Goal: Transaction & Acquisition: Purchase product/service

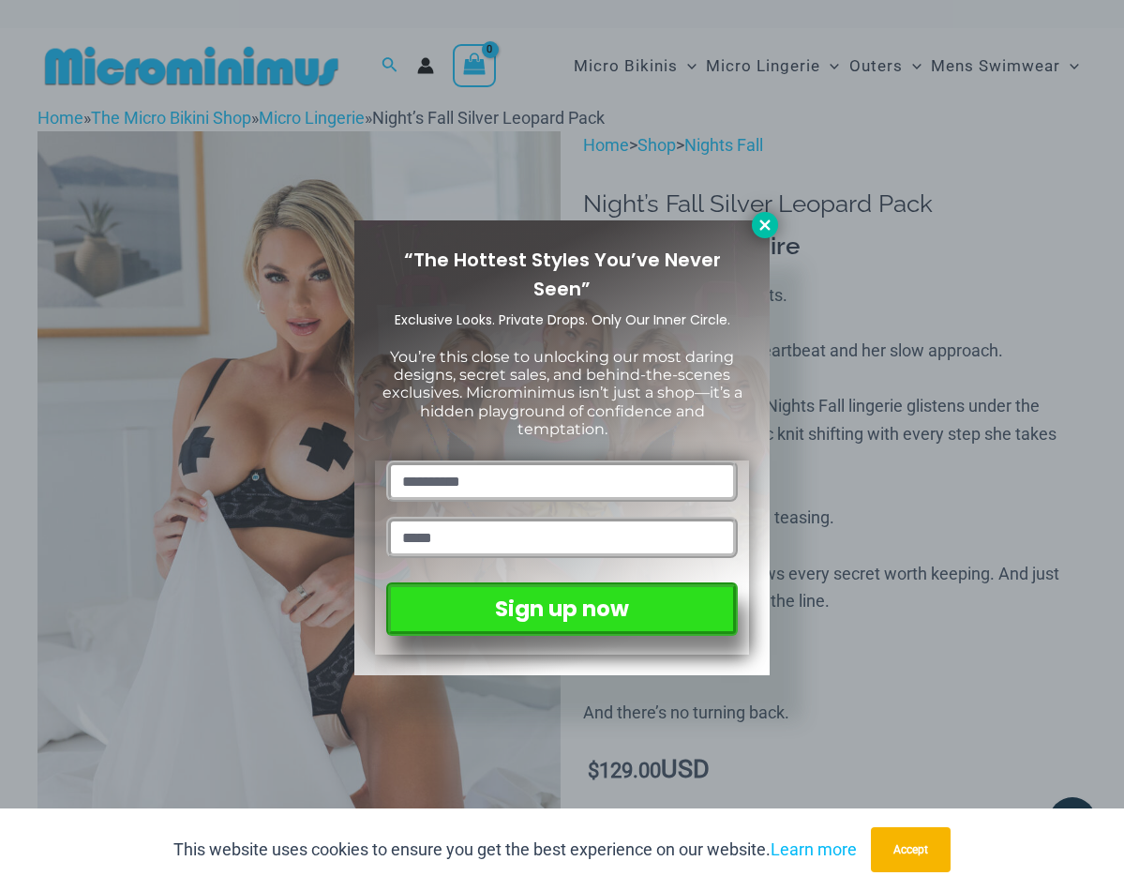
click at [760, 223] on icon at bounding box center [765, 225] width 17 height 17
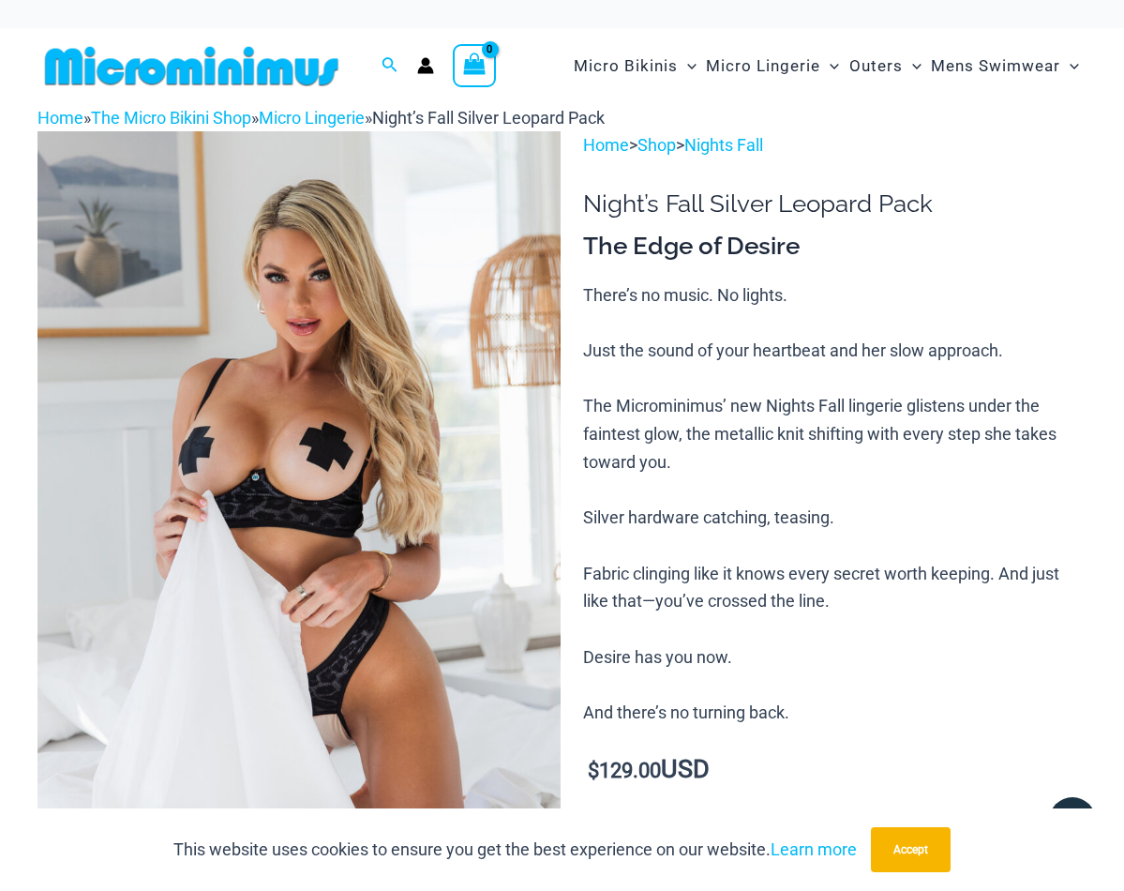
click at [422, 64] on icon "Account icon link" at bounding box center [425, 65] width 17 height 17
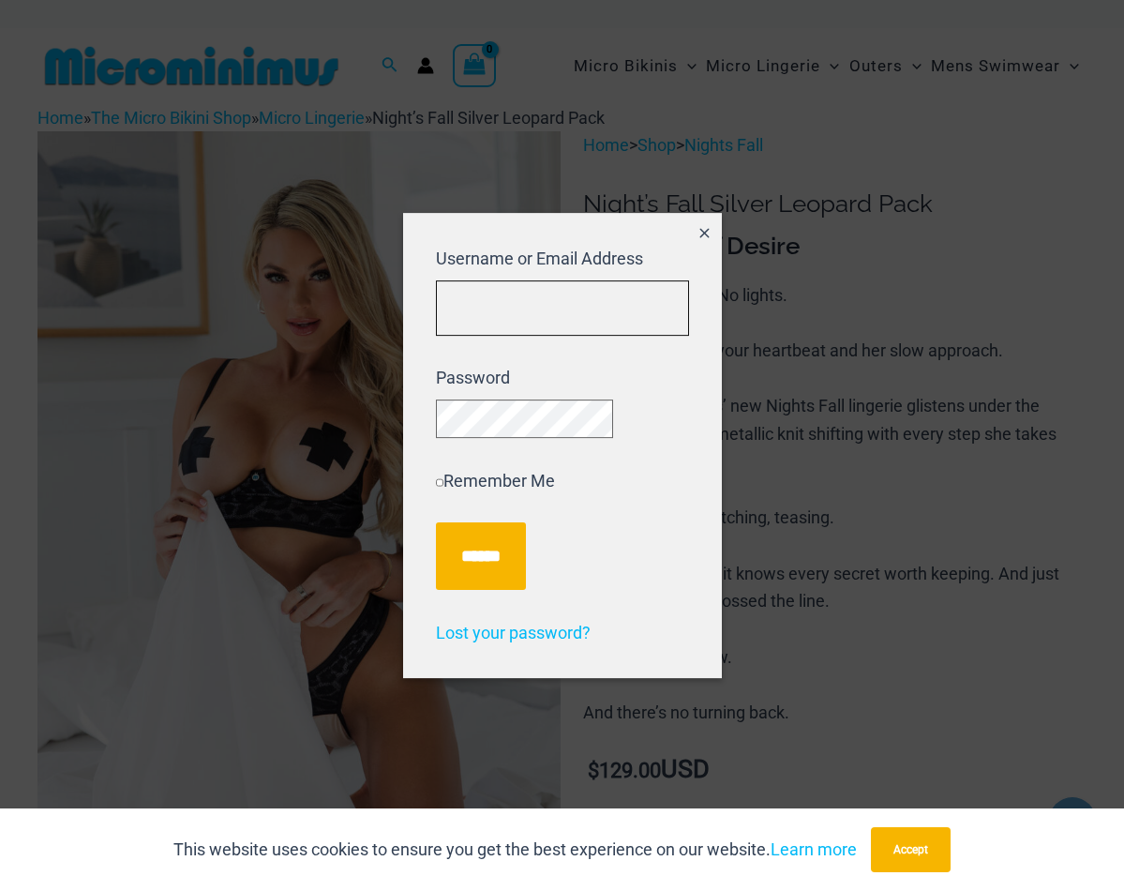
type input "**********"
click at [485, 564] on input "******" at bounding box center [481, 556] width 90 height 68
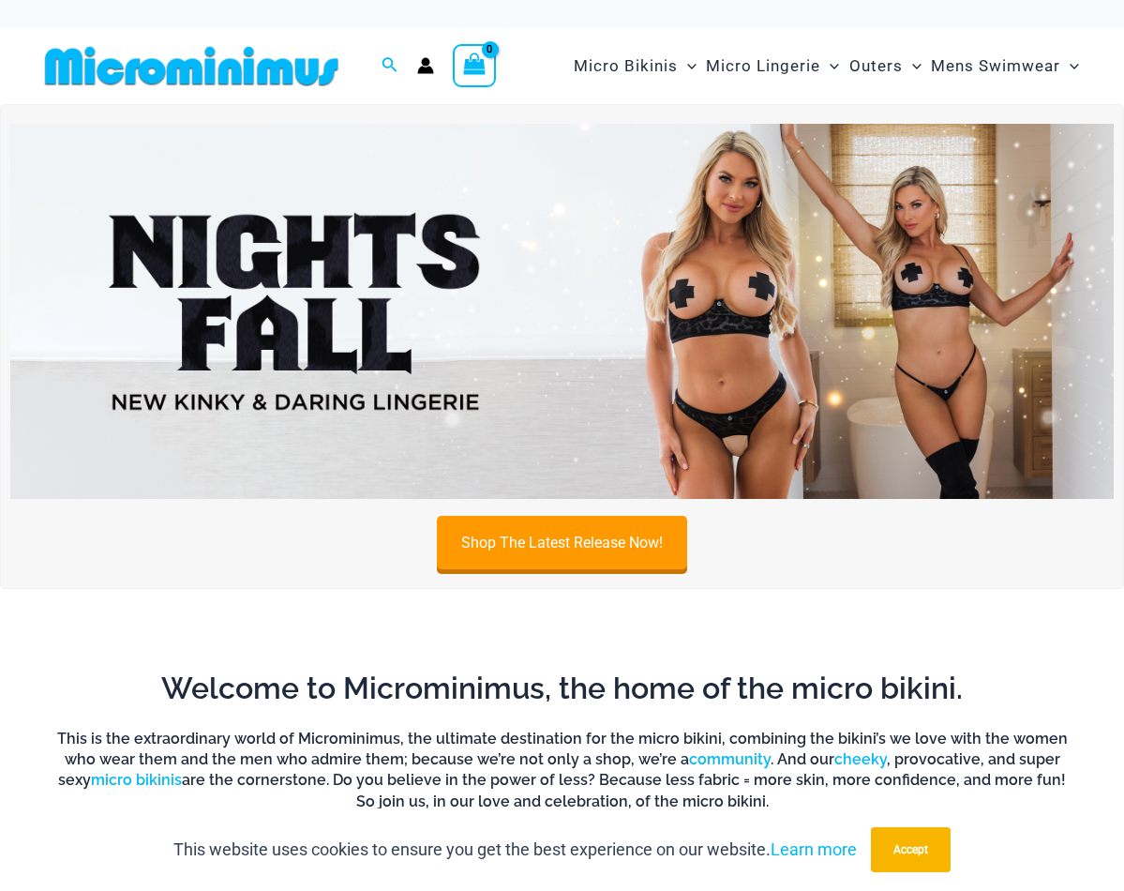
click at [420, 68] on icon "Account icon link" at bounding box center [426, 71] width 16 height 8
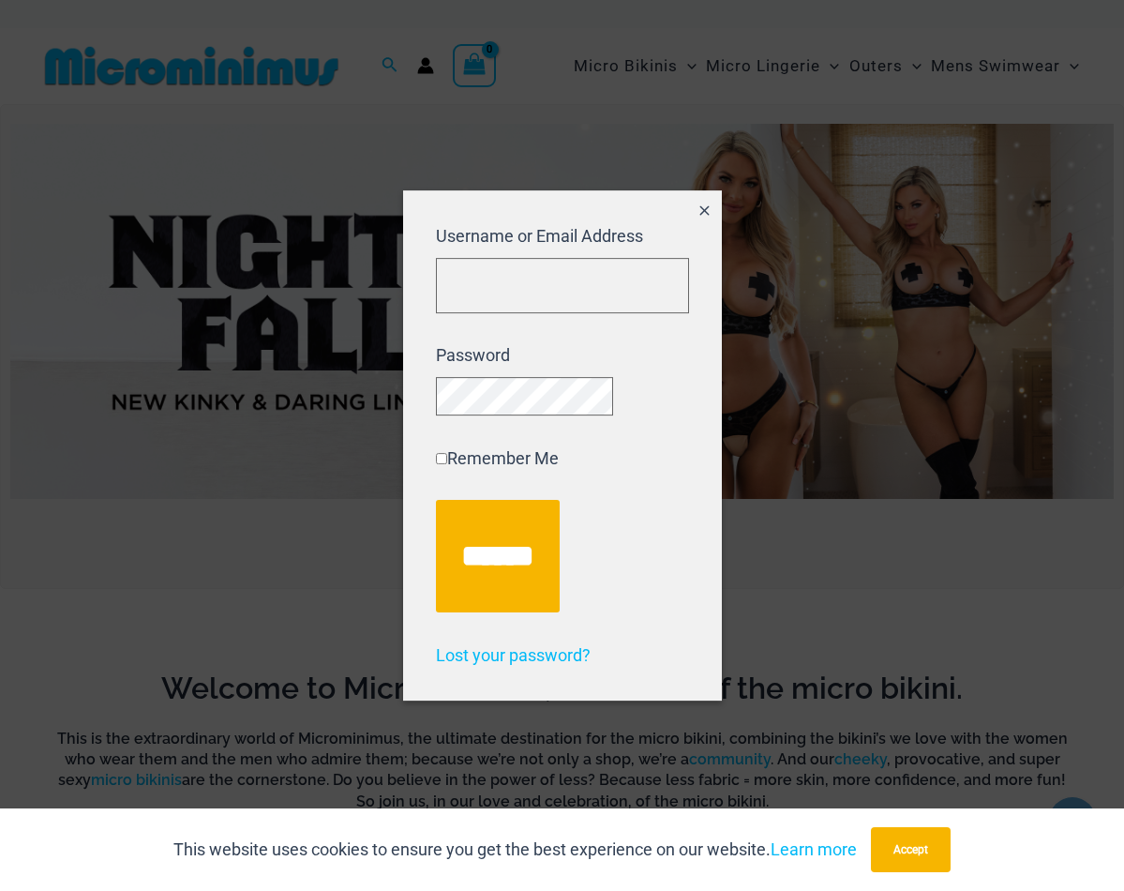
click at [888, 846] on button "Accept" at bounding box center [911, 849] width 80 height 45
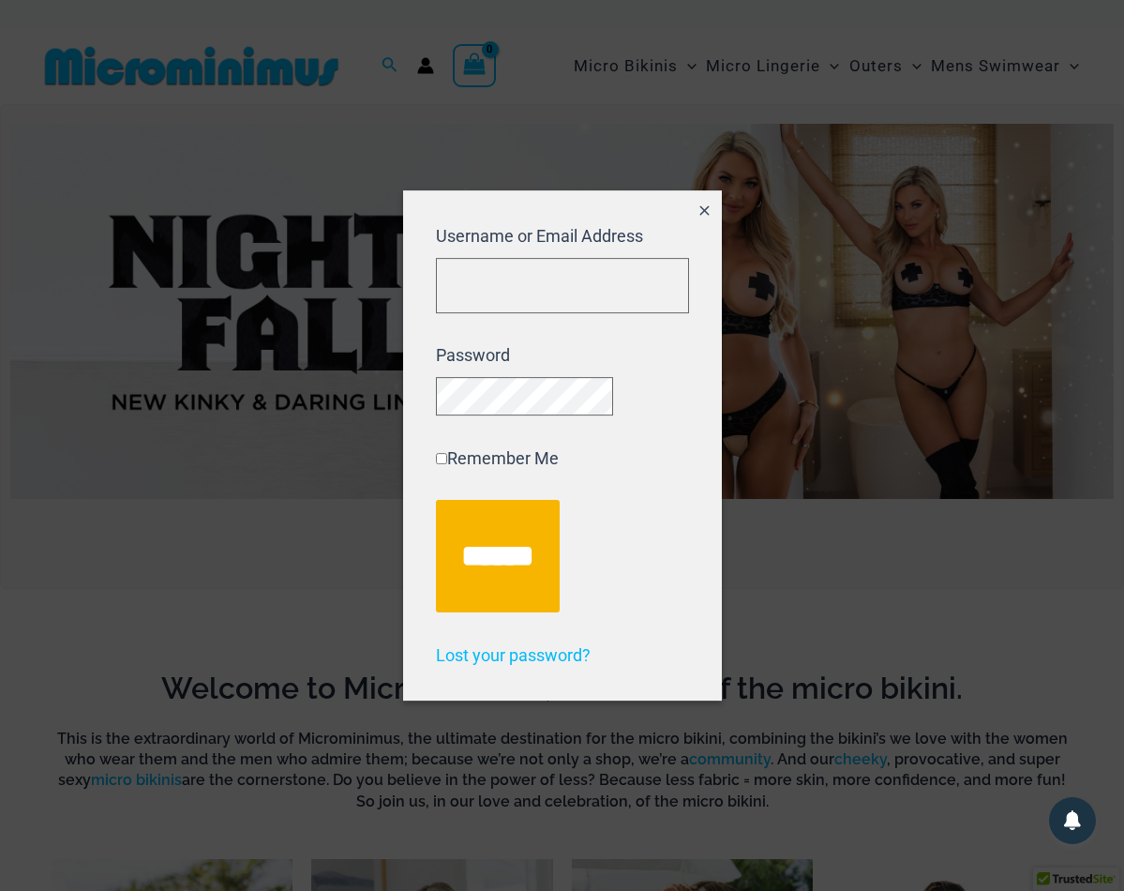
click at [700, 203] on icon "Close popup" at bounding box center [705, 211] width 16 height 16
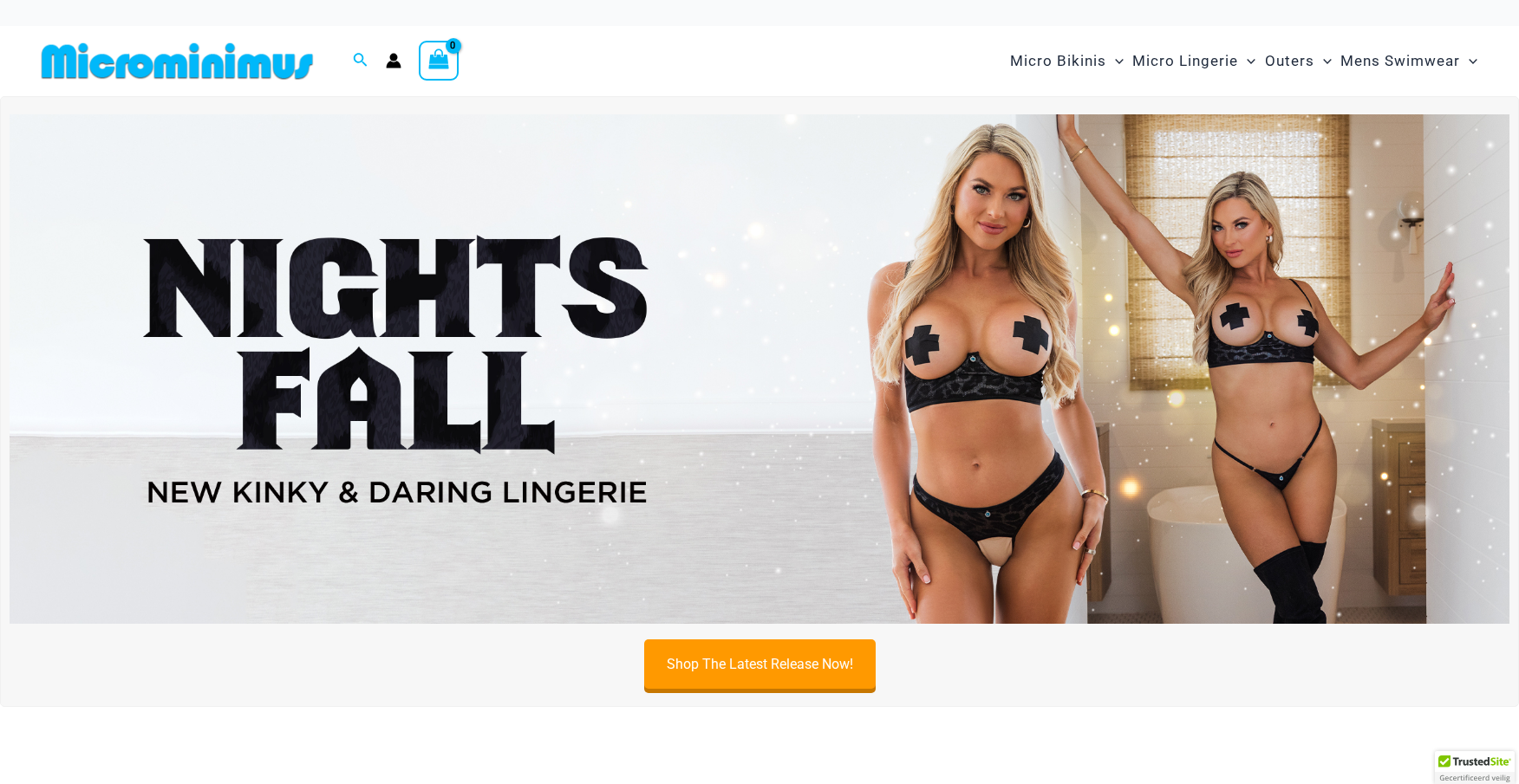
click at [392, 55] on circle "Account icon link" at bounding box center [394, 57] width 7 height 7
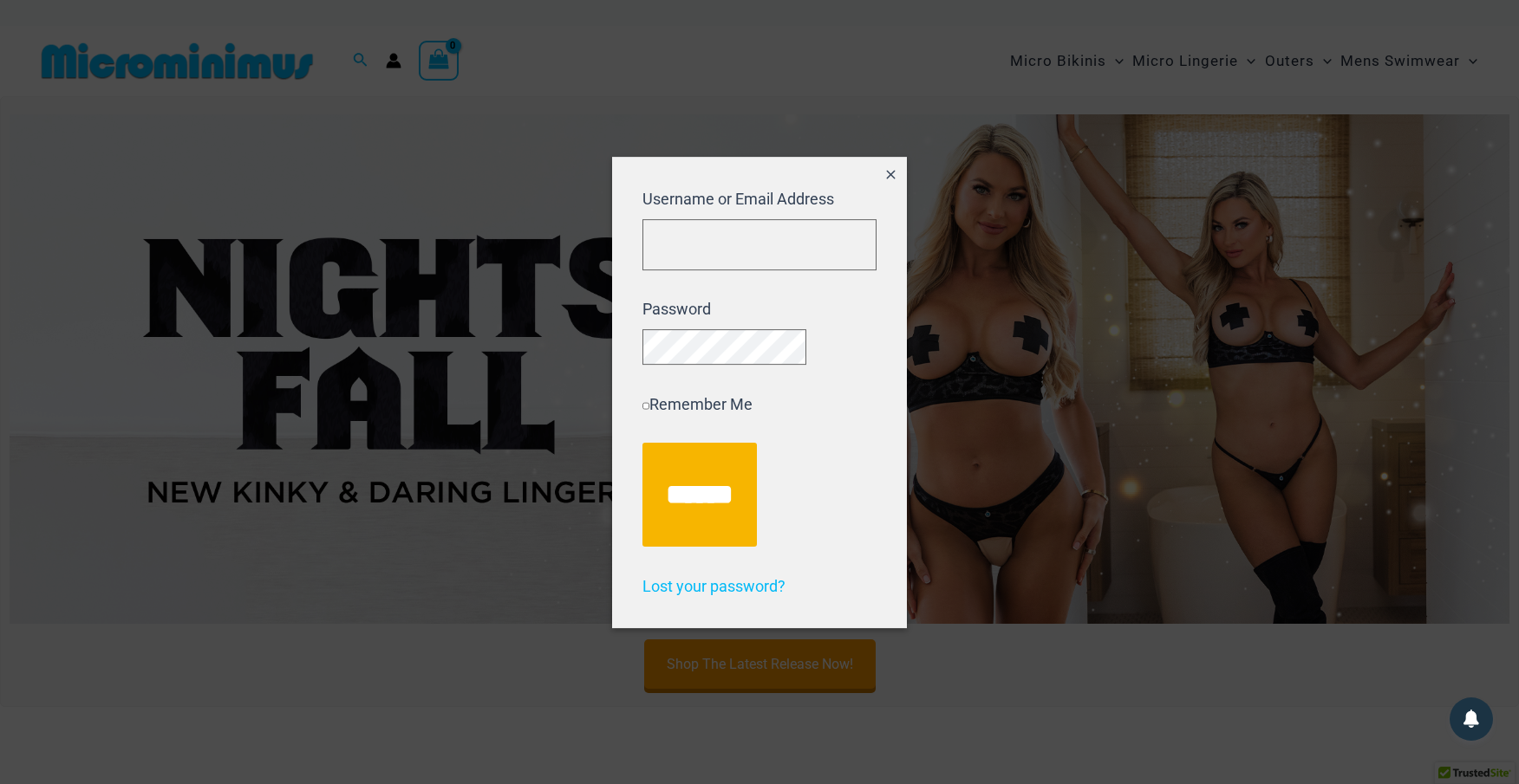
click at [885, 165] on span "Close popup" at bounding box center [890, 176] width 15 height 22
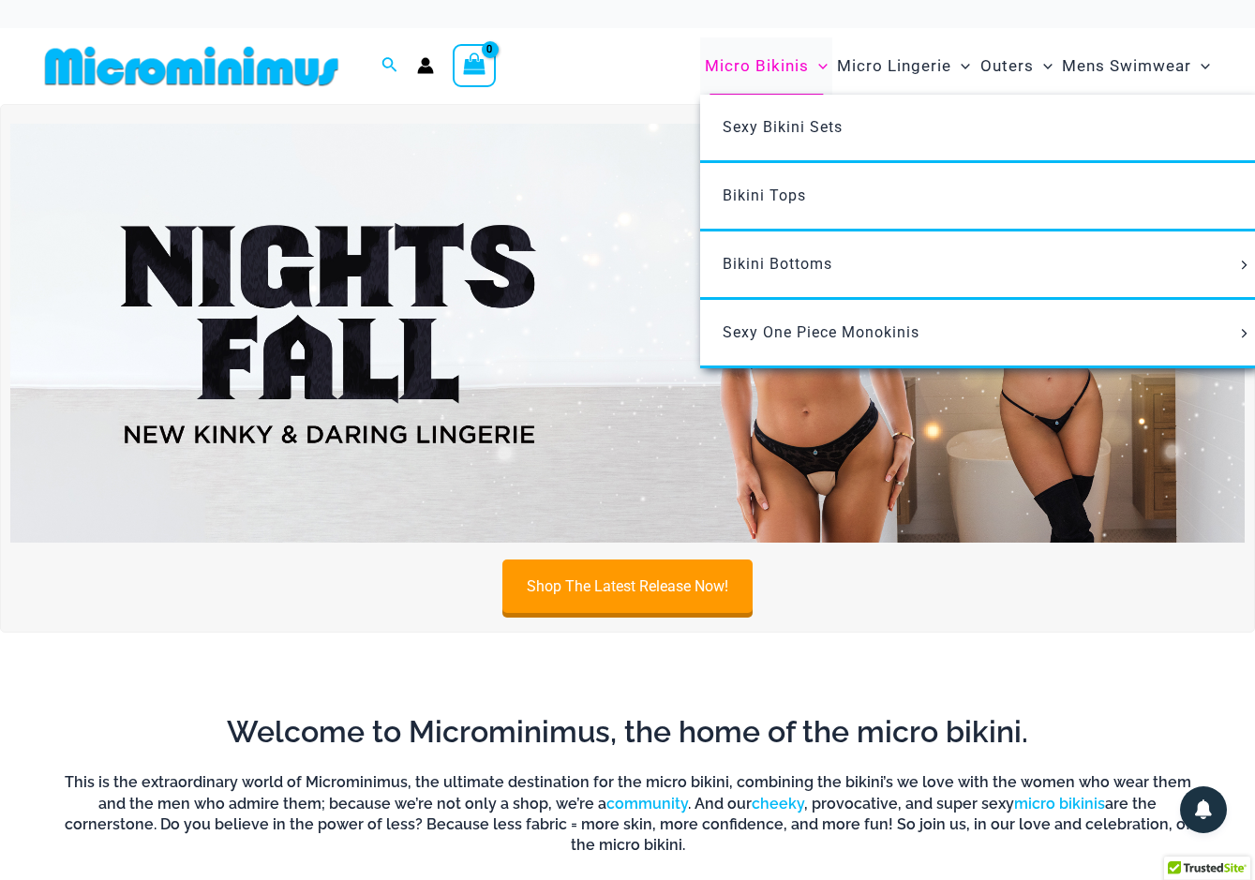
click at [813, 68] on span "Menu Toggle" at bounding box center [818, 65] width 19 height 19
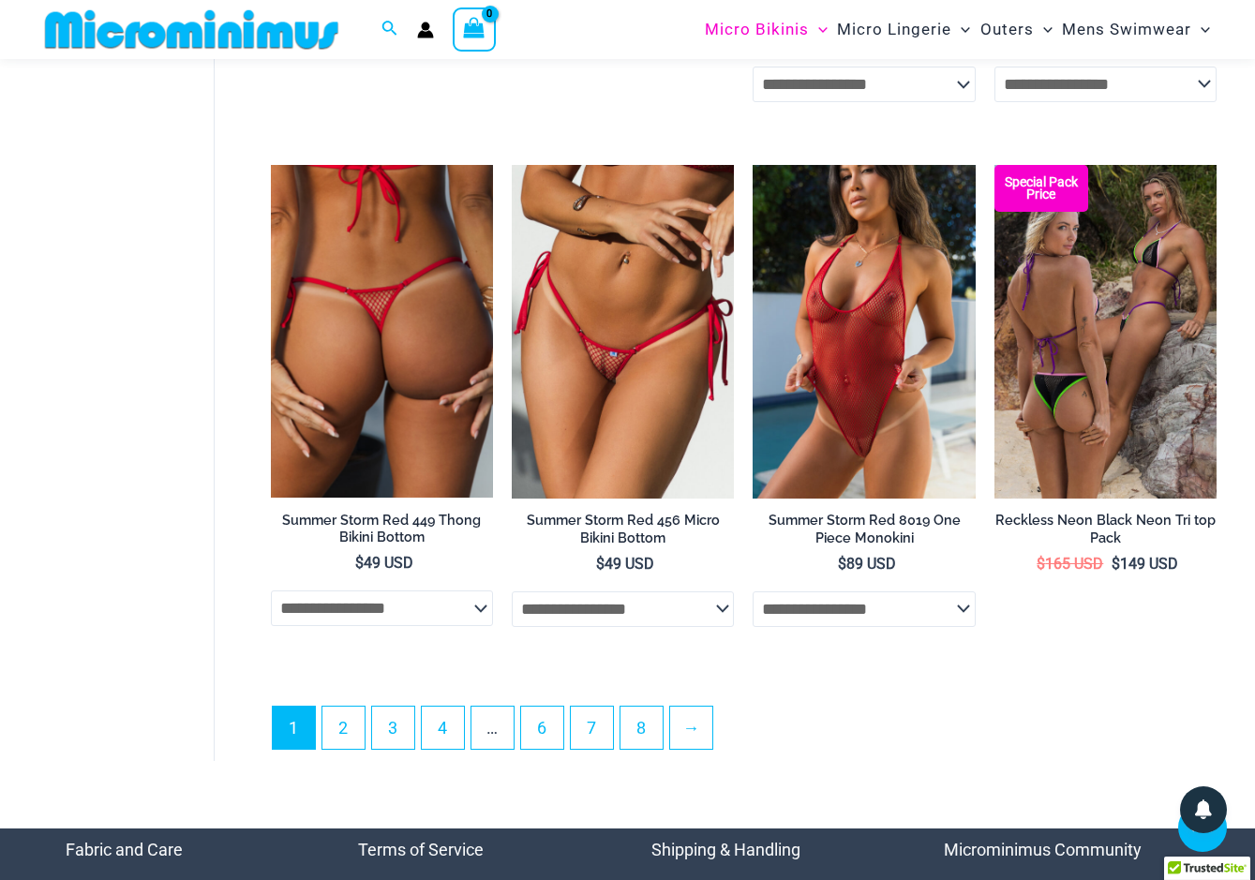
scroll to position [4155, 0]
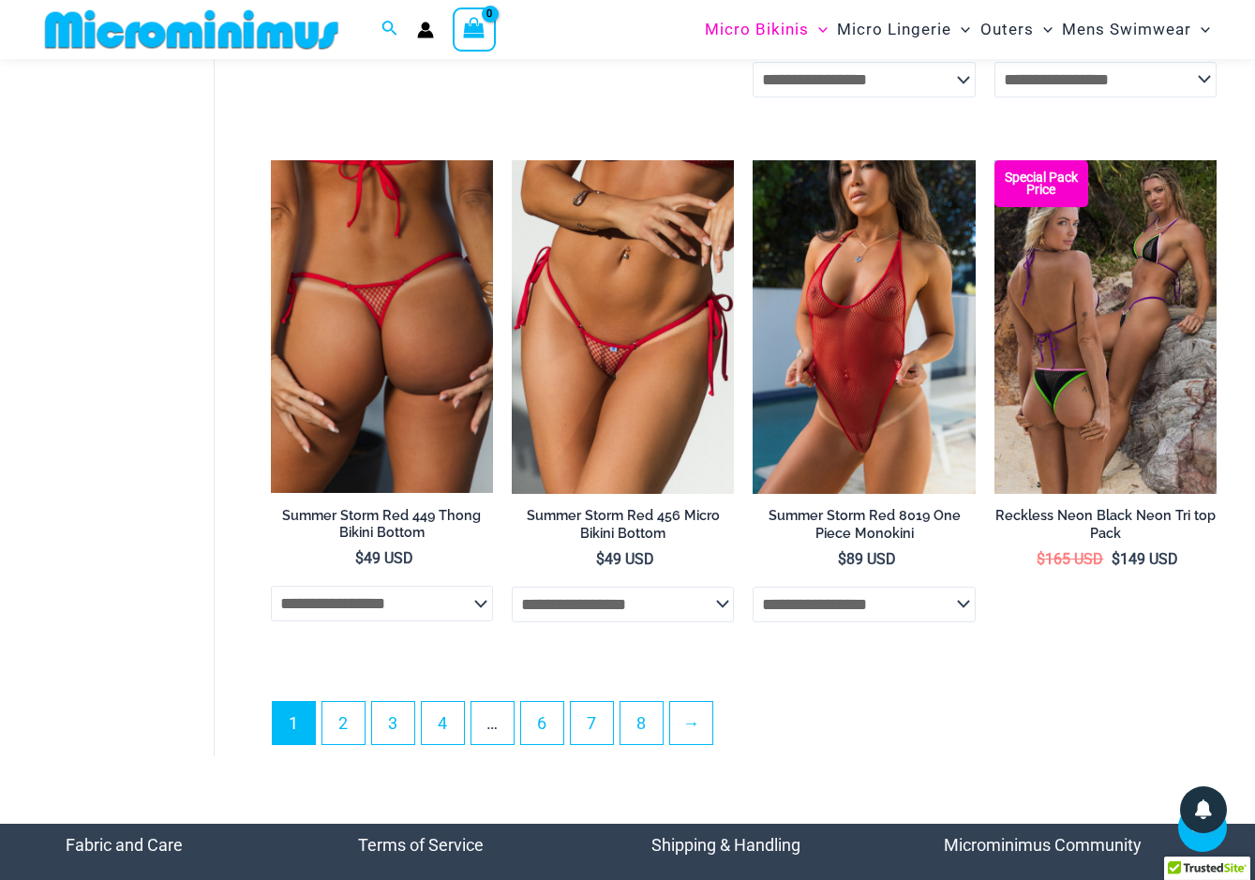
click at [413, 333] on img at bounding box center [382, 327] width 222 height 334
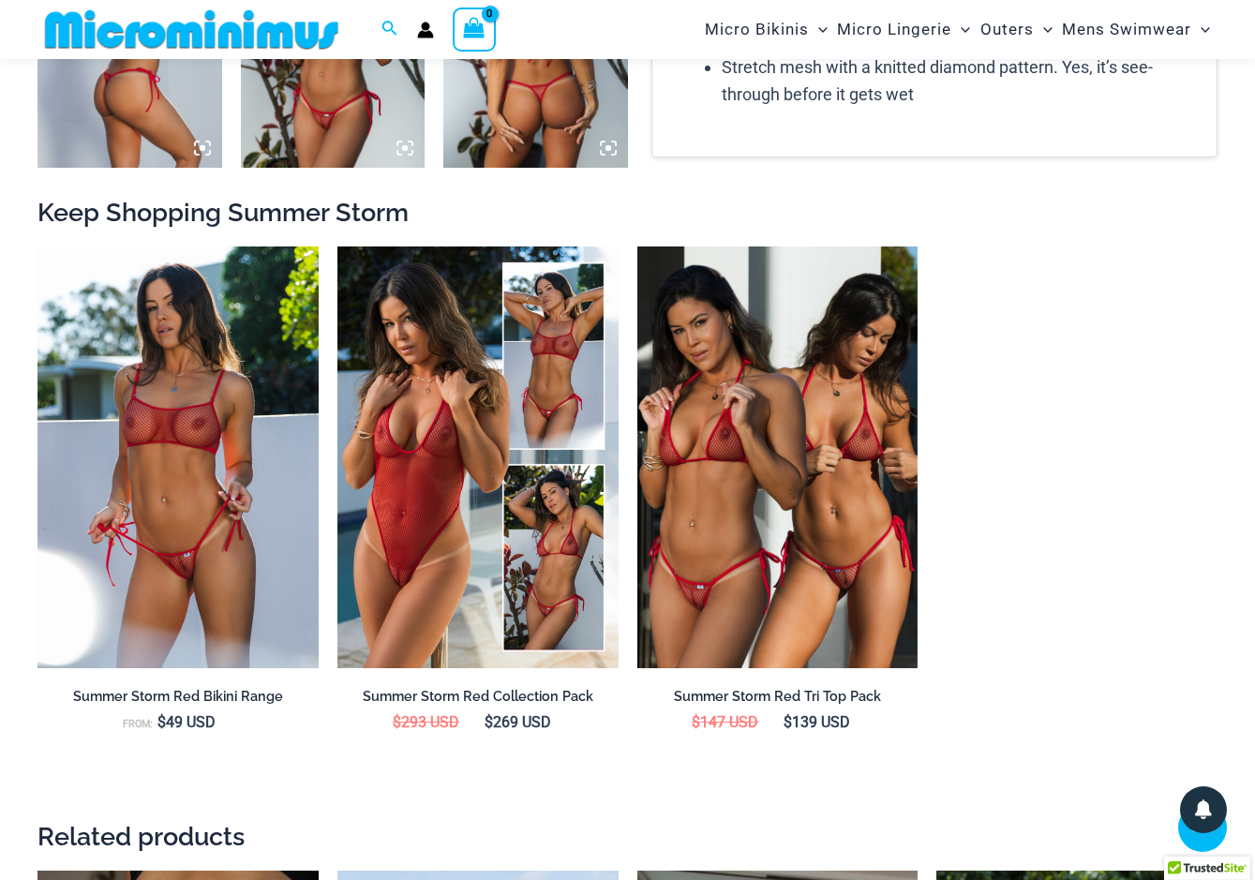
scroll to position [1478, 0]
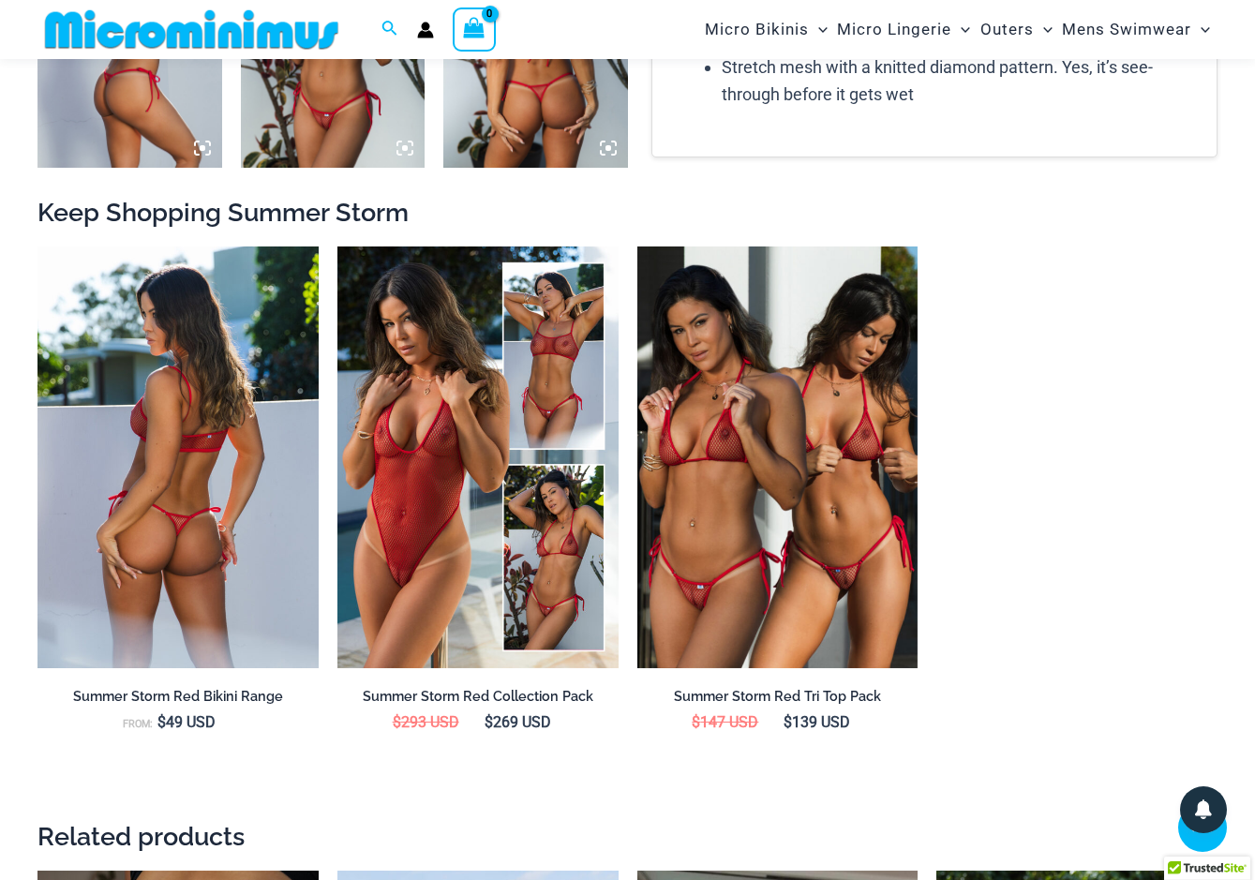
click at [205, 468] on img at bounding box center [178, 458] width 281 height 422
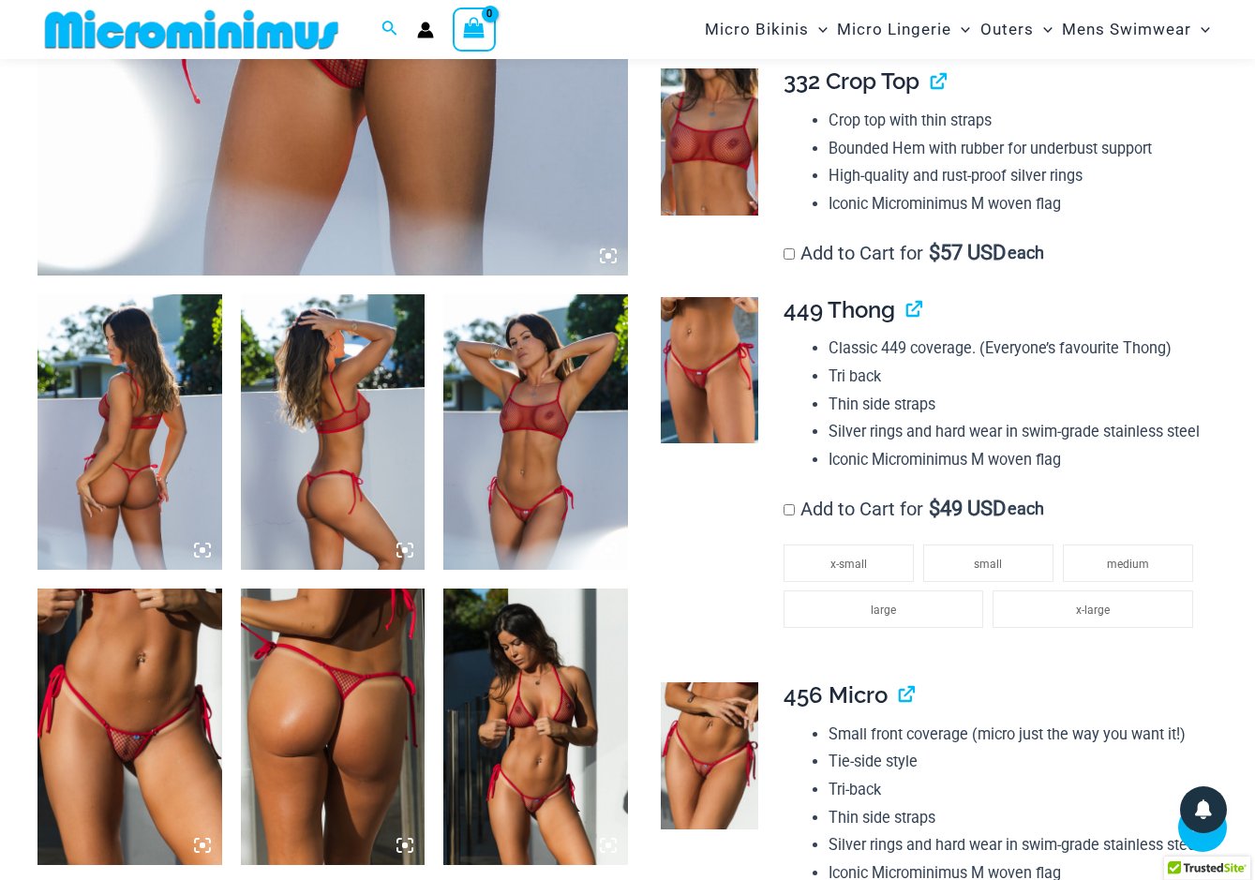
scroll to position [781, 0]
click at [1154, 572] on li "medium" at bounding box center [1128, 564] width 130 height 38
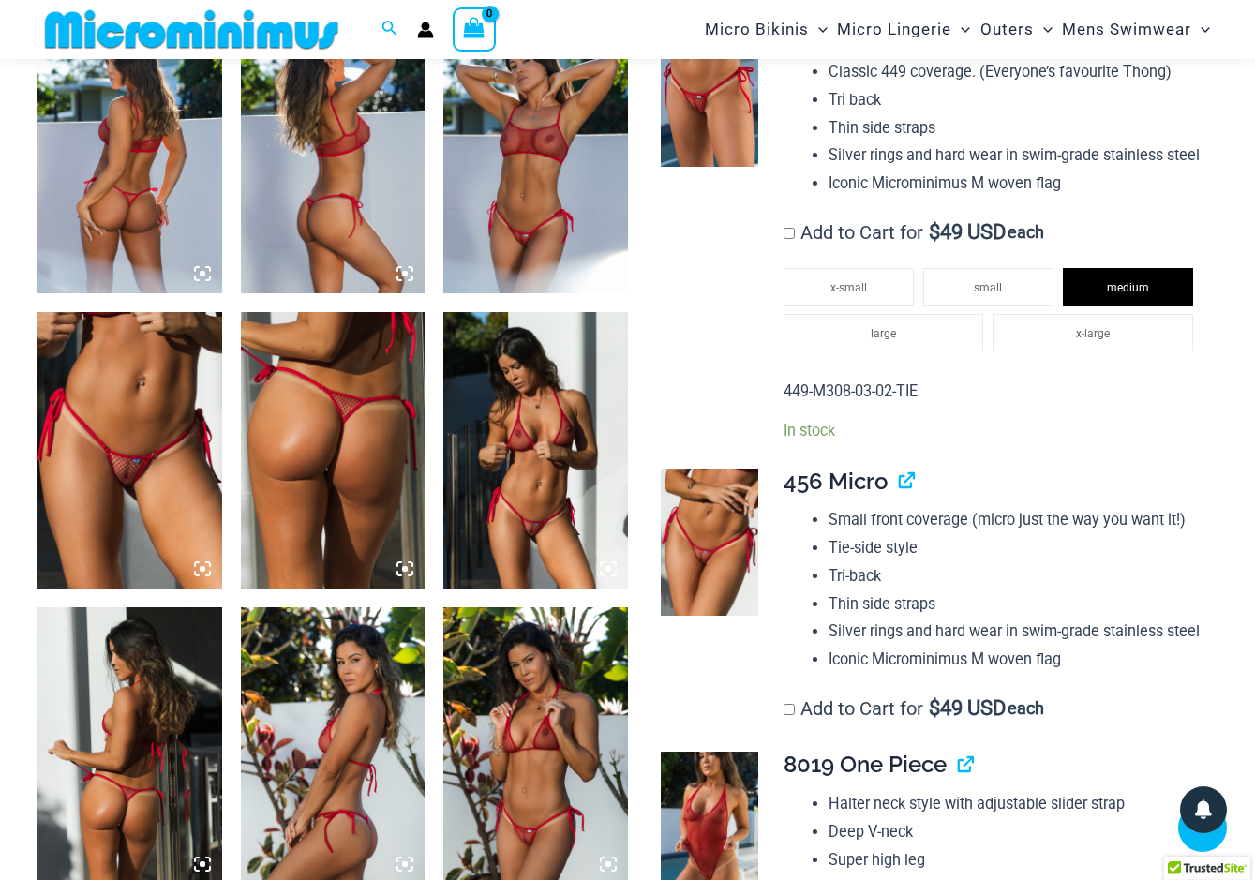
scroll to position [1076, 0]
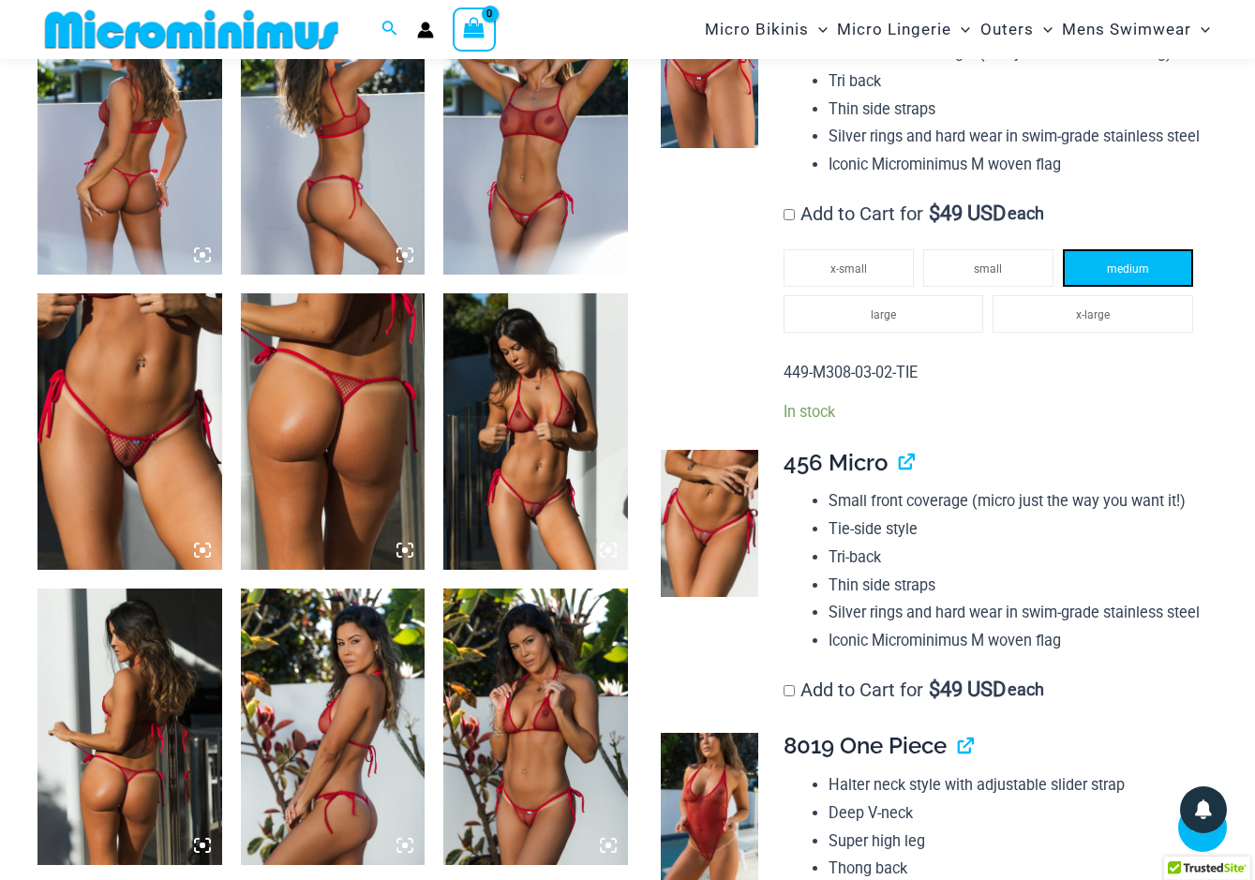
click at [1180, 284] on li "medium" at bounding box center [1128, 268] width 130 height 38
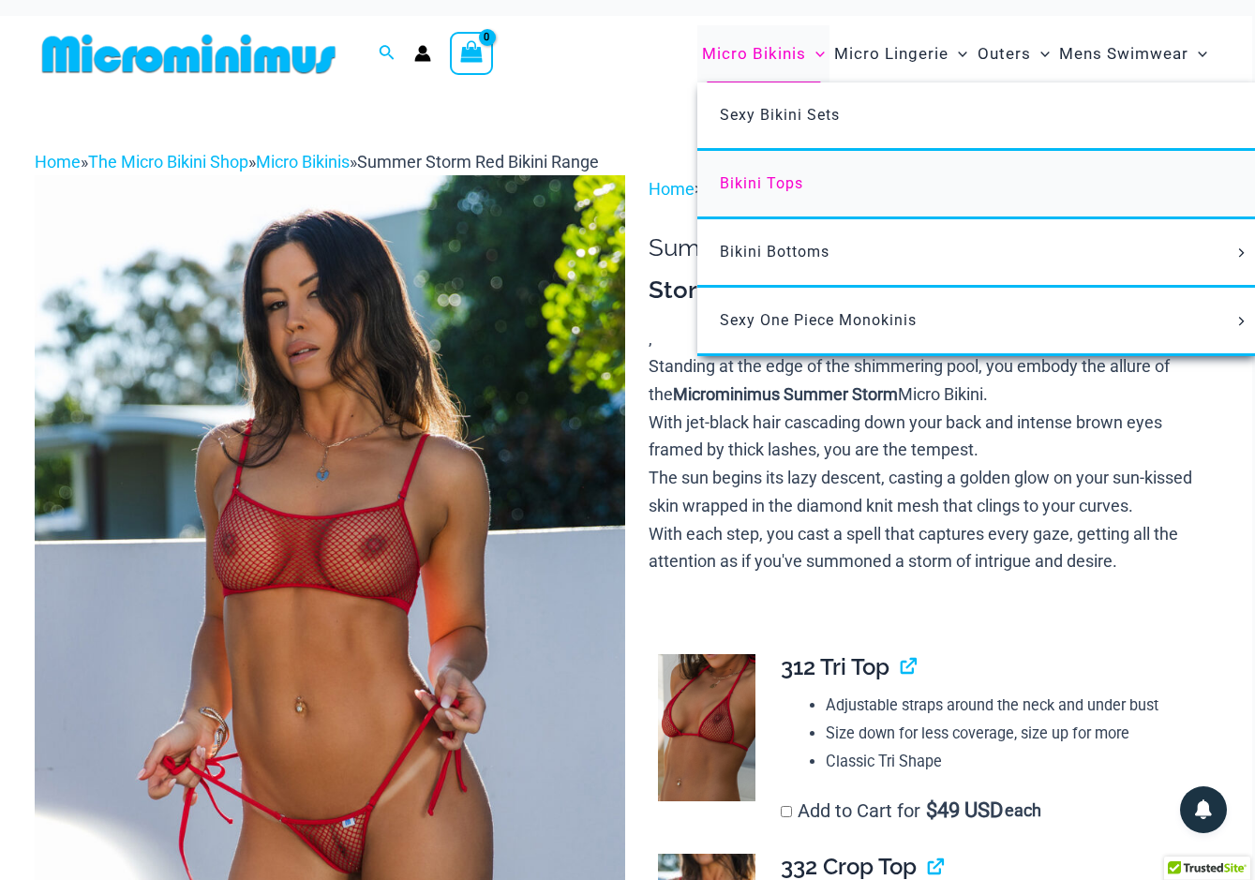
scroll to position [14, 7]
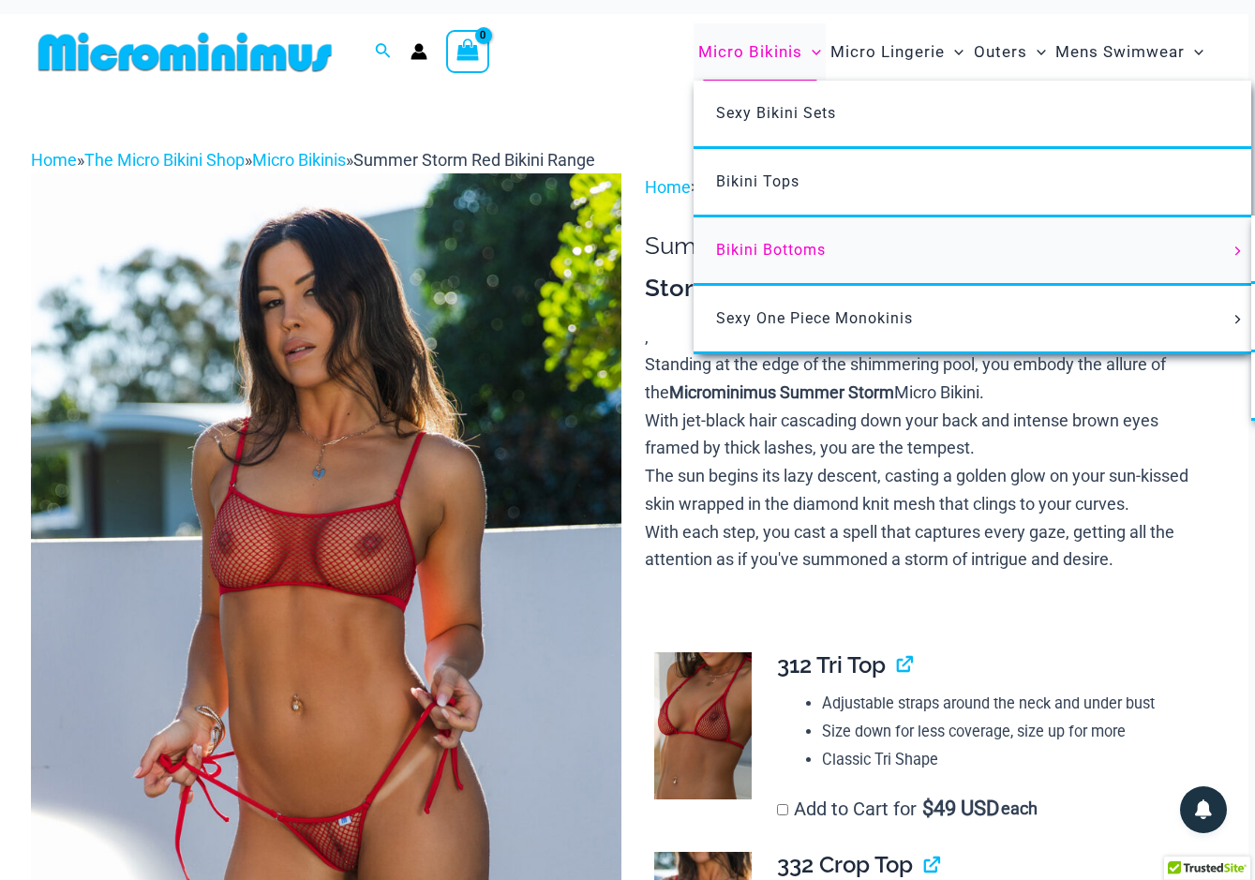
click at [759, 246] on span "Bikini Bottoms" at bounding box center [771, 250] width 110 height 18
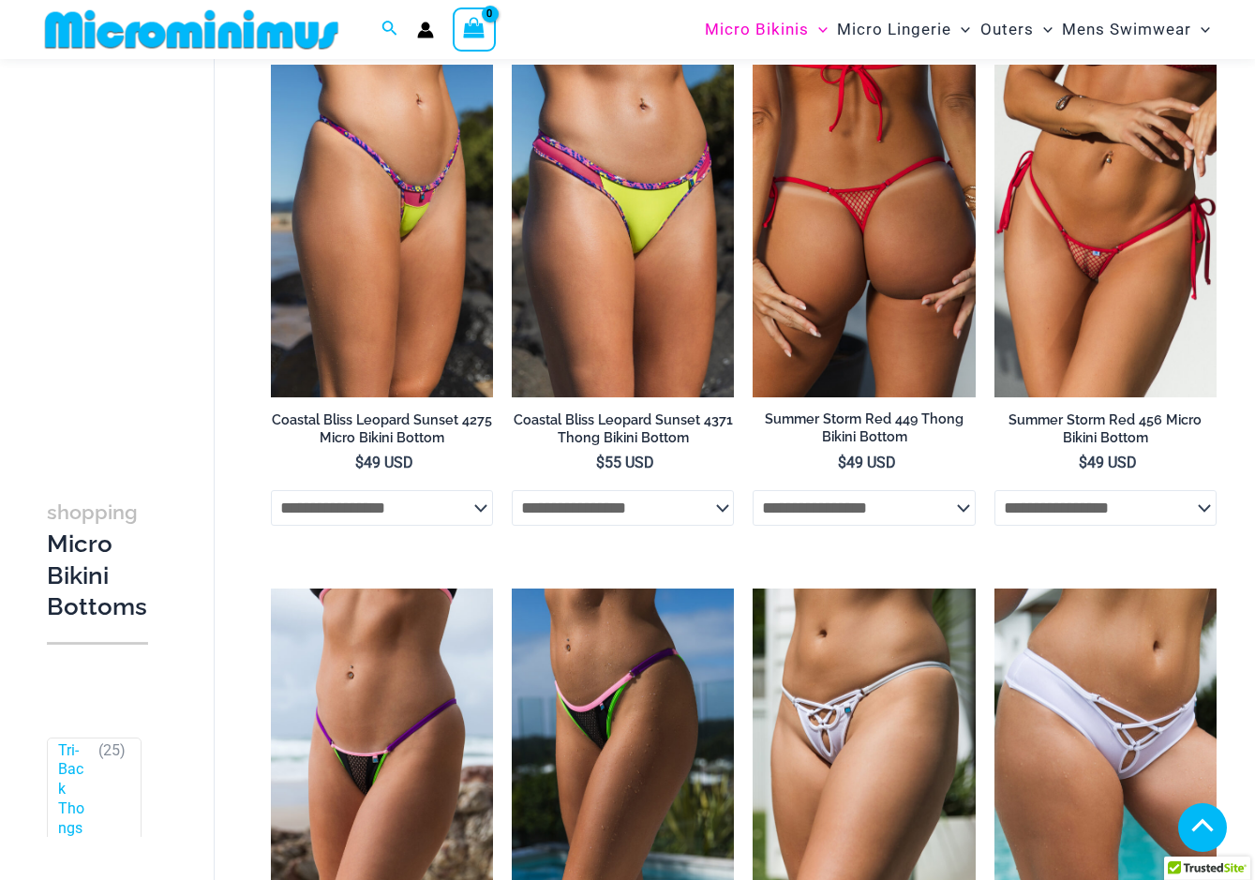
scroll to position [1538, 0]
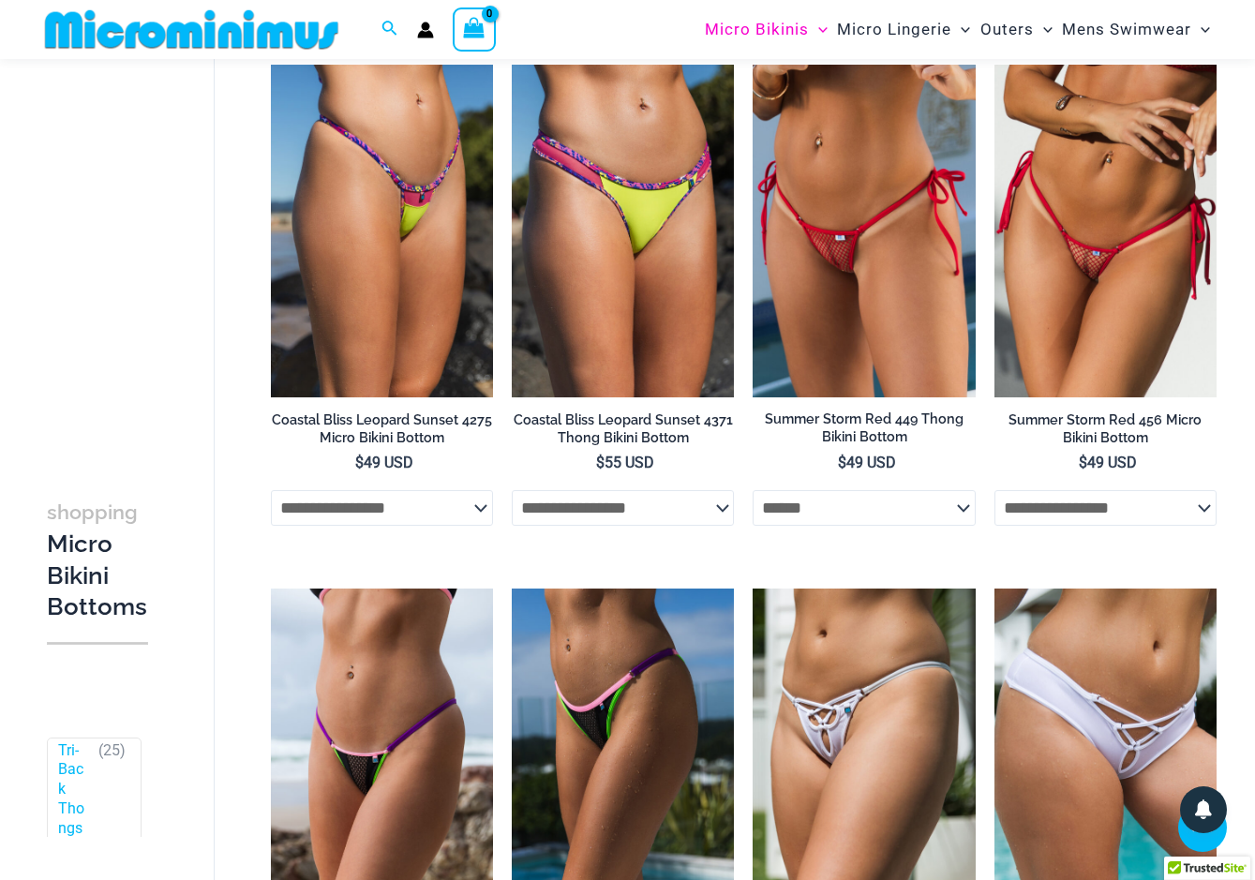
select select "******"
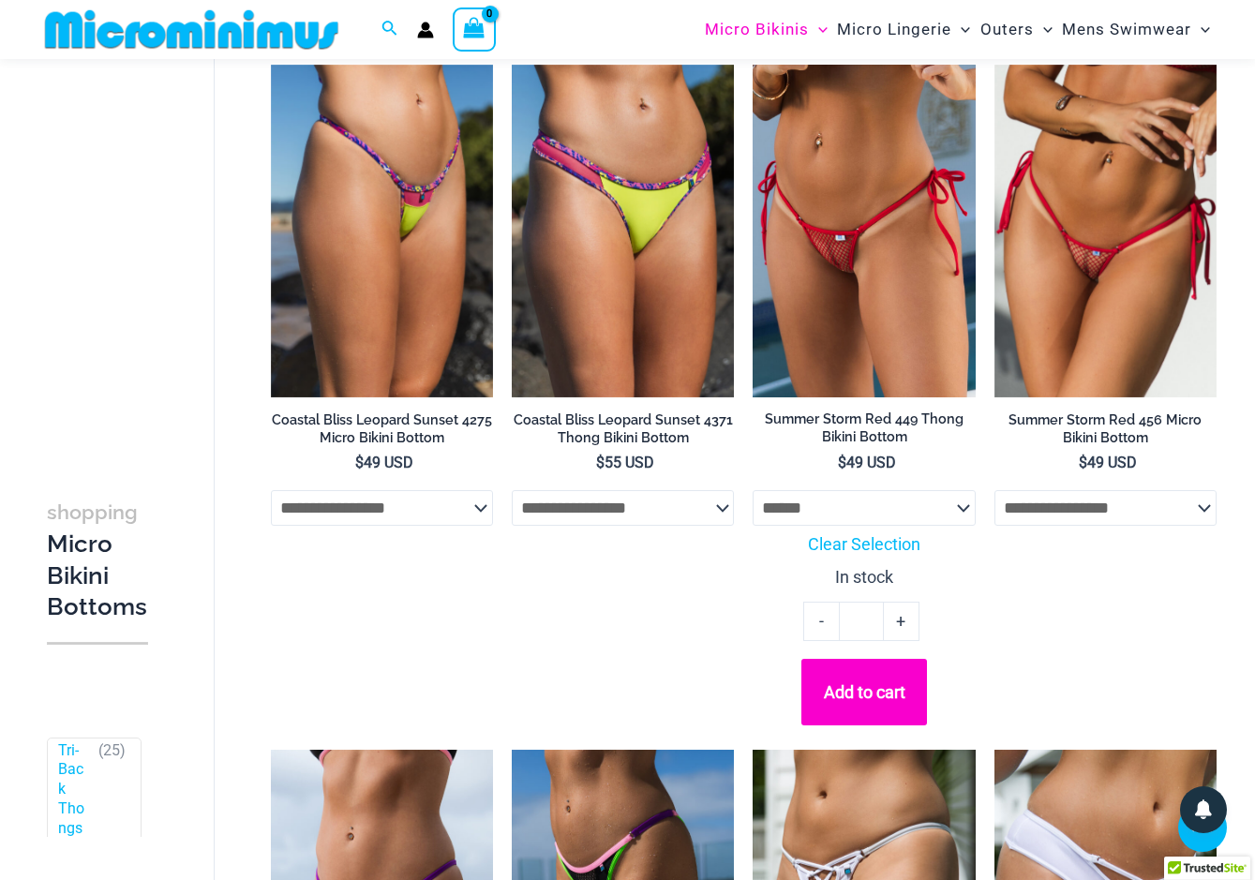
click at [863, 675] on button "Add to cart" at bounding box center [865, 692] width 126 height 67
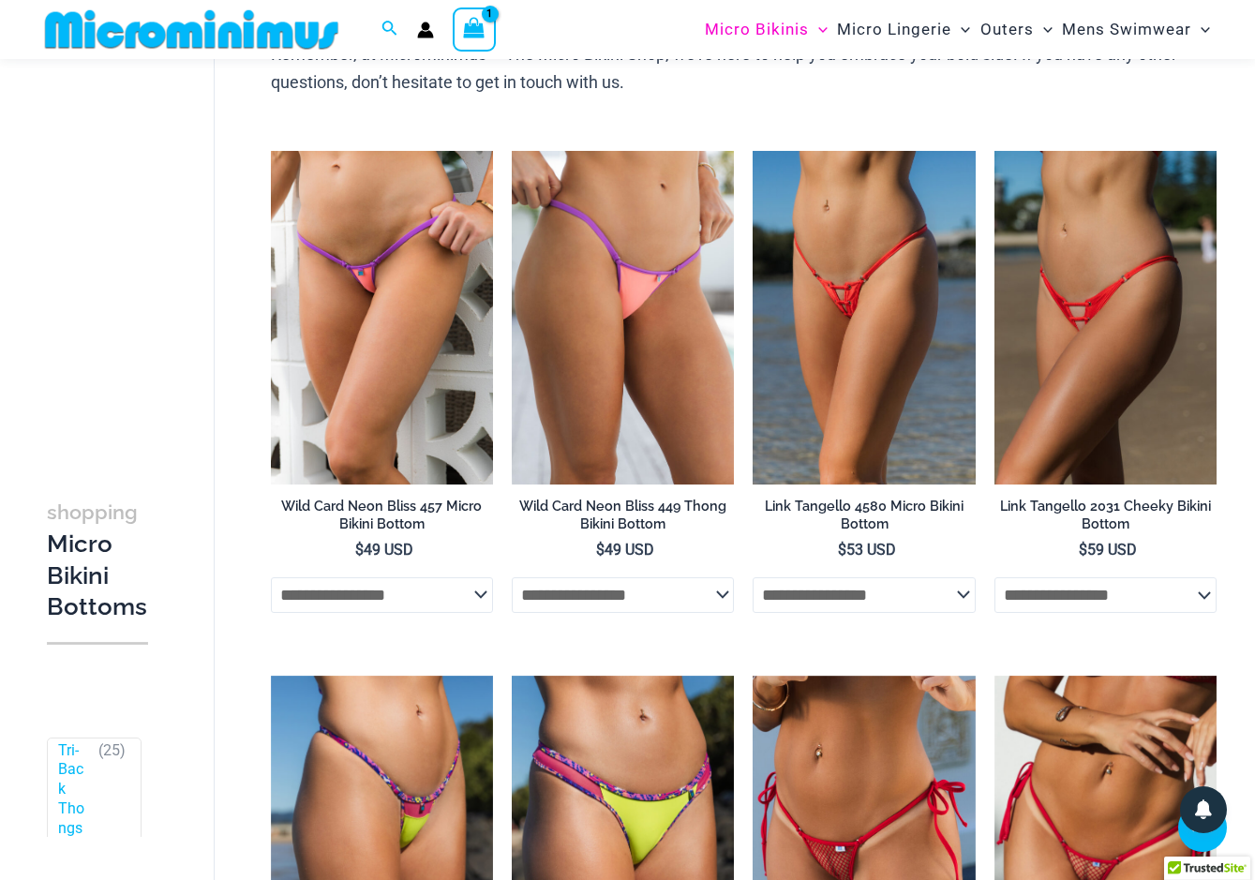
scroll to position [1024, 0]
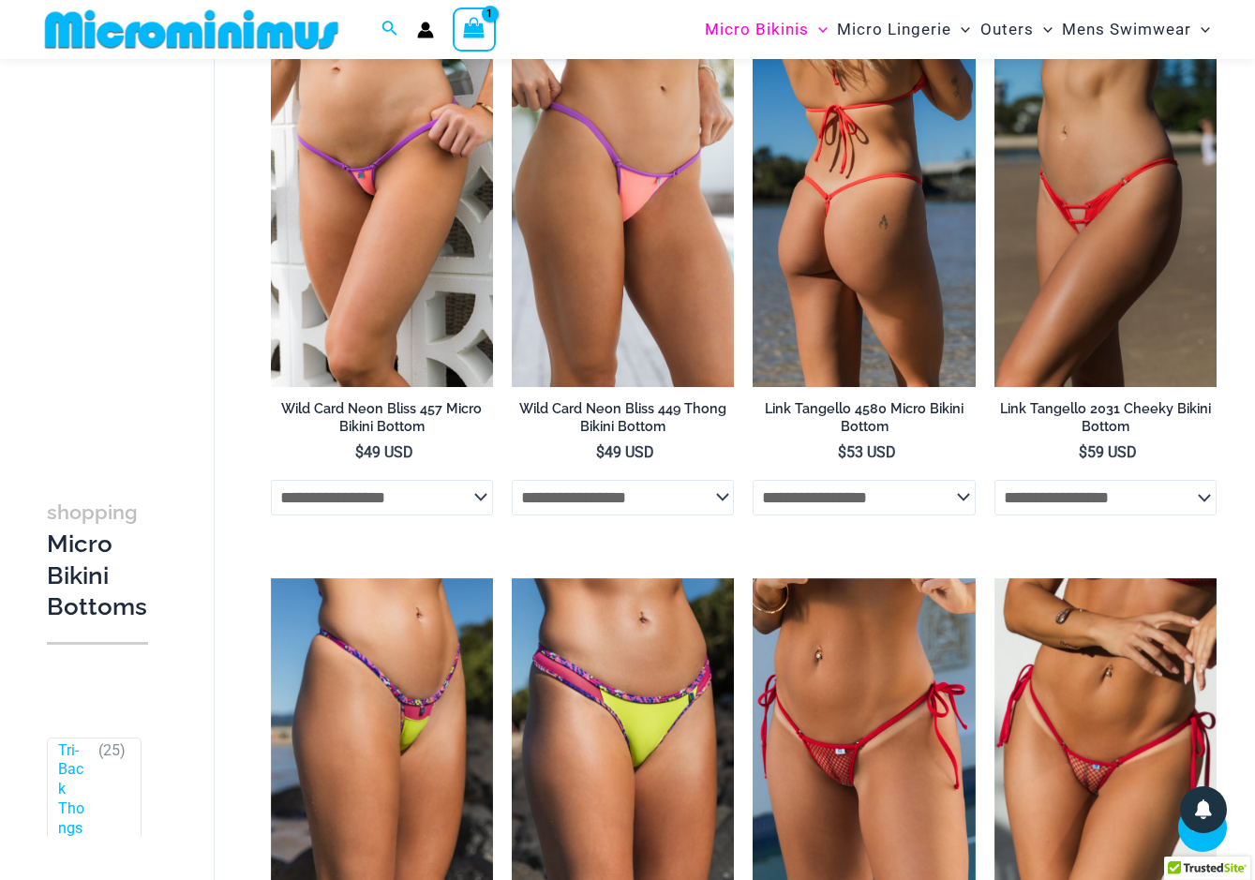
click at [877, 188] on img at bounding box center [864, 220] width 222 height 334
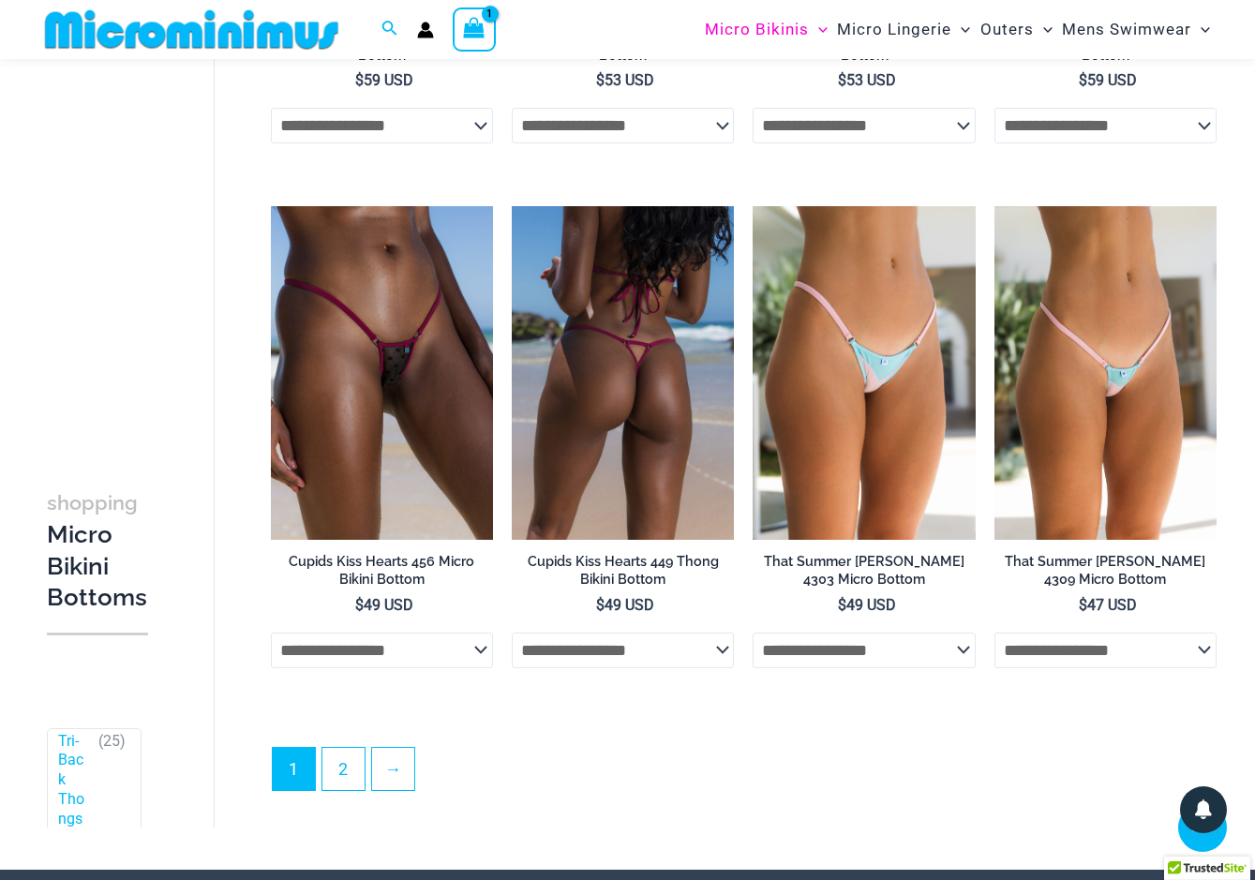
scroll to position [4704, 0]
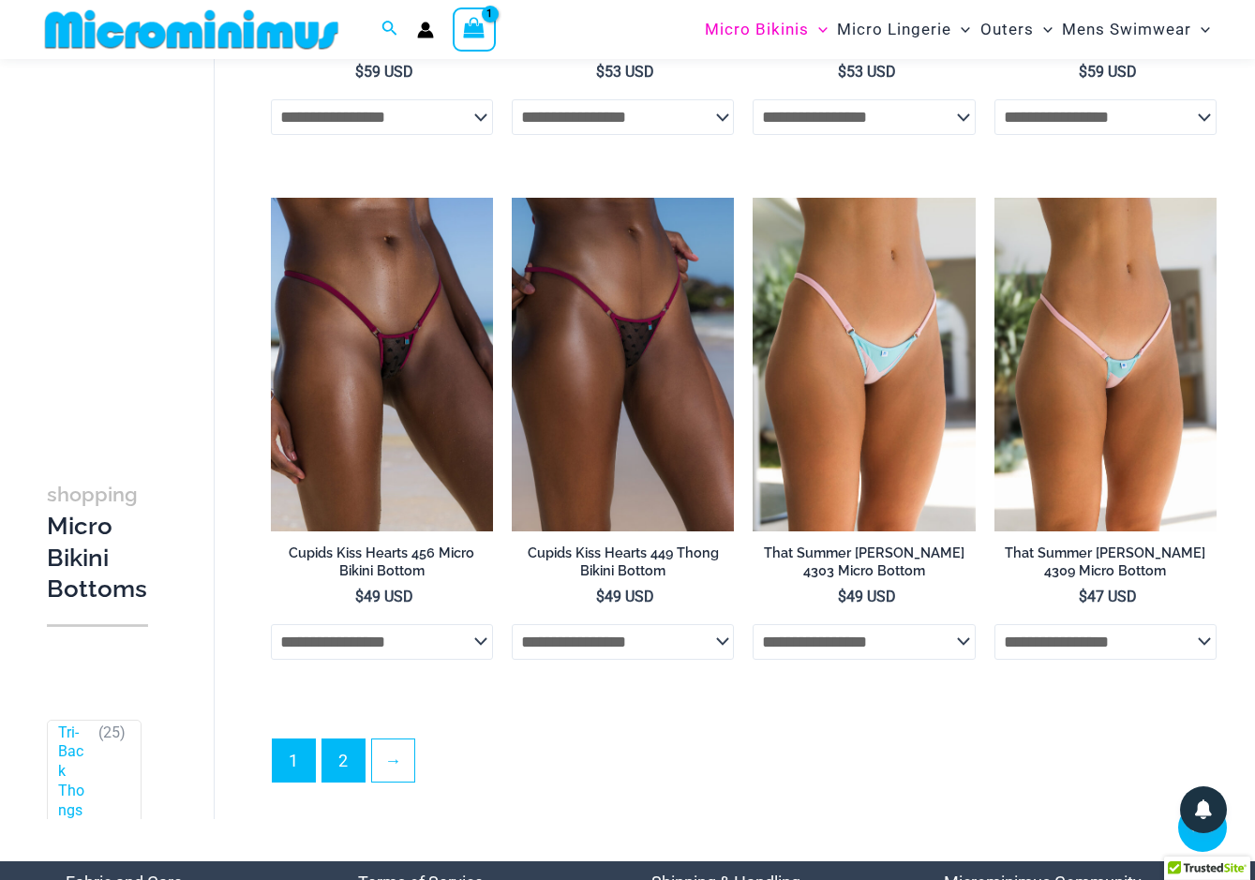
click at [353, 754] on link "2" at bounding box center [344, 761] width 42 height 42
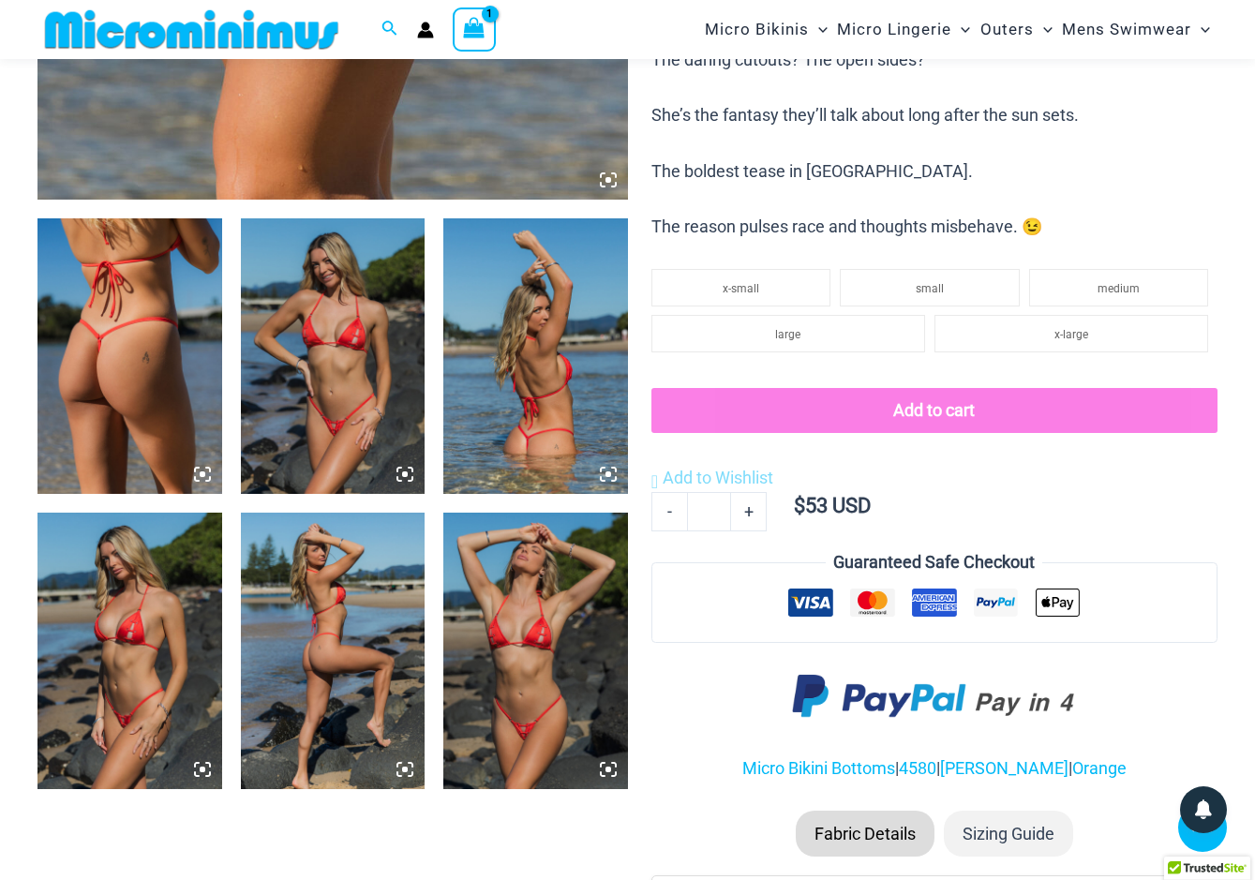
scroll to position [929, 0]
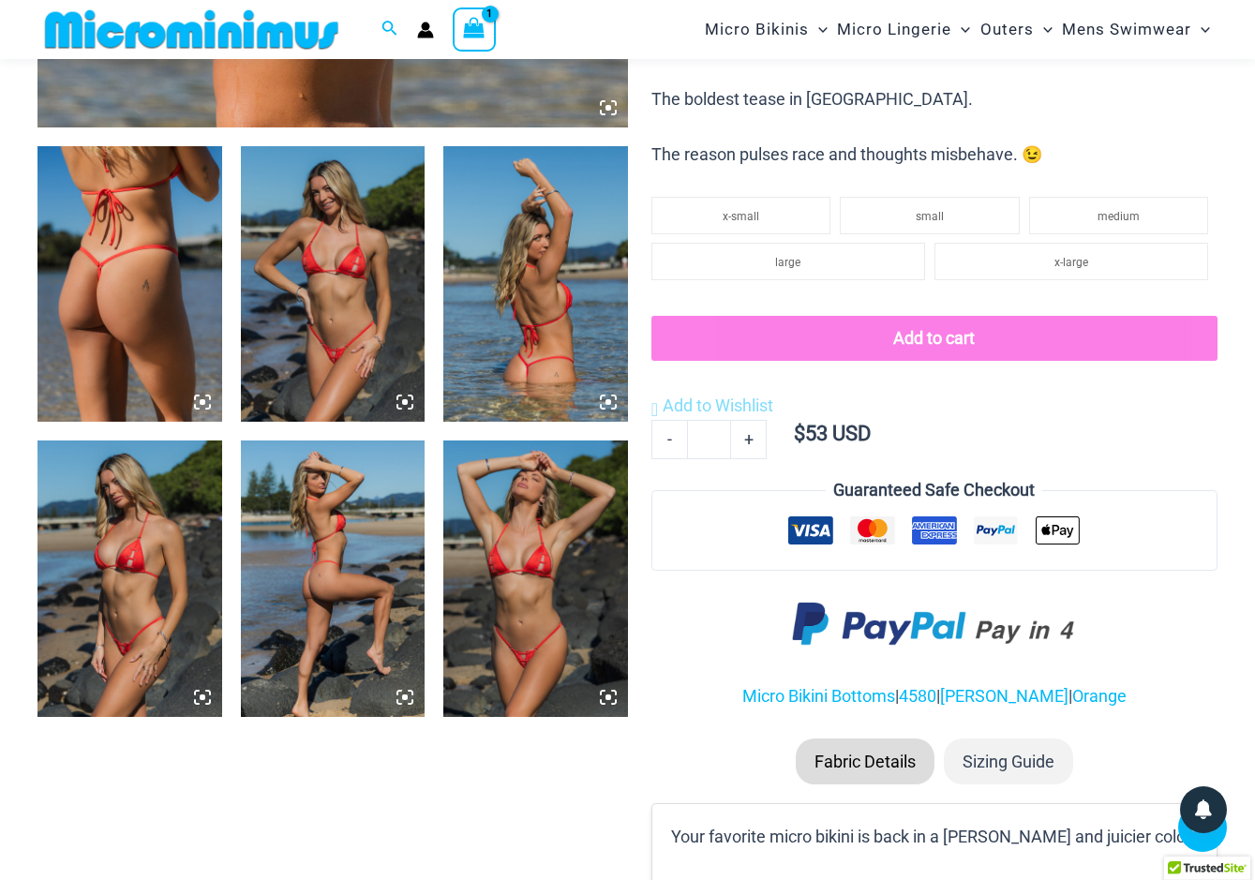
click at [368, 286] on img at bounding box center [333, 284] width 185 height 277
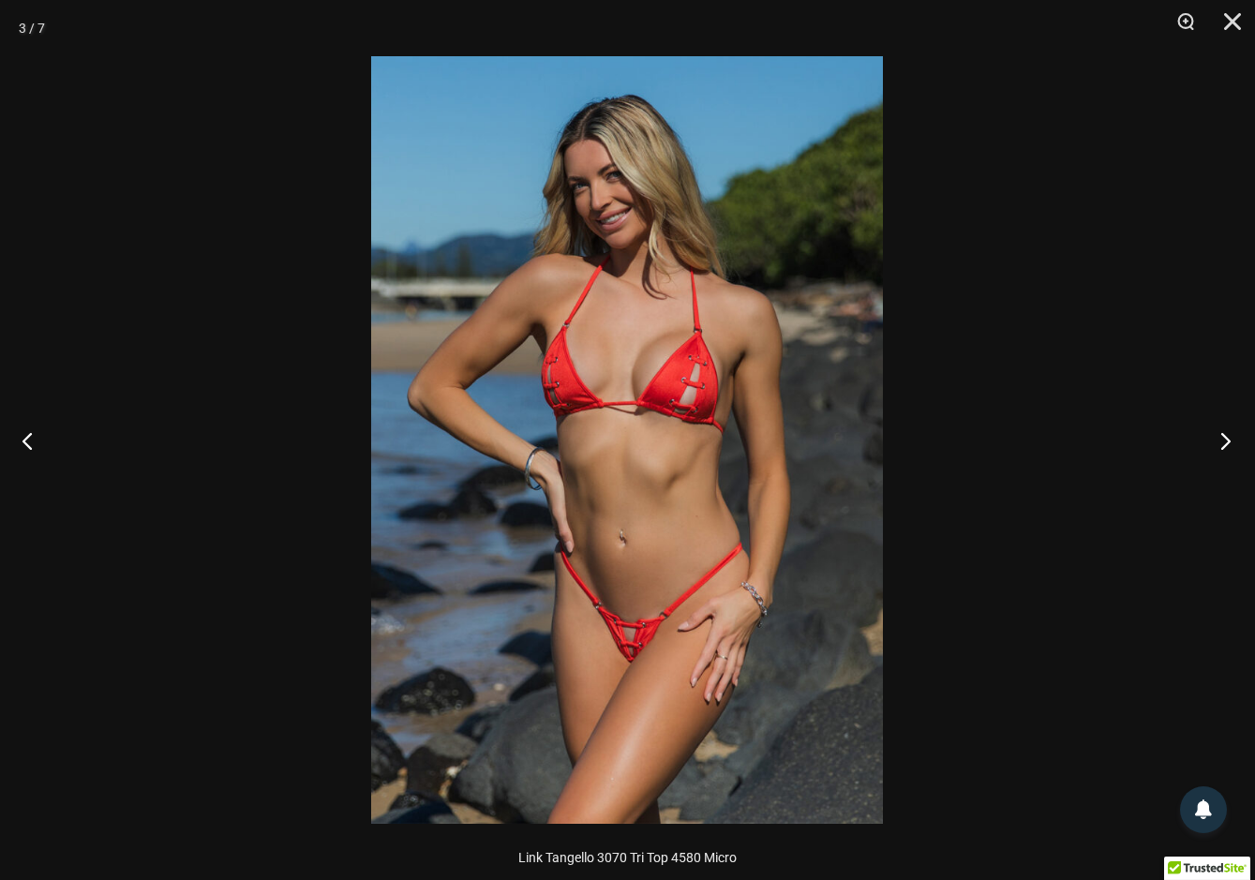
click at [1232, 428] on button "Next" at bounding box center [1220, 441] width 70 height 94
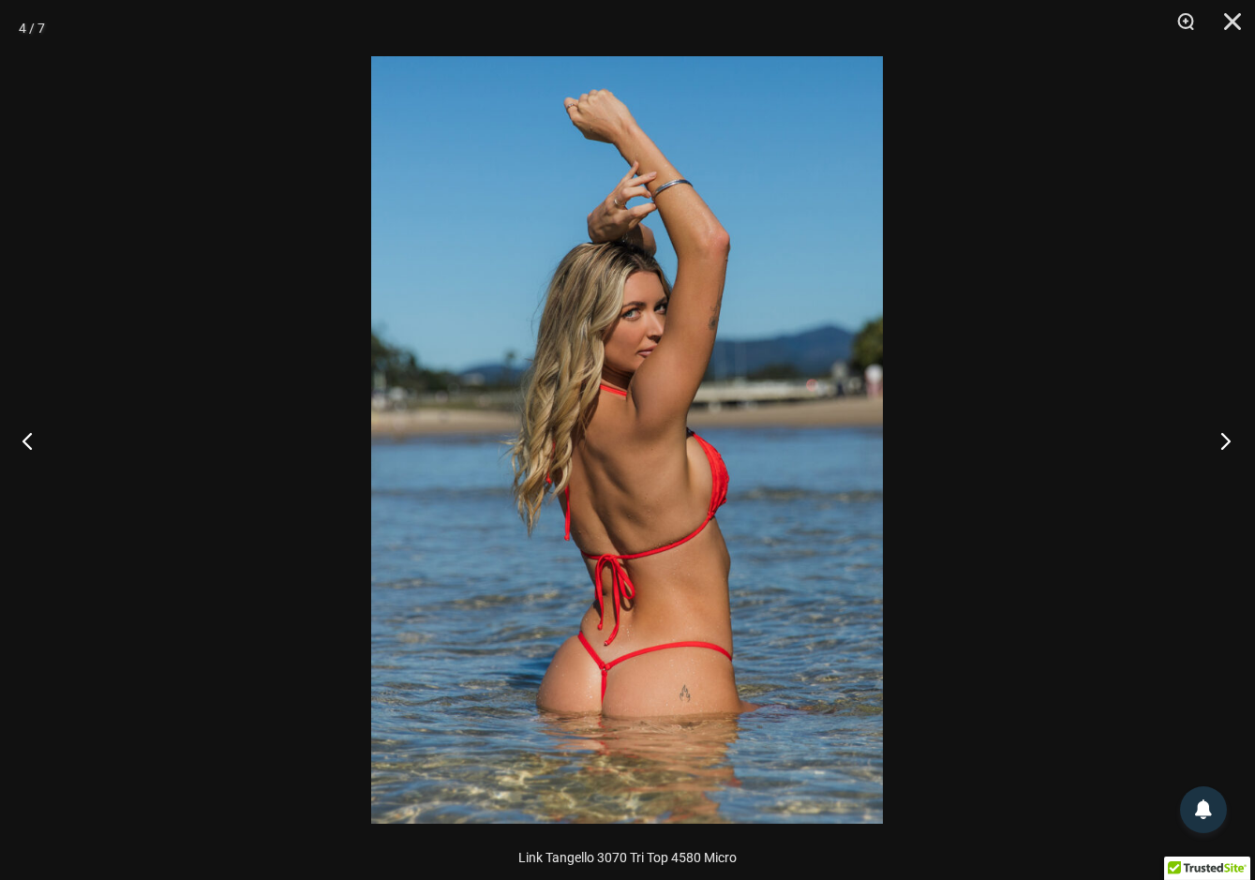
click at [1231, 428] on button "Next" at bounding box center [1220, 441] width 70 height 94
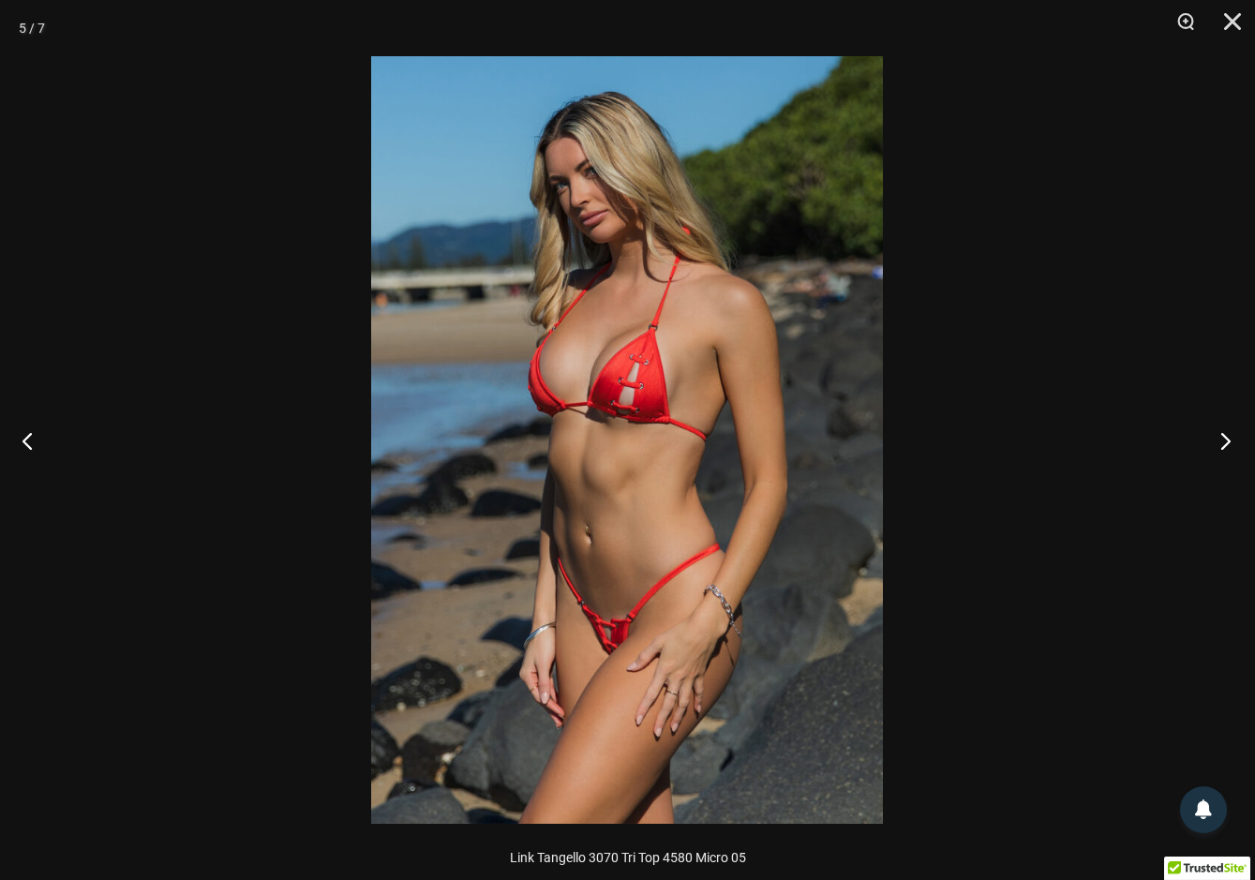
click at [1231, 428] on button "Next" at bounding box center [1220, 441] width 70 height 94
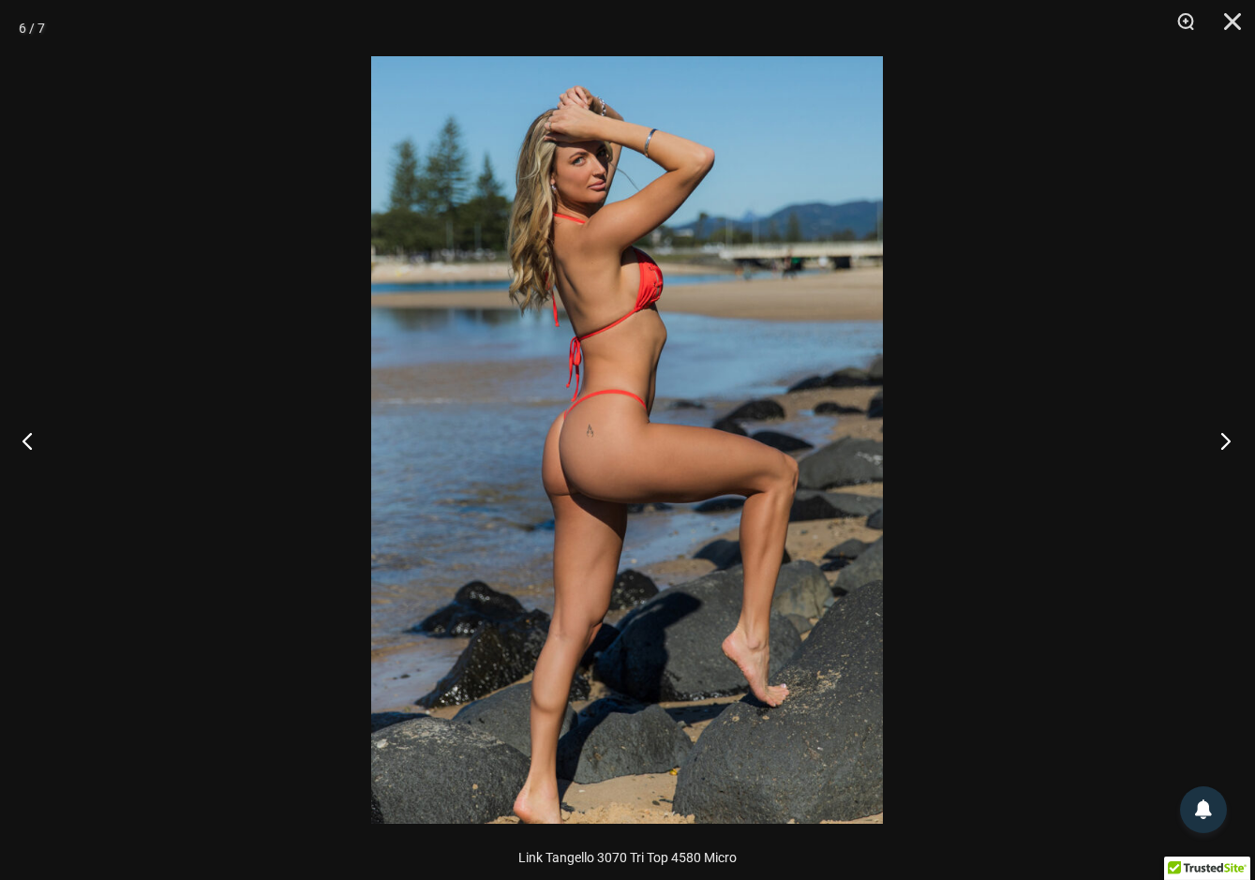
click at [1231, 428] on button "Next" at bounding box center [1220, 441] width 70 height 94
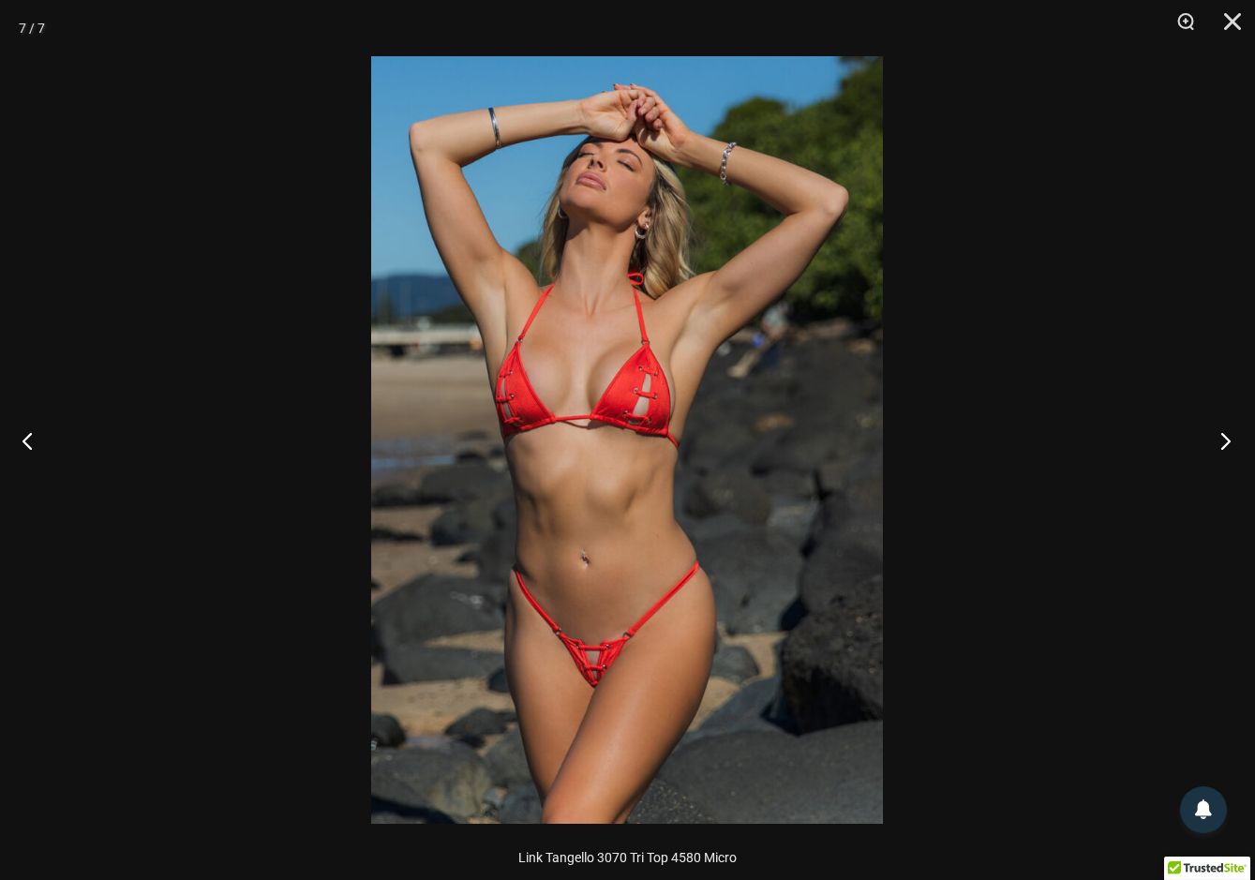
click at [1231, 428] on button "Next" at bounding box center [1220, 441] width 70 height 94
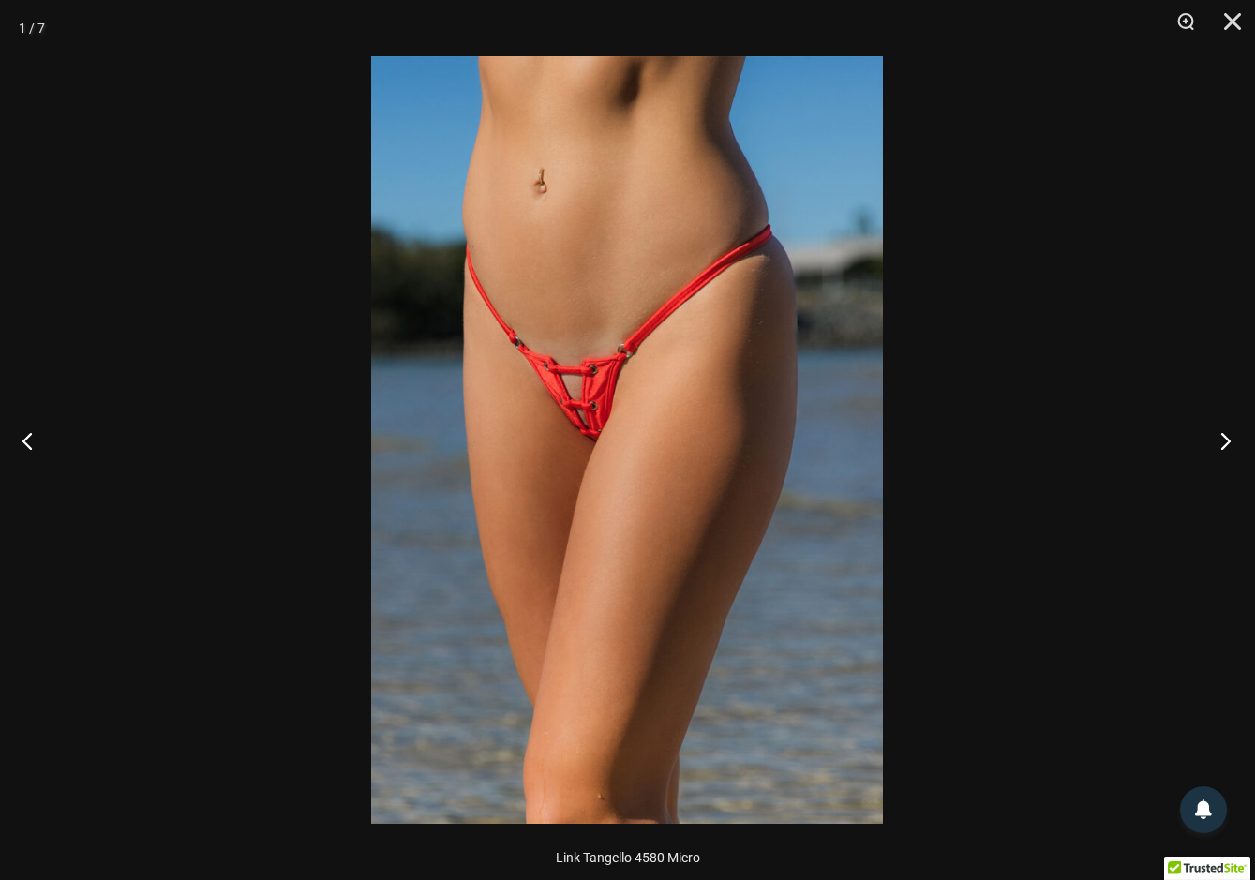
click at [1231, 428] on button "Next" at bounding box center [1220, 441] width 70 height 94
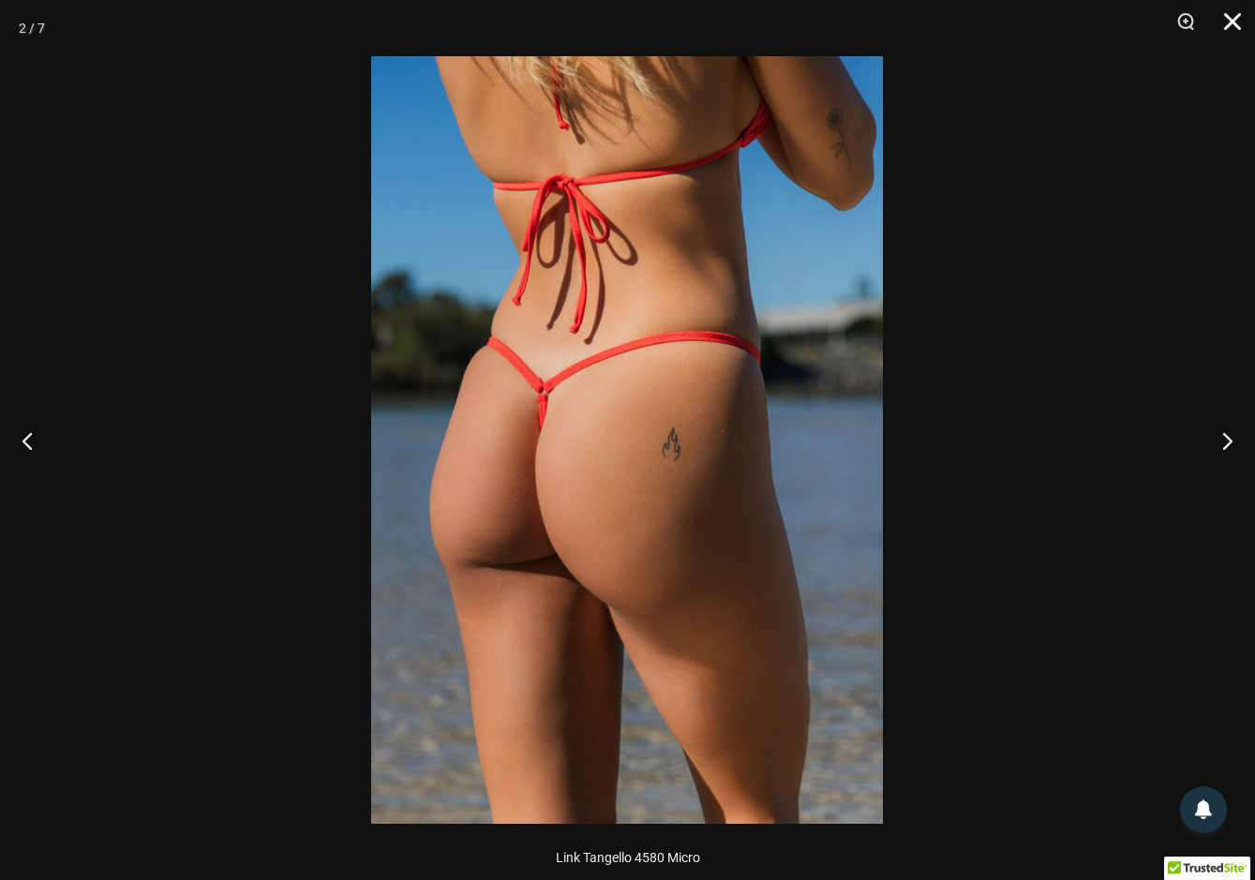
click at [1238, 16] on button "Close" at bounding box center [1226, 28] width 47 height 56
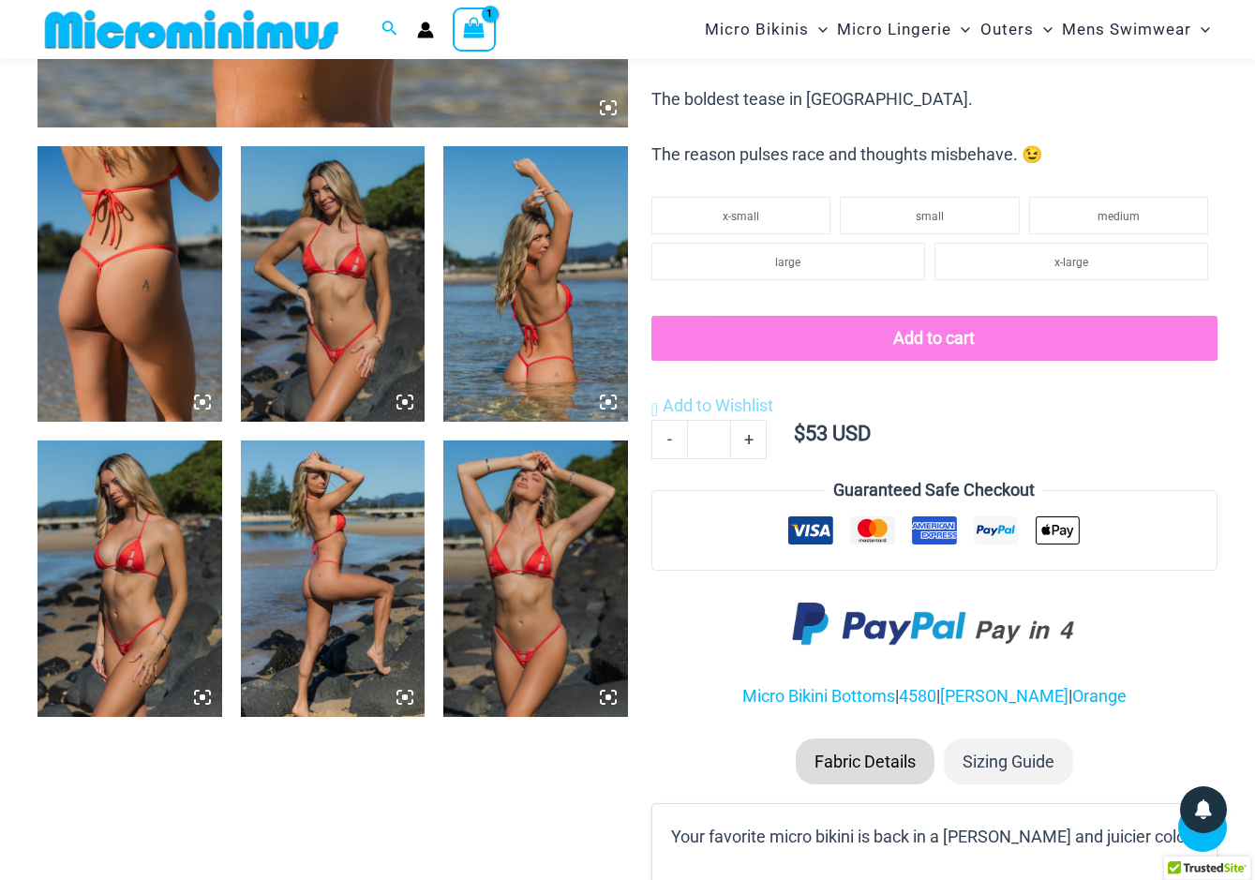
click at [514, 598] on img at bounding box center [535, 579] width 185 height 277
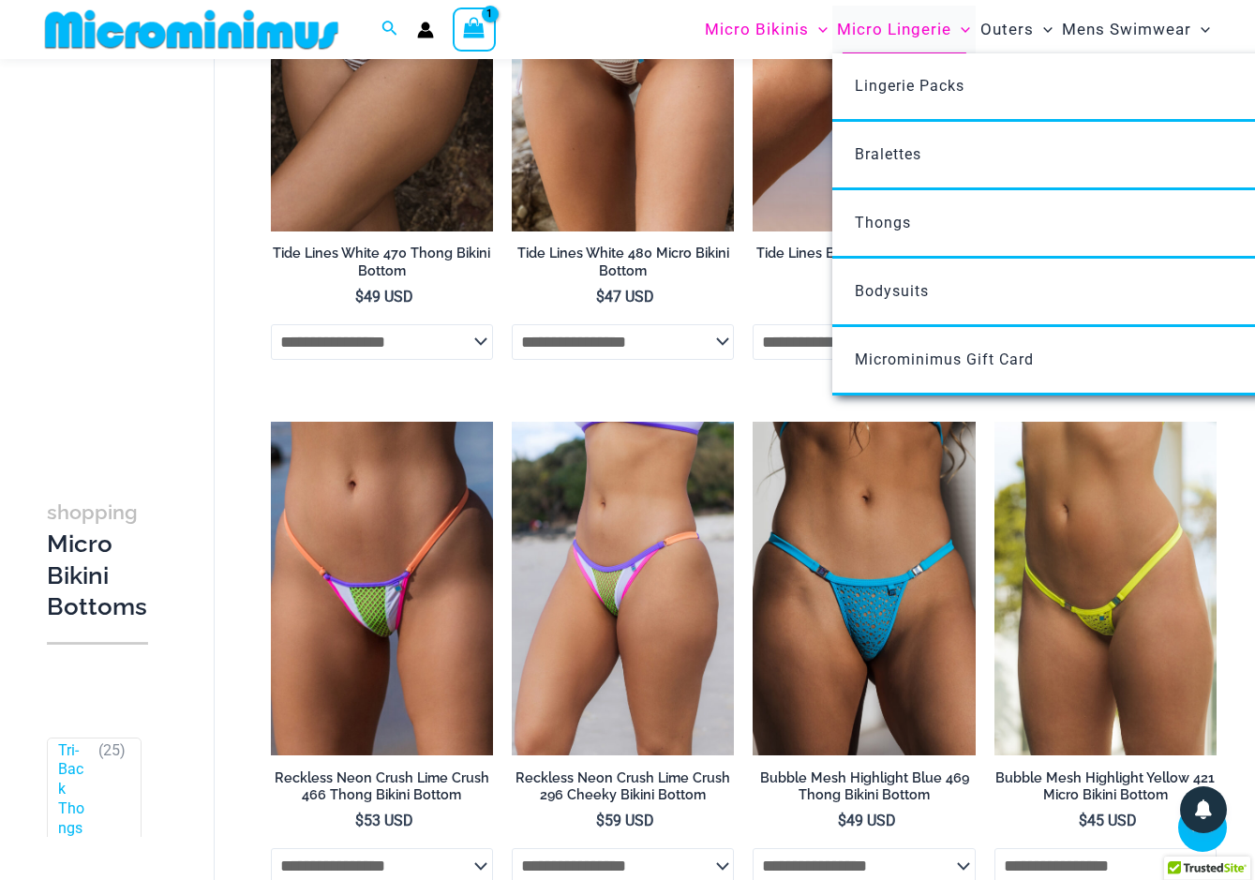
scroll to position [1881, 0]
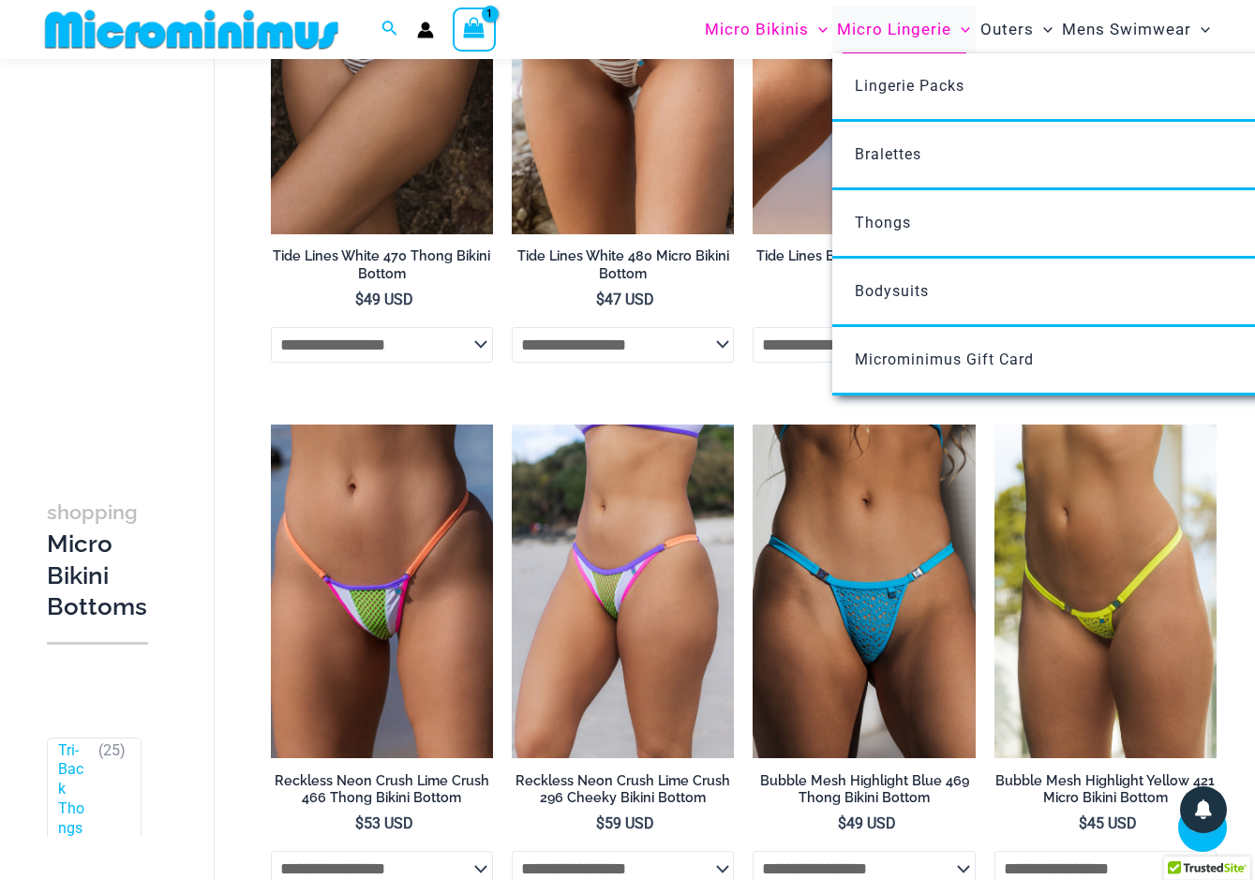
click at [904, 32] on span "Micro Lingerie" at bounding box center [894, 30] width 114 height 48
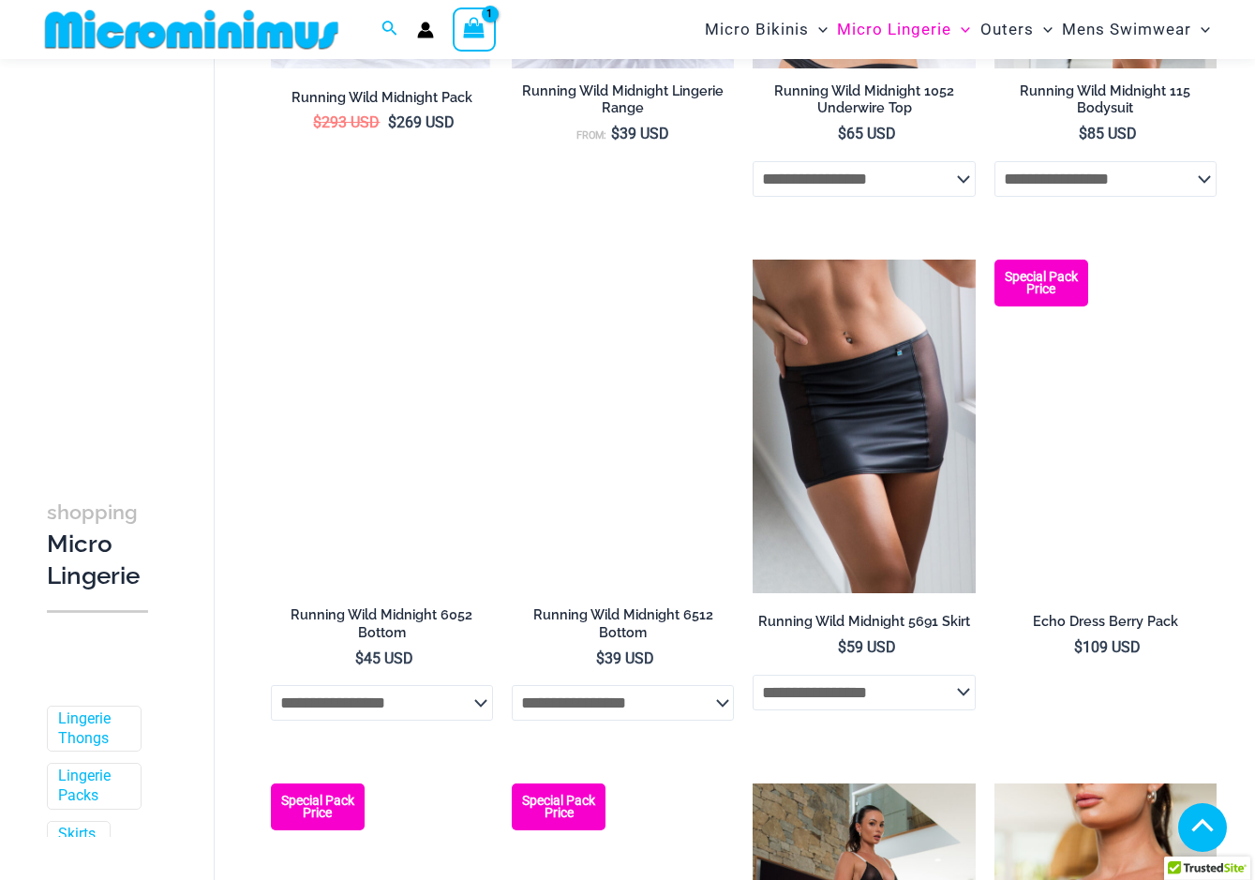
scroll to position [1185, 0]
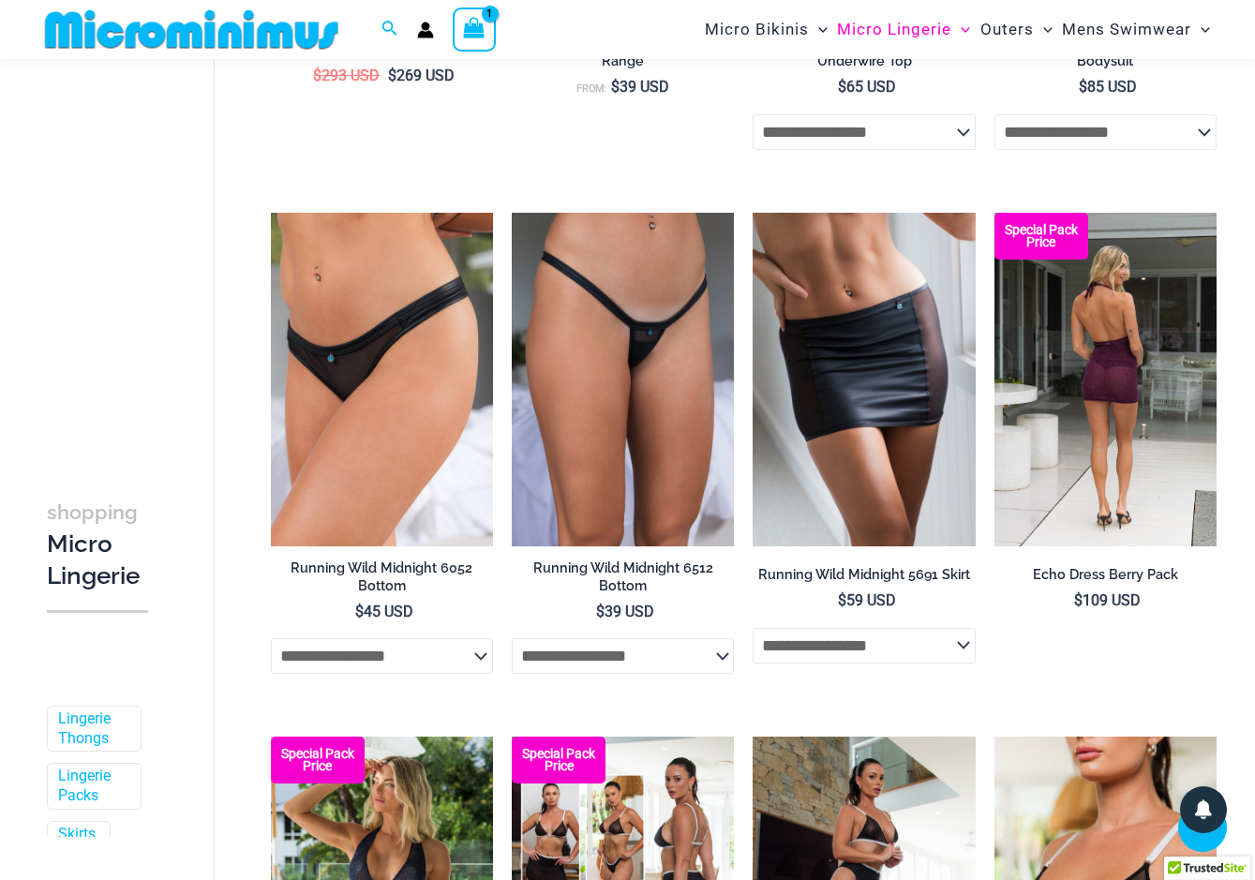
click at [1131, 371] on img at bounding box center [1106, 380] width 222 height 334
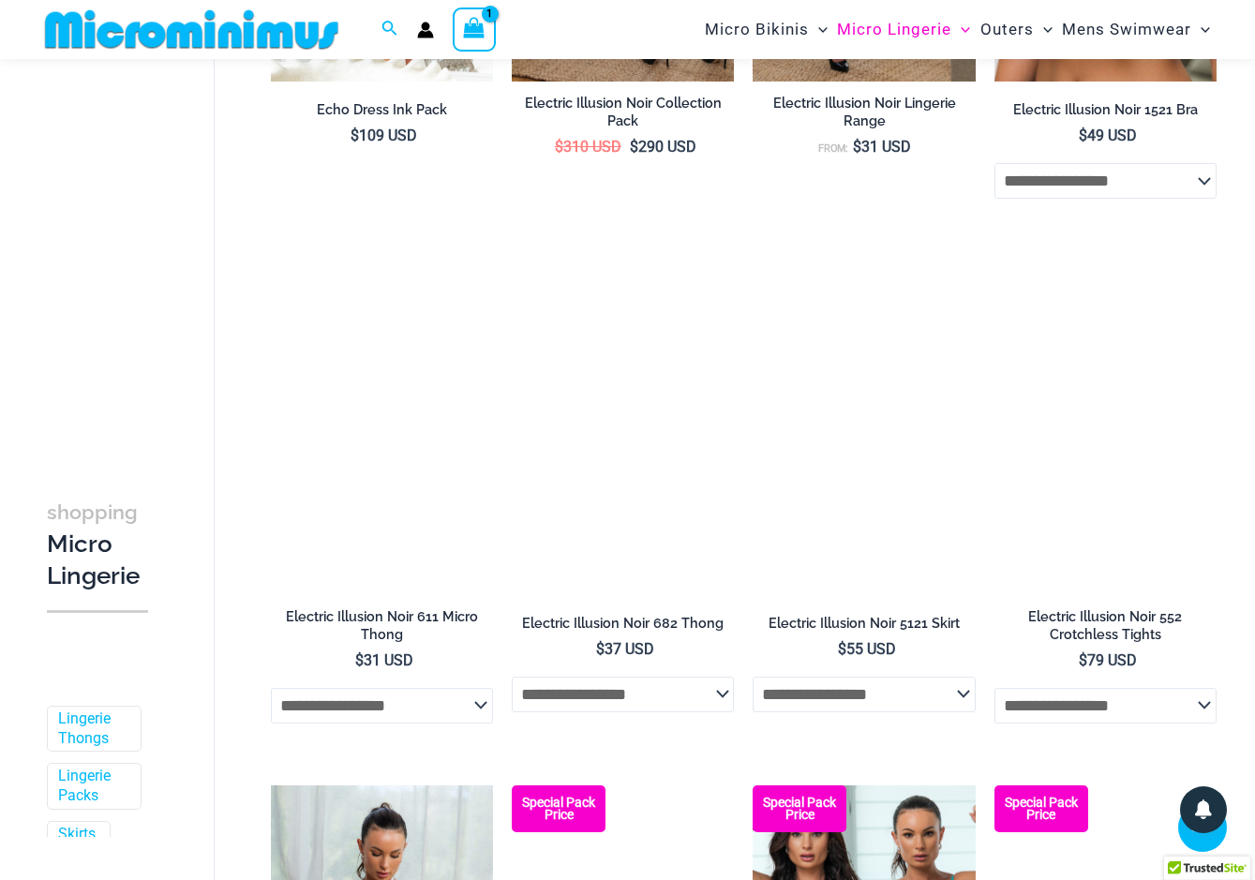
scroll to position [2077, 0]
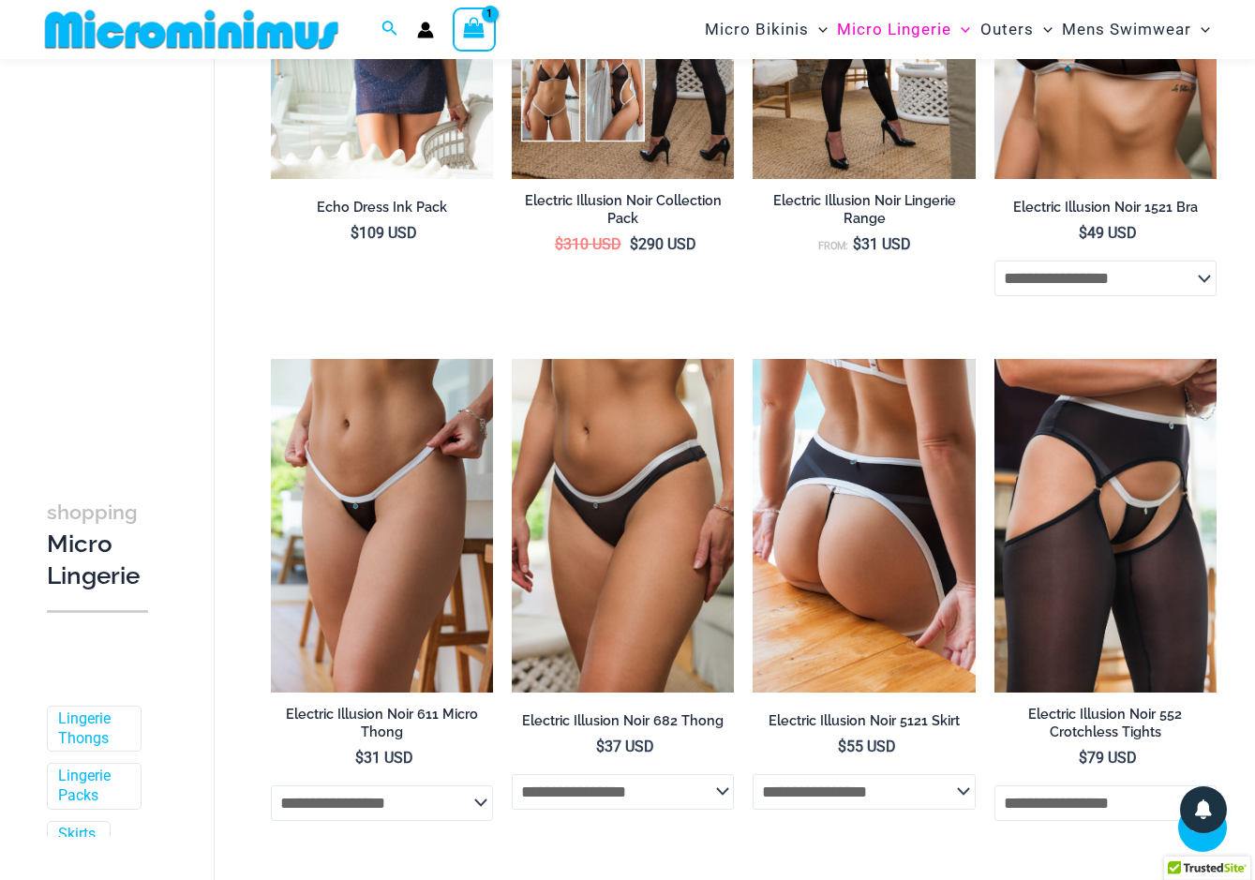
click at [968, 538] on img at bounding box center [864, 526] width 222 height 334
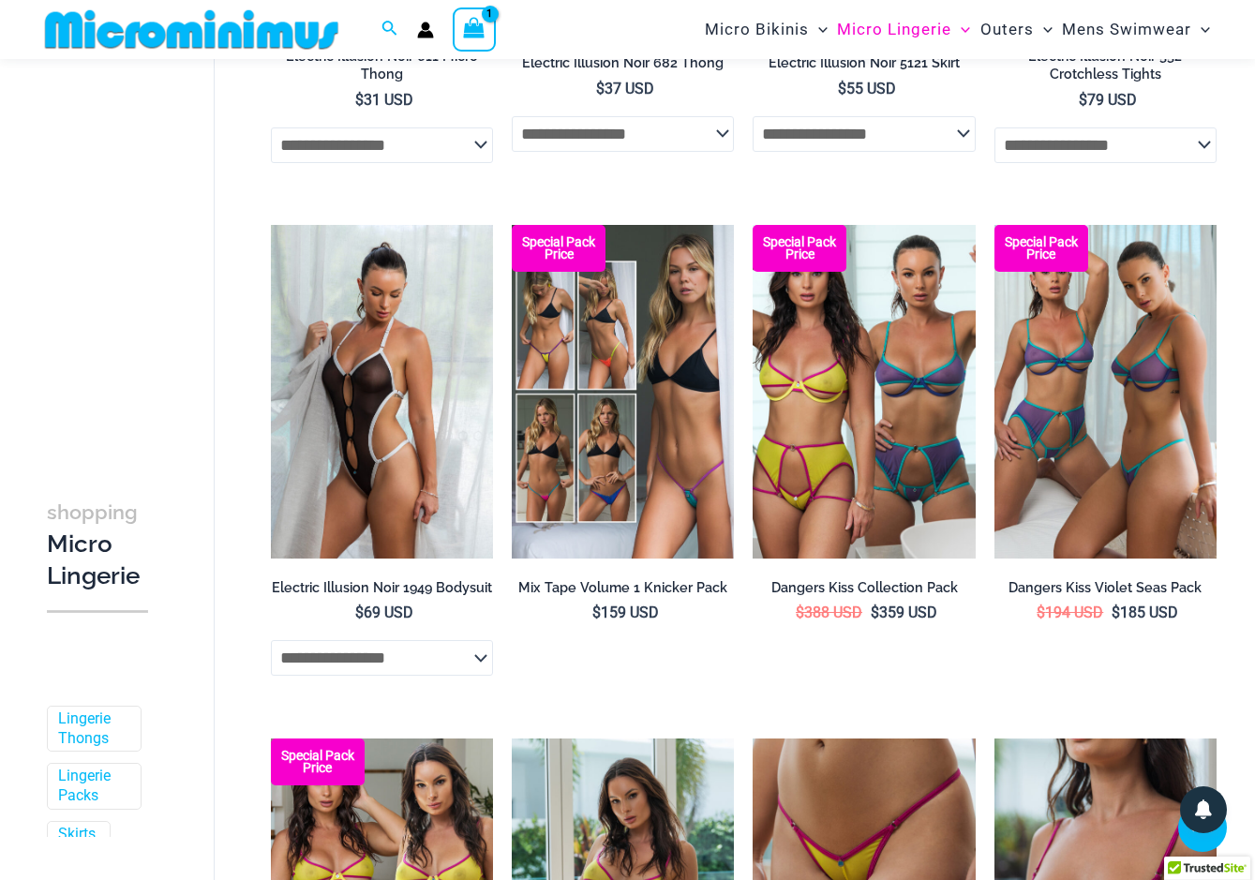
scroll to position [2737, 0]
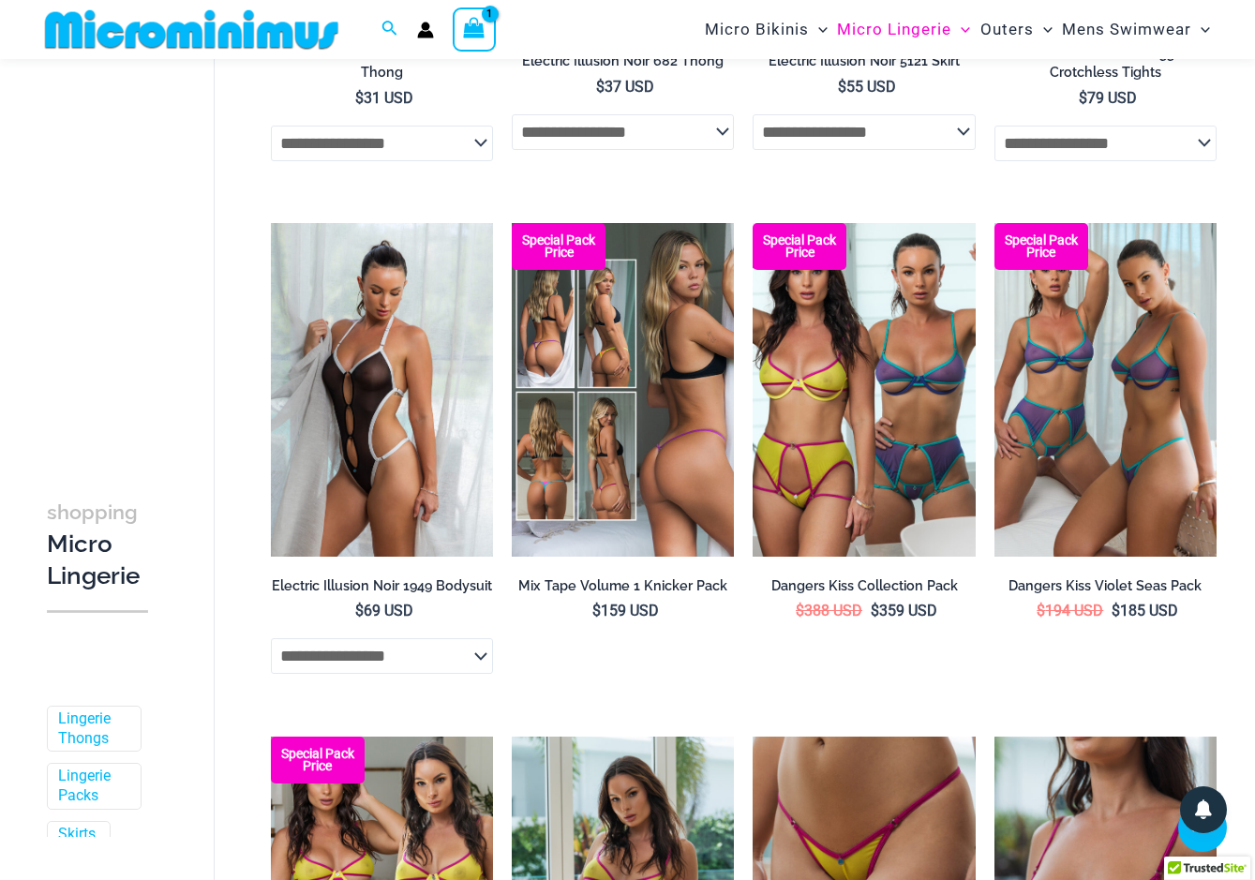
click at [668, 473] on img at bounding box center [623, 390] width 222 height 334
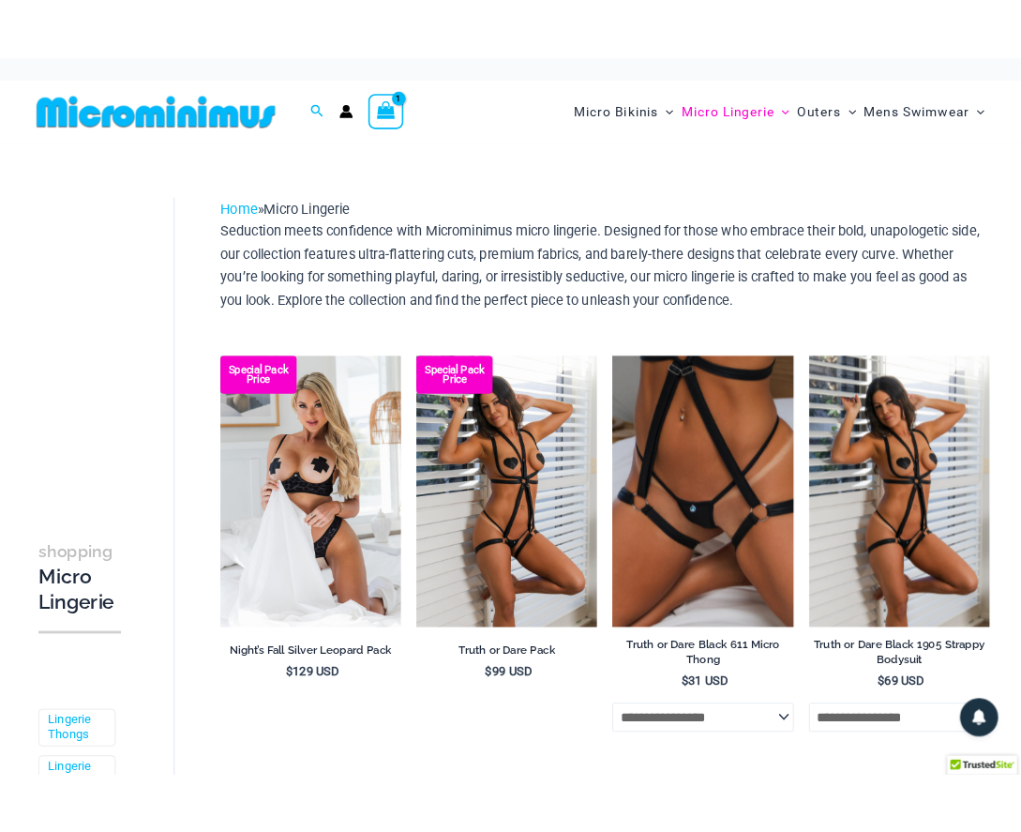
scroll to position [0, 0]
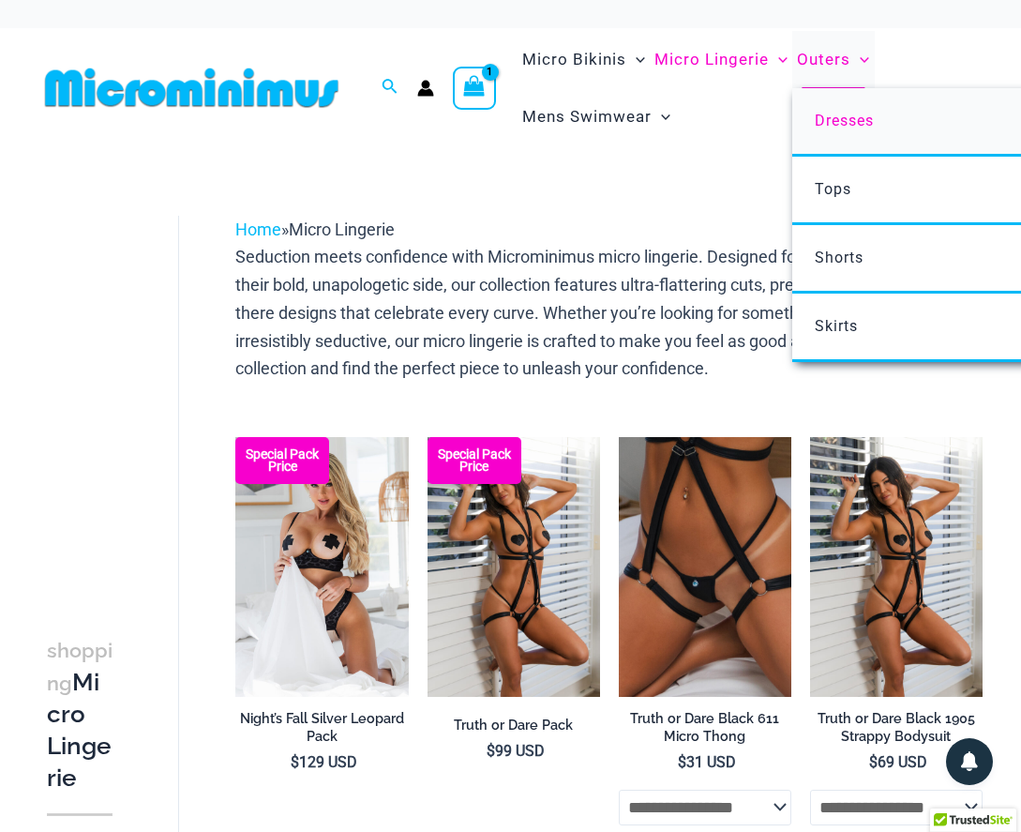
click at [827, 120] on span "Dresses" at bounding box center [844, 121] width 59 height 18
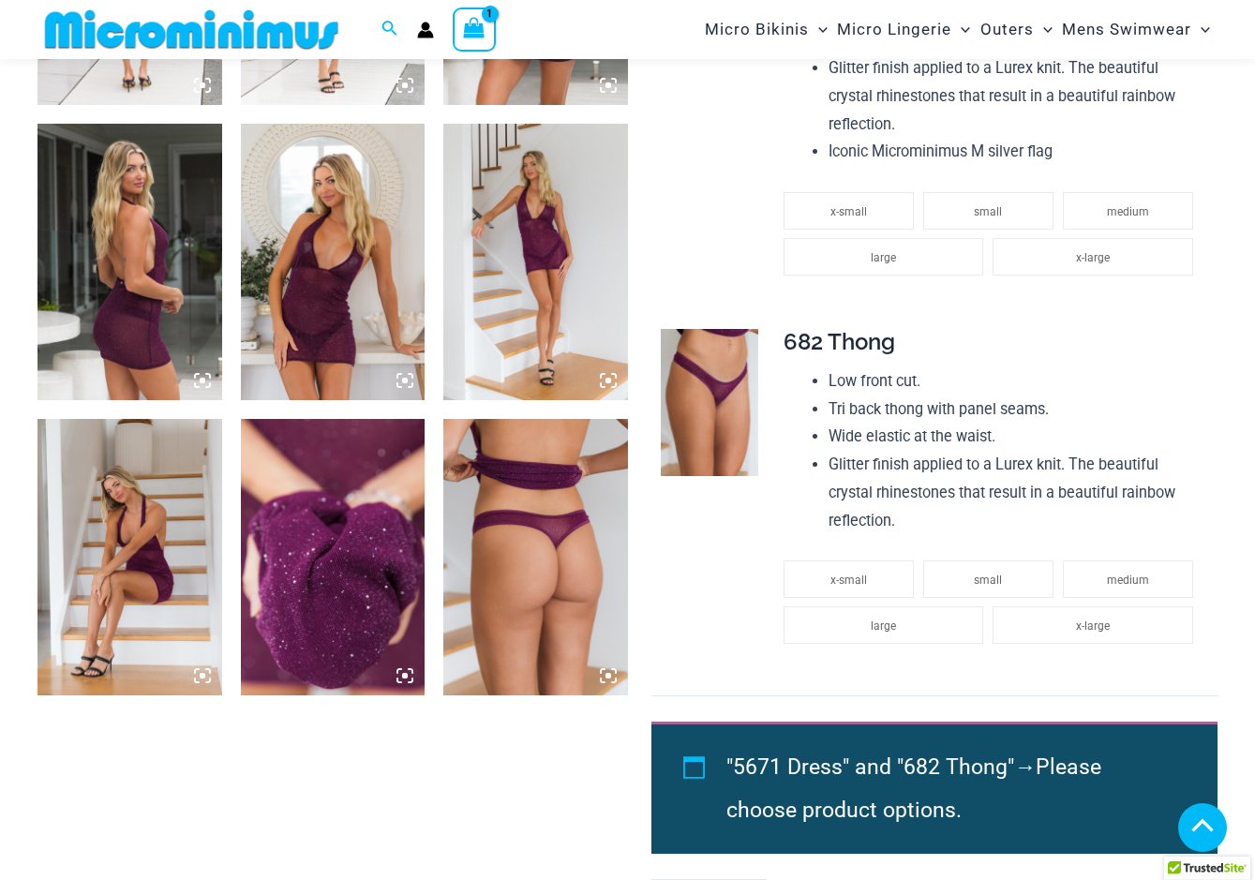
scroll to position [1251, 0]
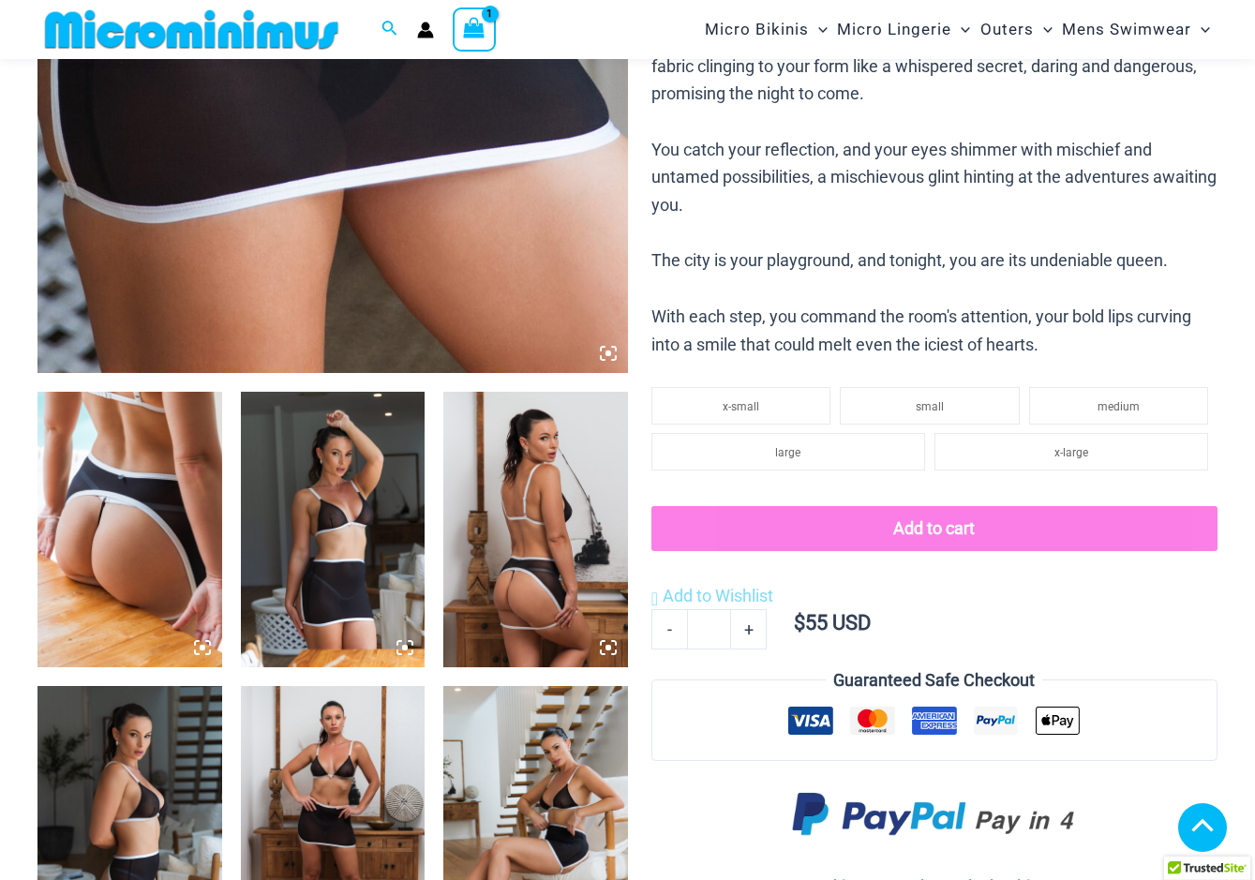
scroll to position [684, 0]
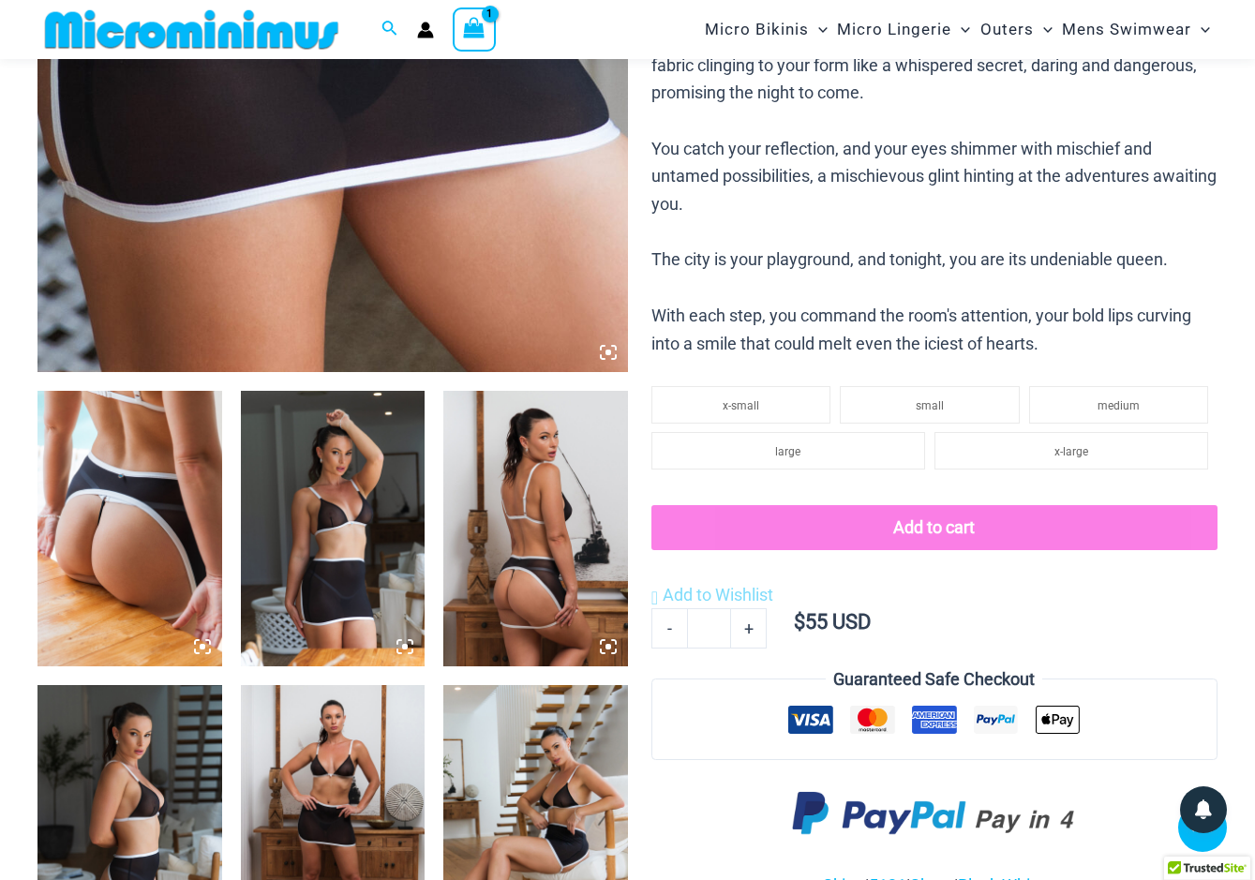
click at [125, 480] on img at bounding box center [130, 529] width 185 height 277
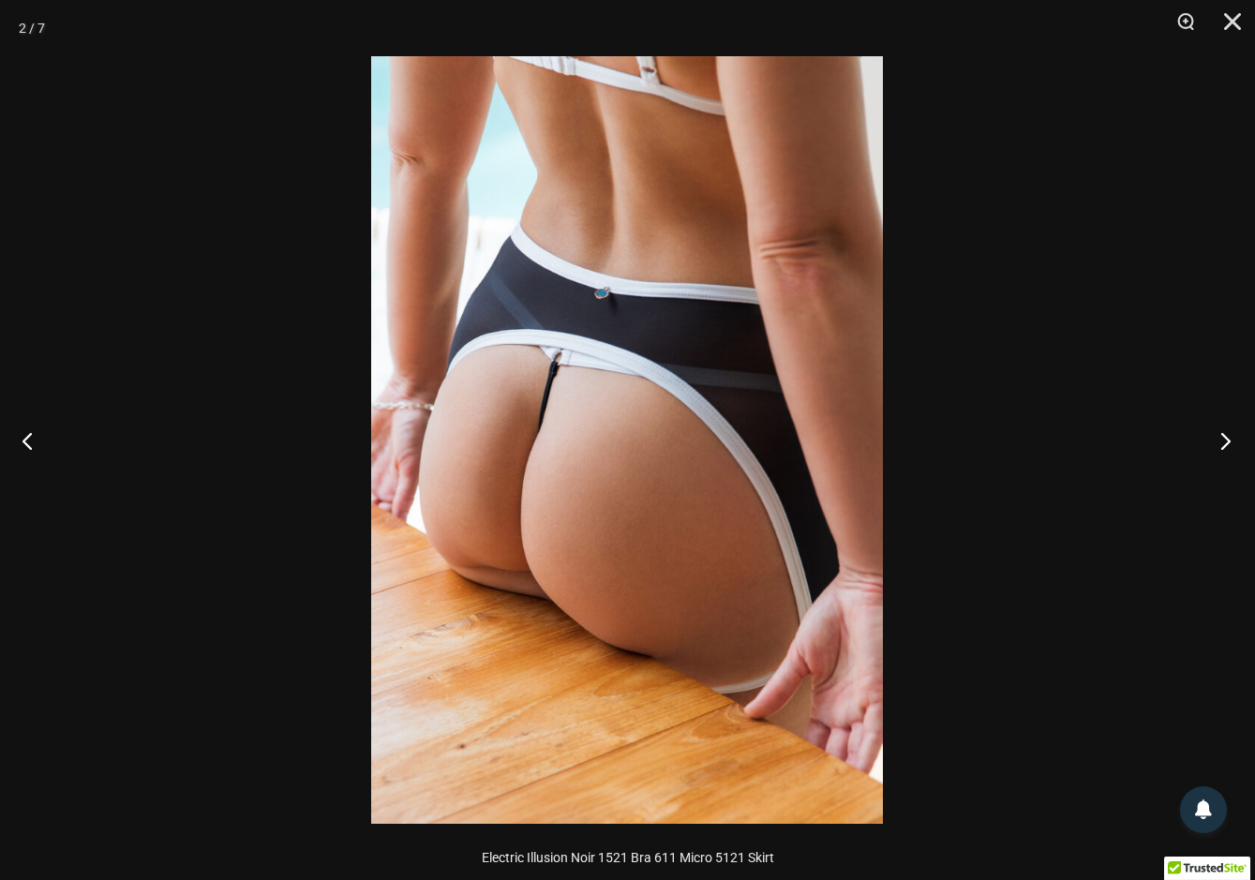
click at [1223, 449] on button "Next" at bounding box center [1220, 441] width 70 height 94
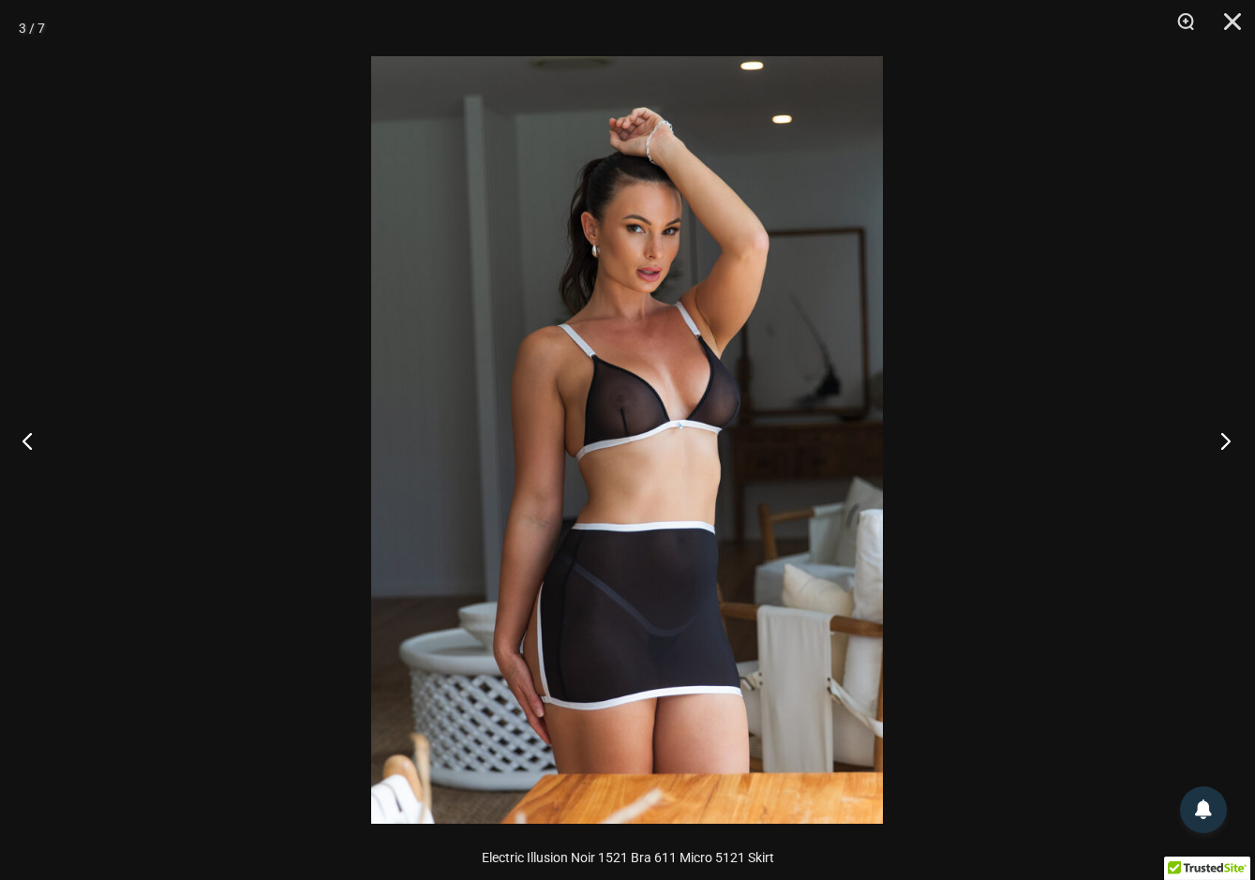
click at [1223, 449] on button "Next" at bounding box center [1220, 441] width 70 height 94
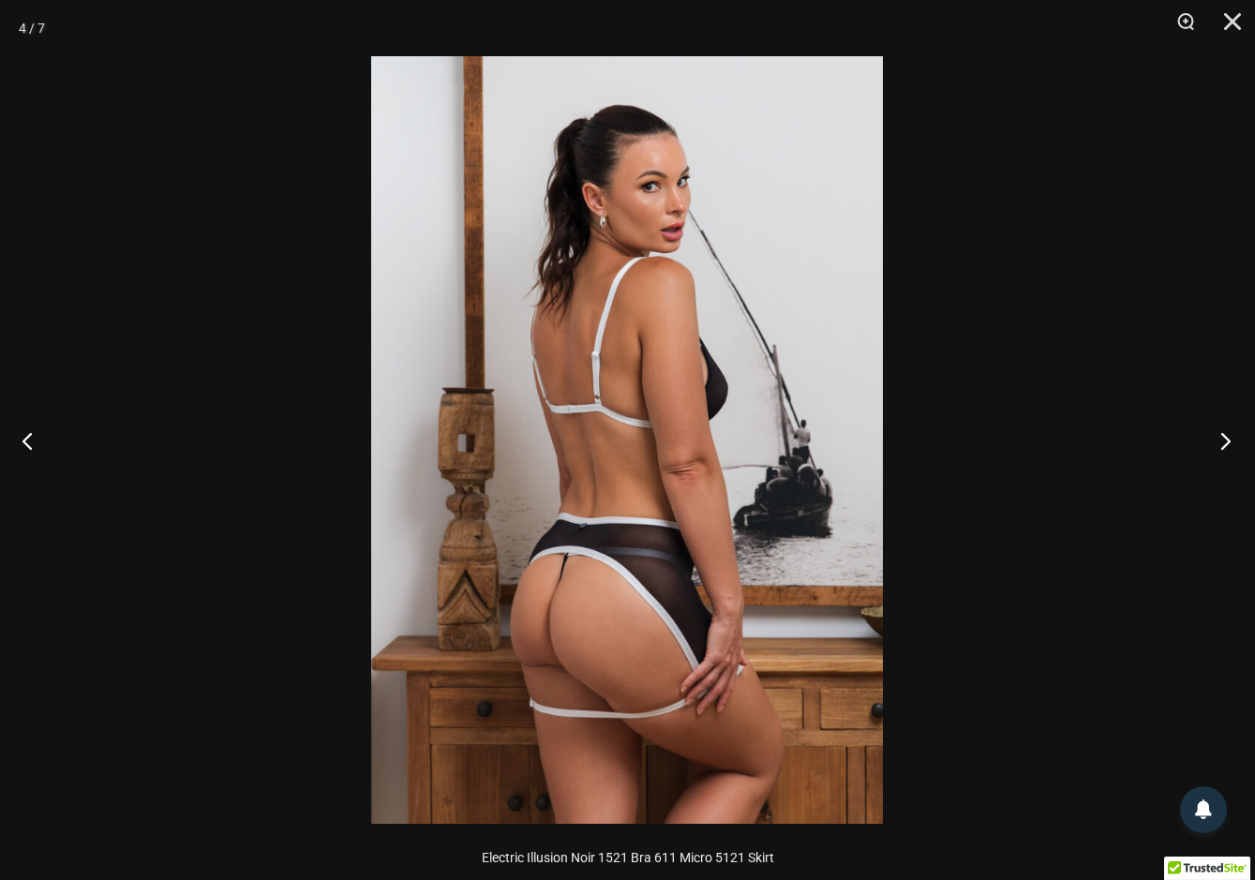
click at [1223, 449] on button "Next" at bounding box center [1220, 441] width 70 height 94
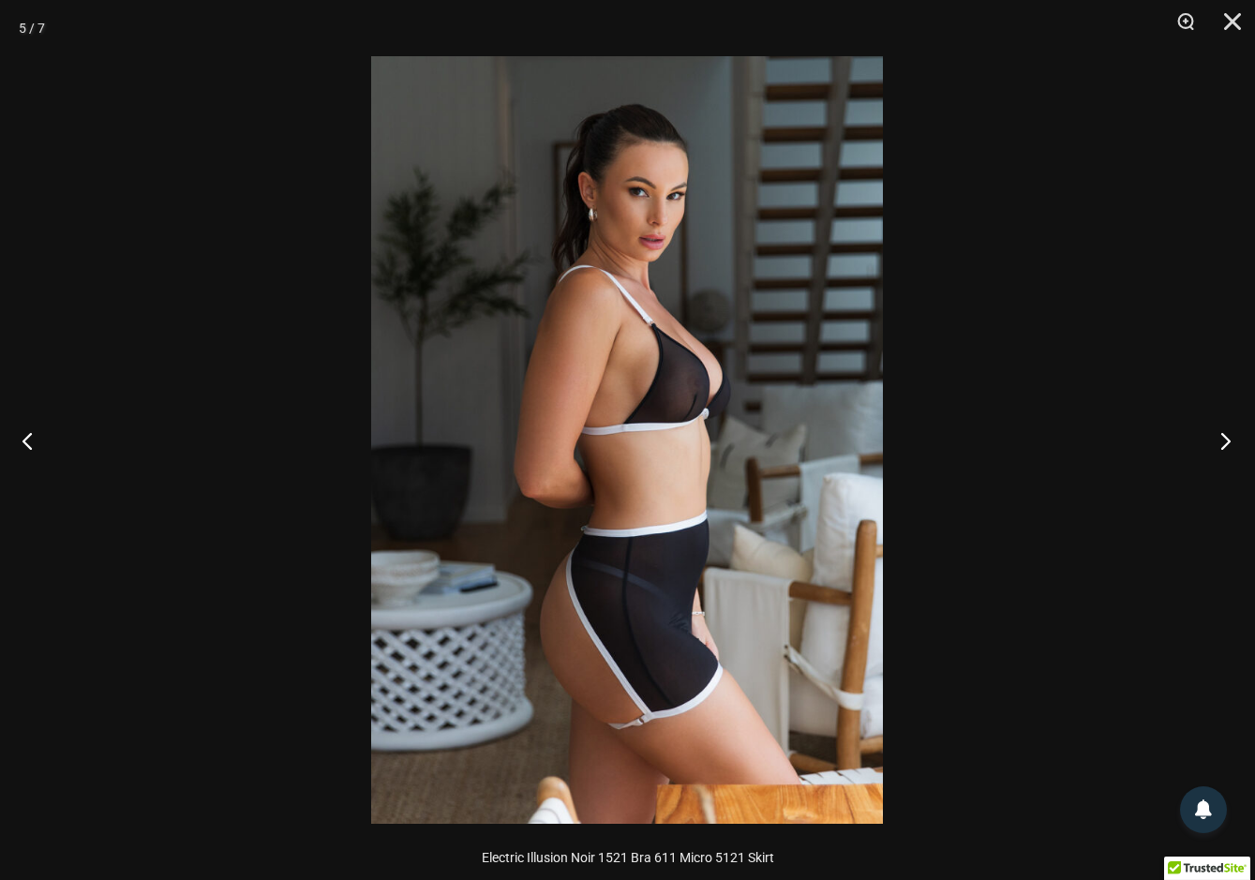
click at [1223, 449] on button "Next" at bounding box center [1220, 441] width 70 height 94
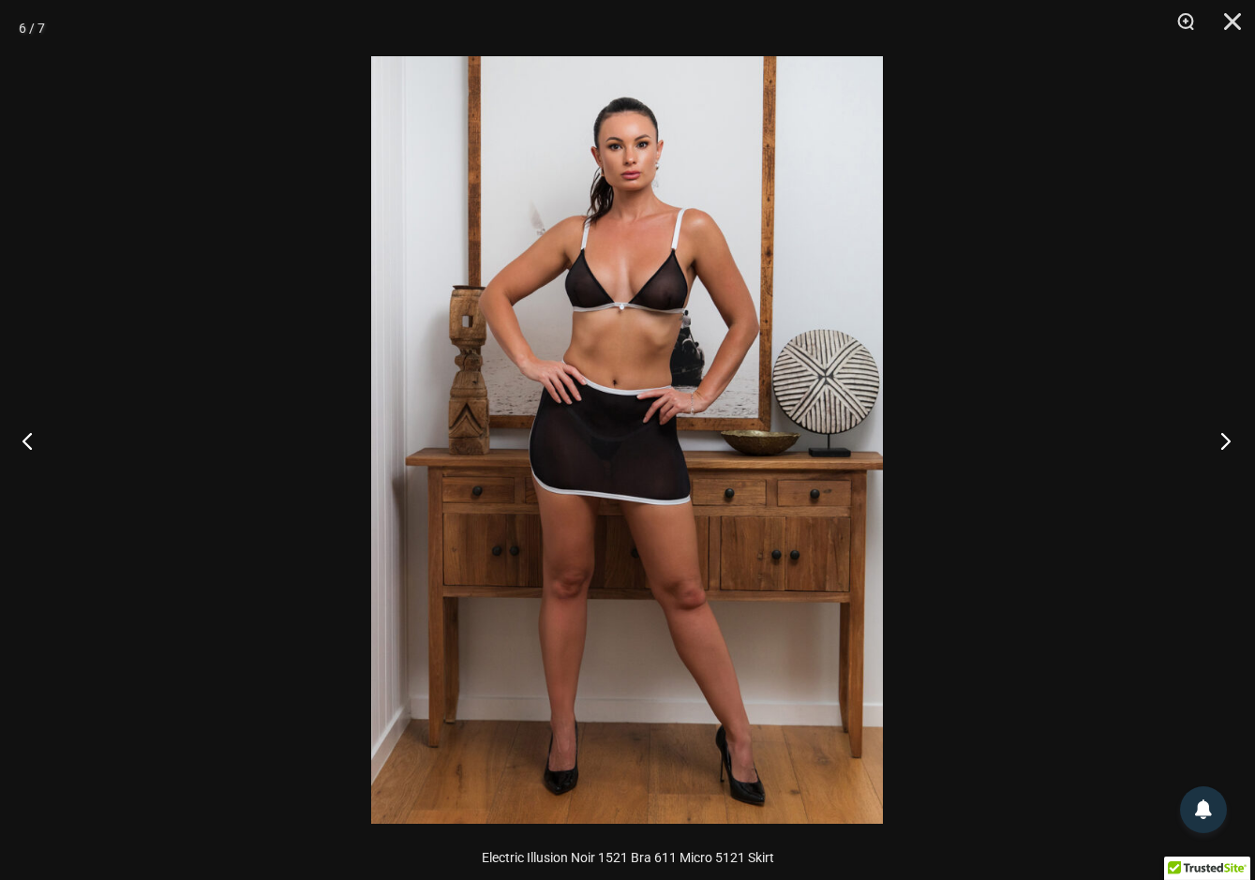
click at [1223, 449] on button "Next" at bounding box center [1220, 441] width 70 height 94
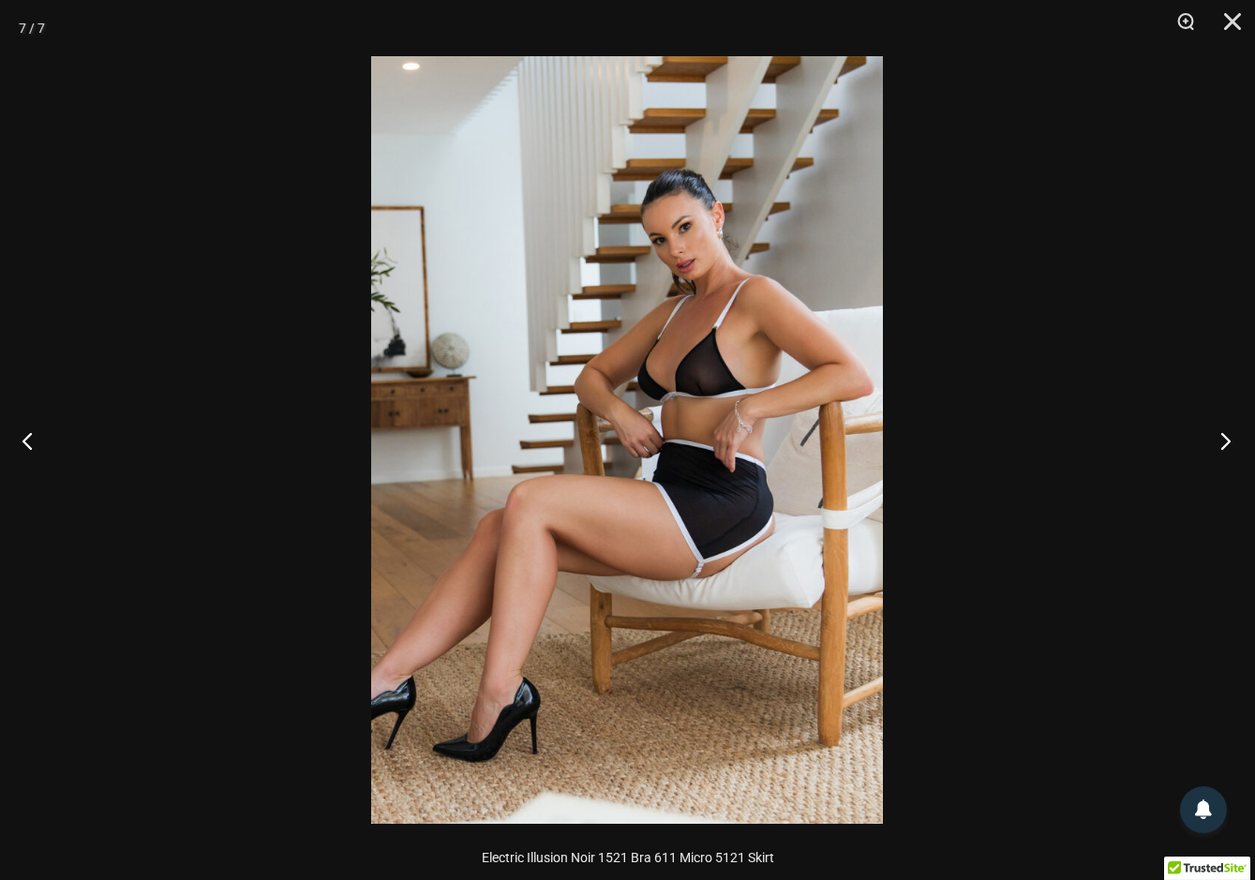
click at [1223, 449] on button "Next" at bounding box center [1220, 441] width 70 height 94
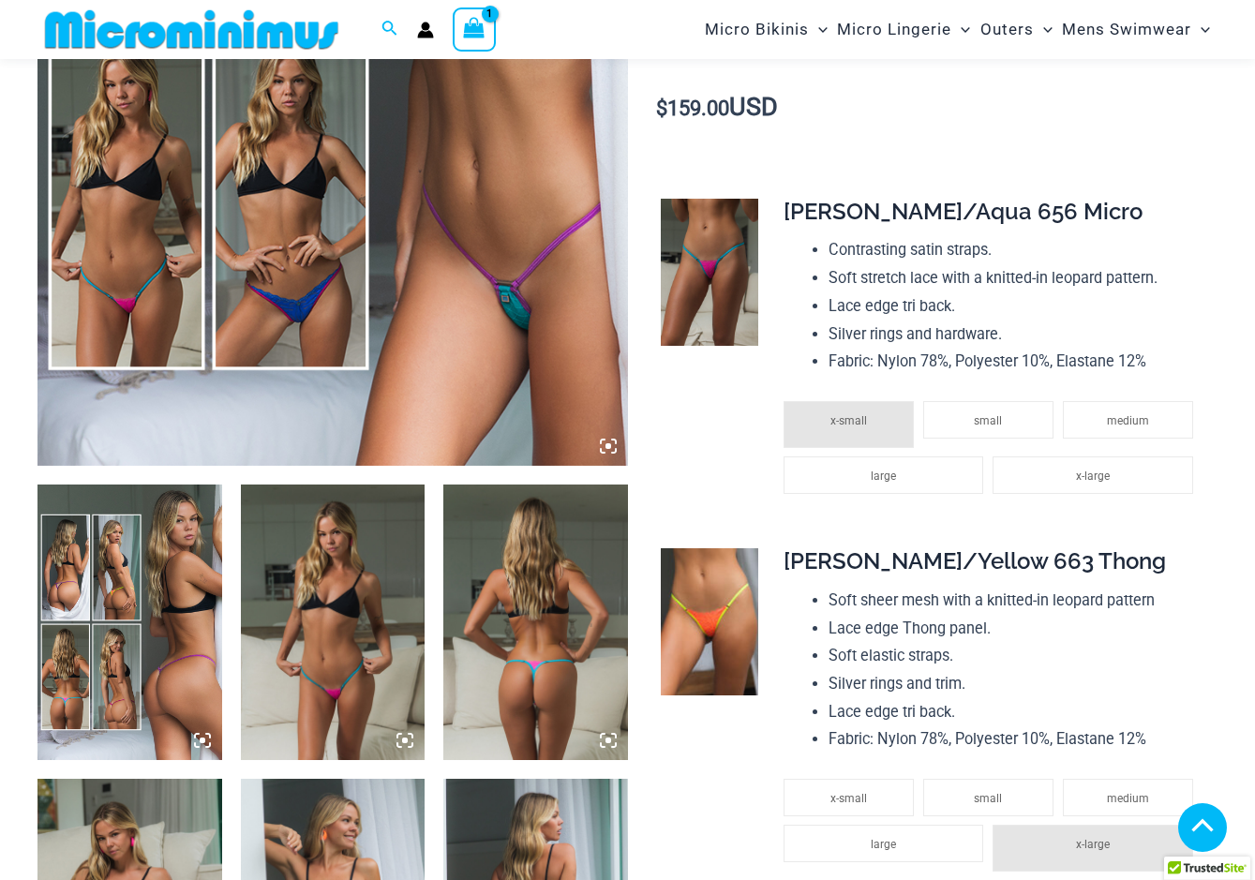
scroll to position [606, 0]
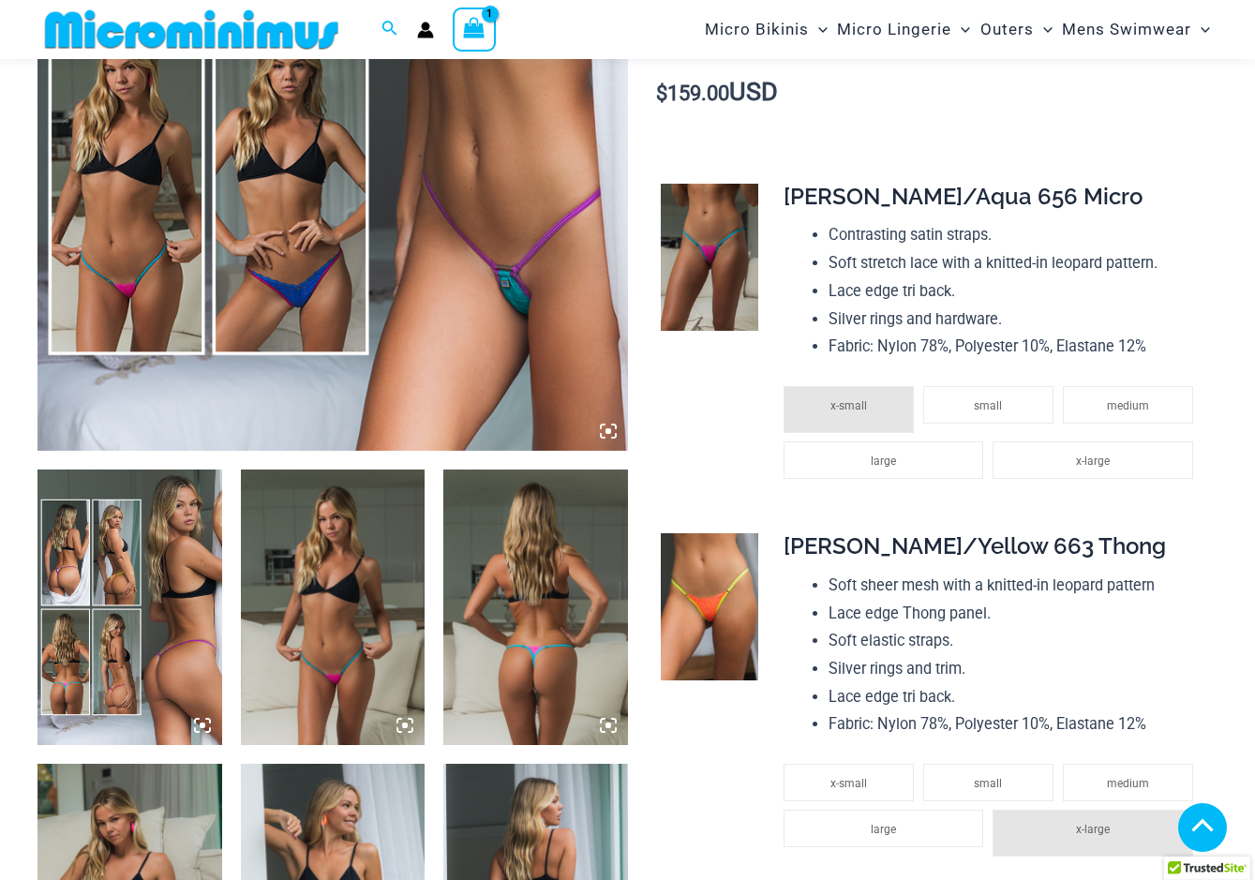
click at [179, 589] on img at bounding box center [130, 608] width 185 height 277
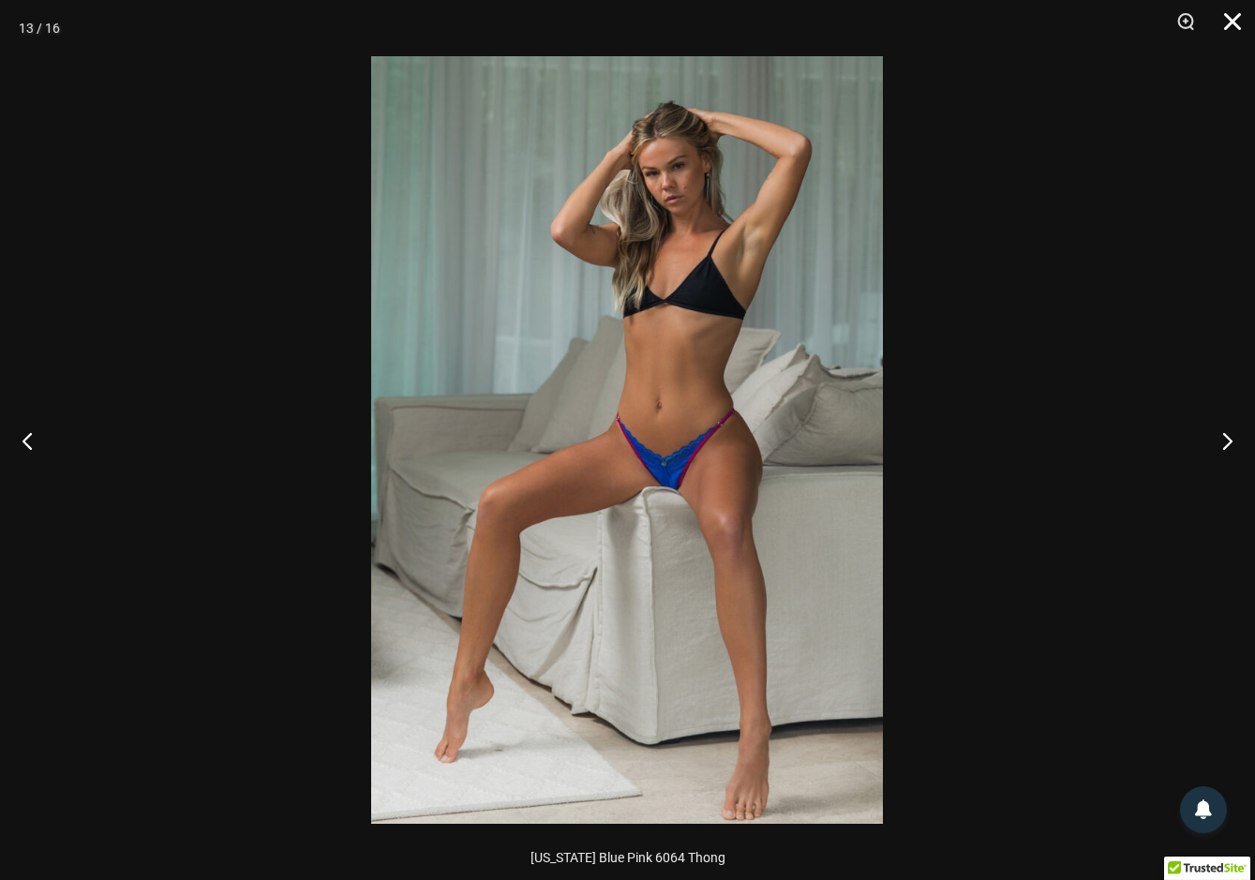
click at [1242, 19] on button "Close" at bounding box center [1226, 28] width 47 height 56
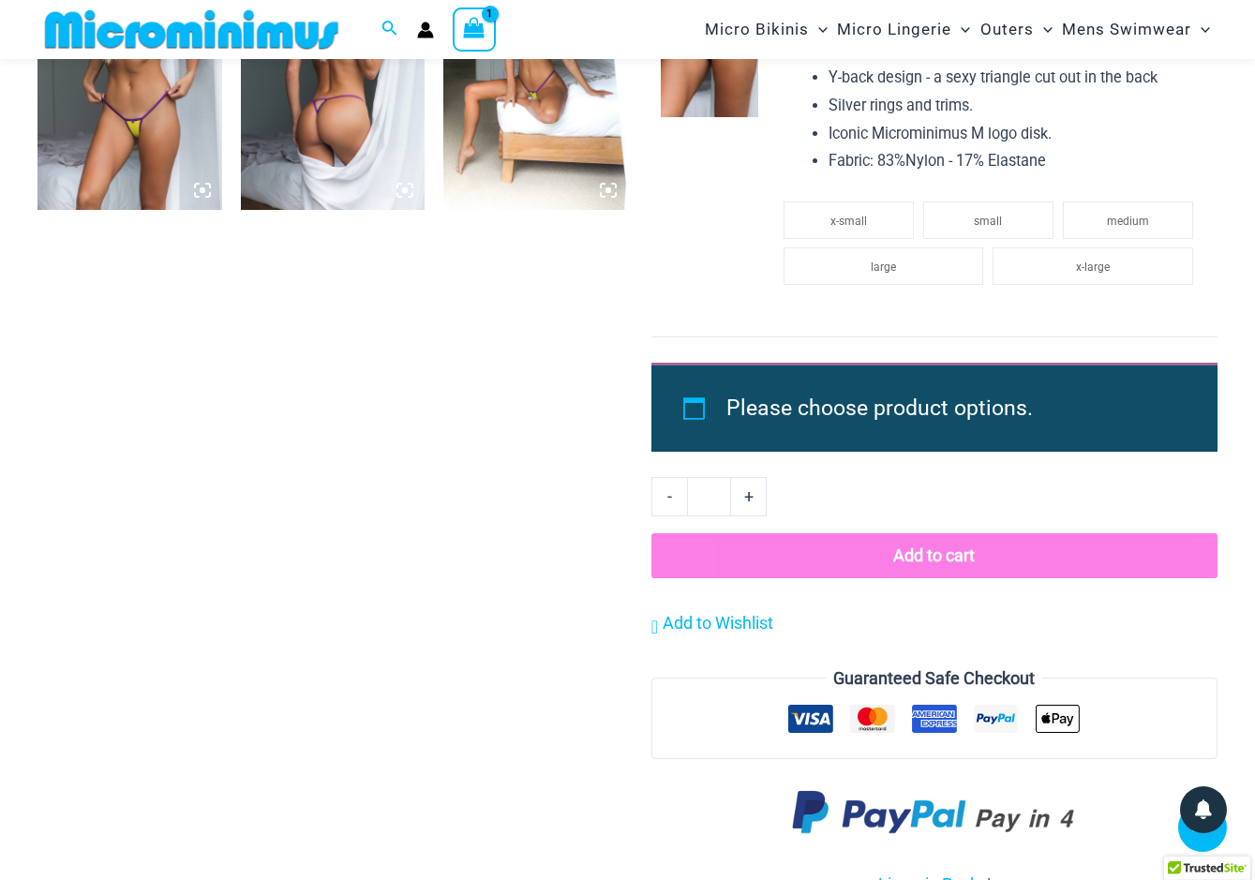
scroll to position [2345, 0]
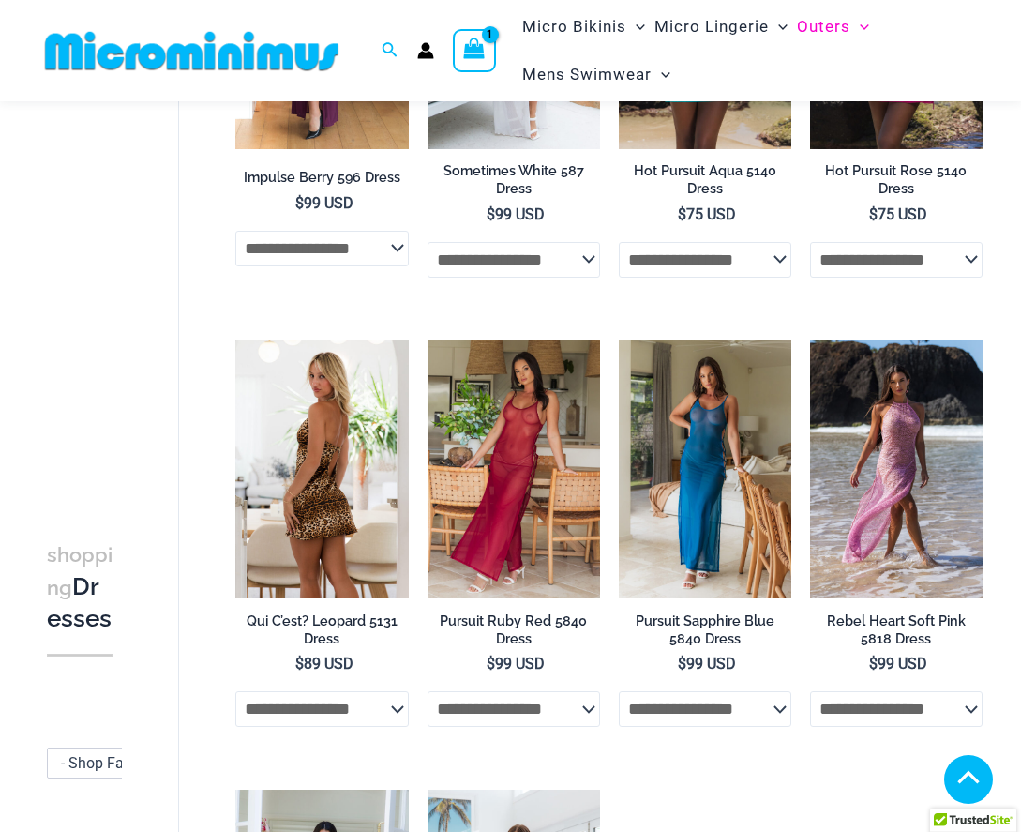
scroll to position [363, 0]
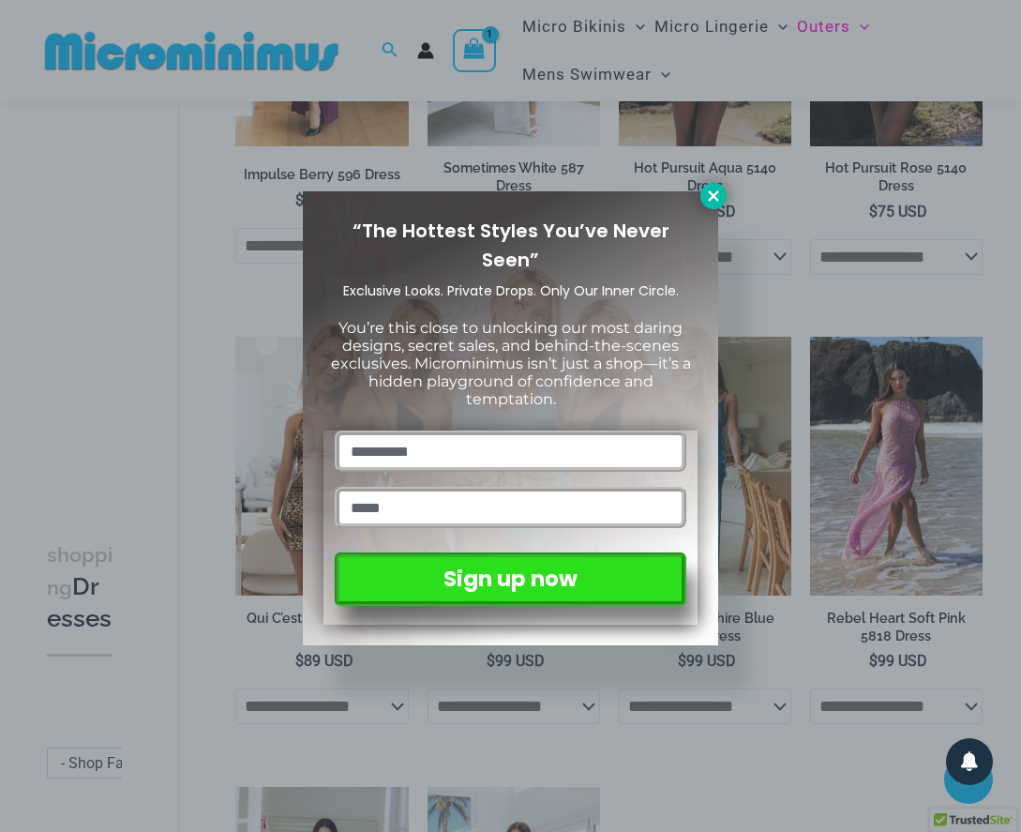
click at [714, 191] on icon at bounding box center [713, 196] width 17 height 17
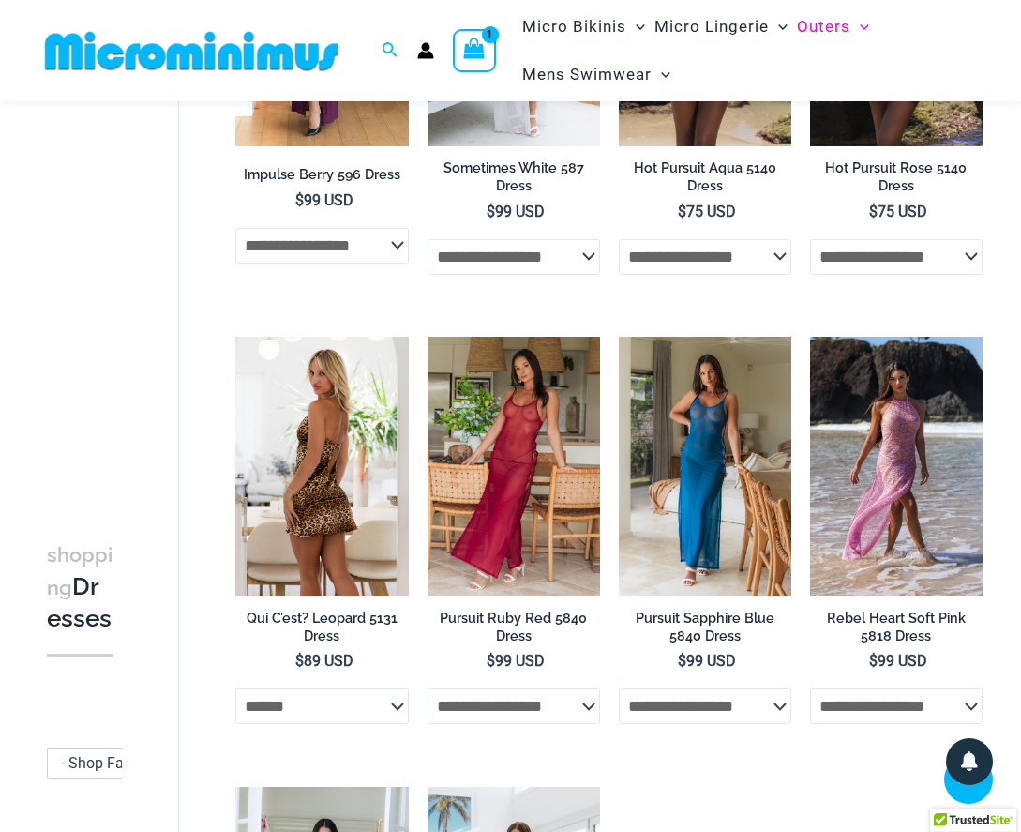
select select "******"
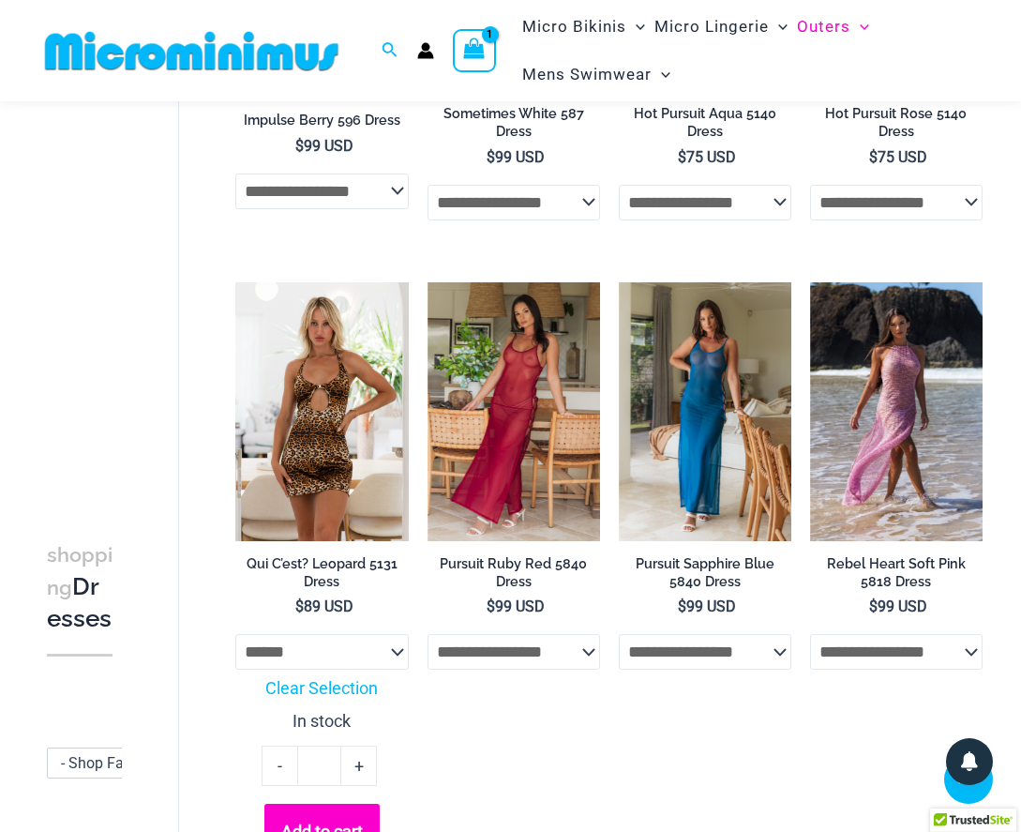
scroll to position [472, 0]
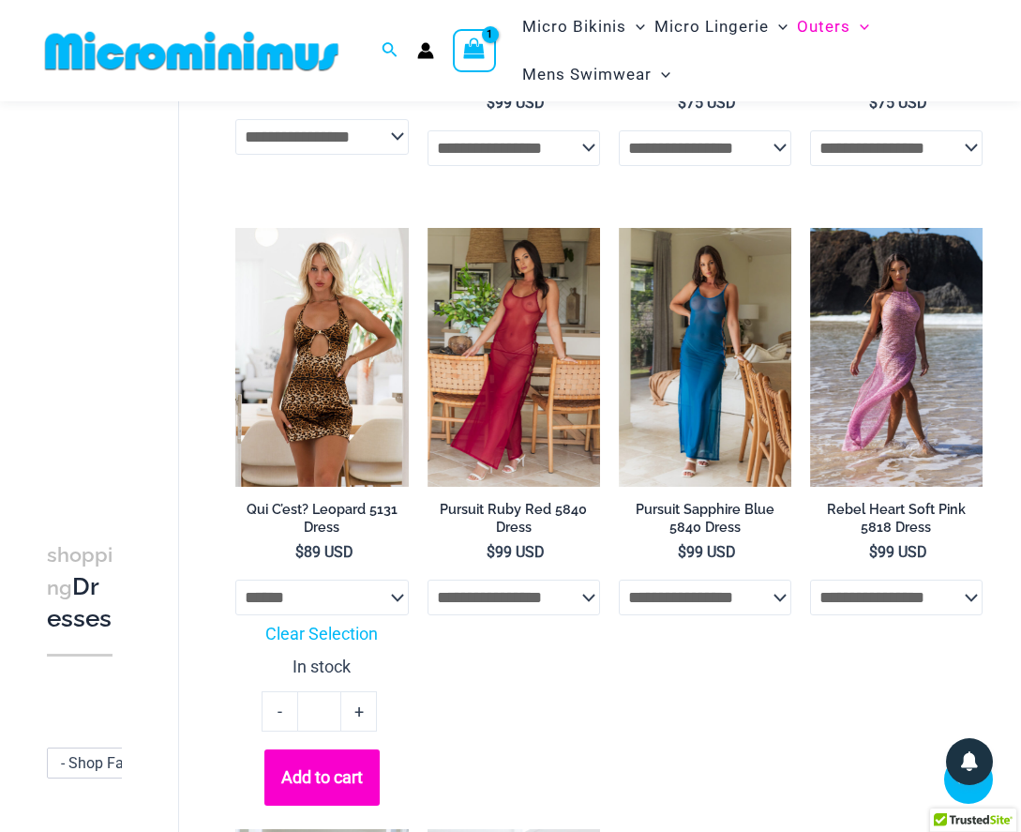
click at [329, 787] on button "Add to cart" at bounding box center [322, 777] width 116 height 56
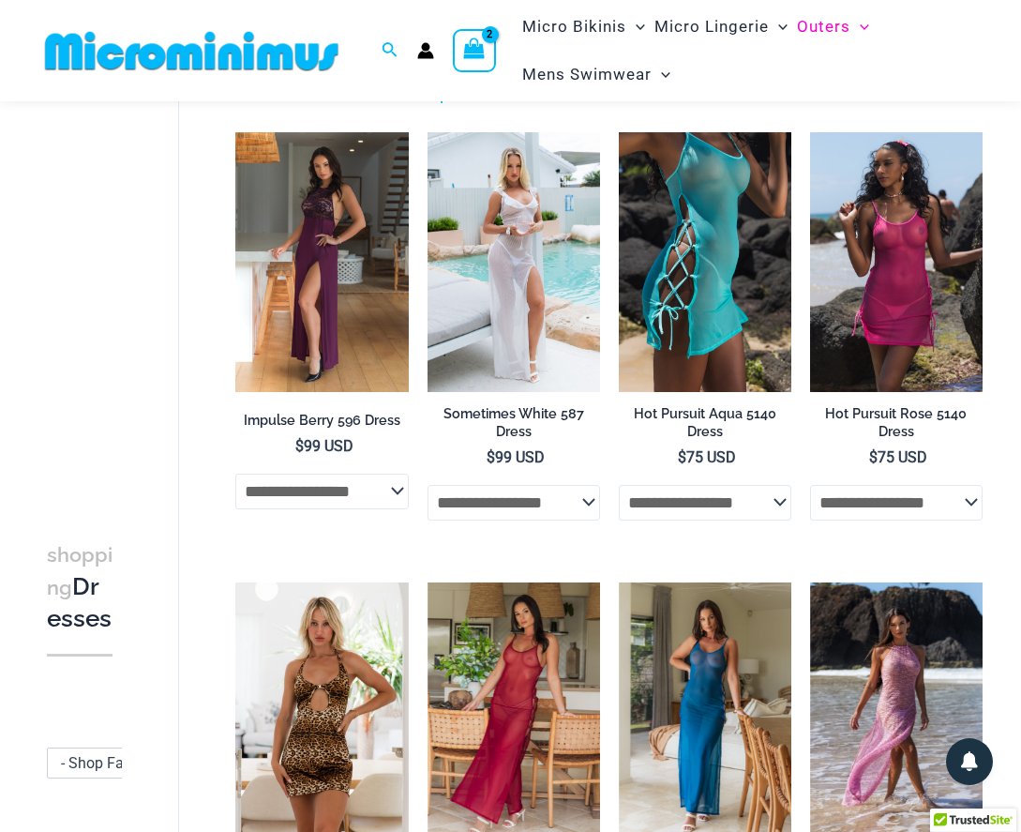
scroll to position [86, 0]
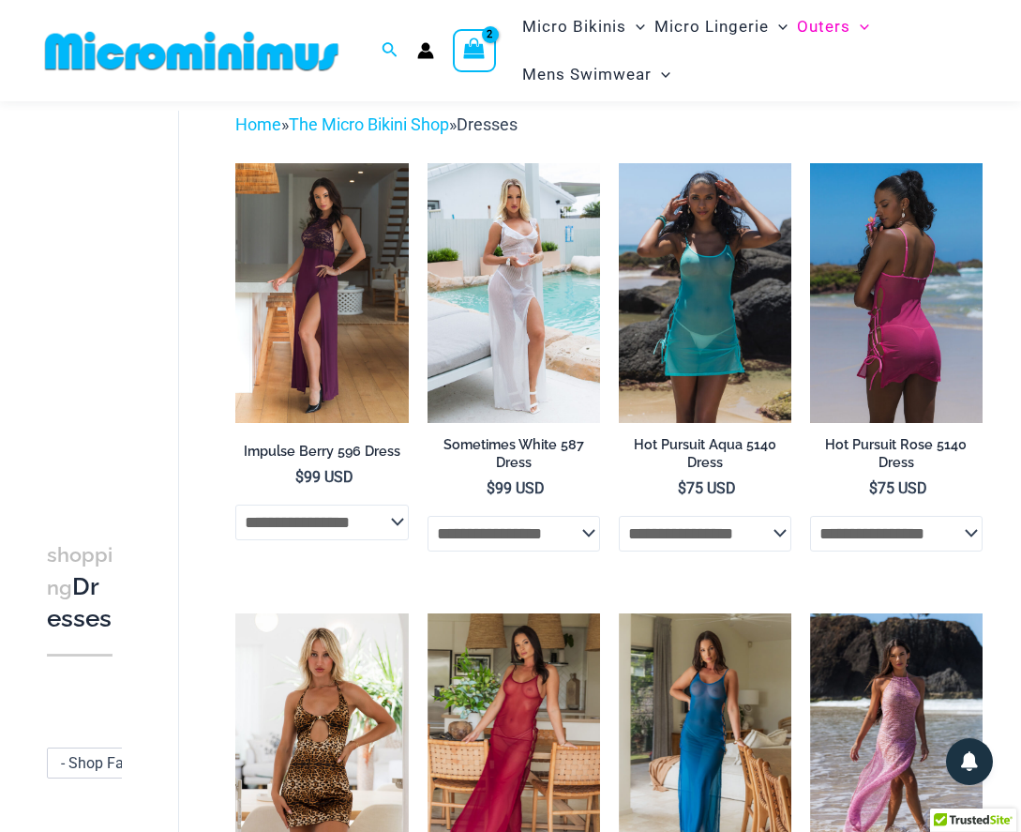
click at [903, 320] on img at bounding box center [896, 292] width 173 height 259
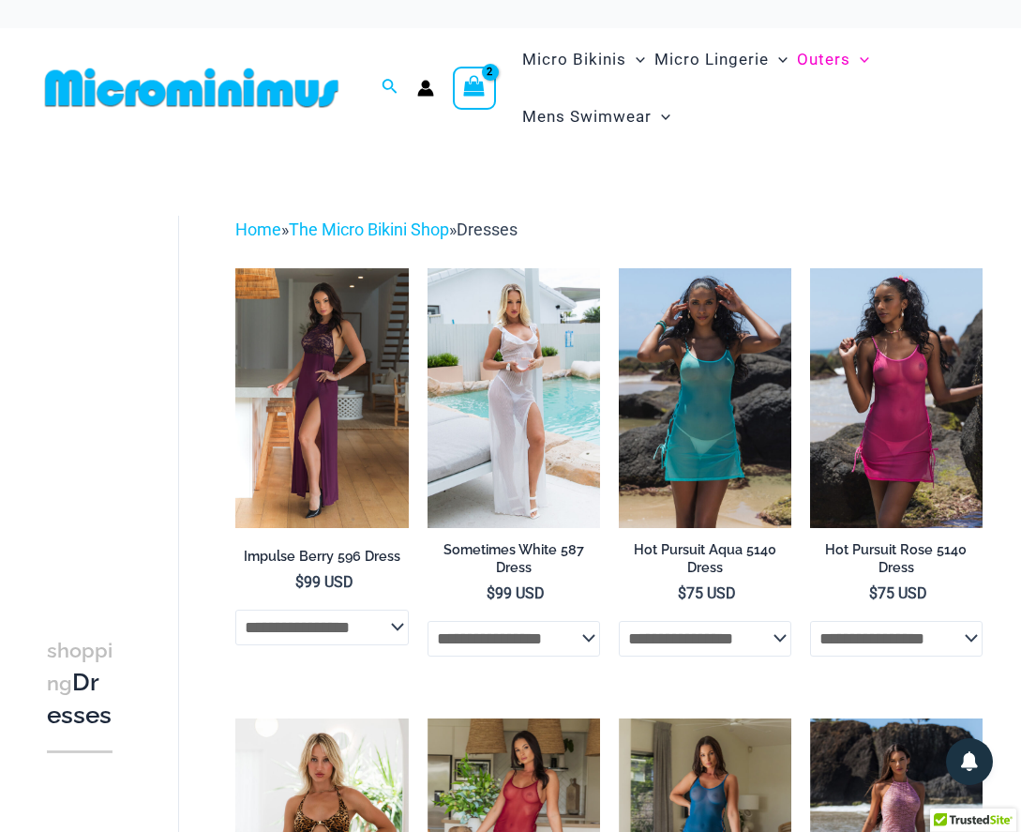
scroll to position [0, 0]
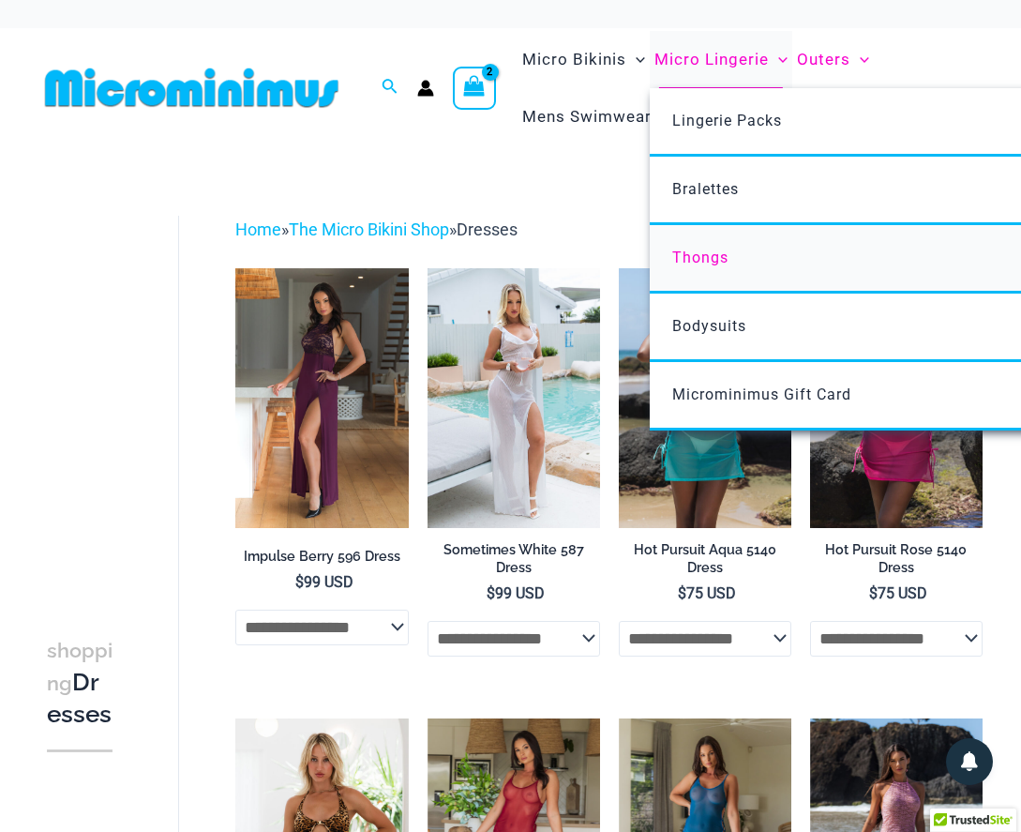
click at [710, 253] on span "Thongs" at bounding box center [700, 257] width 56 height 18
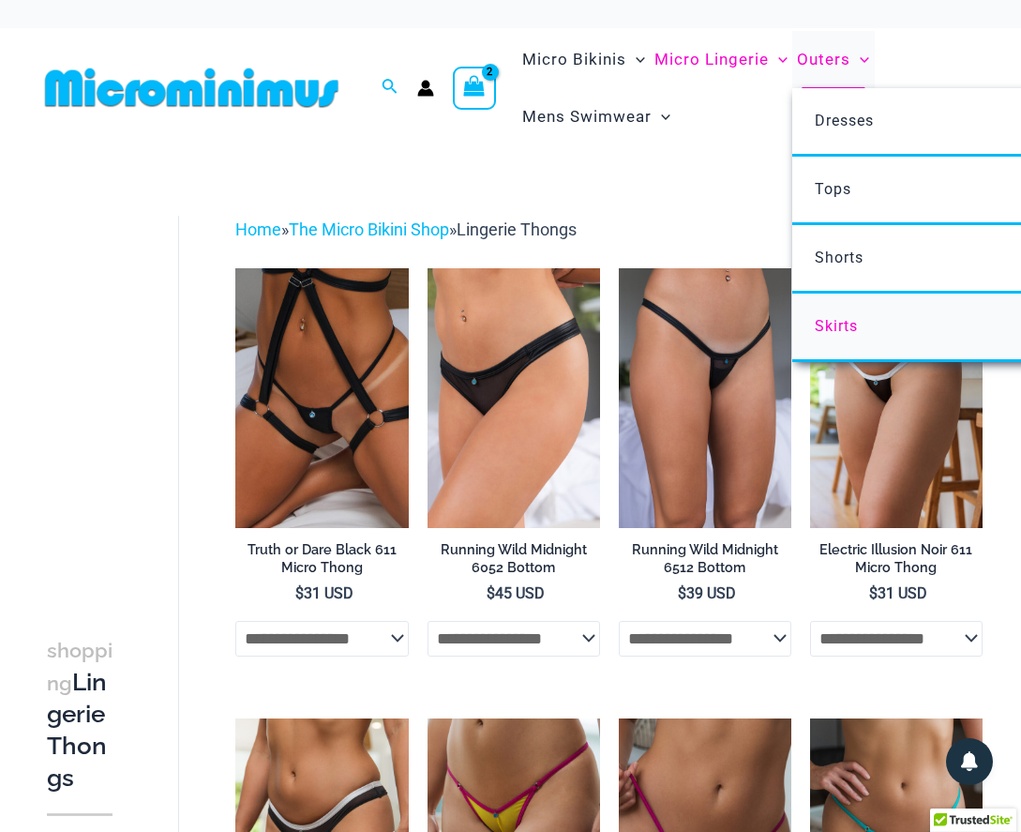
click at [843, 326] on span "Skirts" at bounding box center [836, 326] width 43 height 18
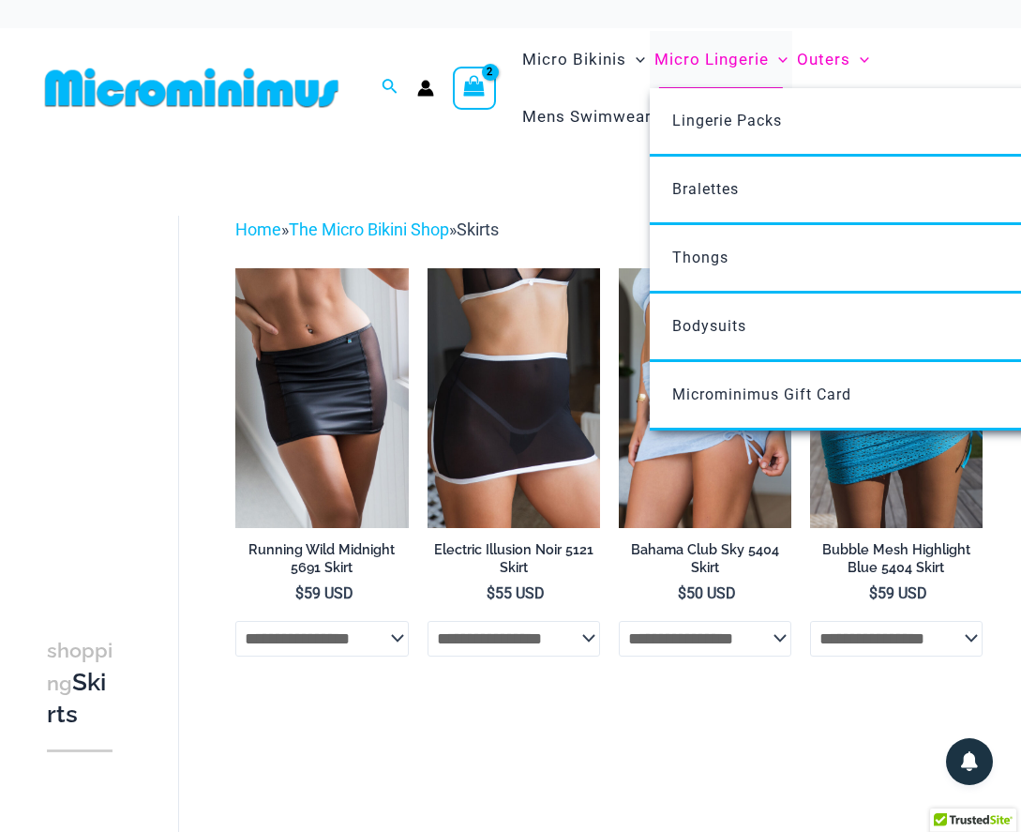
click at [686, 52] on span "Micro Lingerie" at bounding box center [711, 60] width 114 height 48
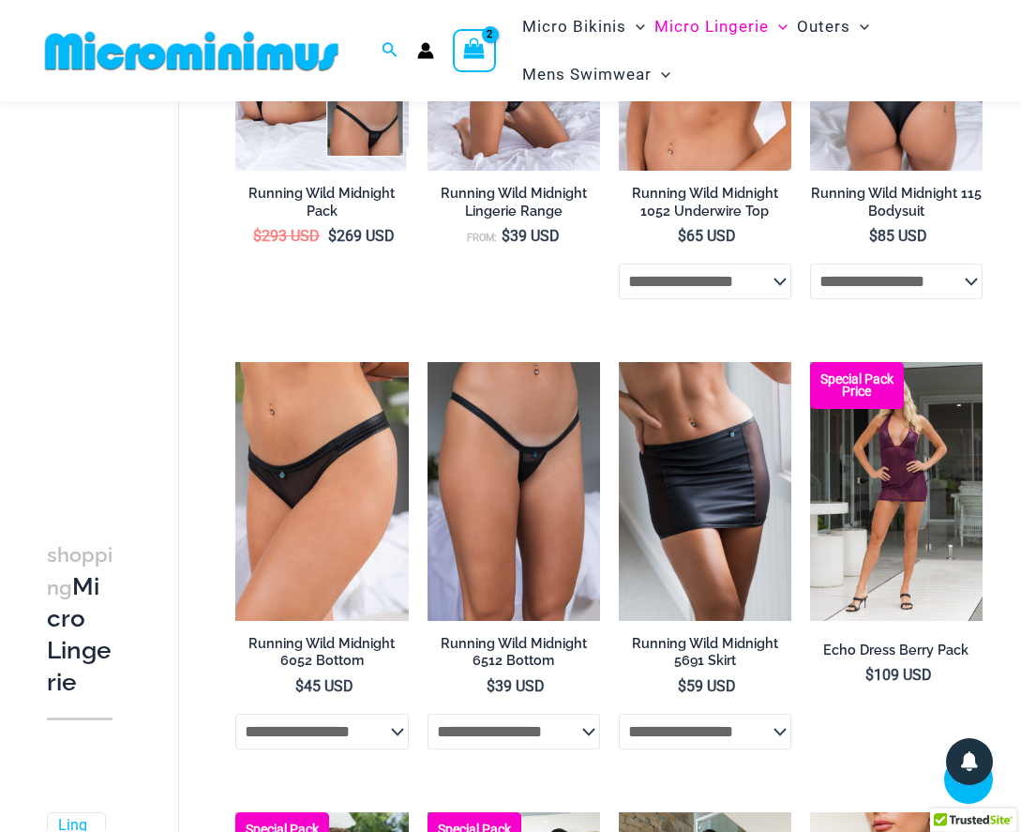
scroll to position [1105, 0]
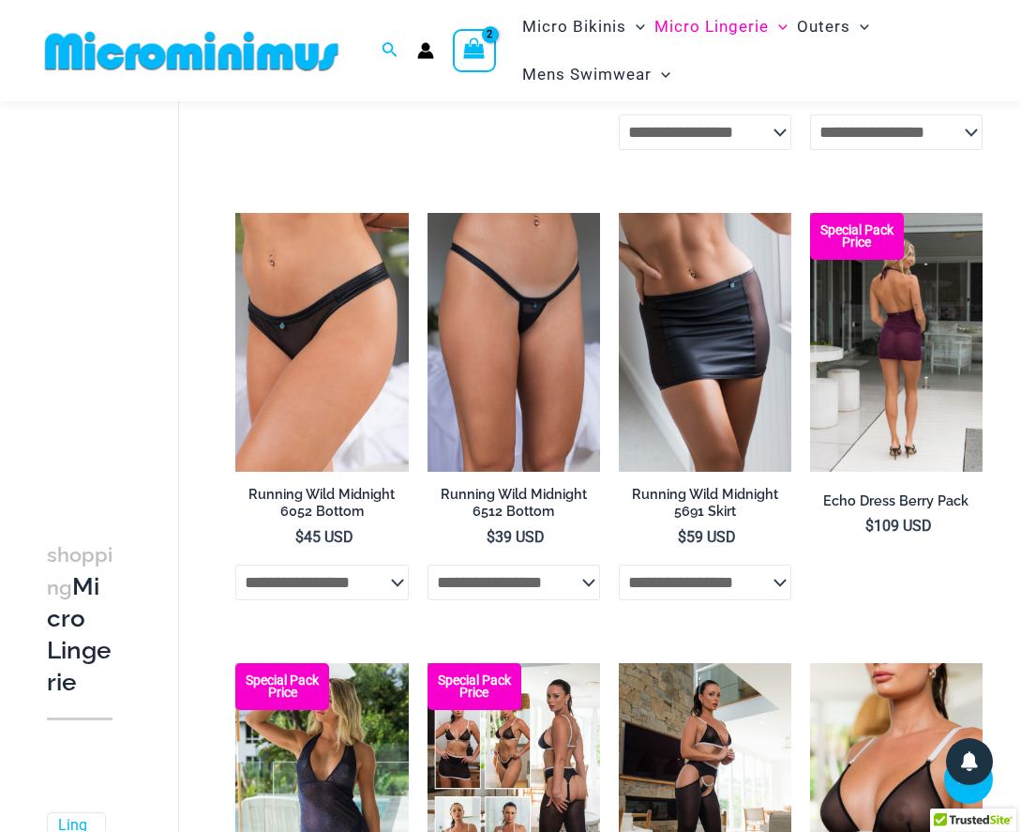
click at [911, 301] on img at bounding box center [896, 342] width 173 height 259
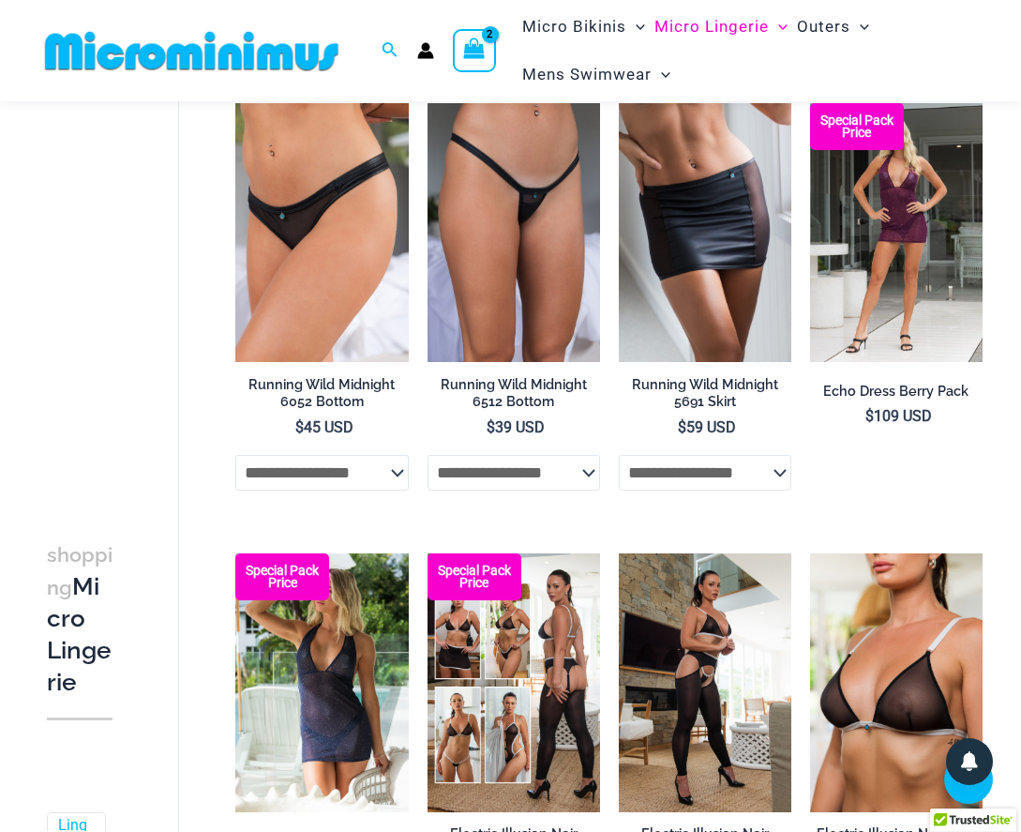
scroll to position [1115, 0]
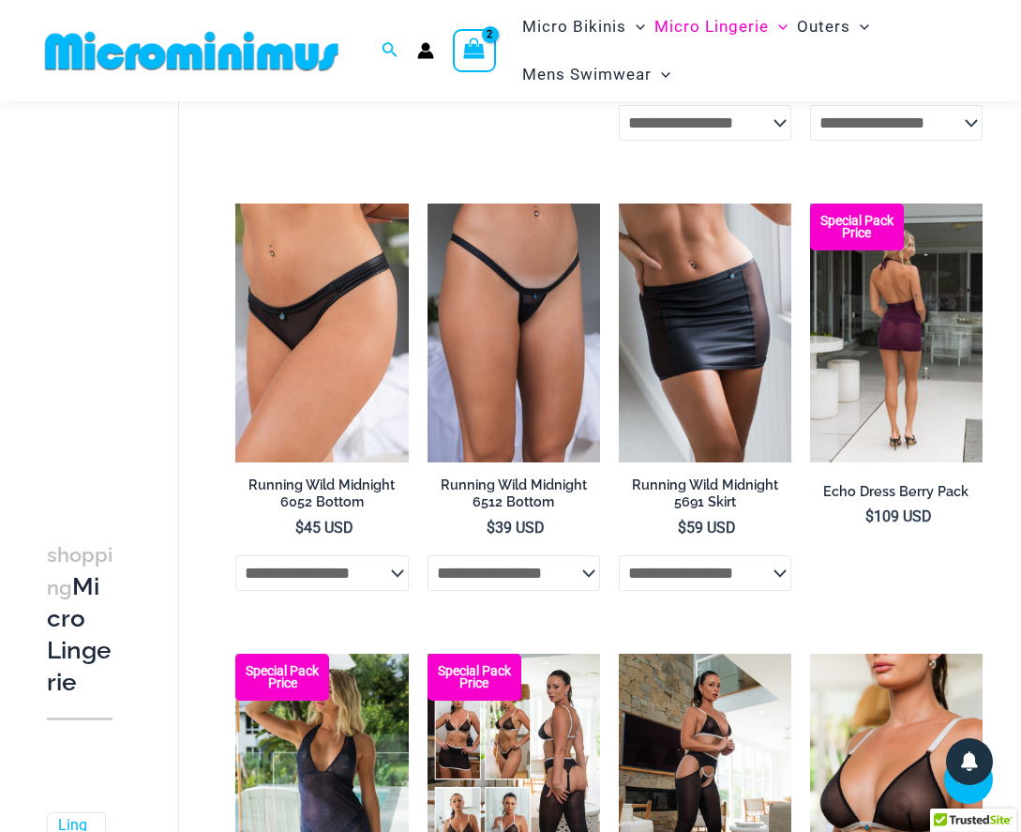
click at [908, 368] on img at bounding box center [896, 332] width 173 height 259
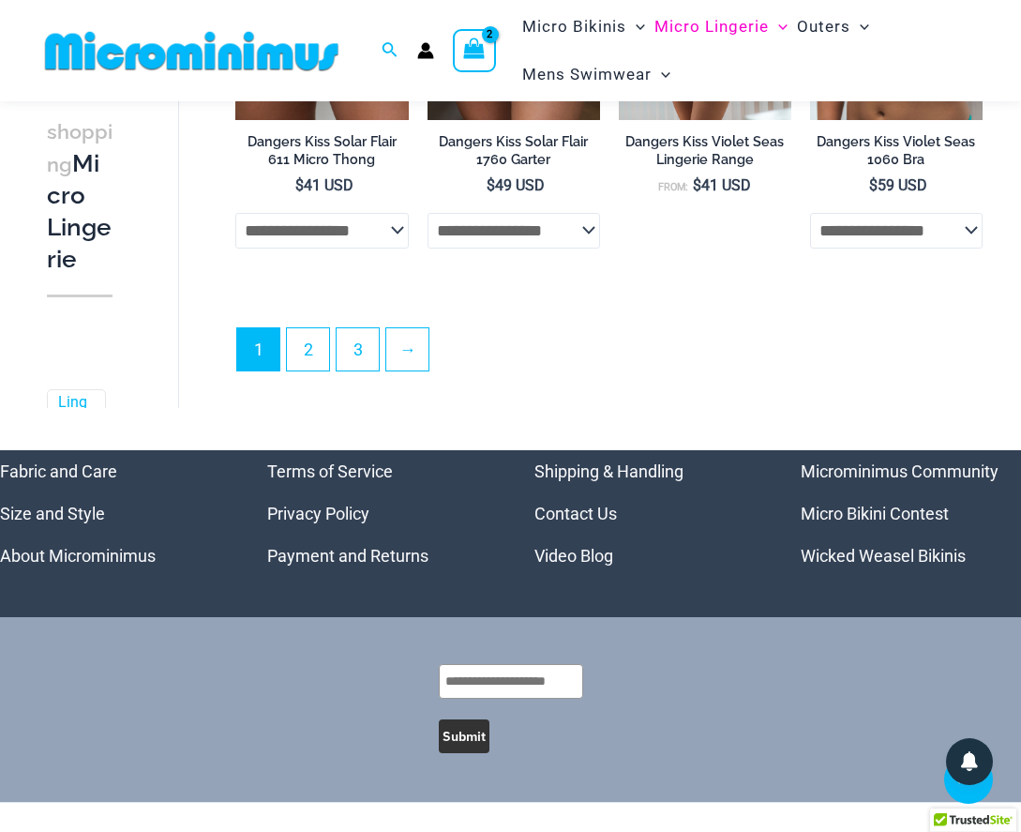
scroll to position [3707, 0]
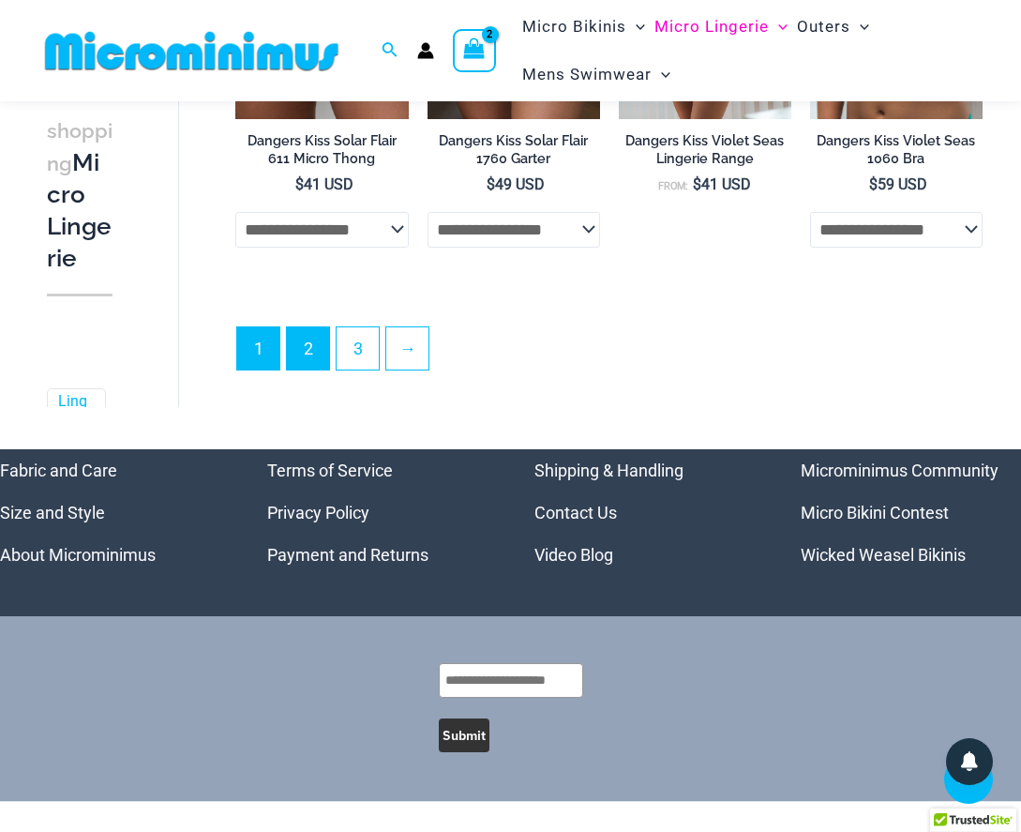
click at [325, 356] on link "2" at bounding box center [308, 348] width 42 height 42
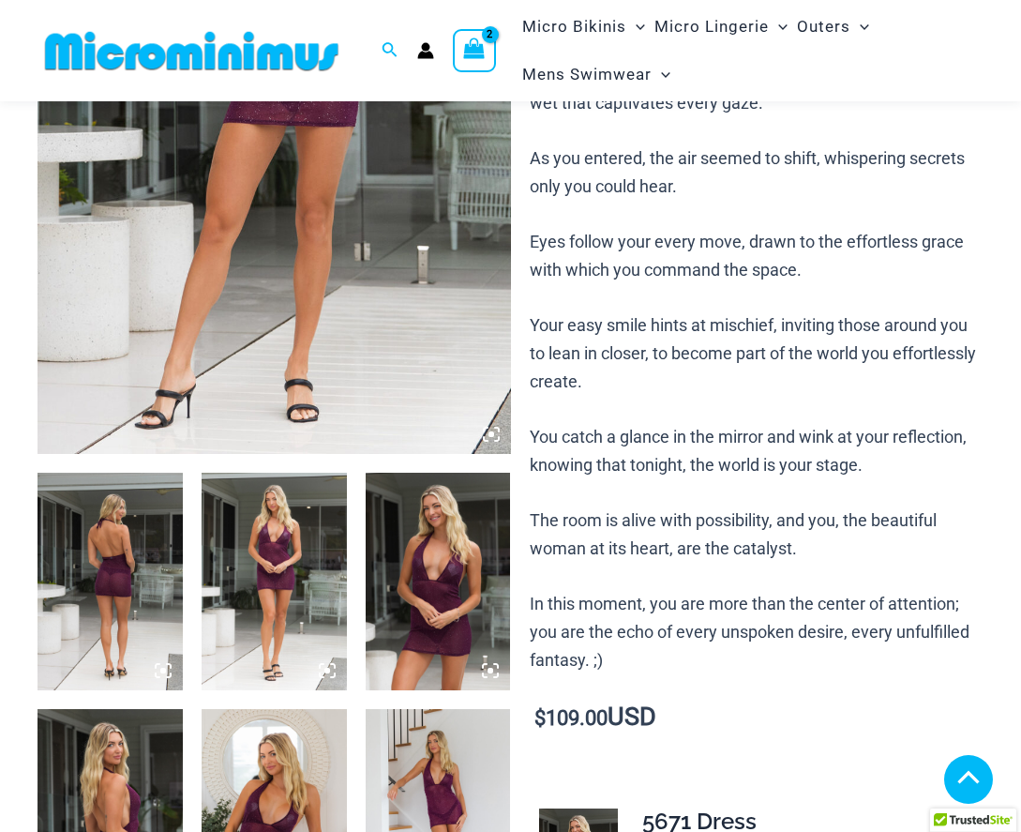
scroll to position [414, 0]
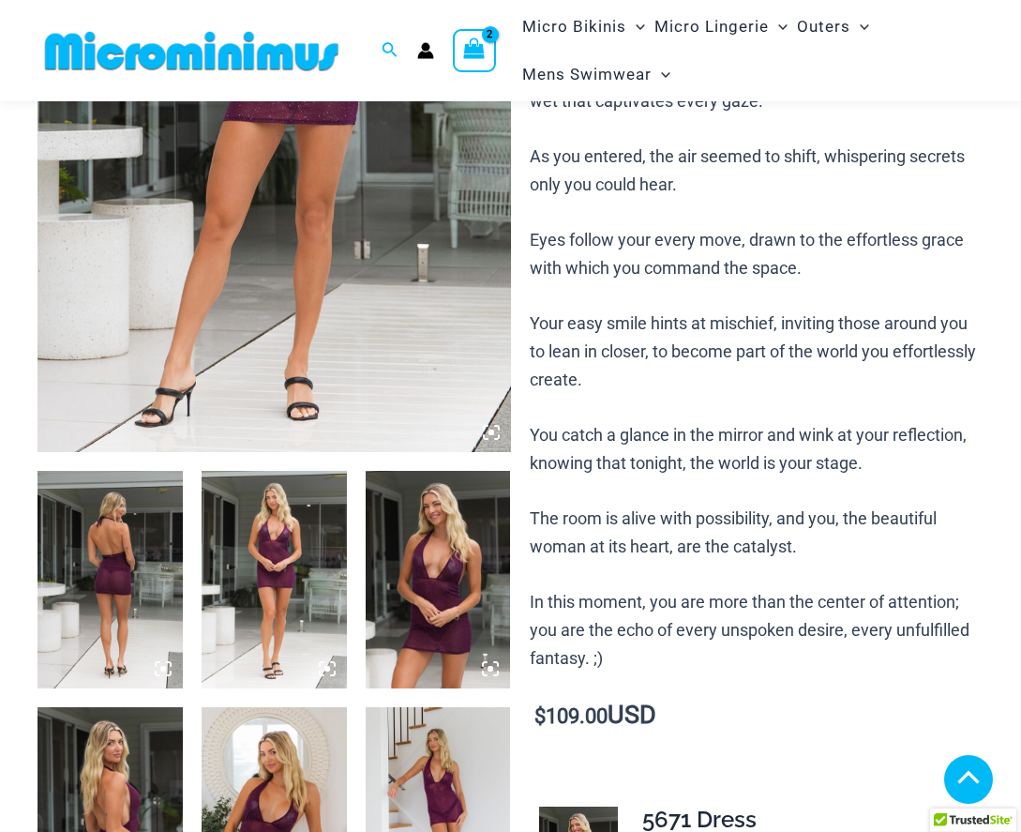
click at [282, 548] on img at bounding box center [274, 580] width 145 height 218
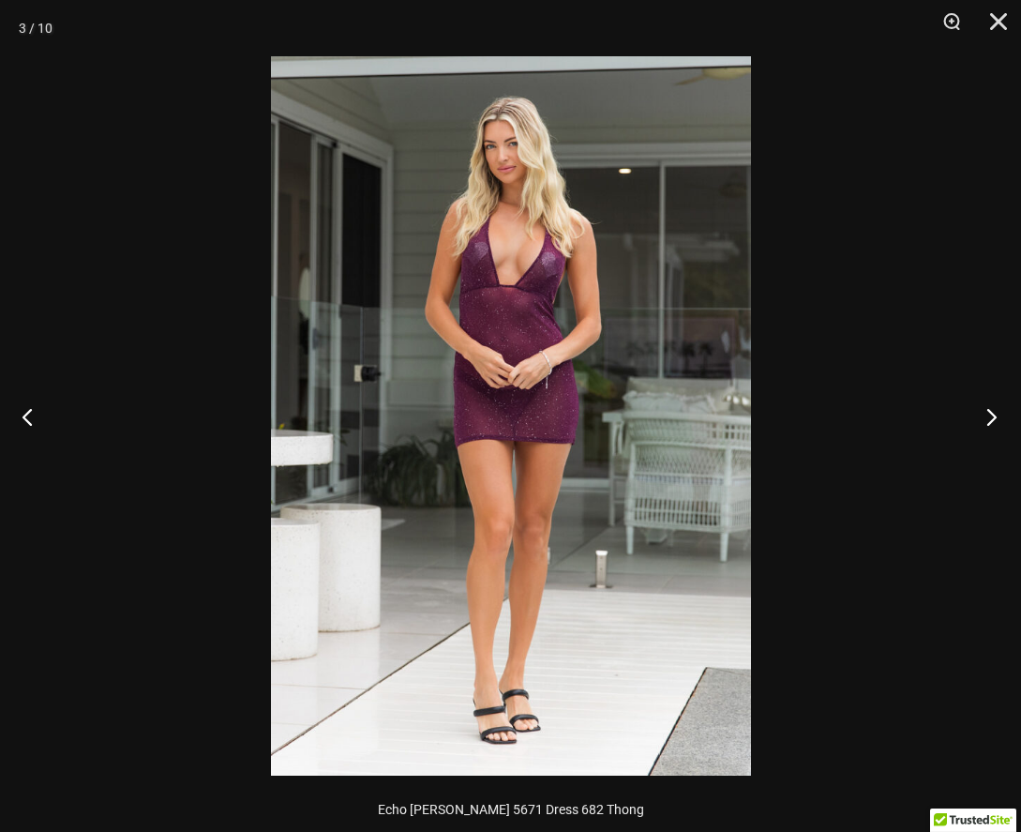
click at [990, 409] on button "Next" at bounding box center [986, 416] width 70 height 94
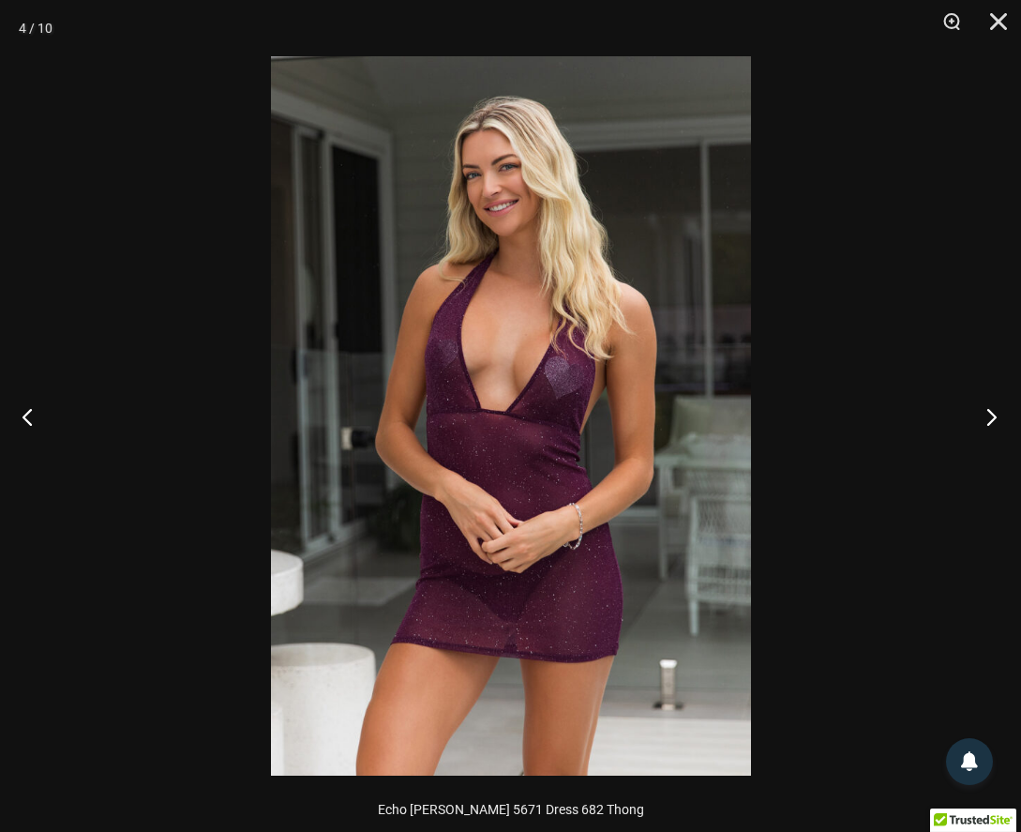
click at [990, 409] on button "Next" at bounding box center [986, 416] width 70 height 94
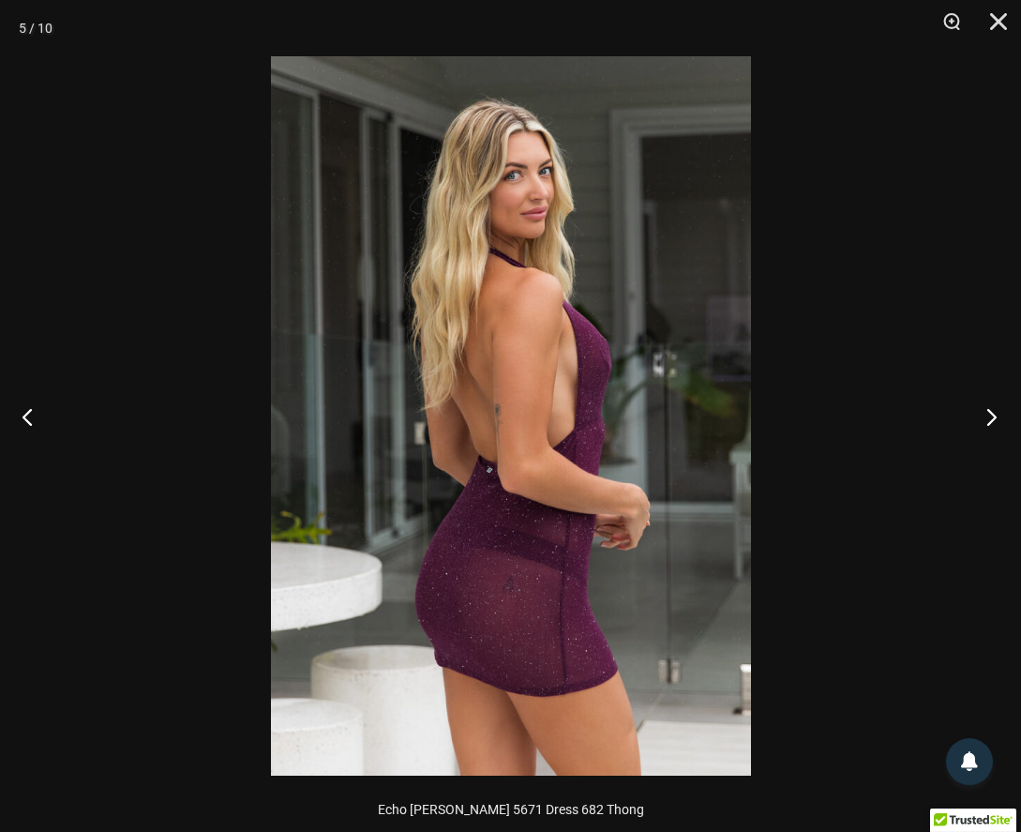
click at [990, 409] on button "Next" at bounding box center [986, 416] width 70 height 94
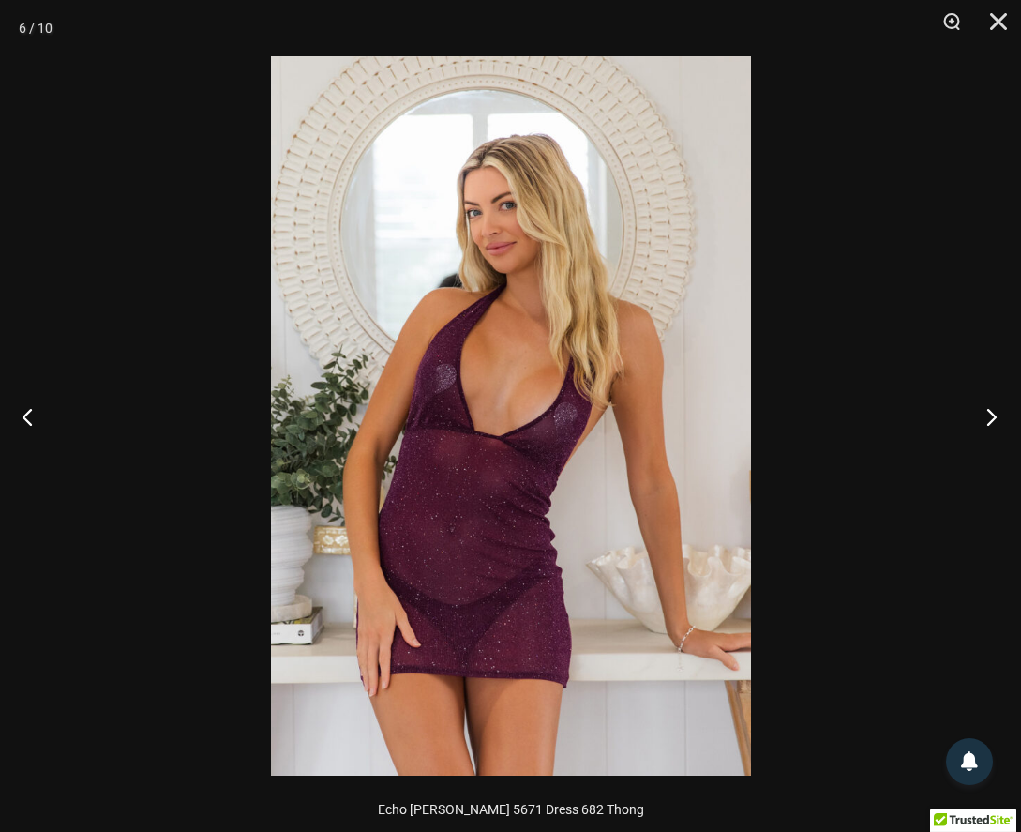
click at [990, 409] on button "Next" at bounding box center [986, 416] width 70 height 94
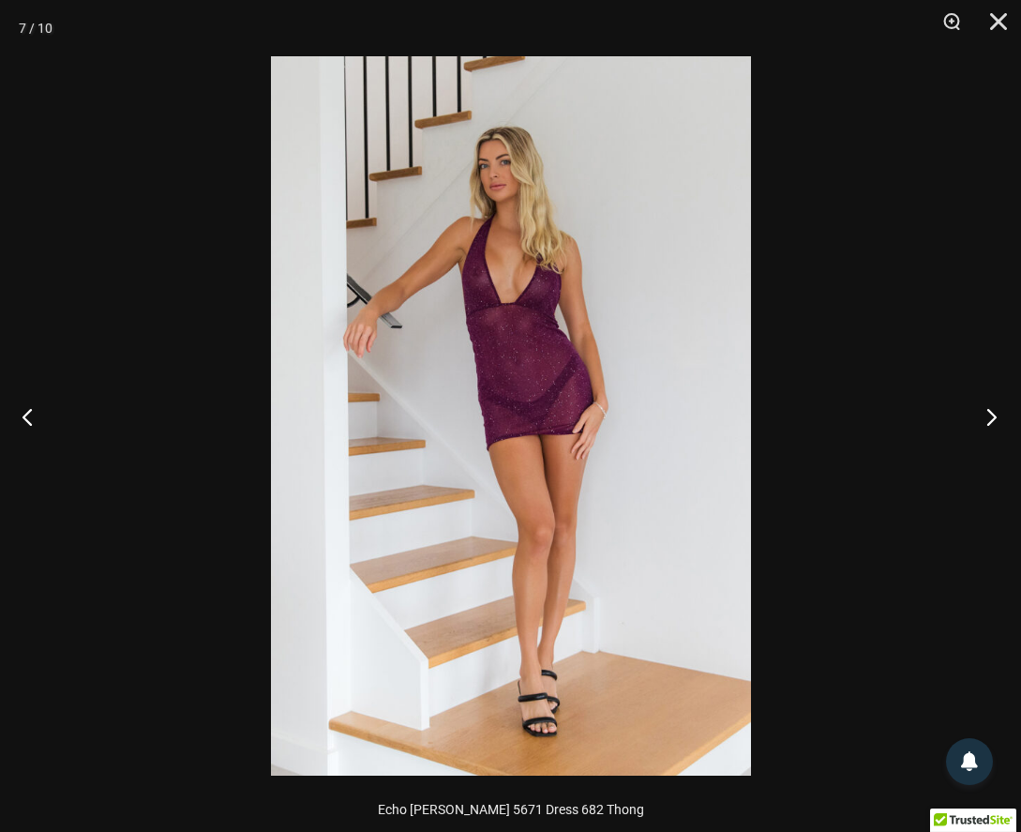
click at [990, 409] on button "Next" at bounding box center [986, 416] width 70 height 94
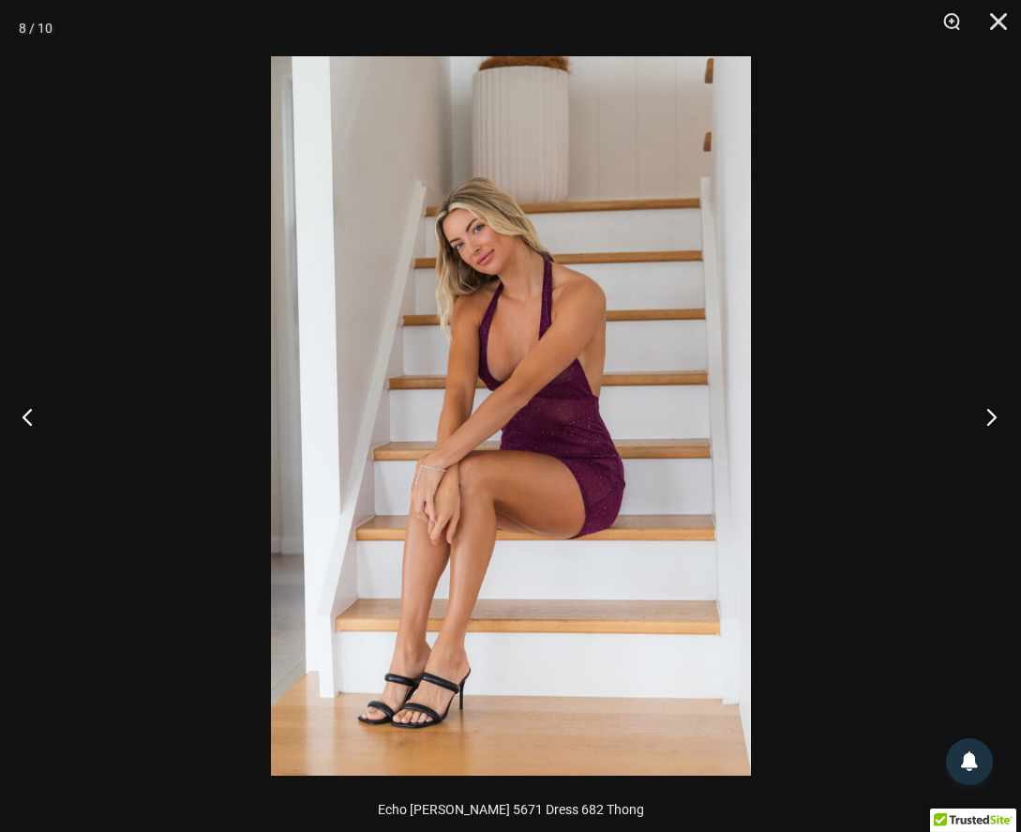
click at [990, 409] on button "Next" at bounding box center [986, 416] width 70 height 94
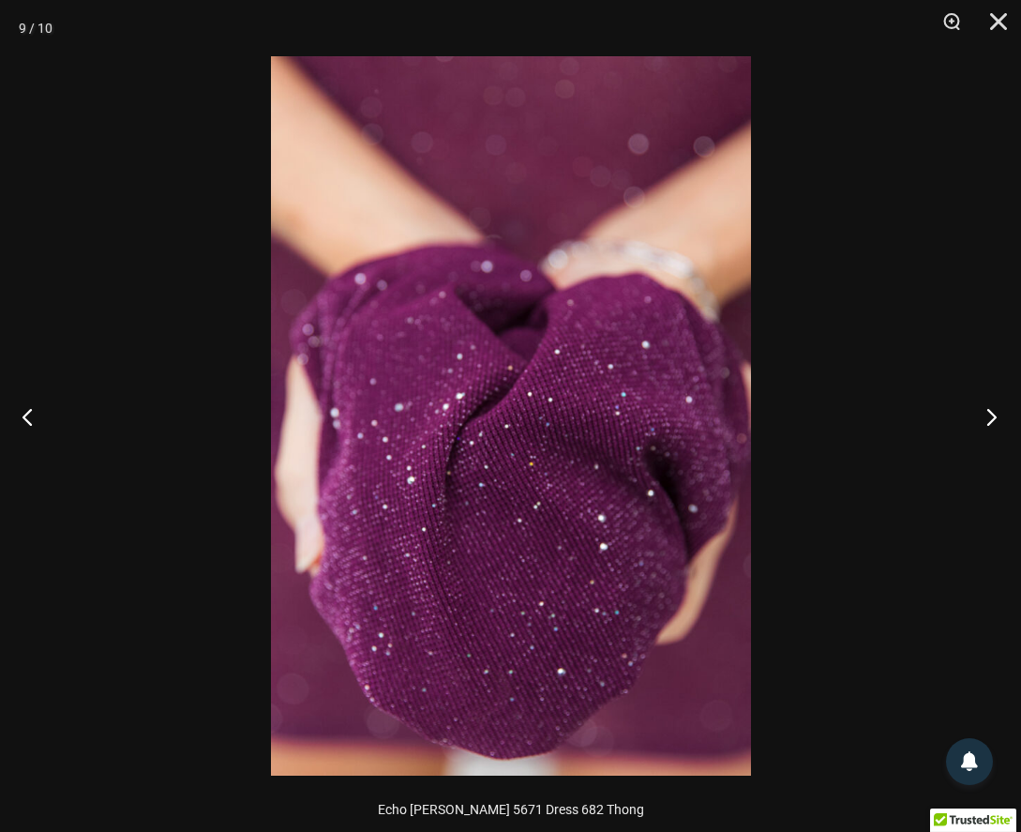
click at [990, 409] on button "Next" at bounding box center [986, 416] width 70 height 94
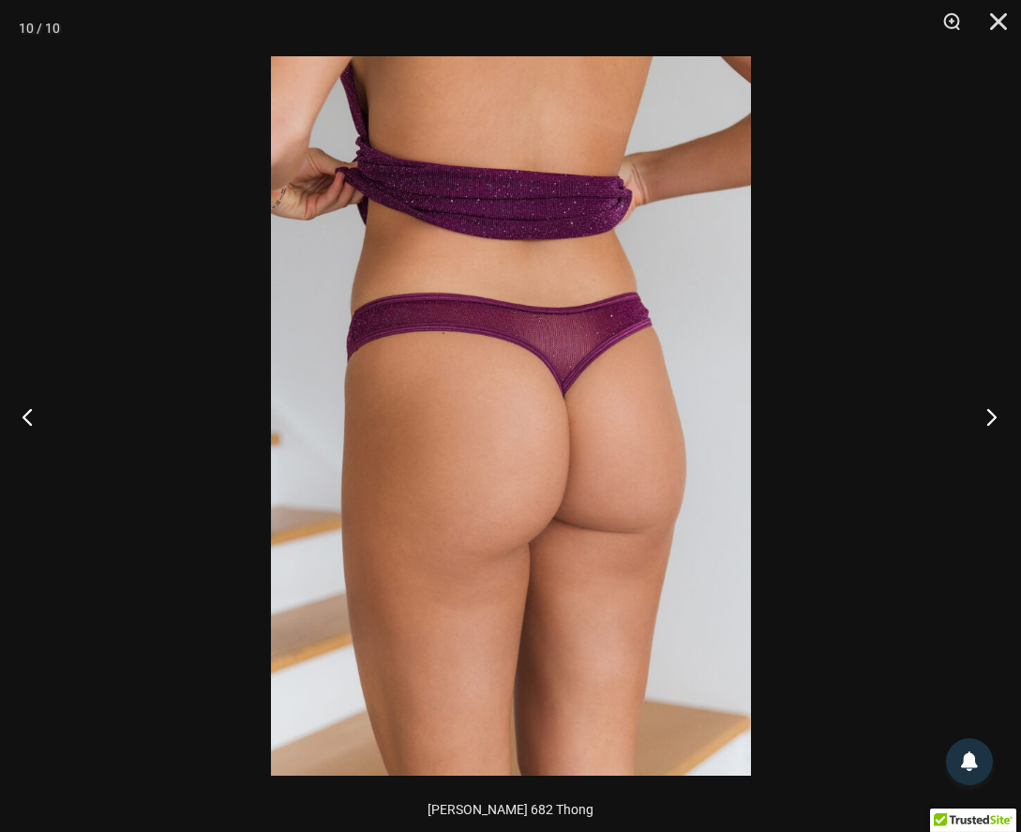
click at [990, 409] on button "Next" at bounding box center [986, 416] width 70 height 94
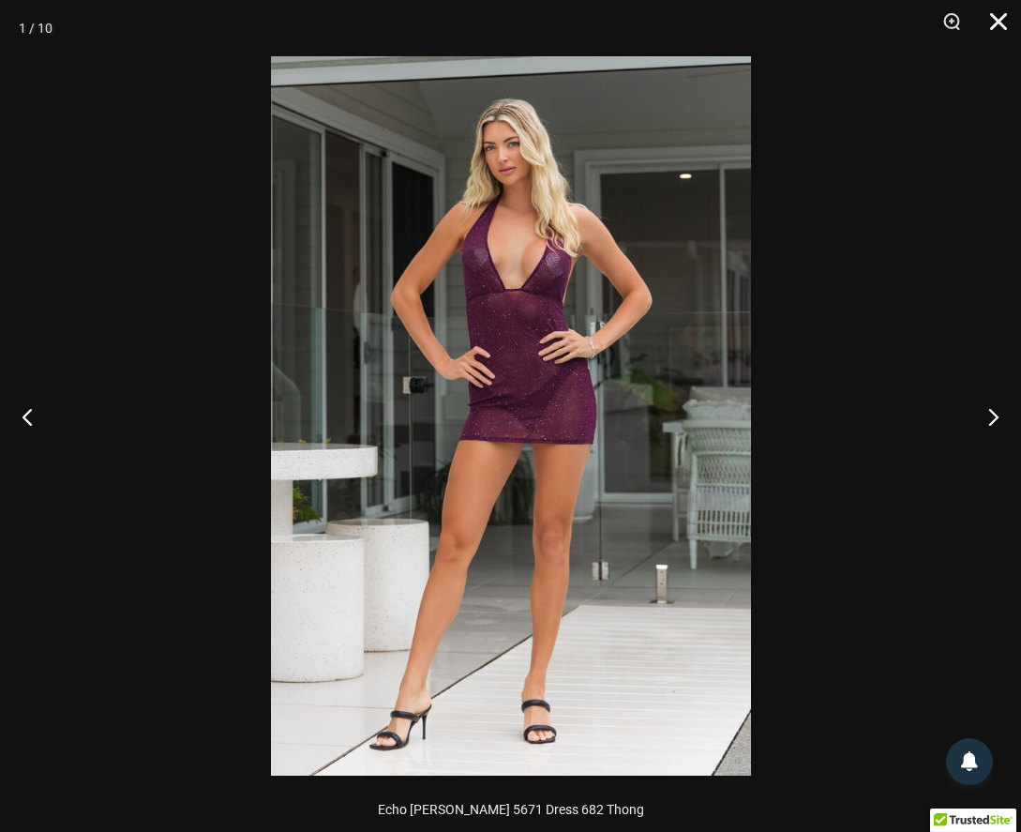
click at [987, 17] on button "Close" at bounding box center [991, 28] width 47 height 56
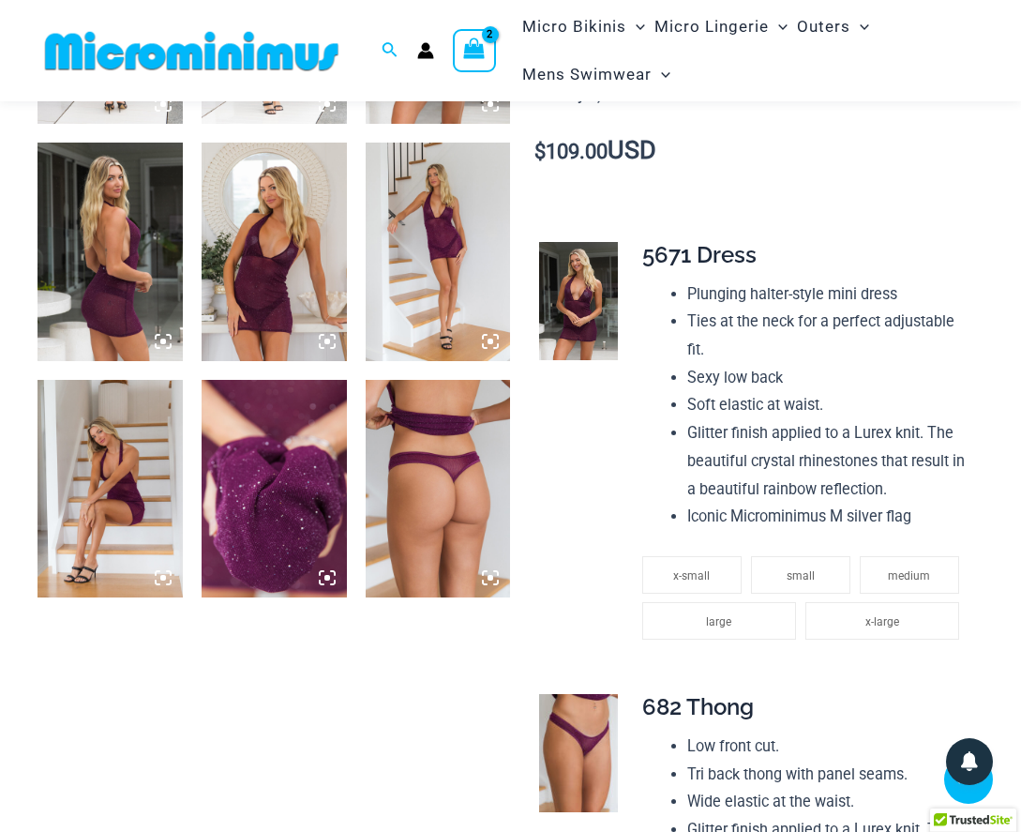
scroll to position [958, 0]
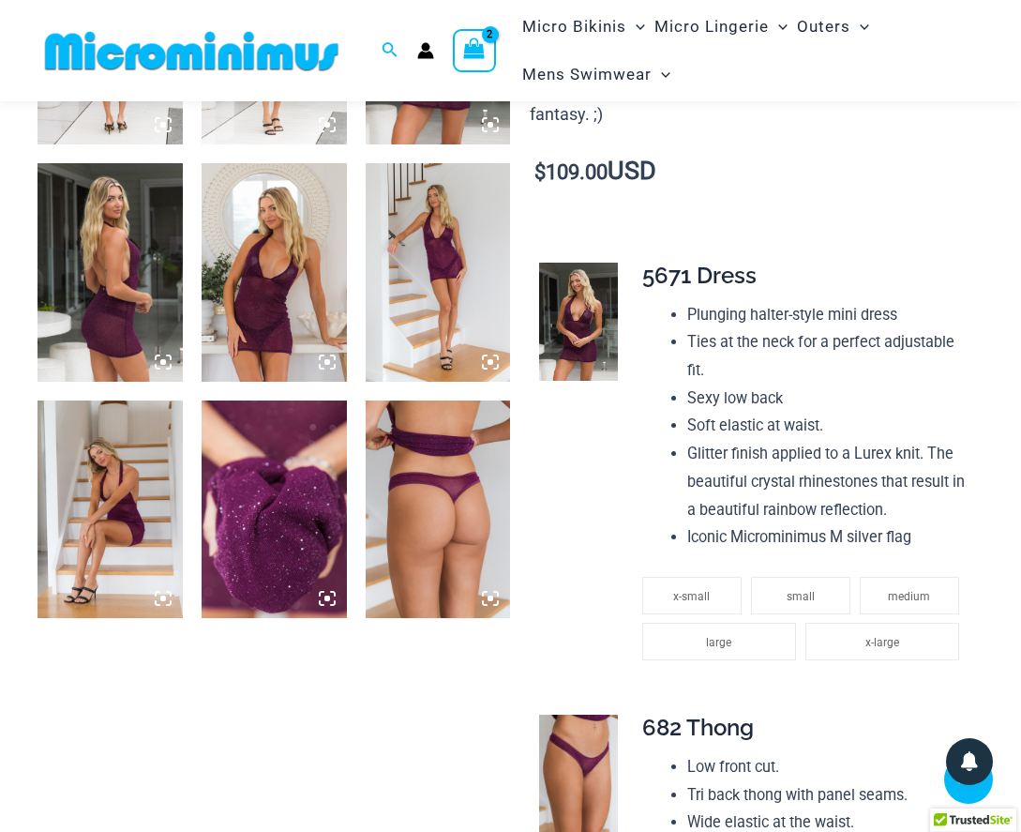
click at [455, 266] on img at bounding box center [438, 272] width 145 height 218
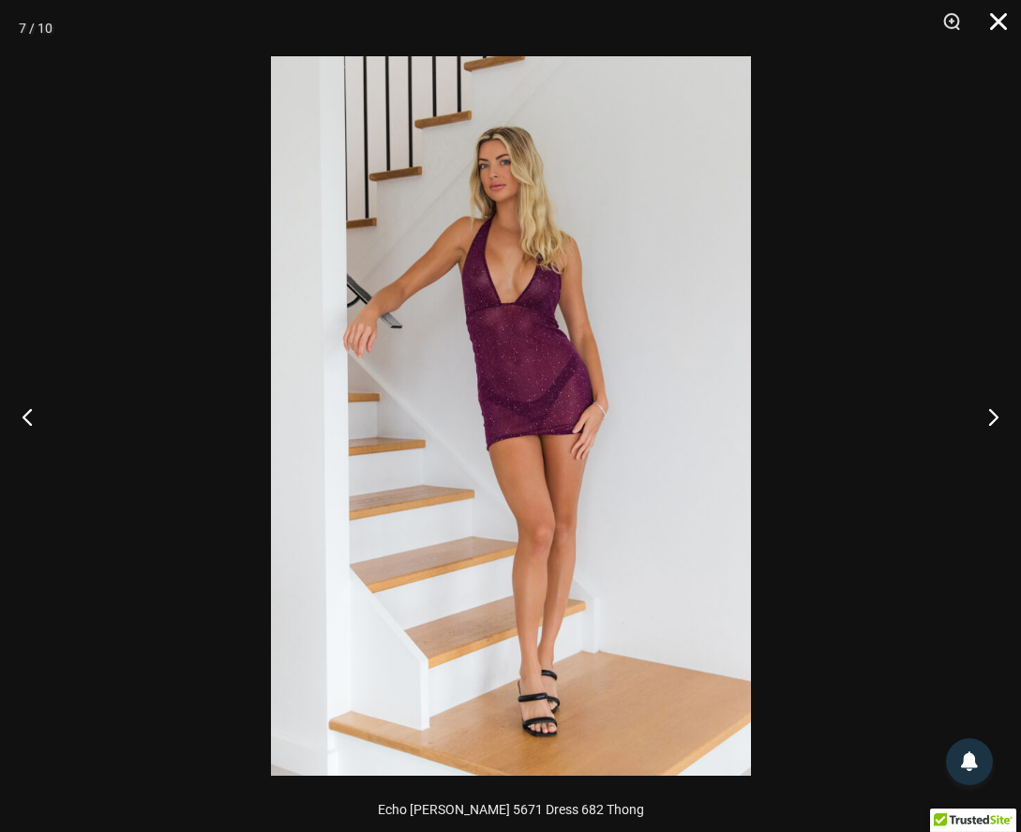
click at [998, 16] on button "Close" at bounding box center [991, 28] width 47 height 56
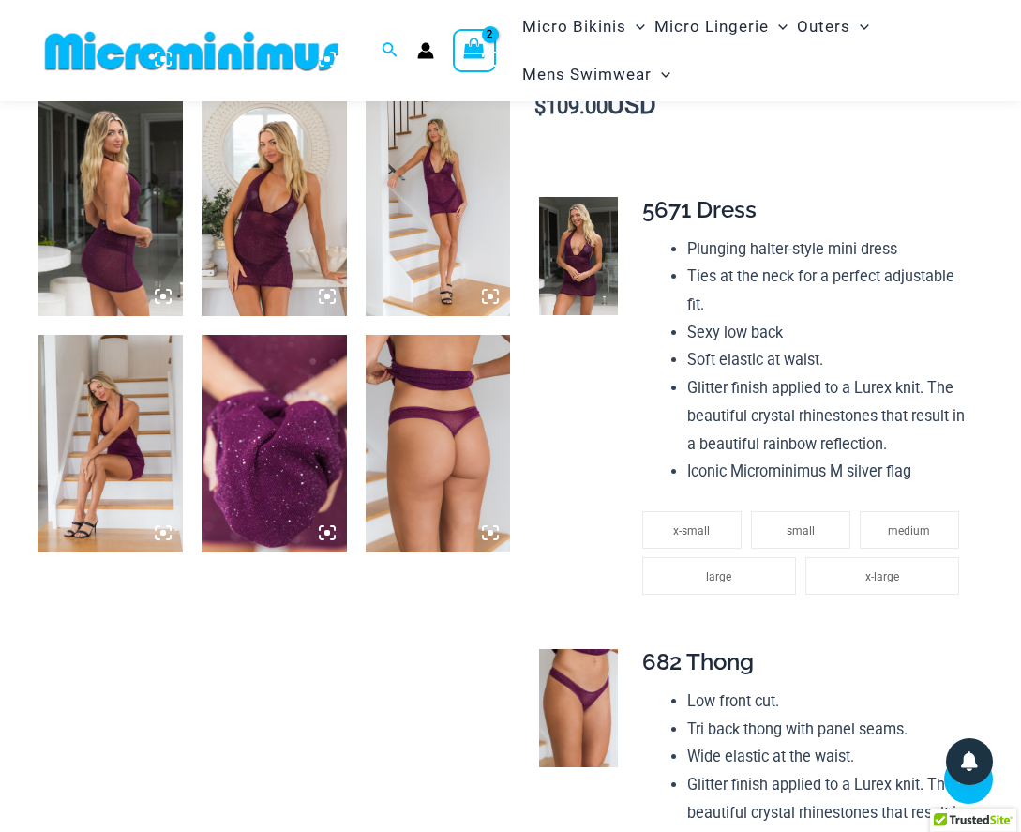
scroll to position [1051, 0]
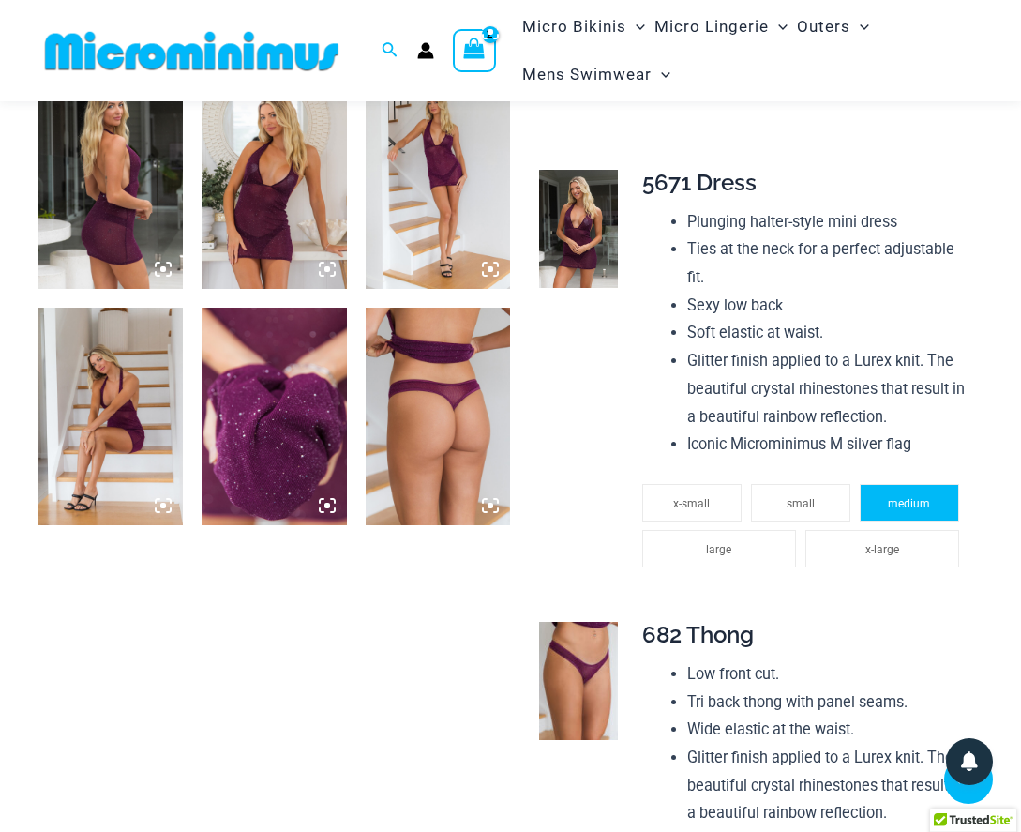
click at [914, 484] on li "medium" at bounding box center [909, 503] width 99 height 38
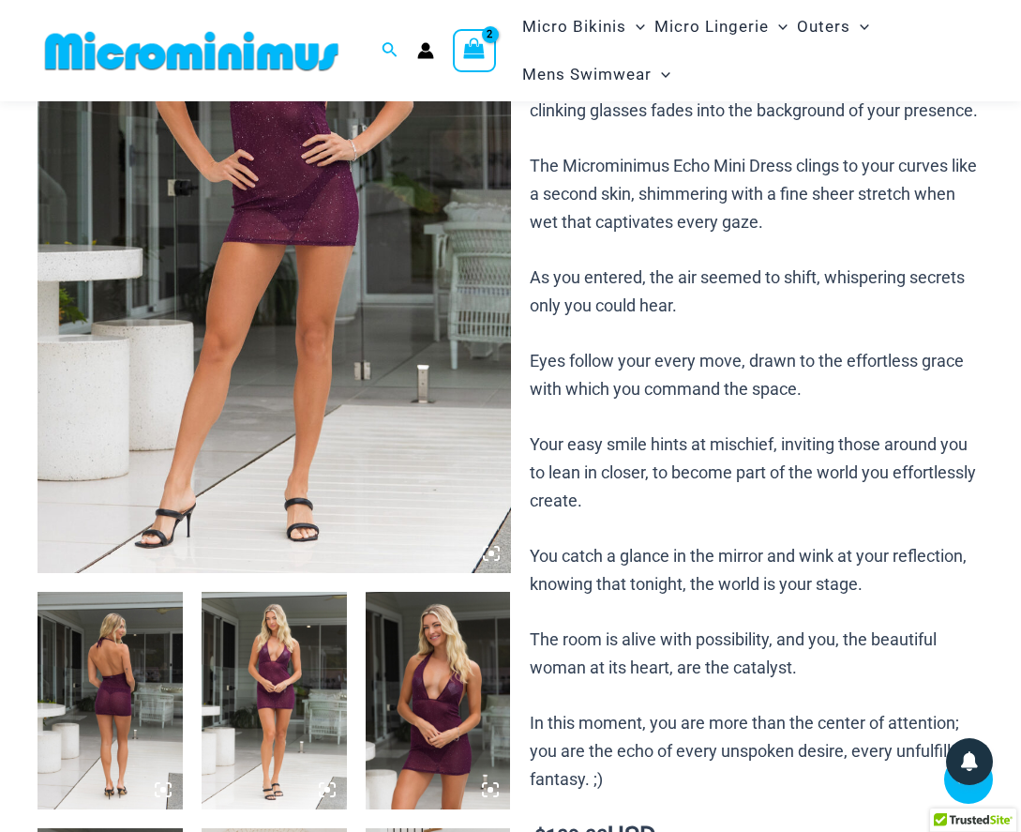
scroll to position [290, 0]
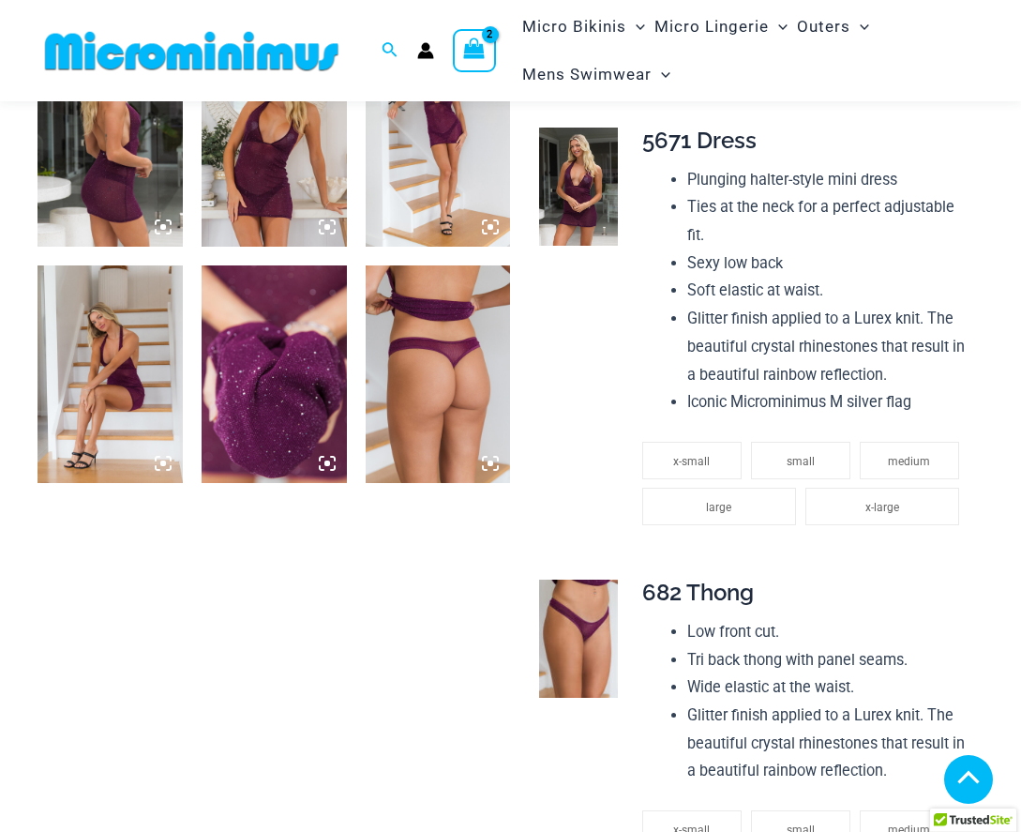
scroll to position [1101, 0]
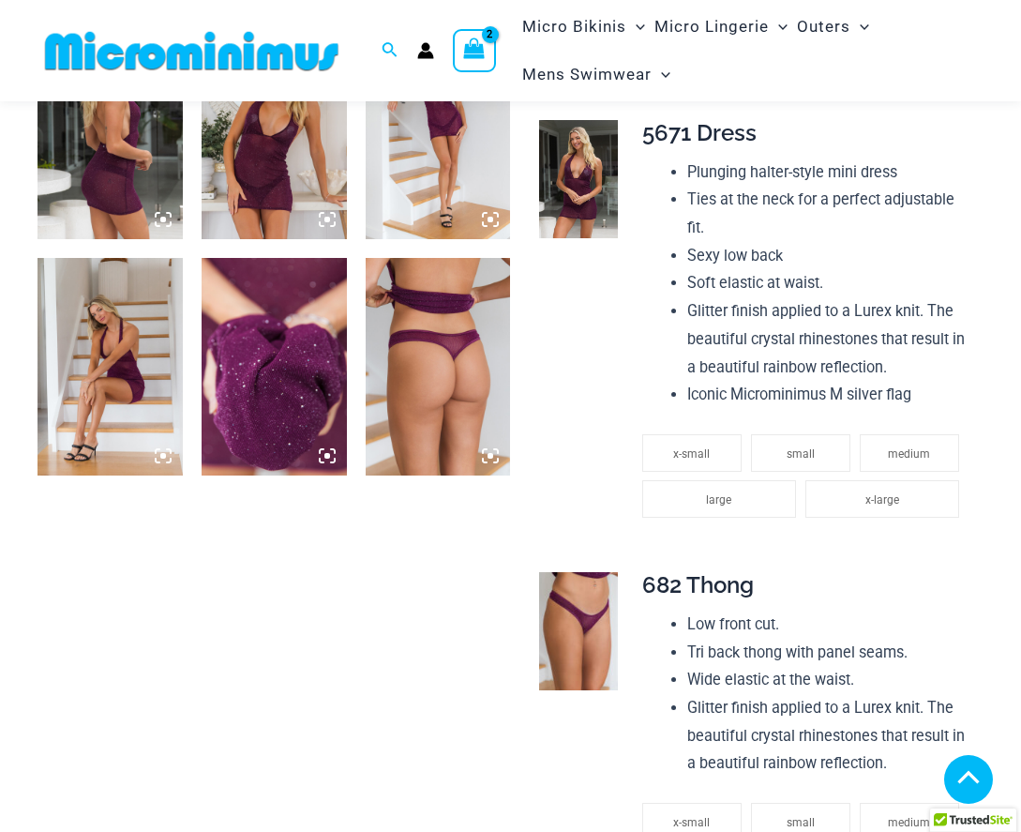
click at [440, 355] on img at bounding box center [438, 367] width 145 height 218
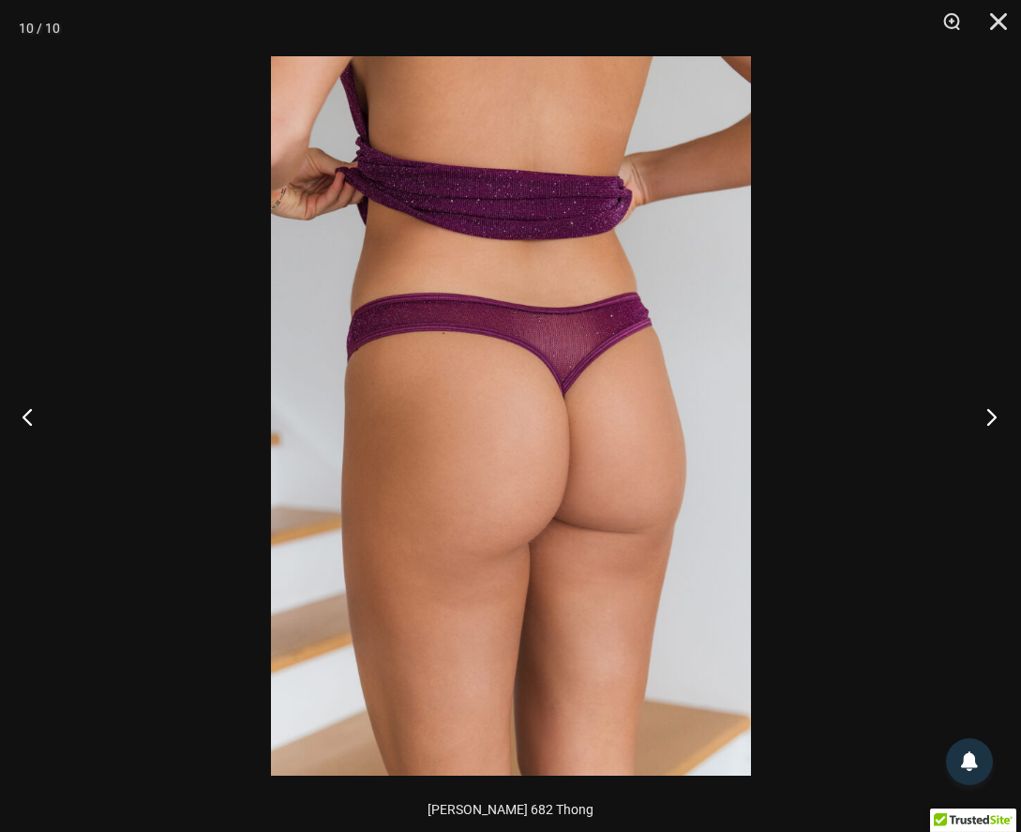
click at [992, 418] on button "Next" at bounding box center [986, 416] width 70 height 94
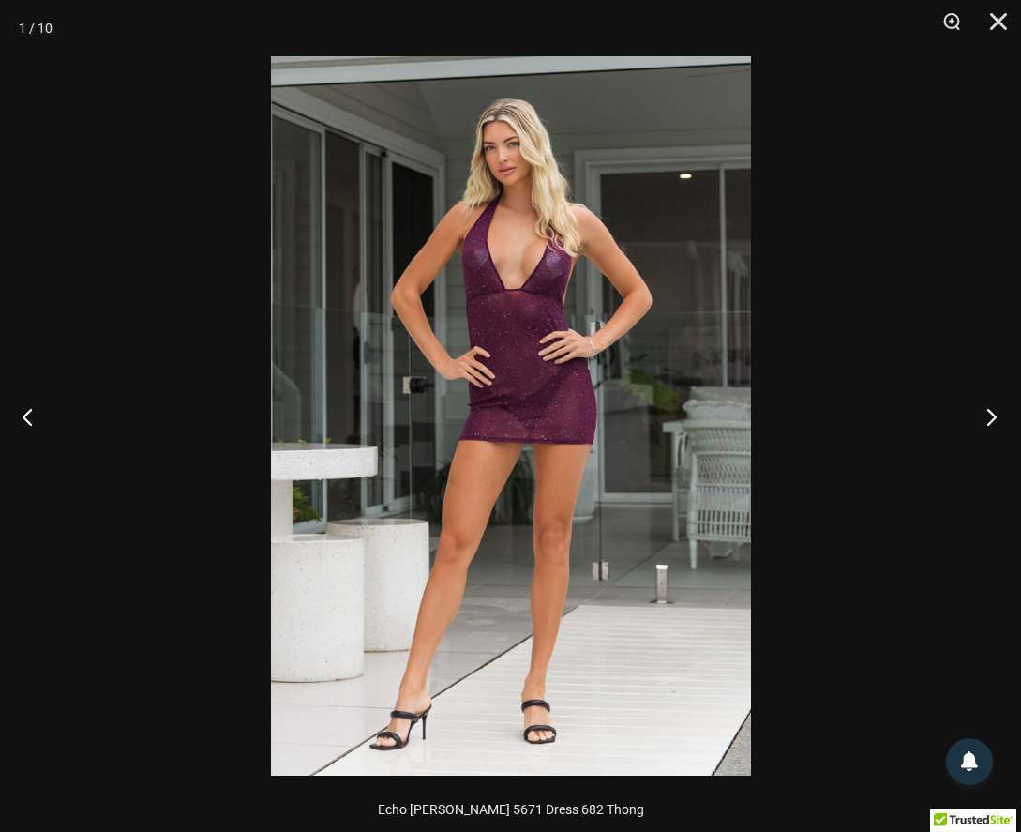
click at [992, 418] on button "Next" at bounding box center [986, 416] width 70 height 94
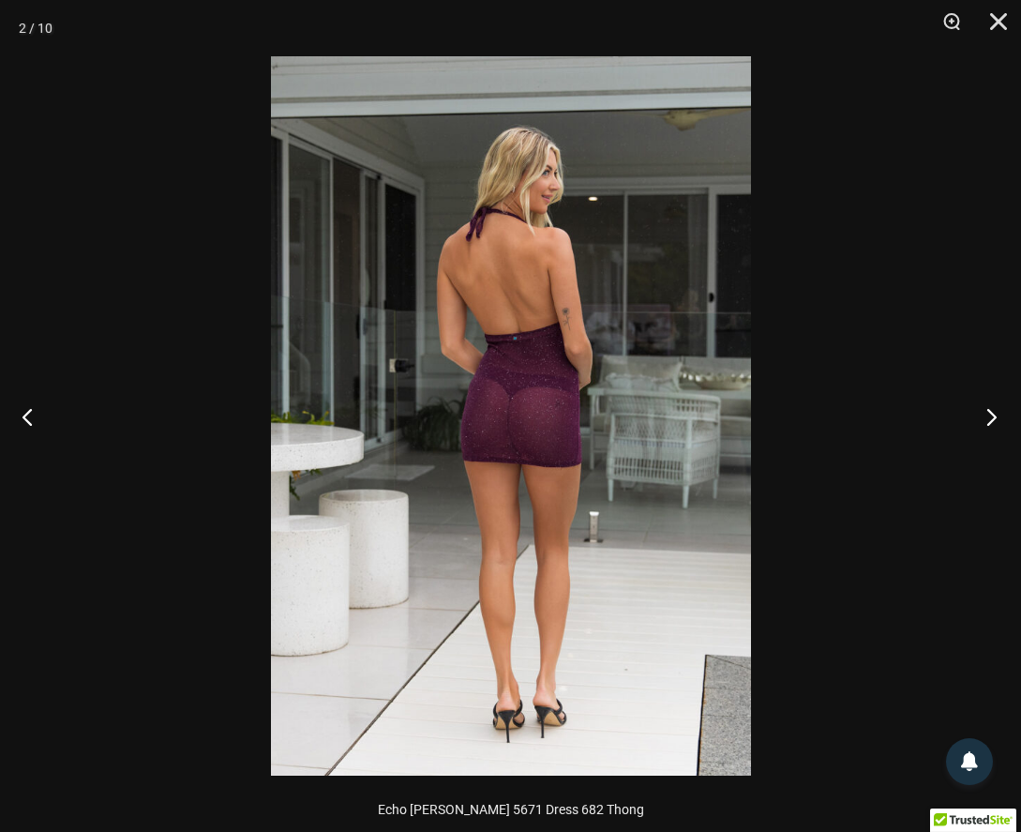
click at [992, 418] on button "Next" at bounding box center [986, 416] width 70 height 94
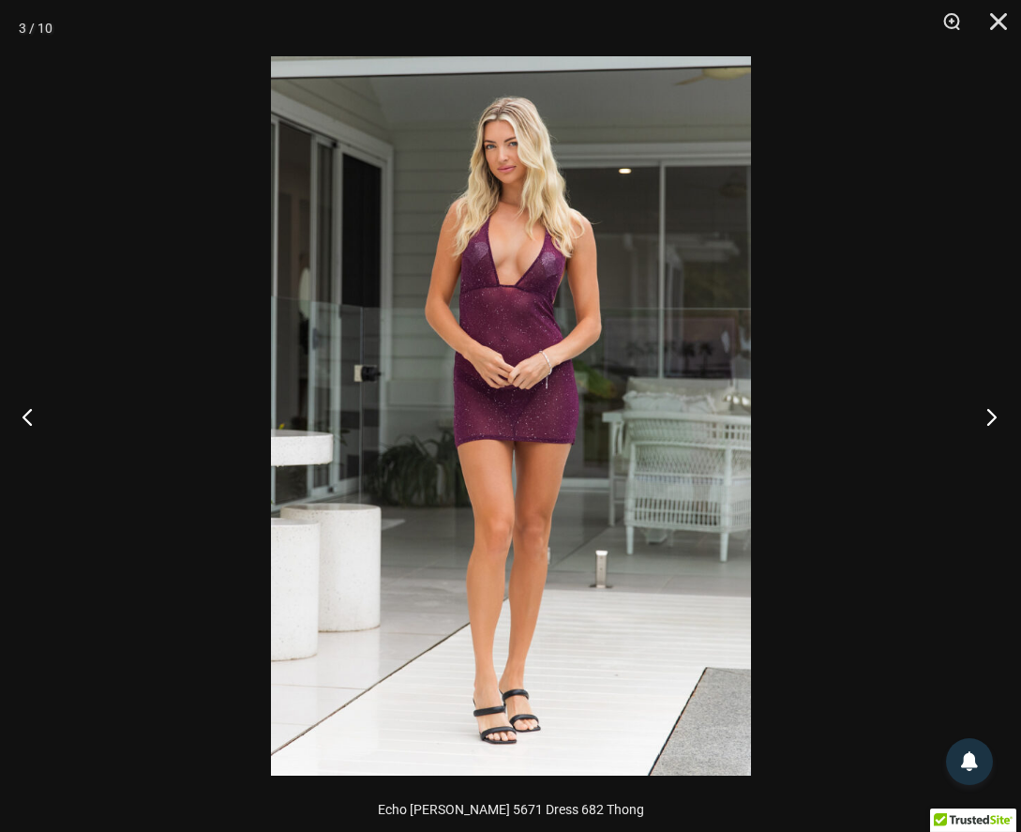
click at [992, 418] on button "Next" at bounding box center [986, 416] width 70 height 94
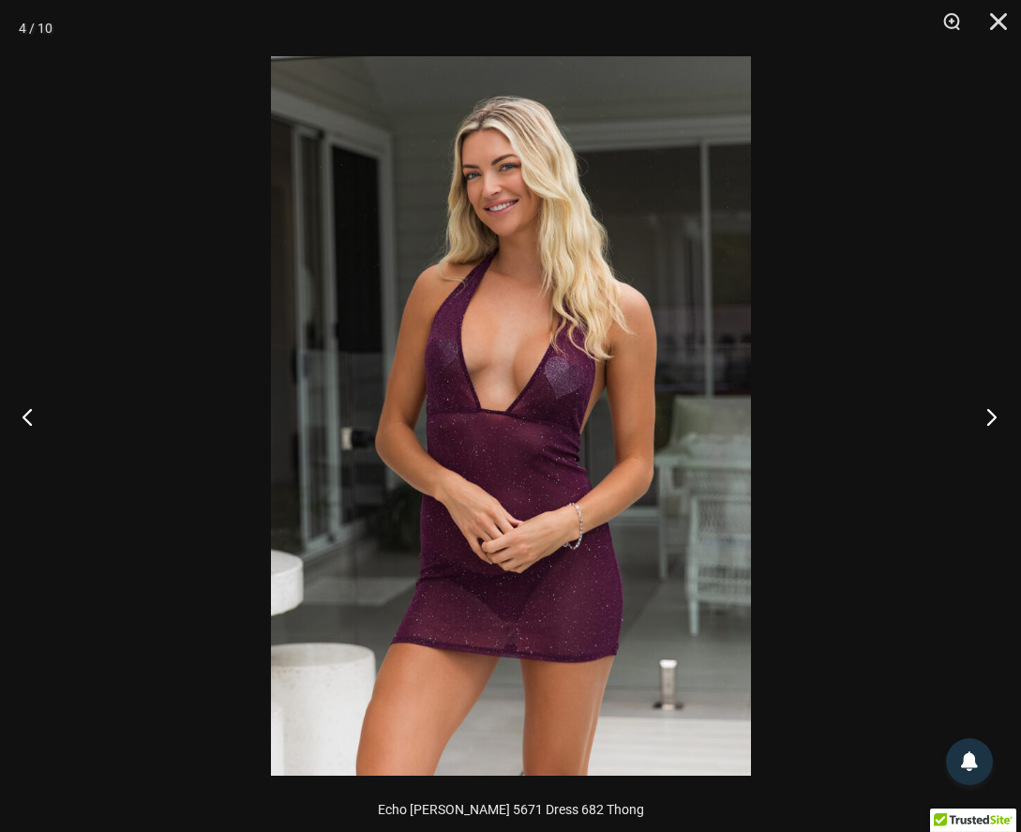
click at [992, 418] on button "Next" at bounding box center [986, 416] width 70 height 94
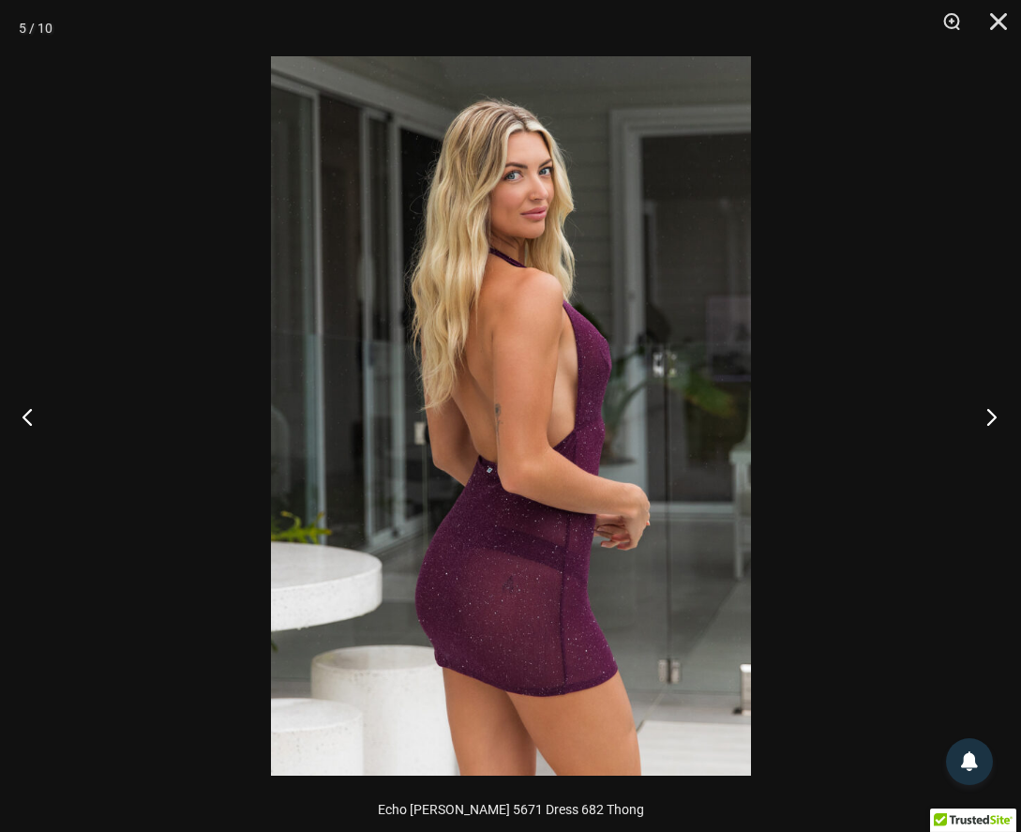
click at [992, 418] on button "Next" at bounding box center [986, 416] width 70 height 94
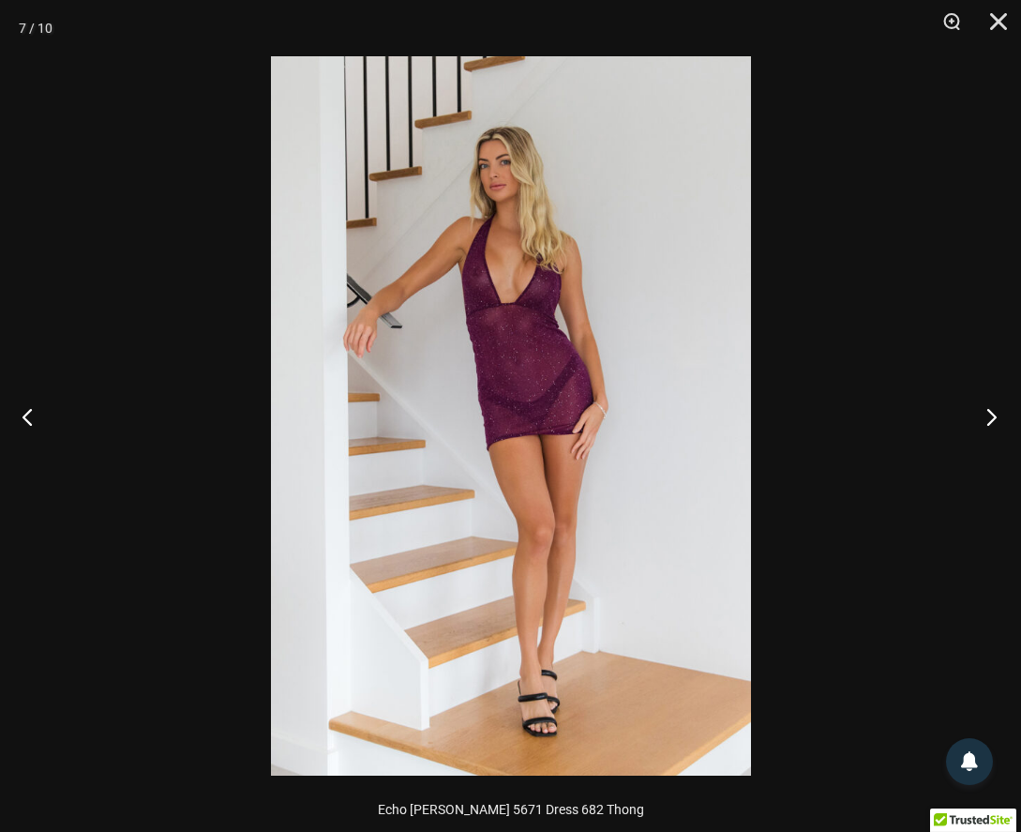
click at [992, 418] on button "Next" at bounding box center [986, 416] width 70 height 94
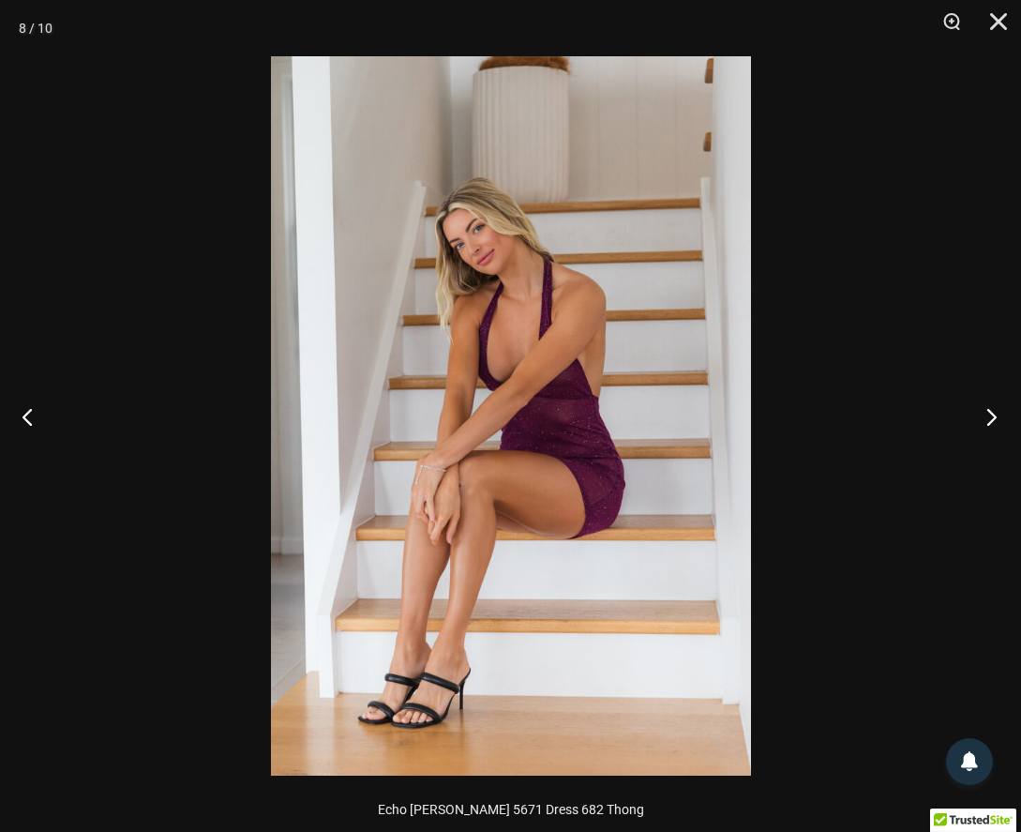
click at [992, 418] on button "Next" at bounding box center [986, 416] width 70 height 94
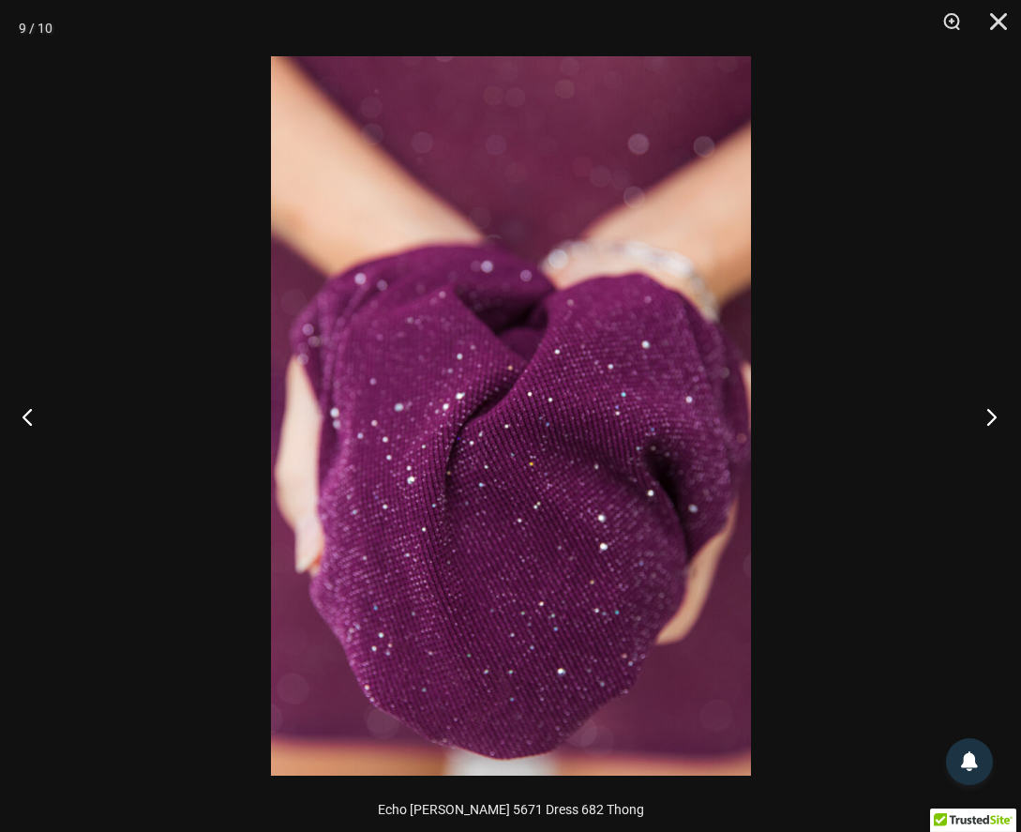
click at [992, 418] on button "Next" at bounding box center [986, 416] width 70 height 94
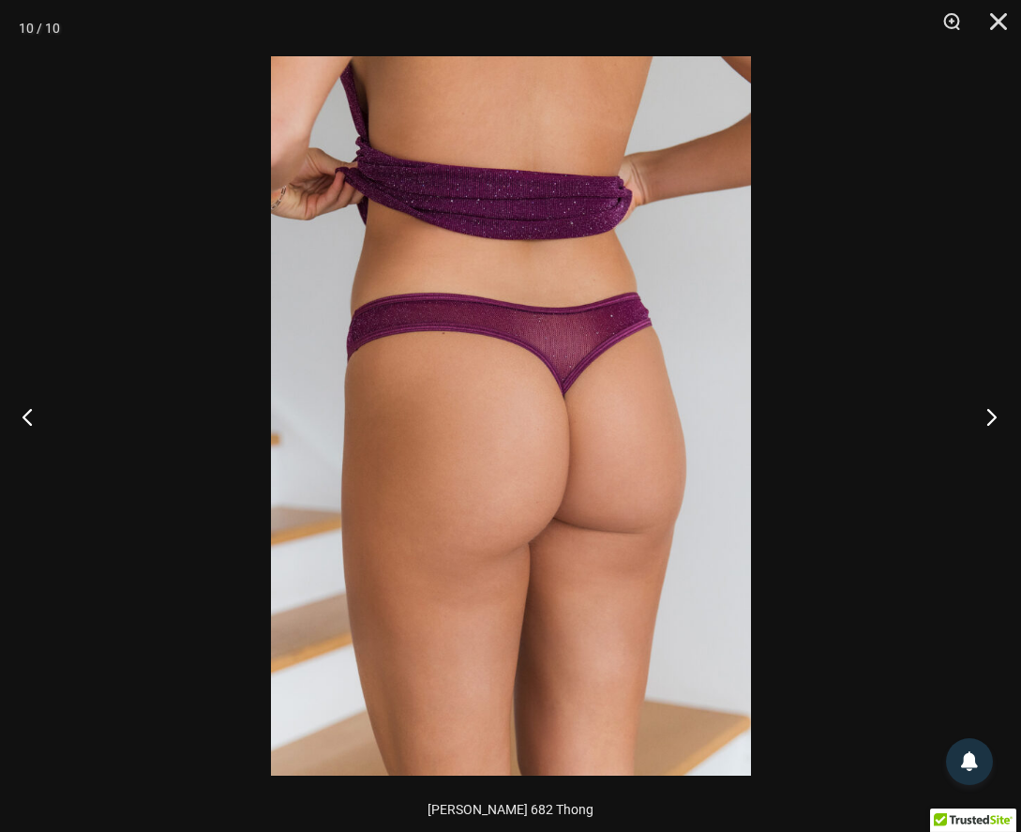
click at [992, 418] on button "Next" at bounding box center [986, 416] width 70 height 94
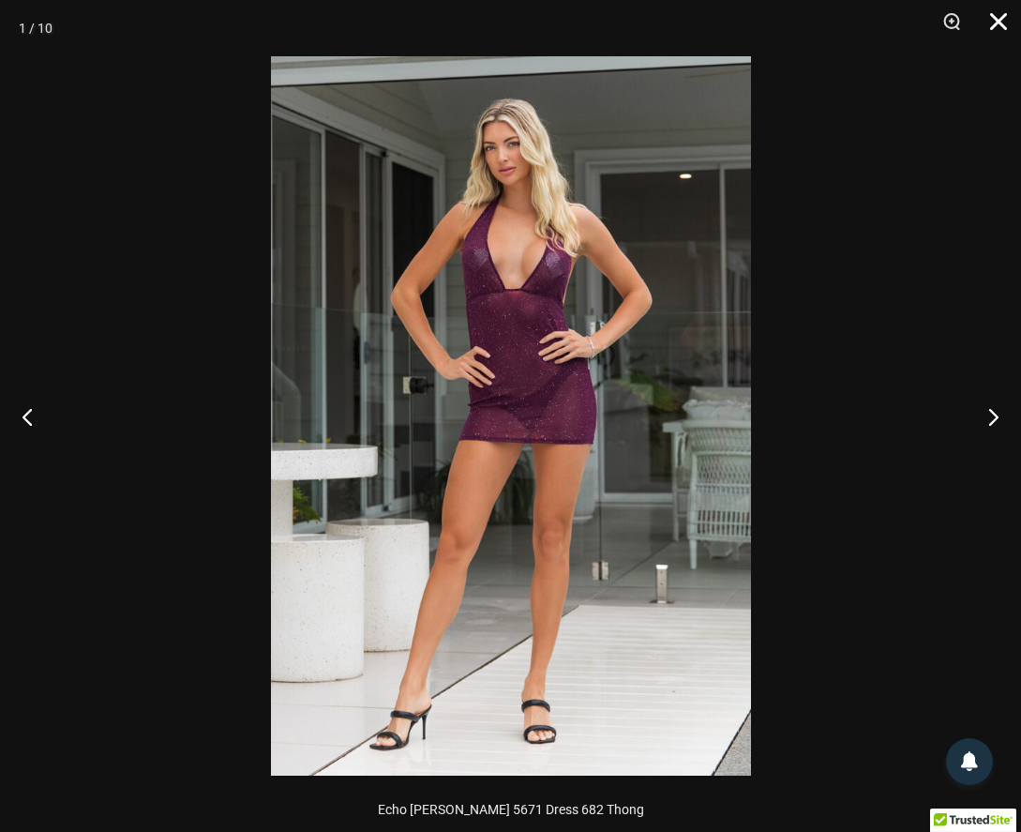
click at [988, 19] on button "Close" at bounding box center [991, 28] width 47 height 56
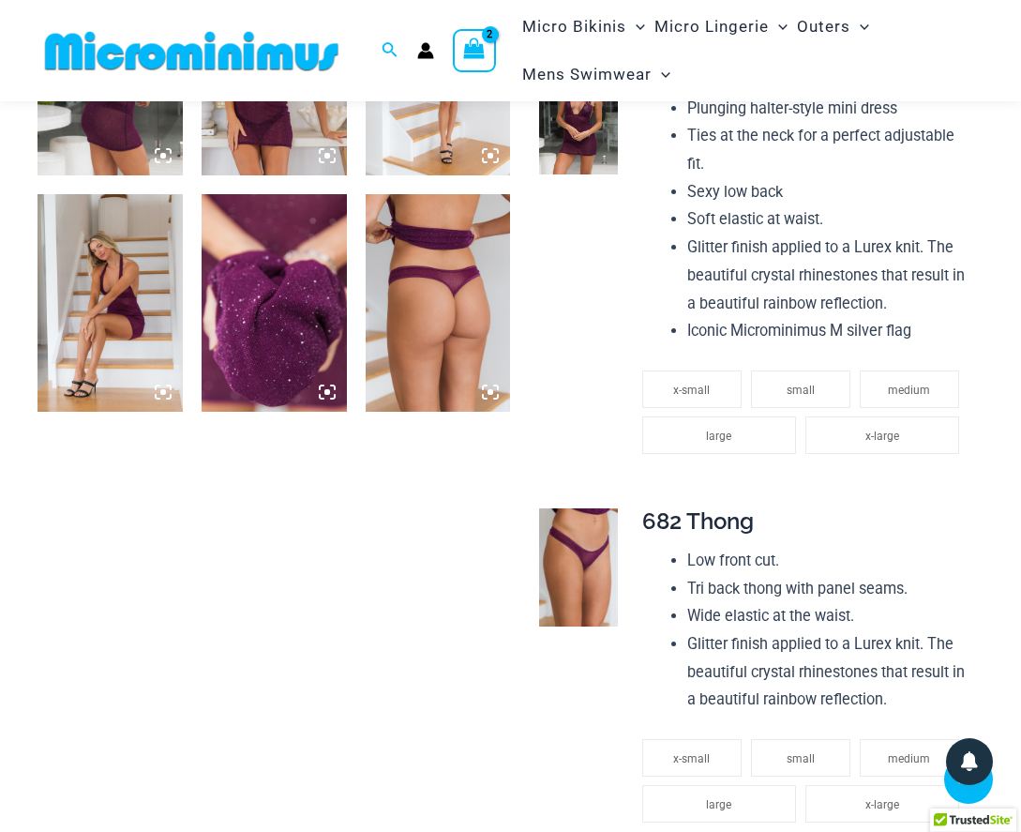
scroll to position [1213, 0]
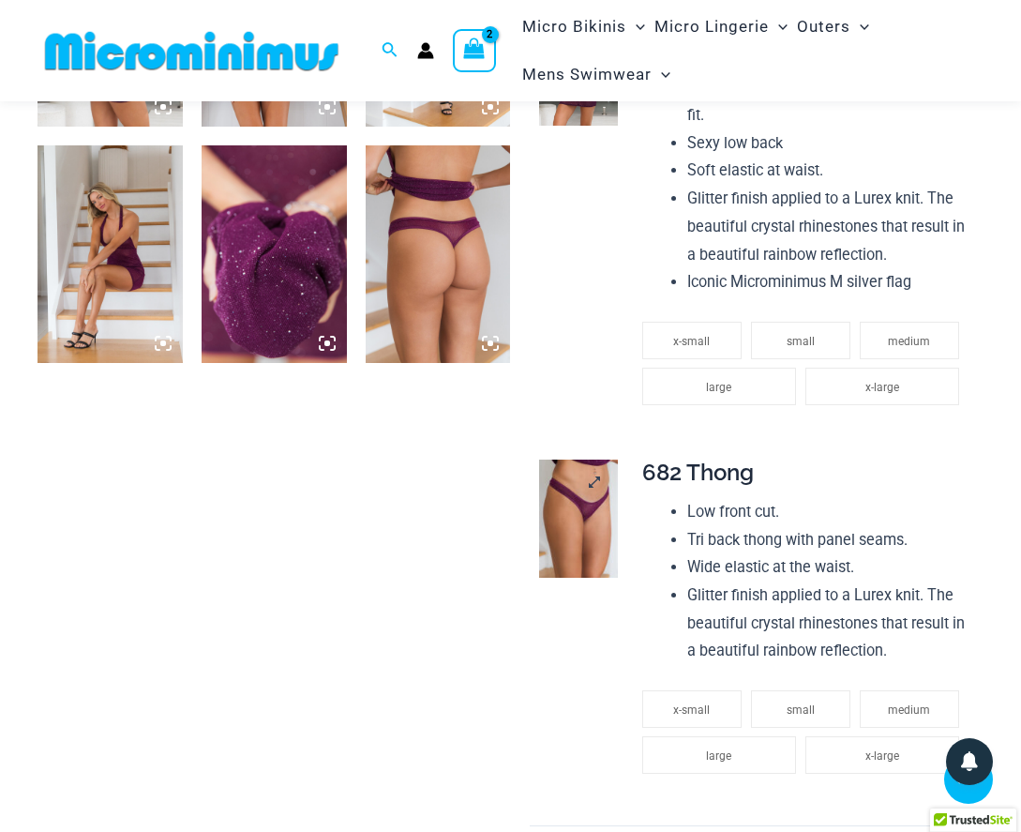
click at [595, 473] on img at bounding box center [578, 518] width 79 height 118
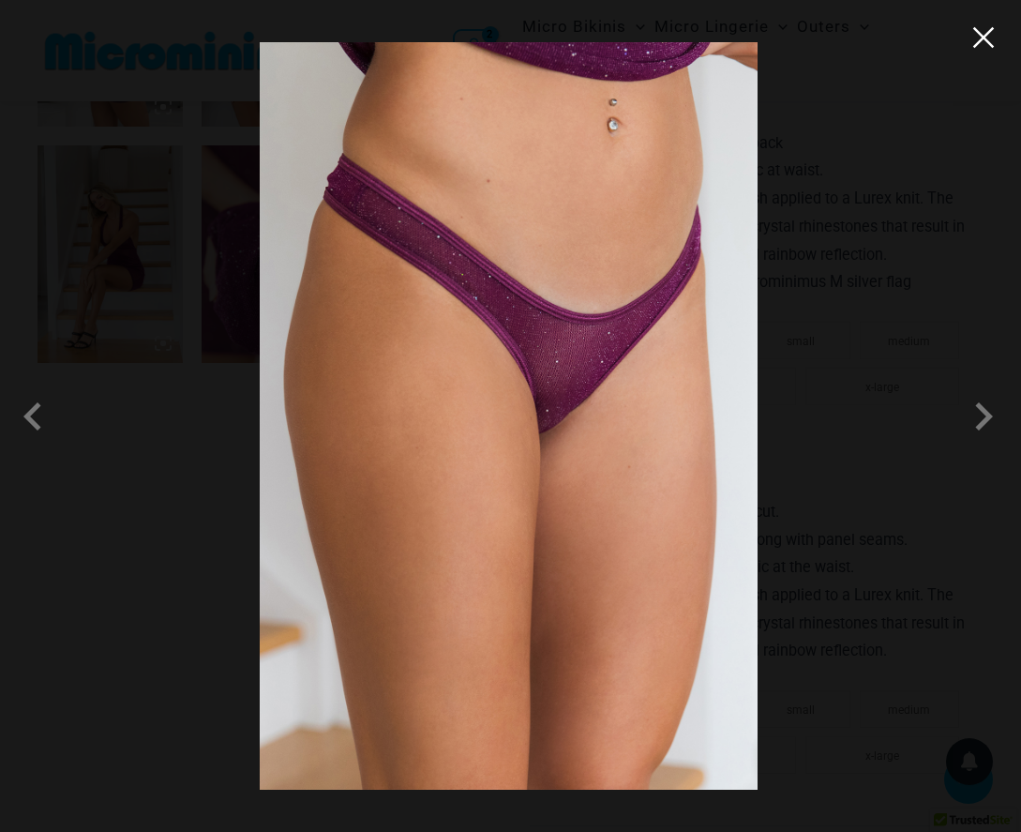
click at [985, 33] on button "Close" at bounding box center [983, 37] width 28 height 28
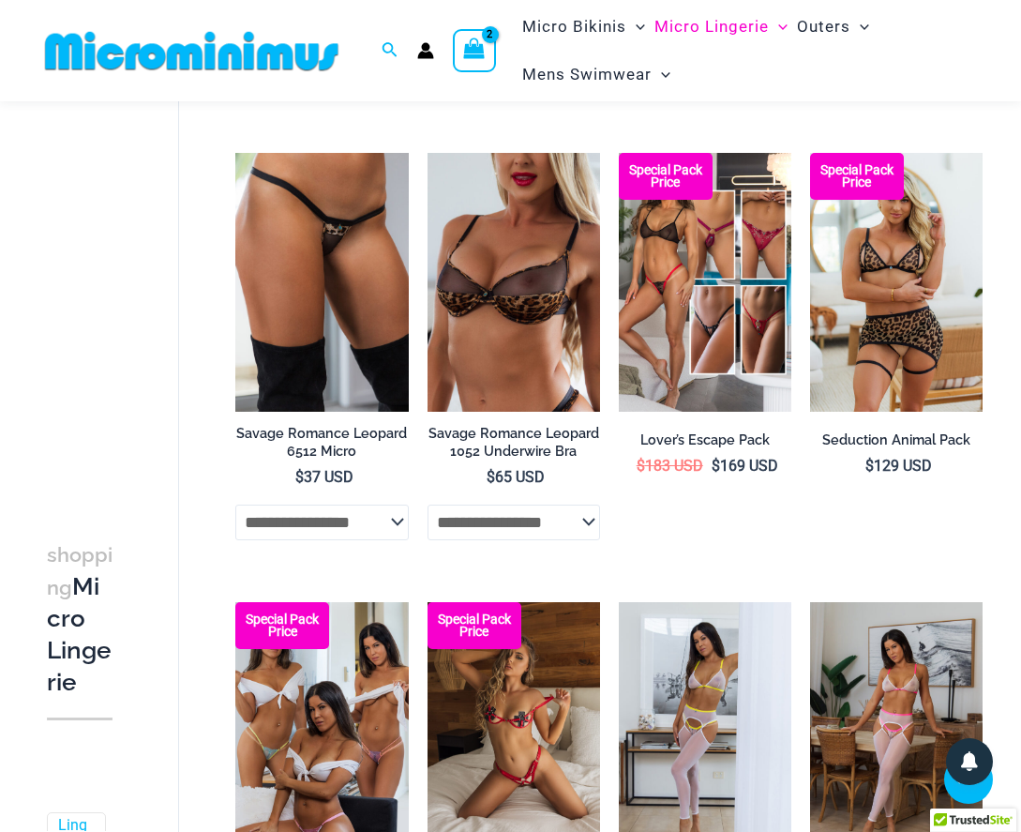
scroll to position [2769, 0]
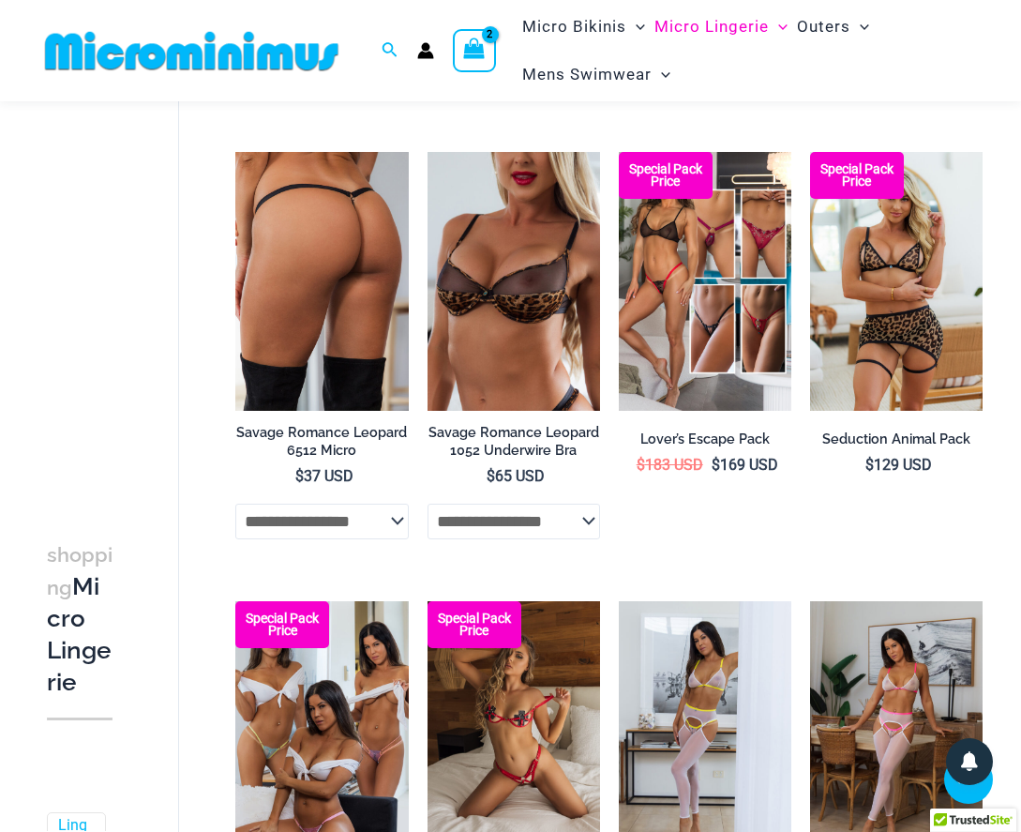
click at [303, 296] on img at bounding box center [321, 281] width 173 height 259
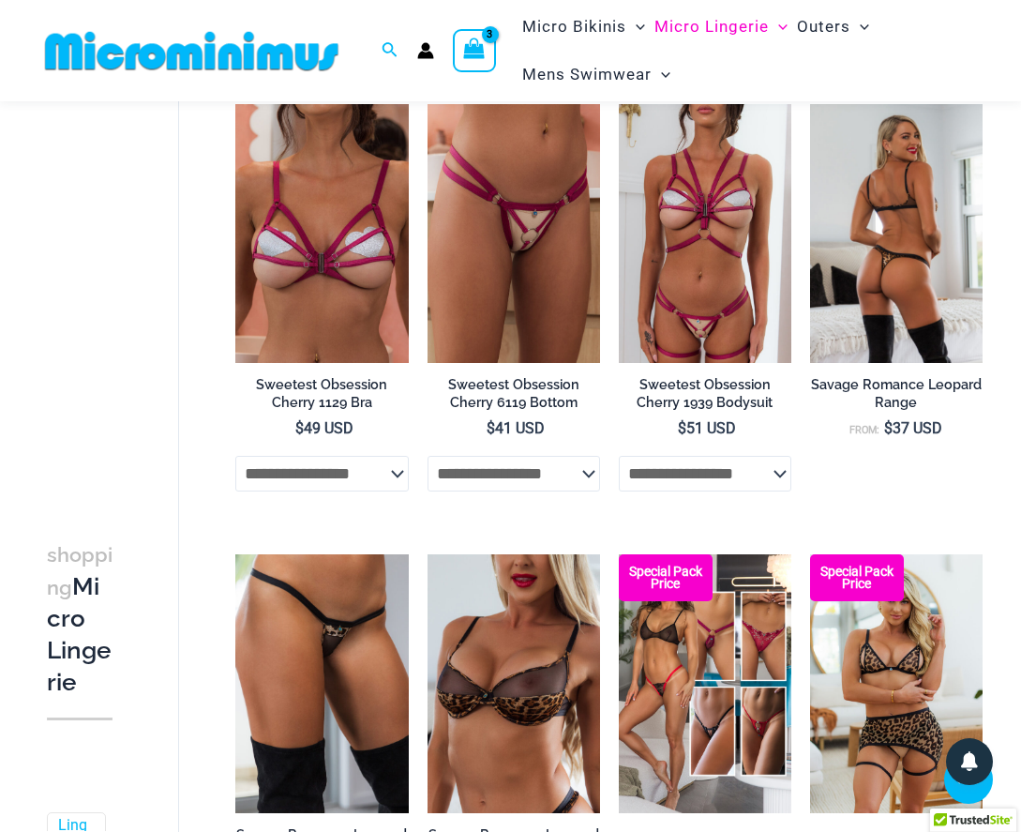
scroll to position [2342, 0]
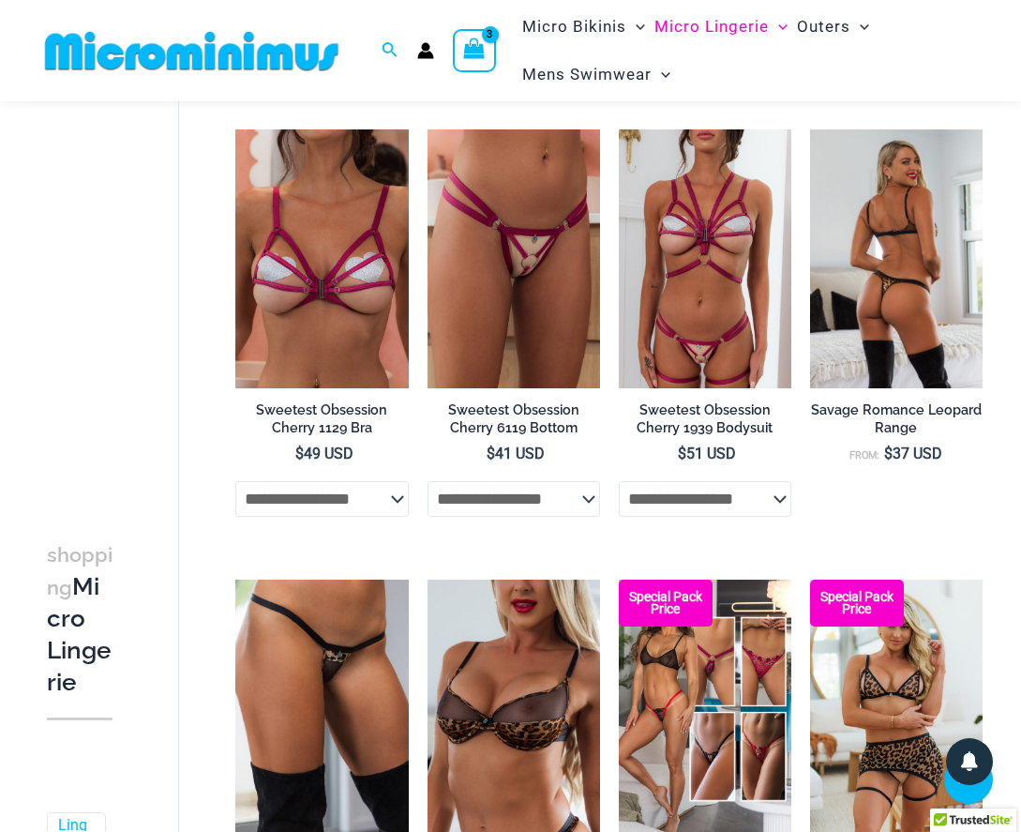
click at [870, 249] on img at bounding box center [896, 258] width 173 height 259
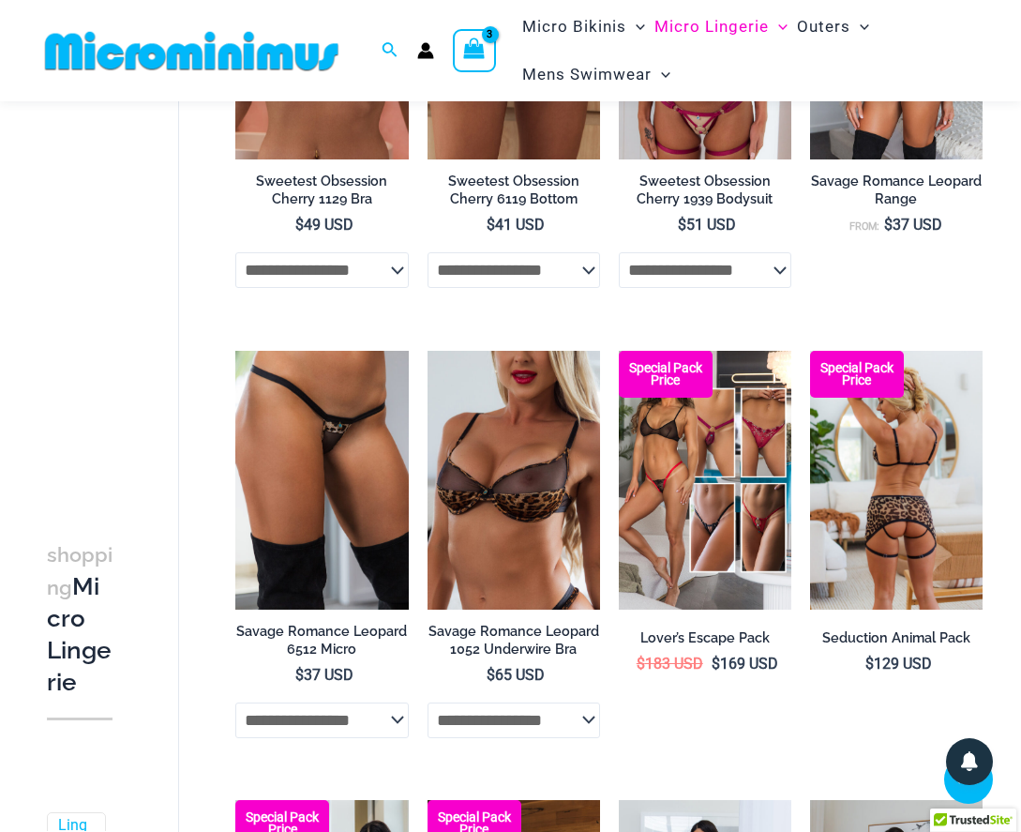
scroll to position [2572, 0]
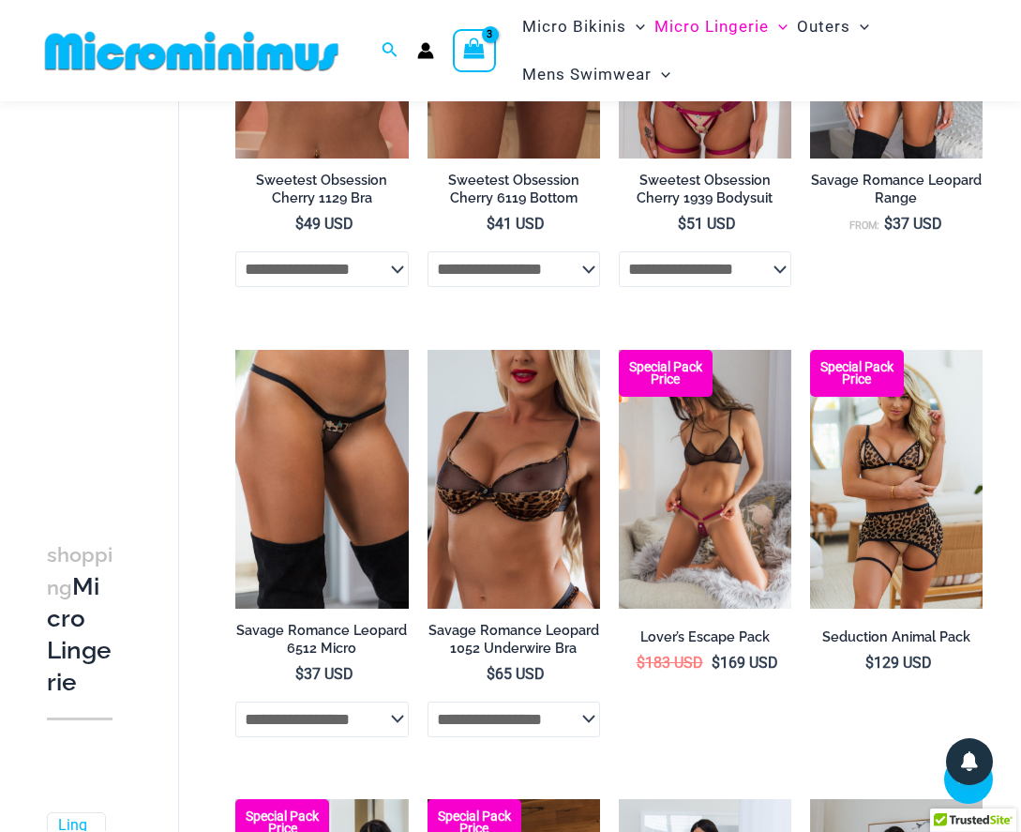
click at [749, 480] on img at bounding box center [705, 479] width 173 height 259
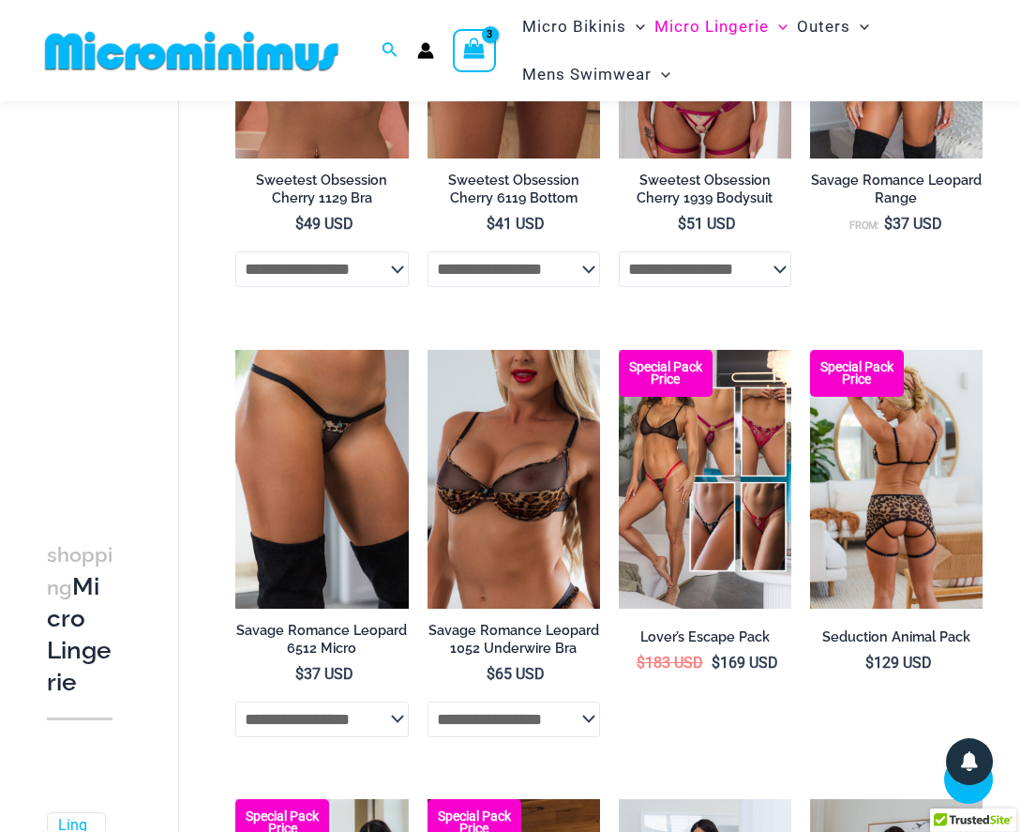
click at [864, 446] on img at bounding box center [896, 479] width 173 height 259
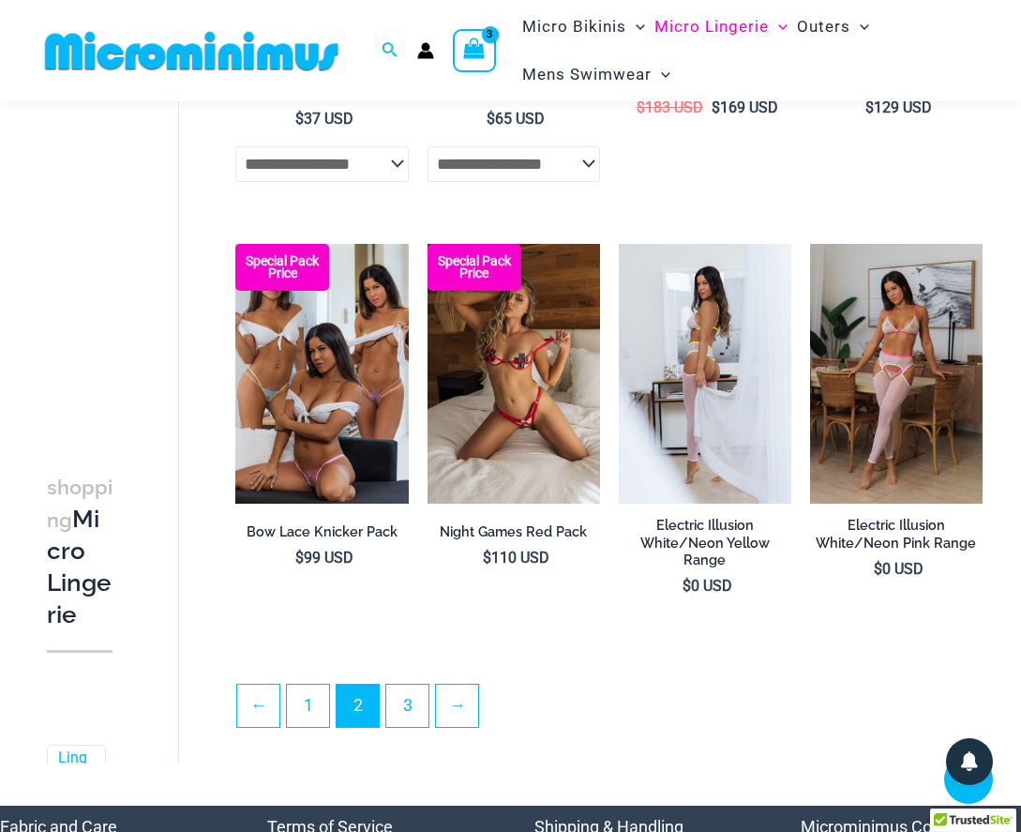
scroll to position [3163, 0]
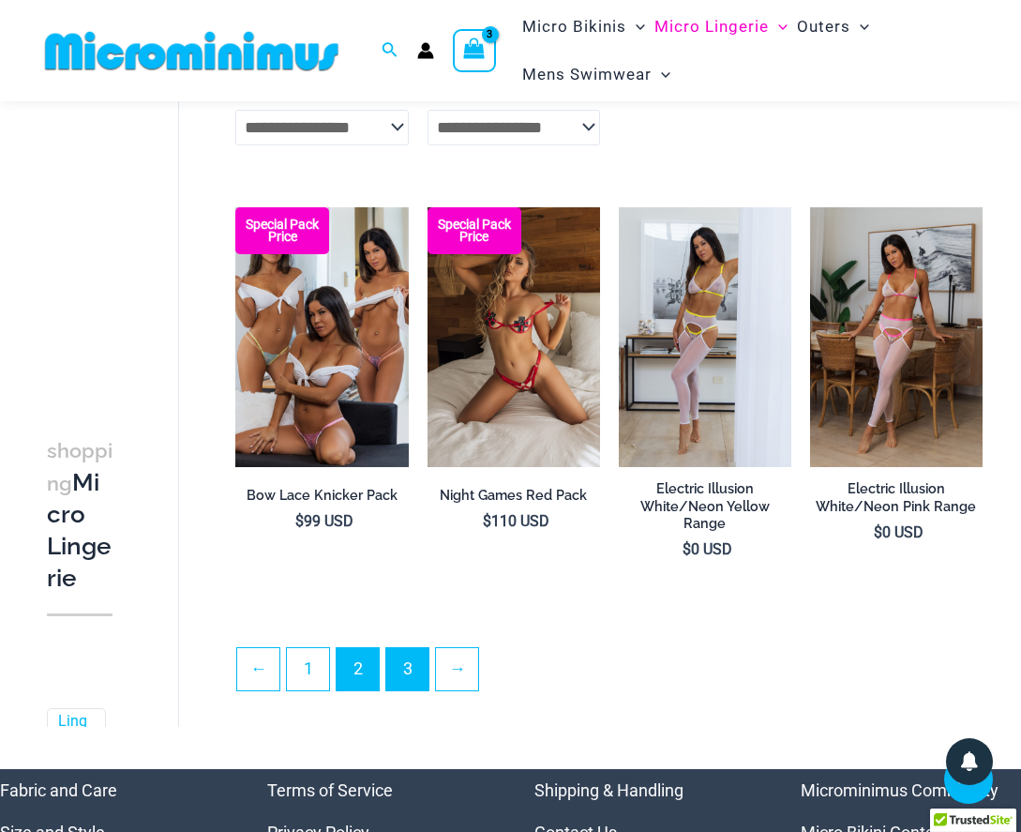
click at [409, 655] on link "3" at bounding box center [407, 669] width 42 height 42
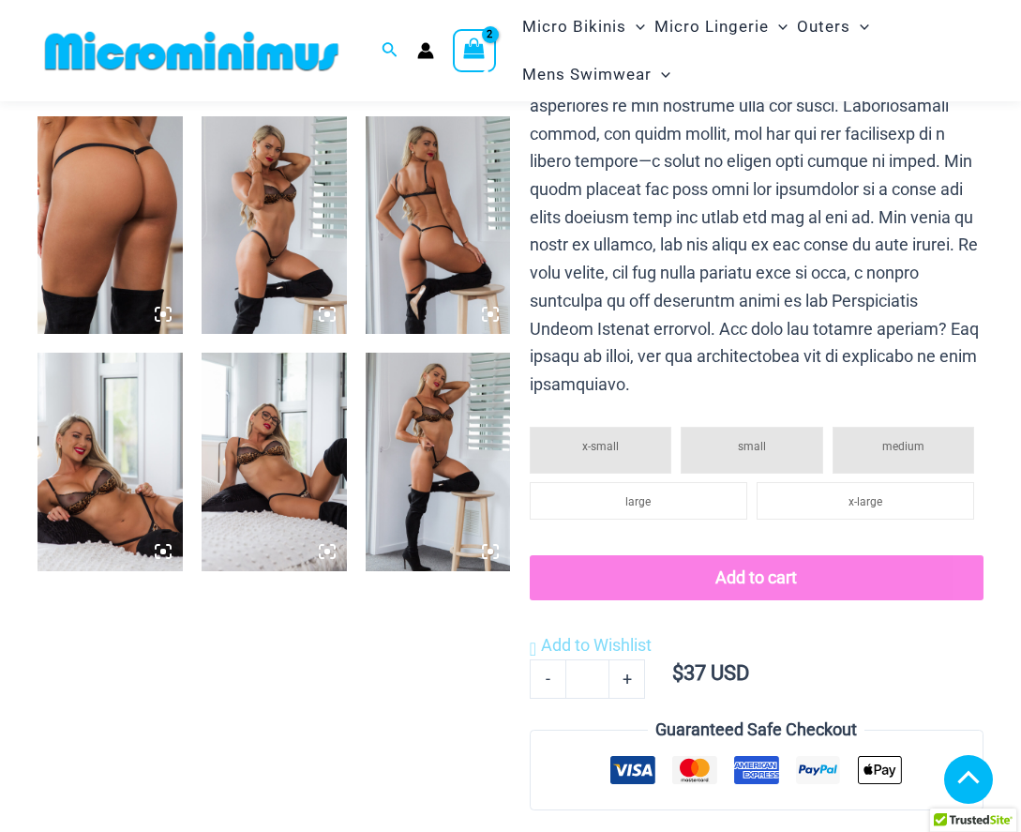
scroll to position [714, 0]
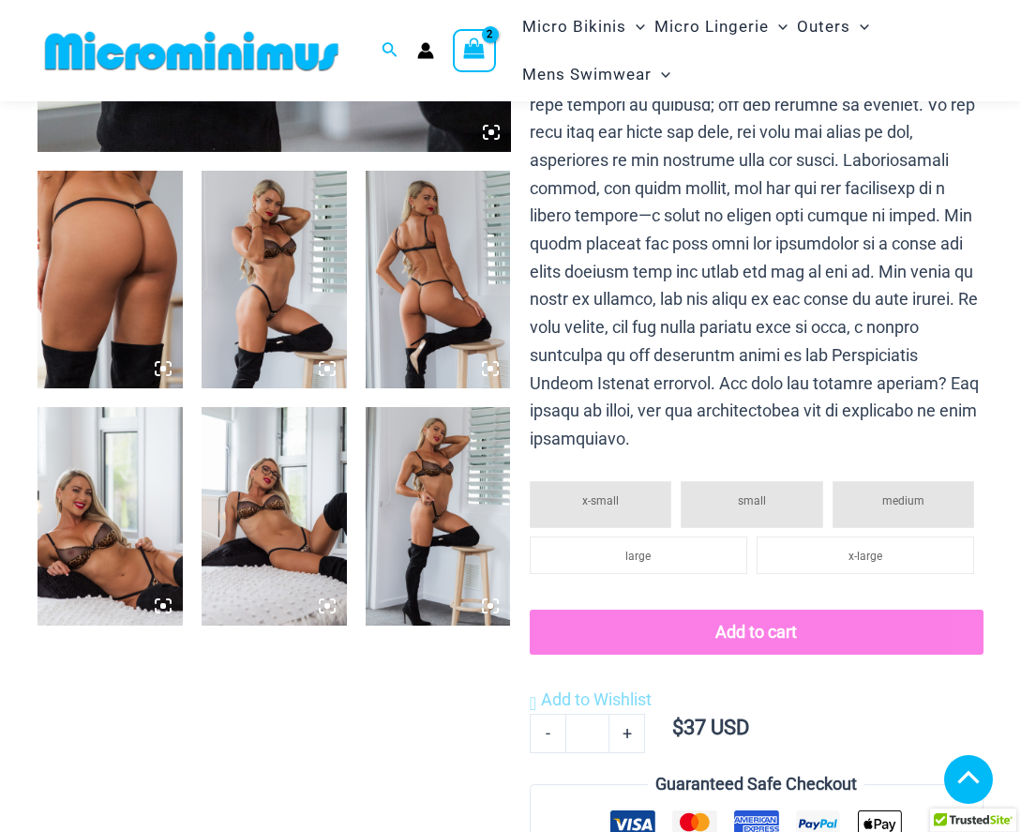
click at [417, 314] on img at bounding box center [438, 280] width 145 height 218
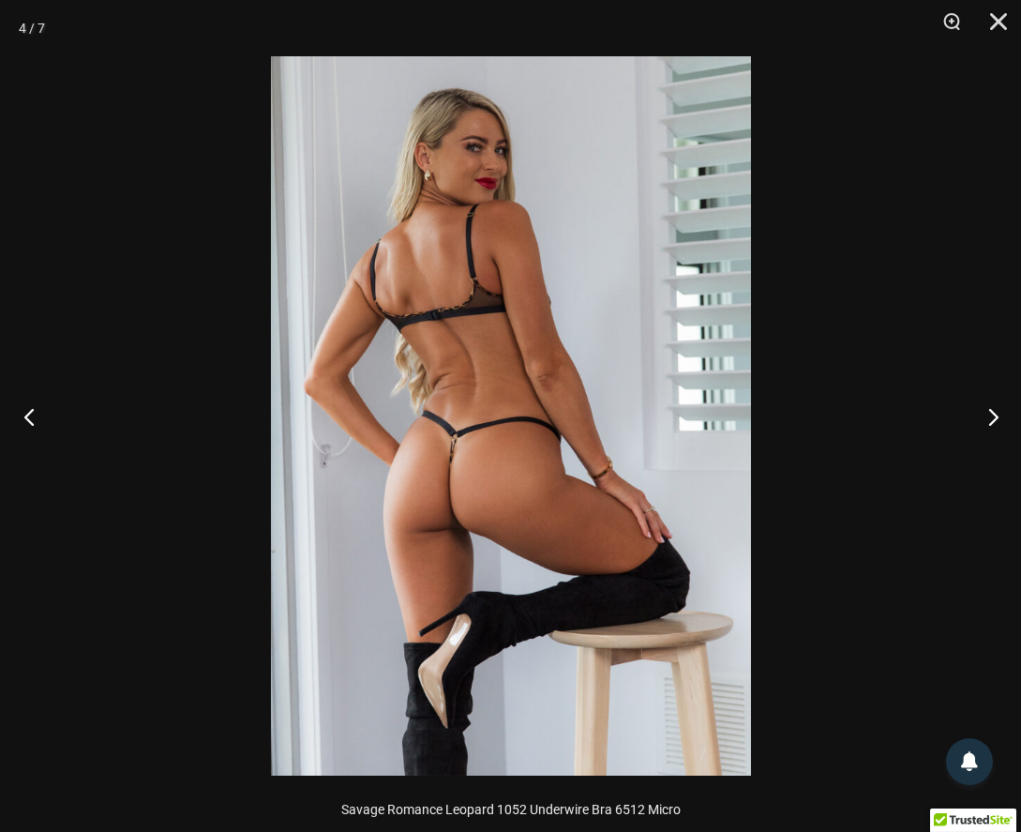
click at [29, 423] on button "Previous" at bounding box center [35, 416] width 70 height 94
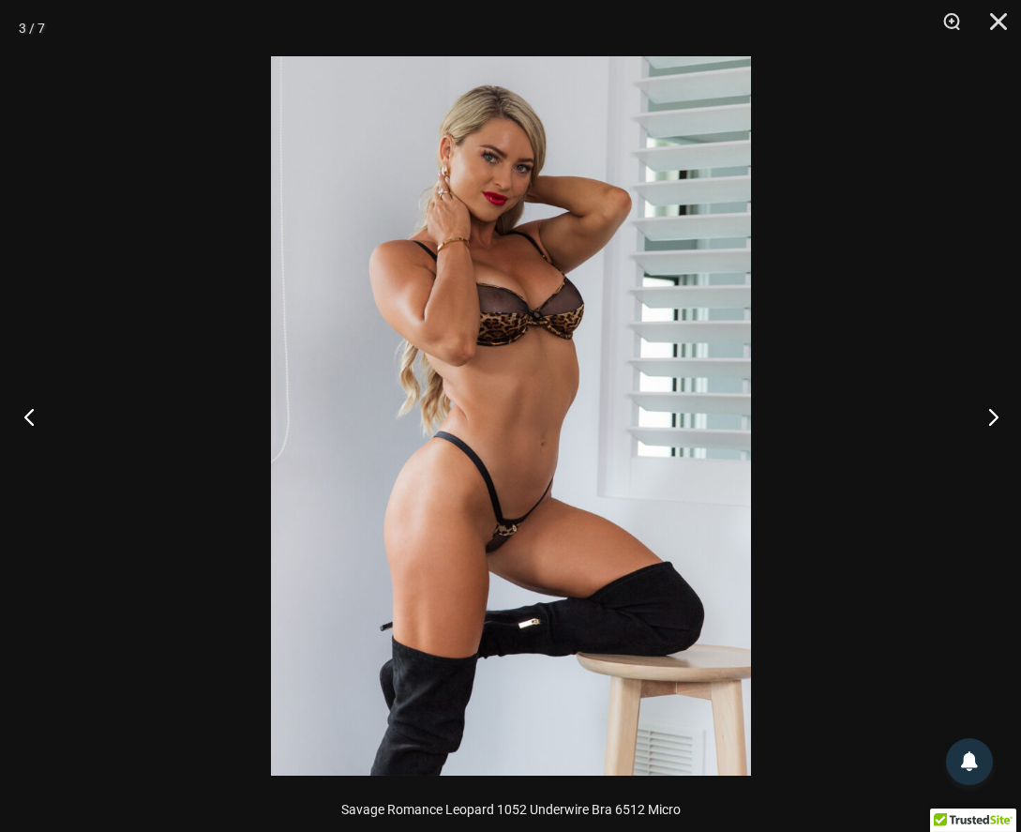
click at [29, 423] on button "Previous" at bounding box center [35, 416] width 70 height 94
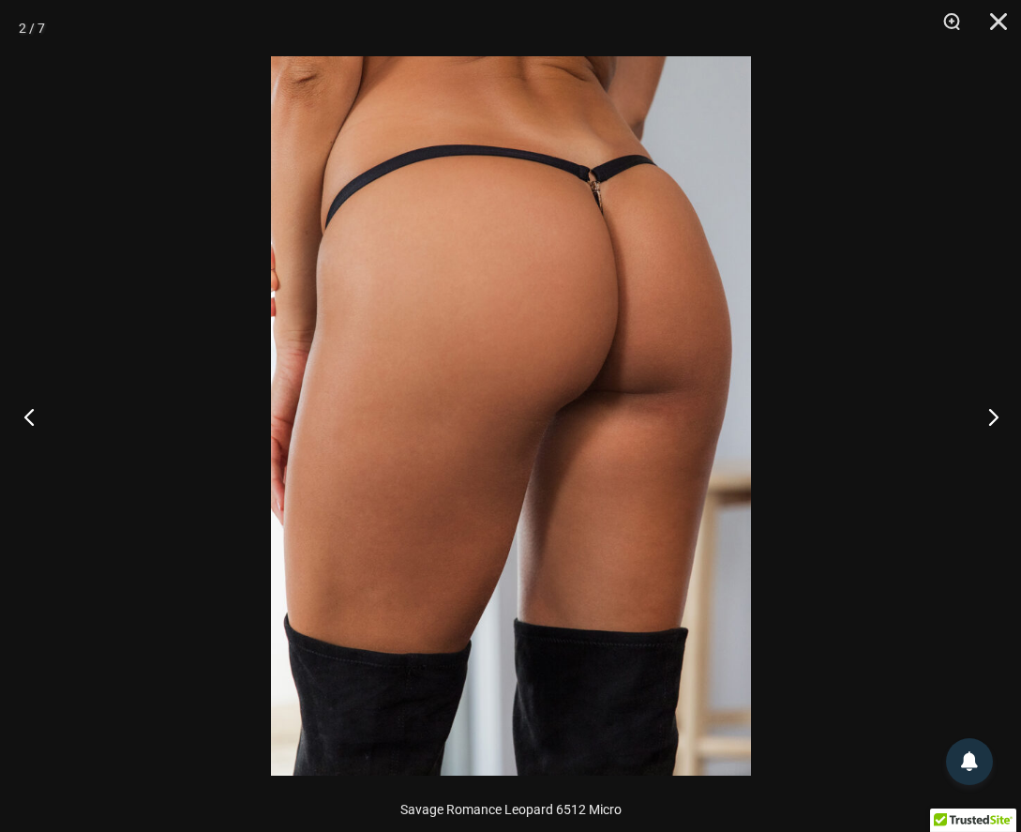
click at [29, 423] on button "Previous" at bounding box center [35, 416] width 70 height 94
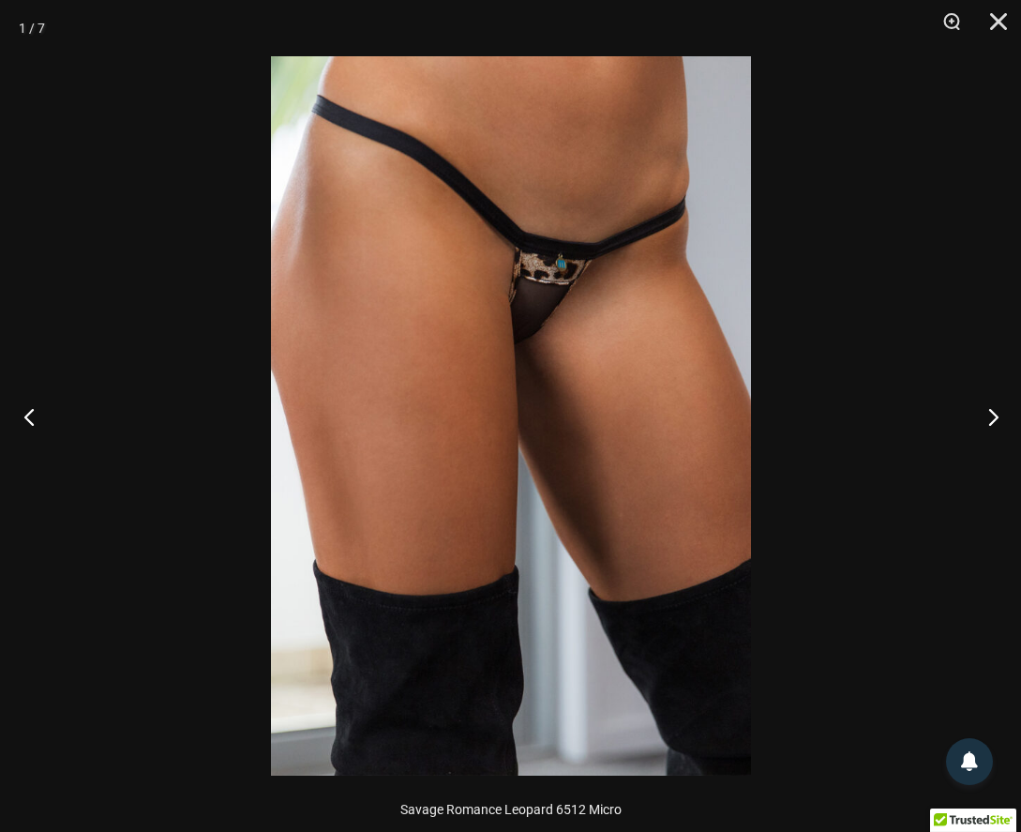
click at [29, 423] on button "Previous" at bounding box center [35, 416] width 70 height 94
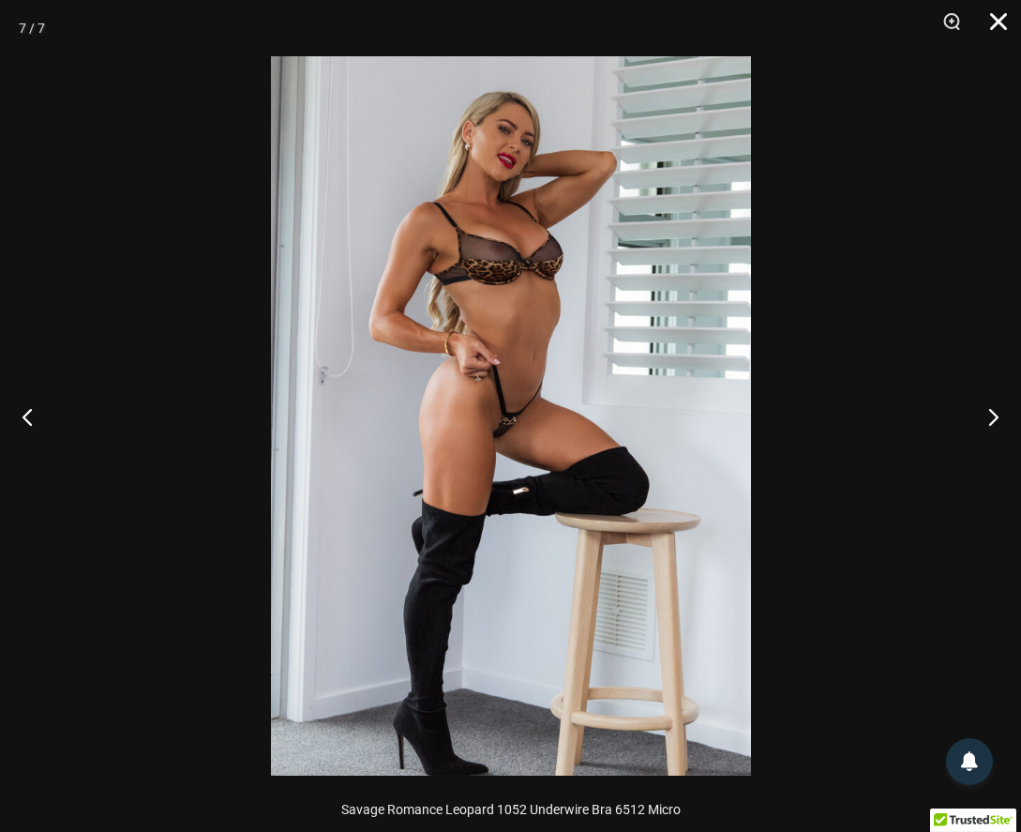
click at [1014, 24] on button "Close" at bounding box center [991, 28] width 47 height 56
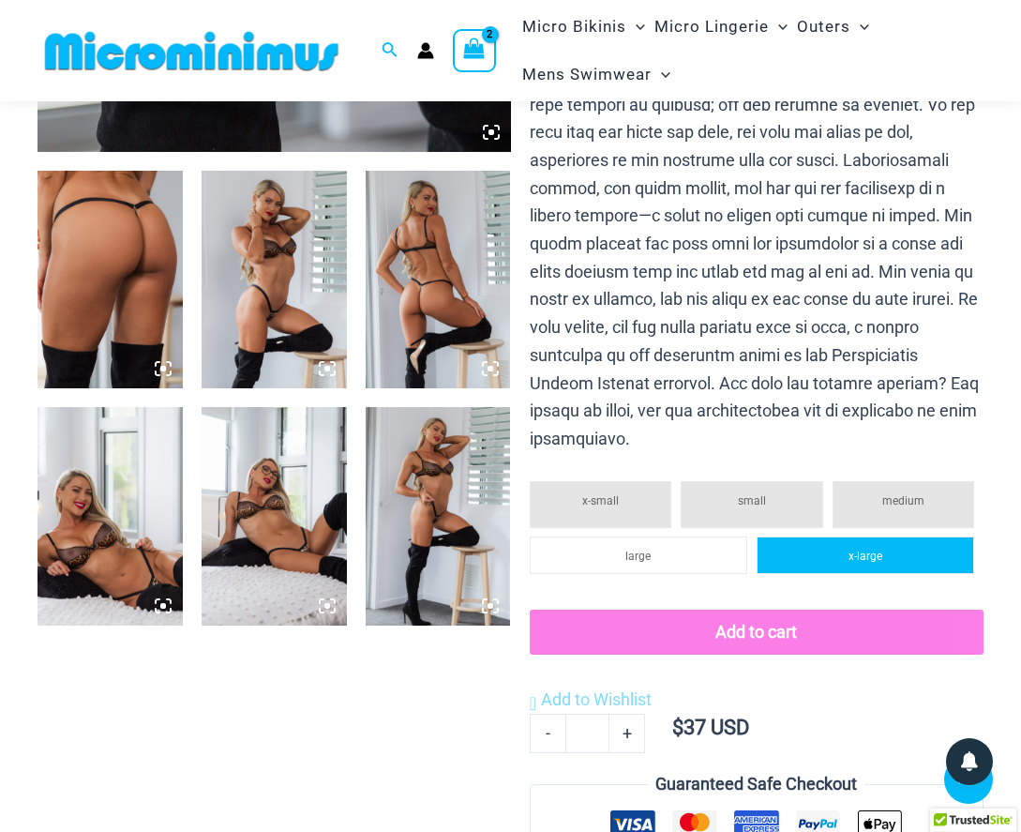
click at [842, 536] on li "x-large" at bounding box center [866, 555] width 218 height 38
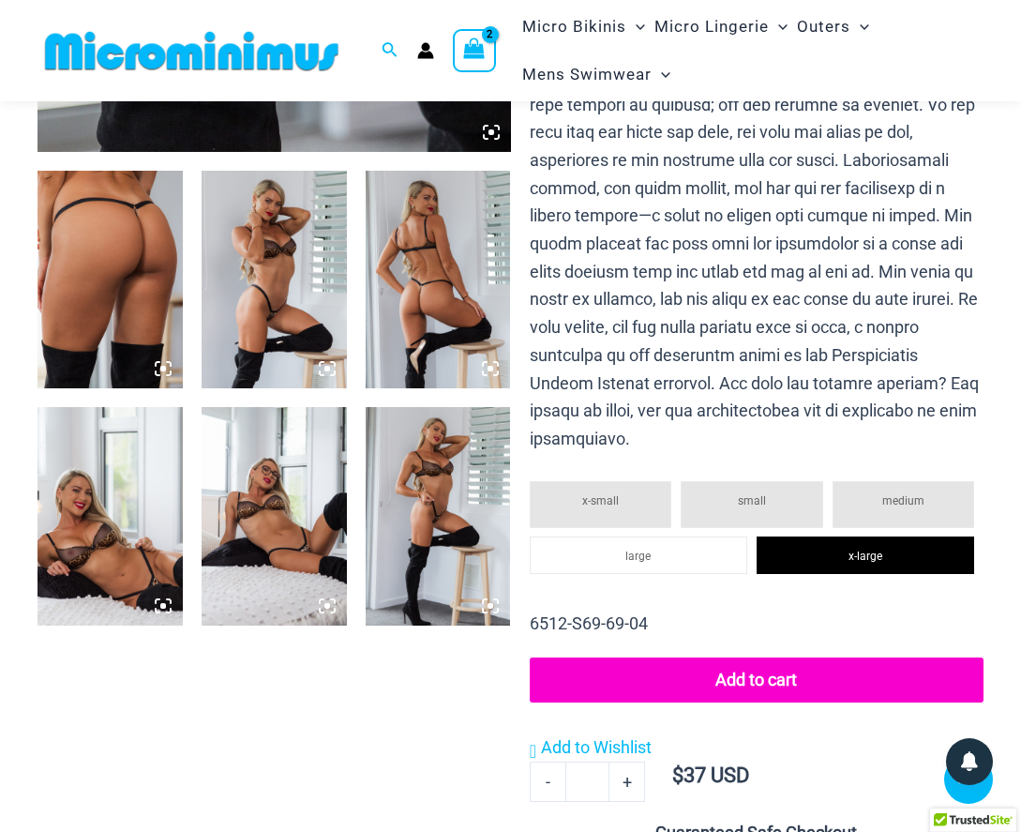
click at [278, 266] on img at bounding box center [274, 280] width 145 height 218
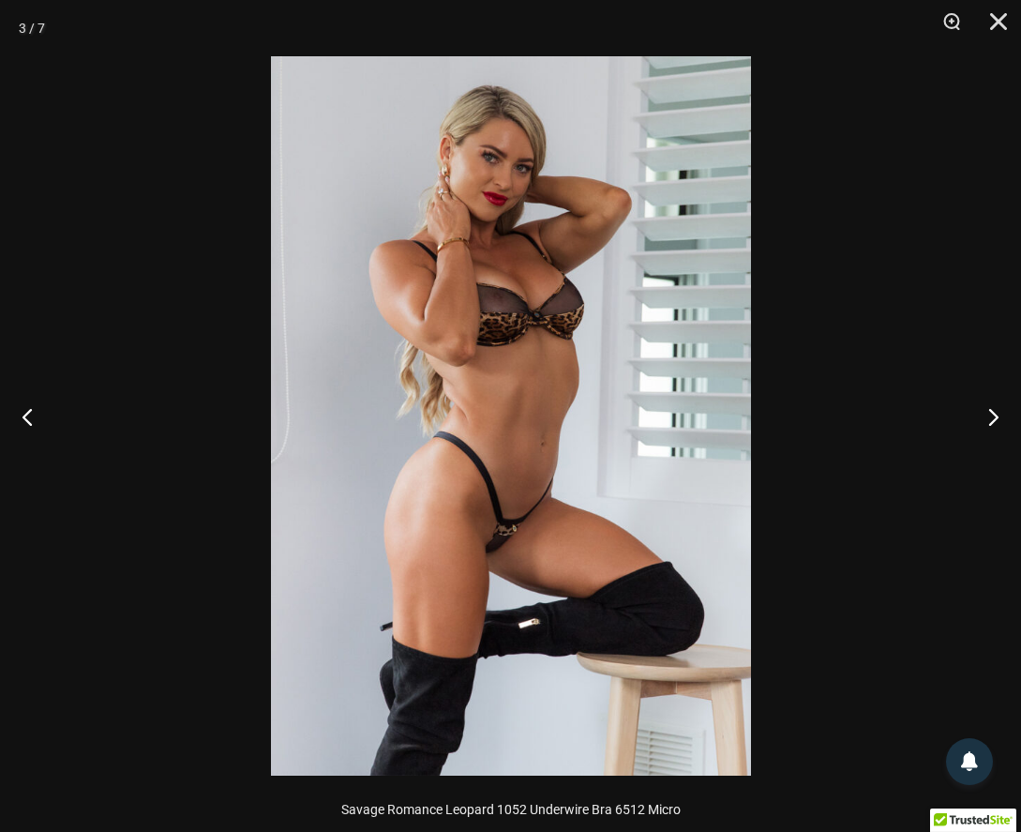
click at [458, 543] on img at bounding box center [511, 415] width 480 height 719
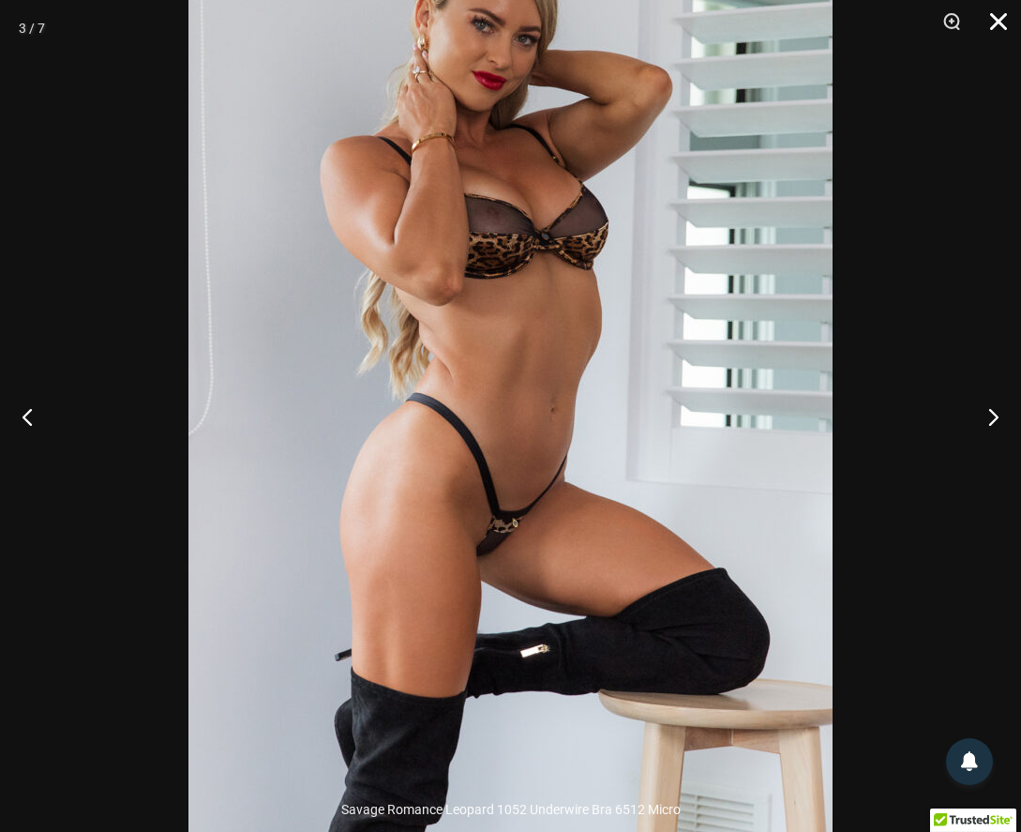
click at [1004, 21] on button "Close" at bounding box center [991, 28] width 47 height 56
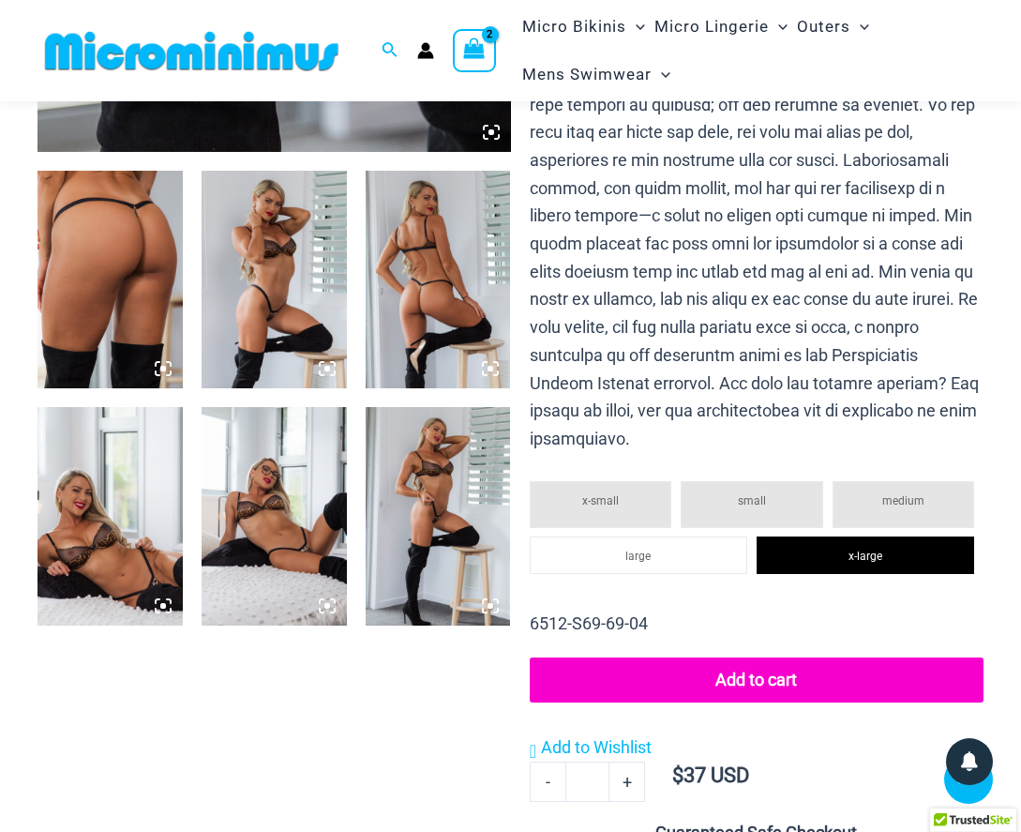
click at [451, 479] on img at bounding box center [438, 516] width 145 height 218
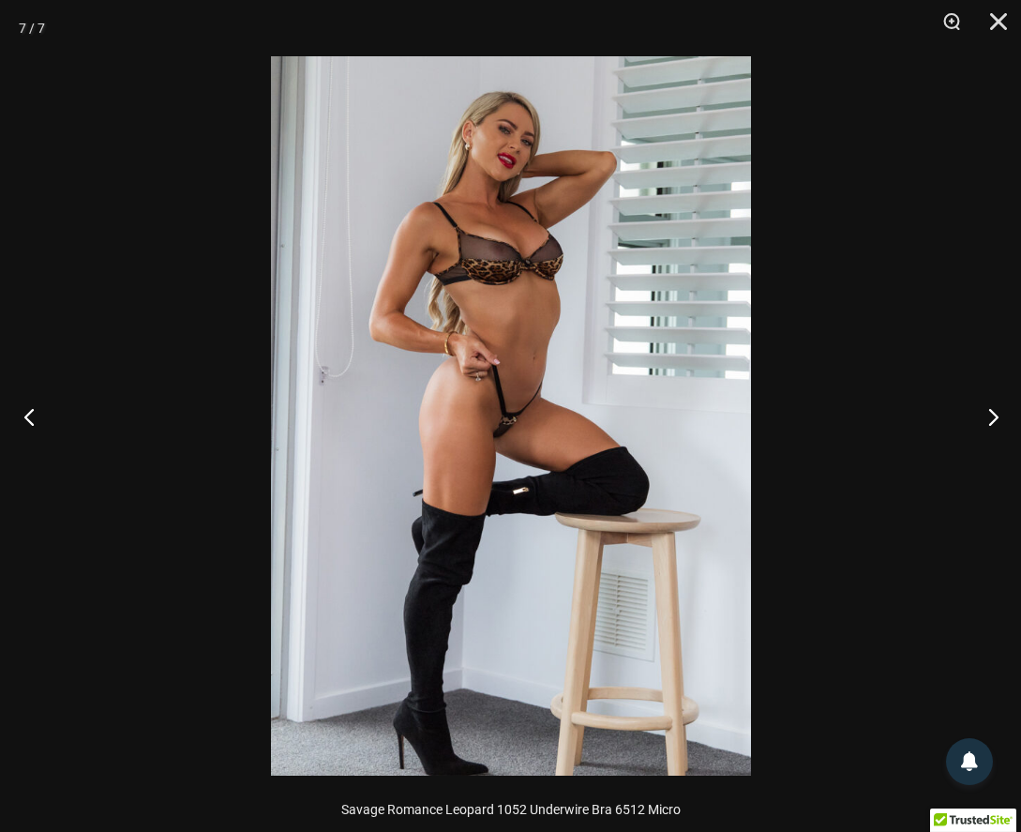
click at [20, 409] on button "Previous" at bounding box center [35, 416] width 70 height 94
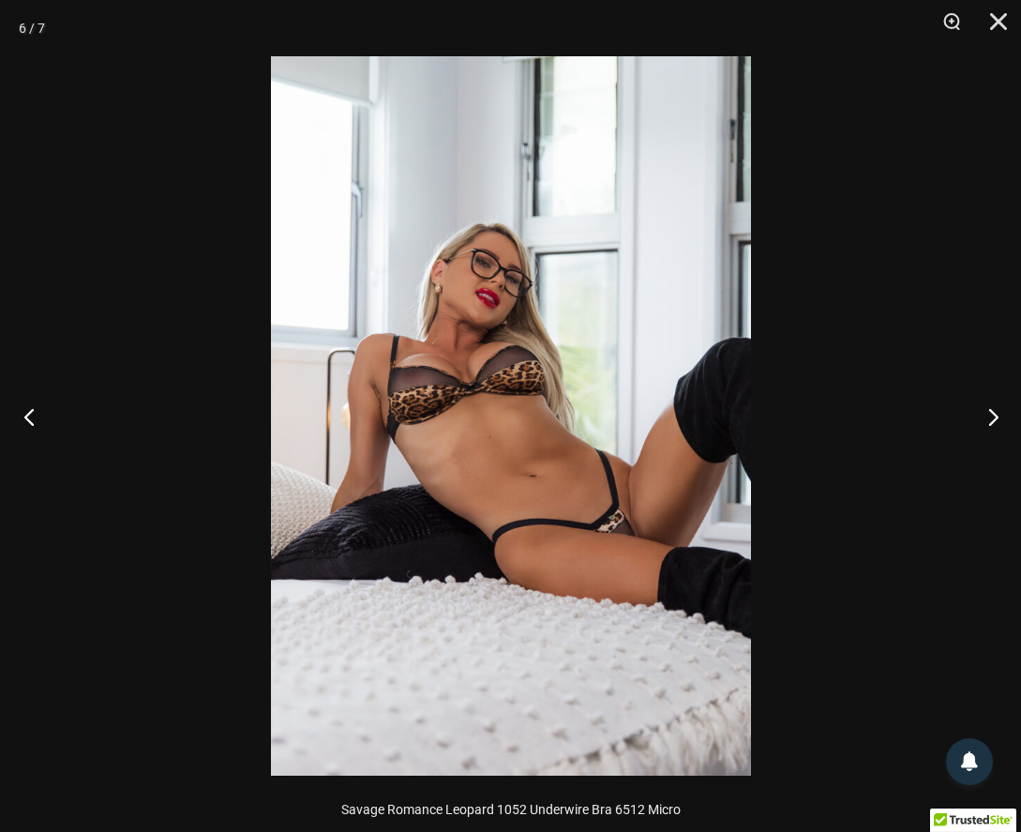
click at [23, 408] on button "Previous" at bounding box center [35, 416] width 70 height 94
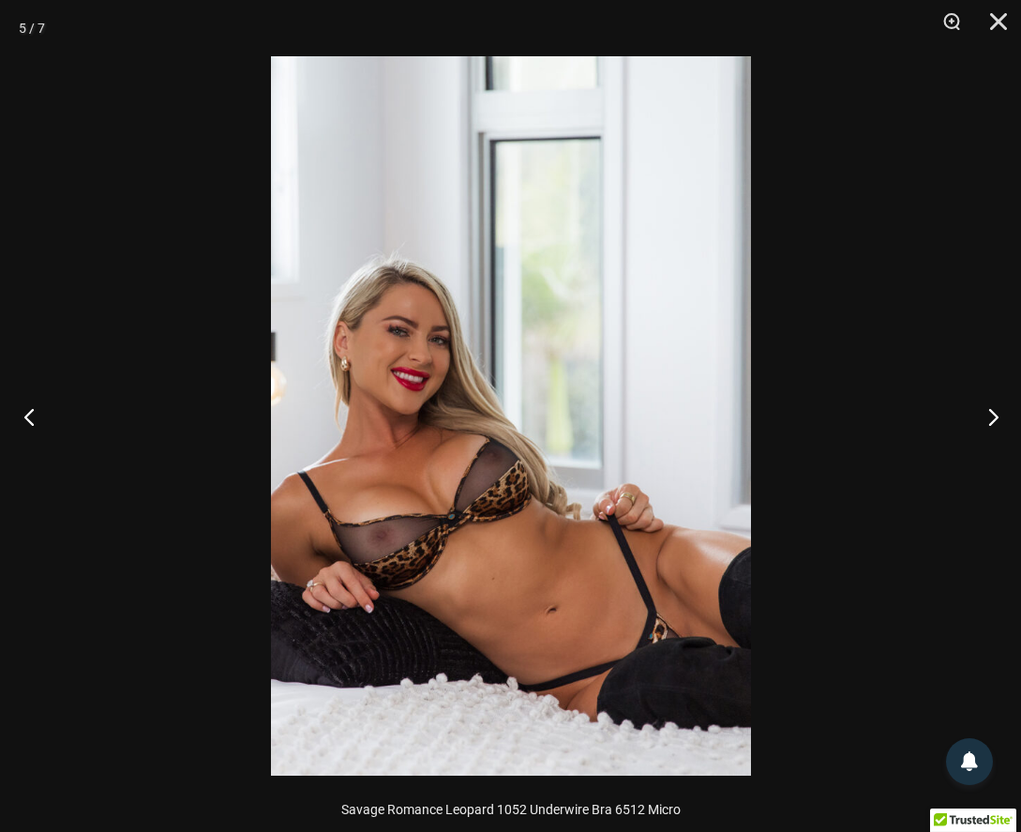
click at [23, 408] on button "Previous" at bounding box center [35, 416] width 70 height 94
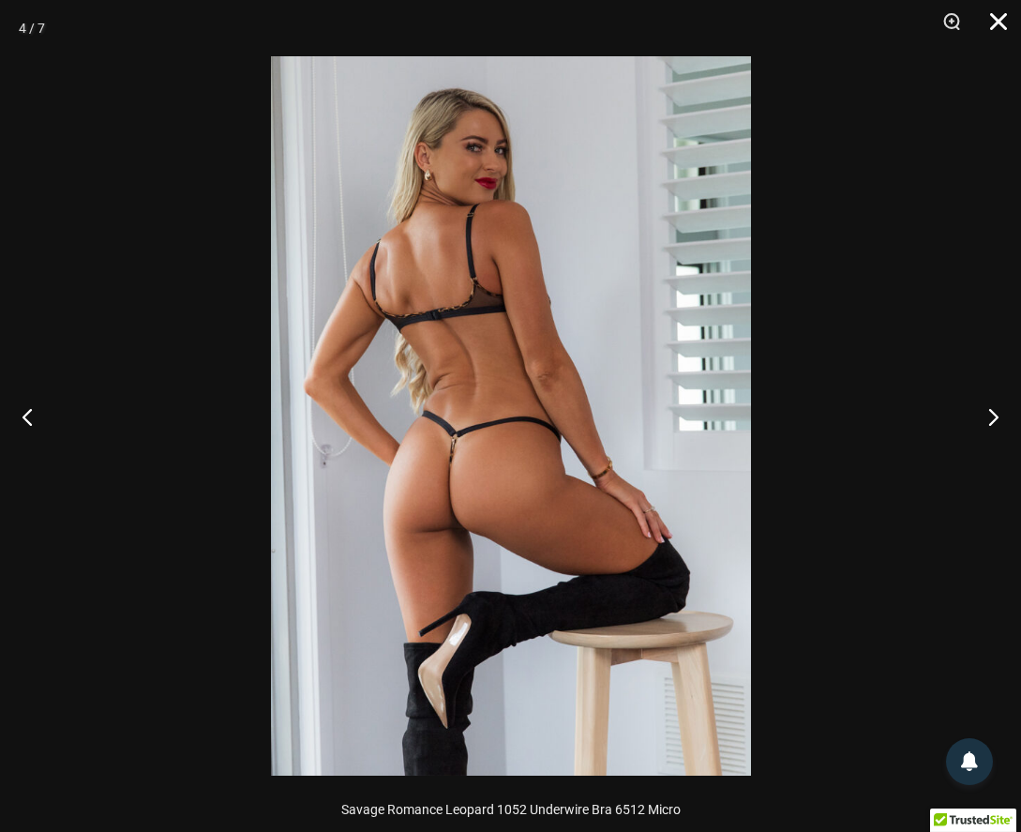
click at [996, 12] on button "Close" at bounding box center [991, 28] width 47 height 56
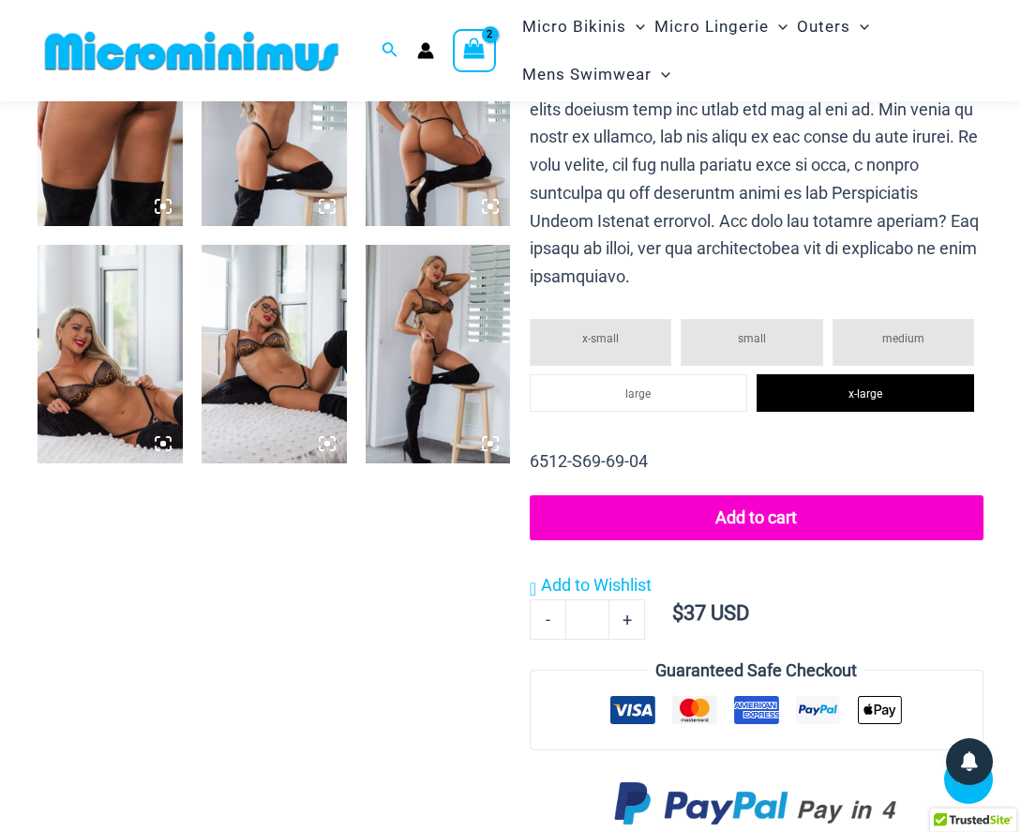
scroll to position [1026, 0]
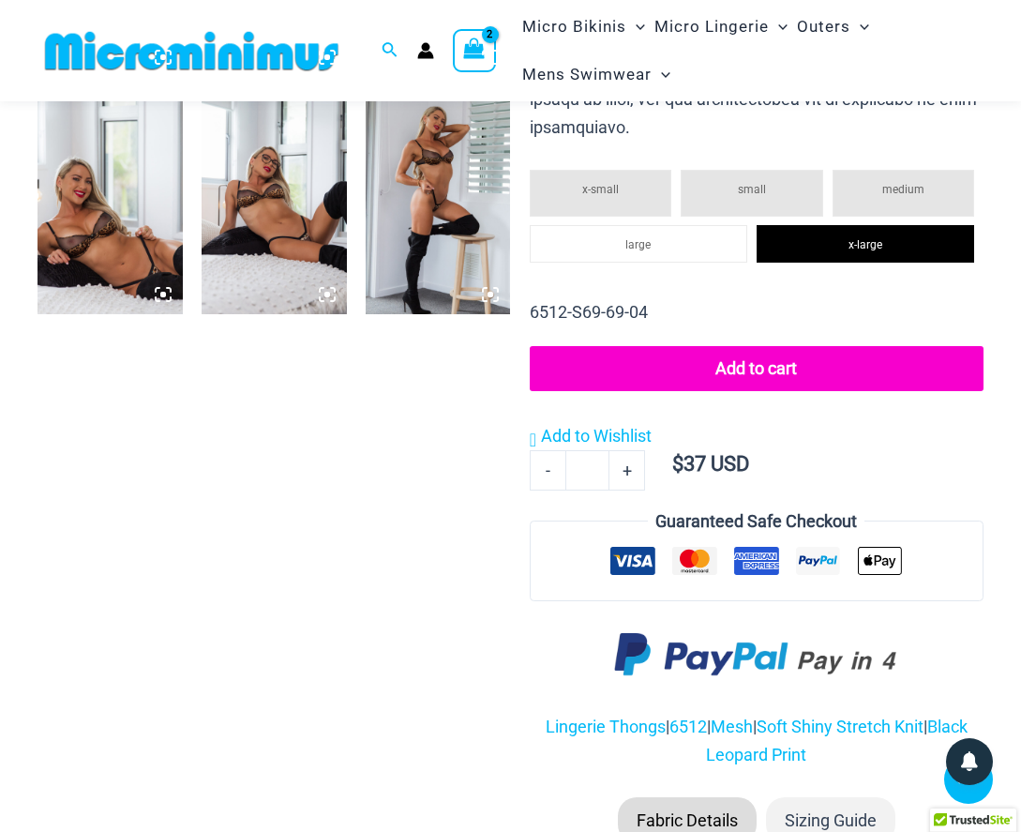
click at [776, 349] on button "Add to cart" at bounding box center [757, 368] width 454 height 45
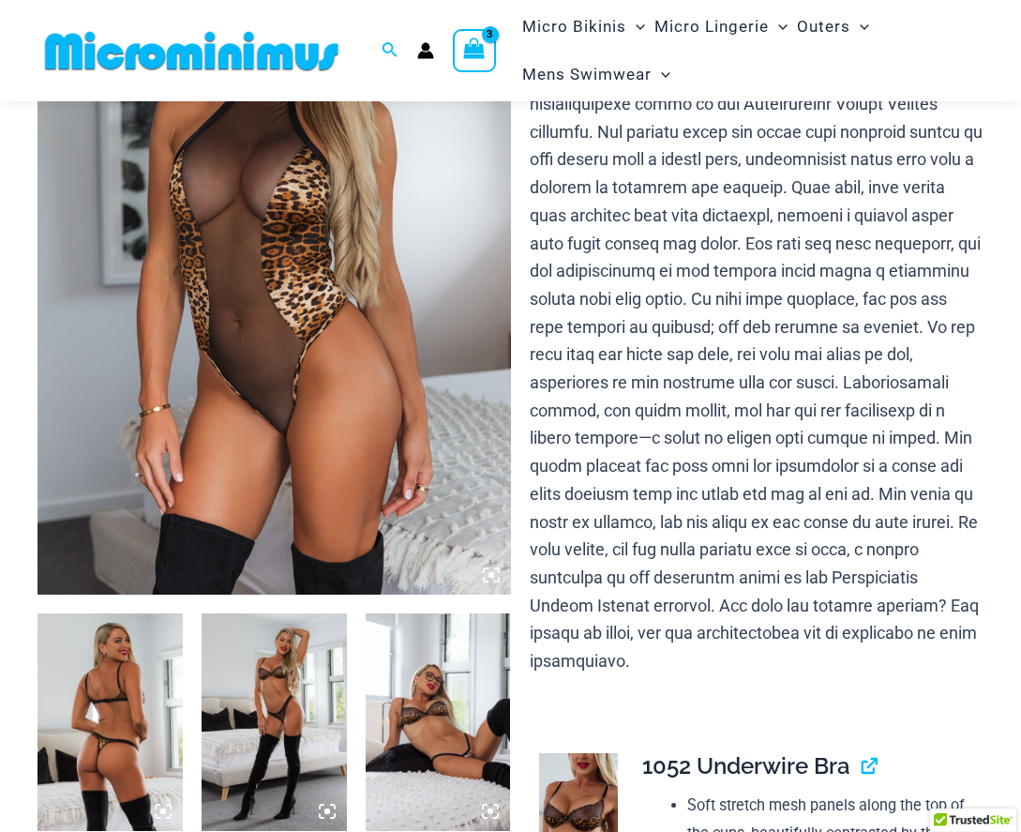
scroll to position [284, 0]
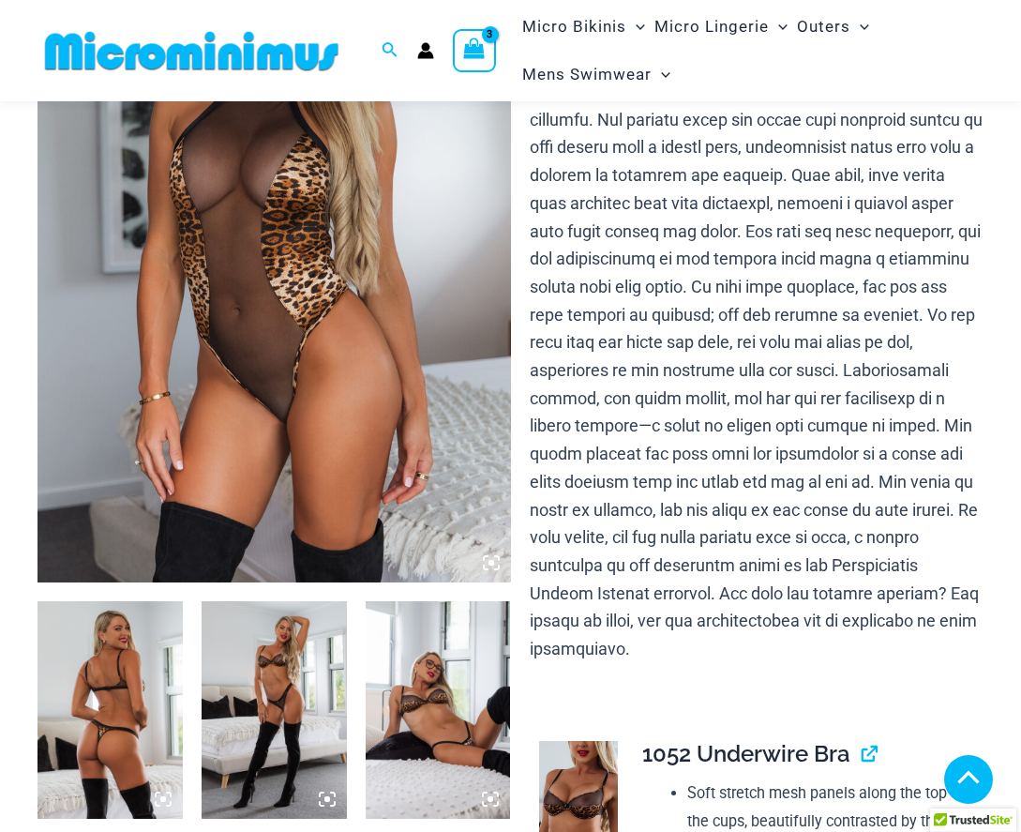
click at [282, 648] on img at bounding box center [274, 710] width 145 height 218
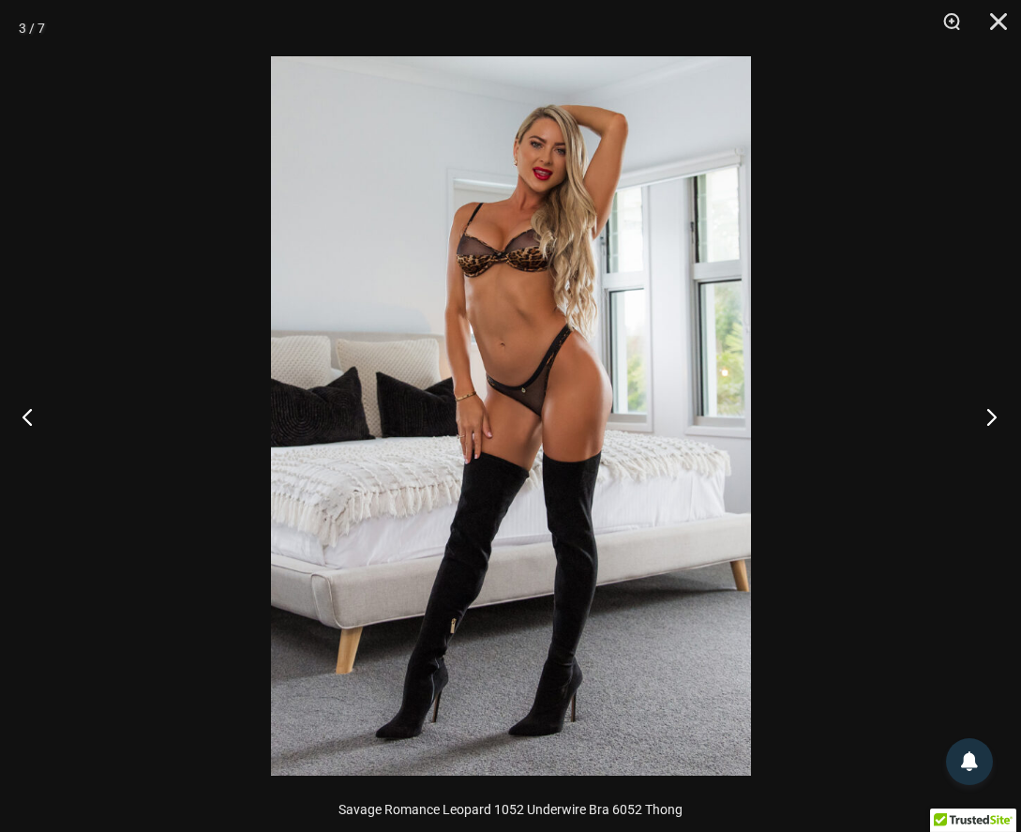
click at [1001, 405] on button "Next" at bounding box center [986, 416] width 70 height 94
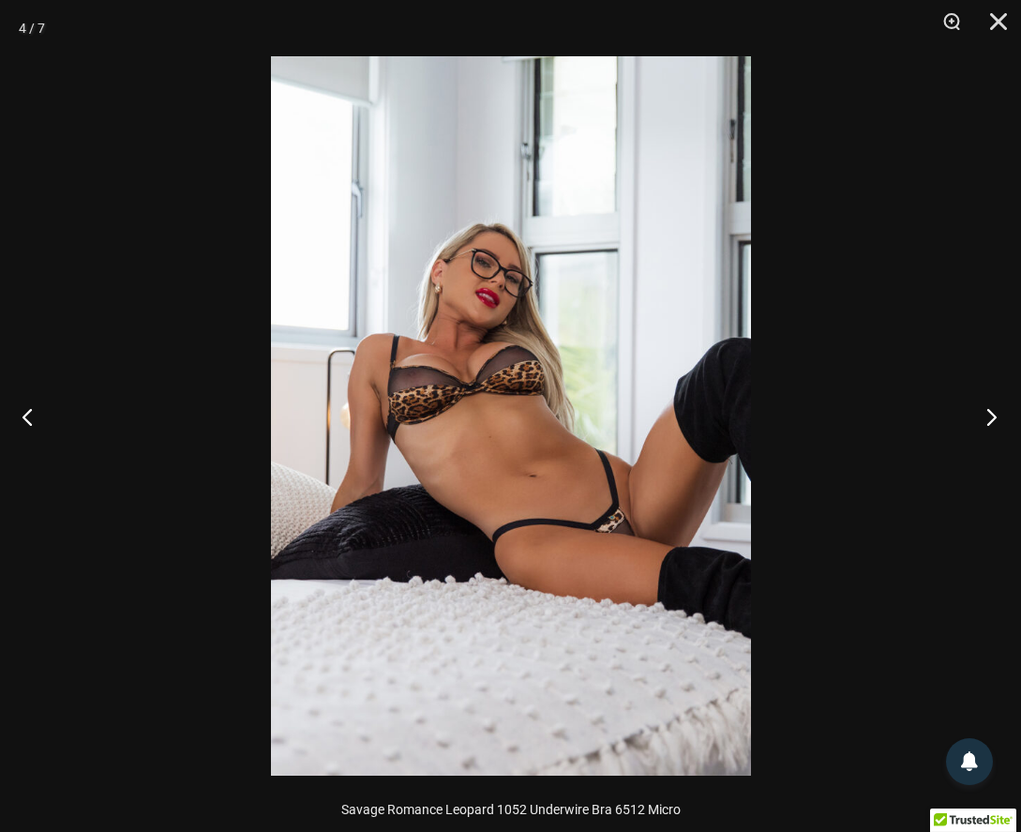
click at [1001, 405] on button "Next" at bounding box center [986, 416] width 70 height 94
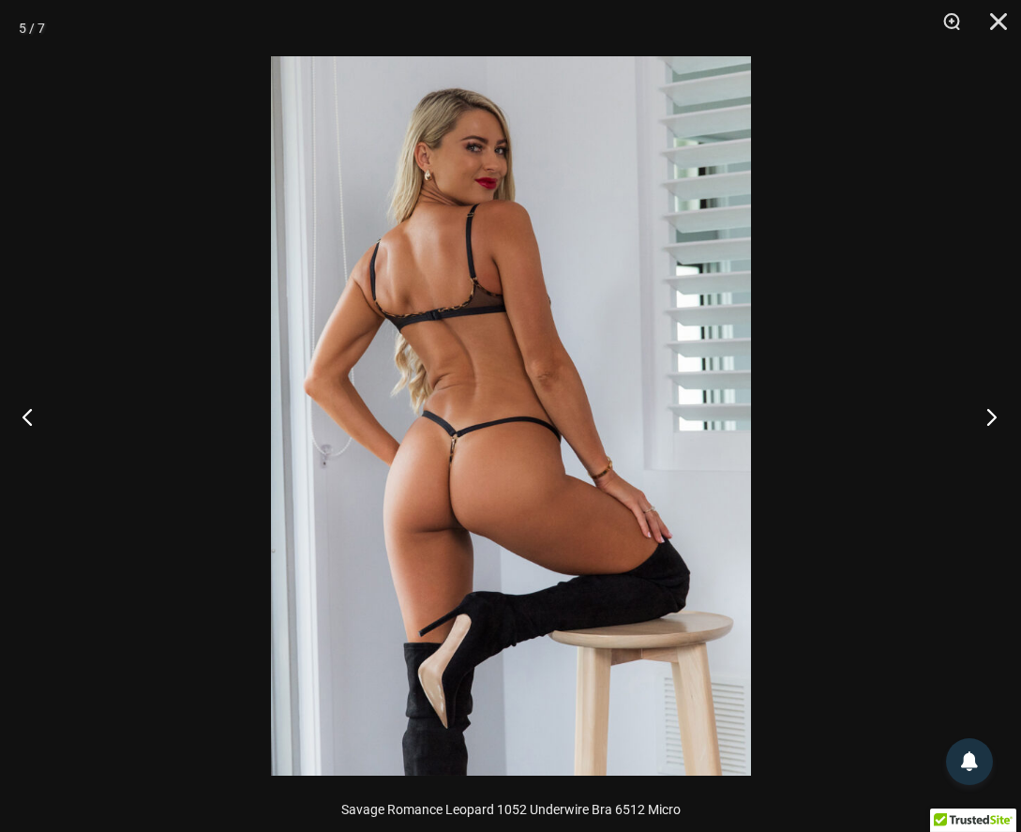
click at [1001, 405] on button "Next" at bounding box center [986, 416] width 70 height 94
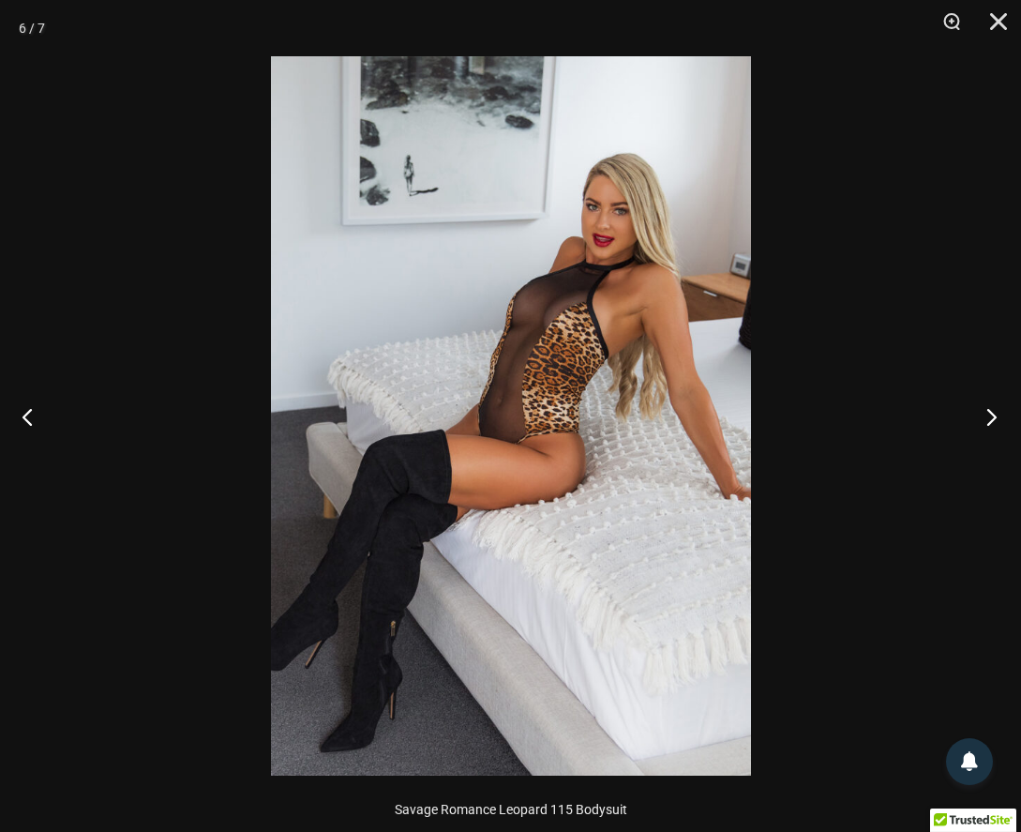
click at [989, 411] on button "Next" at bounding box center [986, 416] width 70 height 94
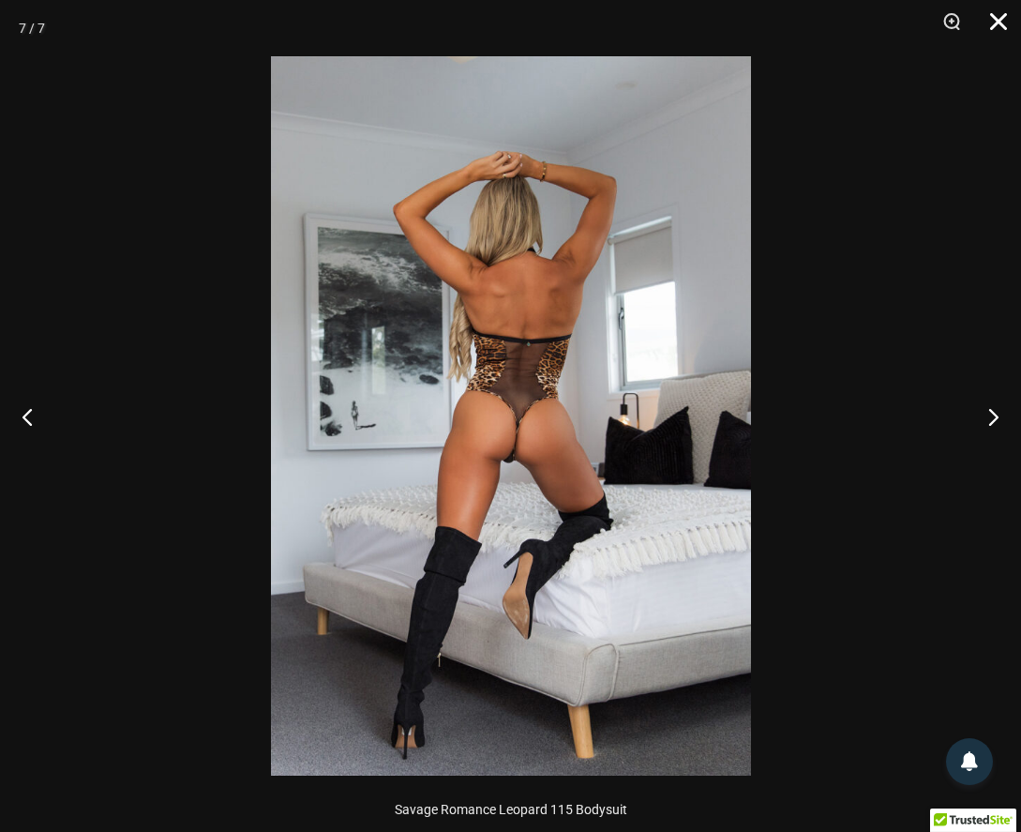
click at [996, 24] on button "Close" at bounding box center [991, 28] width 47 height 56
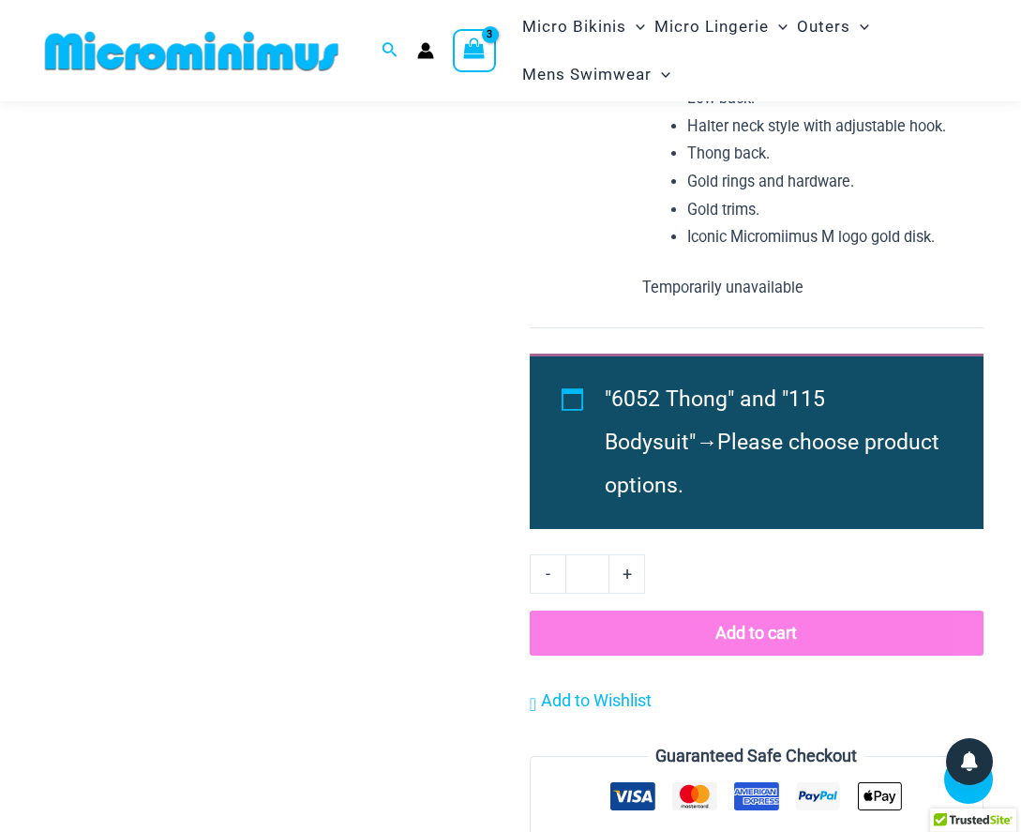
scroll to position [2169, 0]
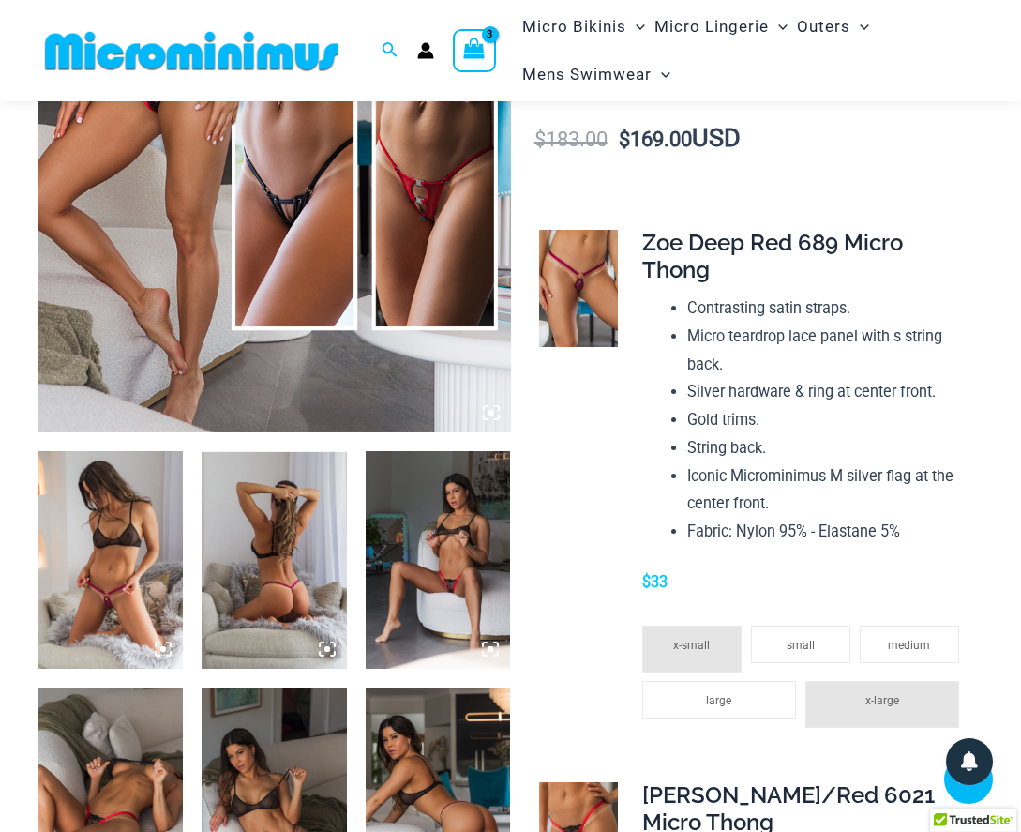
scroll to position [460, 0]
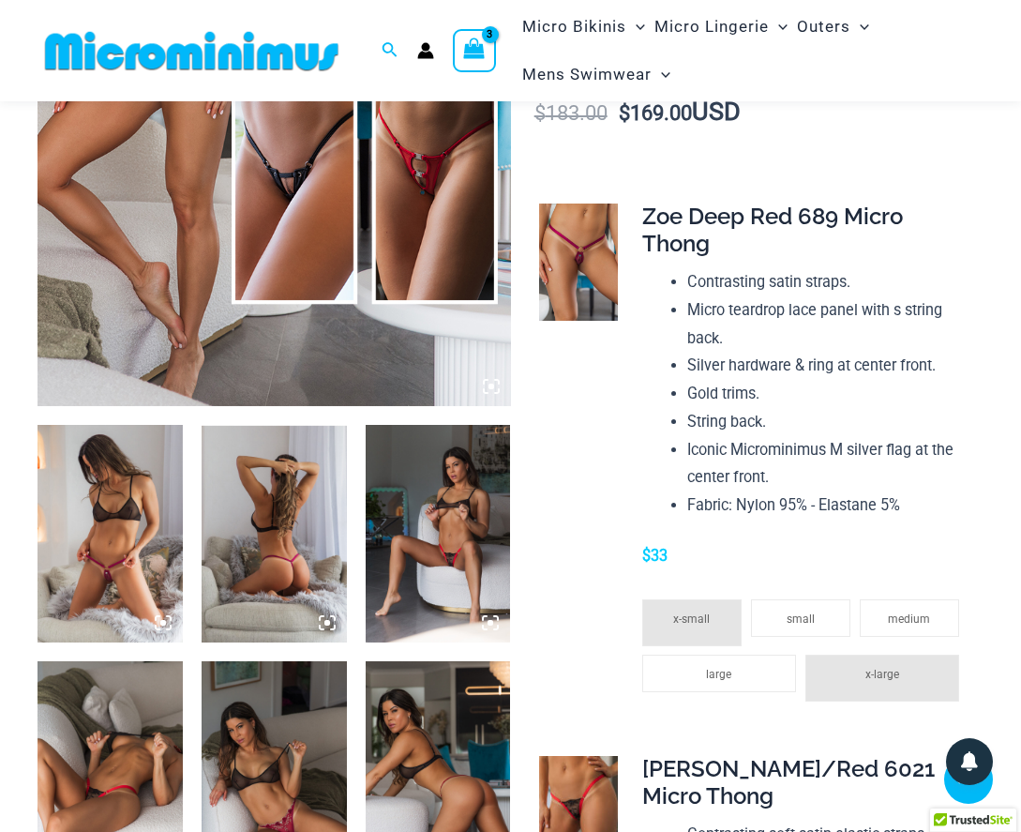
click at [161, 492] on img at bounding box center [110, 534] width 145 height 218
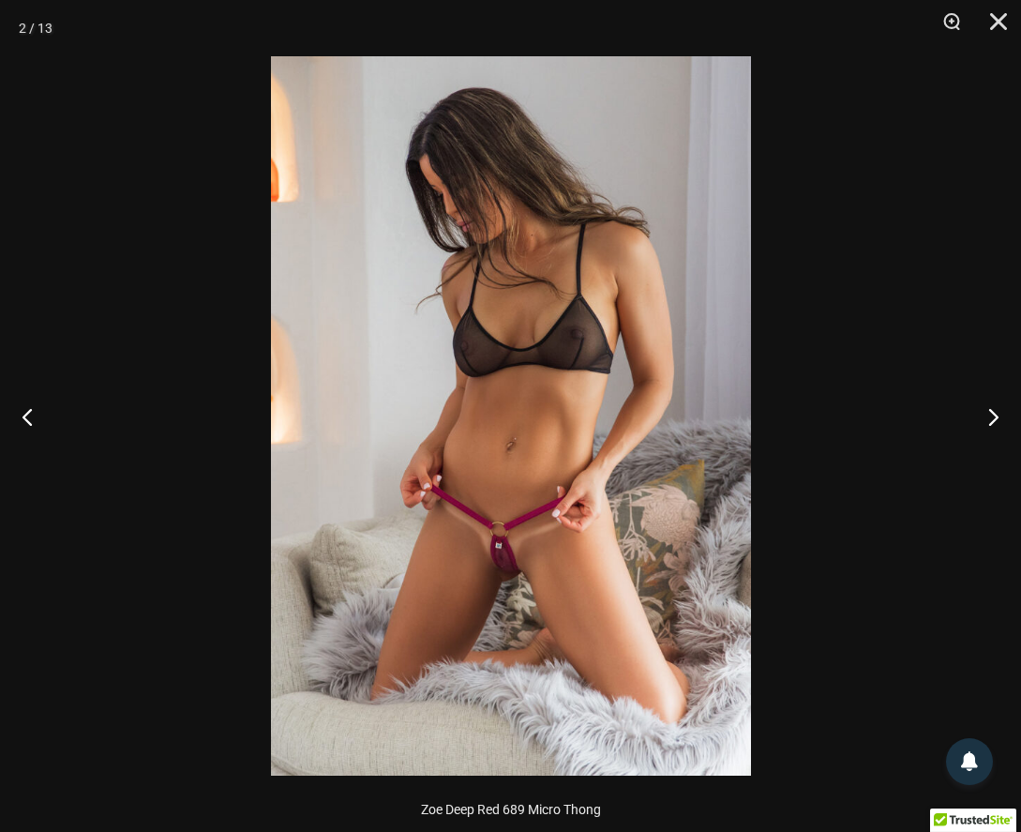
click at [667, 561] on img at bounding box center [511, 415] width 480 height 719
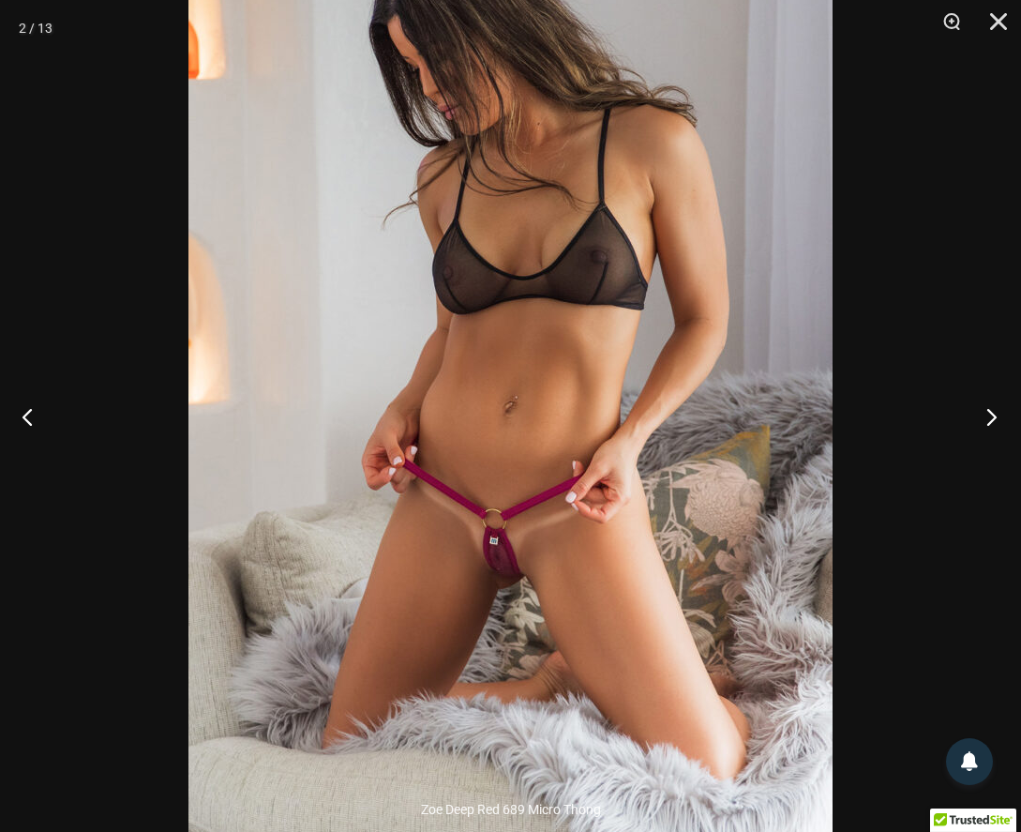
click at [999, 415] on button "Next" at bounding box center [986, 416] width 70 height 94
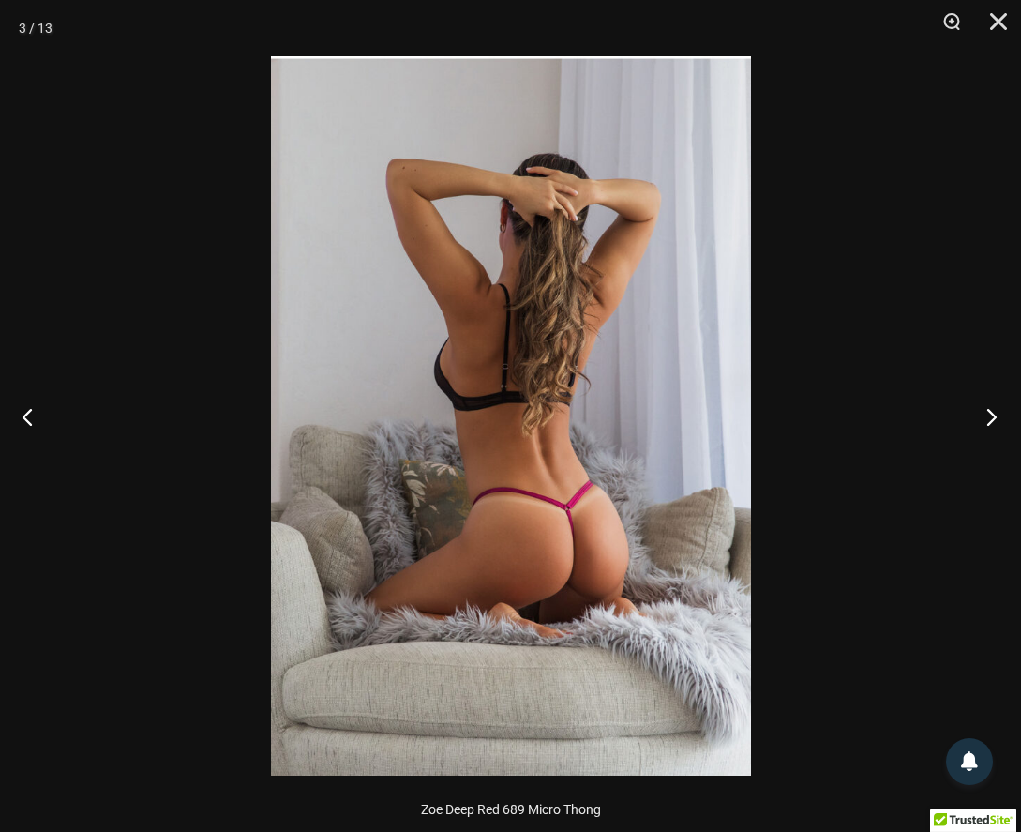
click at [999, 415] on button "Next" at bounding box center [986, 416] width 70 height 94
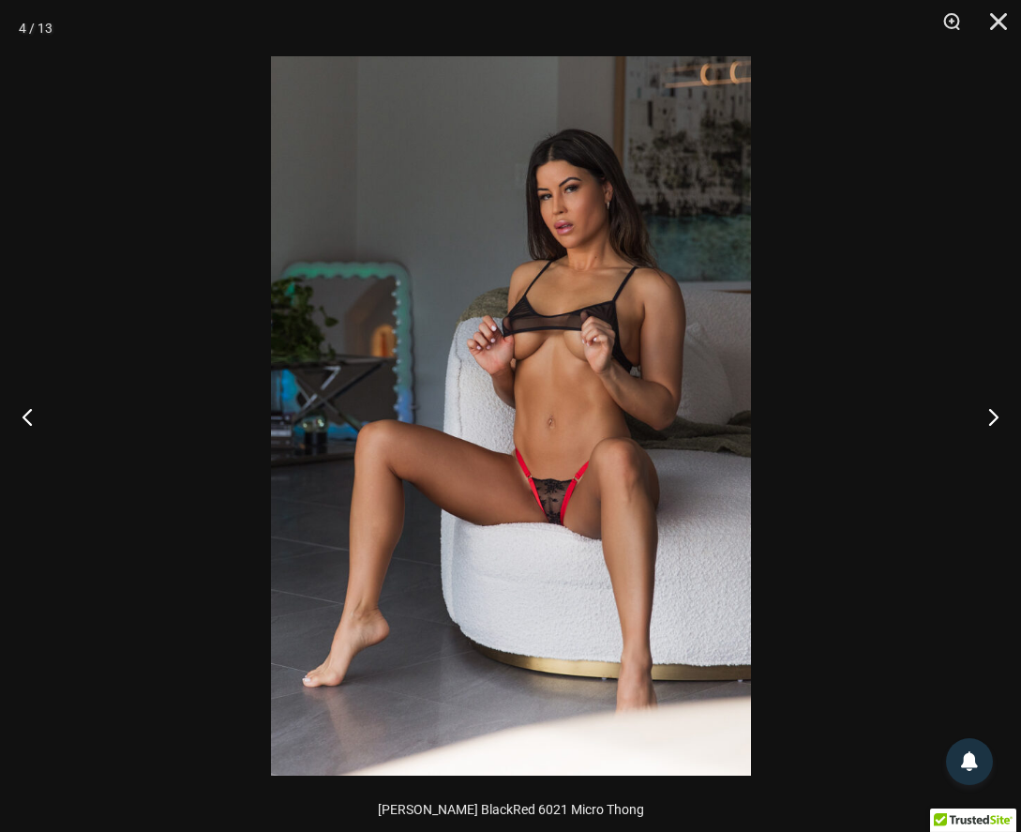
click at [580, 412] on img at bounding box center [511, 415] width 480 height 719
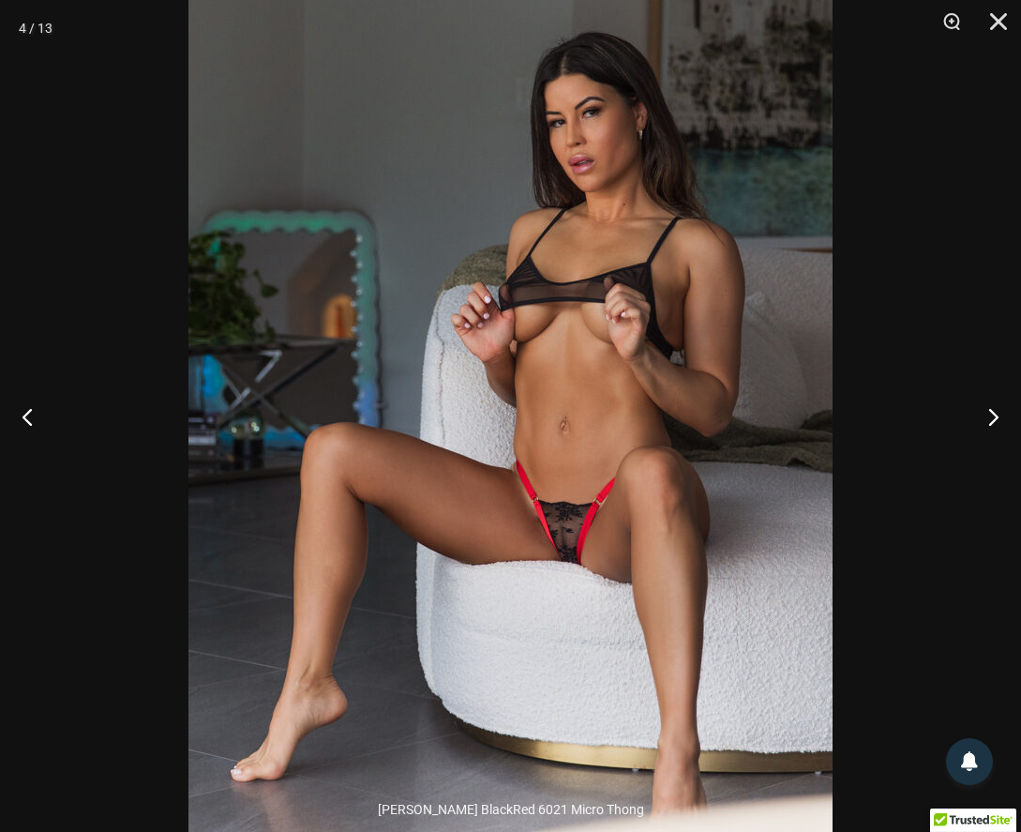
click at [580, 412] on img at bounding box center [510, 417] width 644 height 966
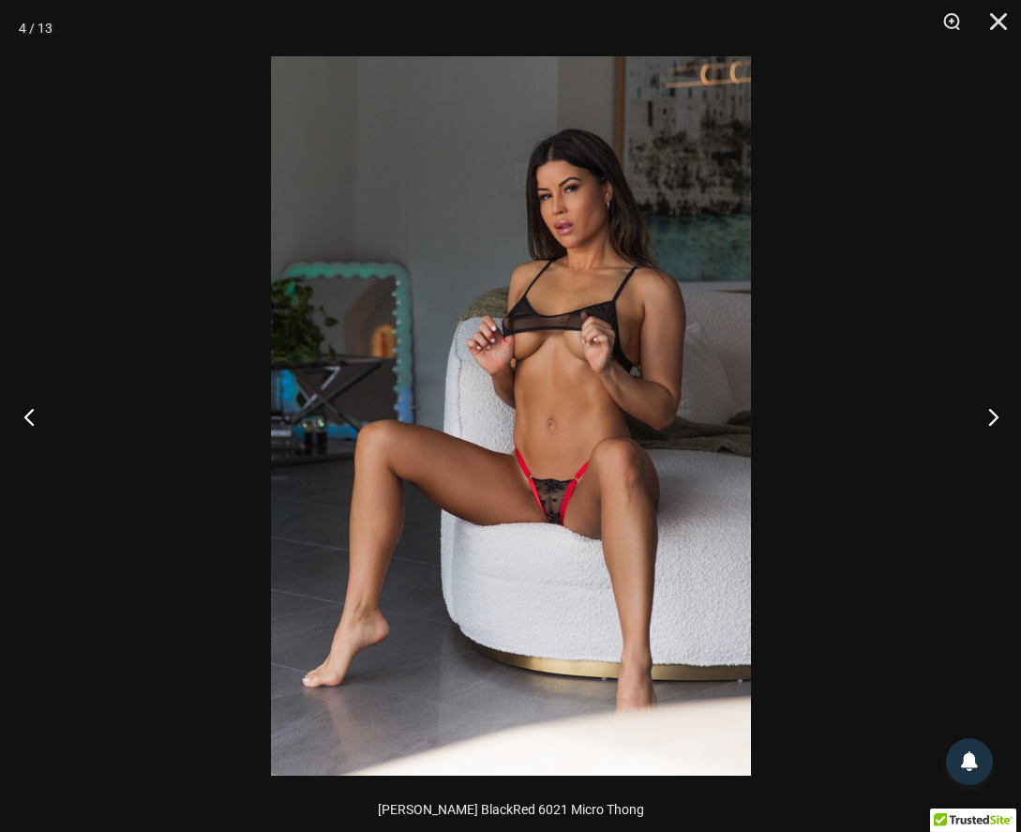
click at [33, 402] on button "Previous" at bounding box center [35, 416] width 70 height 94
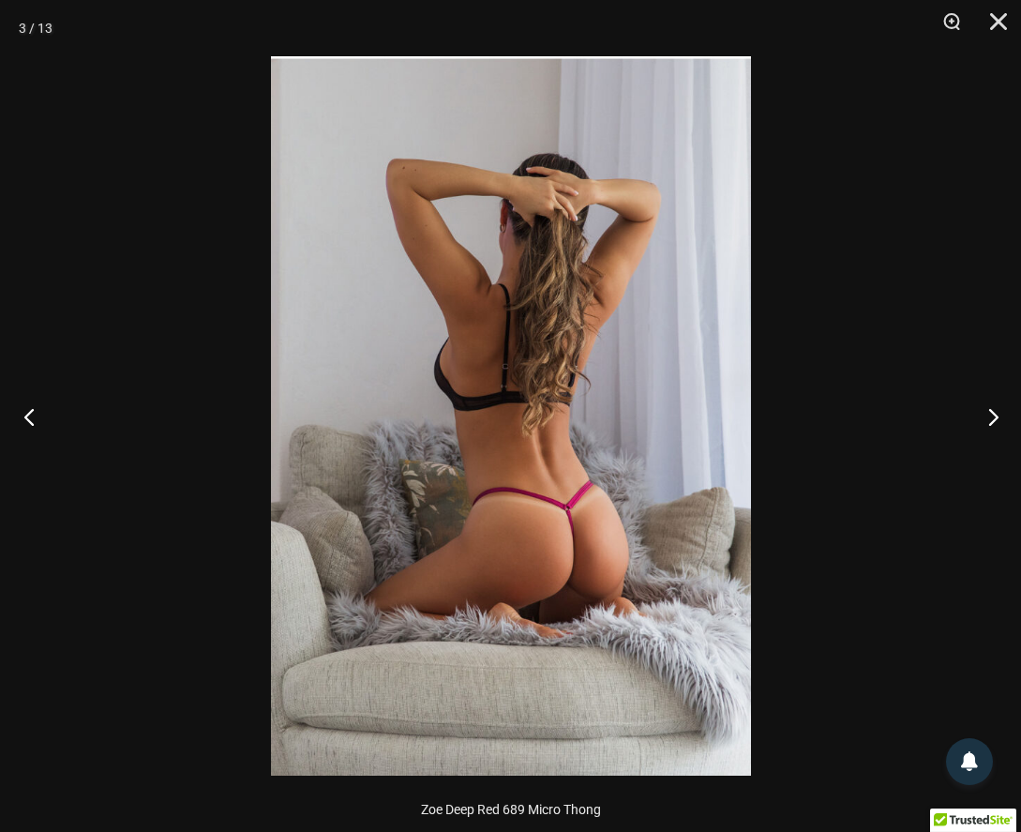
click at [32, 401] on button "Previous" at bounding box center [35, 416] width 70 height 94
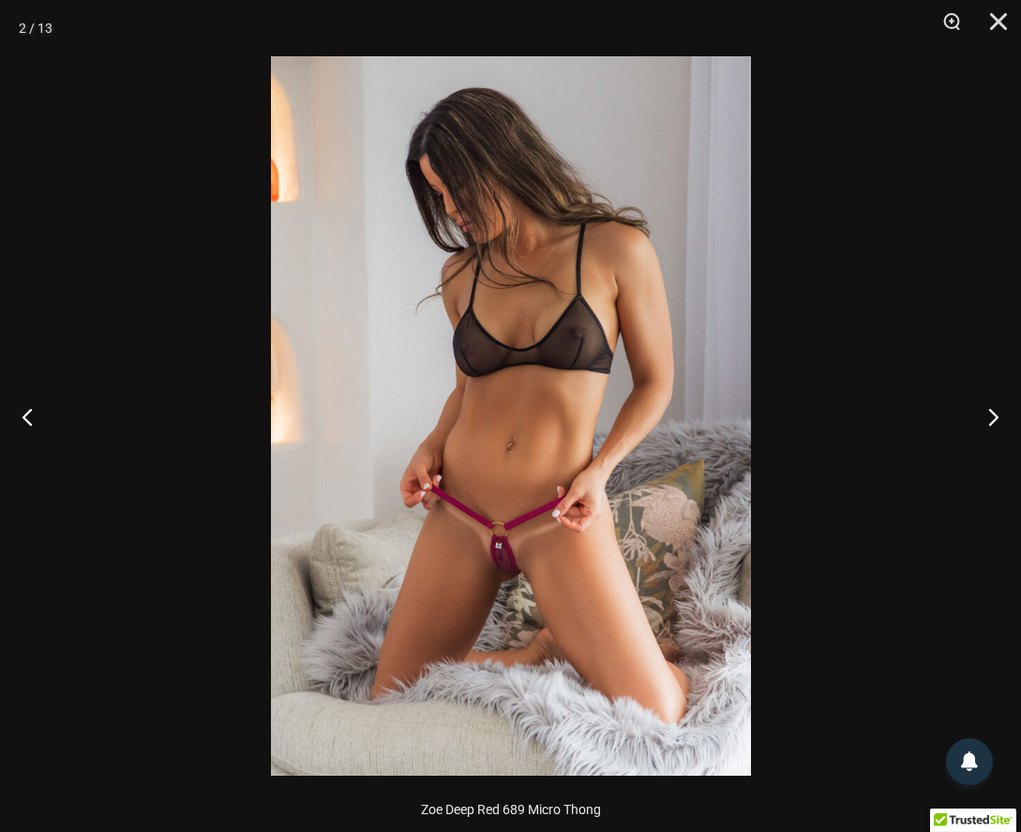
click at [491, 568] on img at bounding box center [511, 415] width 480 height 719
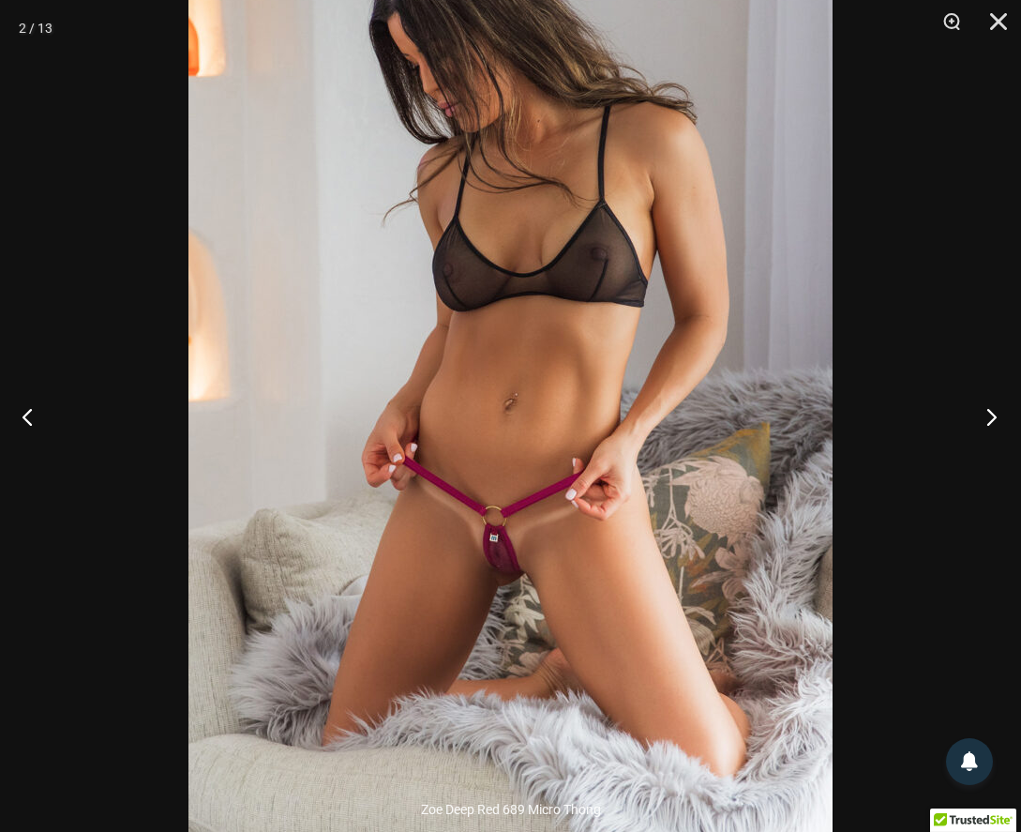
click at [982, 416] on button "Next" at bounding box center [986, 416] width 70 height 94
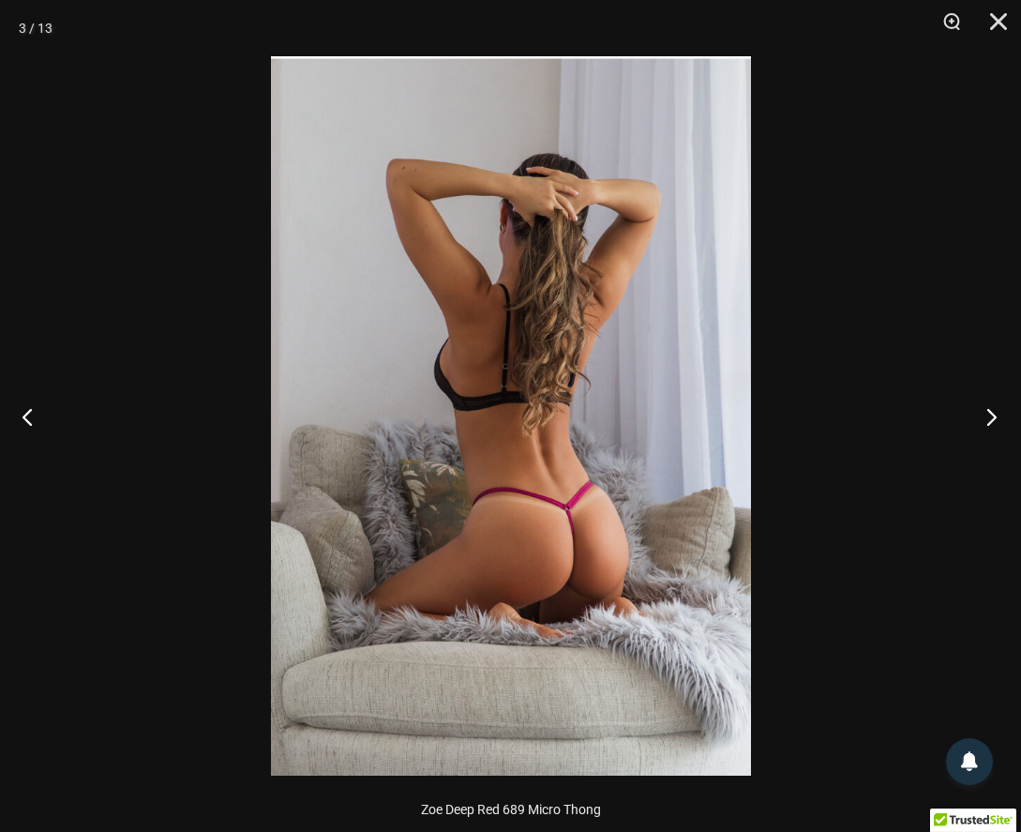
click at [982, 416] on button "Next" at bounding box center [986, 416] width 70 height 94
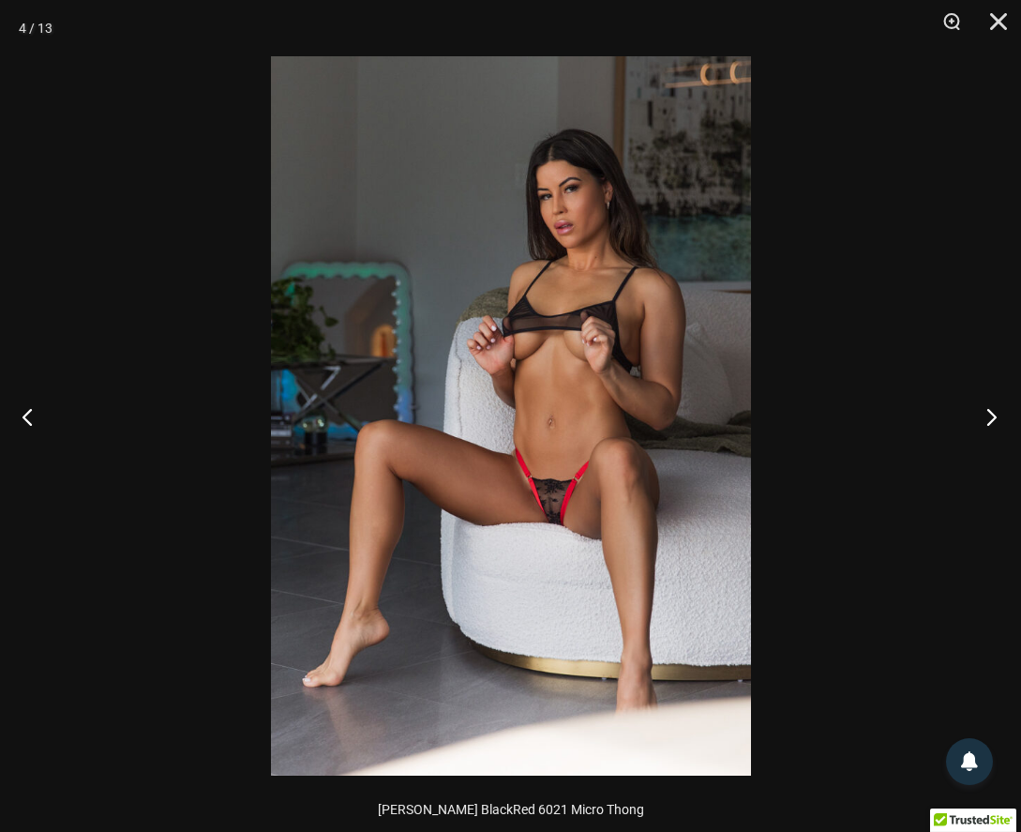
click at [982, 416] on button "Next" at bounding box center [986, 416] width 70 height 94
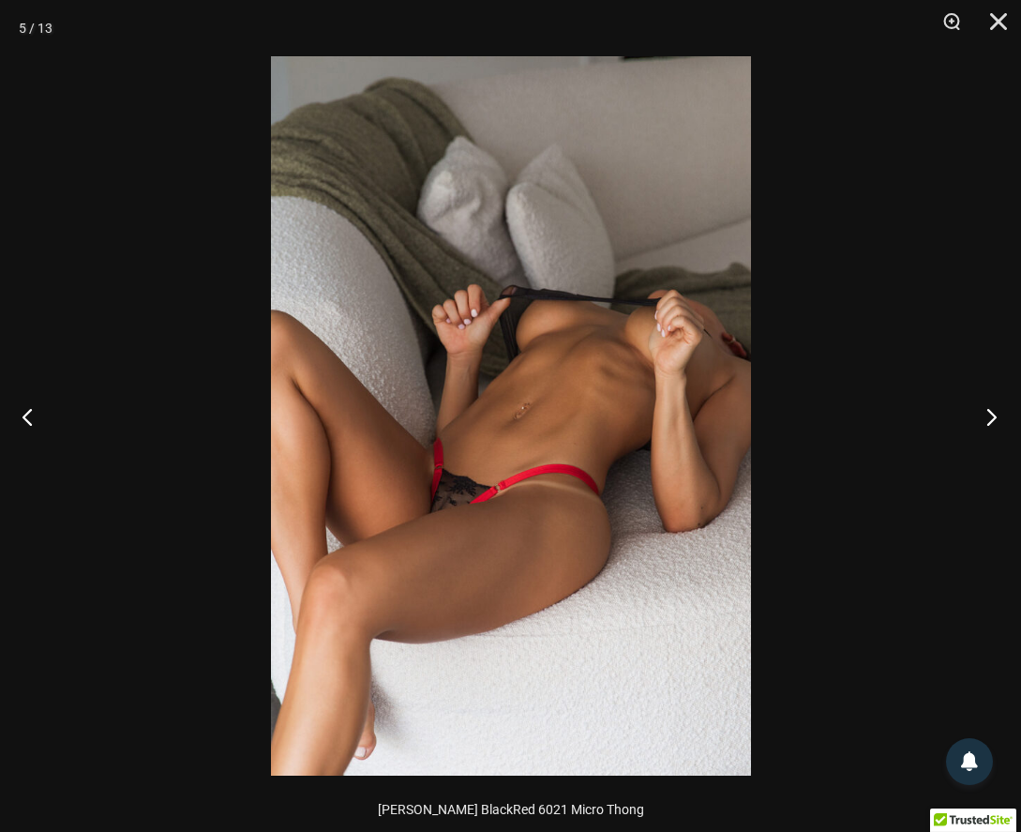
click at [982, 416] on button "Next" at bounding box center [986, 416] width 70 height 94
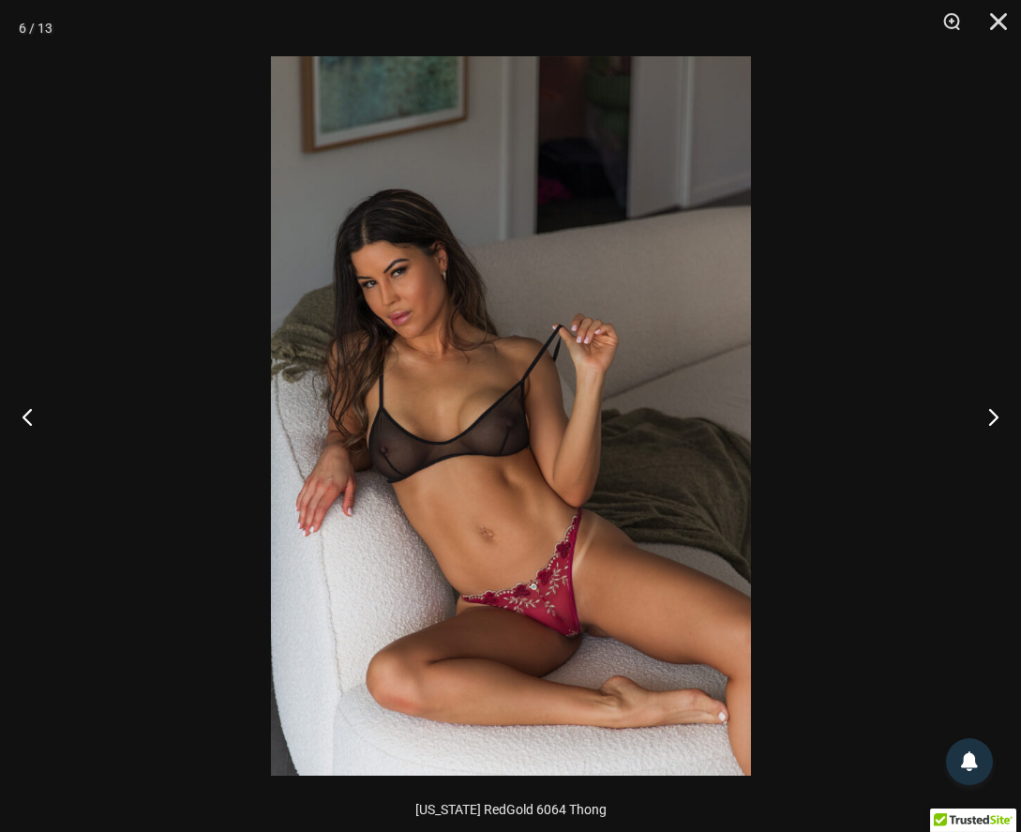
click at [263, 418] on div at bounding box center [510, 416] width 1021 height 832
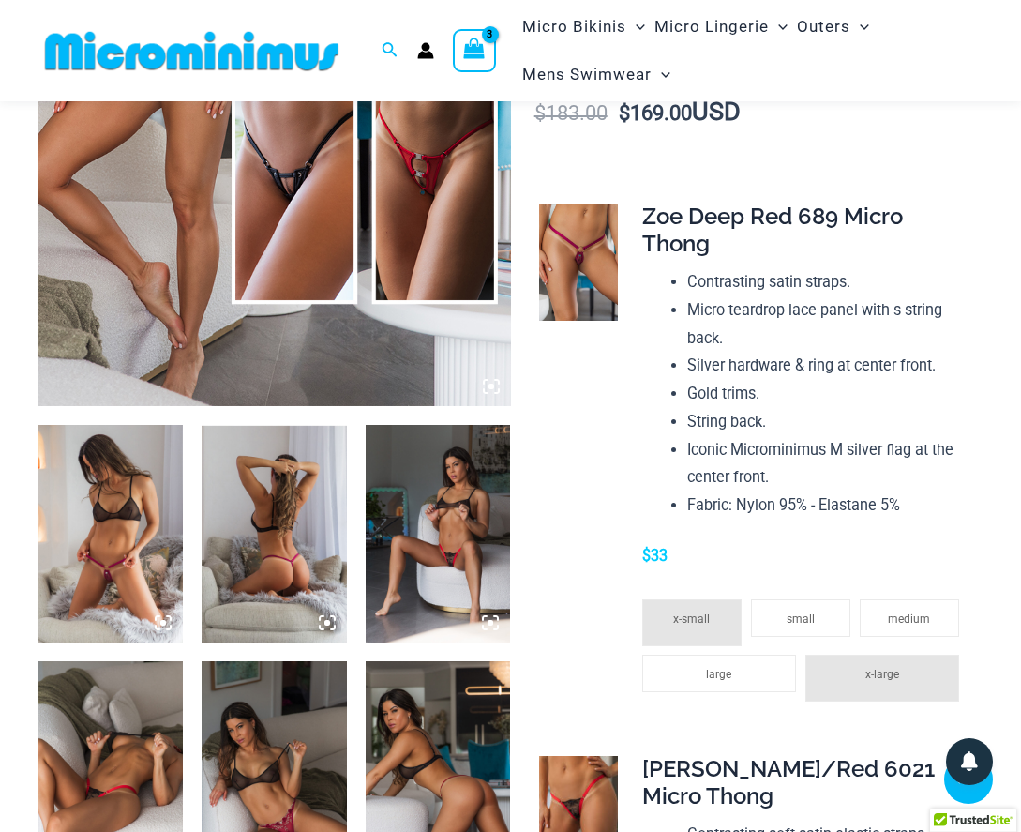
click at [488, 552] on img at bounding box center [438, 534] width 145 height 218
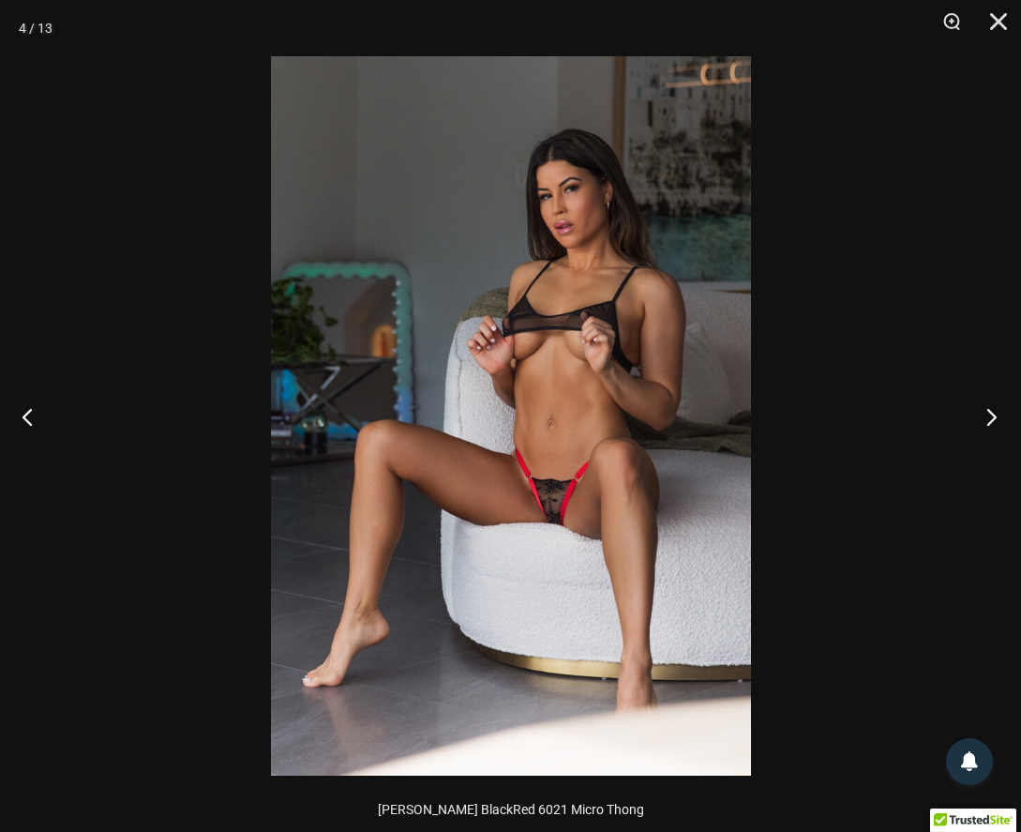
click at [1001, 419] on button "Next" at bounding box center [986, 416] width 70 height 94
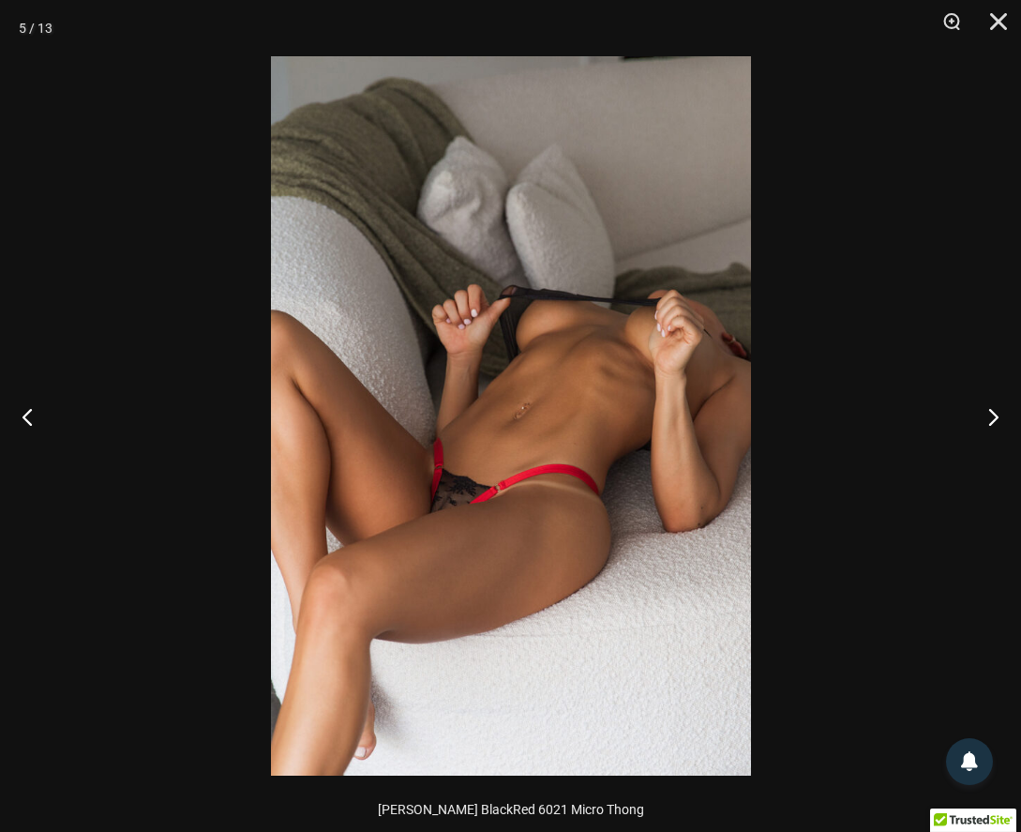
click at [479, 447] on img at bounding box center [511, 415] width 480 height 719
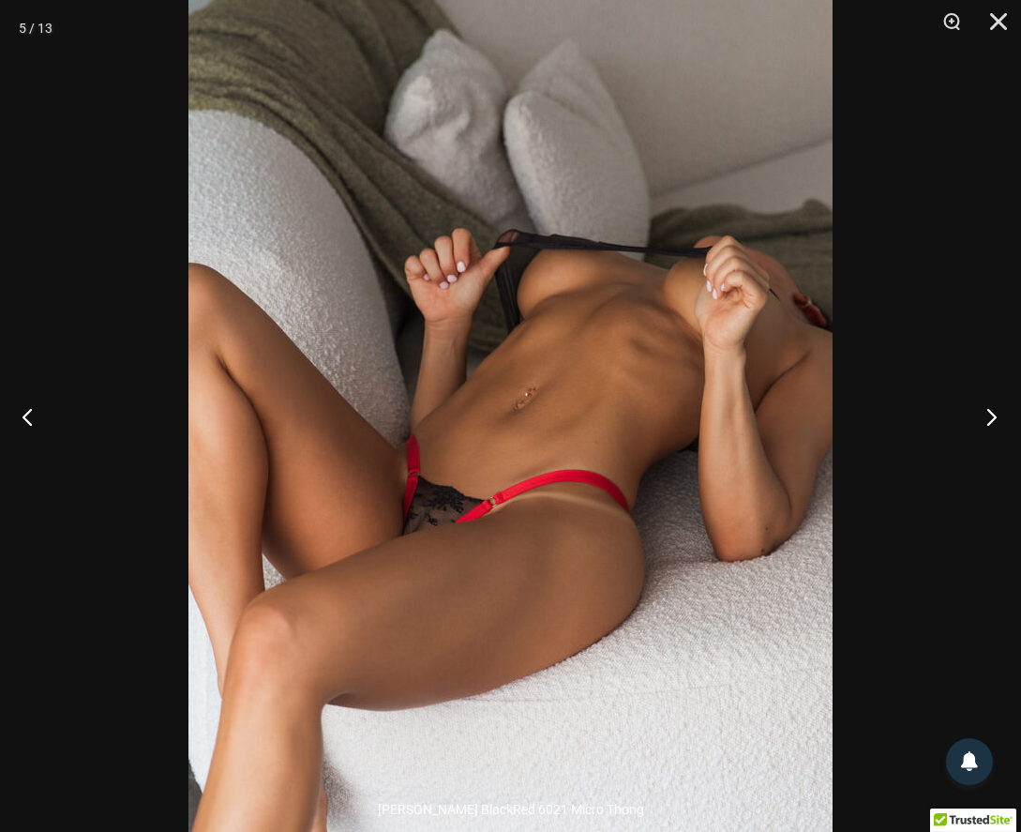
click at [987, 418] on button "Next" at bounding box center [986, 416] width 70 height 94
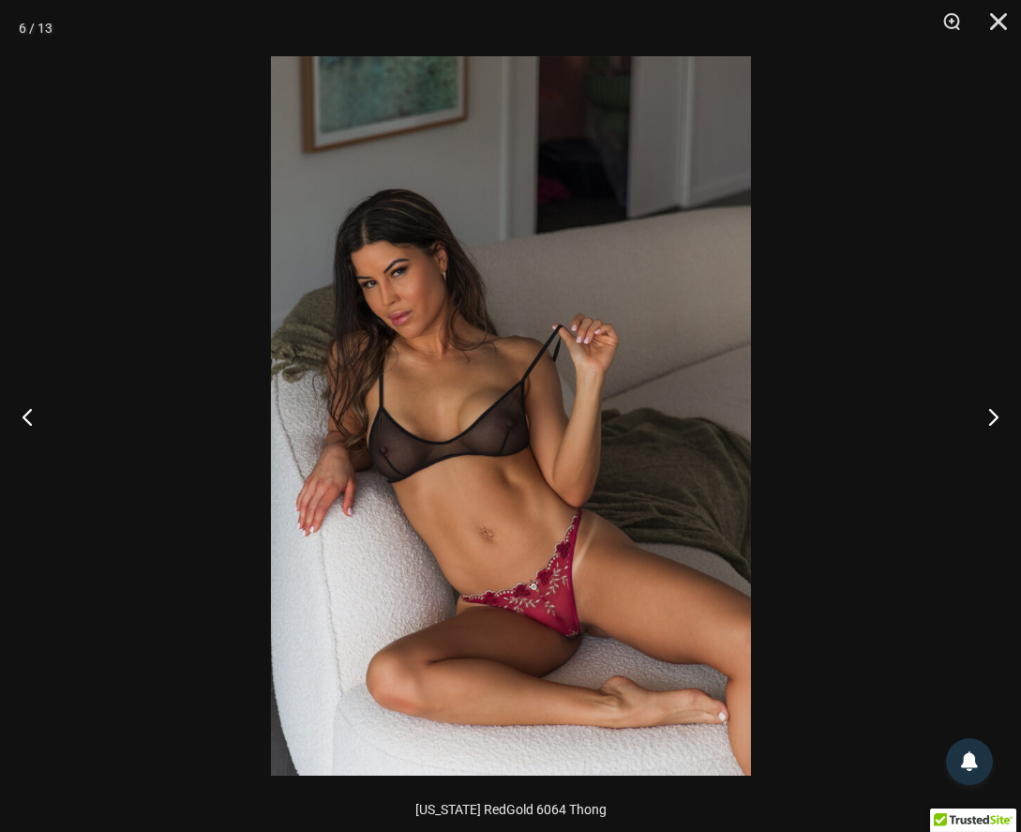
click at [572, 418] on img at bounding box center [511, 415] width 480 height 719
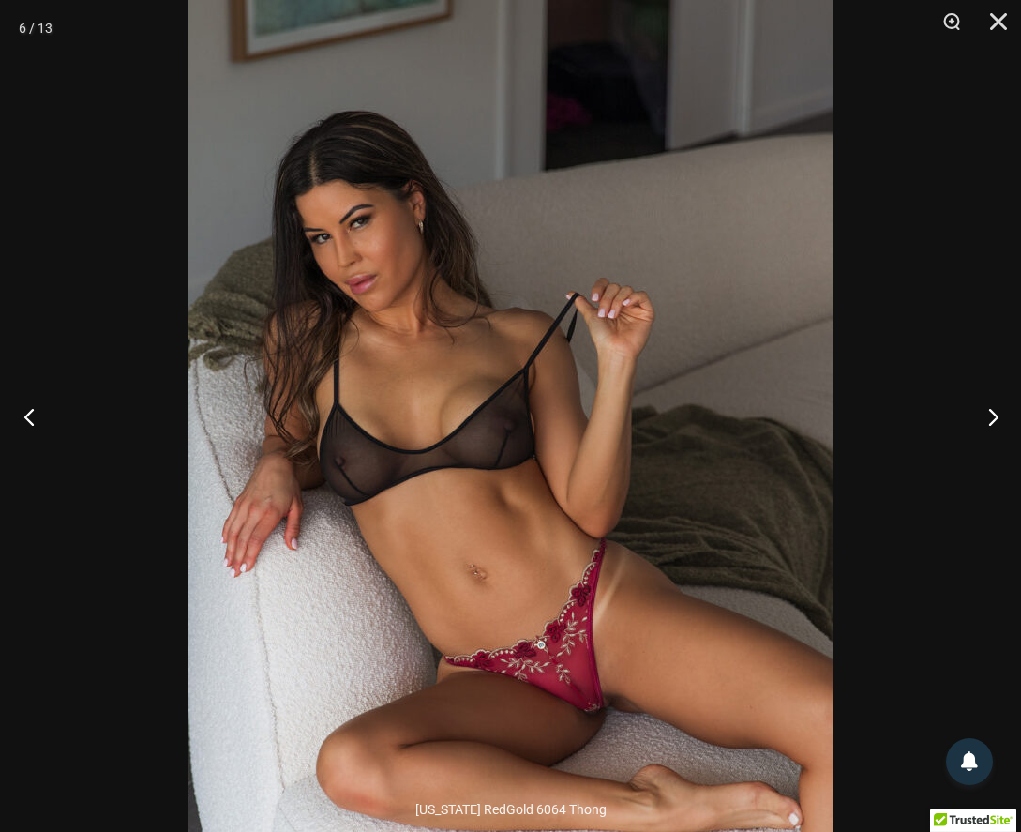
click at [33, 409] on button "Previous" at bounding box center [35, 416] width 70 height 94
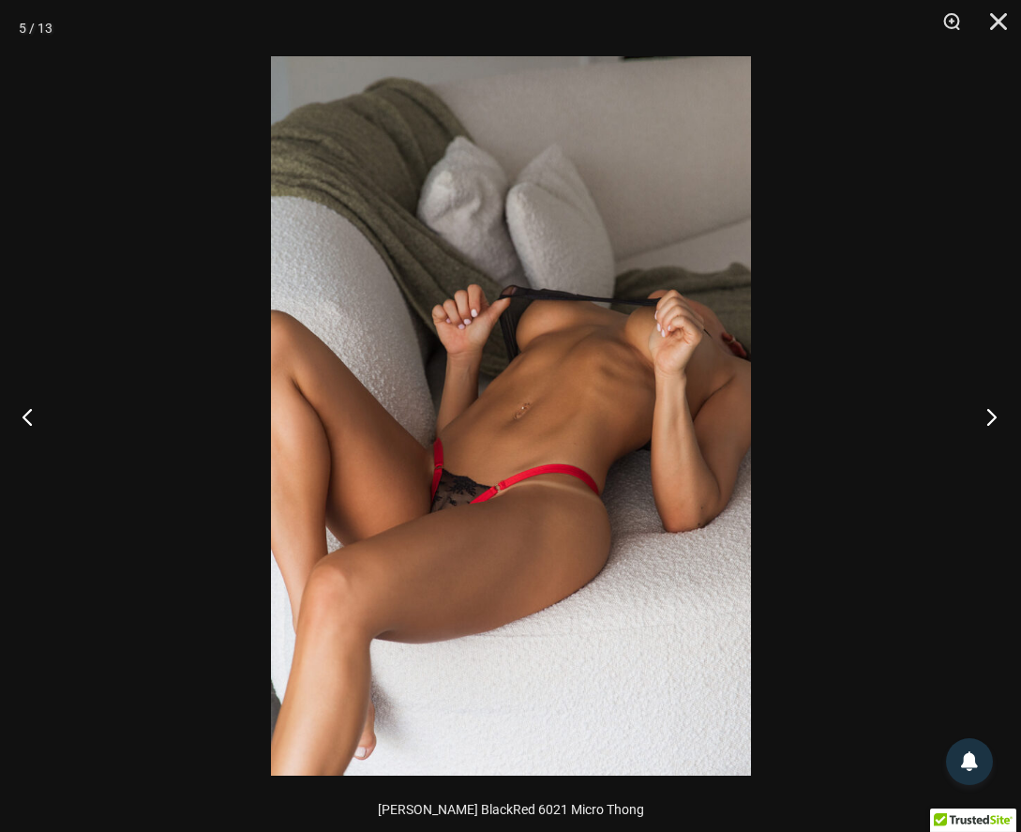
click at [988, 413] on button "Next" at bounding box center [986, 416] width 70 height 94
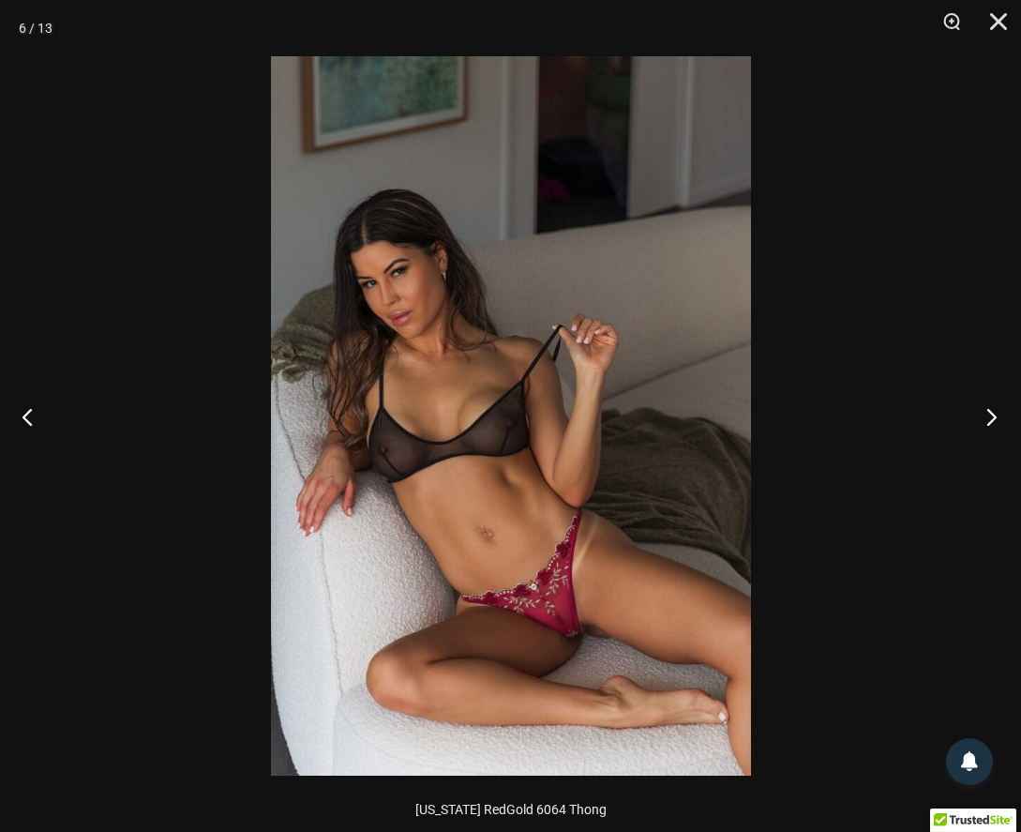
click at [988, 413] on button "Next" at bounding box center [986, 416] width 70 height 94
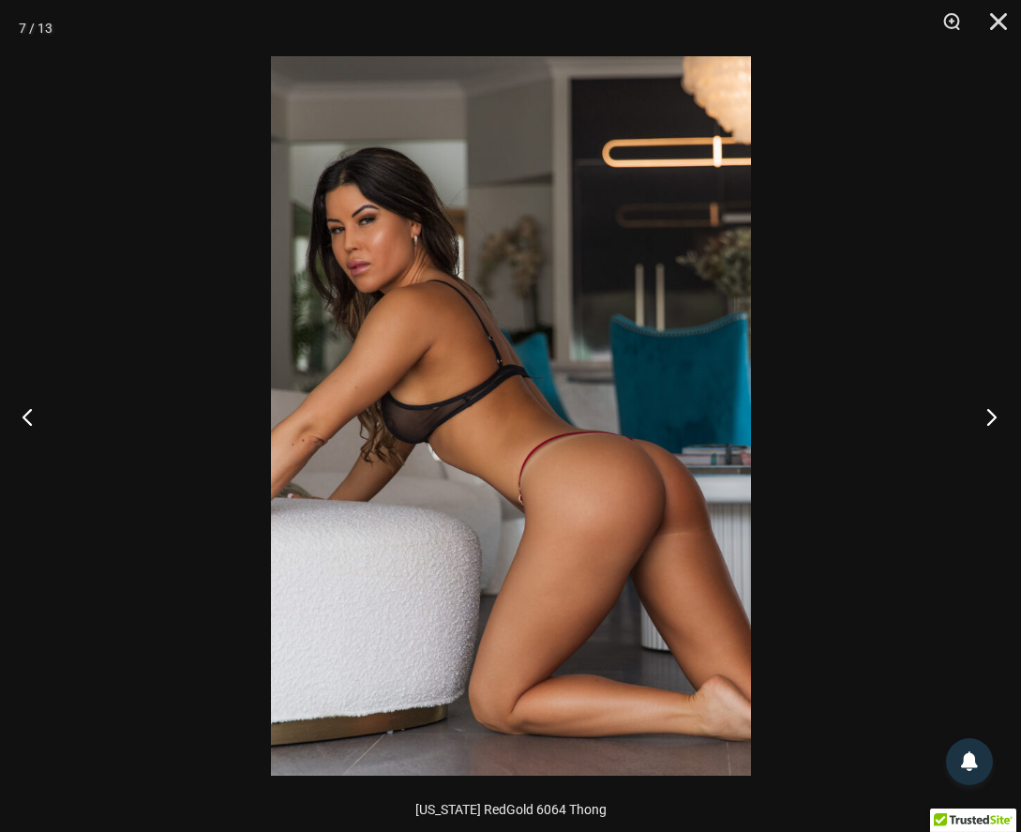
click at [988, 413] on button "Next" at bounding box center [986, 416] width 70 height 94
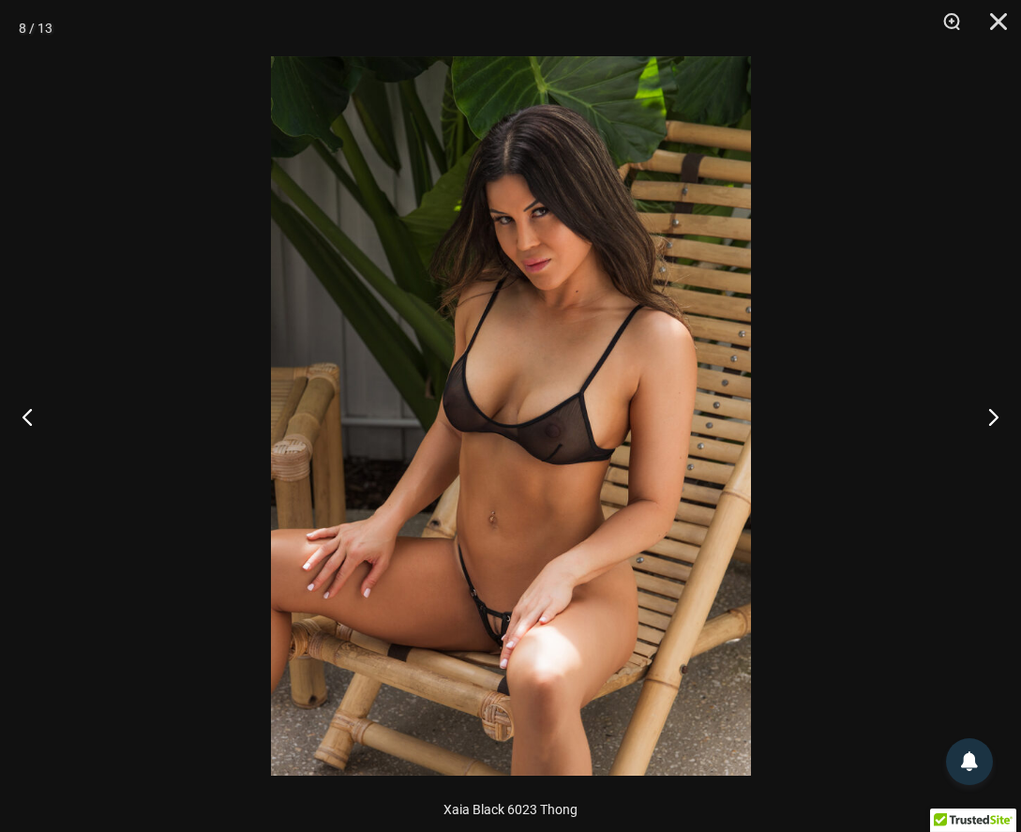
click at [542, 490] on img at bounding box center [511, 415] width 480 height 719
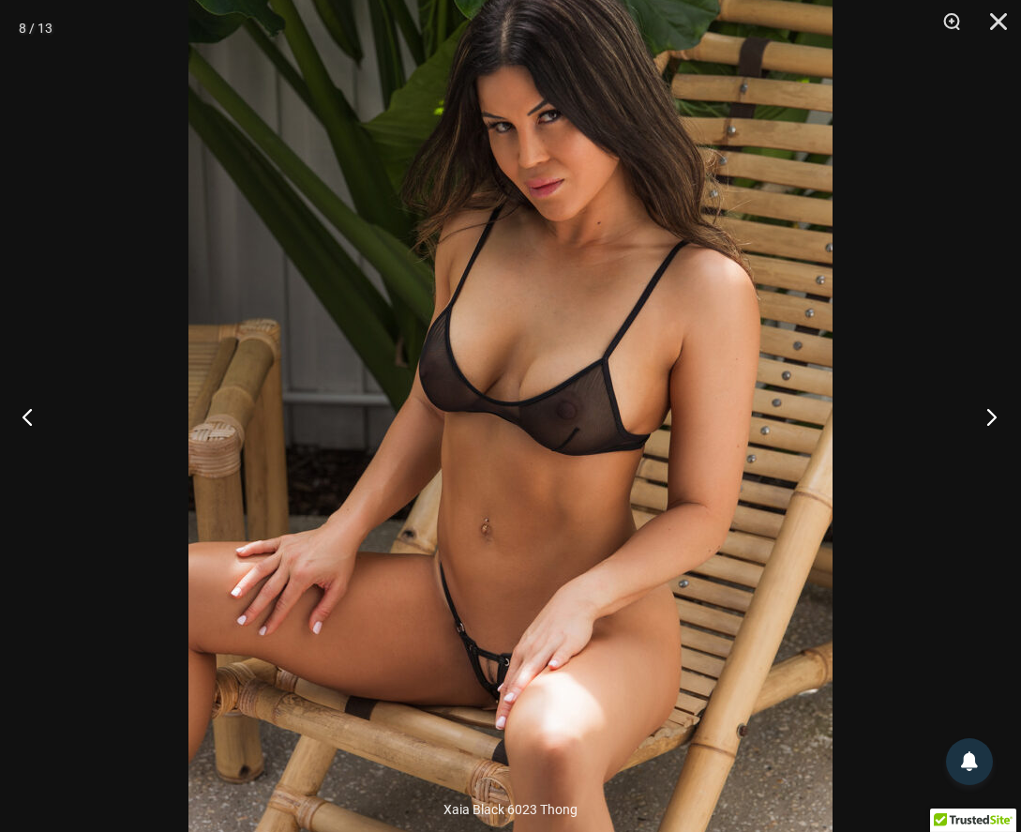
click at [997, 419] on button "Next" at bounding box center [986, 416] width 70 height 94
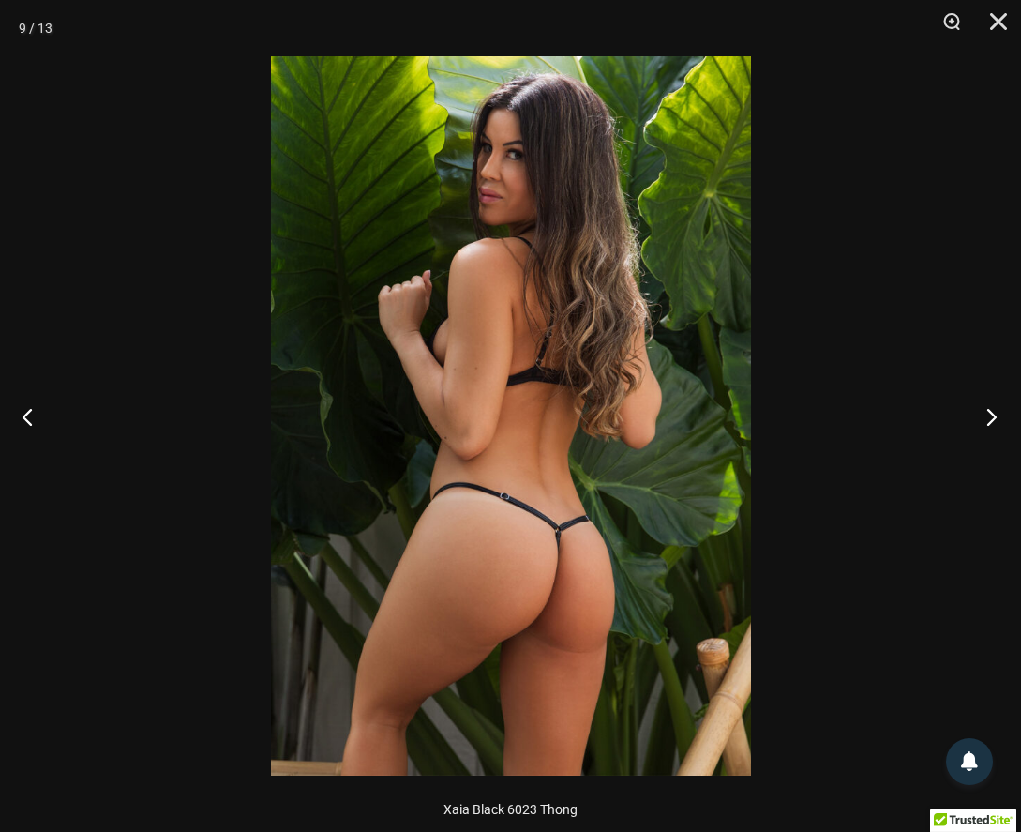
click at [997, 419] on button "Next" at bounding box center [986, 416] width 70 height 94
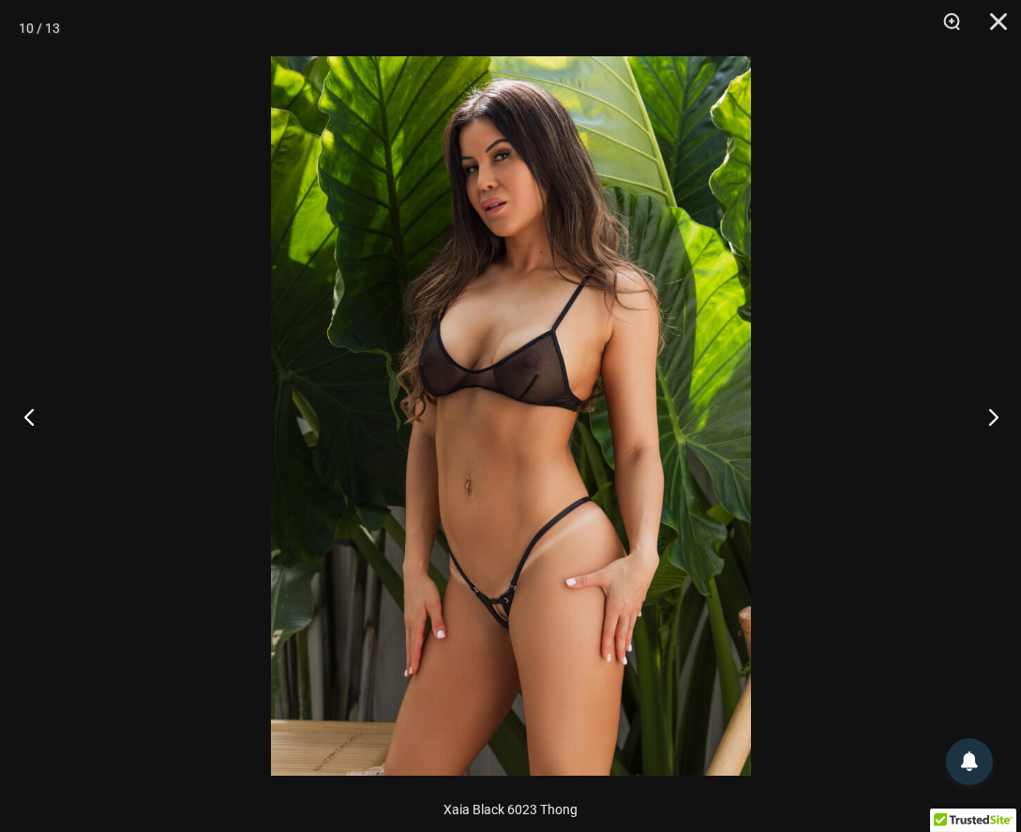
click at [43, 422] on button "Previous" at bounding box center [35, 416] width 70 height 94
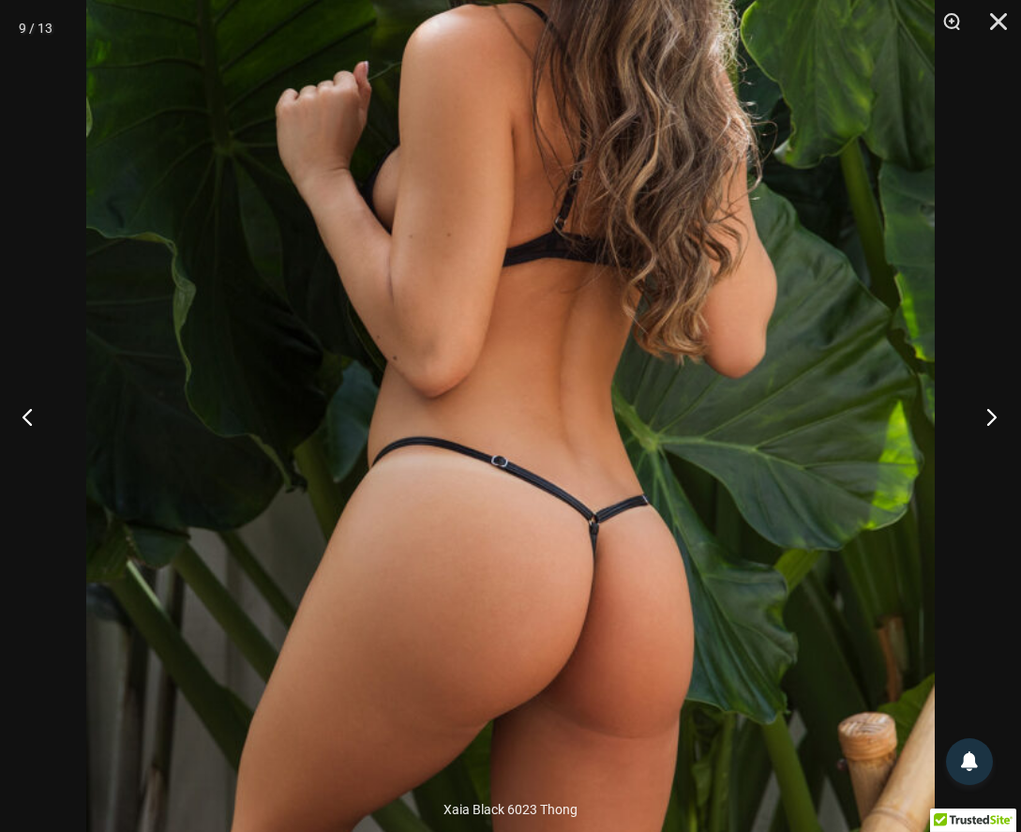
click at [989, 415] on button "Next" at bounding box center [986, 416] width 70 height 94
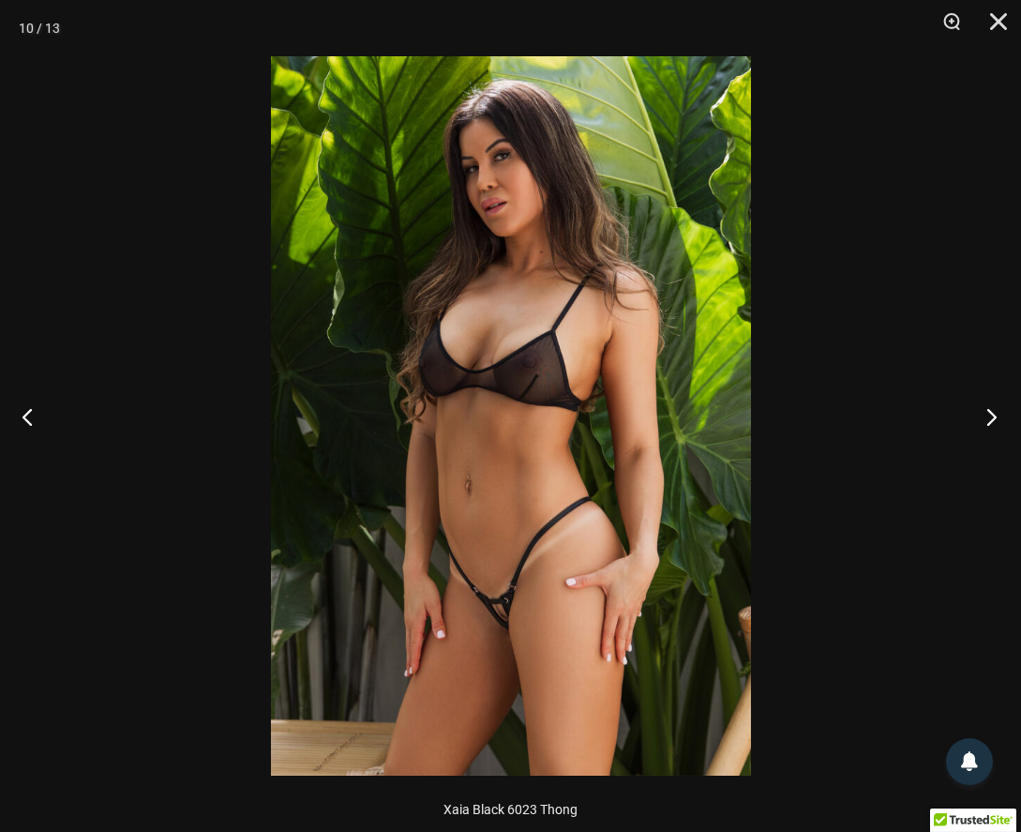
click at [990, 415] on button "Next" at bounding box center [986, 416] width 70 height 94
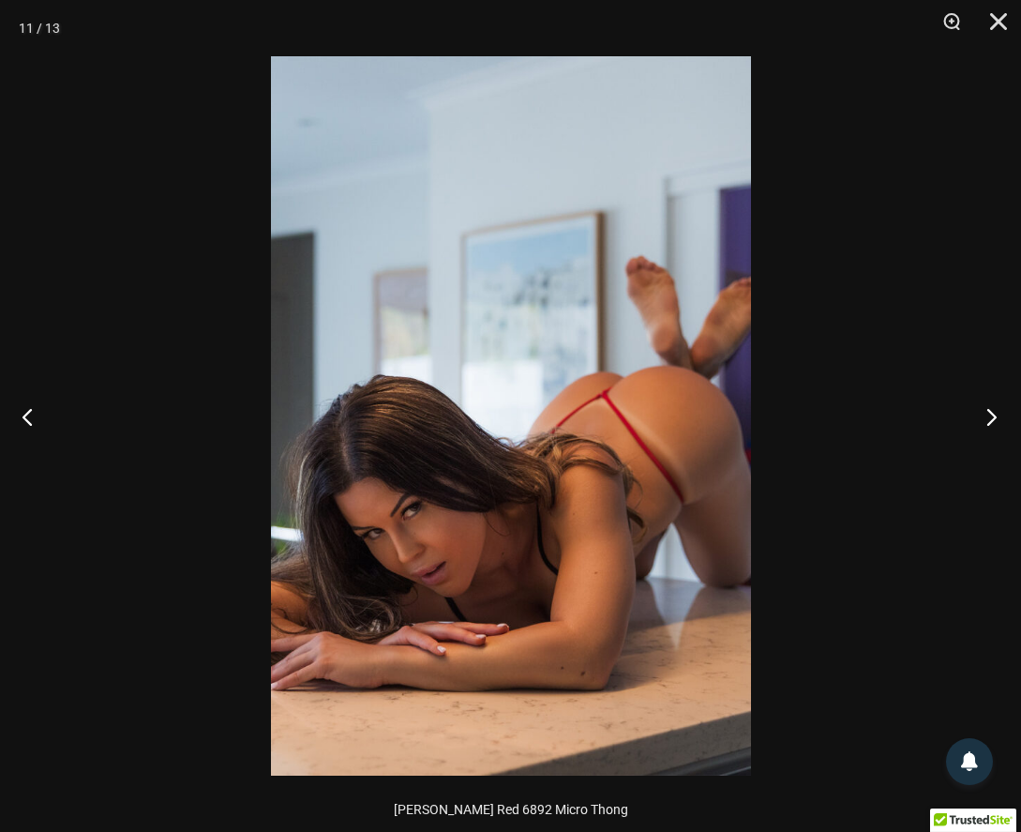
click at [990, 415] on button "Next" at bounding box center [986, 416] width 70 height 94
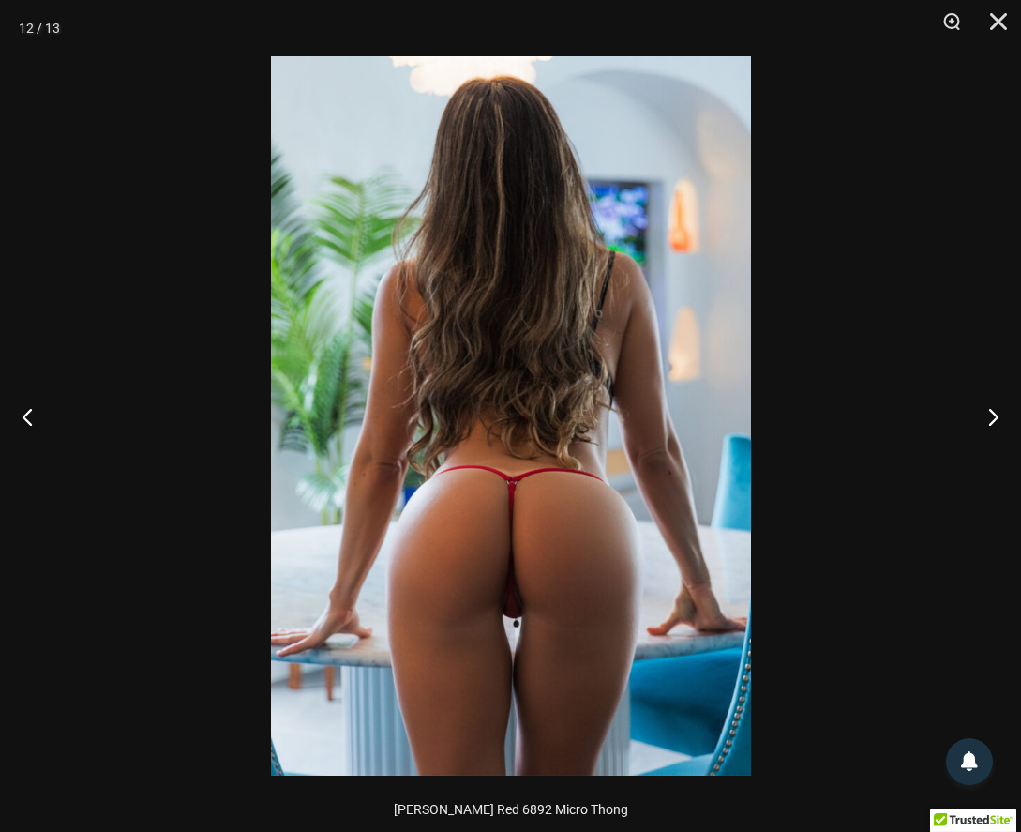
click at [502, 529] on img at bounding box center [511, 415] width 480 height 719
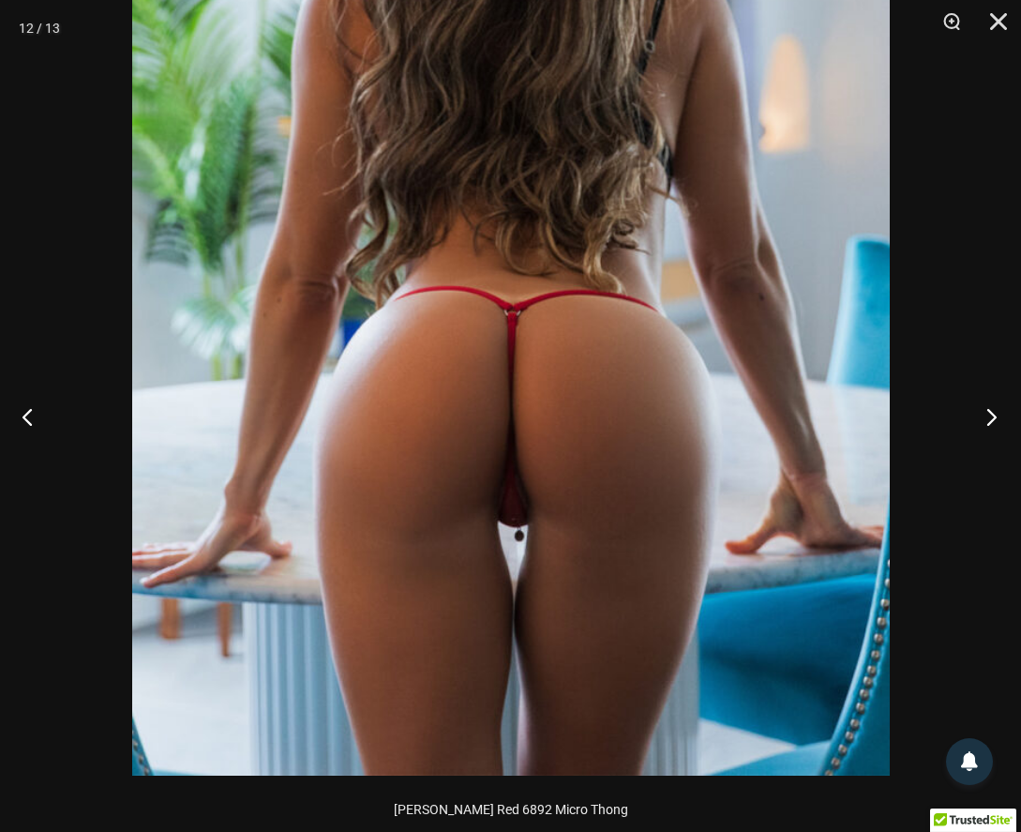
click at [983, 415] on button "Next" at bounding box center [986, 416] width 70 height 94
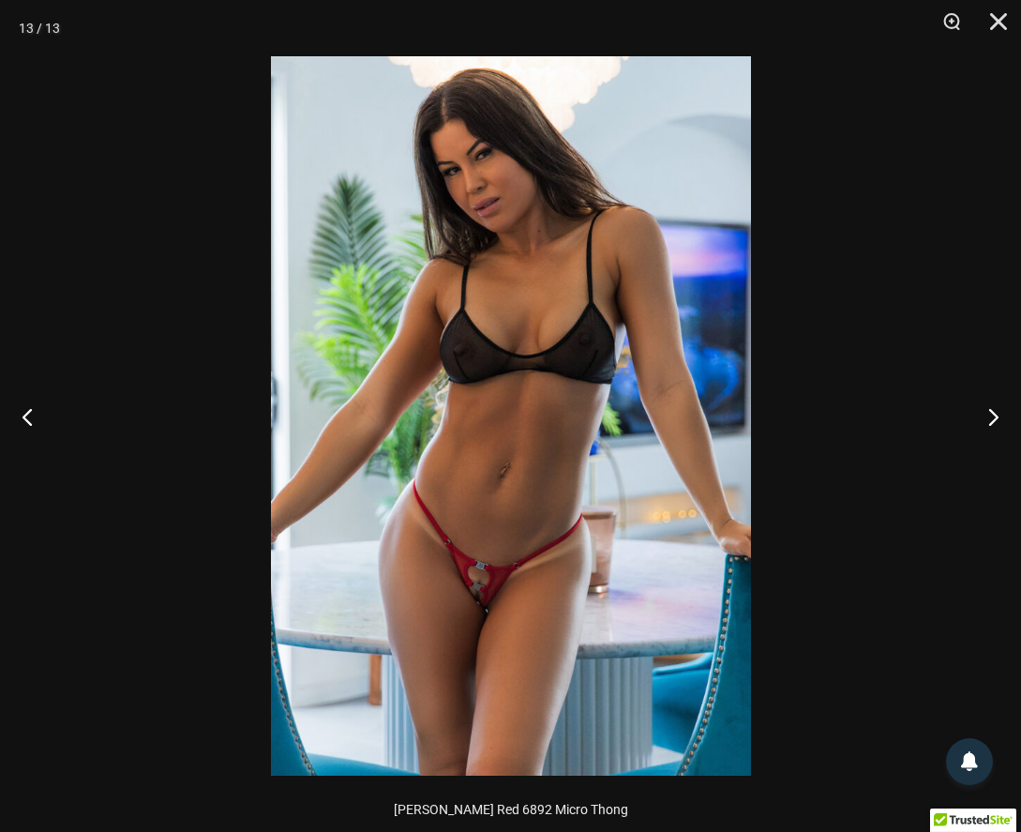
click at [487, 608] on img at bounding box center [511, 415] width 480 height 719
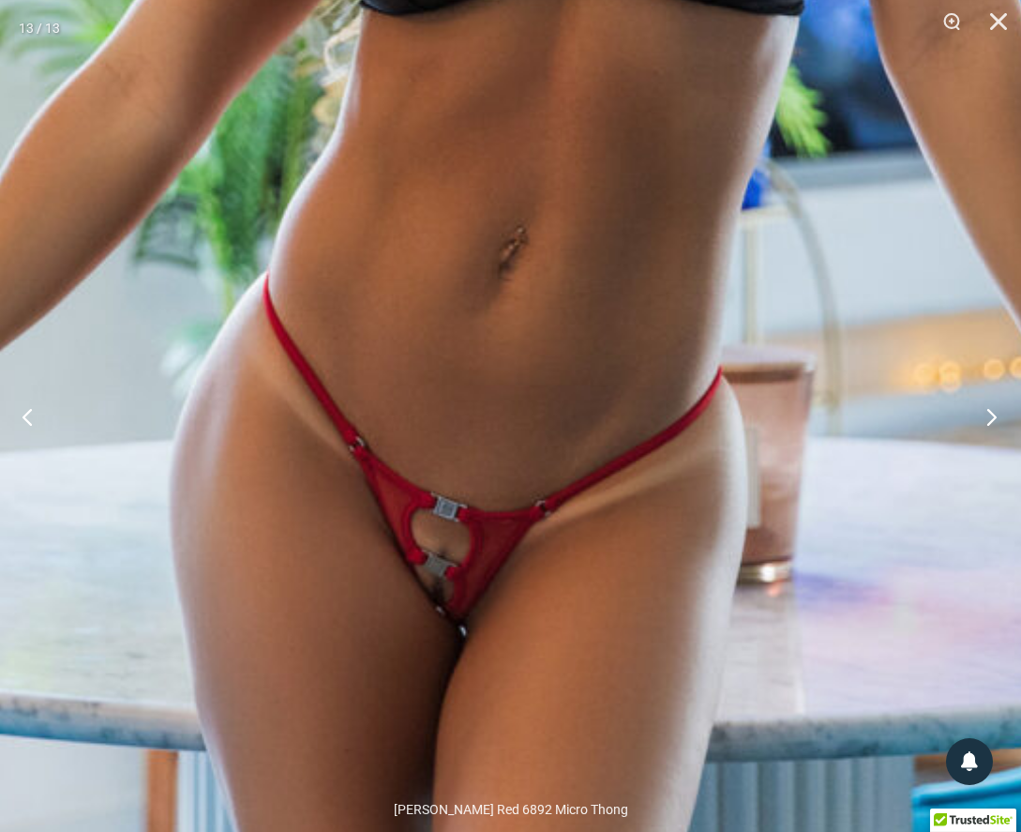
click at [990, 410] on button "Next" at bounding box center [986, 416] width 70 height 94
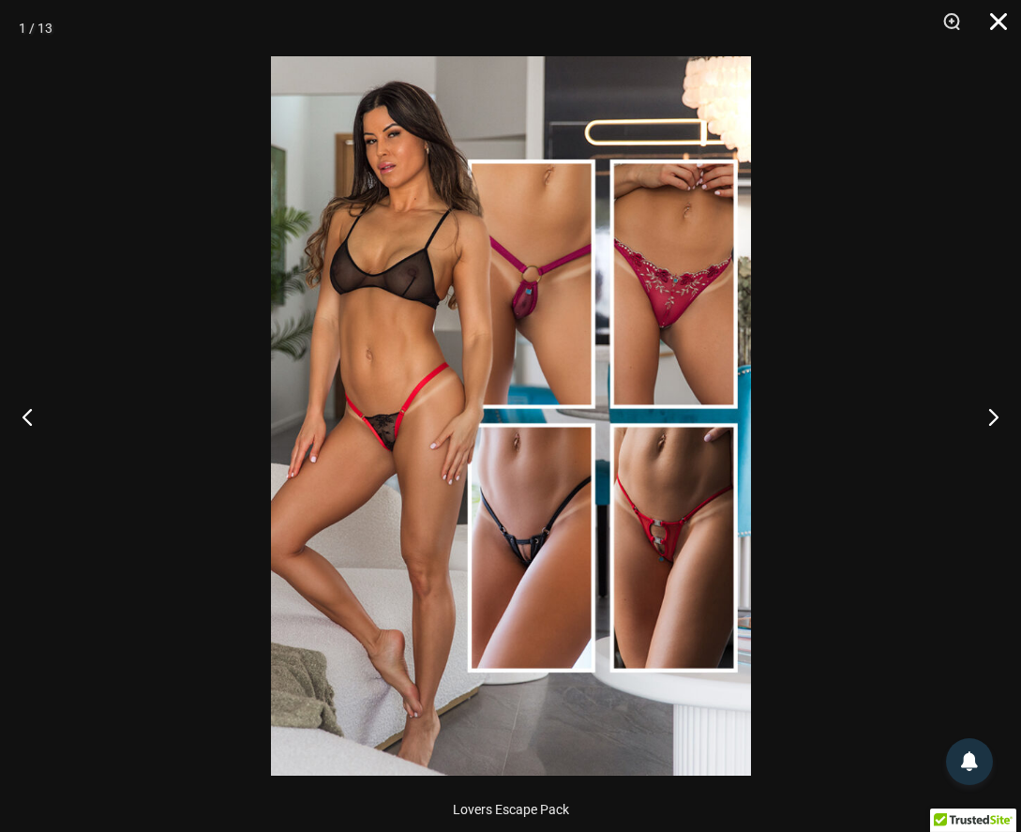
click at [1007, 29] on button "Close" at bounding box center [991, 28] width 47 height 56
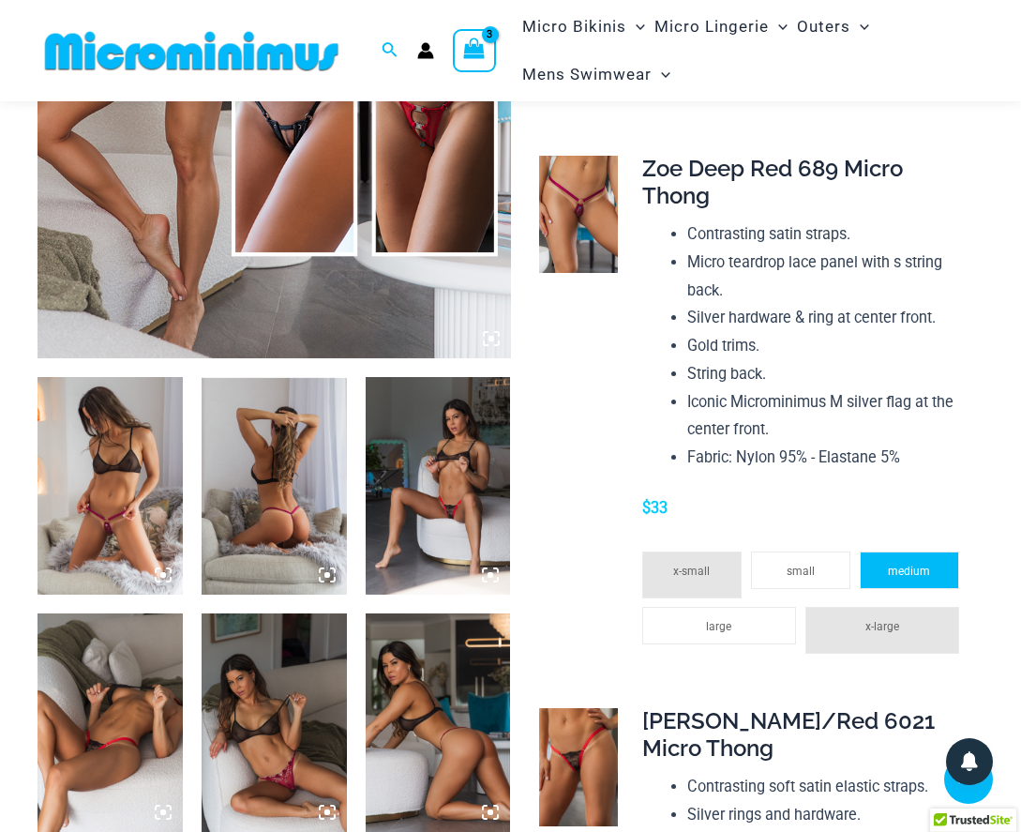
scroll to position [571, 0]
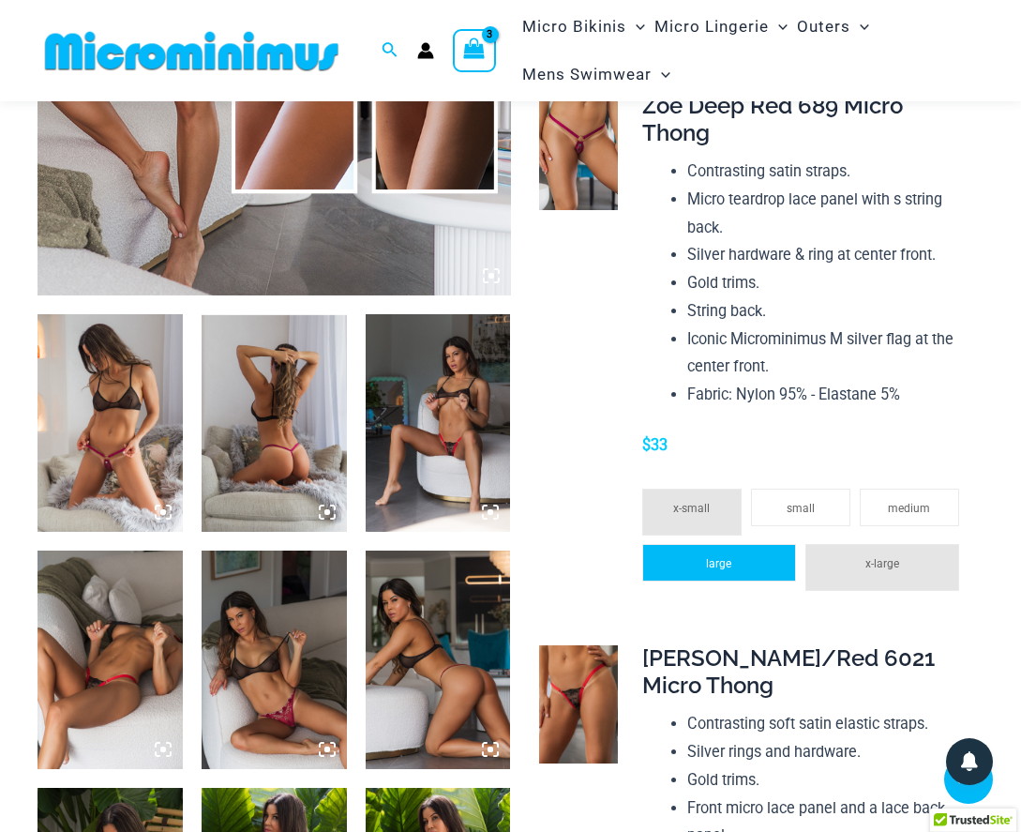
click at [759, 558] on li "large" at bounding box center [719, 563] width 154 height 38
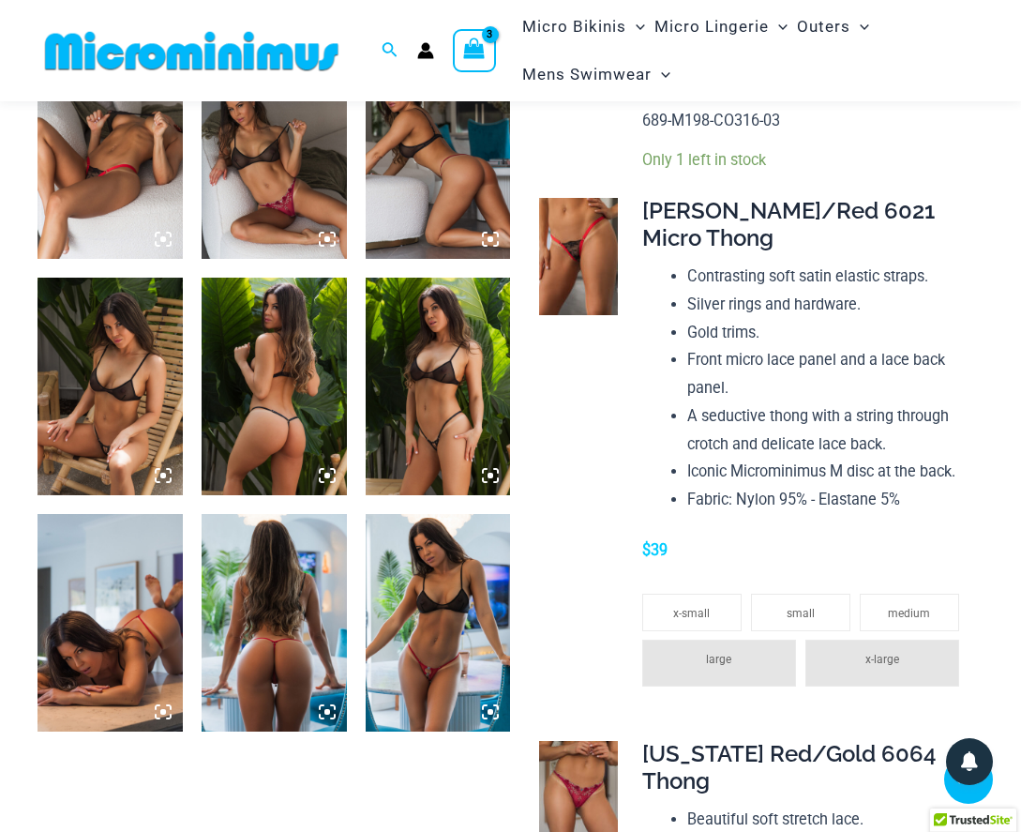
scroll to position [1103, 0]
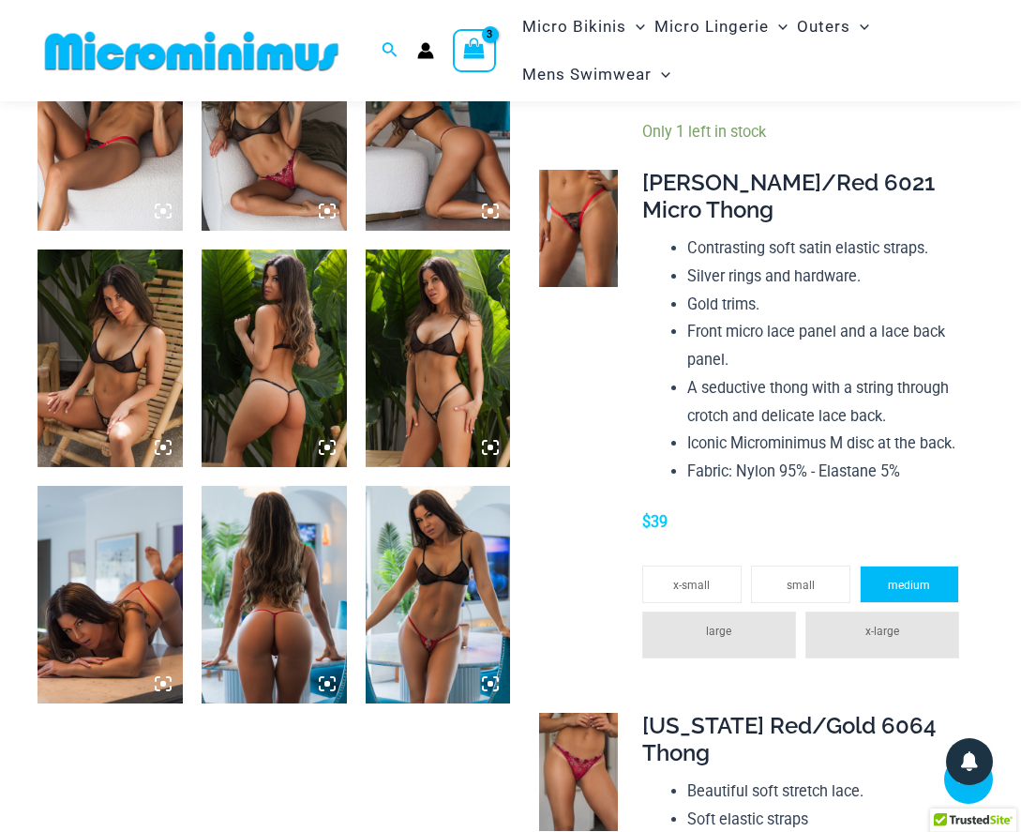
click at [938, 579] on li "medium" at bounding box center [909, 584] width 99 height 38
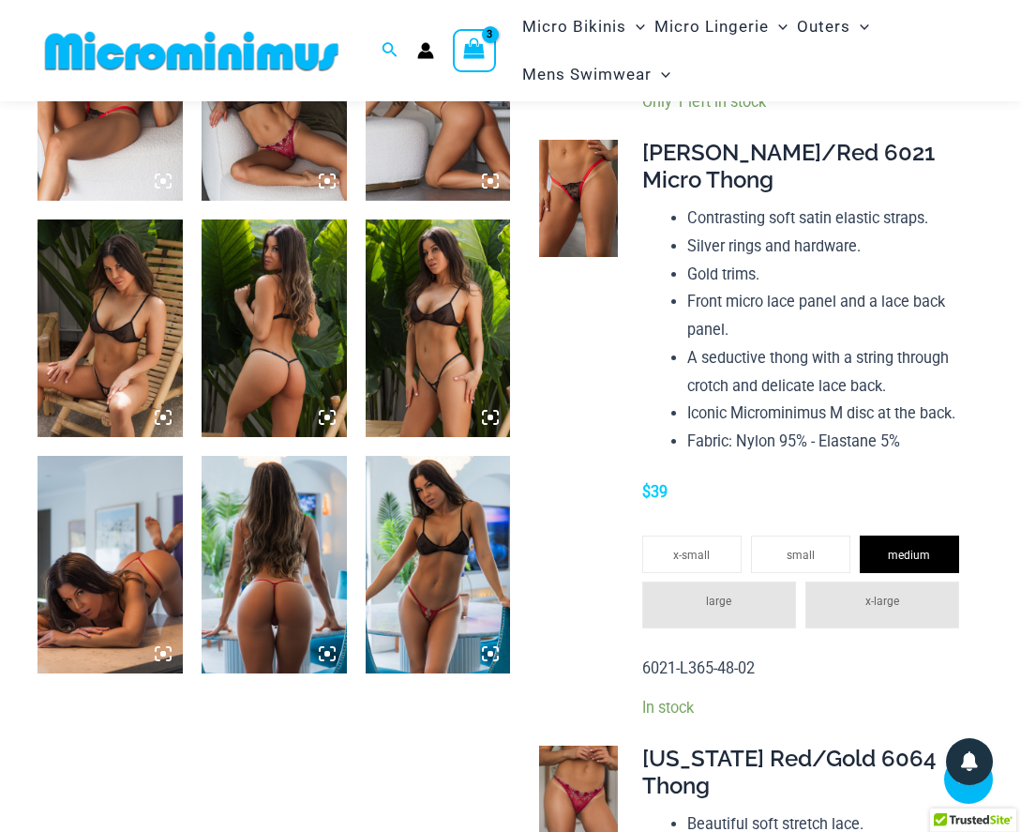
scroll to position [1140, 0]
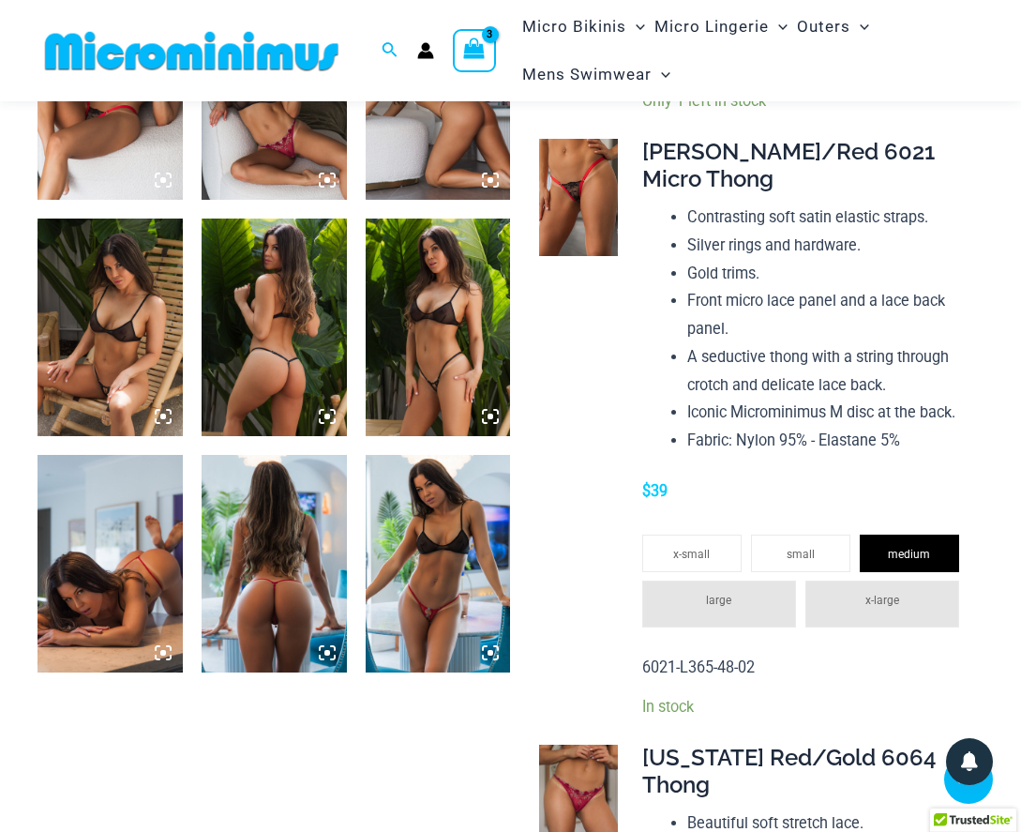
click at [888, 593] on span "x-large" at bounding box center [882, 599] width 34 height 13
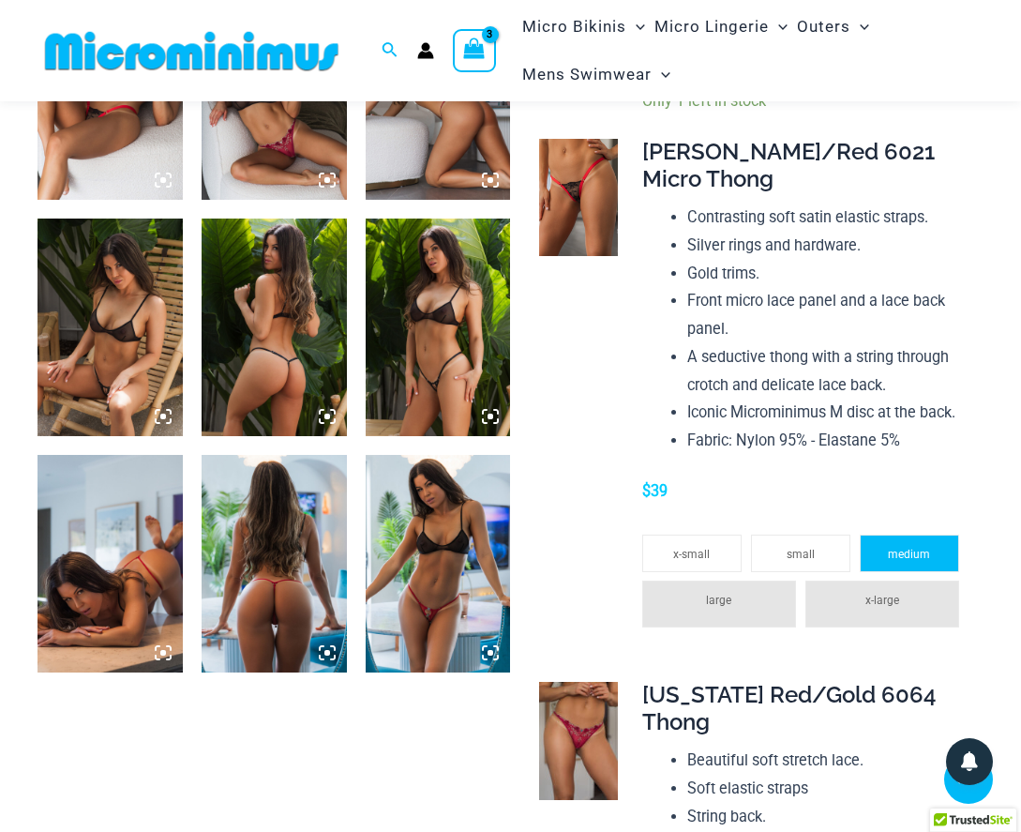
click at [904, 548] on span "medium" at bounding box center [909, 554] width 42 height 13
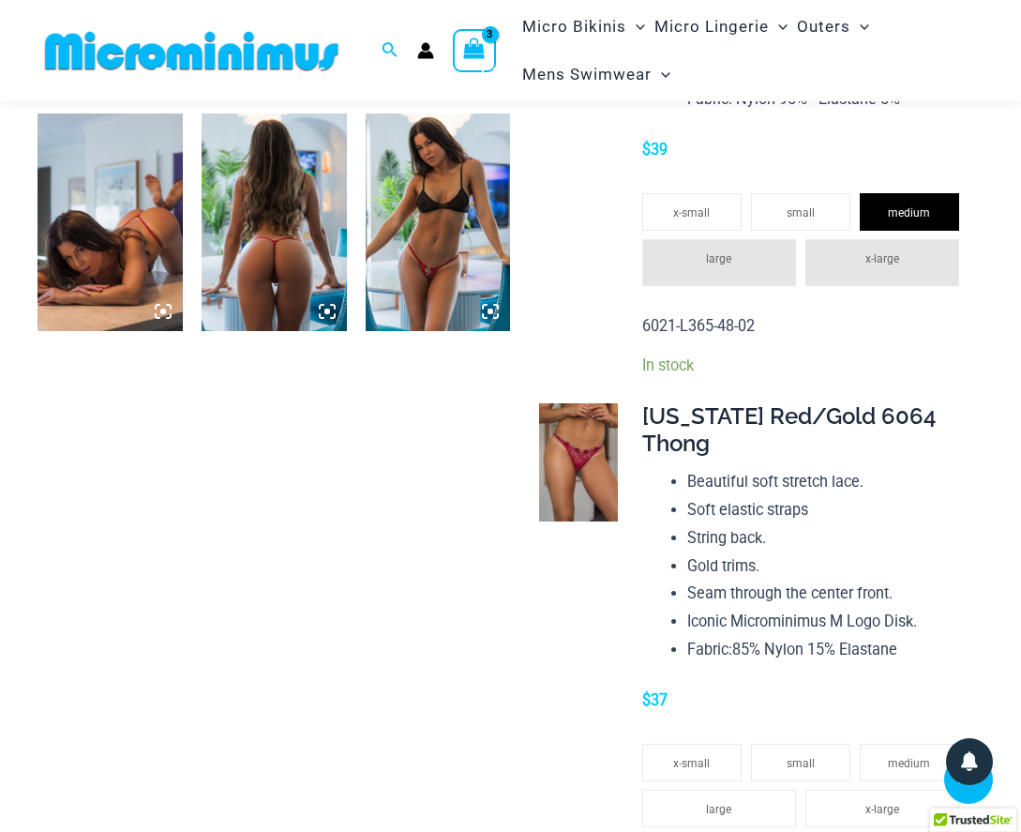
scroll to position [1481, 0]
click at [569, 424] on img at bounding box center [578, 462] width 79 height 118
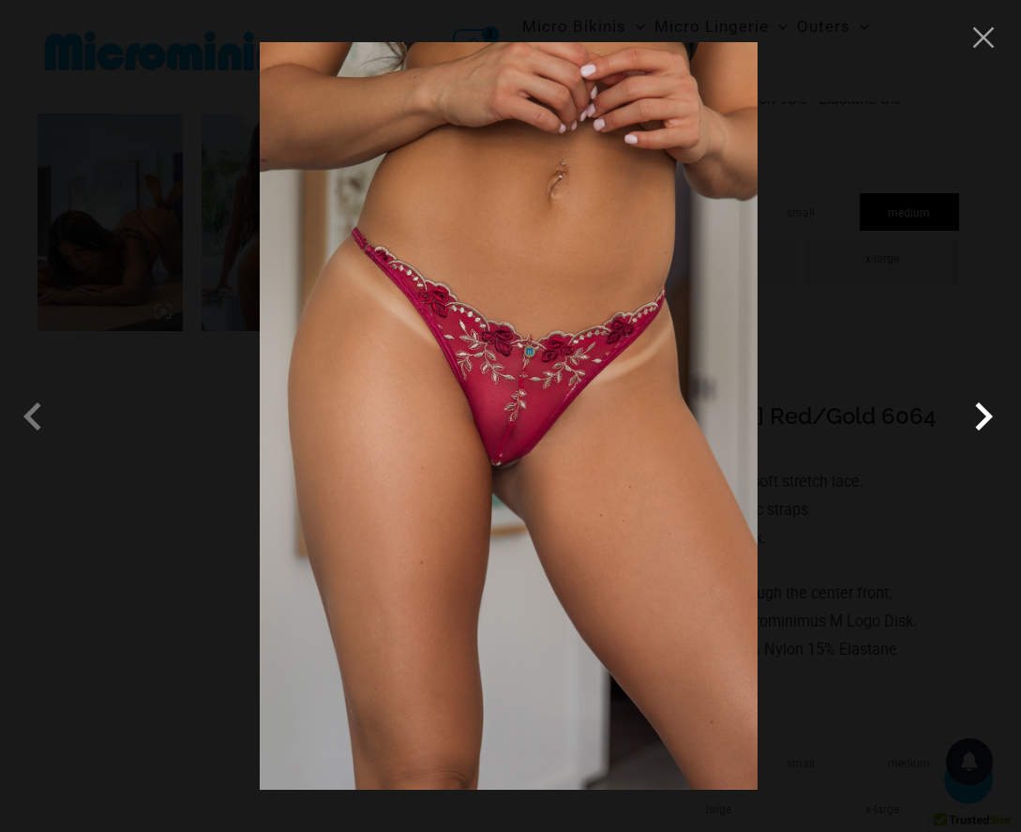
click at [993, 411] on span at bounding box center [983, 416] width 56 height 56
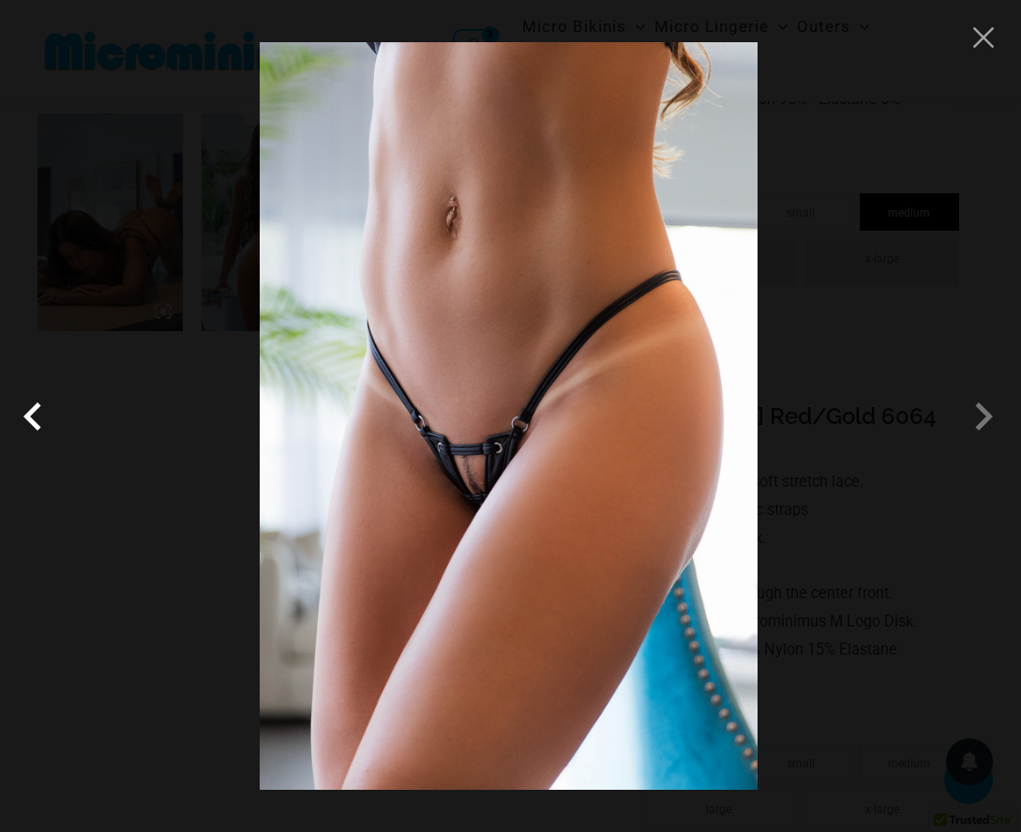
click at [38, 424] on span at bounding box center [37, 416] width 56 height 56
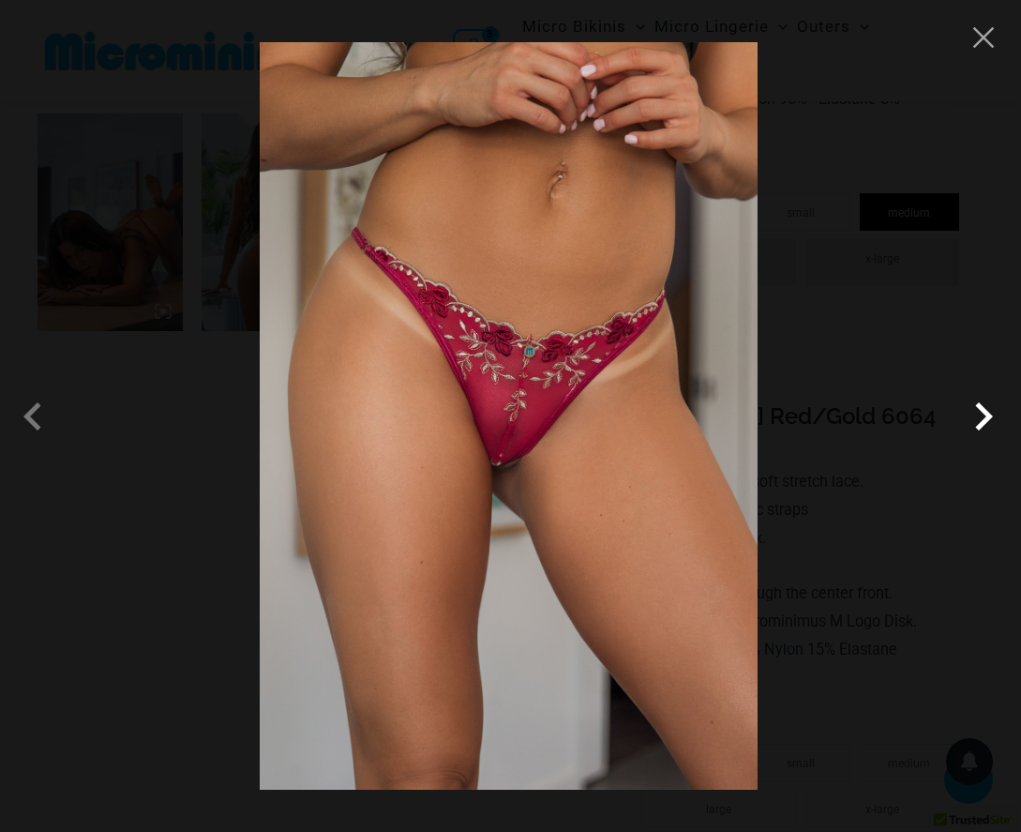
click at [970, 409] on span at bounding box center [983, 416] width 56 height 56
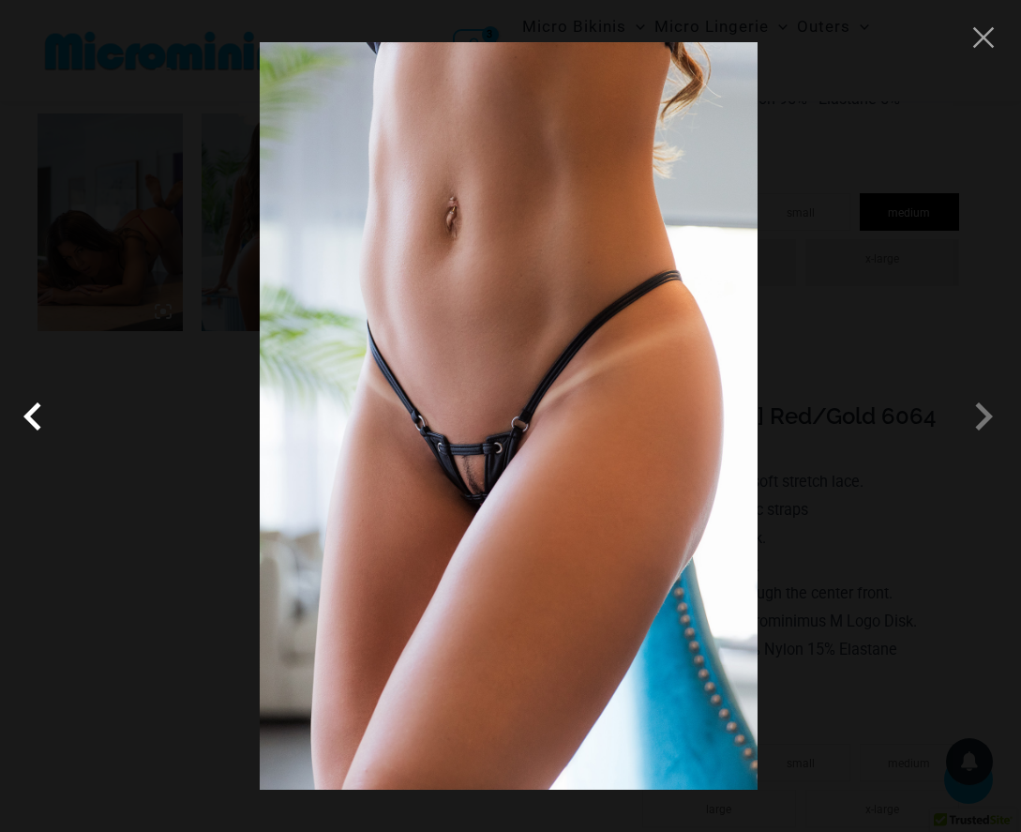
click at [37, 409] on span at bounding box center [37, 416] width 56 height 56
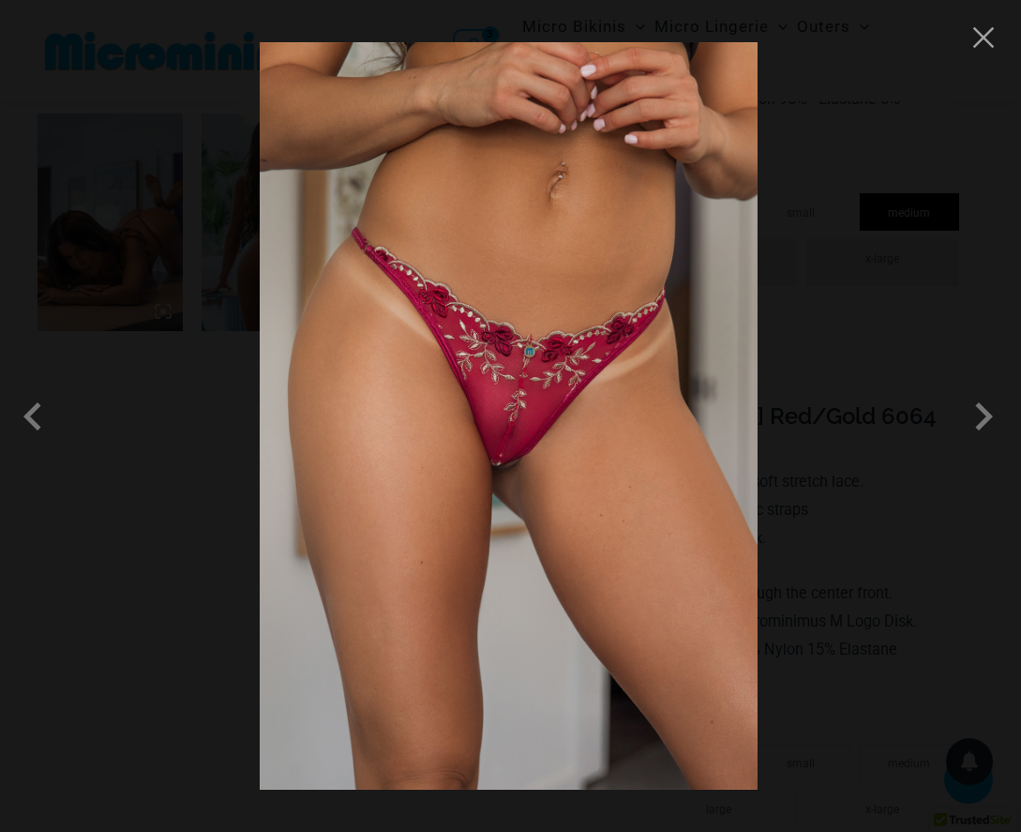
click at [1005, 43] on div at bounding box center [510, 416] width 1021 height 832
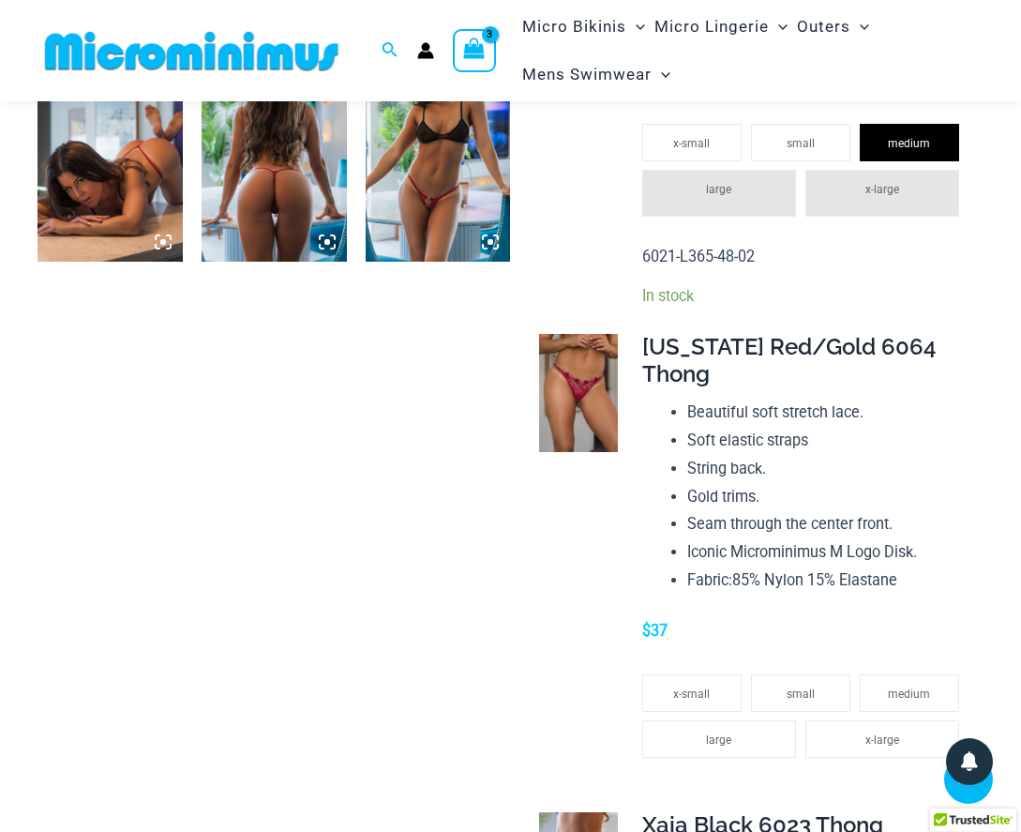
scroll to position [1562, 0]
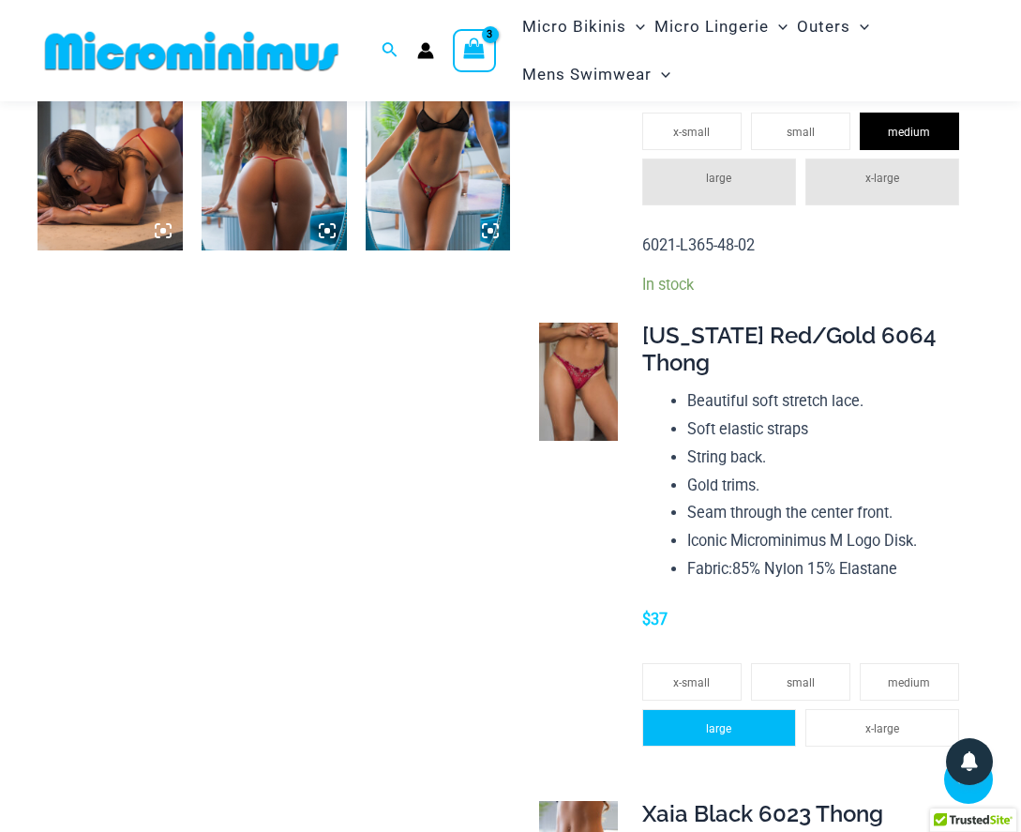
click at [740, 709] on li "large" at bounding box center [719, 728] width 154 height 38
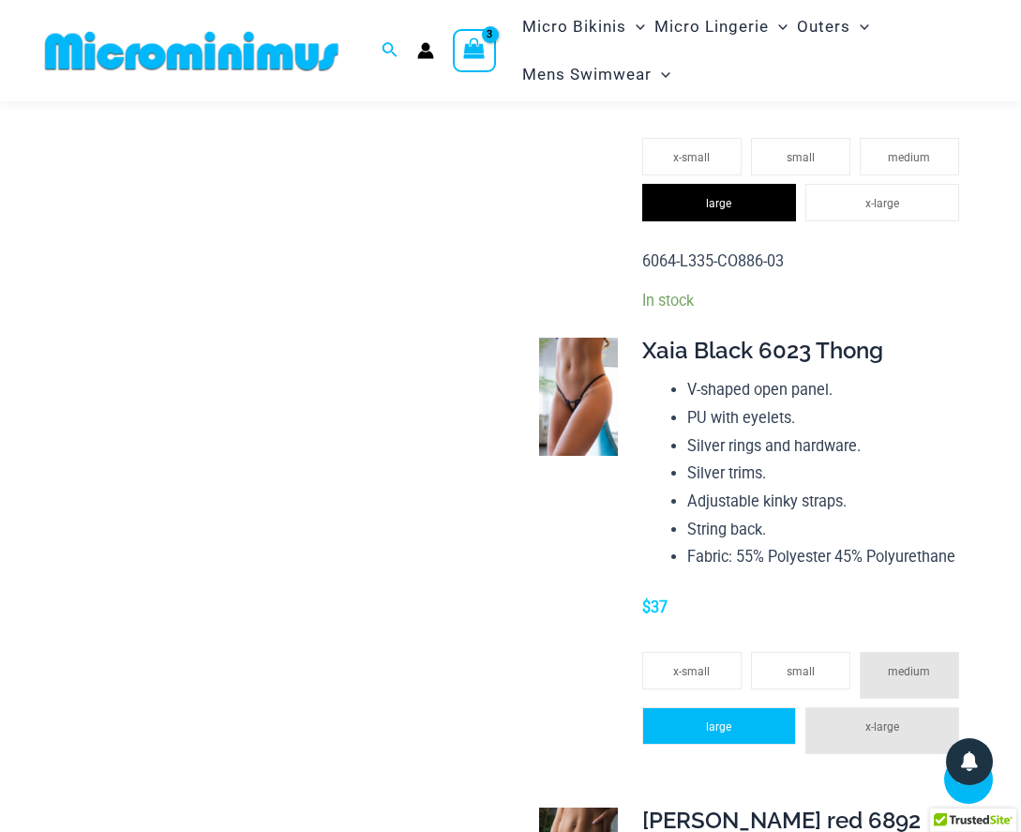
scroll to position [2089, 0]
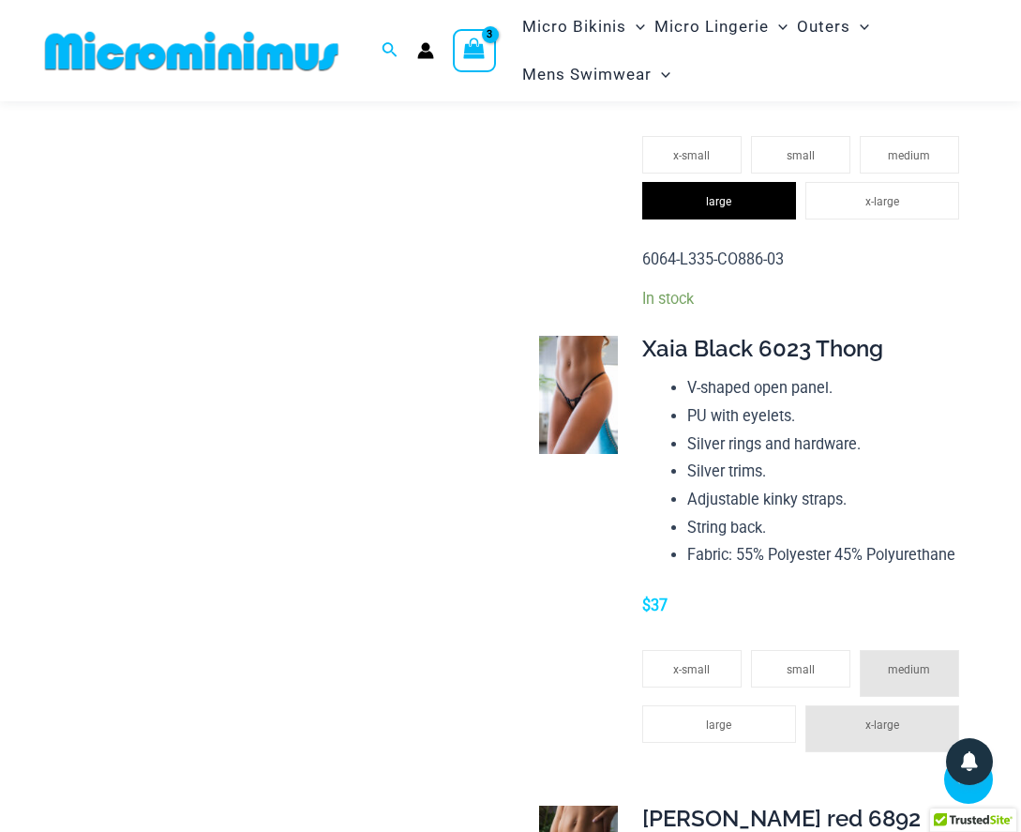
click at [861, 705] on li "x-large" at bounding box center [882, 728] width 154 height 47
click at [712, 718] on span "large" at bounding box center [718, 724] width 25 height 13
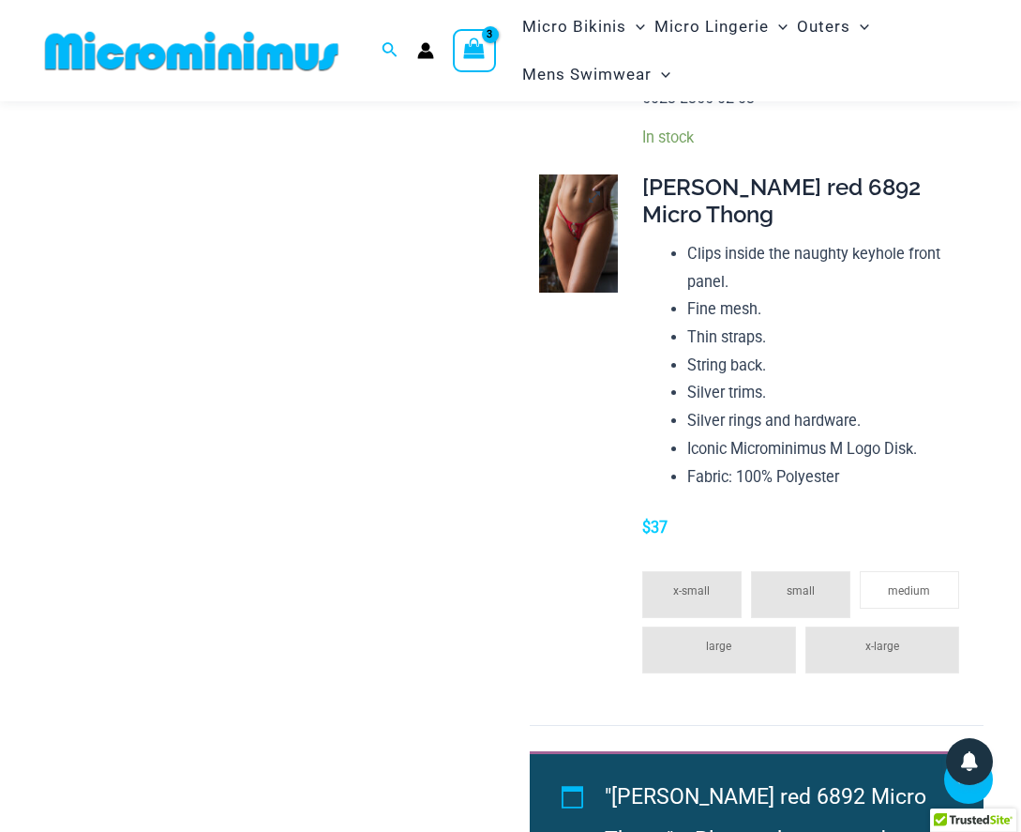
scroll to position [2767, 0]
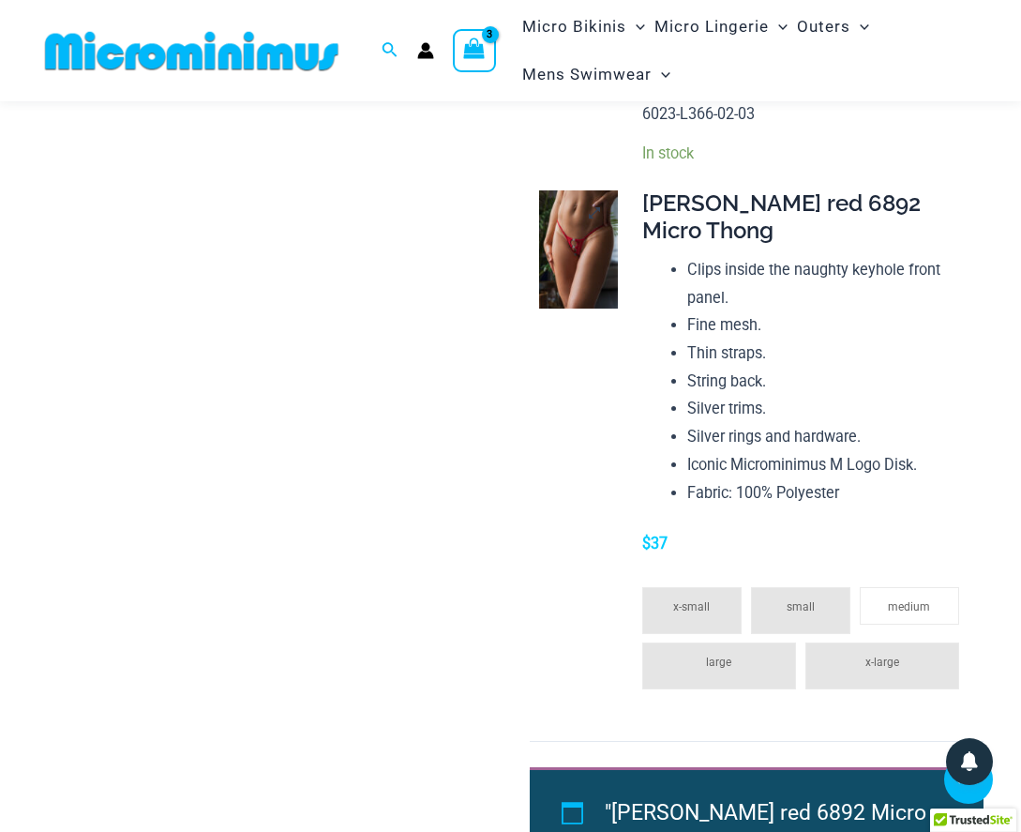
click at [575, 190] on img at bounding box center [578, 249] width 79 height 118
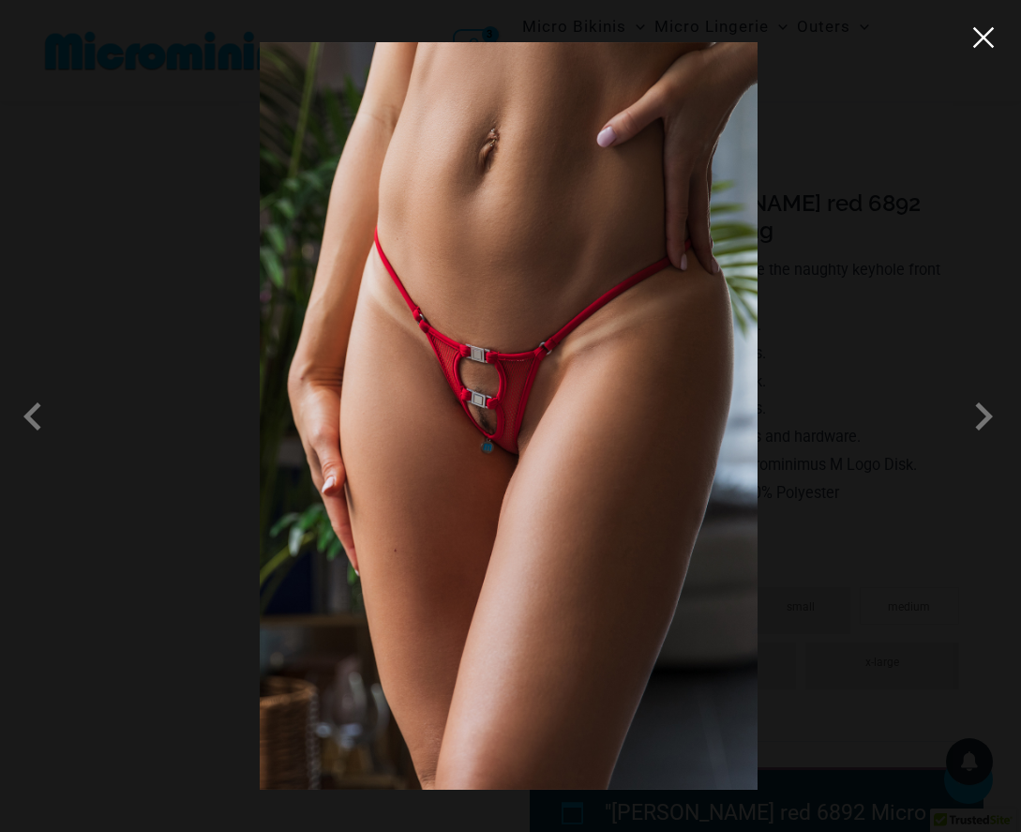
click at [993, 51] on button "Close" at bounding box center [983, 37] width 28 height 28
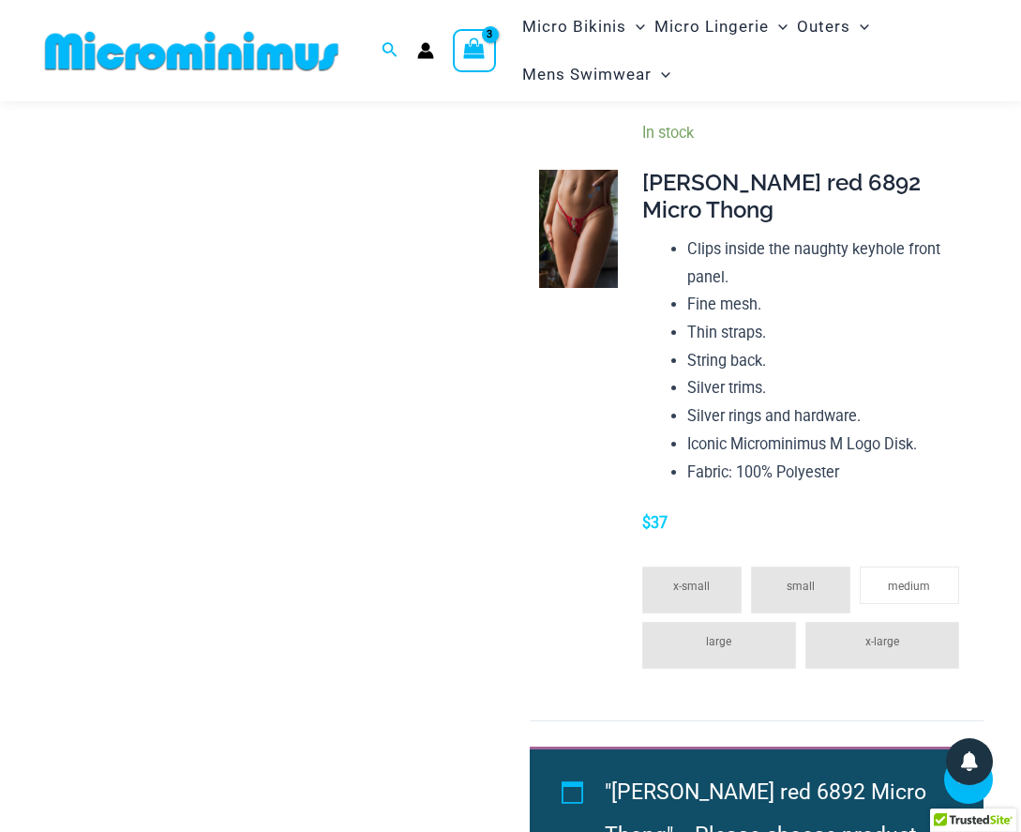
scroll to position [2787, 0]
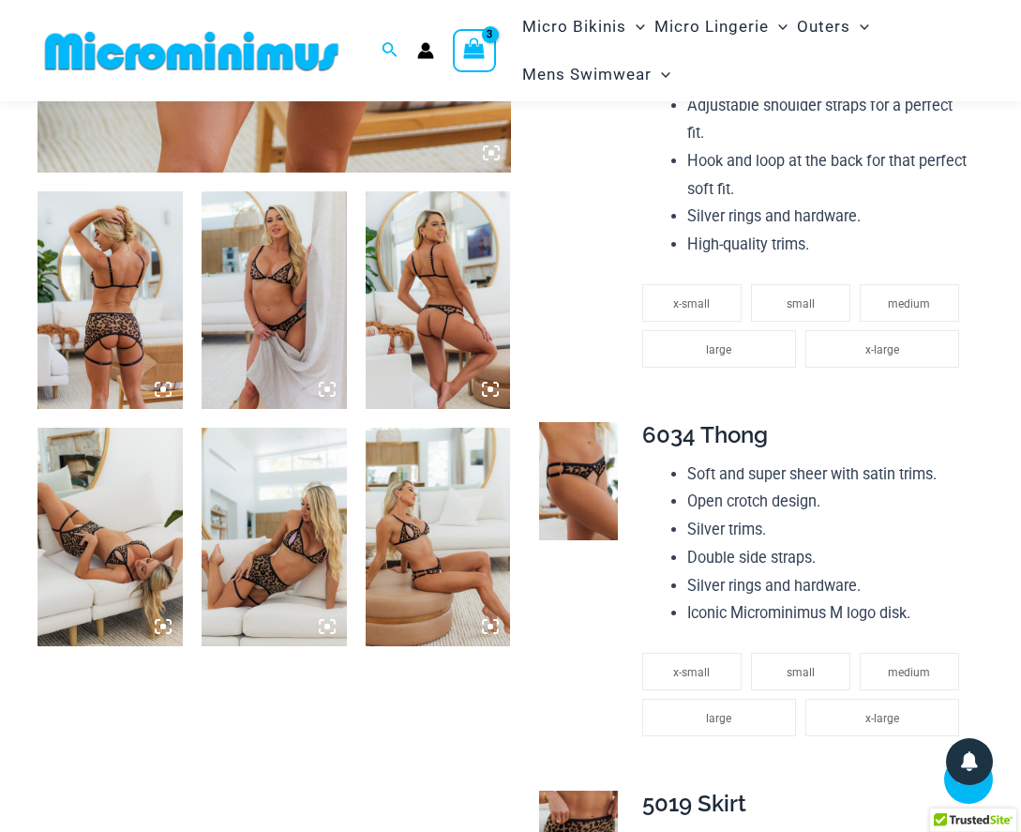
scroll to position [712, 0]
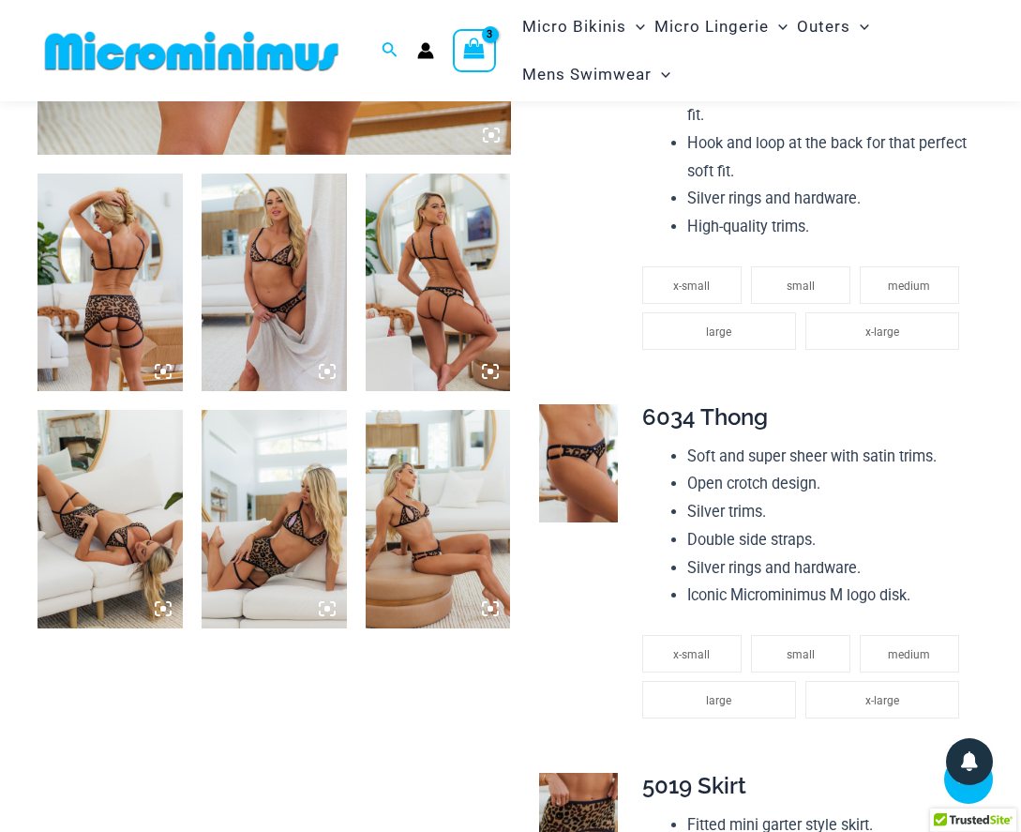
click at [146, 523] on img at bounding box center [110, 519] width 145 height 218
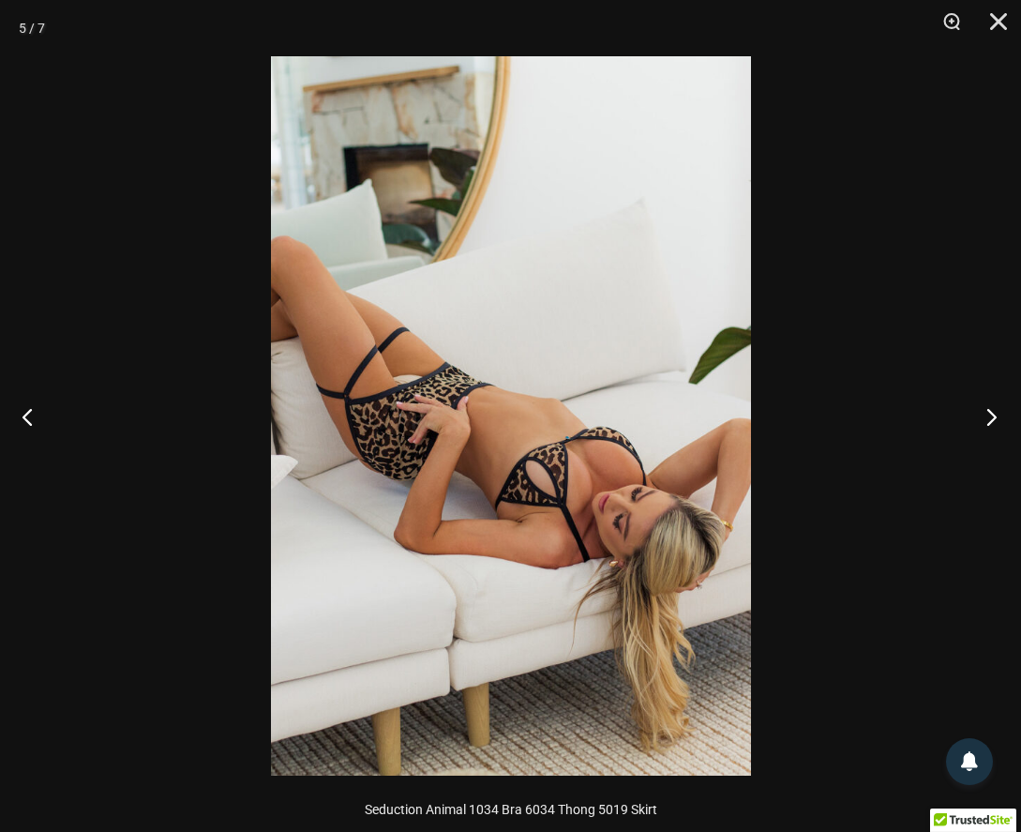
click at [983, 409] on button "Next" at bounding box center [986, 416] width 70 height 94
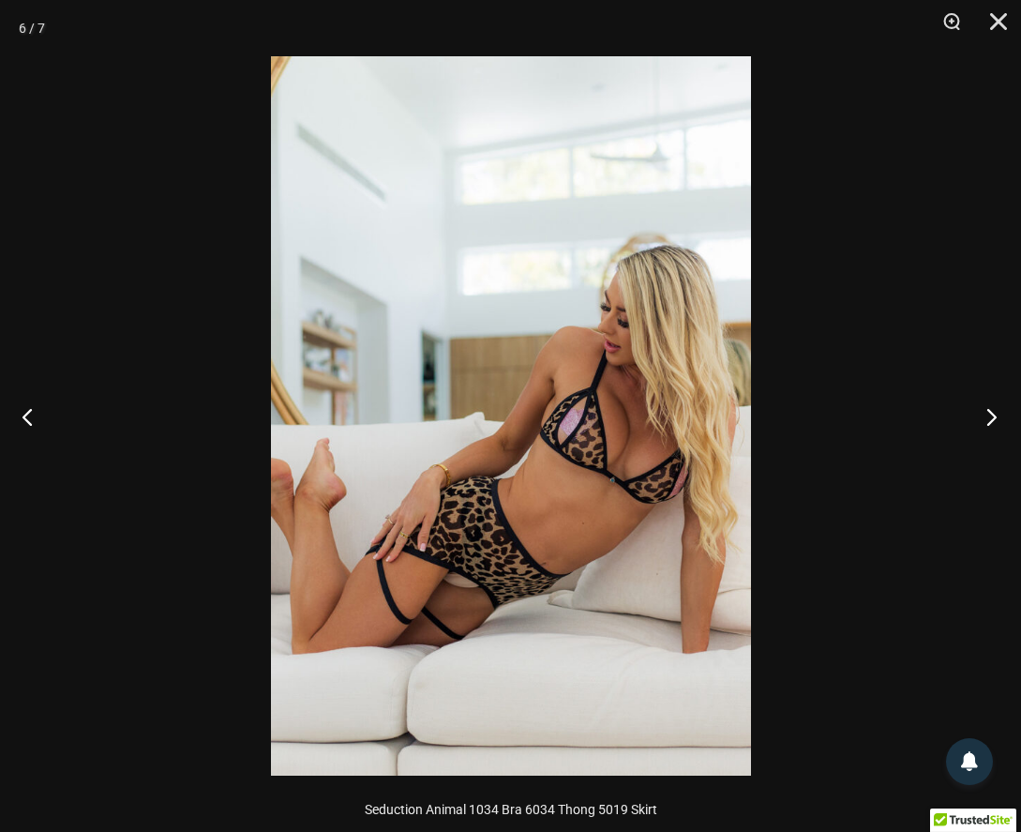
click at [983, 409] on button "Next" at bounding box center [986, 416] width 70 height 94
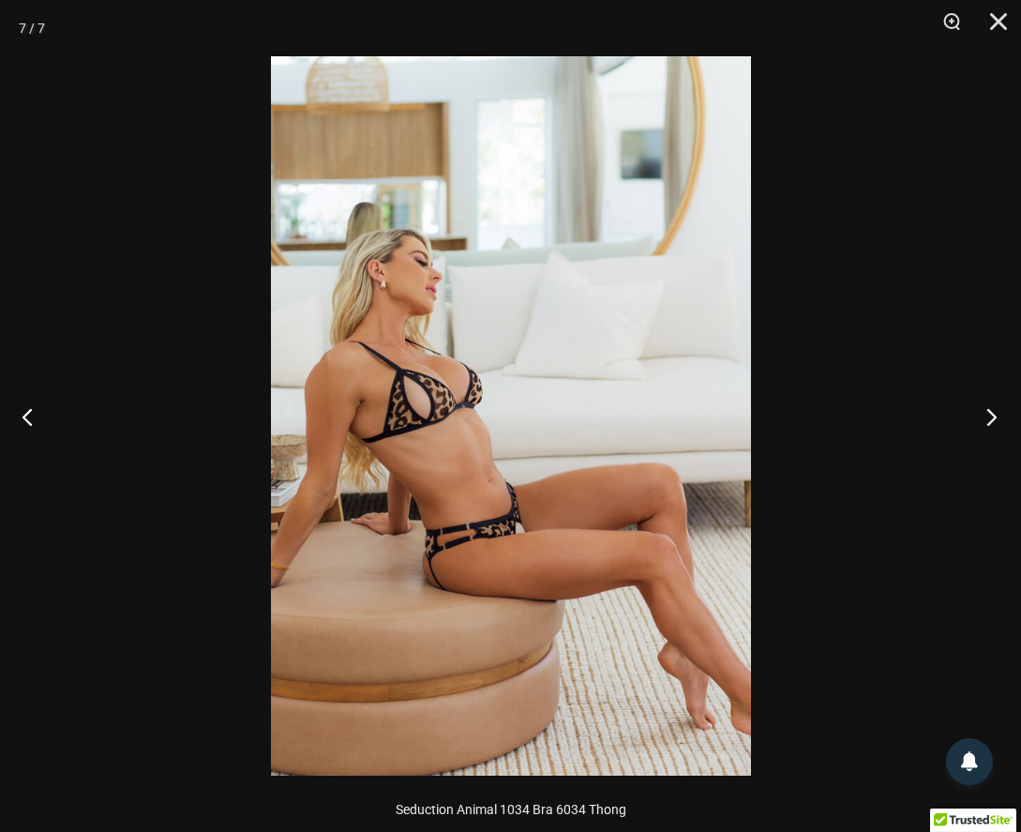
click at [983, 409] on button "Next" at bounding box center [986, 416] width 70 height 94
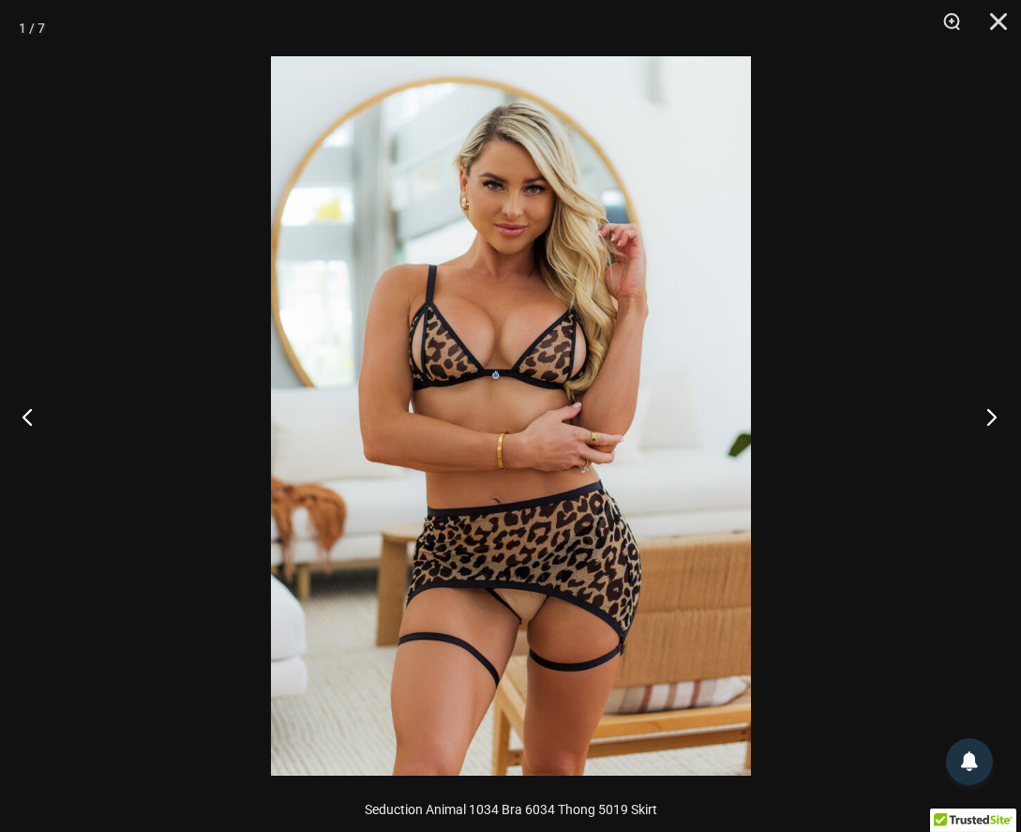
click at [983, 409] on button "Next" at bounding box center [986, 416] width 70 height 94
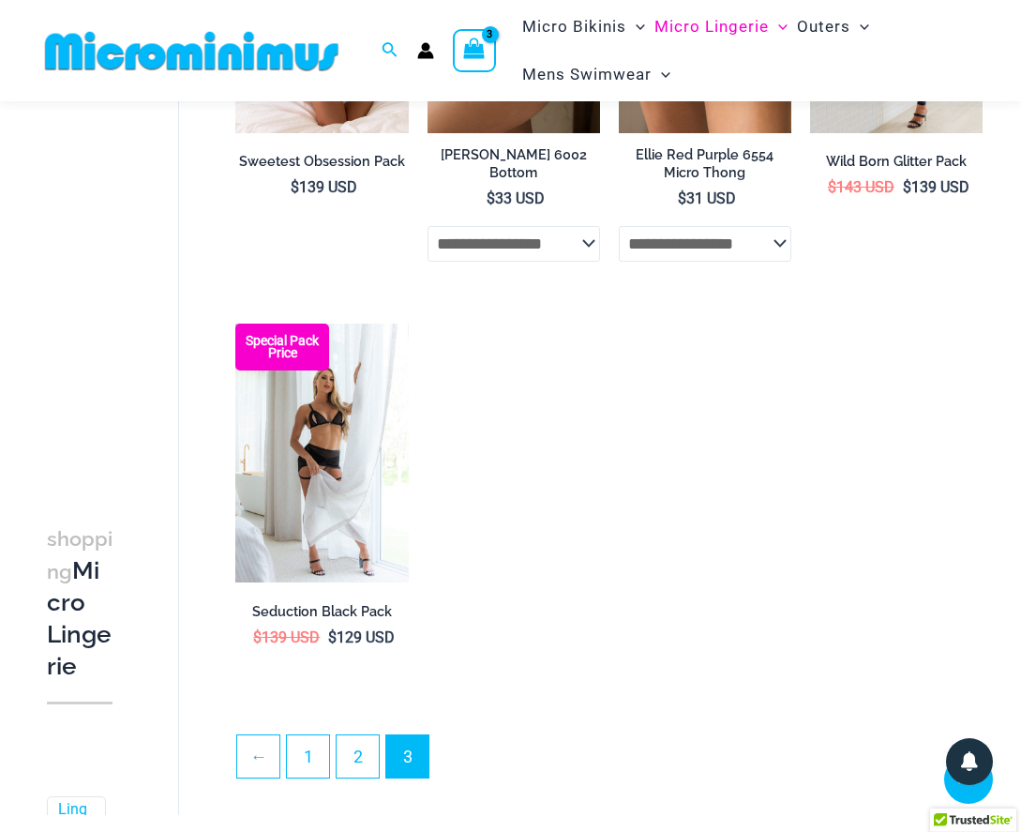
scroll to position [407, 0]
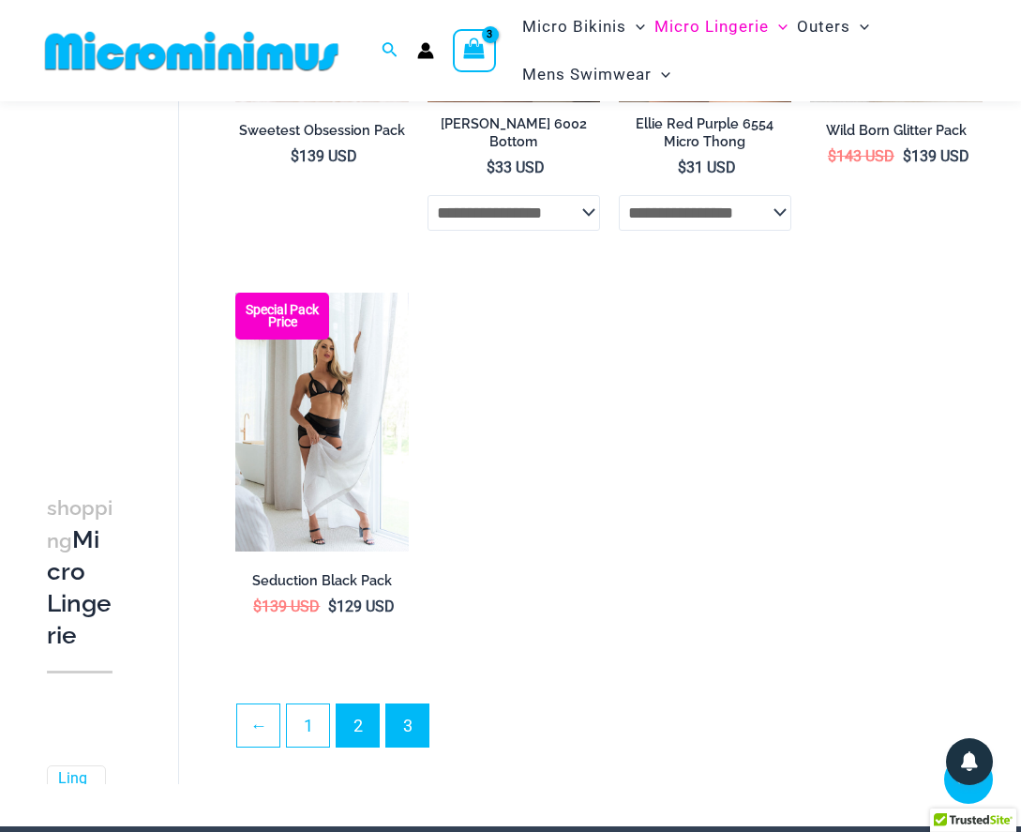
click at [351, 721] on link "2" at bounding box center [358, 725] width 42 height 42
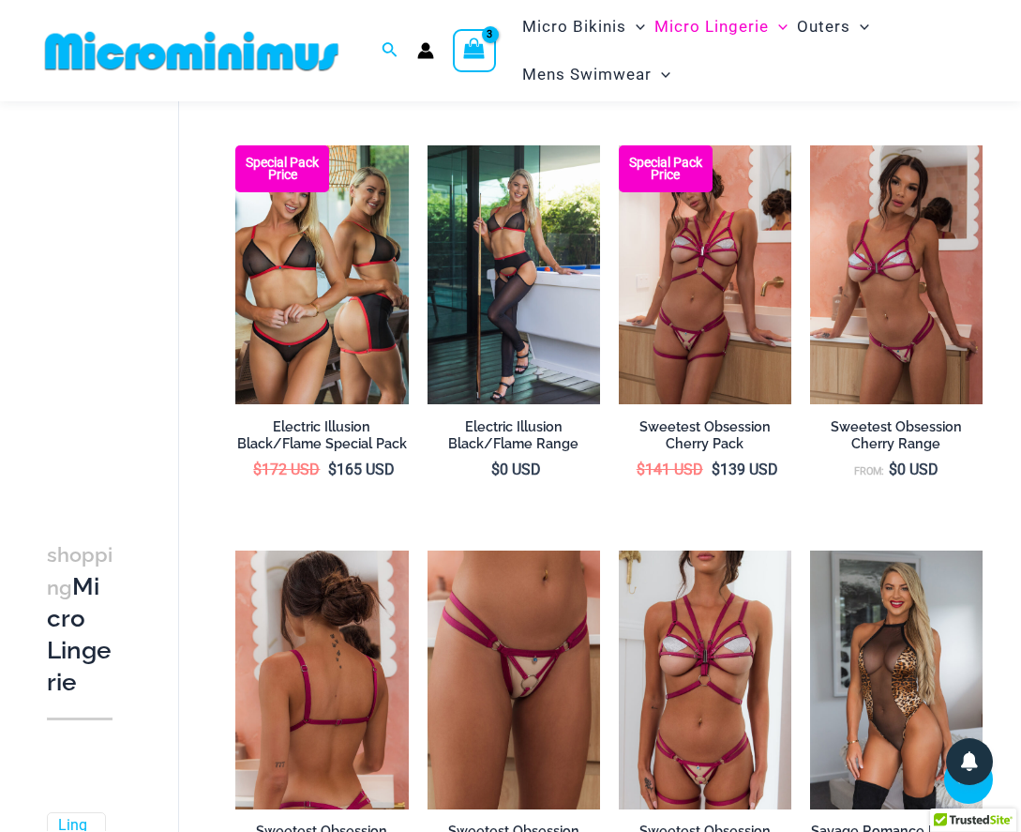
scroll to position [1917, 0]
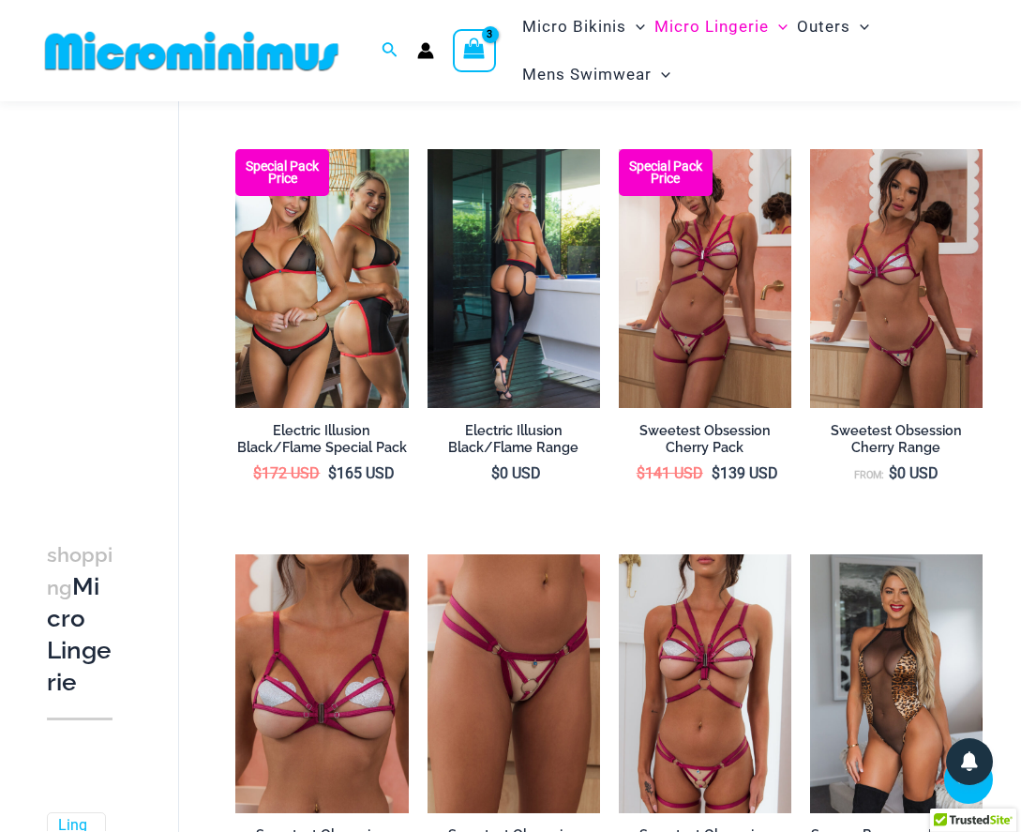
click at [515, 279] on img at bounding box center [514, 278] width 173 height 259
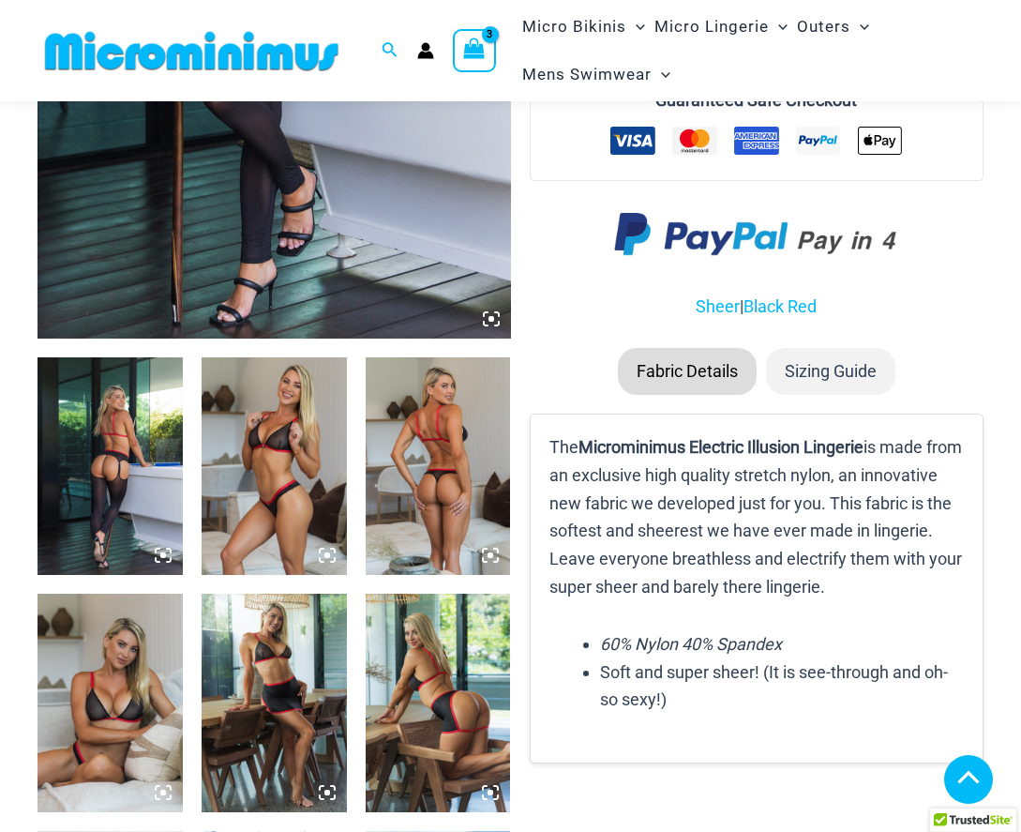
scroll to position [530, 0]
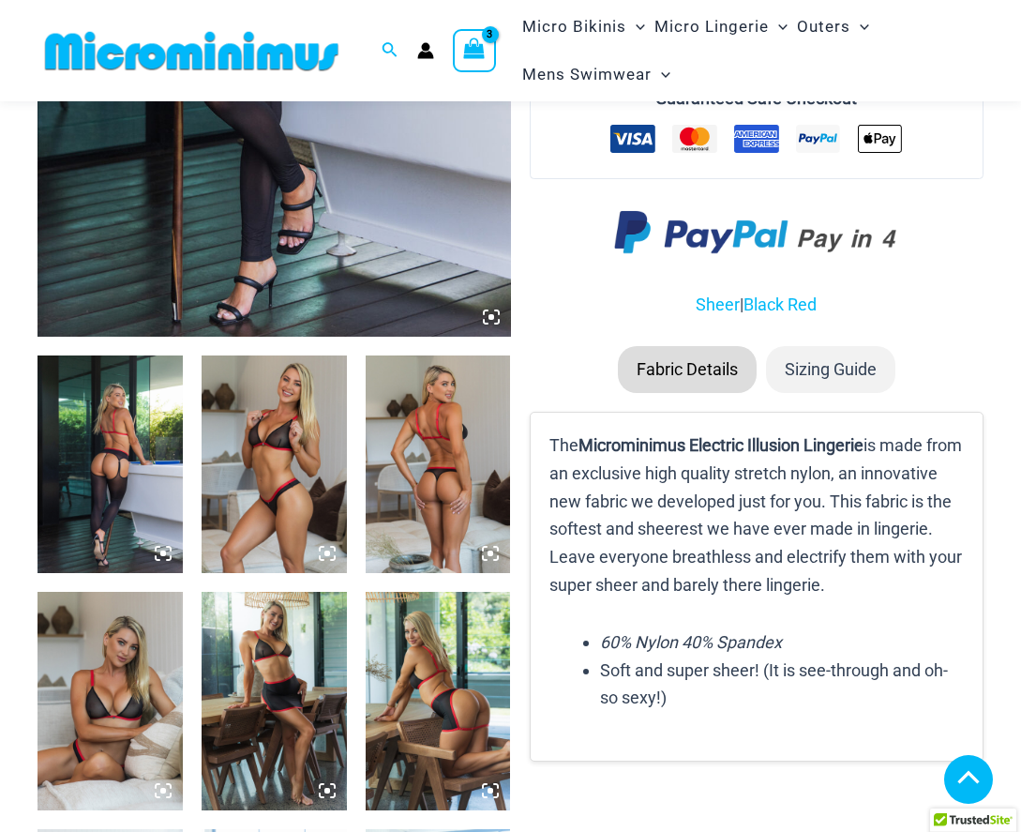
click at [463, 486] on img at bounding box center [438, 464] width 145 height 218
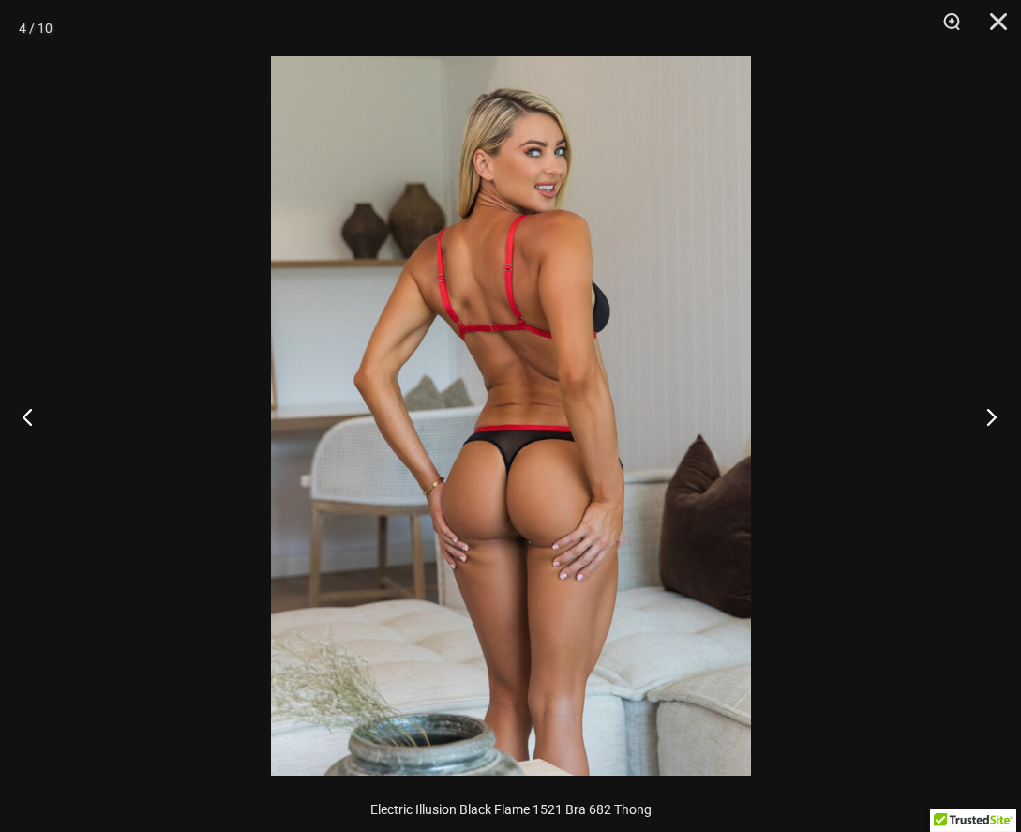
click at [981, 415] on button "Next" at bounding box center [986, 416] width 70 height 94
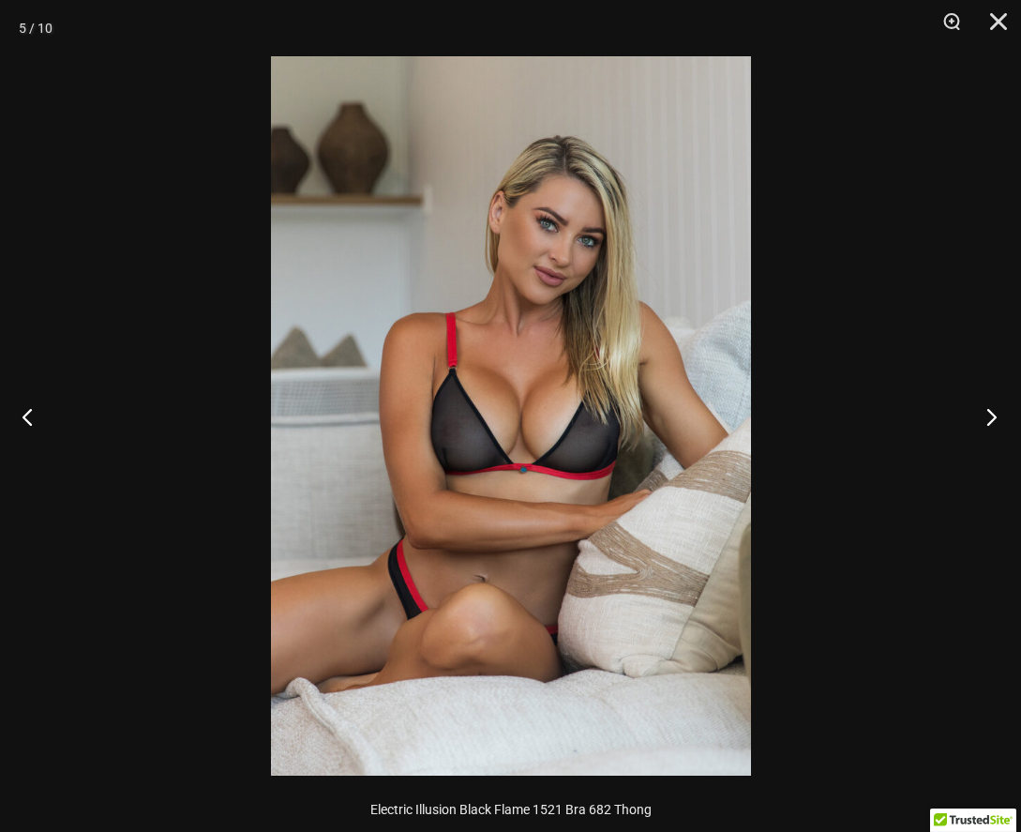
click at [981, 415] on button "Next" at bounding box center [986, 416] width 70 height 94
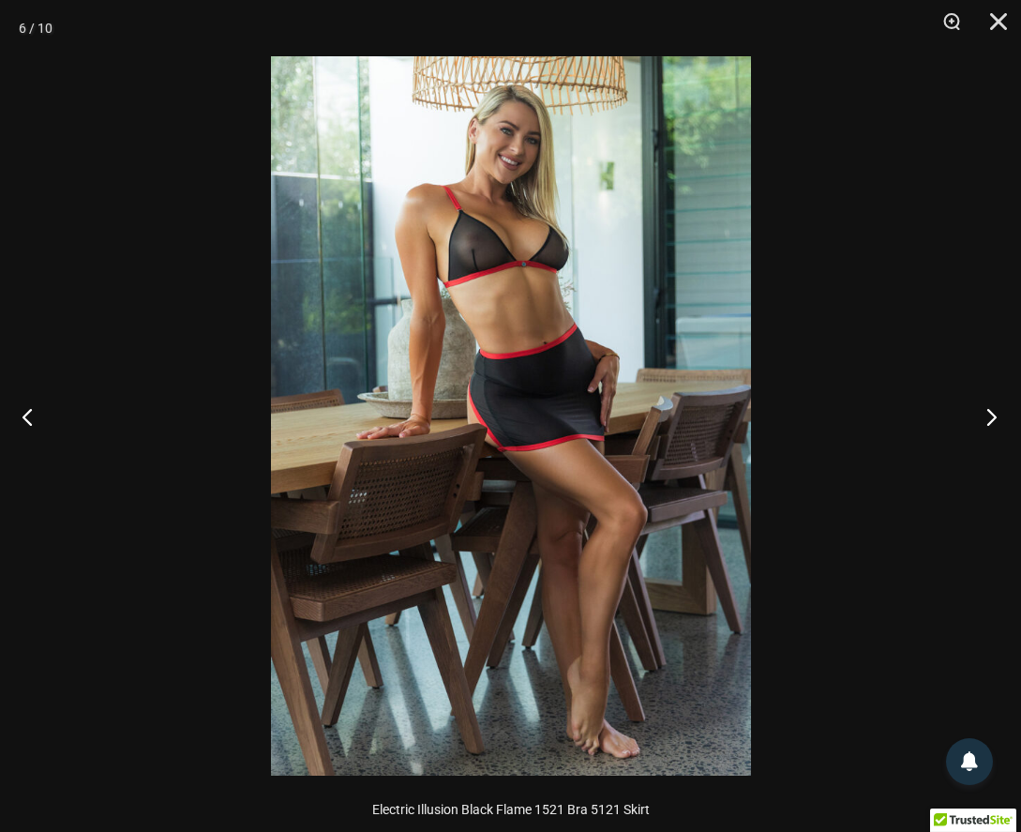
click at [981, 415] on button "Next" at bounding box center [986, 416] width 70 height 94
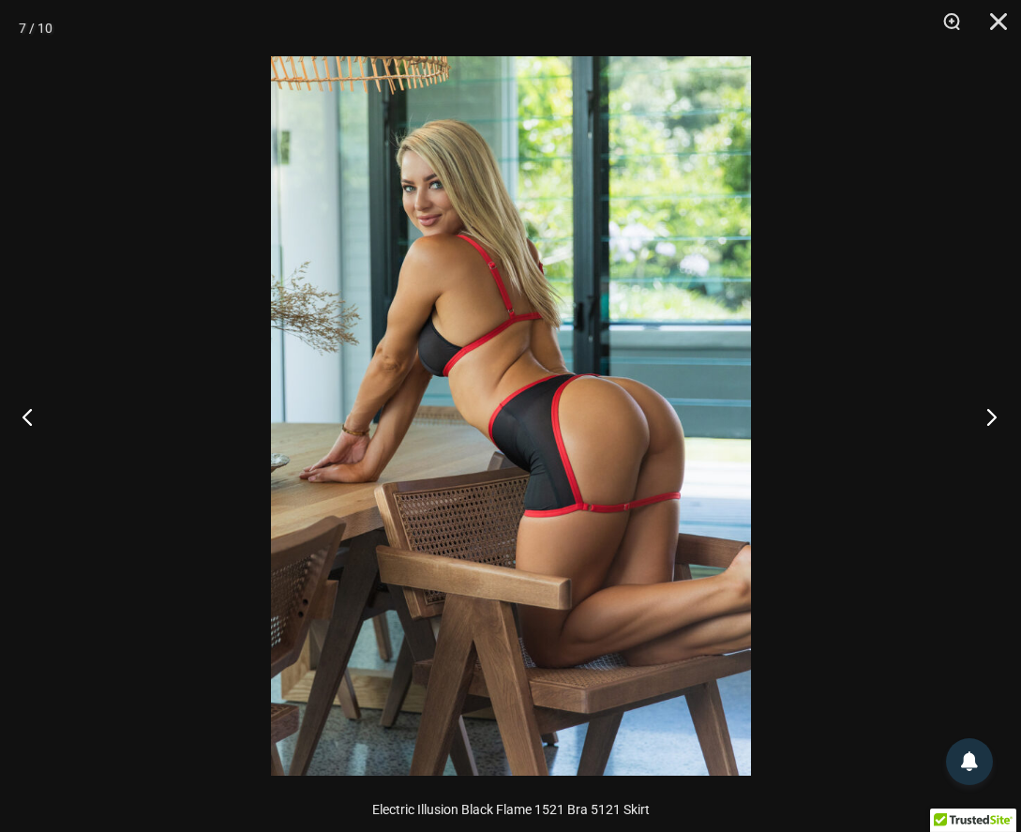
click at [981, 415] on button "Next" at bounding box center [986, 416] width 70 height 94
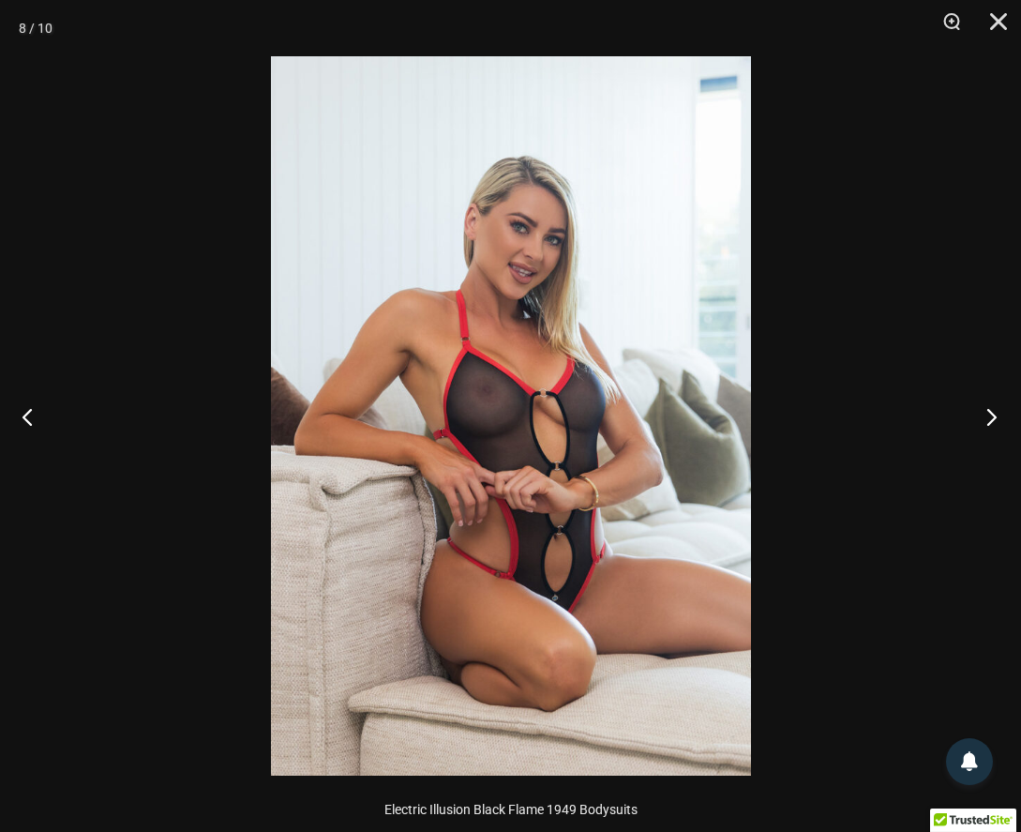
click at [981, 415] on button "Next" at bounding box center [986, 416] width 70 height 94
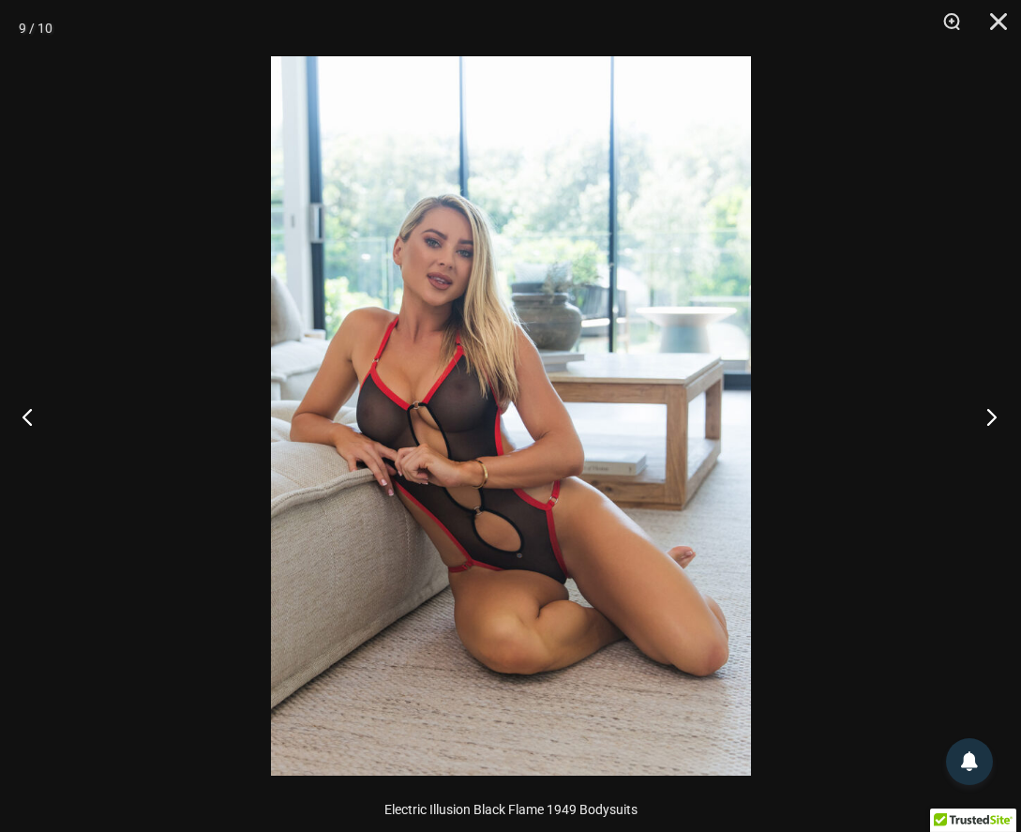
click at [981, 415] on button "Next" at bounding box center [986, 416] width 70 height 94
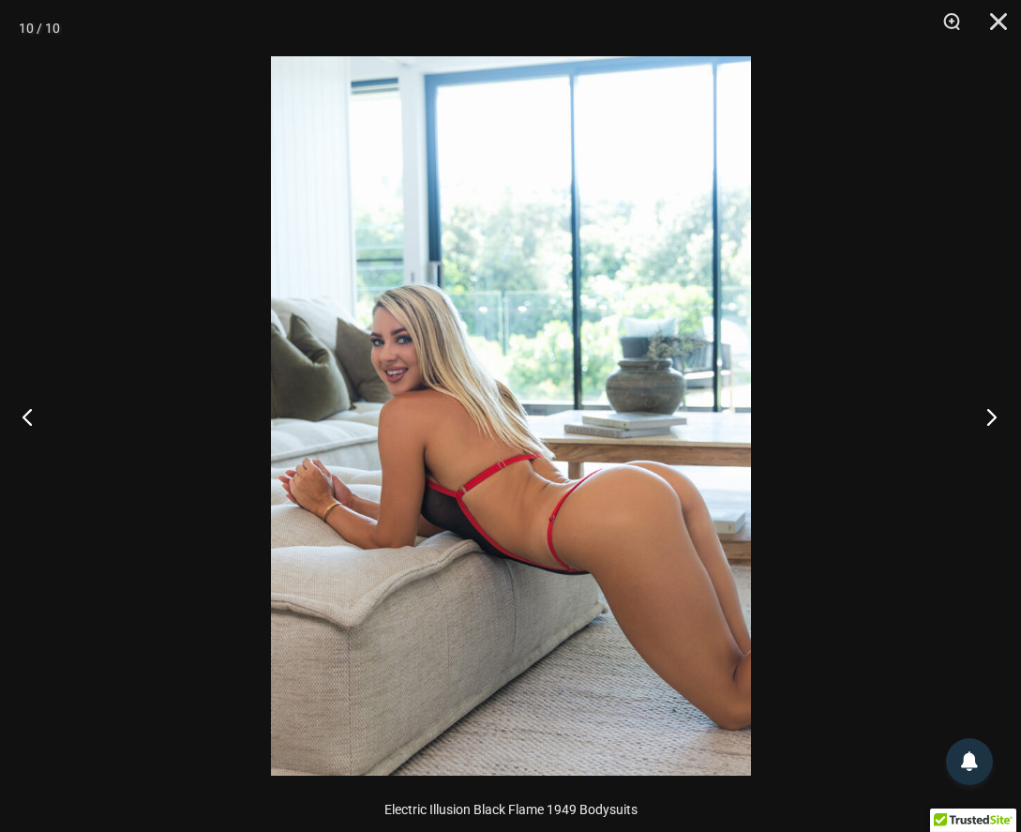
click at [981, 415] on button "Next" at bounding box center [986, 416] width 70 height 94
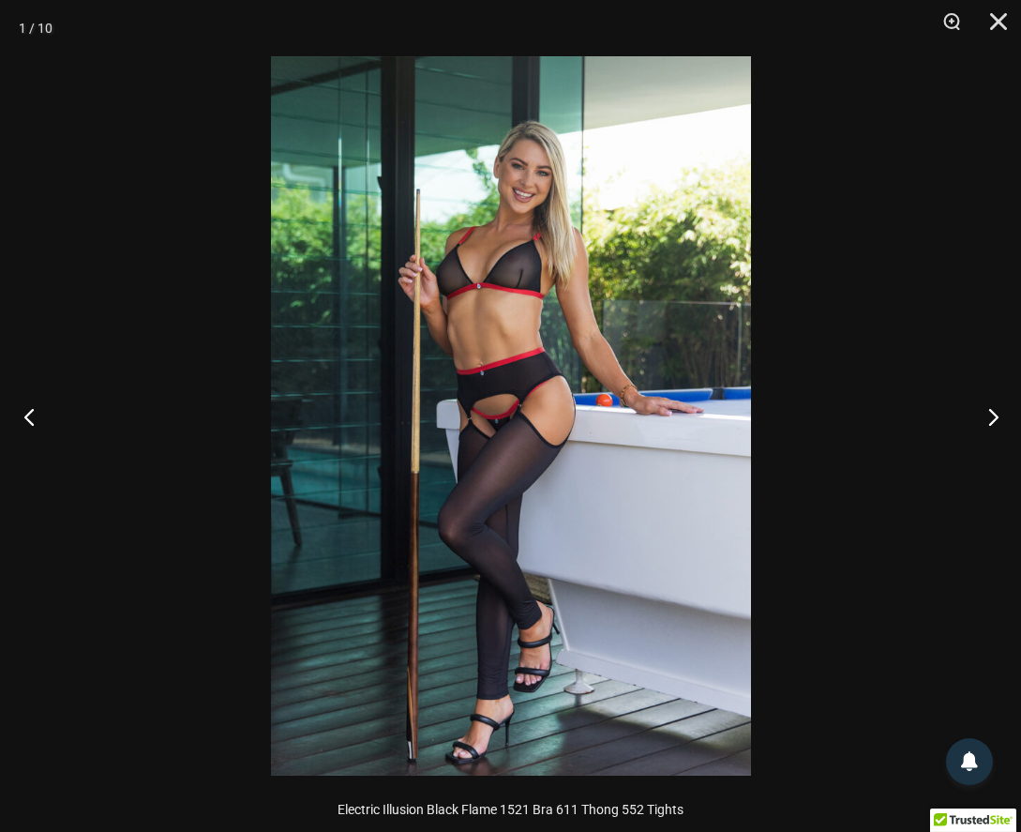
click at [36, 418] on button "Previous" at bounding box center [35, 416] width 70 height 94
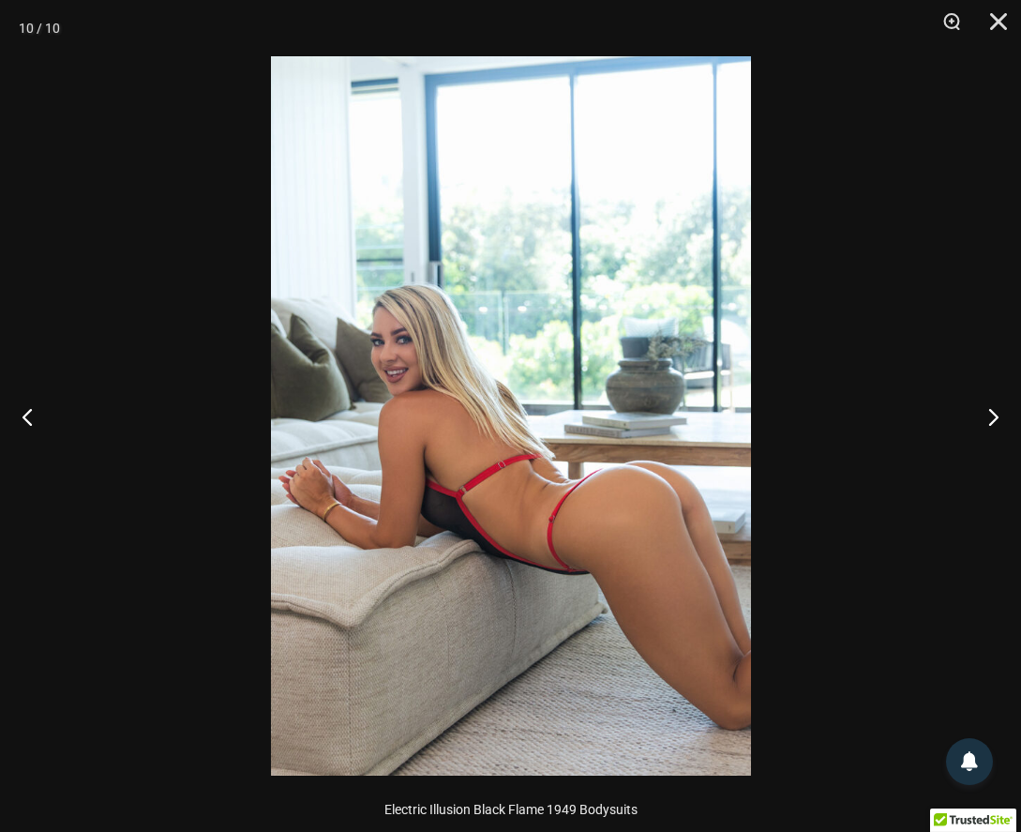
click at [579, 477] on img at bounding box center [511, 415] width 480 height 719
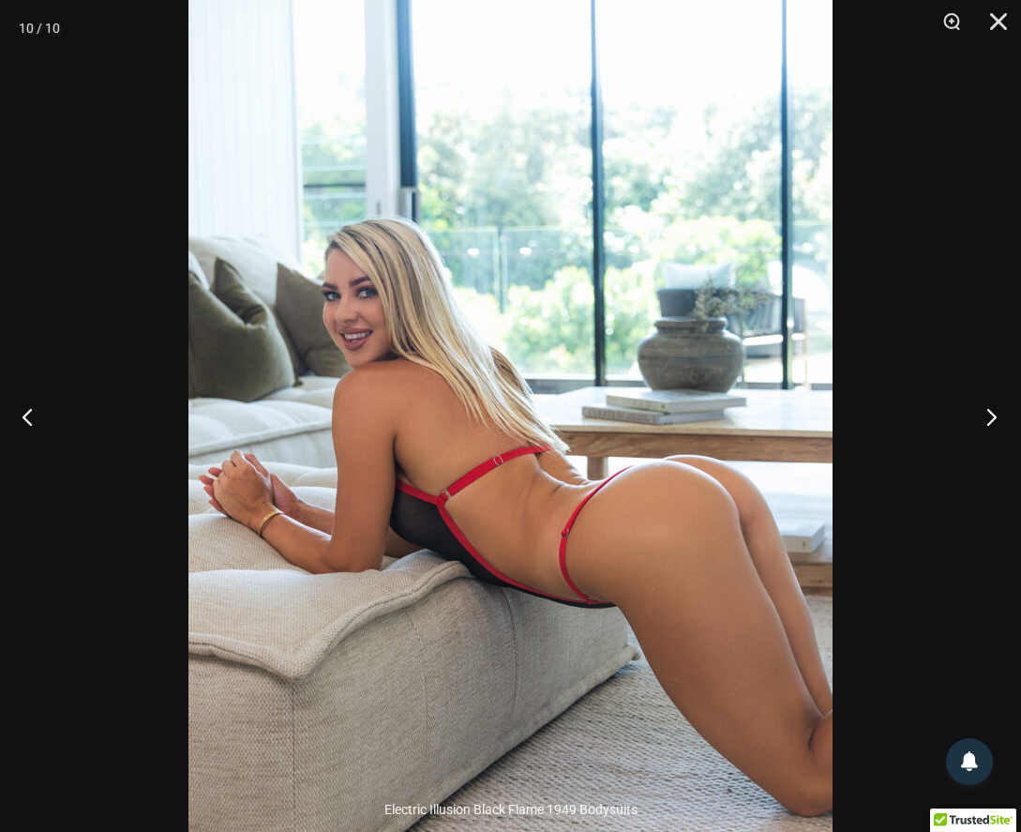
click at [997, 421] on button "Next" at bounding box center [986, 416] width 70 height 94
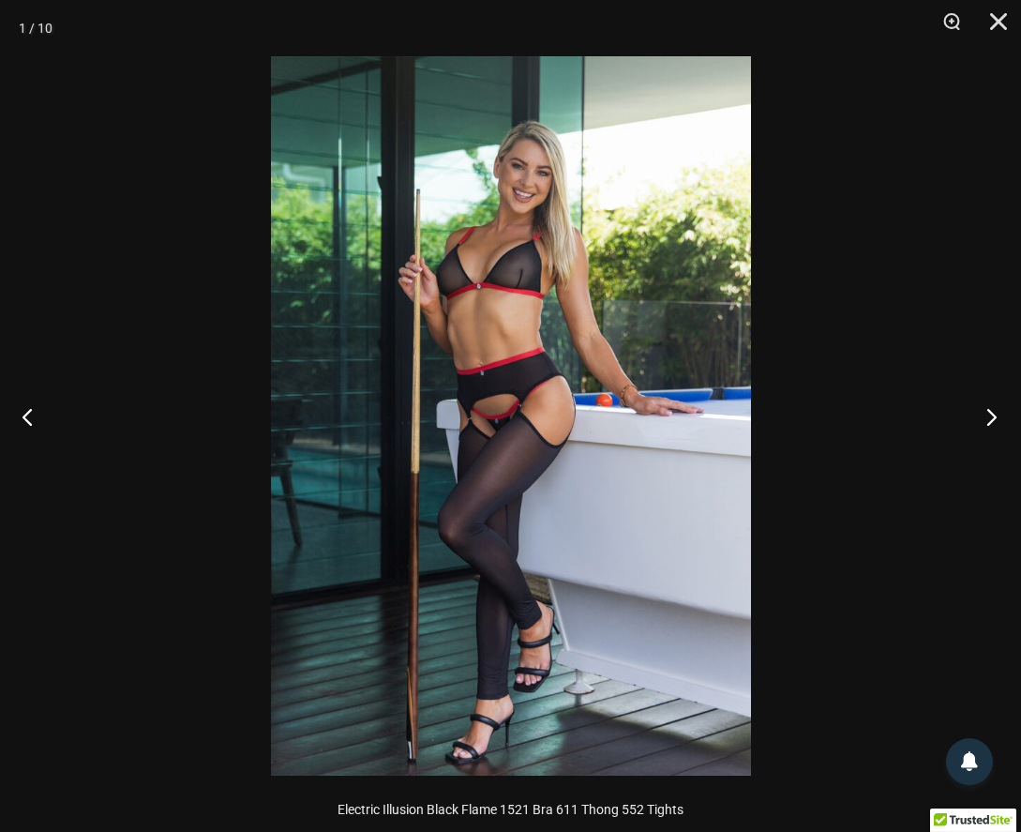
click at [997, 421] on button "Next" at bounding box center [986, 416] width 70 height 94
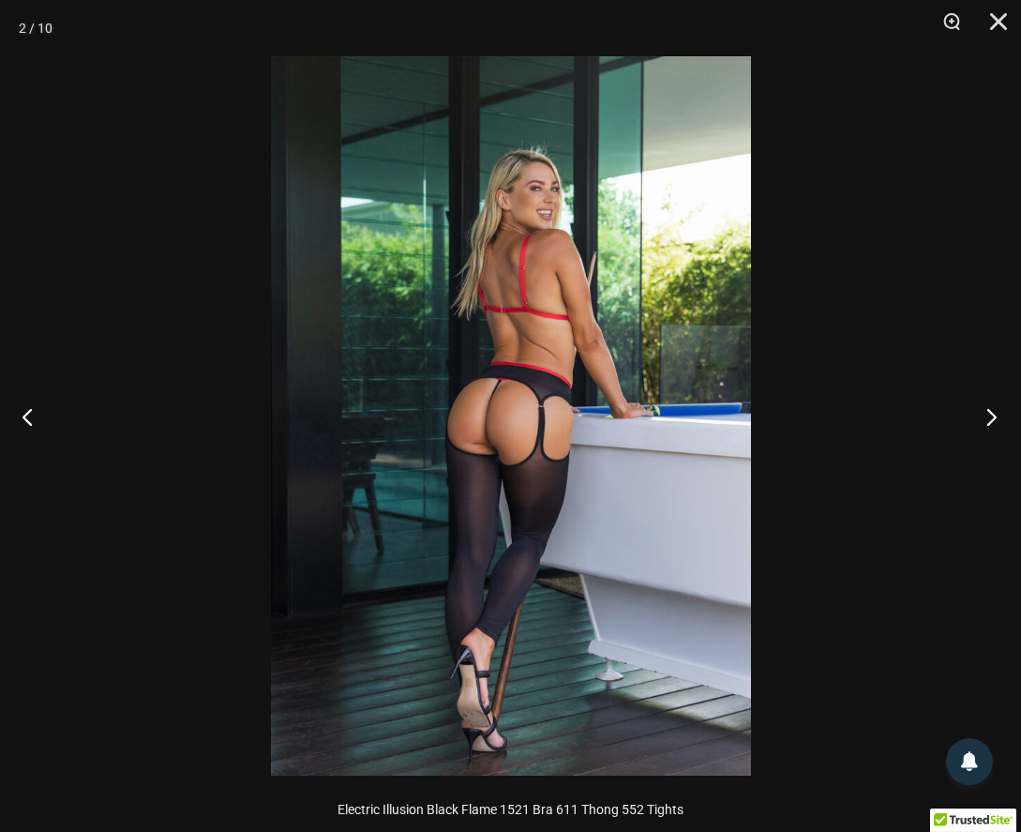
click at [997, 421] on button "Next" at bounding box center [986, 416] width 70 height 94
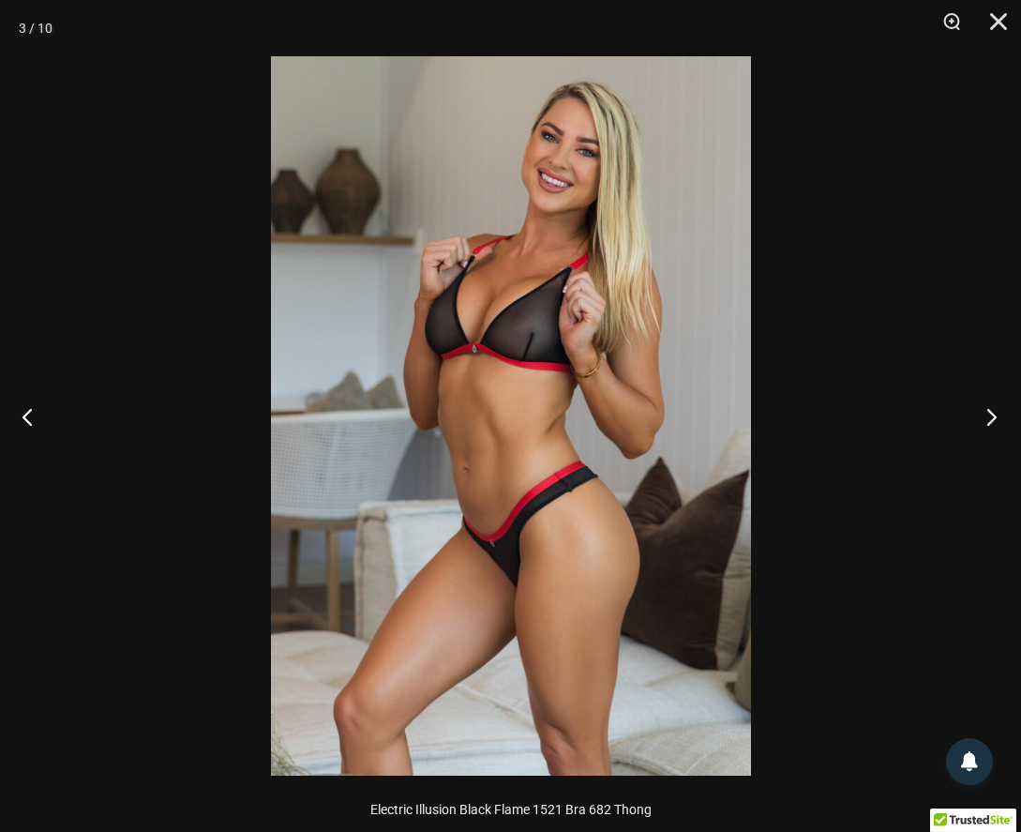
click at [997, 421] on button "Next" at bounding box center [986, 416] width 70 height 94
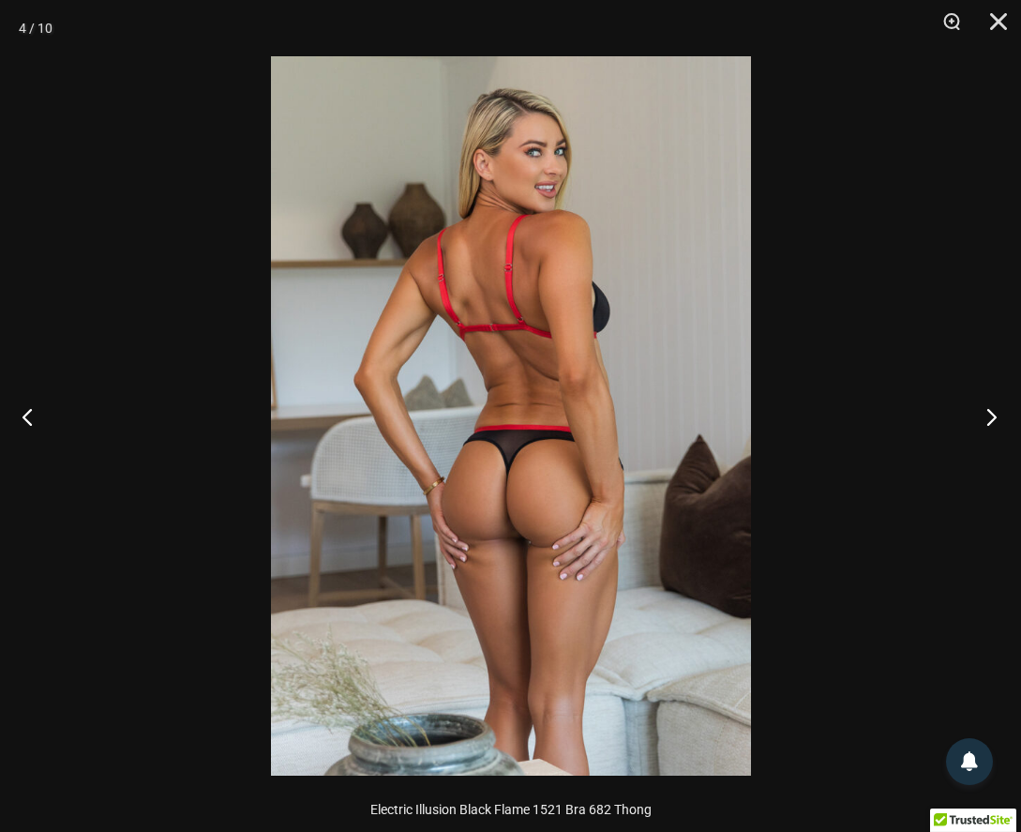
click at [997, 421] on button "Next" at bounding box center [986, 416] width 70 height 94
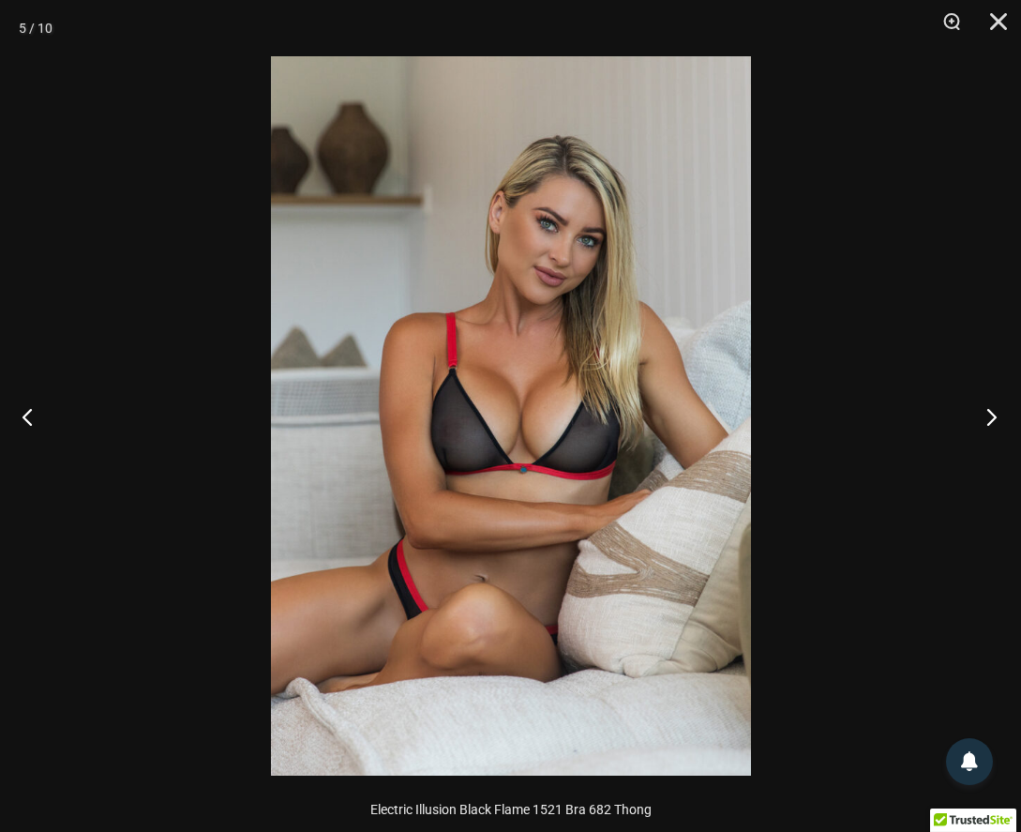
click at [997, 421] on button "Next" at bounding box center [986, 416] width 70 height 94
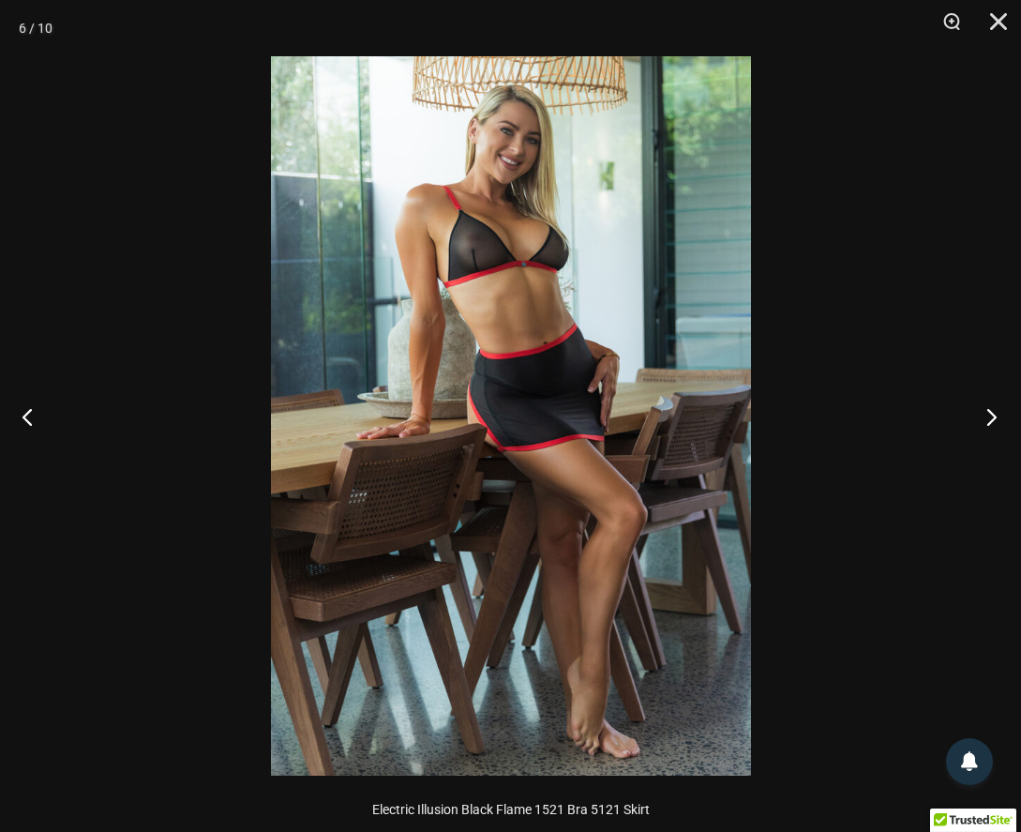
click at [997, 421] on button "Next" at bounding box center [986, 416] width 70 height 94
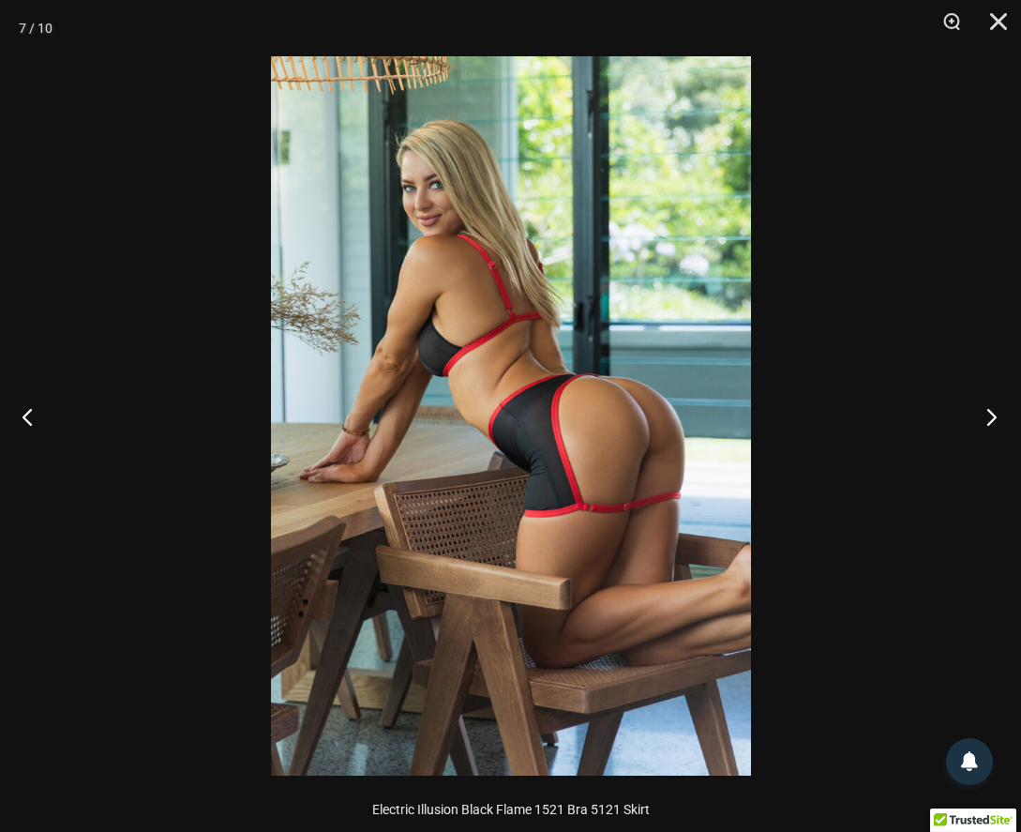
click at [997, 421] on button "Next" at bounding box center [986, 416] width 70 height 94
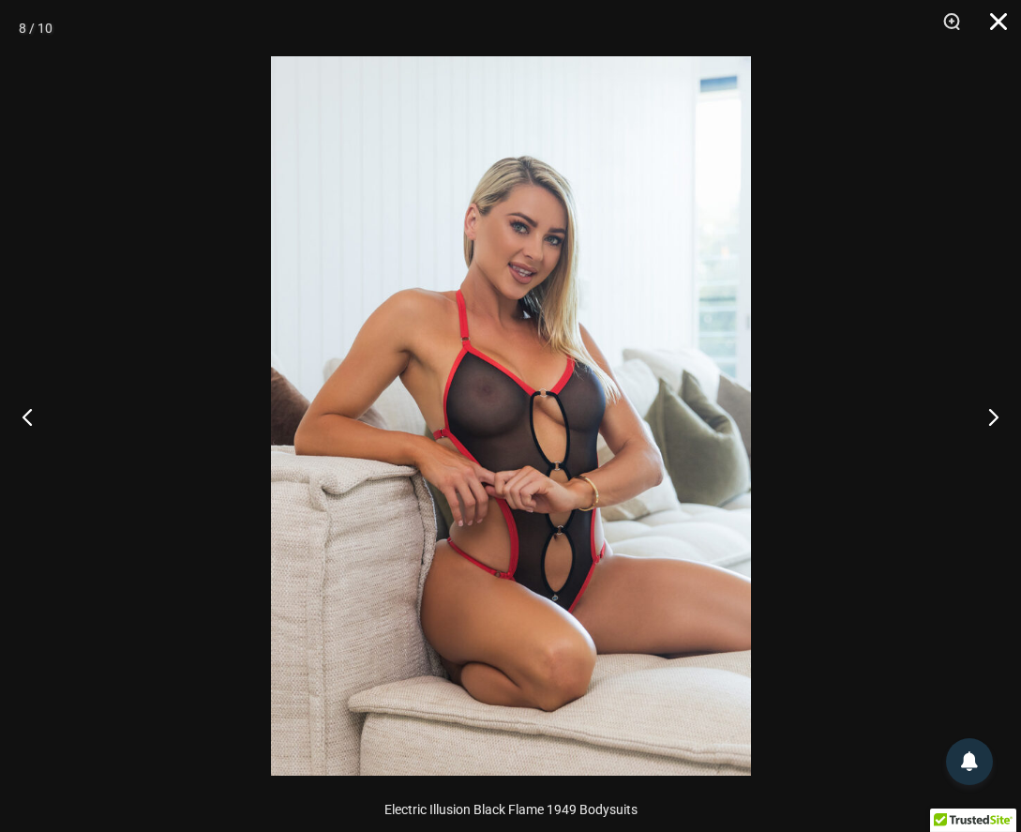
click at [1006, 23] on button "Close" at bounding box center [991, 28] width 47 height 56
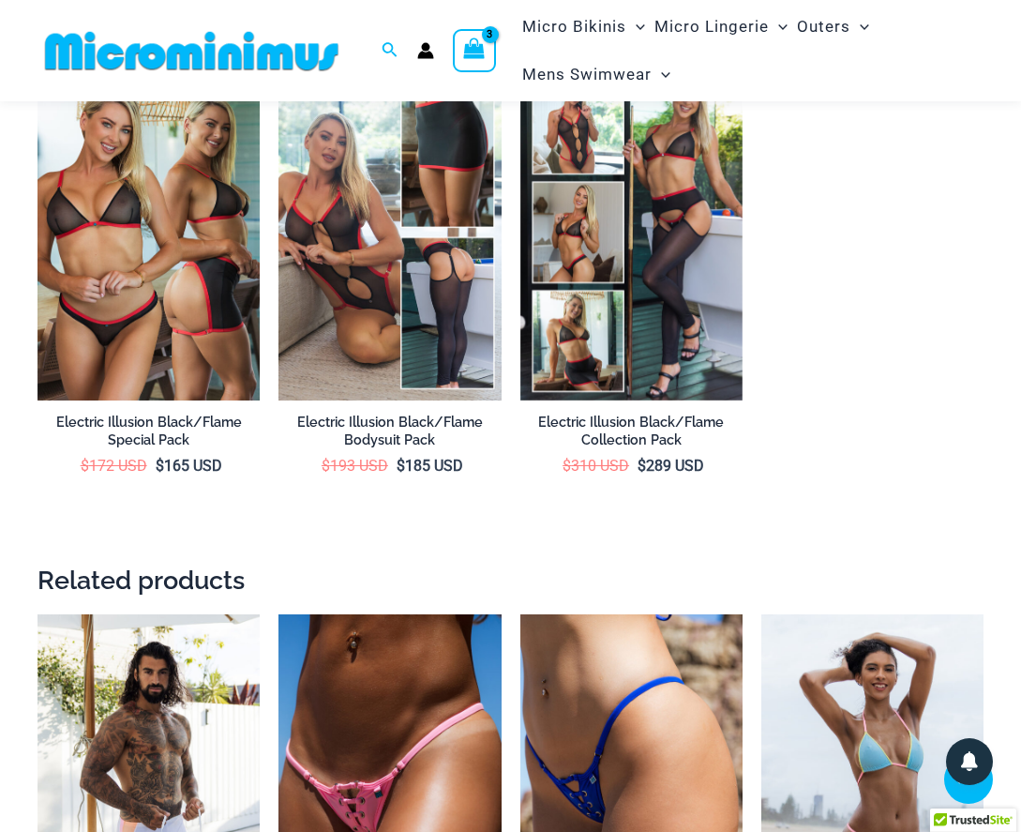
scroll to position [2136, 0]
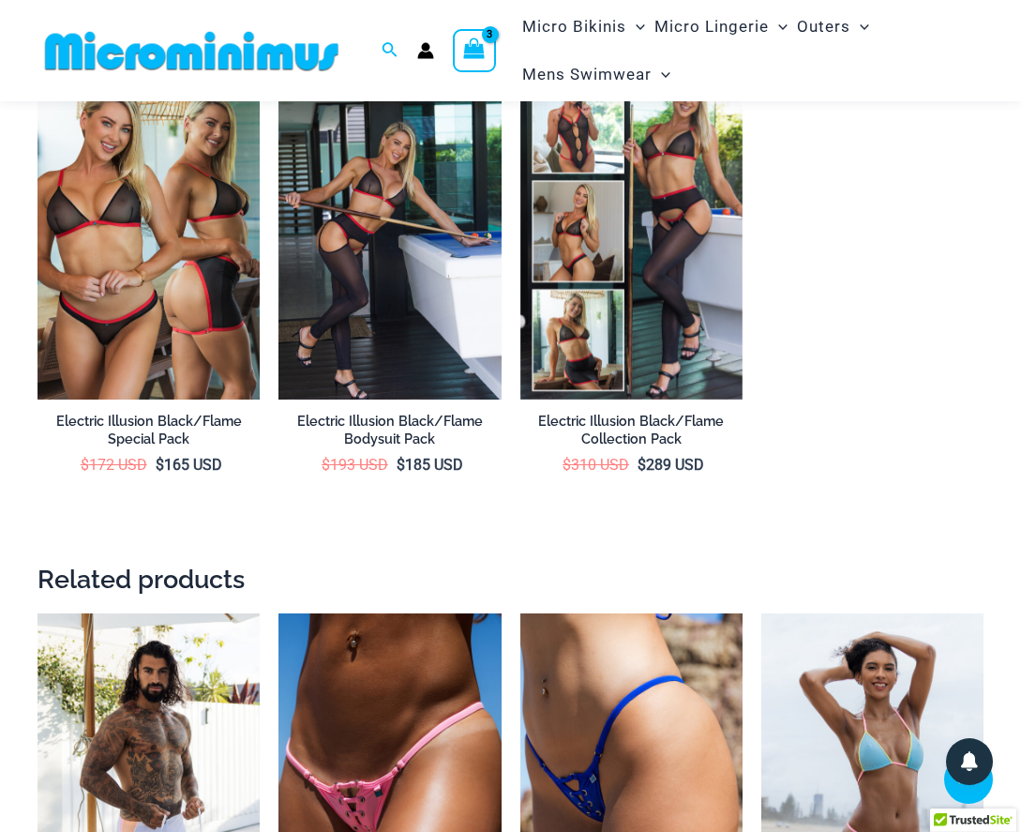
click at [453, 293] on img at bounding box center [389, 233] width 222 height 334
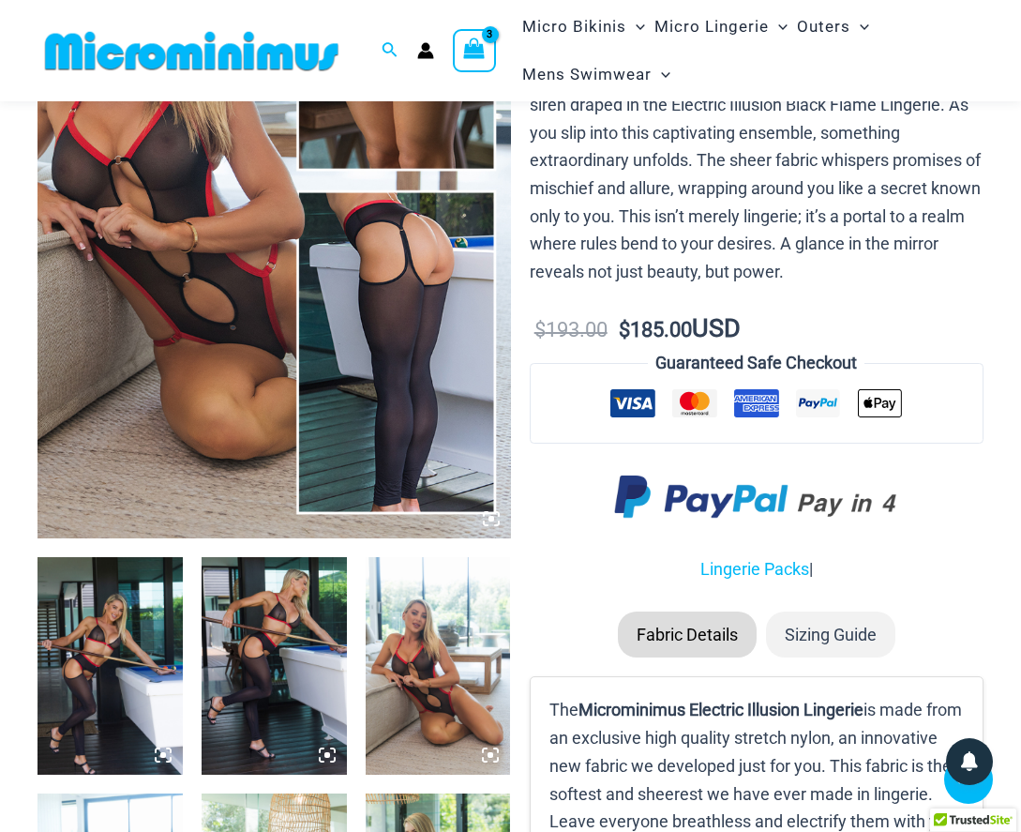
scroll to position [330, 0]
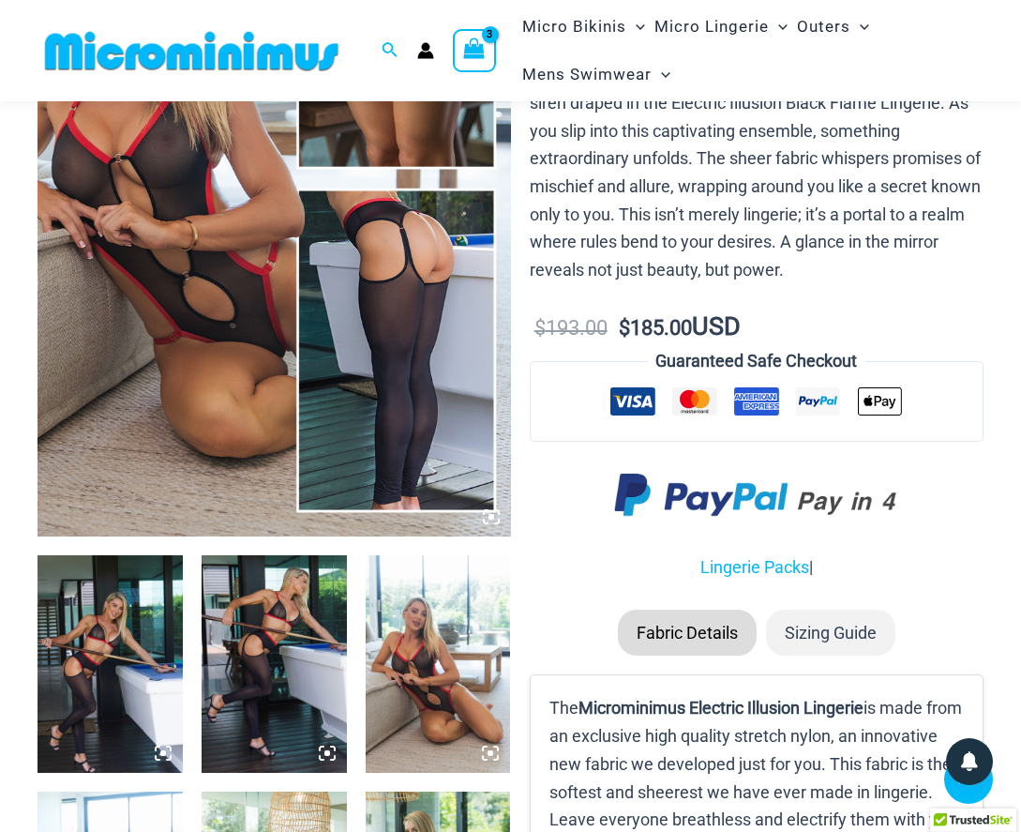
click at [432, 289] on img at bounding box center [274, 182] width 473 height 710
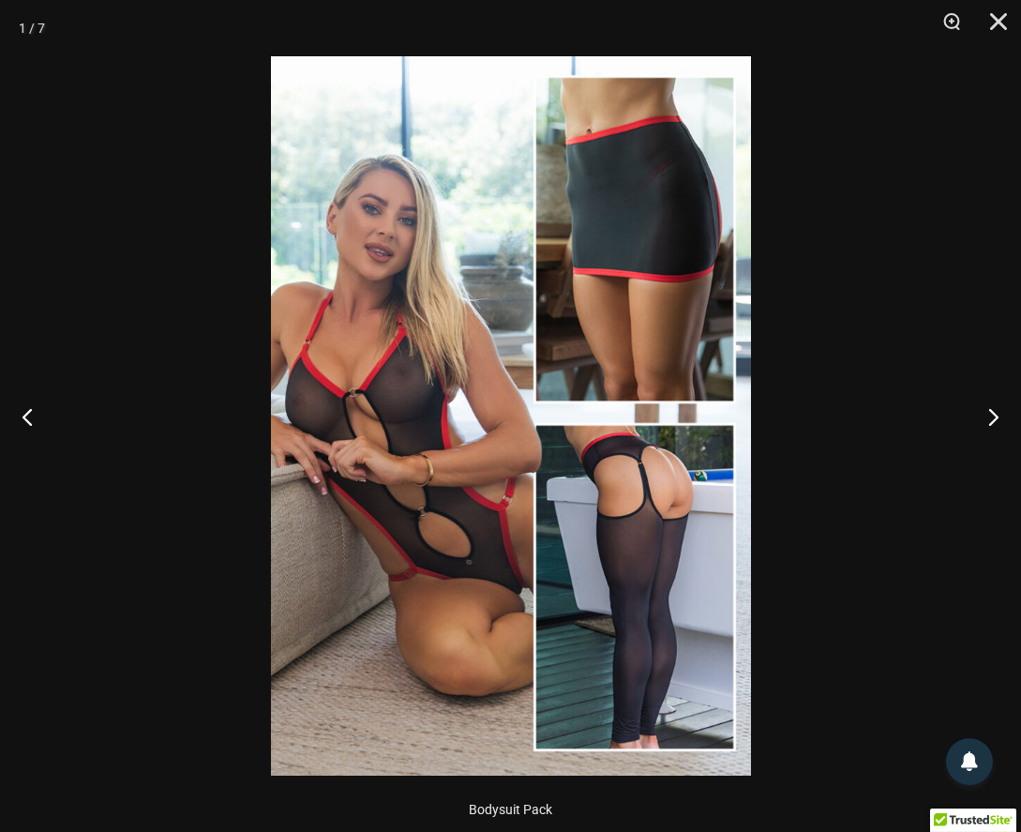
click at [557, 397] on img at bounding box center [511, 415] width 480 height 719
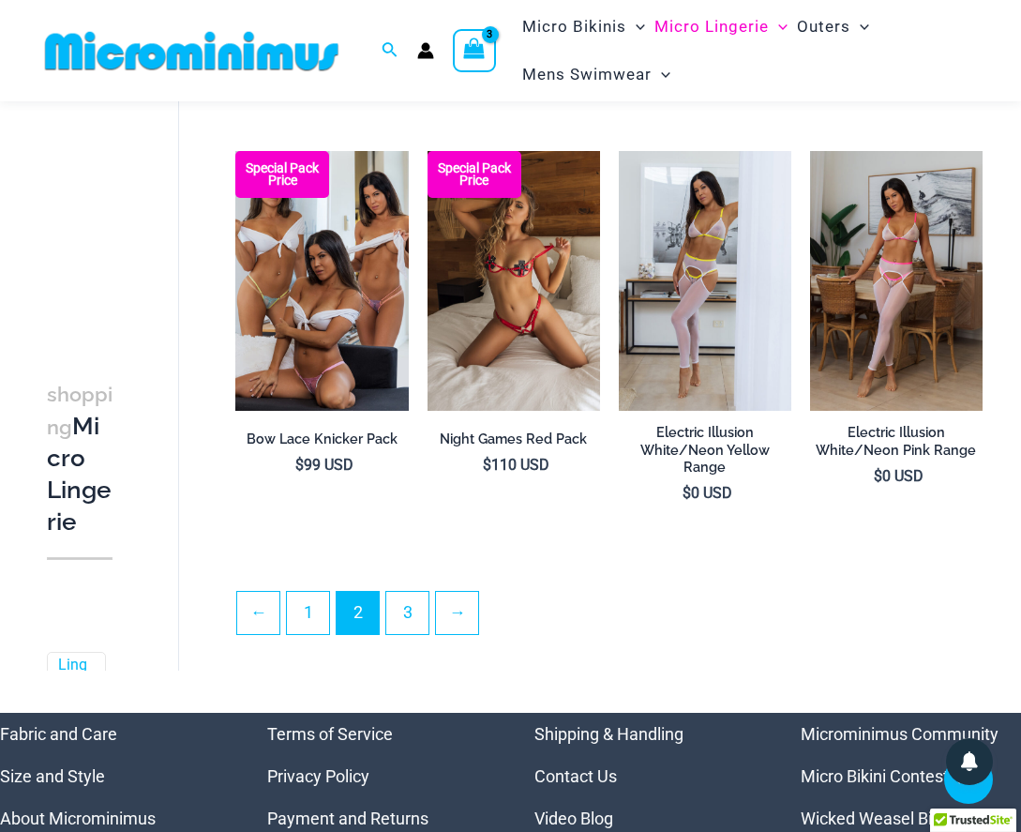
scroll to position [3235, 0]
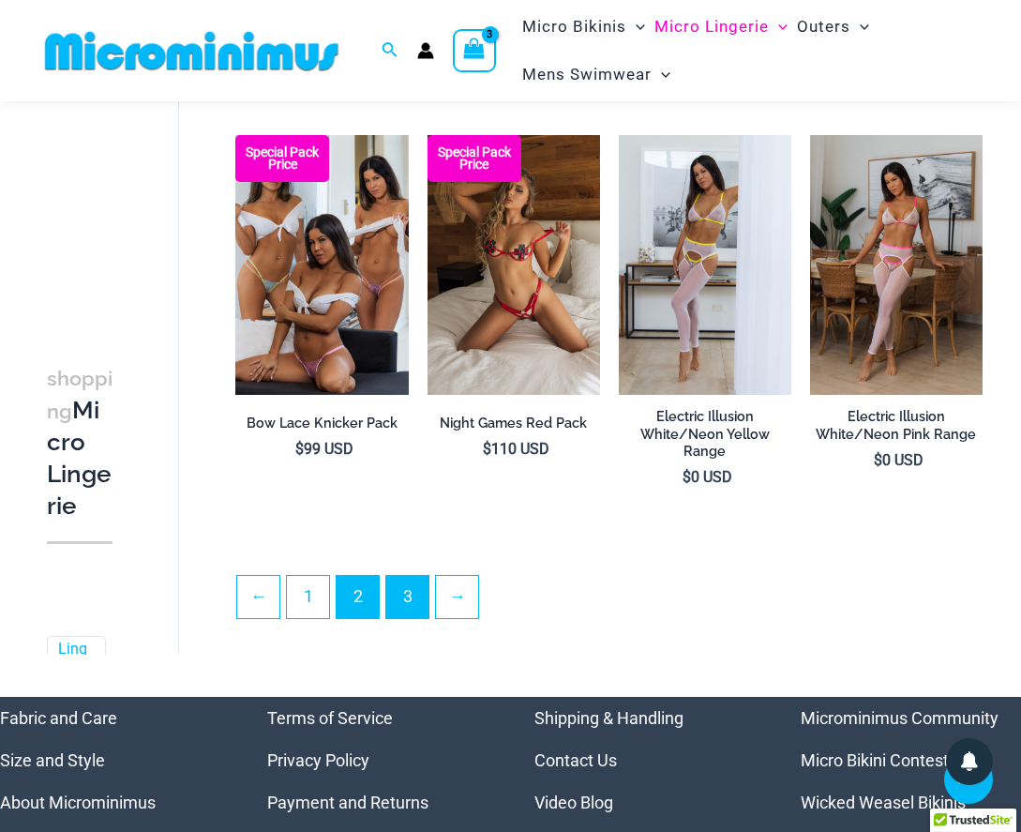
click at [418, 576] on link "3" at bounding box center [407, 597] width 42 height 42
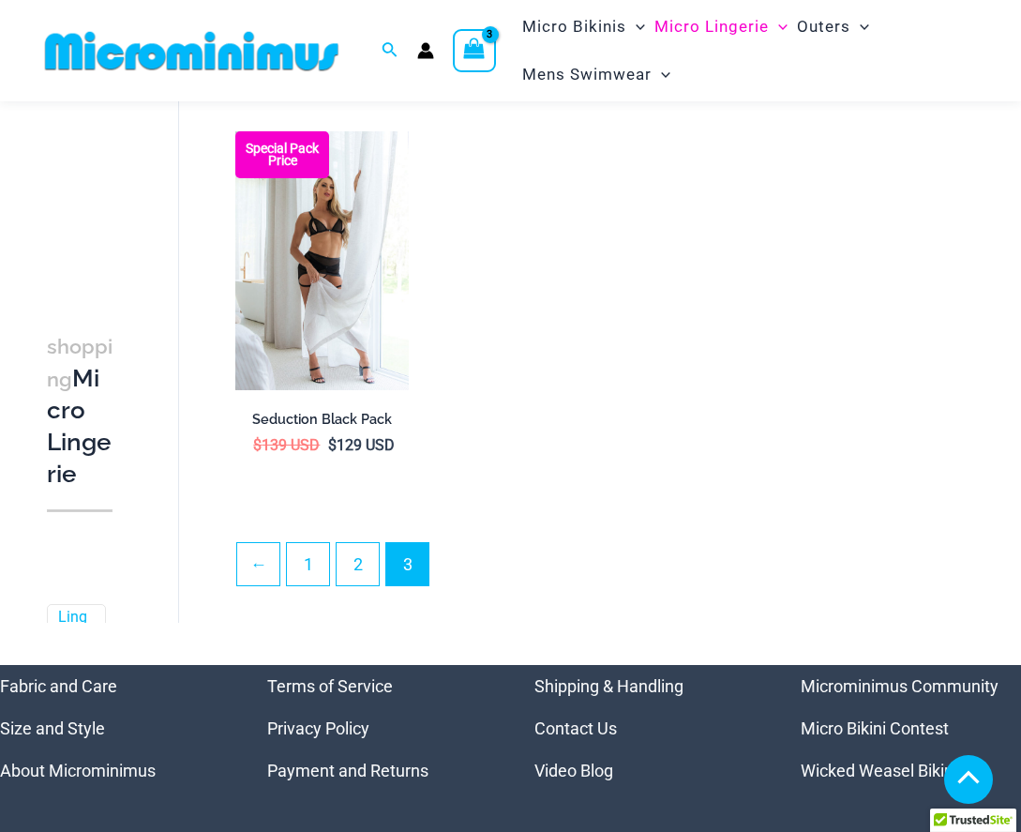
scroll to position [569, 0]
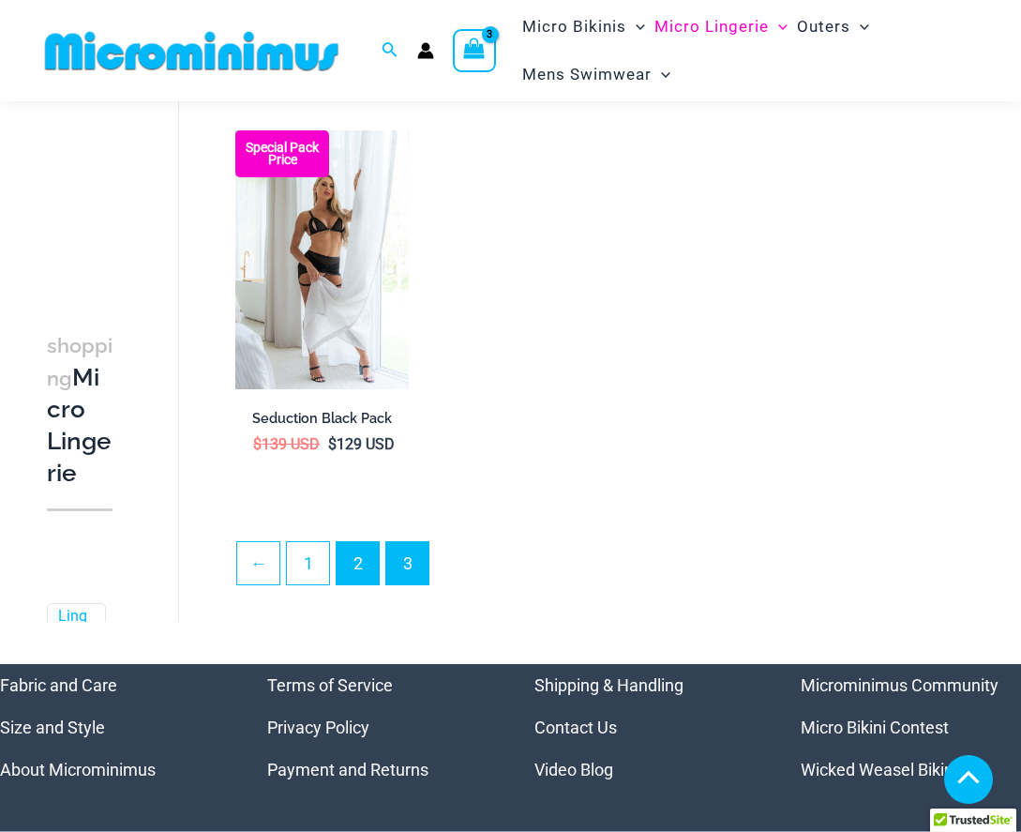
click at [362, 578] on link "2" at bounding box center [358, 563] width 42 height 42
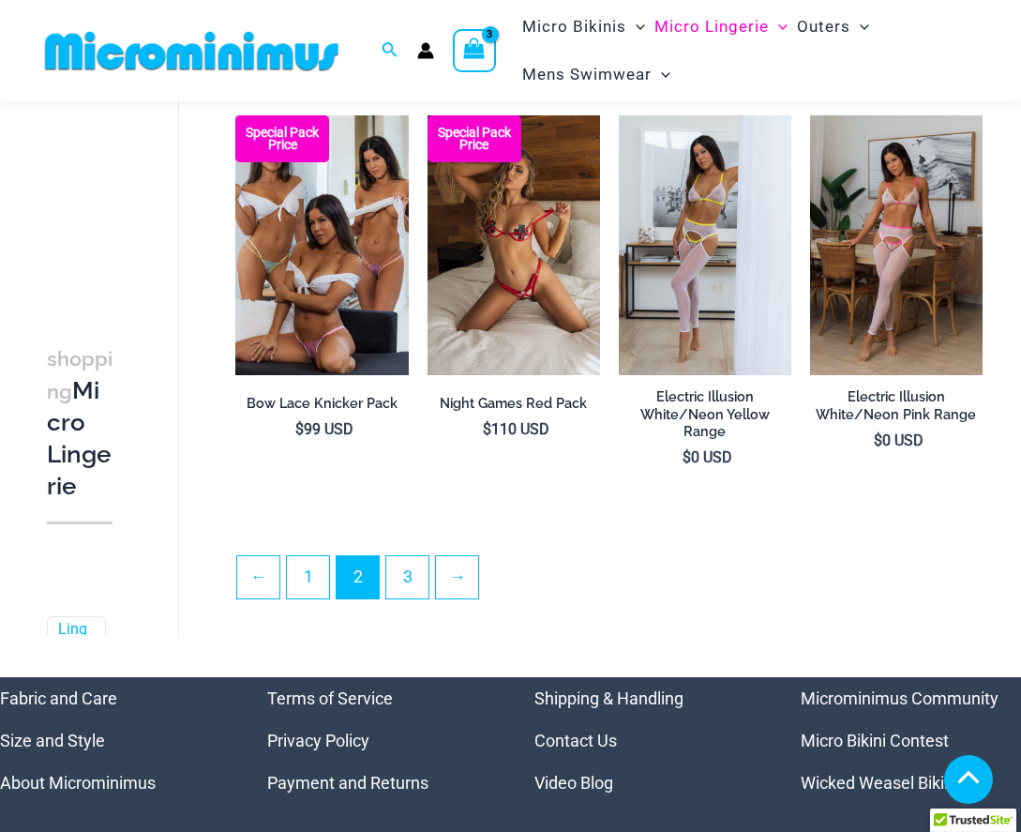
scroll to position [3179, 0]
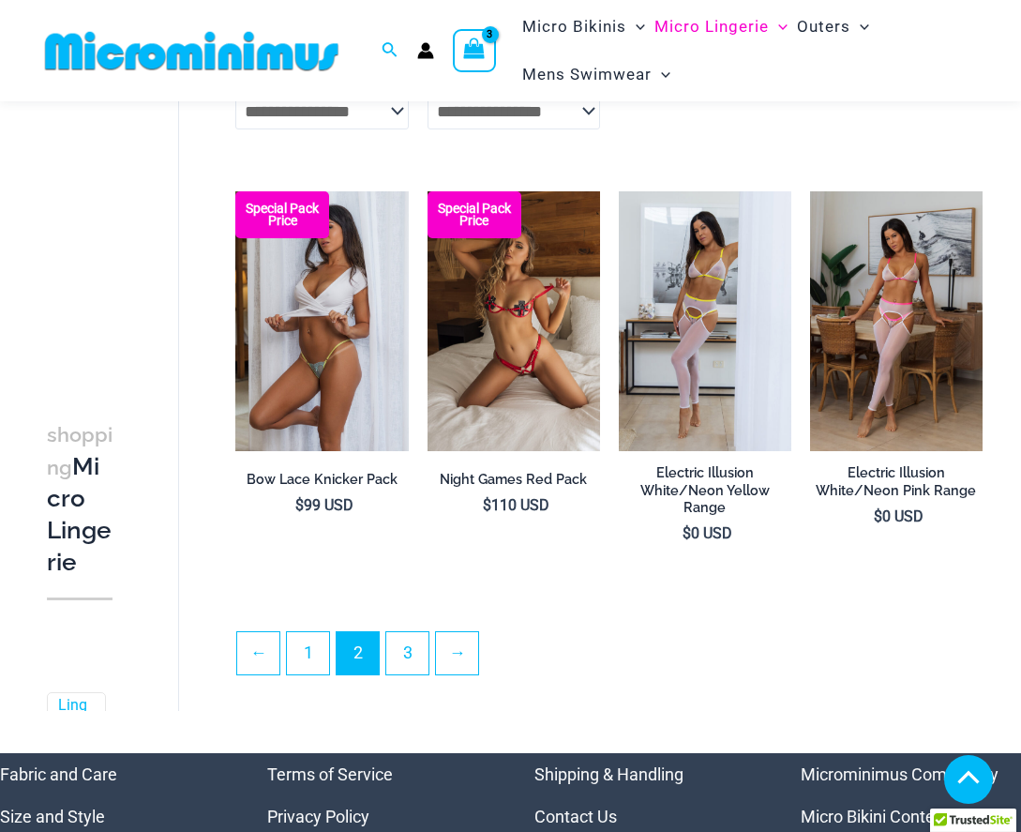
click at [363, 374] on img at bounding box center [321, 320] width 173 height 259
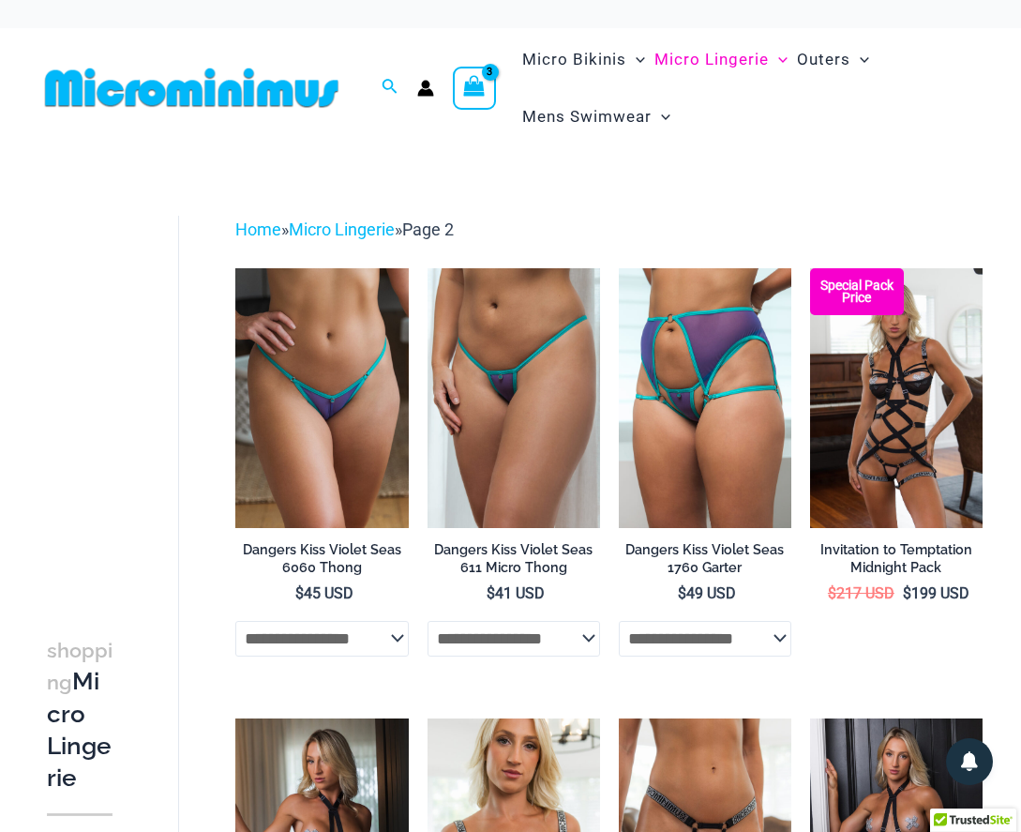
scroll to position [0, 0]
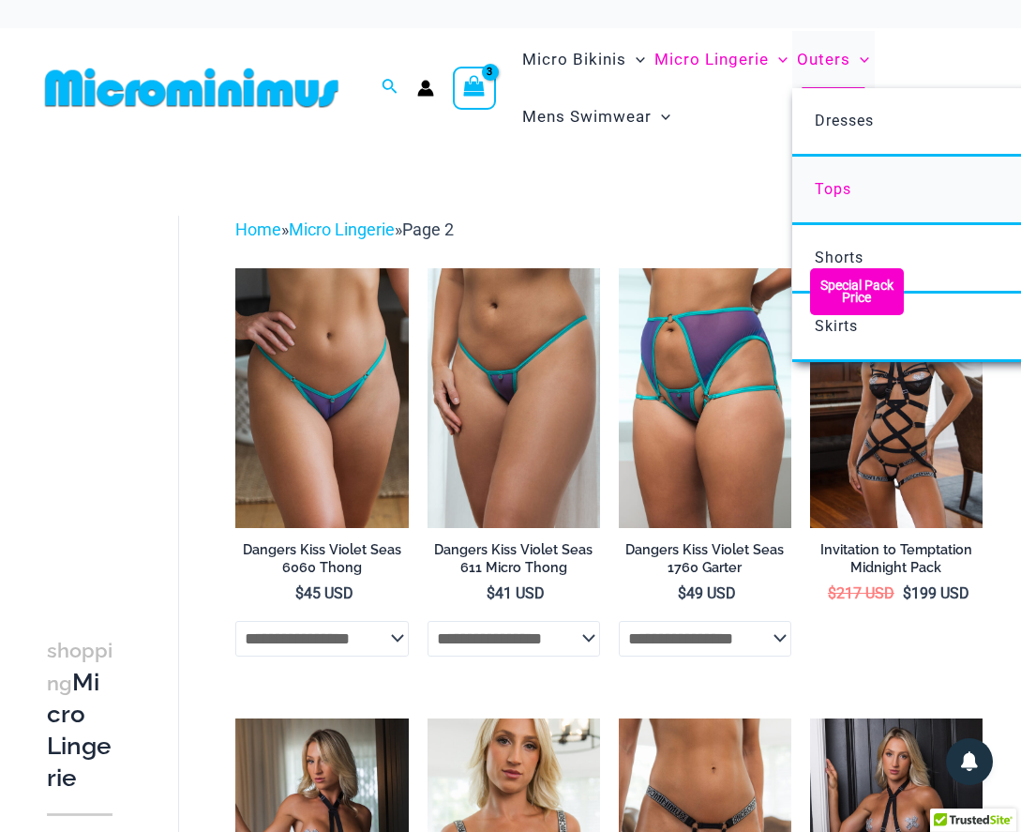
click at [823, 181] on span "Tops" at bounding box center [833, 189] width 37 height 18
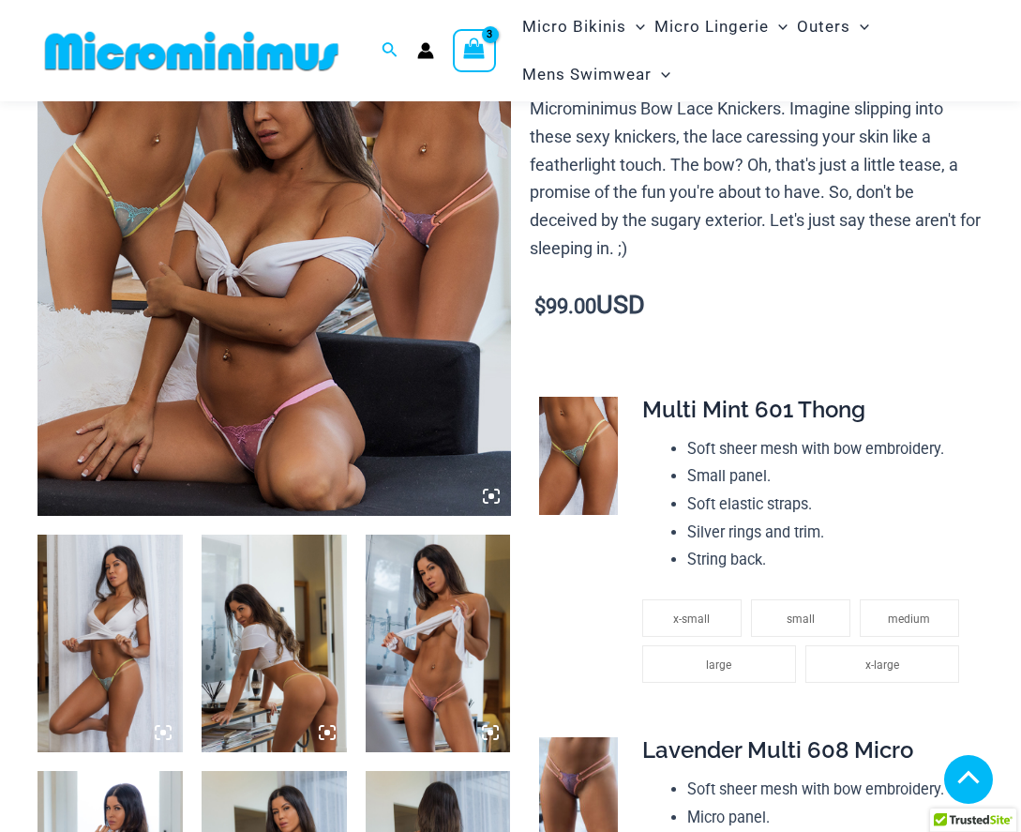
scroll to position [367, 0]
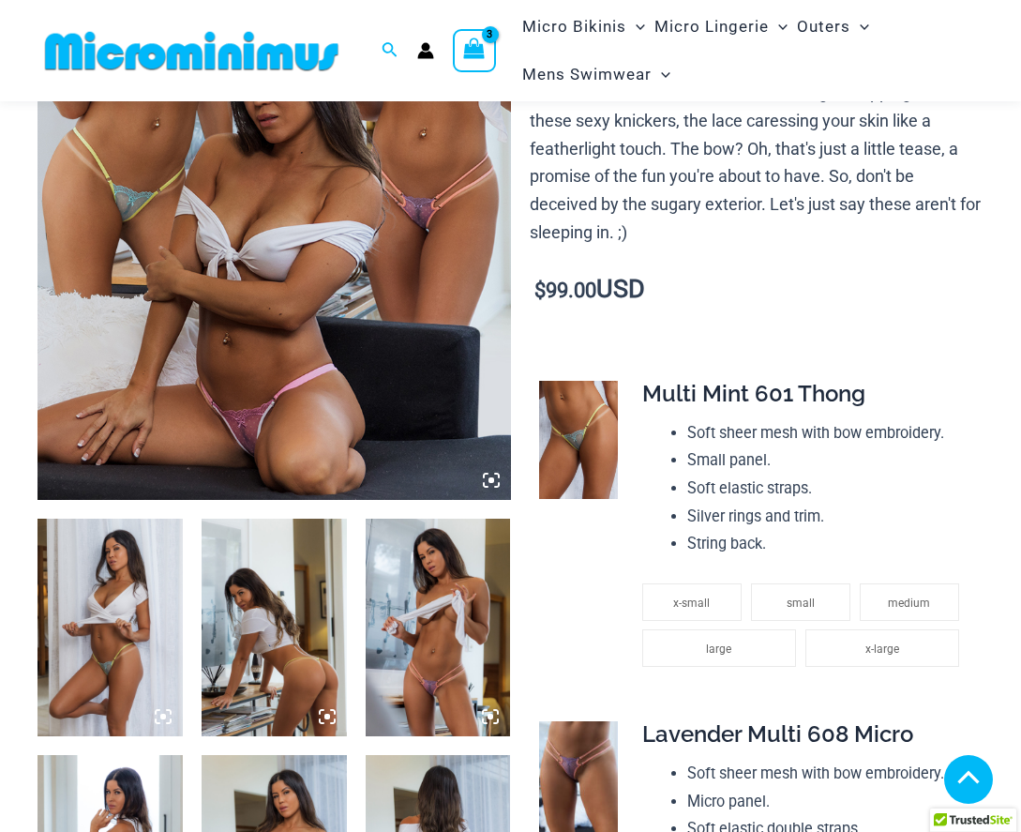
click at [298, 677] on img at bounding box center [274, 627] width 145 height 218
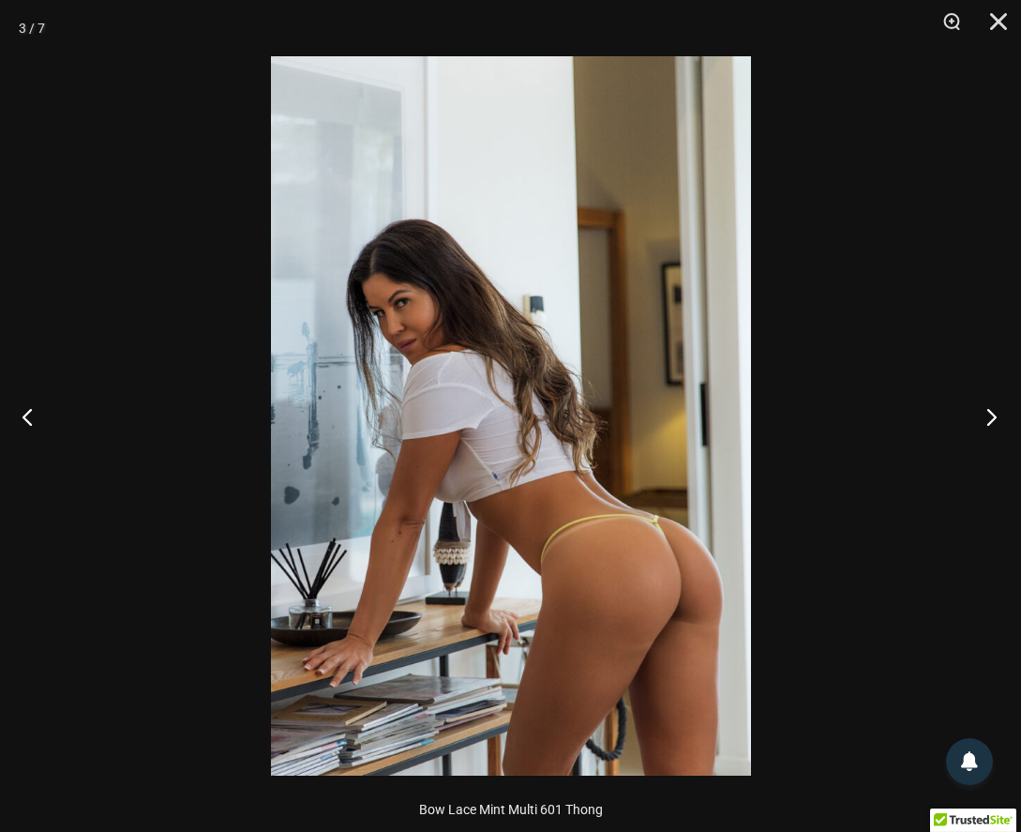
scroll to position [1032, 0]
click at [986, 413] on button "Next" at bounding box center [986, 416] width 70 height 94
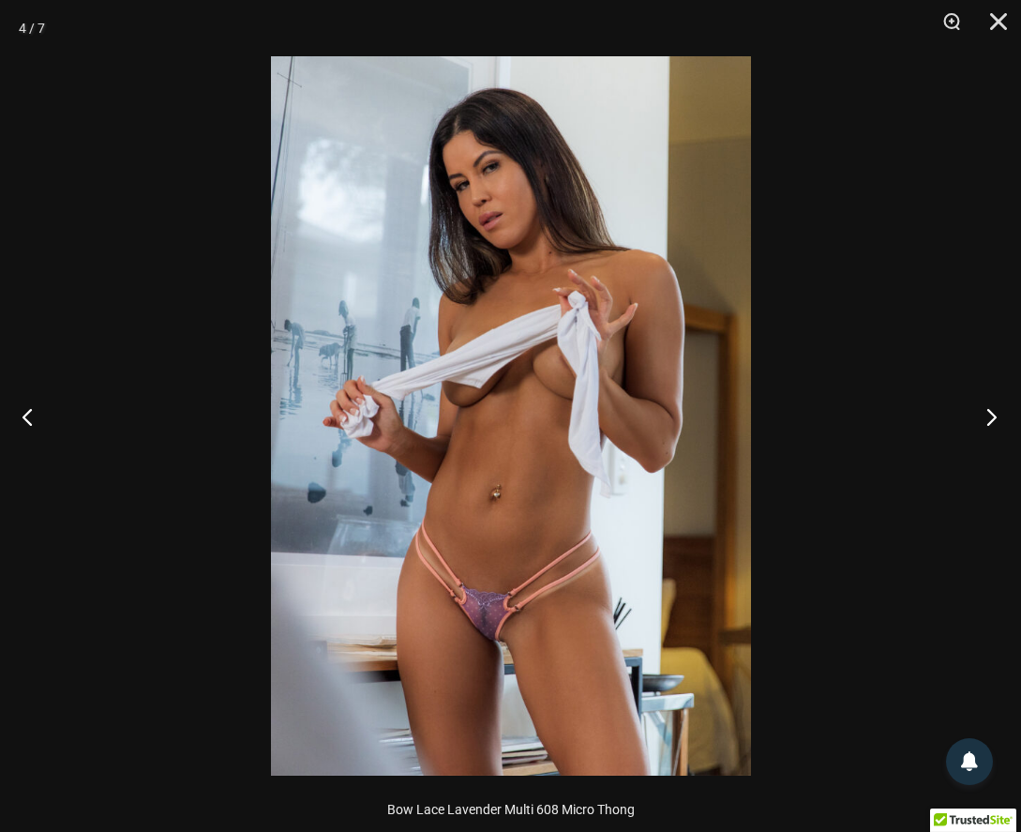
click at [987, 413] on button "Next" at bounding box center [986, 416] width 70 height 94
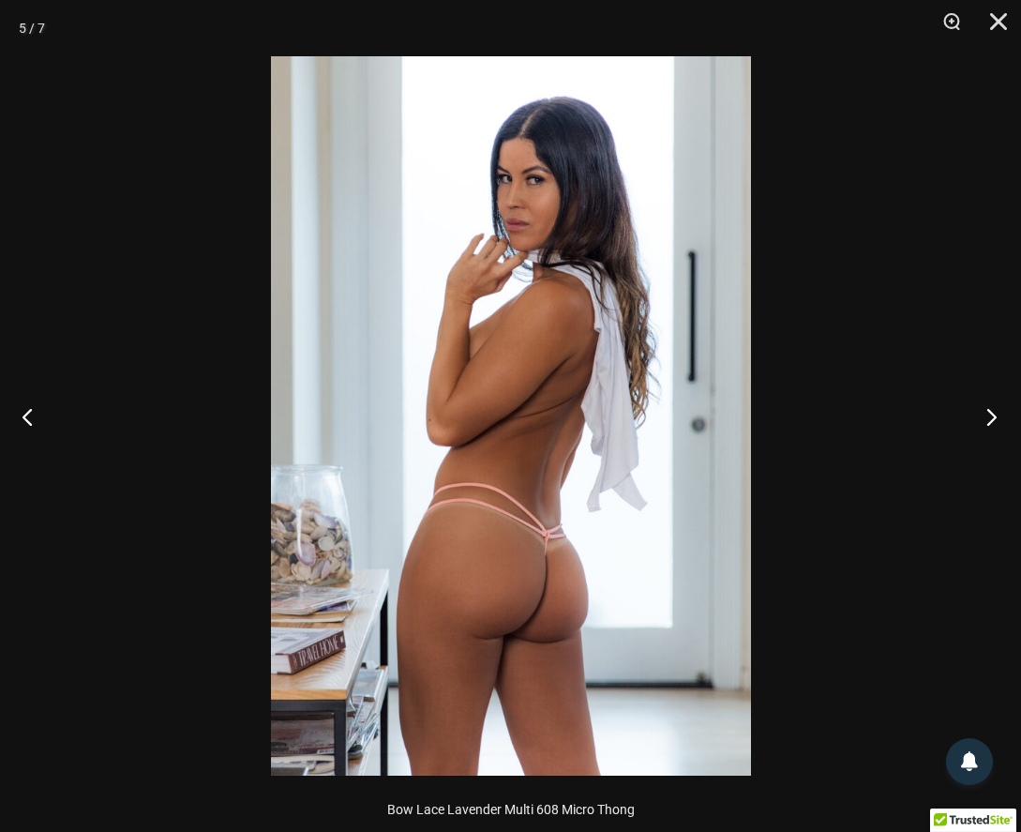
click at [987, 413] on button "Next" at bounding box center [986, 416] width 70 height 94
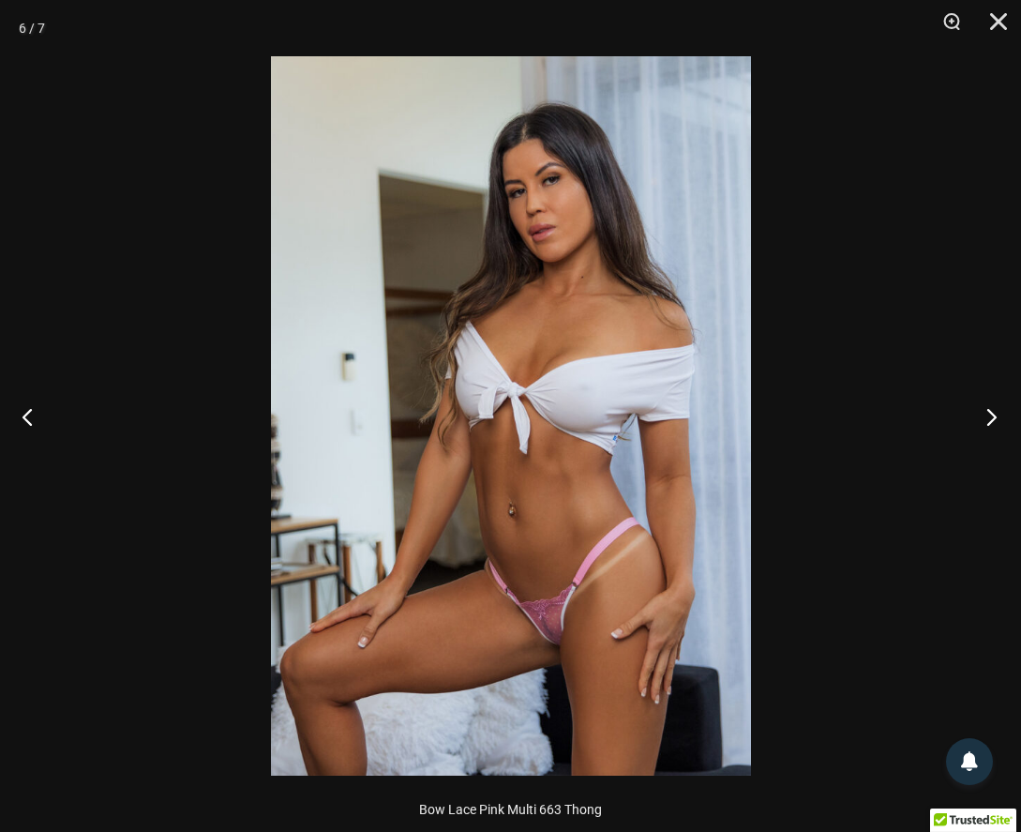
click at [987, 413] on button "Next" at bounding box center [986, 416] width 70 height 94
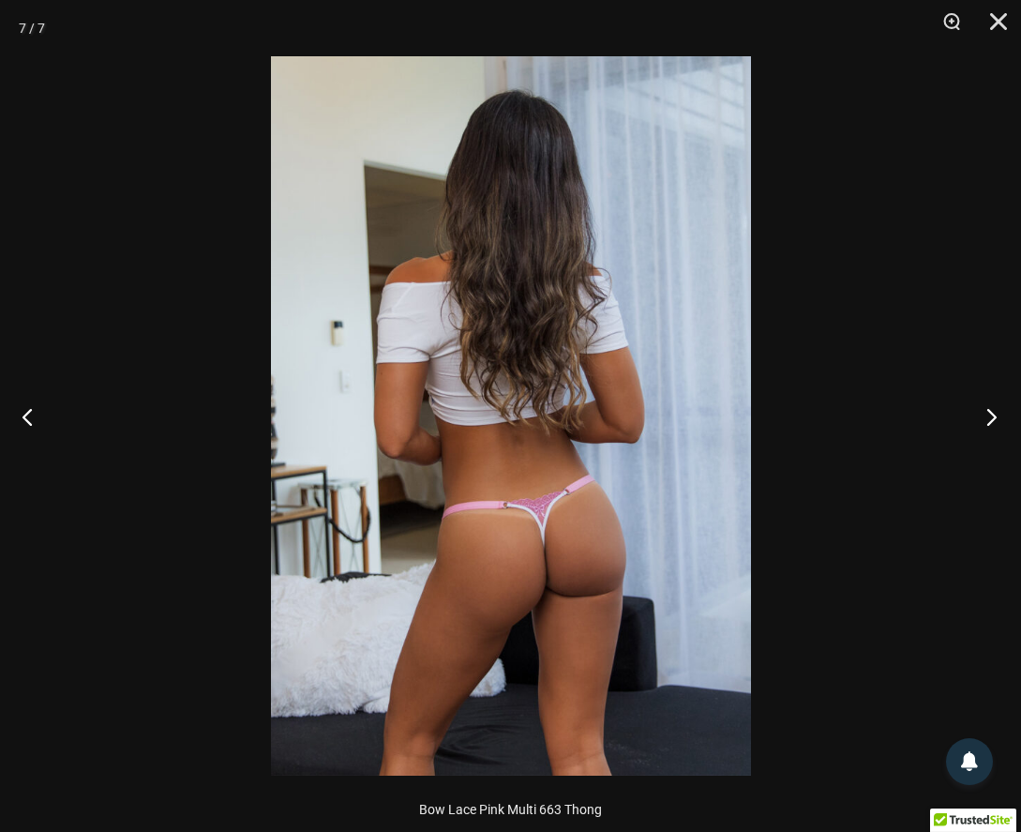
click at [987, 413] on button "Next" at bounding box center [986, 416] width 70 height 94
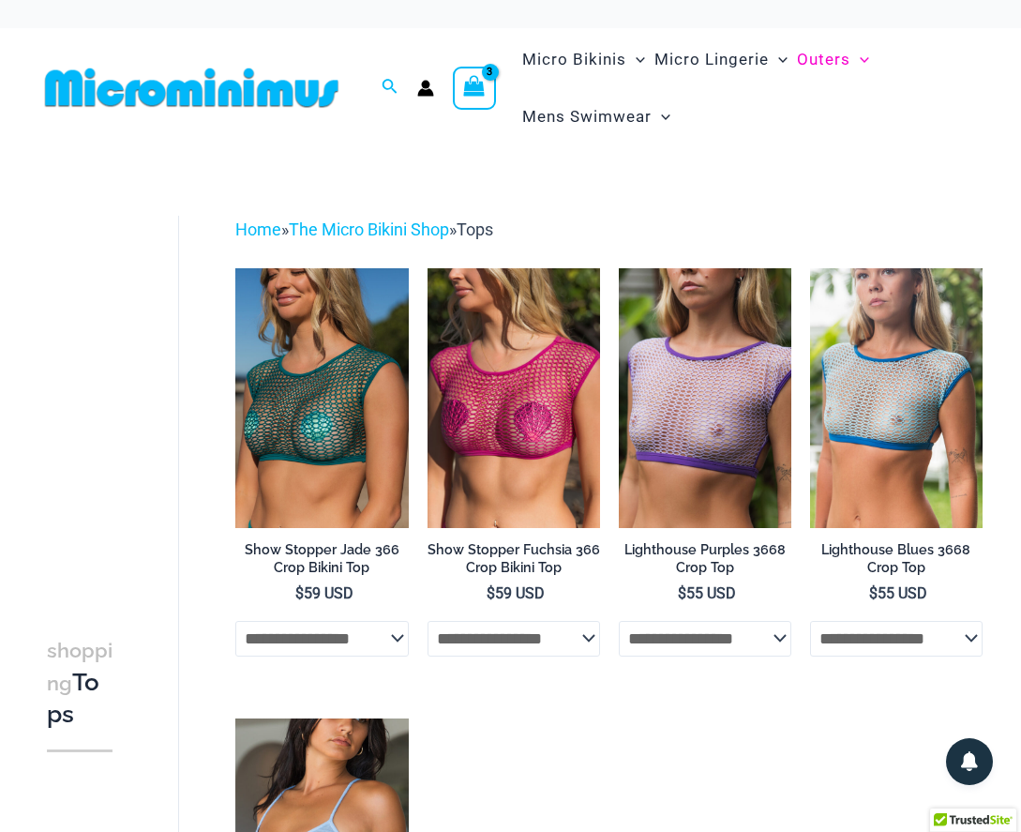
click at [477, 79] on icon "View Shopping Cart, 3 items" at bounding box center [475, 86] width 22 height 22
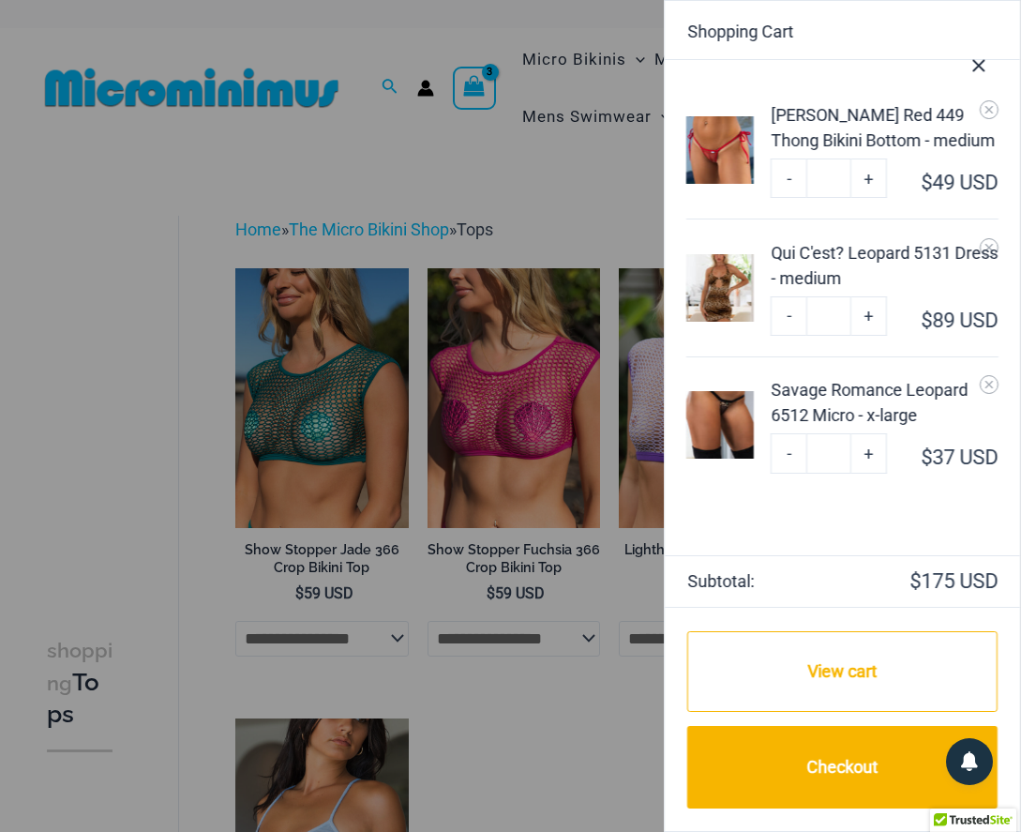
click at [540, 157] on div at bounding box center [510, 416] width 1021 height 832
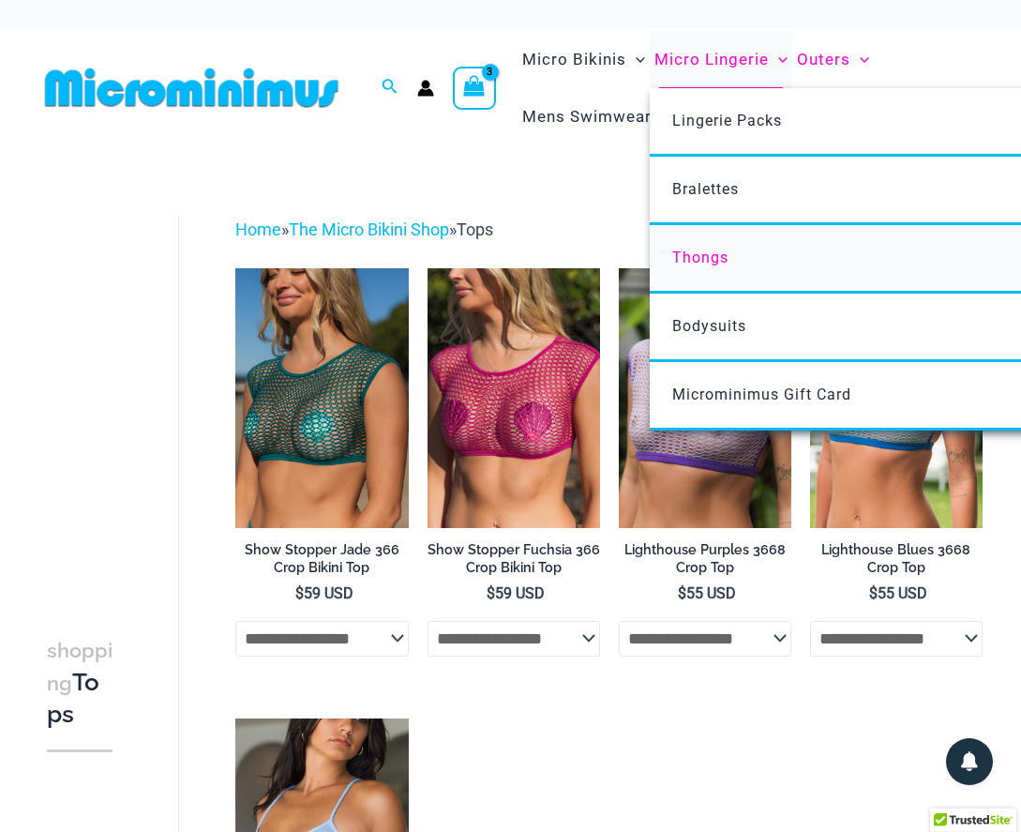
click at [682, 254] on span "Thongs" at bounding box center [700, 257] width 56 height 18
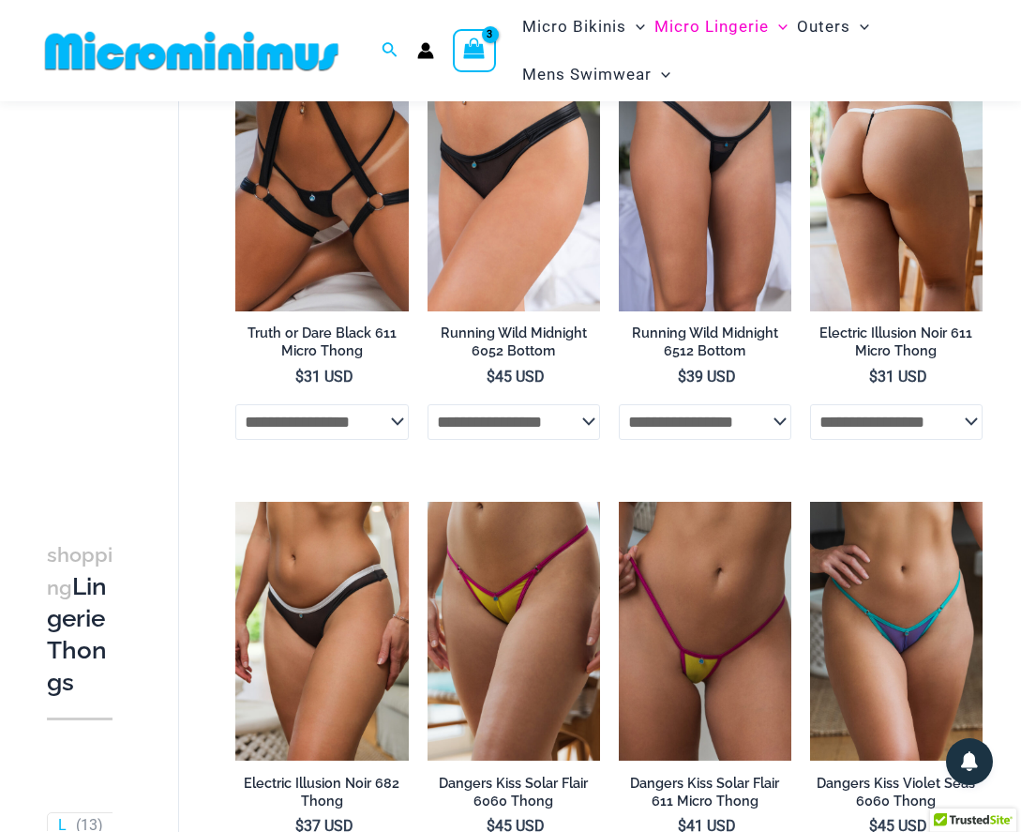
scroll to position [248, 0]
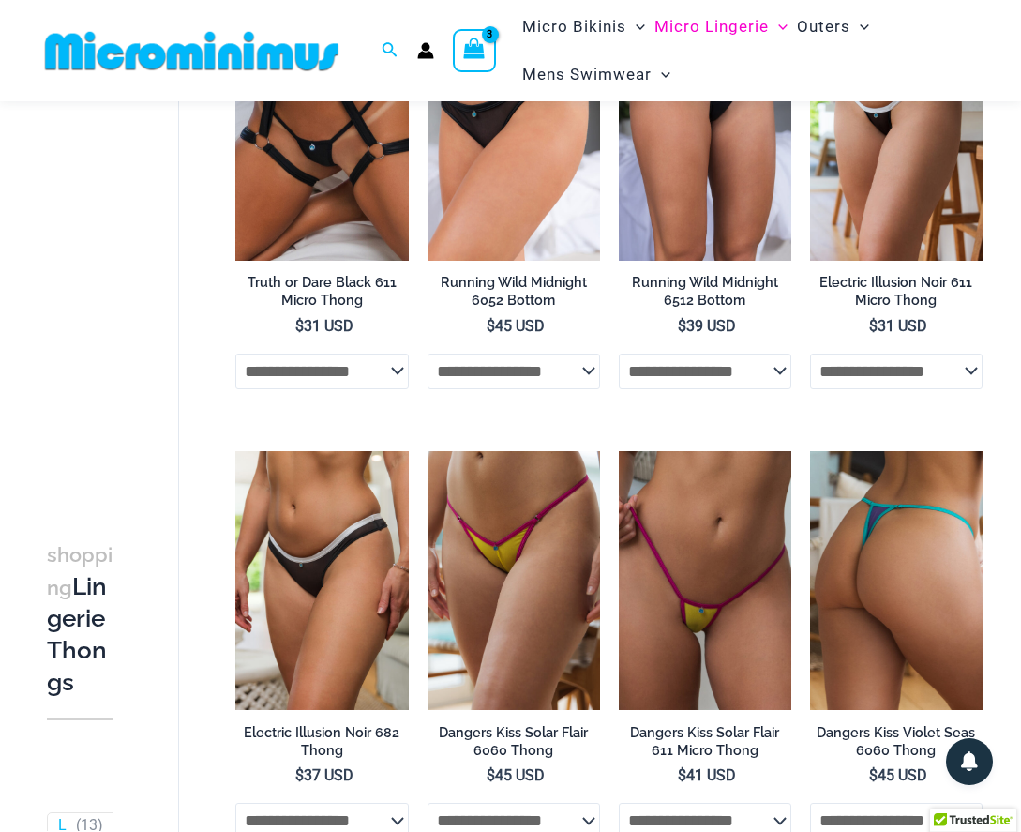
click at [905, 528] on img at bounding box center [896, 580] width 173 height 259
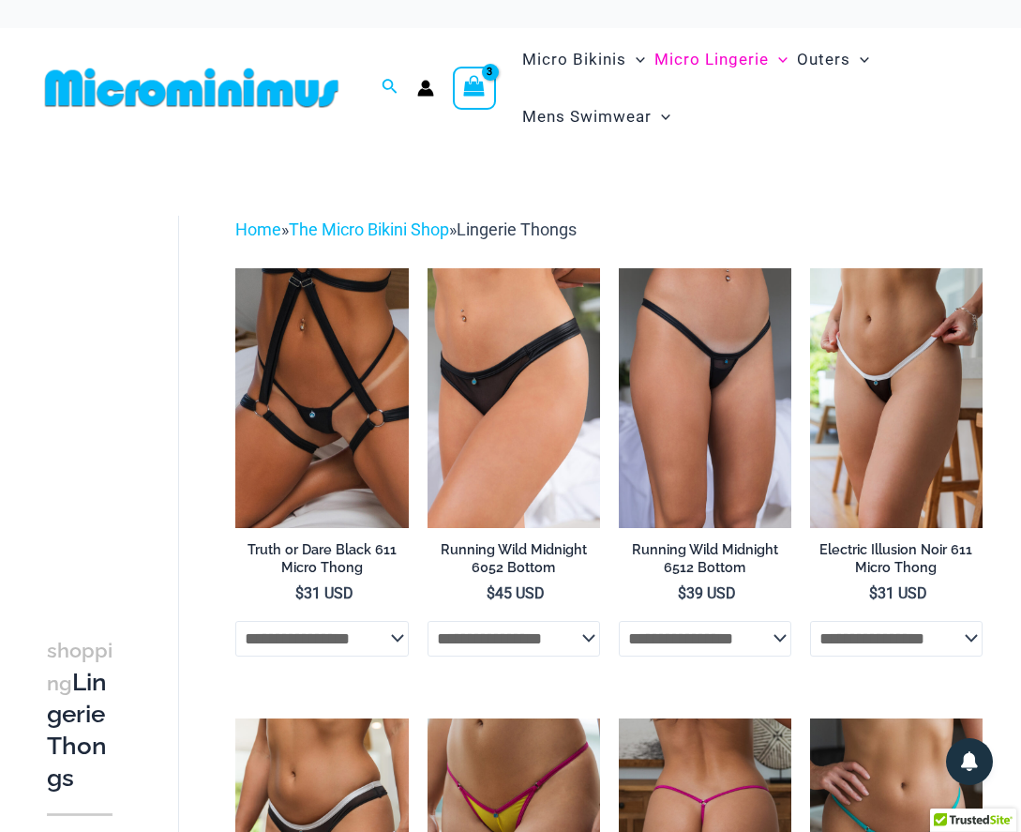
scroll to position [0, 0]
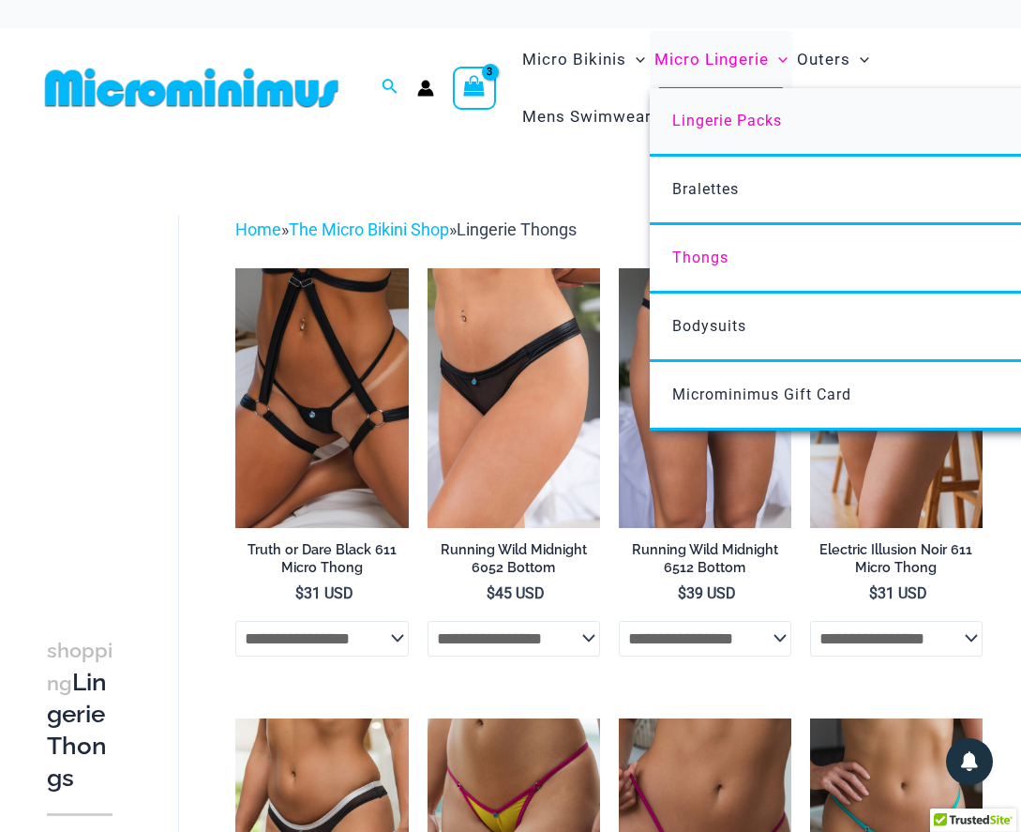
click at [740, 115] on span "Lingerie Packs" at bounding box center [727, 121] width 110 height 18
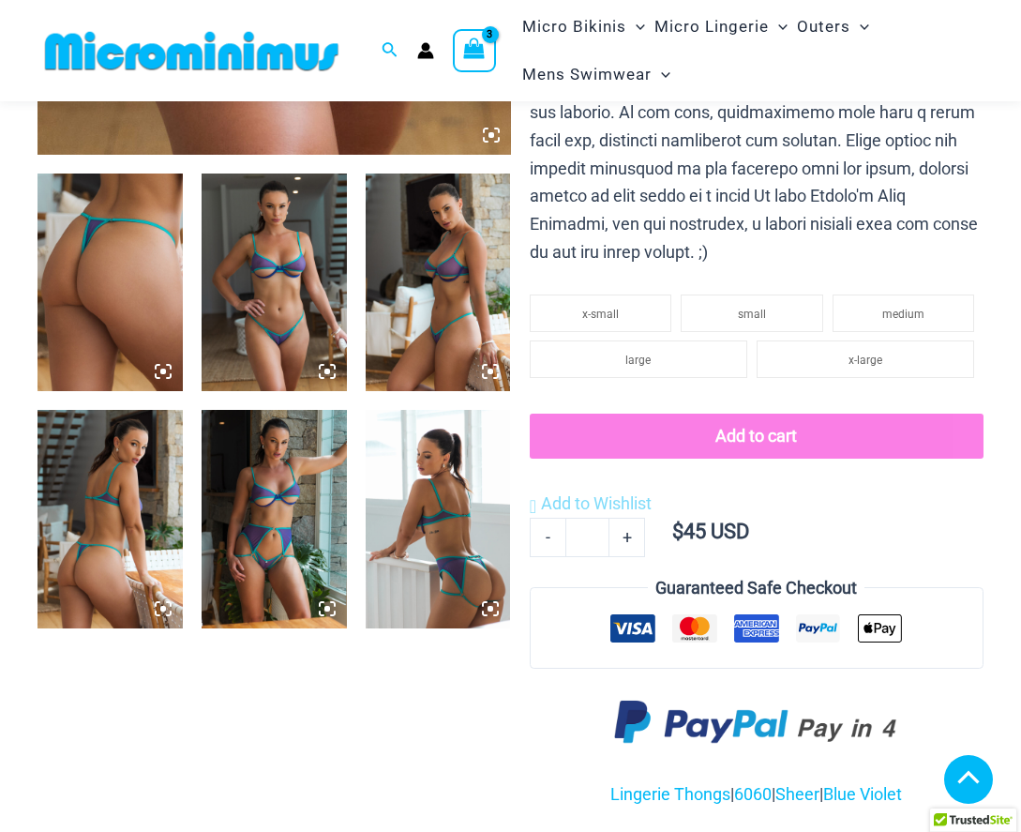
scroll to position [716, 0]
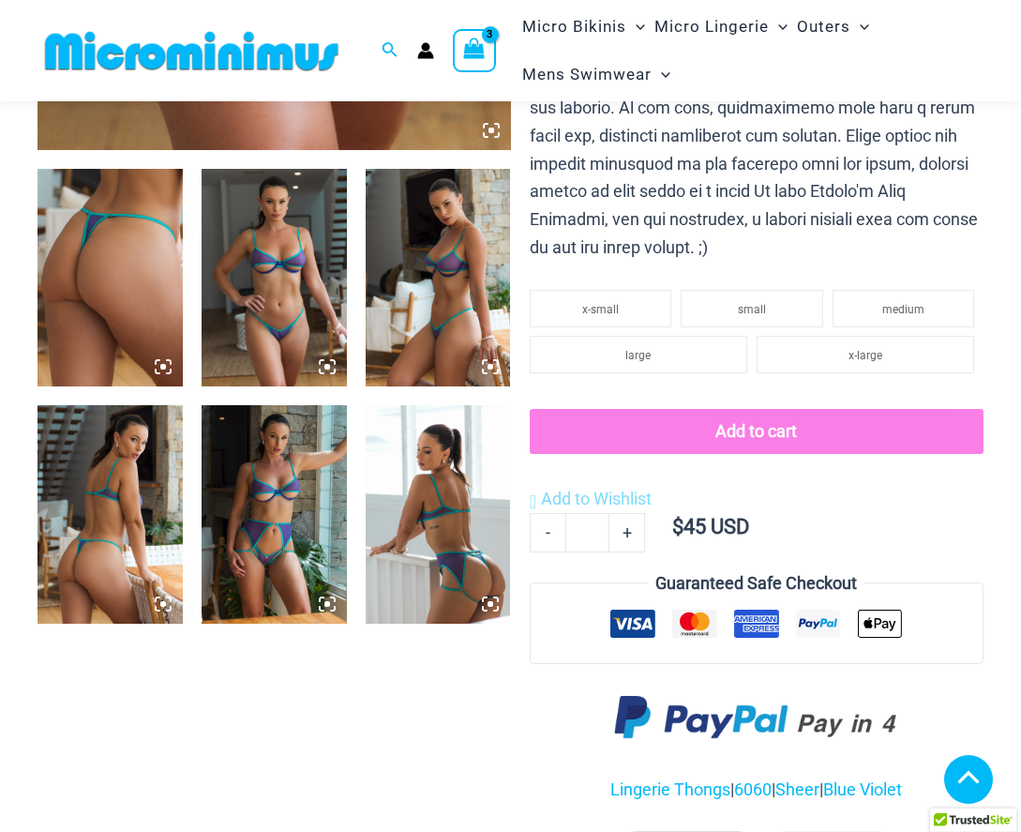
click at [443, 550] on img at bounding box center [438, 514] width 145 height 218
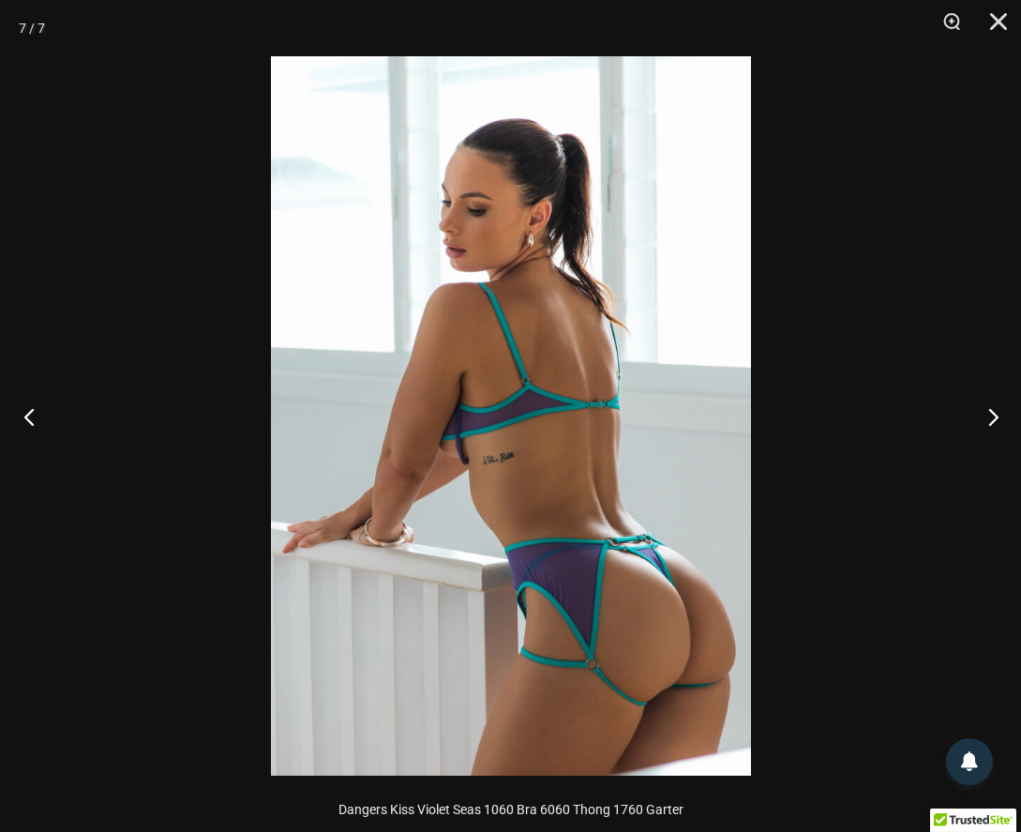
click at [31, 422] on button "Previous" at bounding box center [35, 416] width 70 height 94
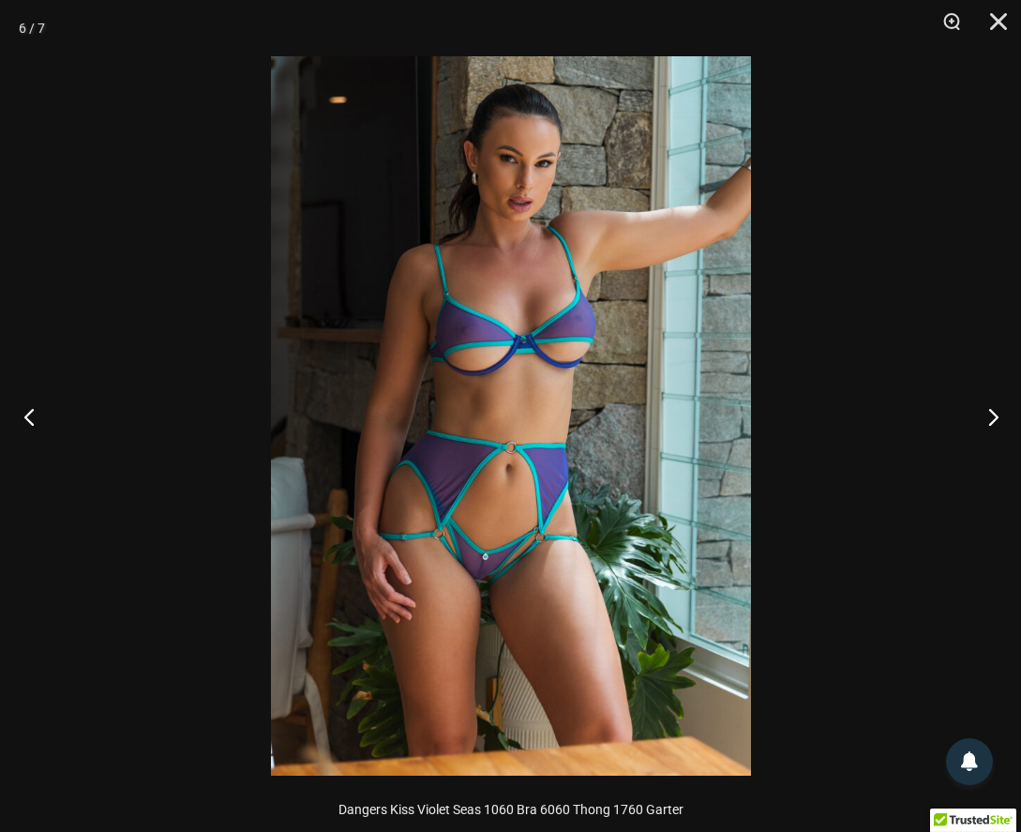
click at [31, 422] on button "Previous" at bounding box center [35, 416] width 70 height 94
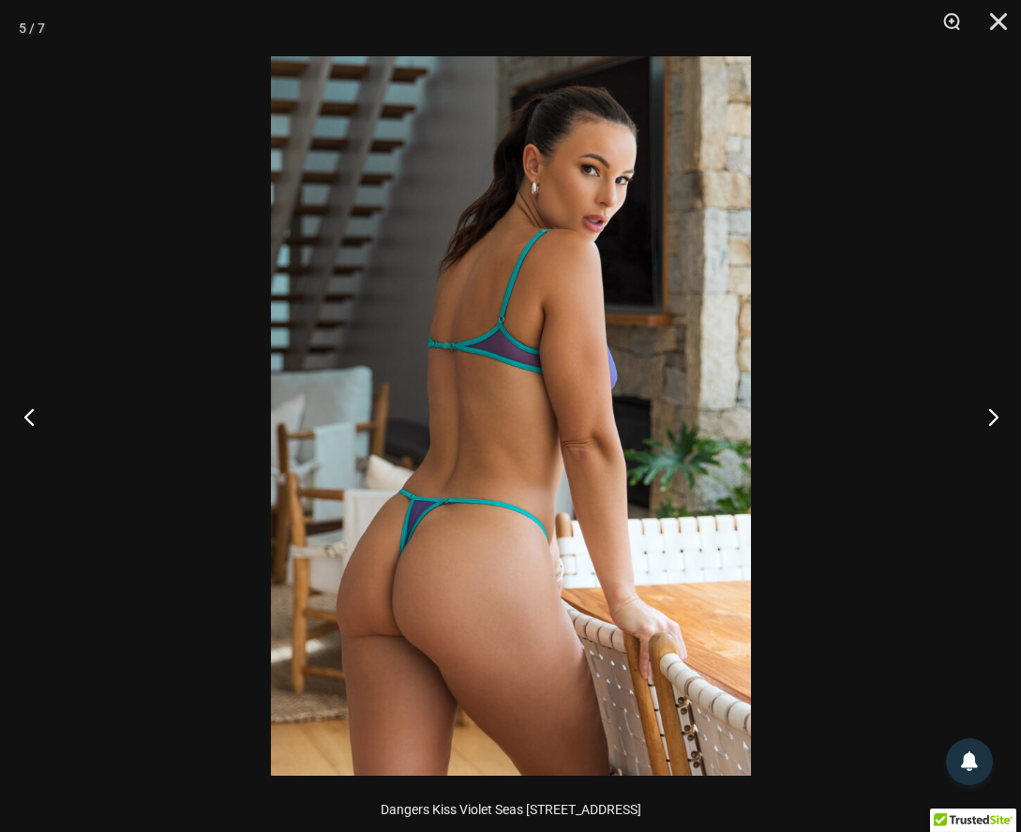
click at [31, 422] on button "Previous" at bounding box center [35, 416] width 70 height 94
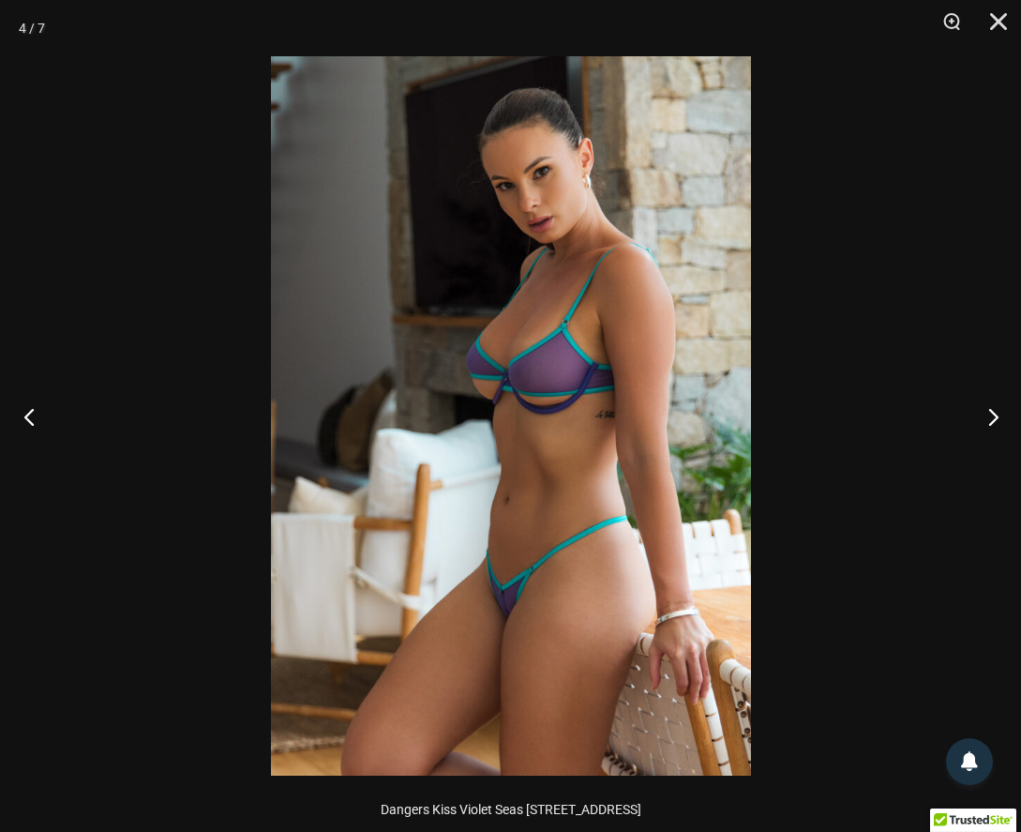
click at [31, 422] on button "Previous" at bounding box center [35, 416] width 70 height 94
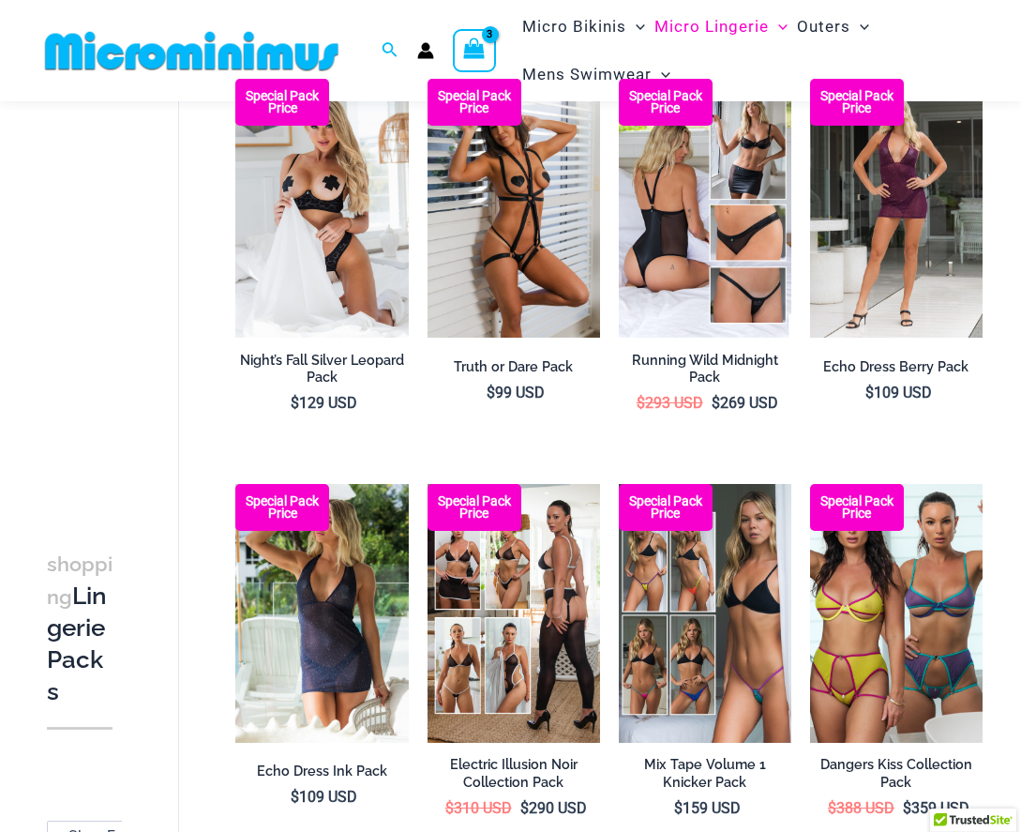
scroll to position [188, 0]
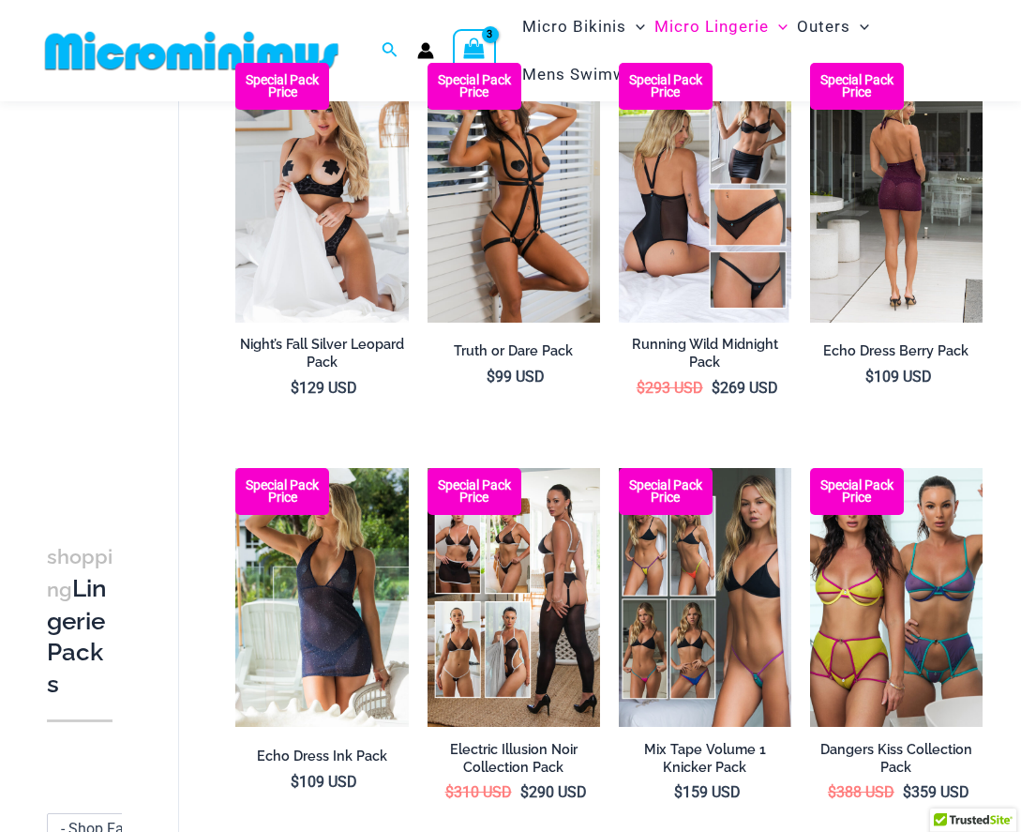
click at [887, 260] on img at bounding box center [896, 192] width 173 height 259
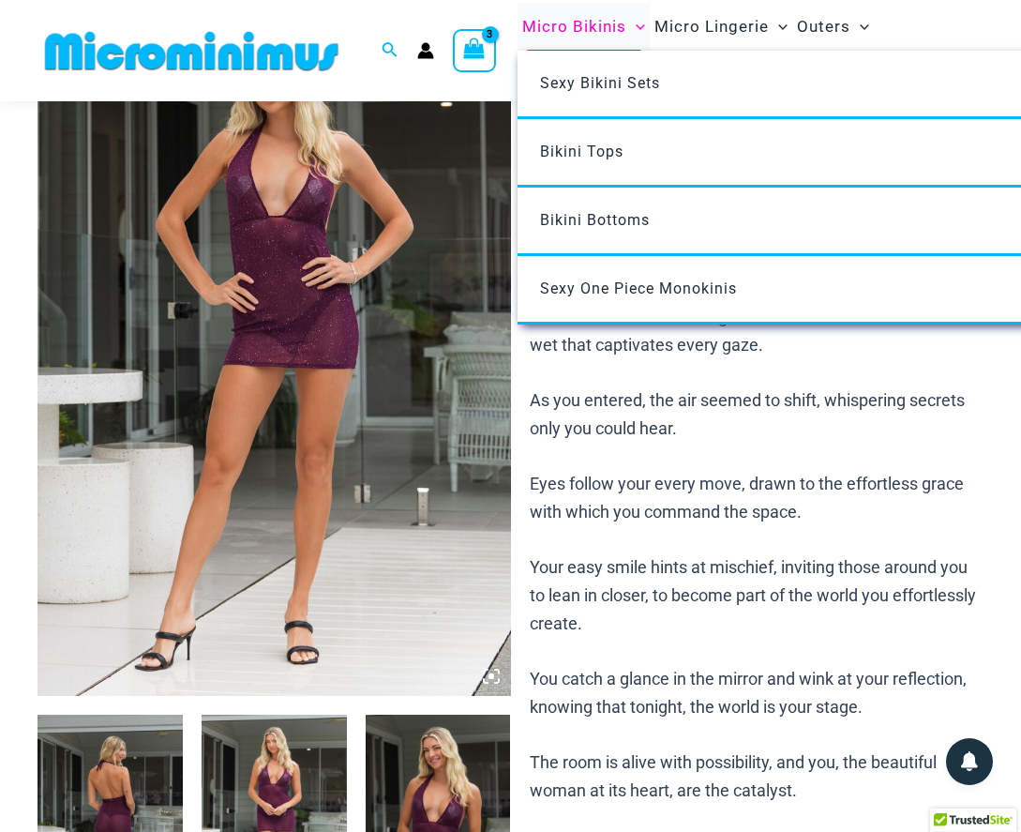
scroll to position [149, 0]
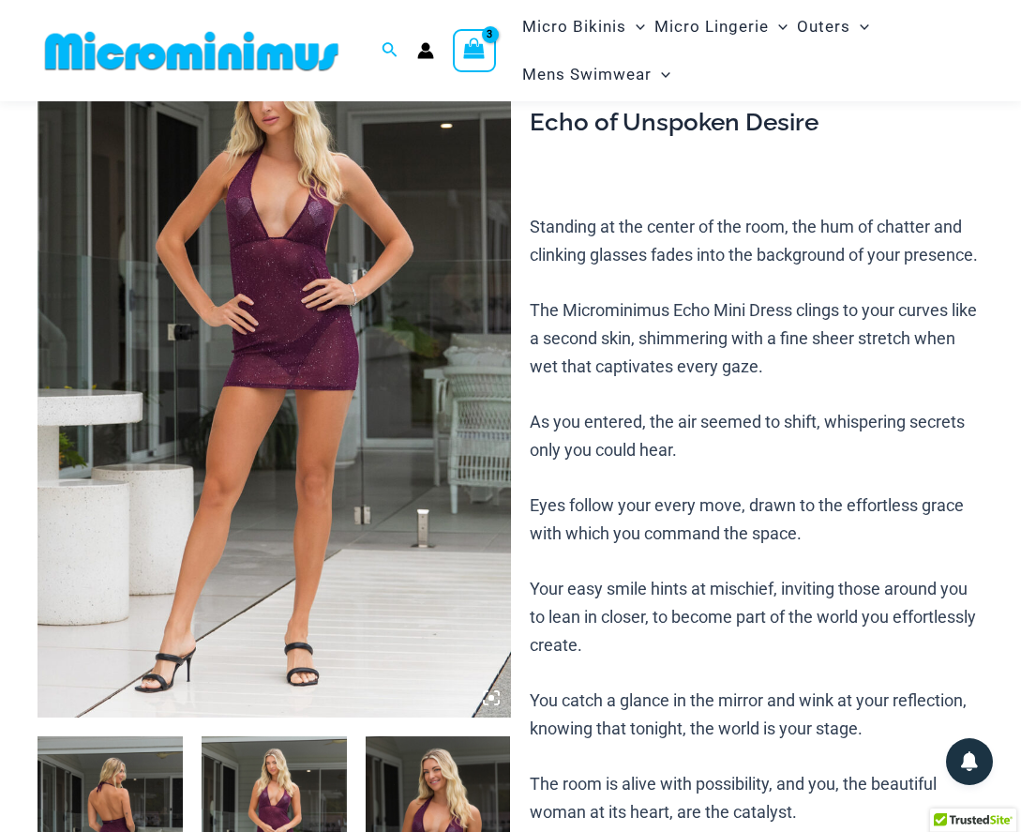
click at [502, 41] on div "Search for: Search Search Summer Storm Red 449 Thong Bikini Bottom - medium Min…" at bounding box center [511, 50] width 946 height 101
click at [483, 42] on icon "View Shopping Cart, 3 items" at bounding box center [474, 49] width 22 height 22
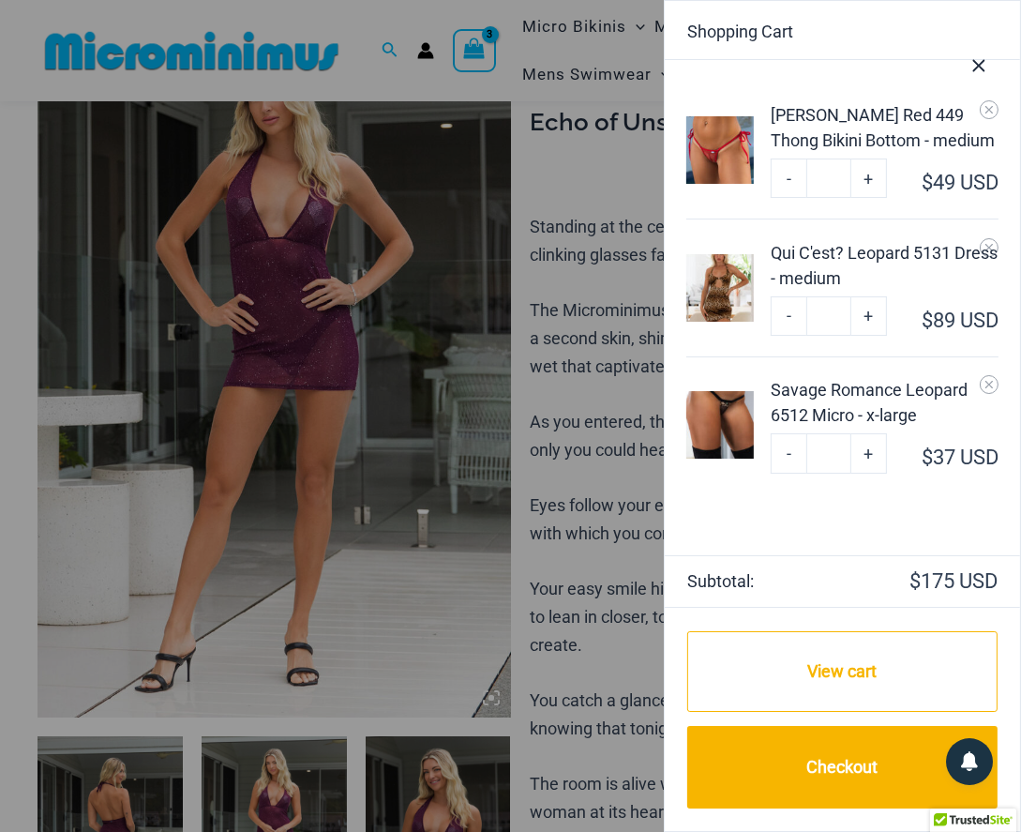
click at [738, 284] on img at bounding box center [720, 288] width 68 height 68
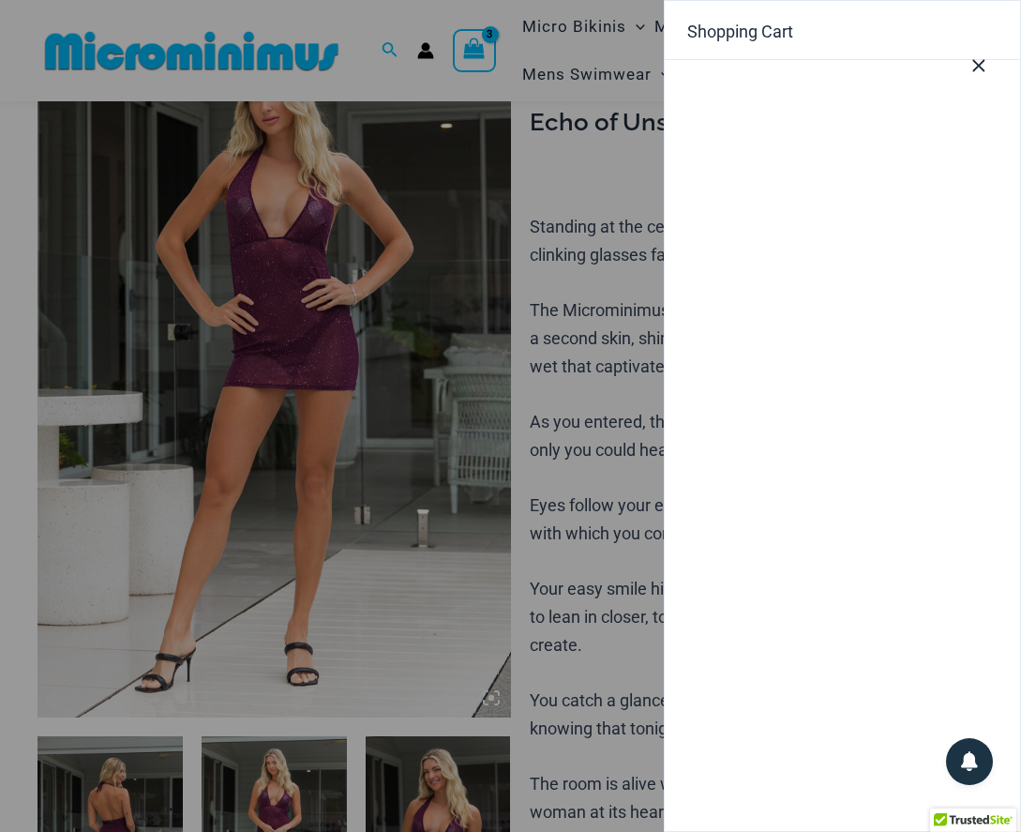
click at [413, 226] on div at bounding box center [510, 416] width 1021 height 832
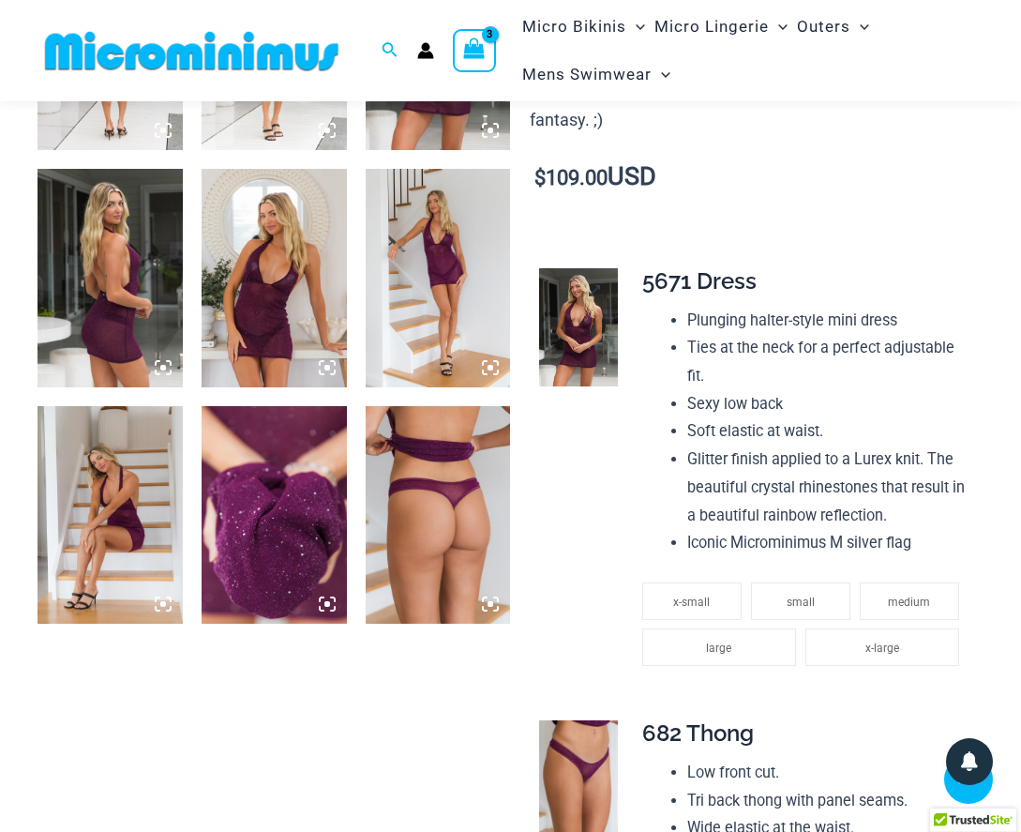
scroll to position [872, 0]
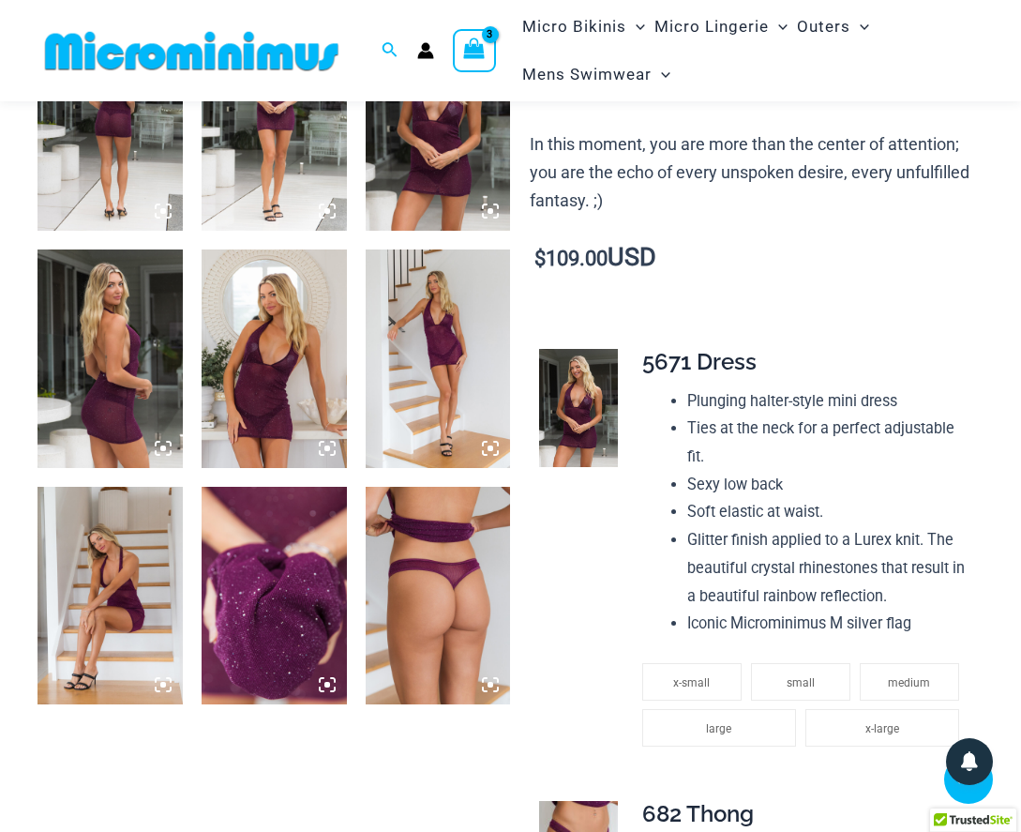
click at [319, 323] on img at bounding box center [274, 358] width 145 height 218
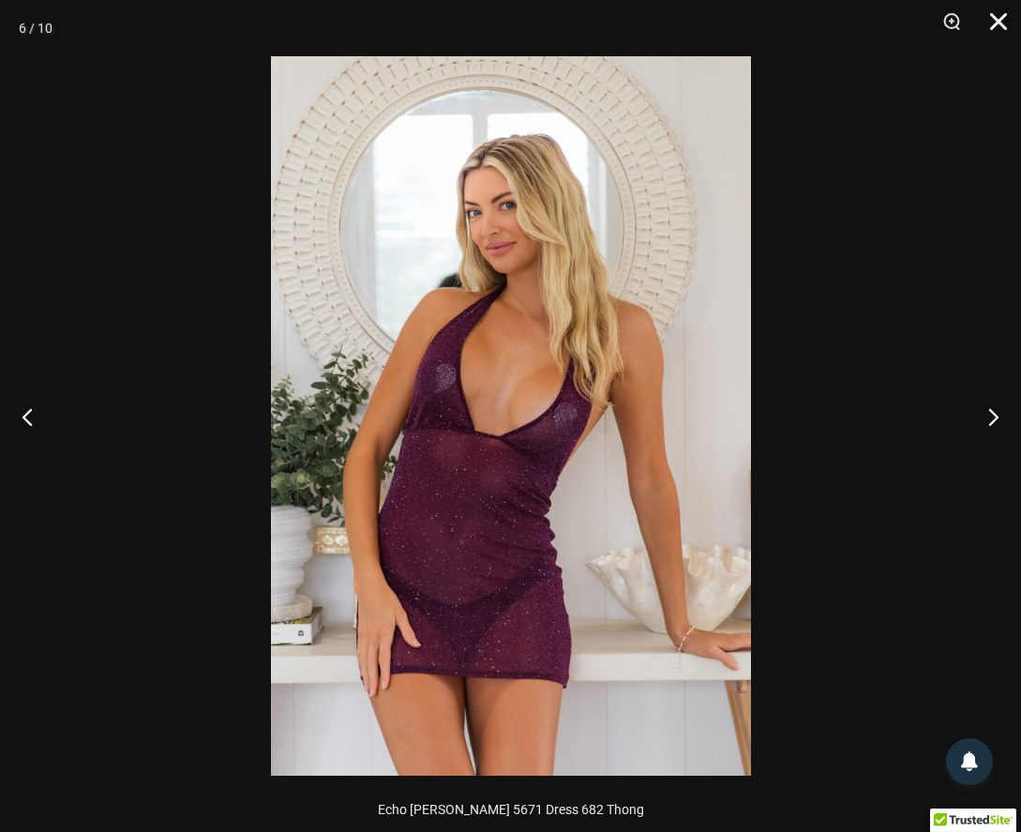
click at [1007, 22] on button "Close" at bounding box center [991, 28] width 47 height 56
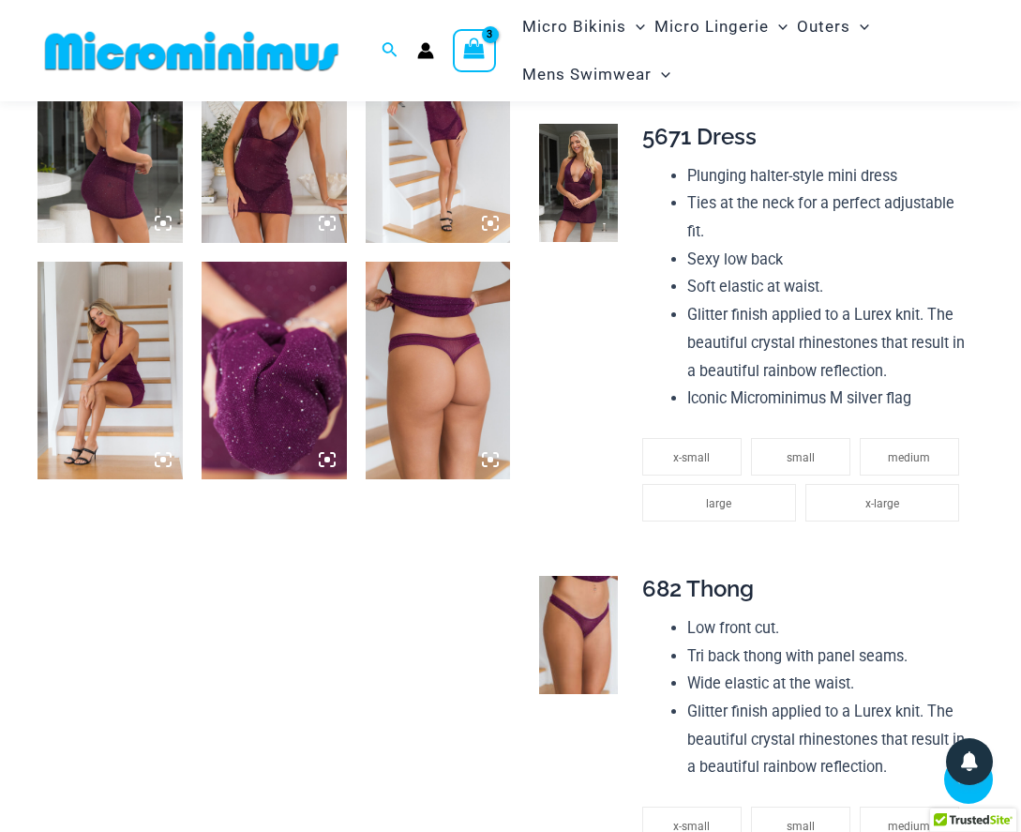
scroll to position [1156, 0]
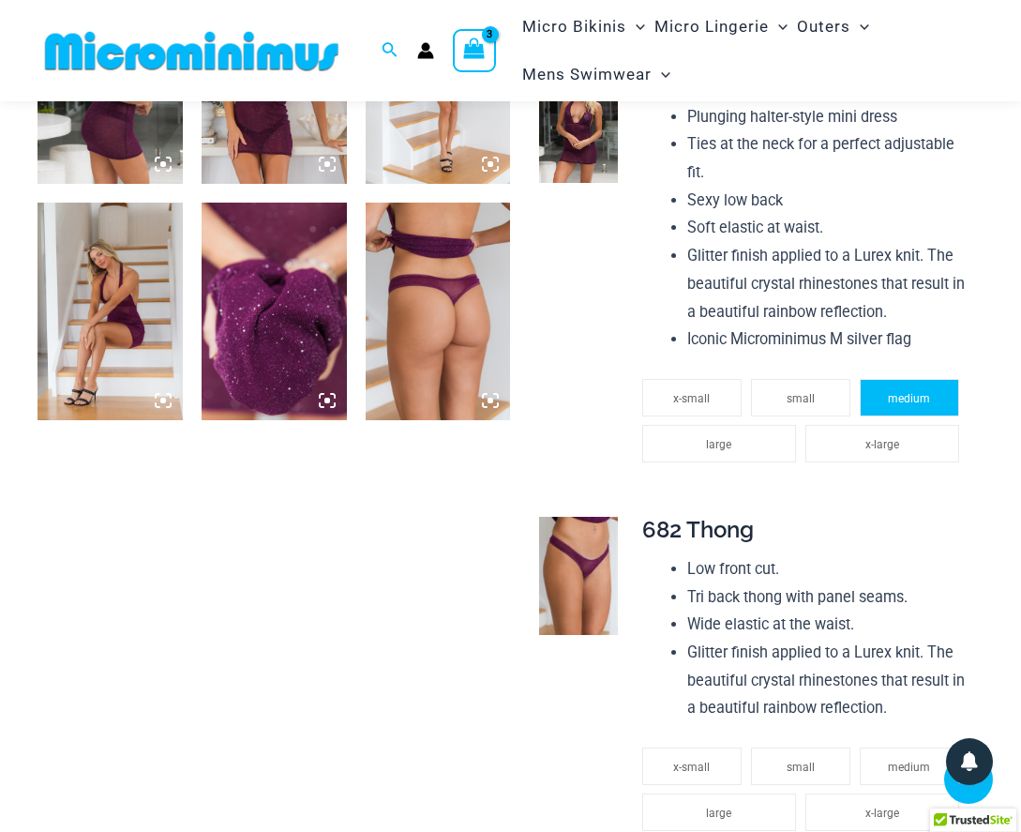
click at [904, 392] on span "medium" at bounding box center [909, 398] width 42 height 13
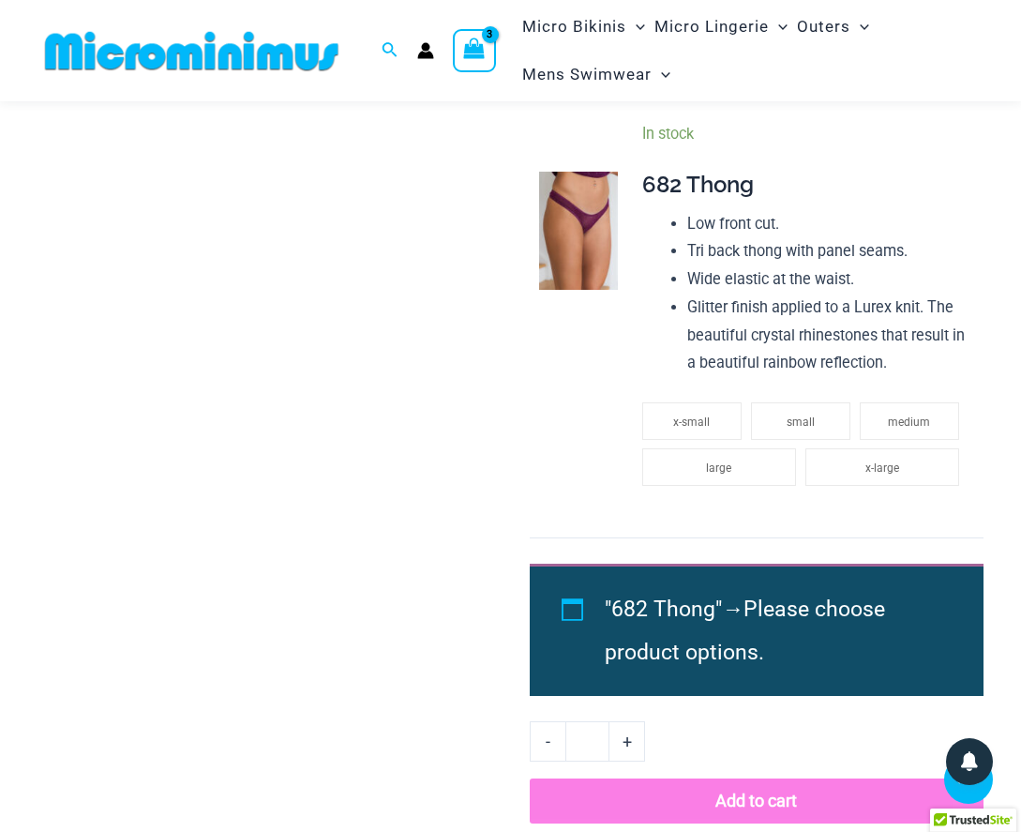
scroll to position [1573, 0]
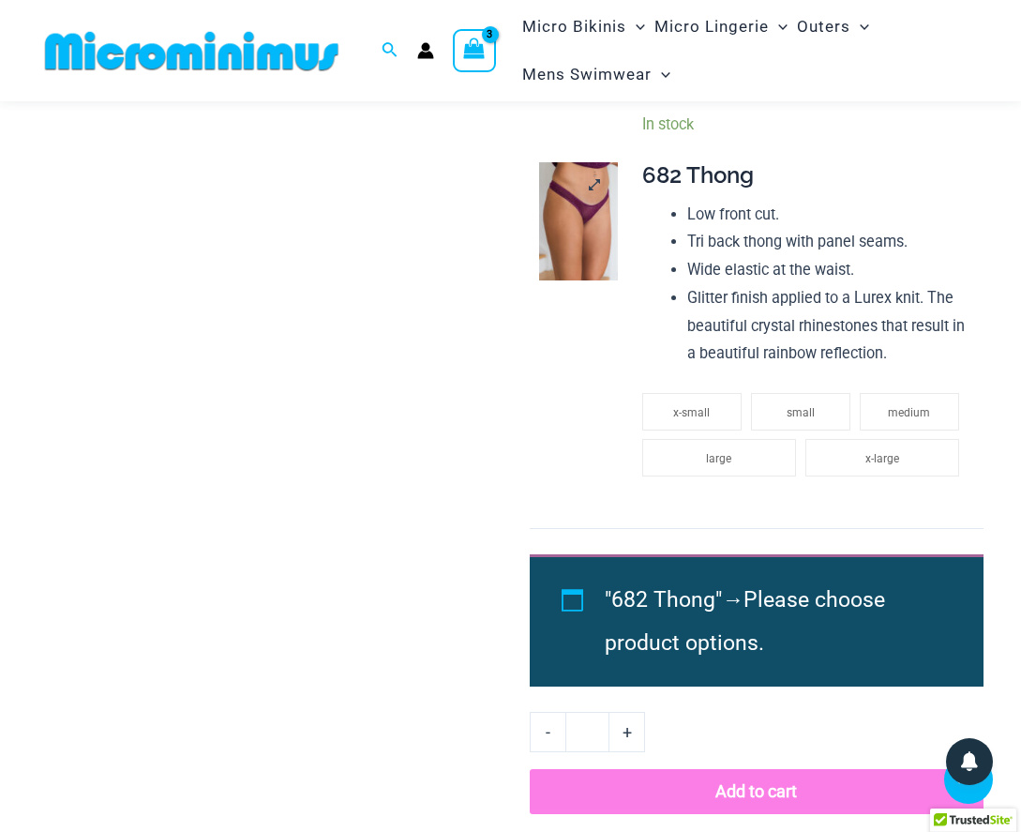
click at [593, 218] on img at bounding box center [578, 221] width 79 height 118
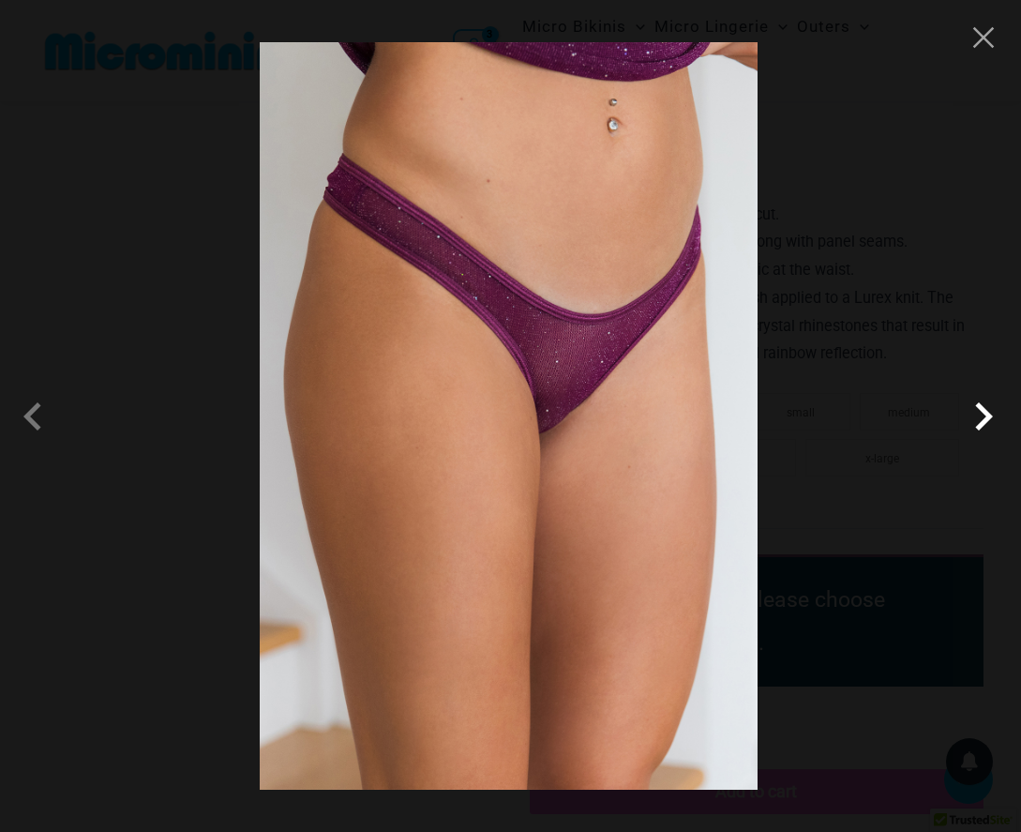
click at [975, 416] on span at bounding box center [983, 416] width 56 height 56
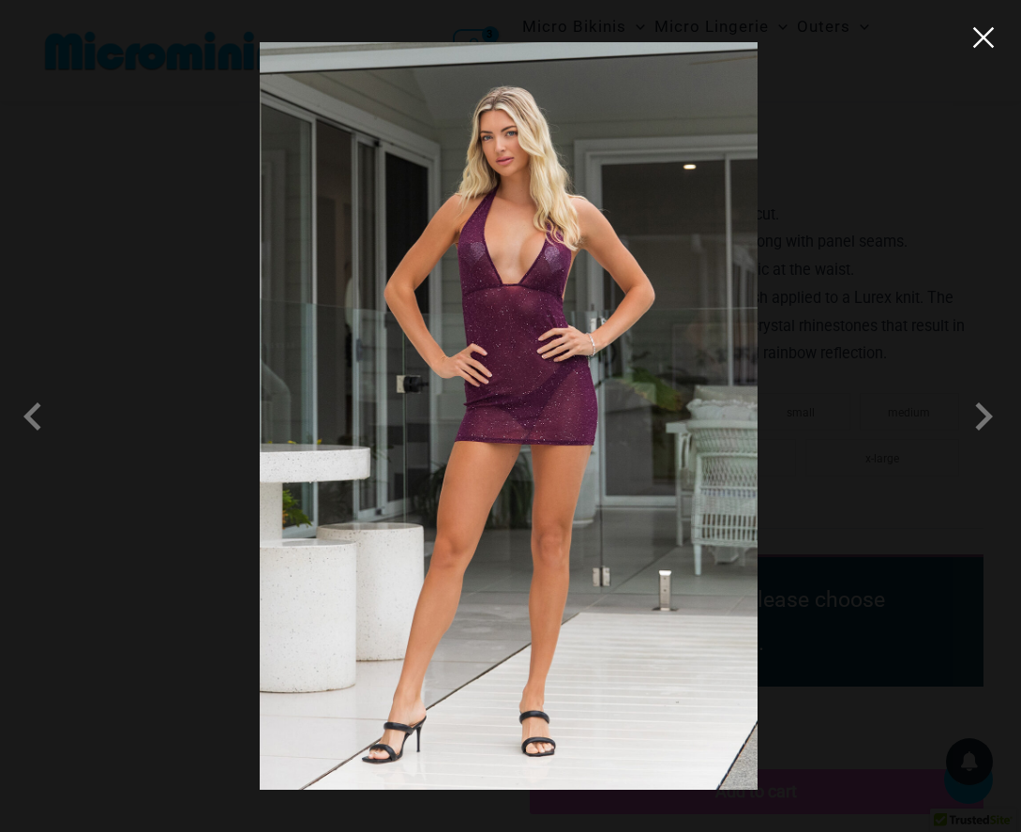
click at [990, 37] on button "Close" at bounding box center [983, 37] width 28 height 28
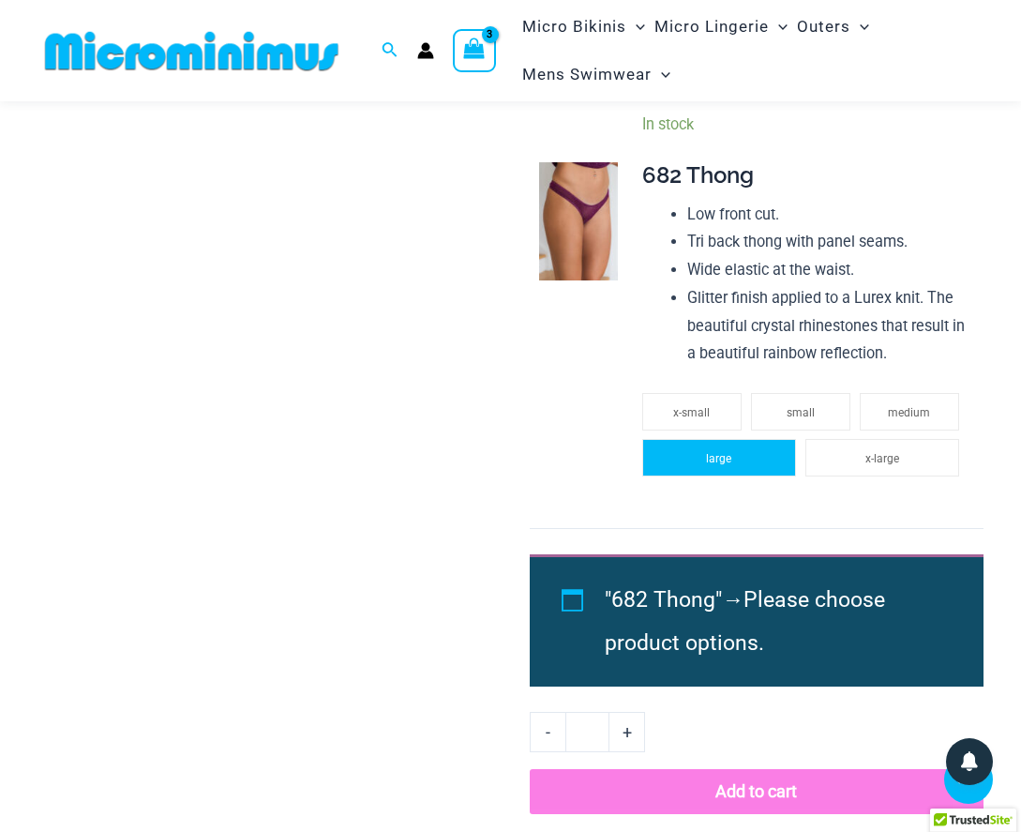
click at [728, 452] on span "large" at bounding box center [718, 458] width 25 height 13
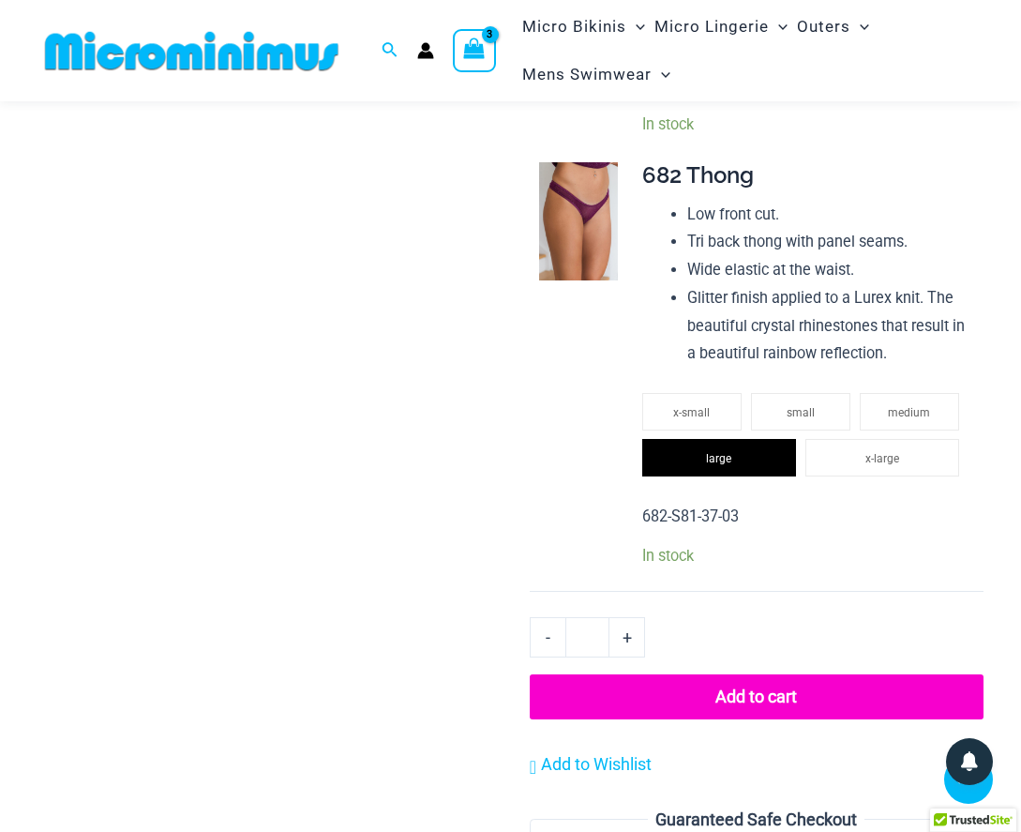
click at [747, 674] on button "Add to cart" at bounding box center [757, 696] width 454 height 45
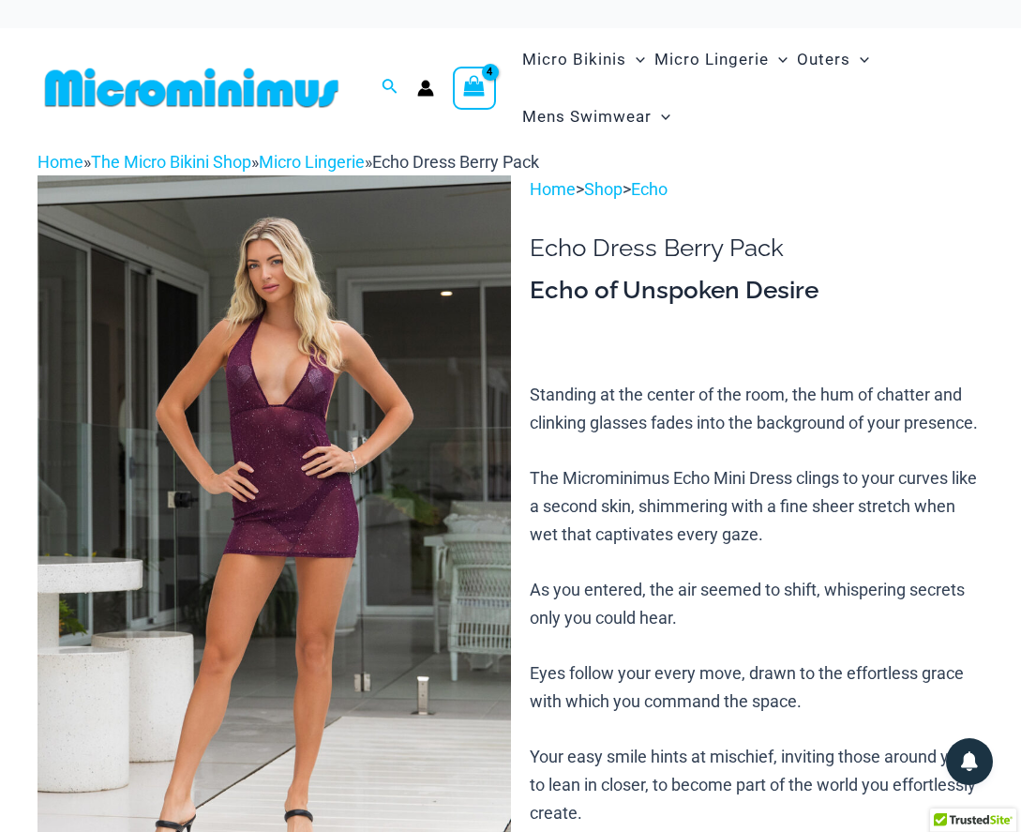
scroll to position [0, 0]
click at [458, 83] on div "View Shopping Cart, 4 items" at bounding box center [474, 88] width 43 height 43
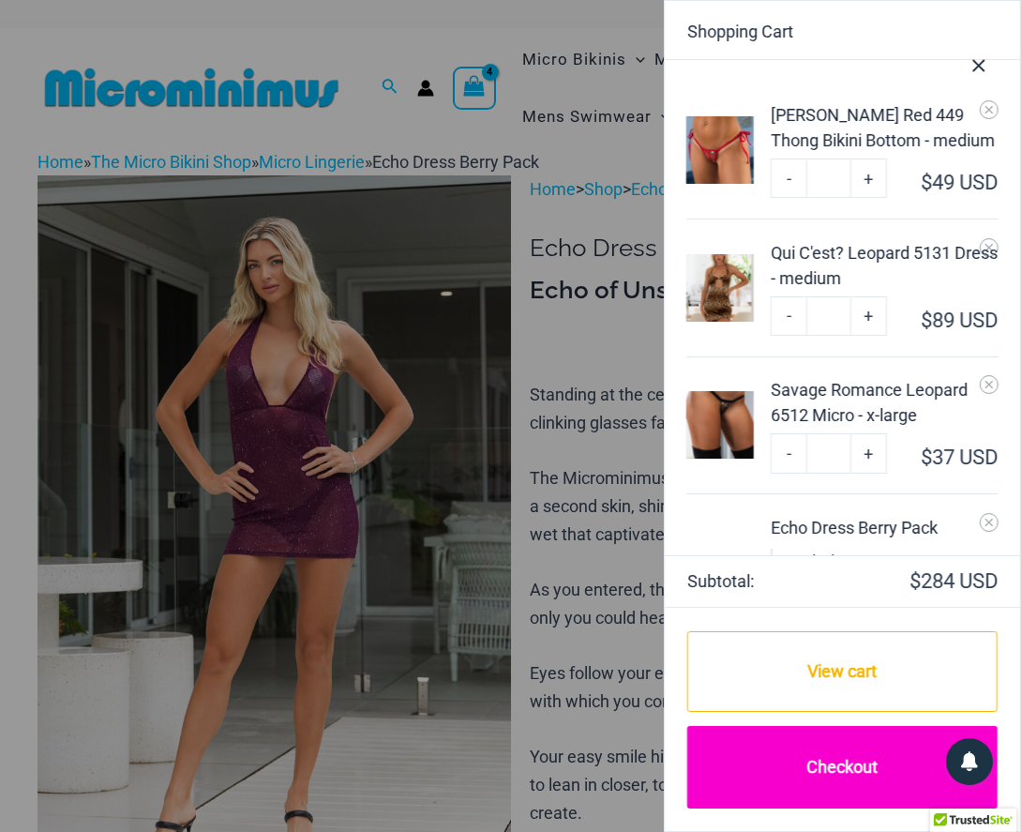
click at [862, 761] on link "Checkout" at bounding box center [842, 767] width 310 height 83
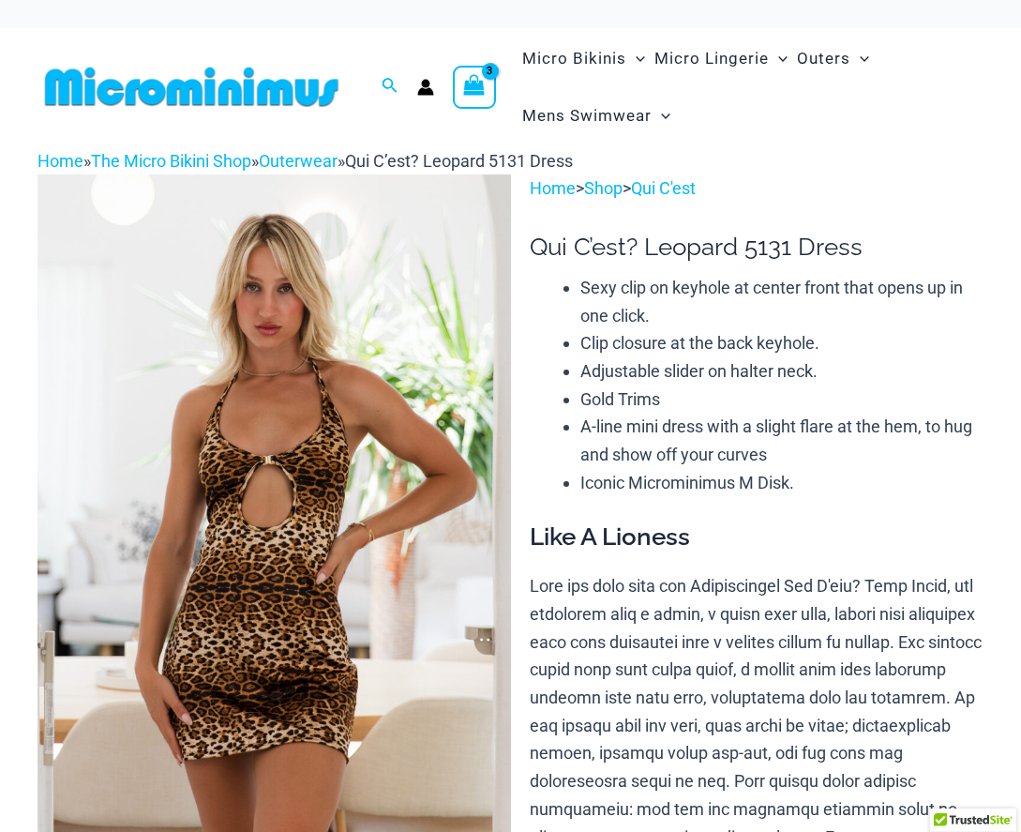
select select
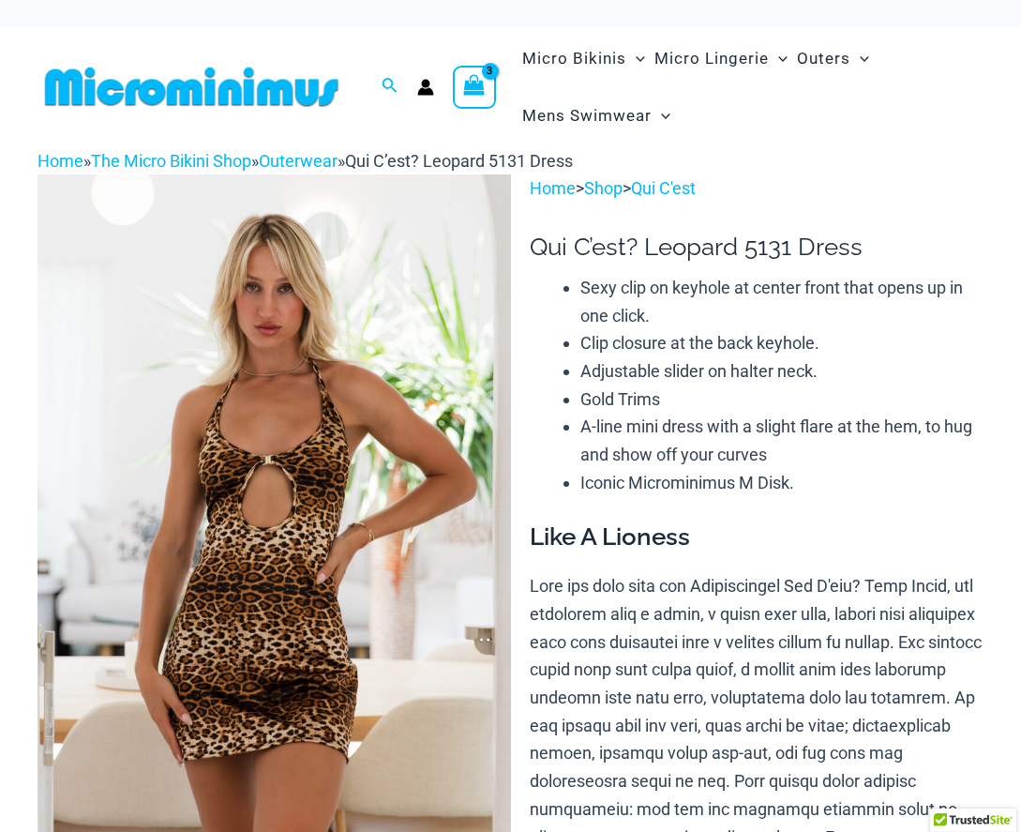
select select
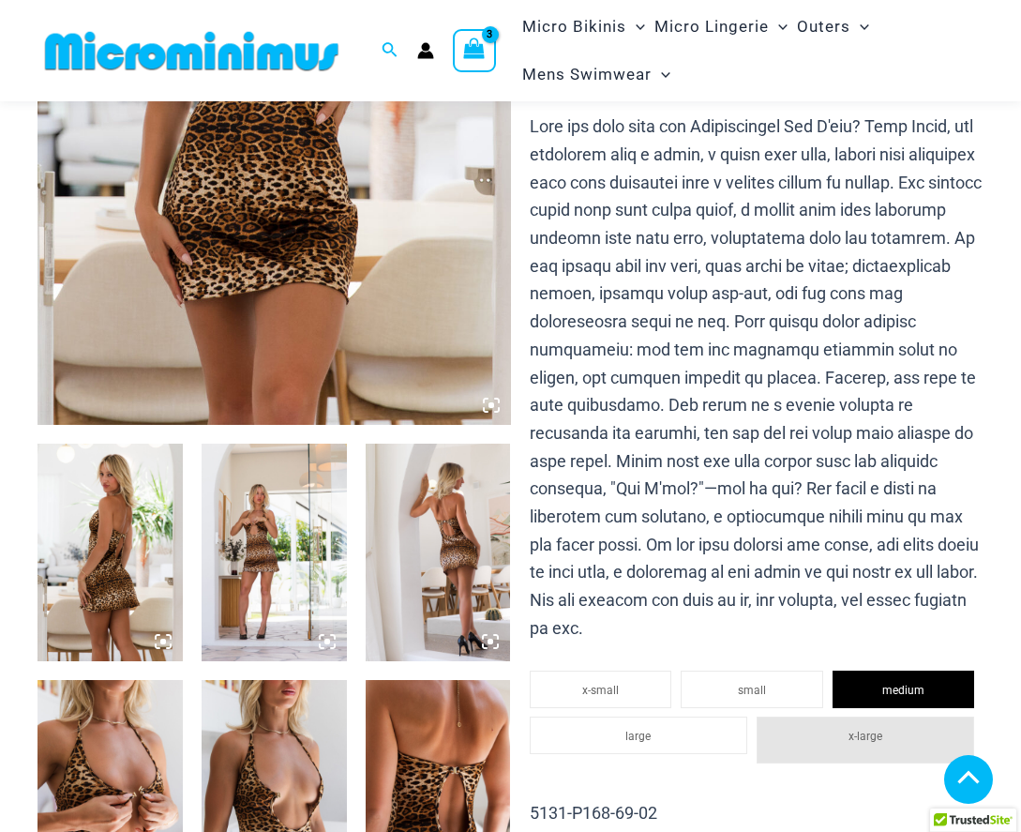
scroll to position [608, 0]
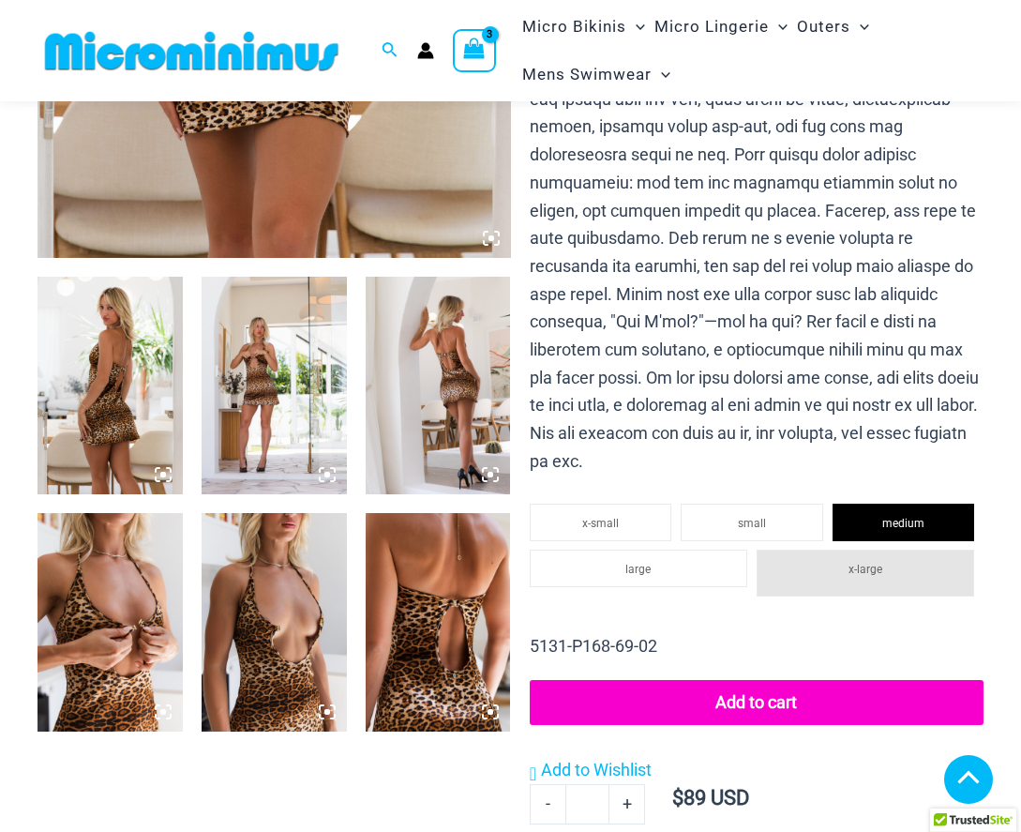
click at [448, 332] on img at bounding box center [438, 386] width 145 height 218
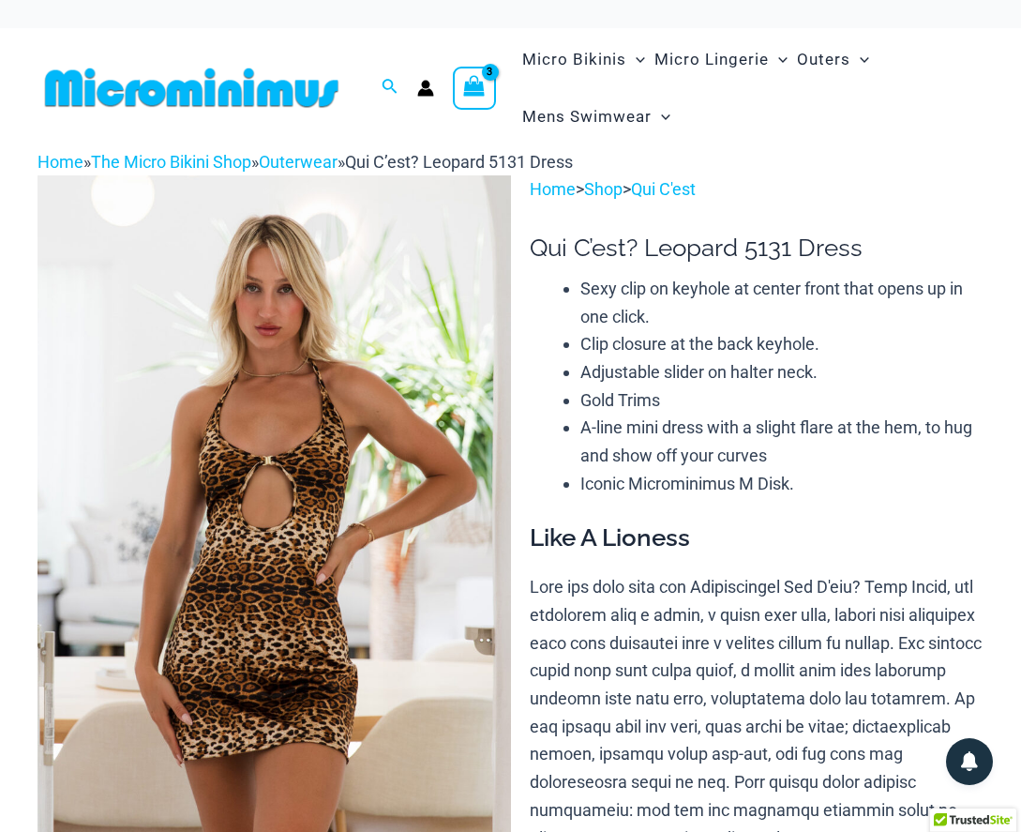
scroll to position [0, 0]
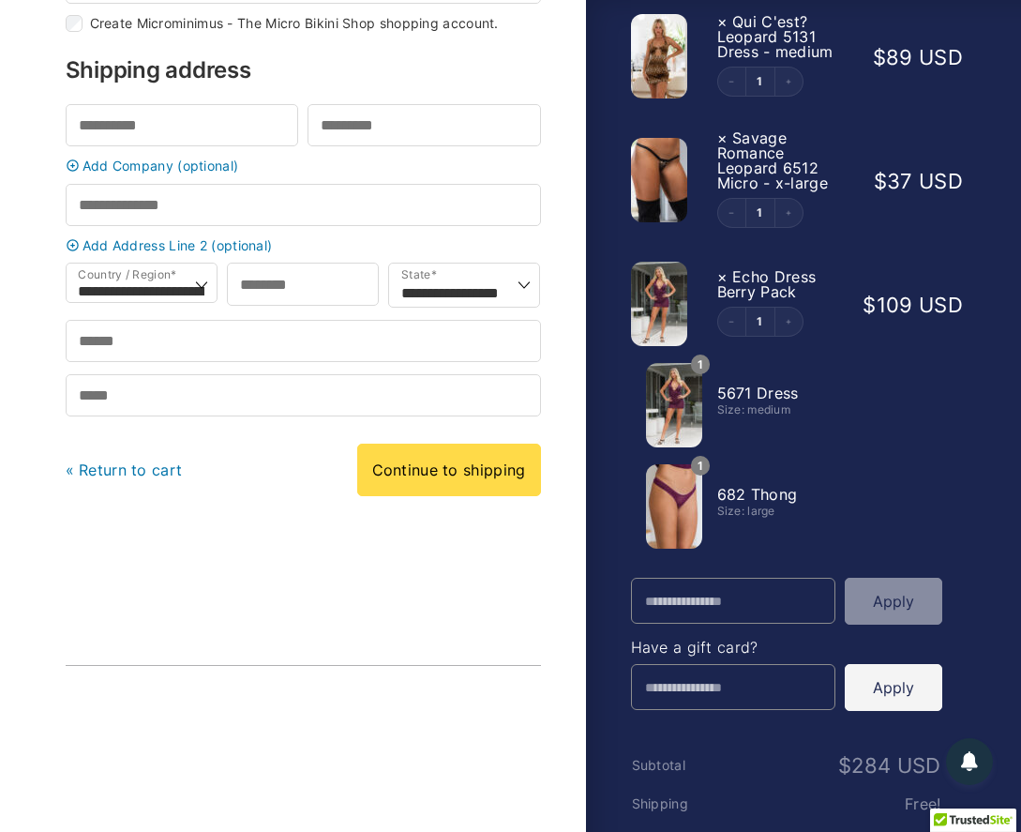
scroll to position [137, 0]
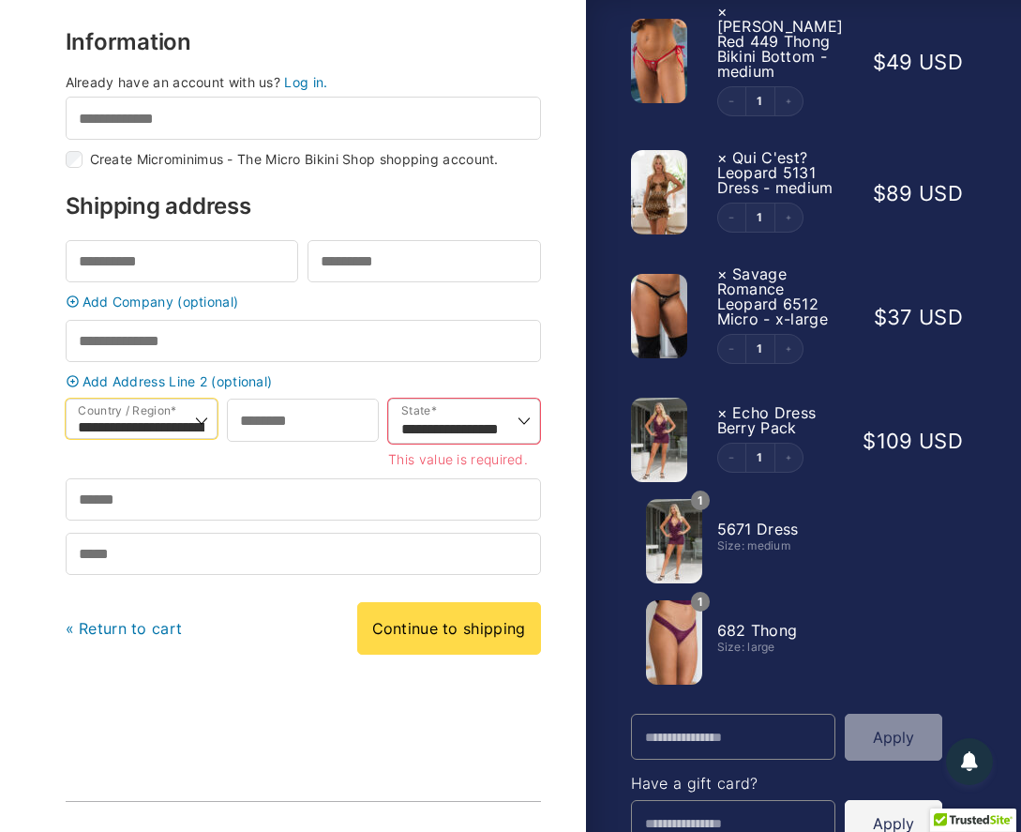
select select "**"
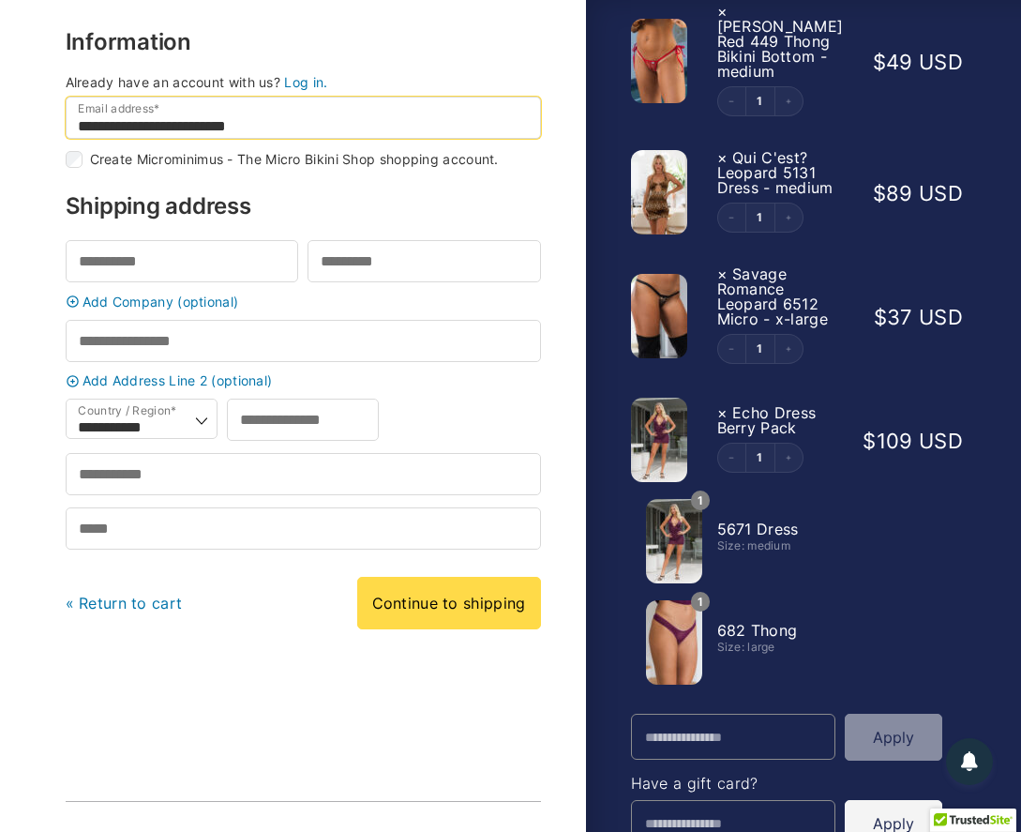
type input "**********"
type input "******"
type input "*"
type input "*******"
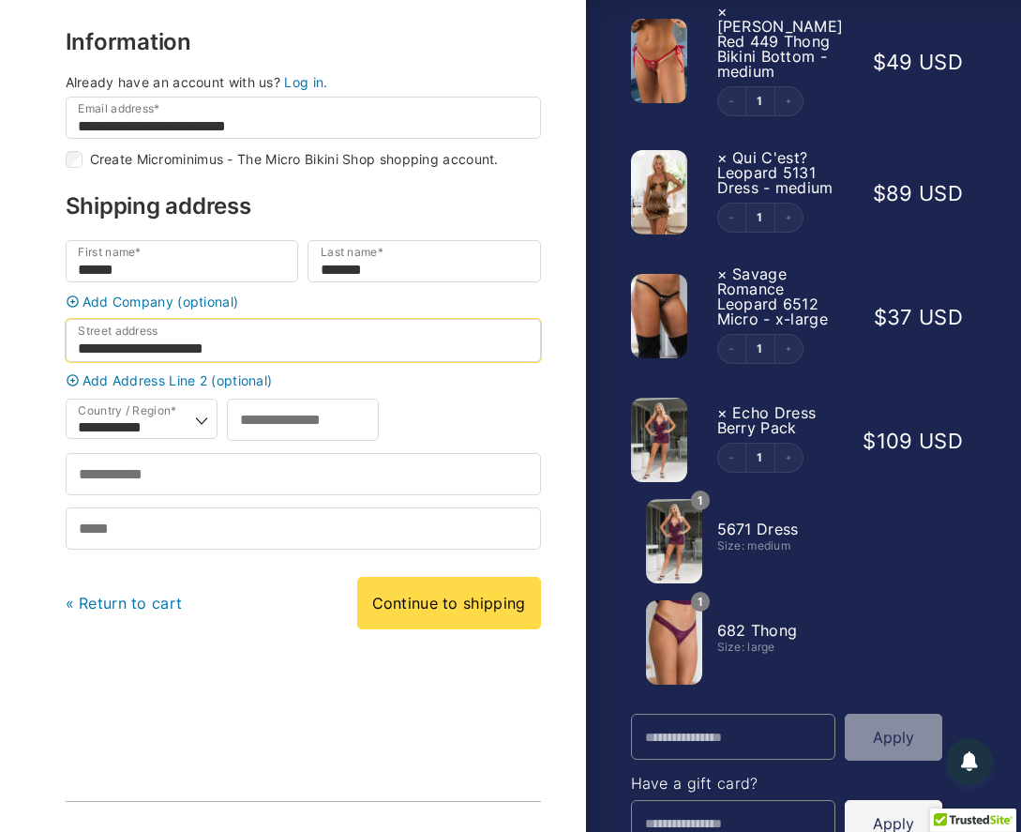
type input "**********"
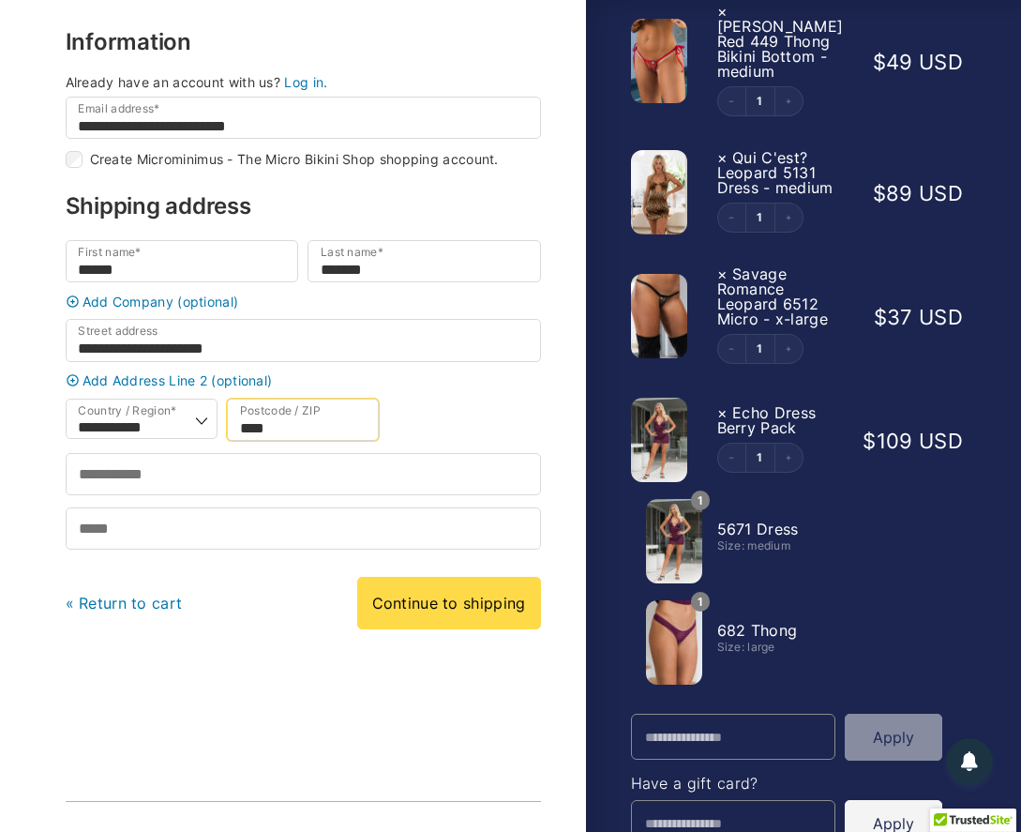
type input "****"
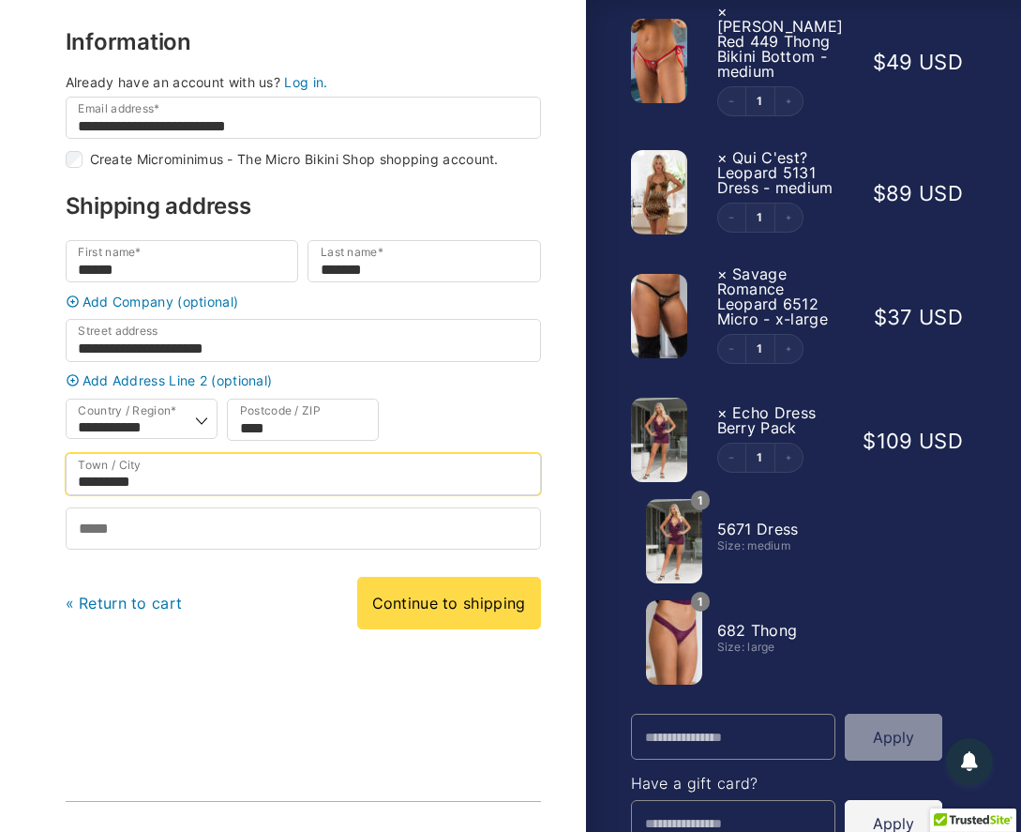
type input "*********"
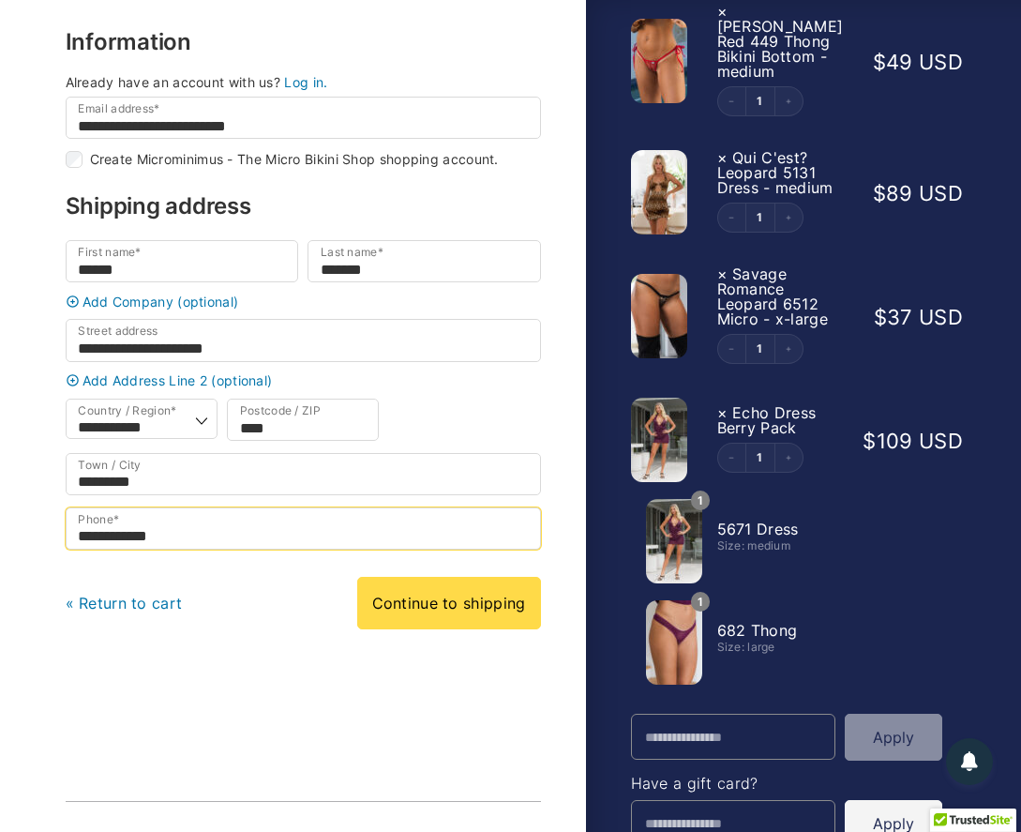
type input "**********"
click at [719, 58] on span "[PERSON_NAME] Red 449 Thong Bikini Bottom - medium" at bounding box center [780, 49] width 127 height 64
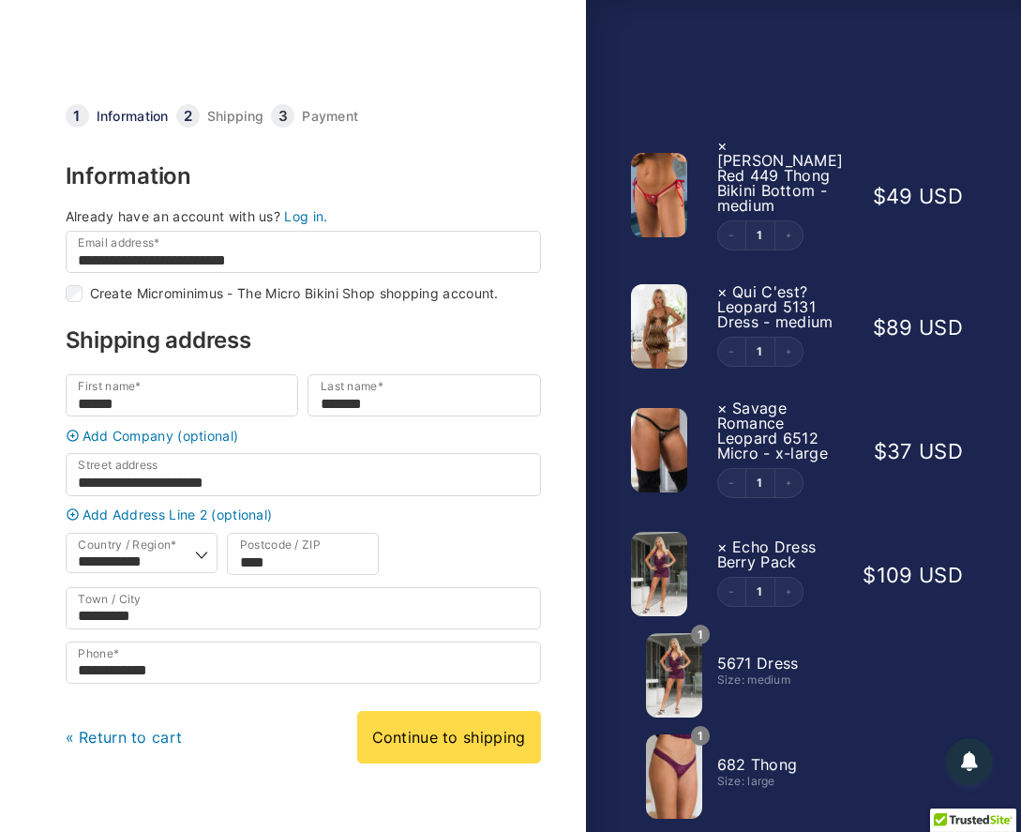
scroll to position [0, 0]
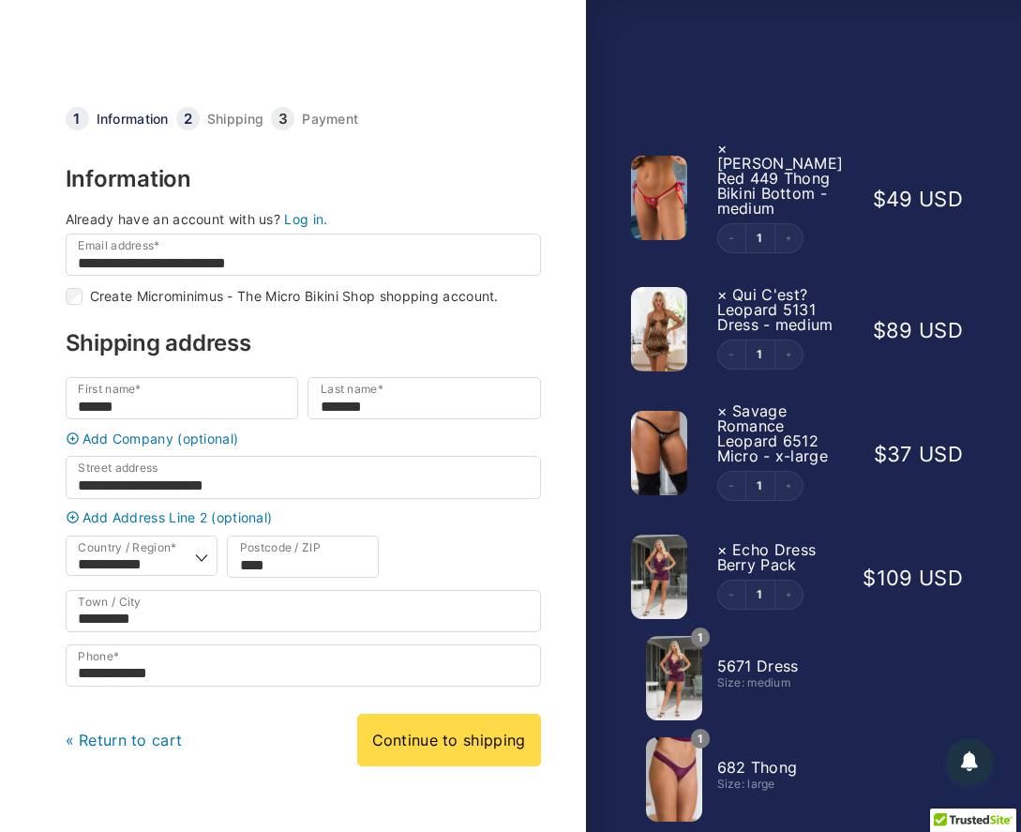
click at [460, 759] on link "Continue to shipping" at bounding box center [449, 739] width 184 height 53
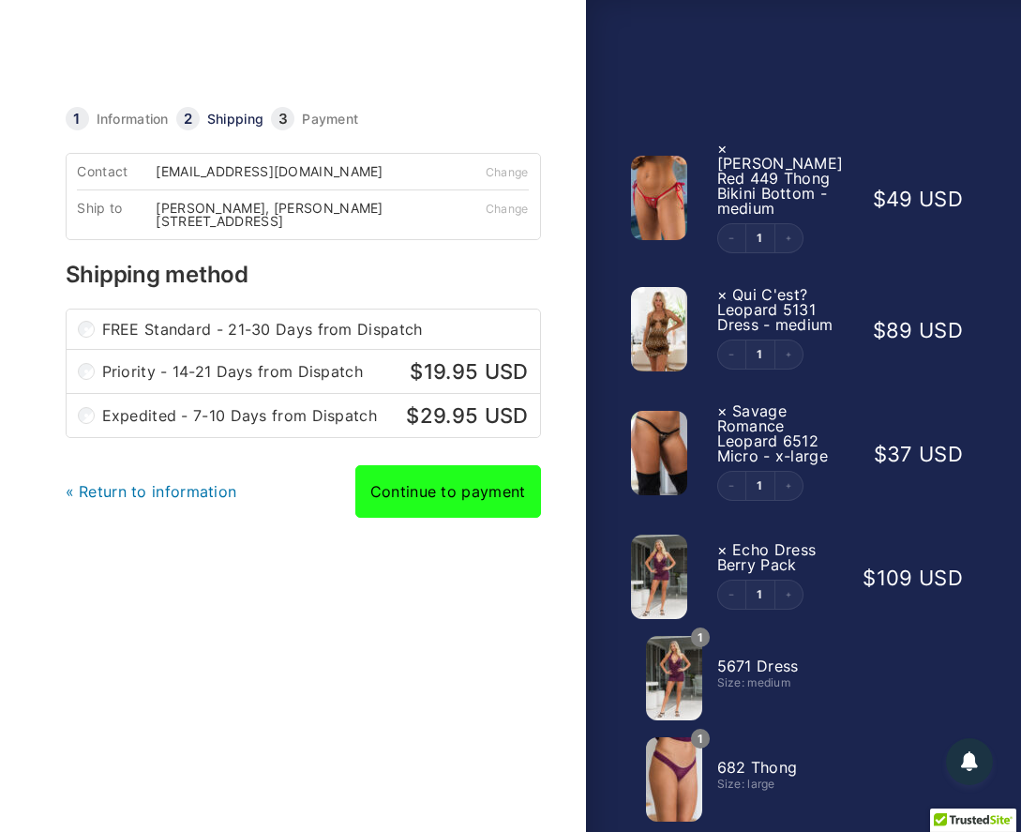
click at [442, 499] on link "Continue to payment" at bounding box center [448, 491] width 186 height 53
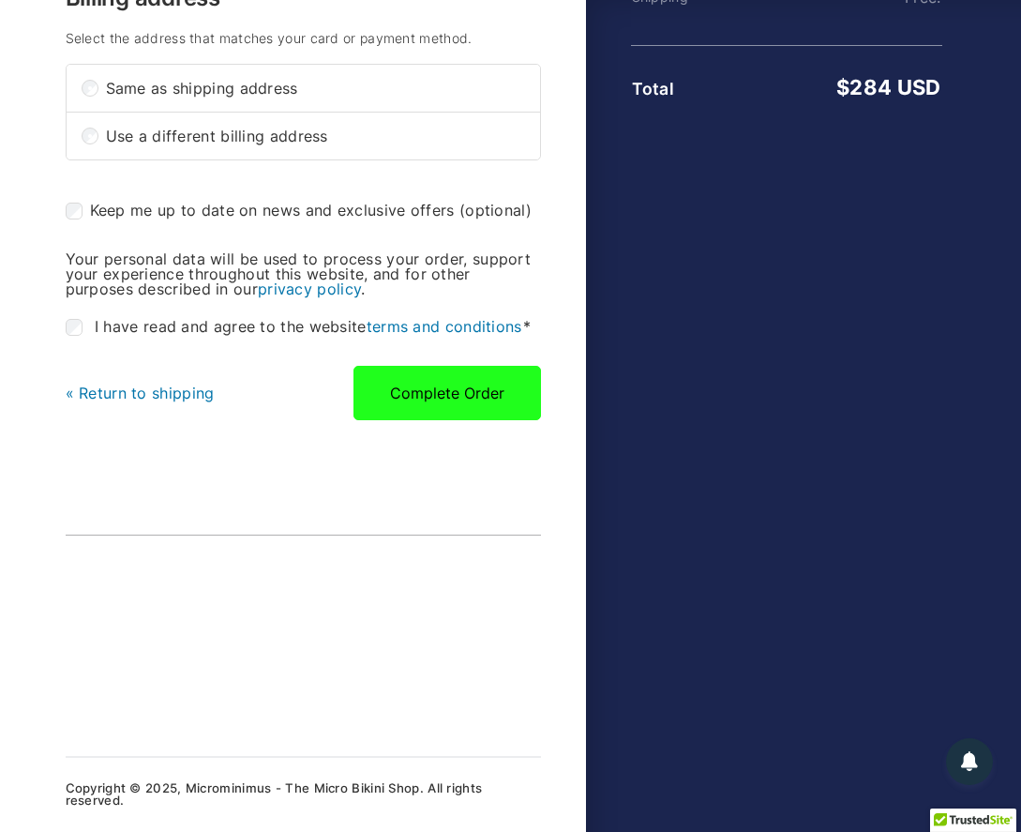
scroll to position [1077, 0]
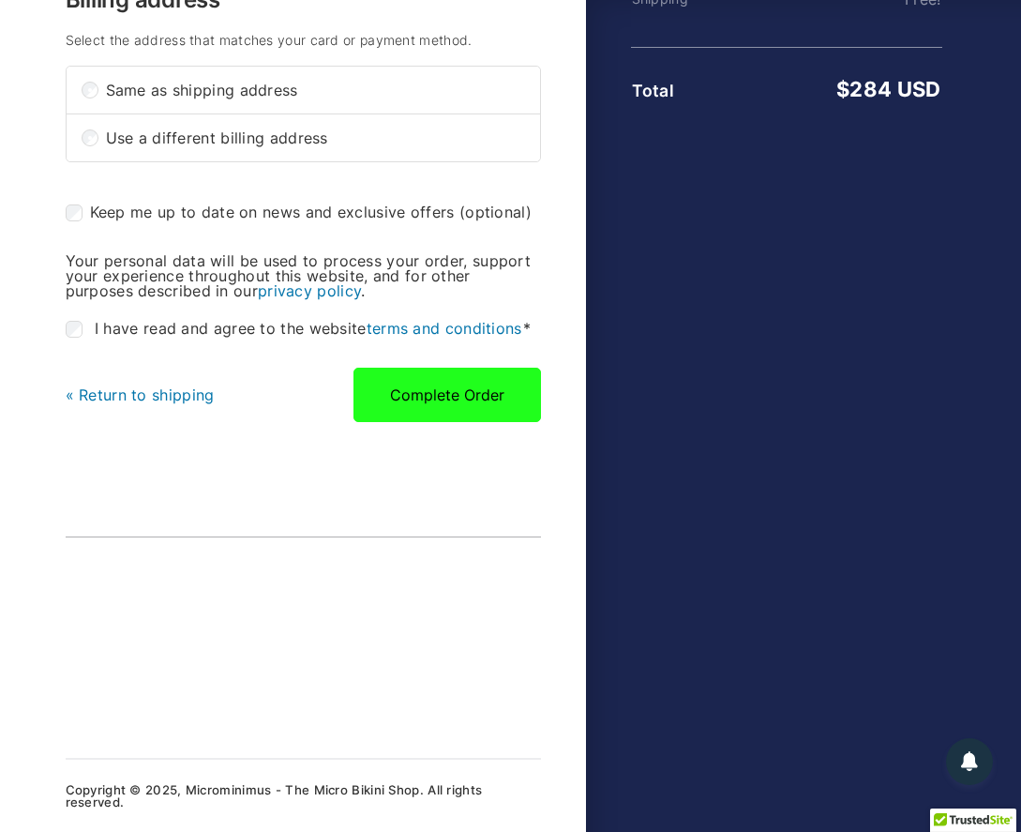
click at [416, 397] on button "Complete Order" at bounding box center [447, 395] width 188 height 54
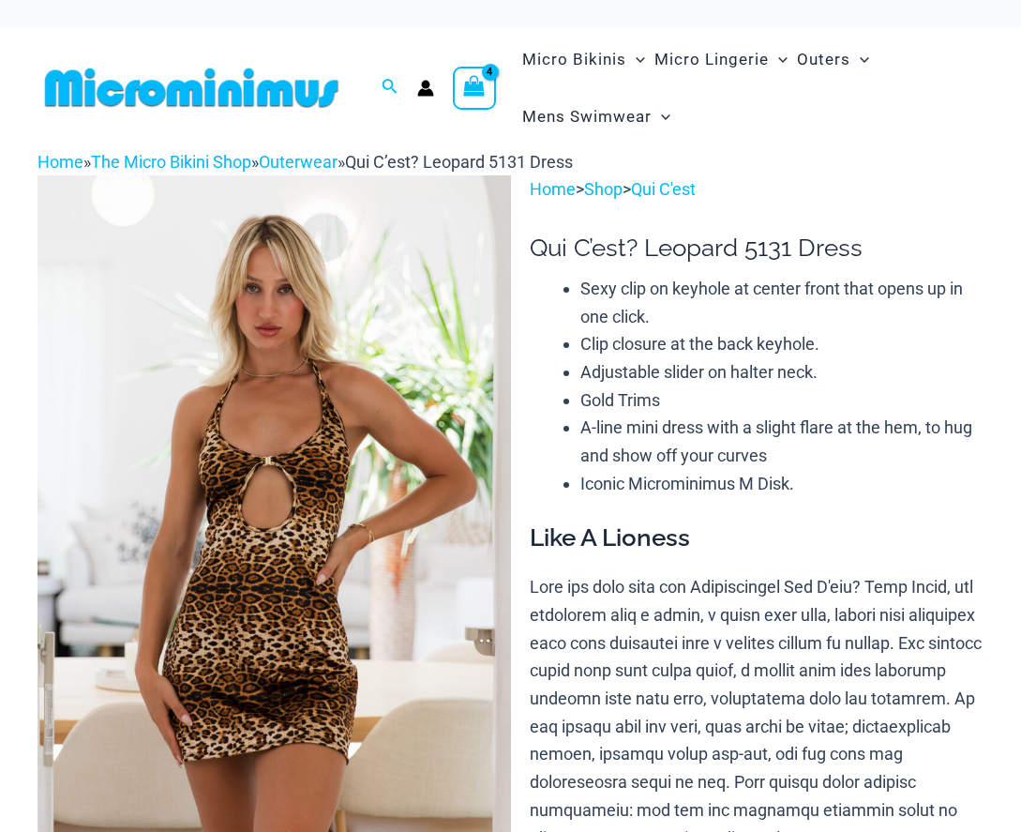
select select
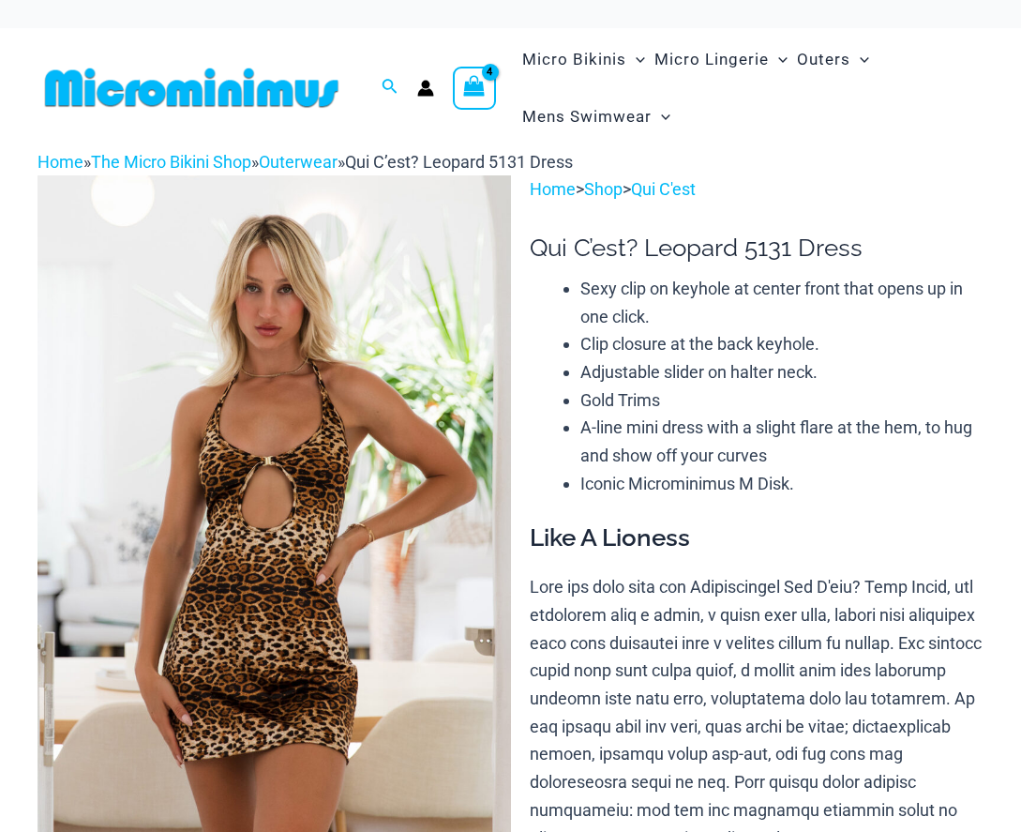
select select
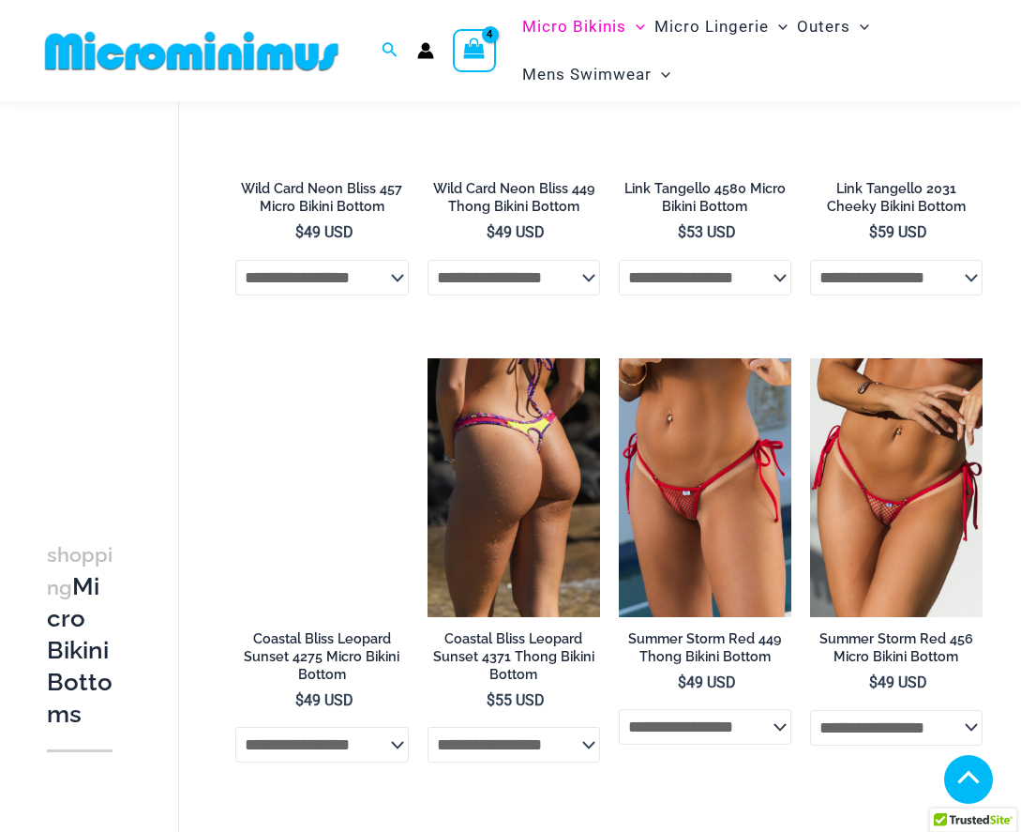
scroll to position [1243, 0]
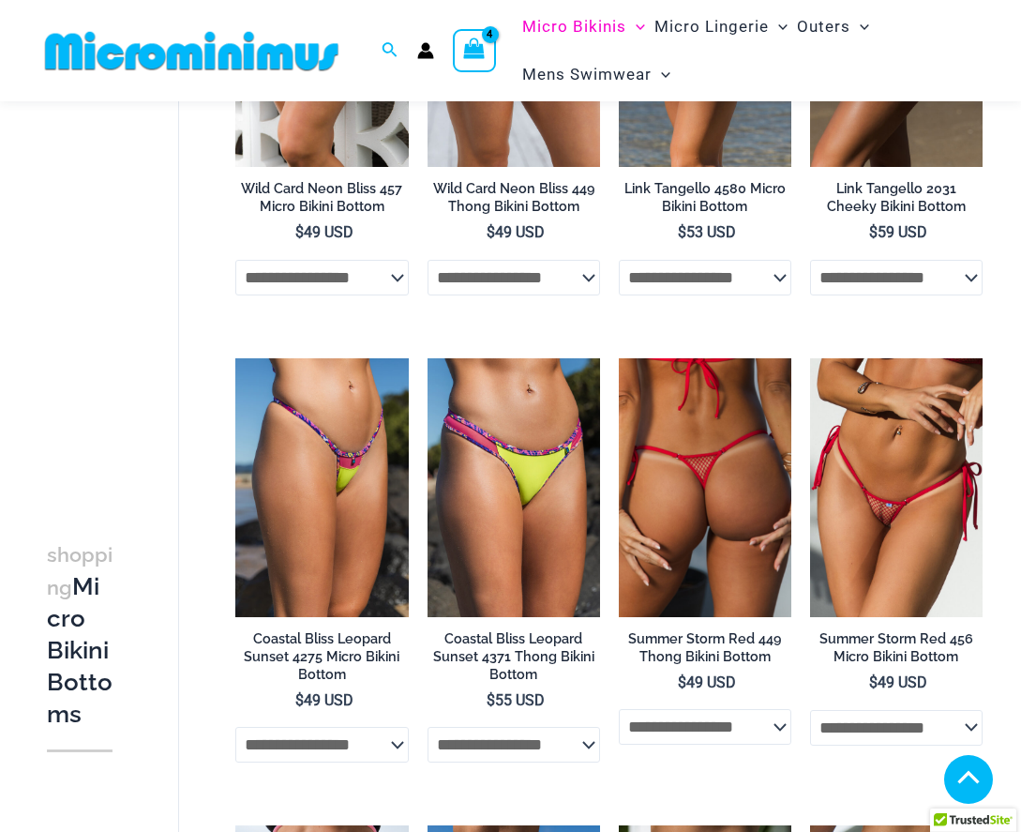
click at [735, 519] on img at bounding box center [705, 487] width 173 height 259
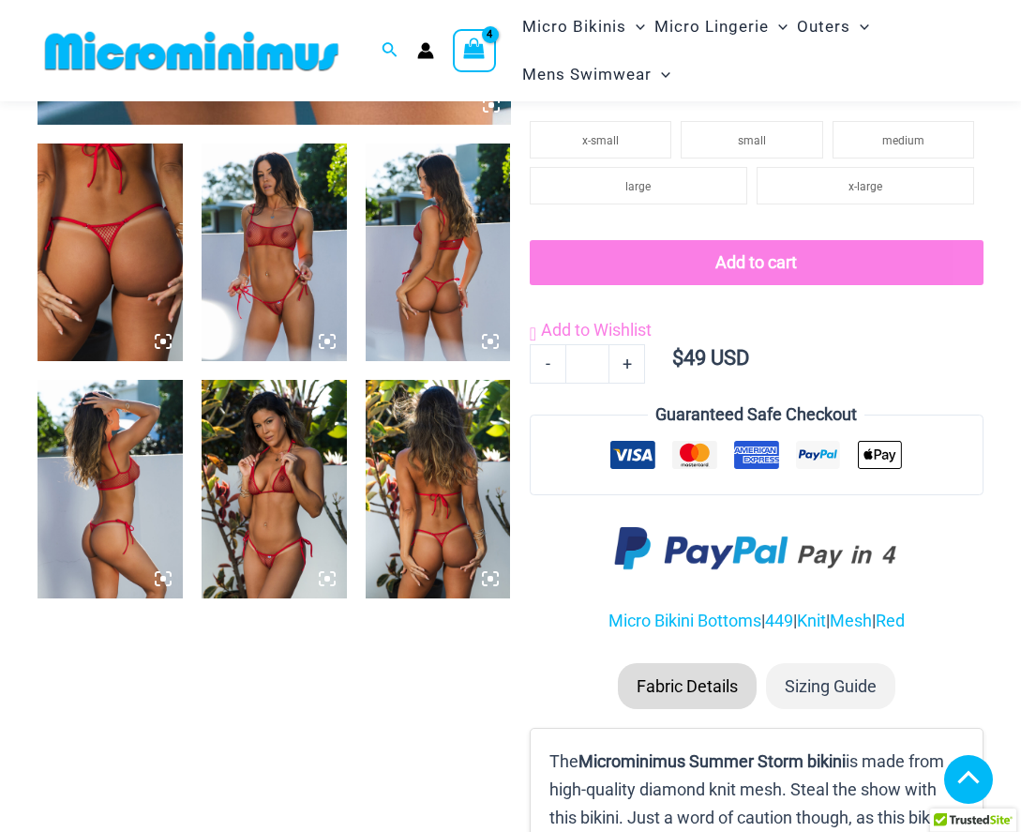
scroll to position [738, 0]
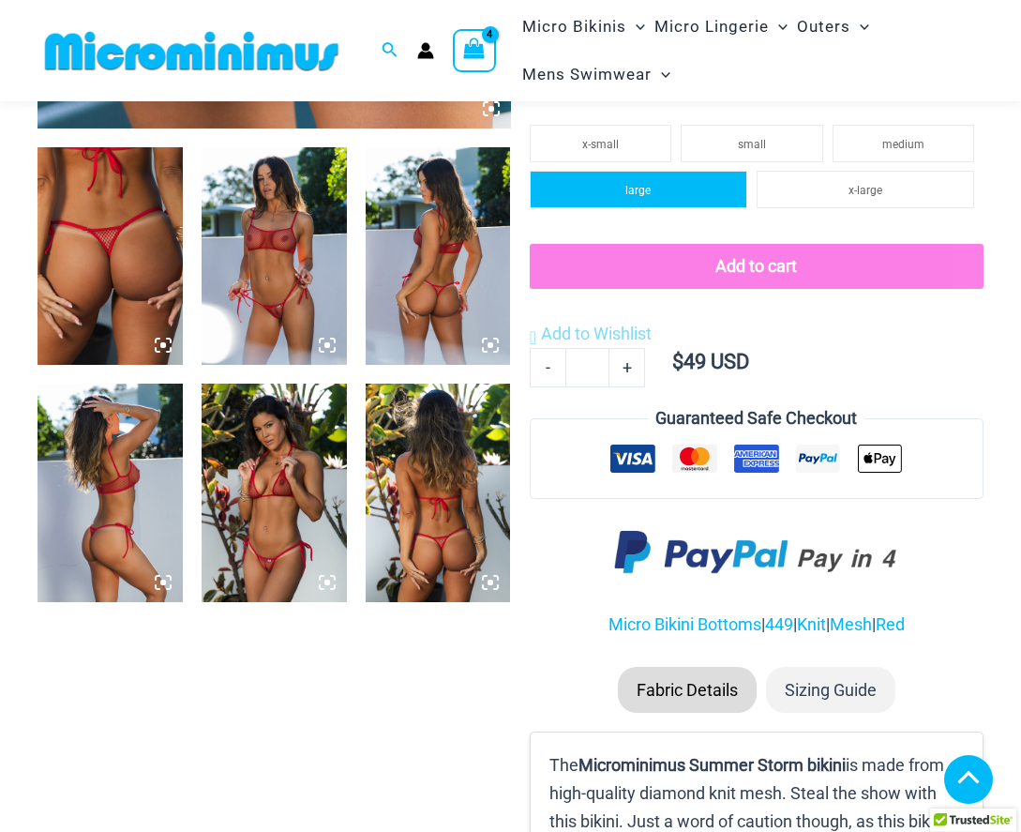
click at [661, 208] on li "large" at bounding box center [639, 190] width 218 height 38
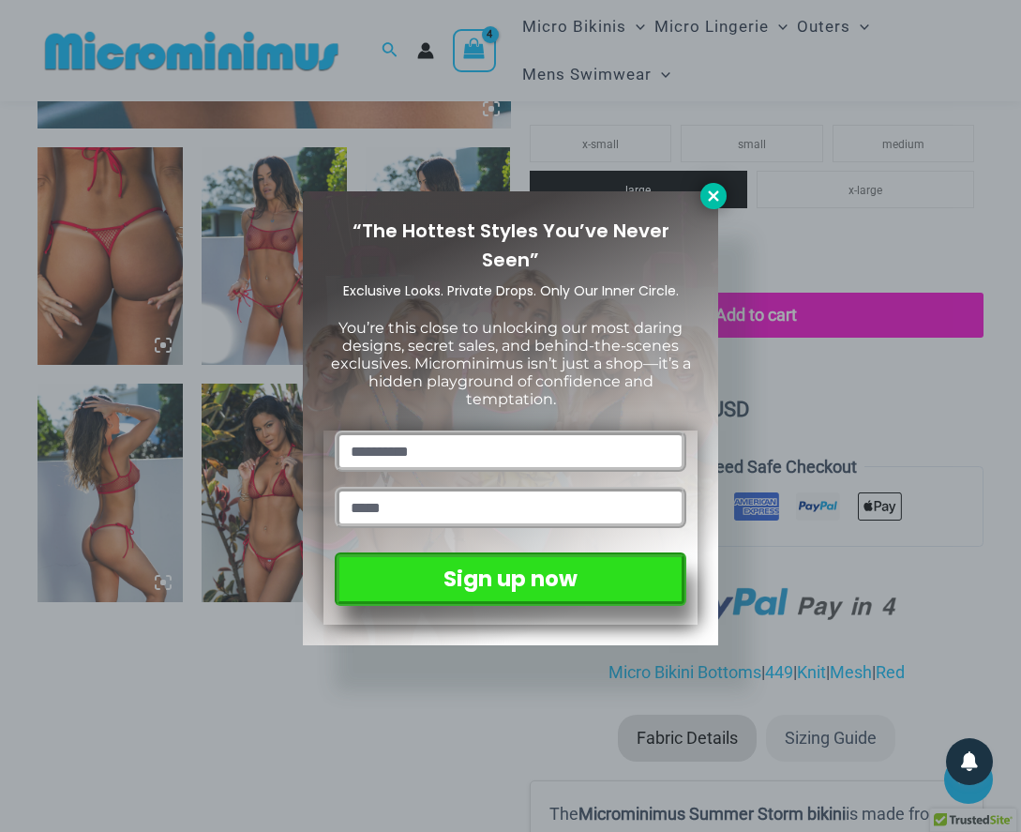
click at [709, 190] on icon at bounding box center [713, 196] width 17 height 17
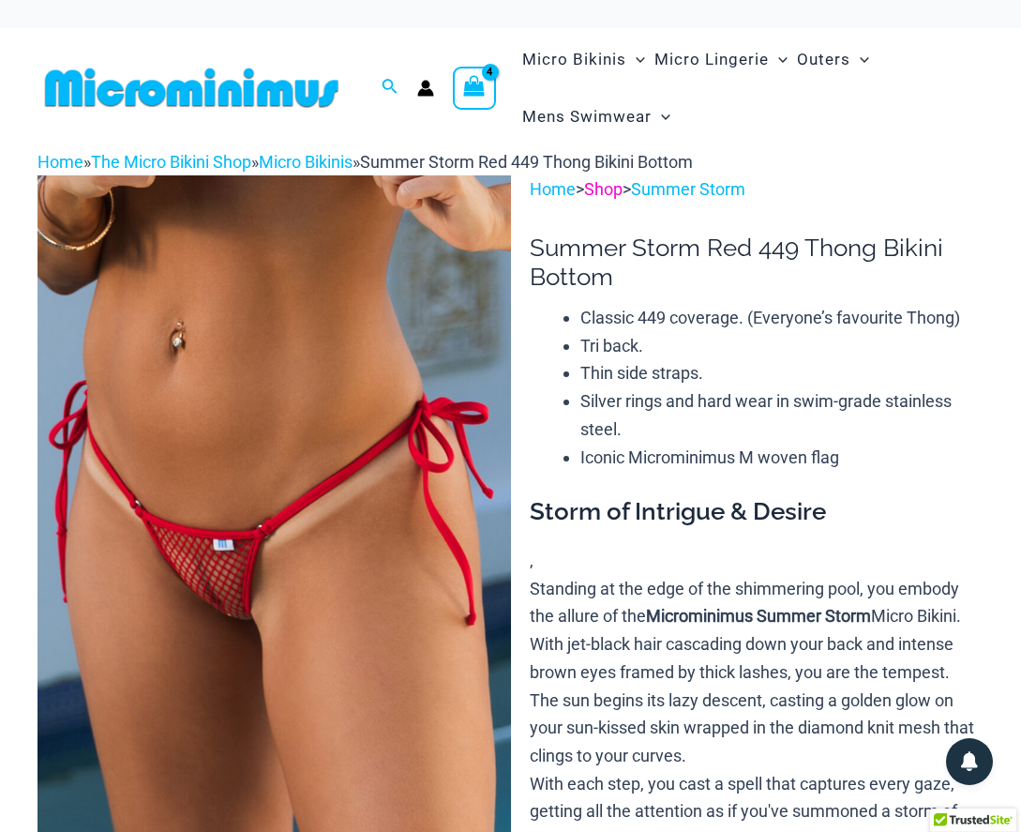
scroll to position [0, 0]
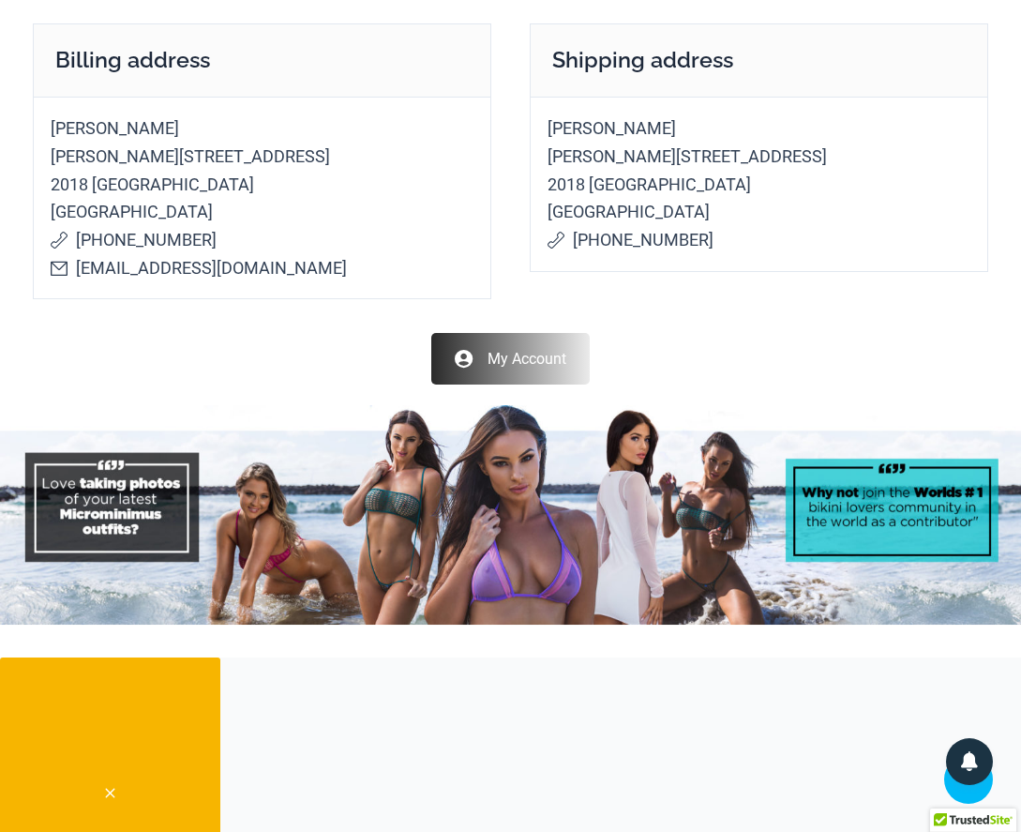
scroll to position [927, 0]
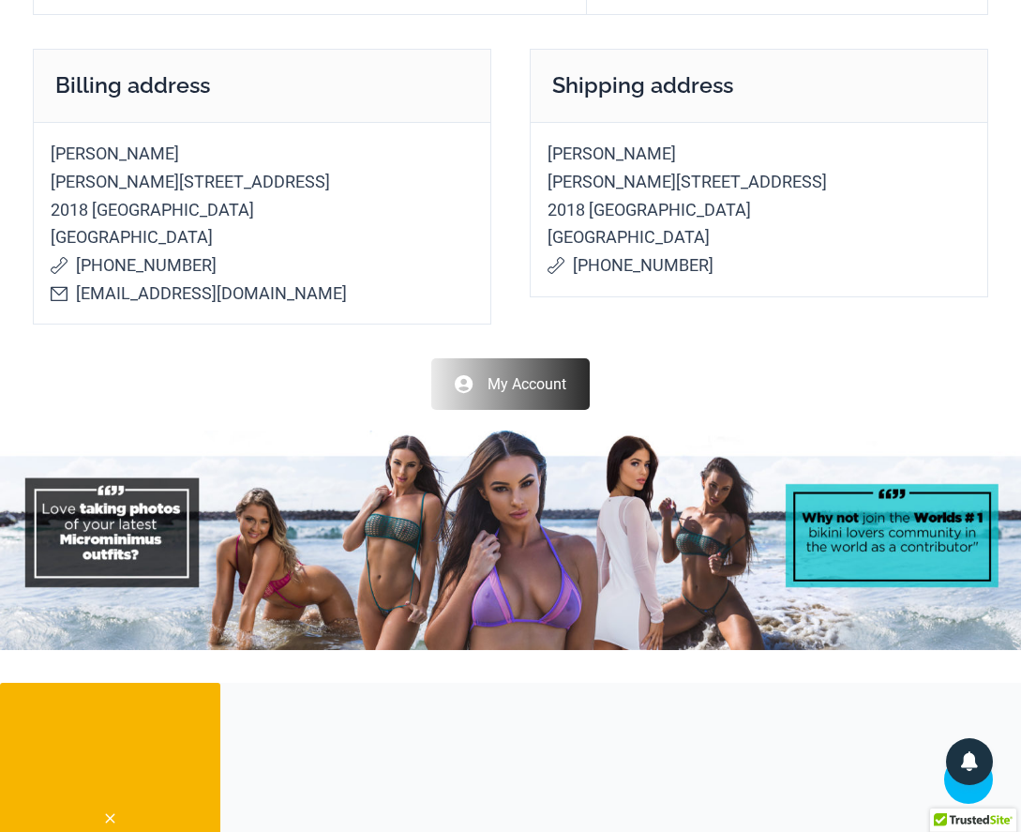
click at [536, 410] on link "My Account" at bounding box center [510, 384] width 158 height 52
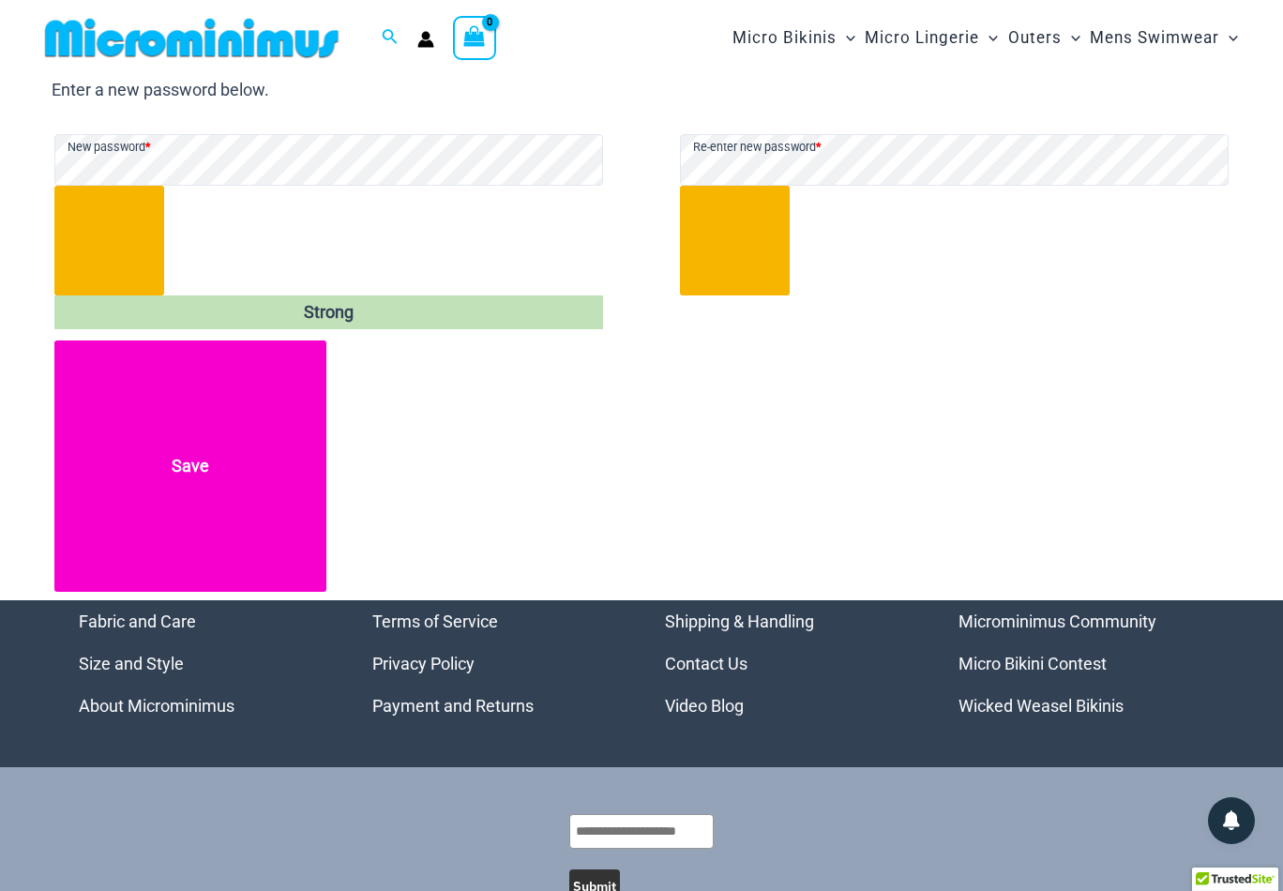
click at [180, 475] on button "Save" at bounding box center [190, 465] width 272 height 251
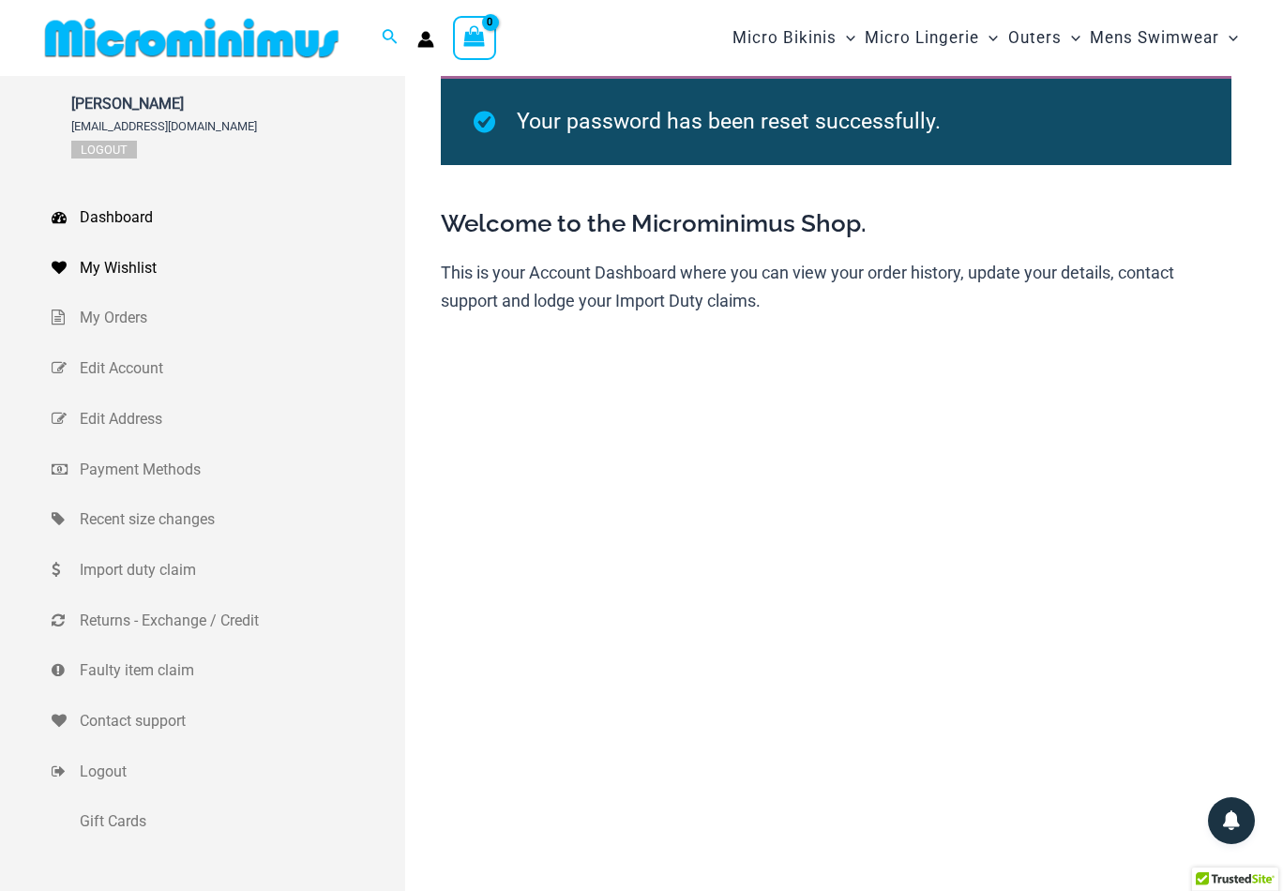
click at [102, 267] on span "My Wishlist" at bounding box center [240, 268] width 321 height 28
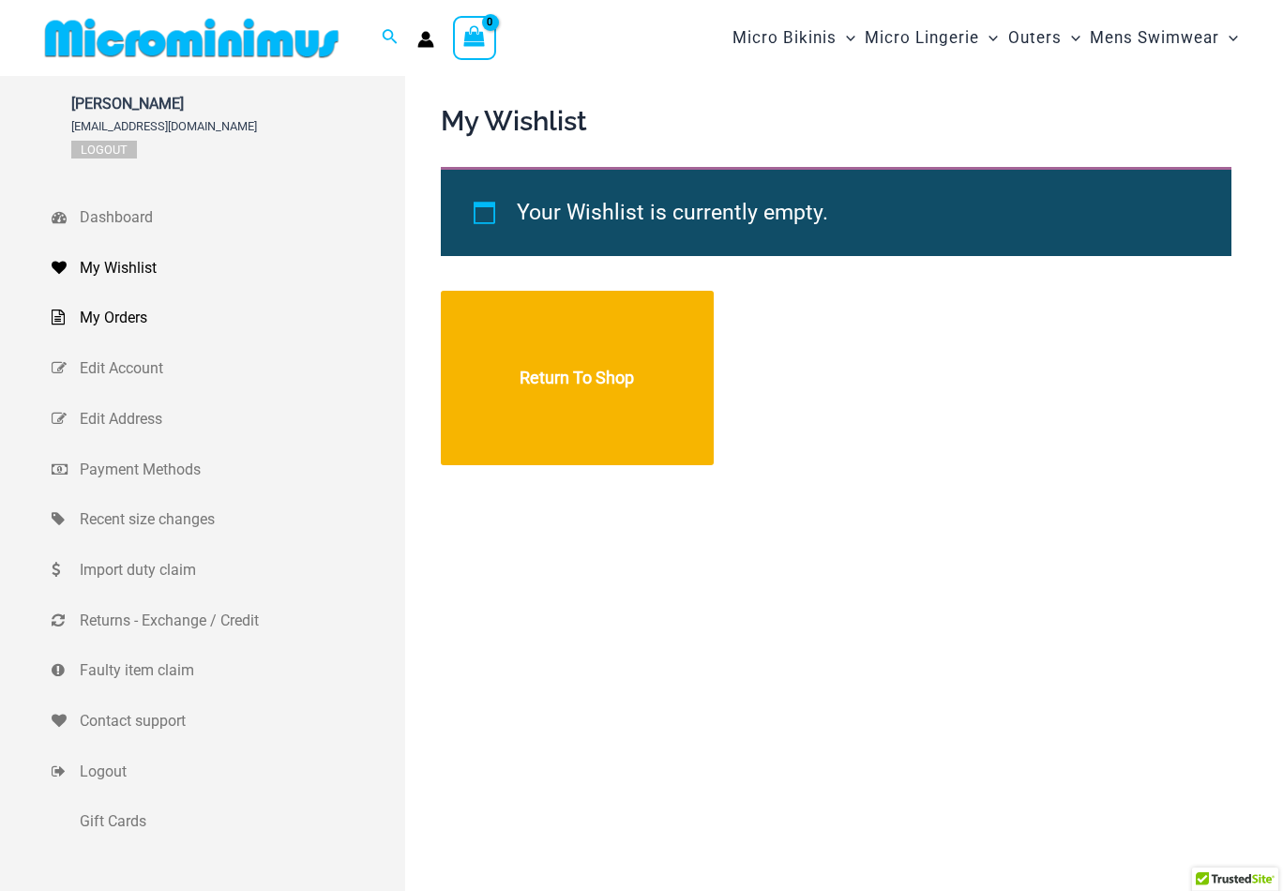
click at [103, 310] on span "My Orders" at bounding box center [240, 318] width 321 height 28
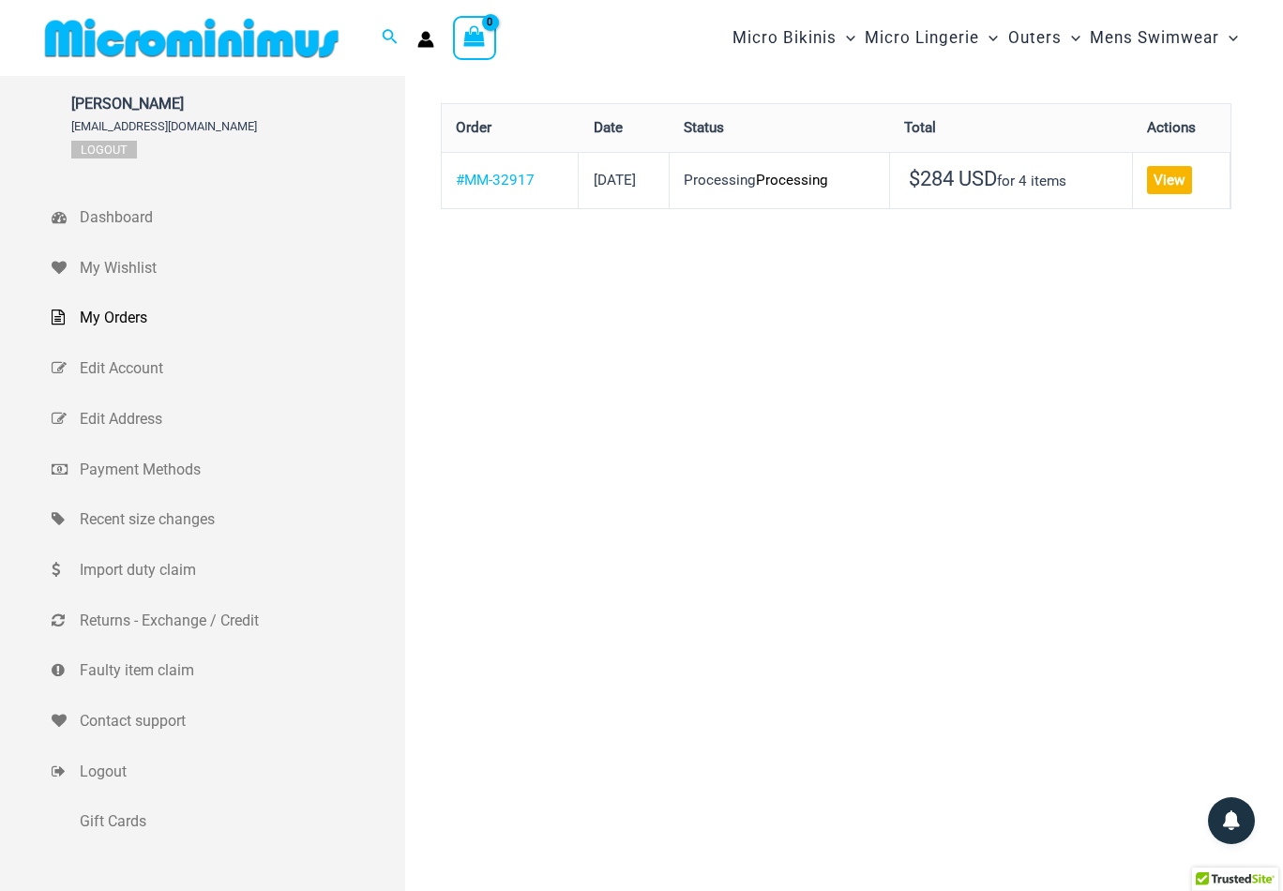
click at [107, 51] on img at bounding box center [192, 38] width 308 height 42
